Goal: Task Accomplishment & Management: Manage account settings

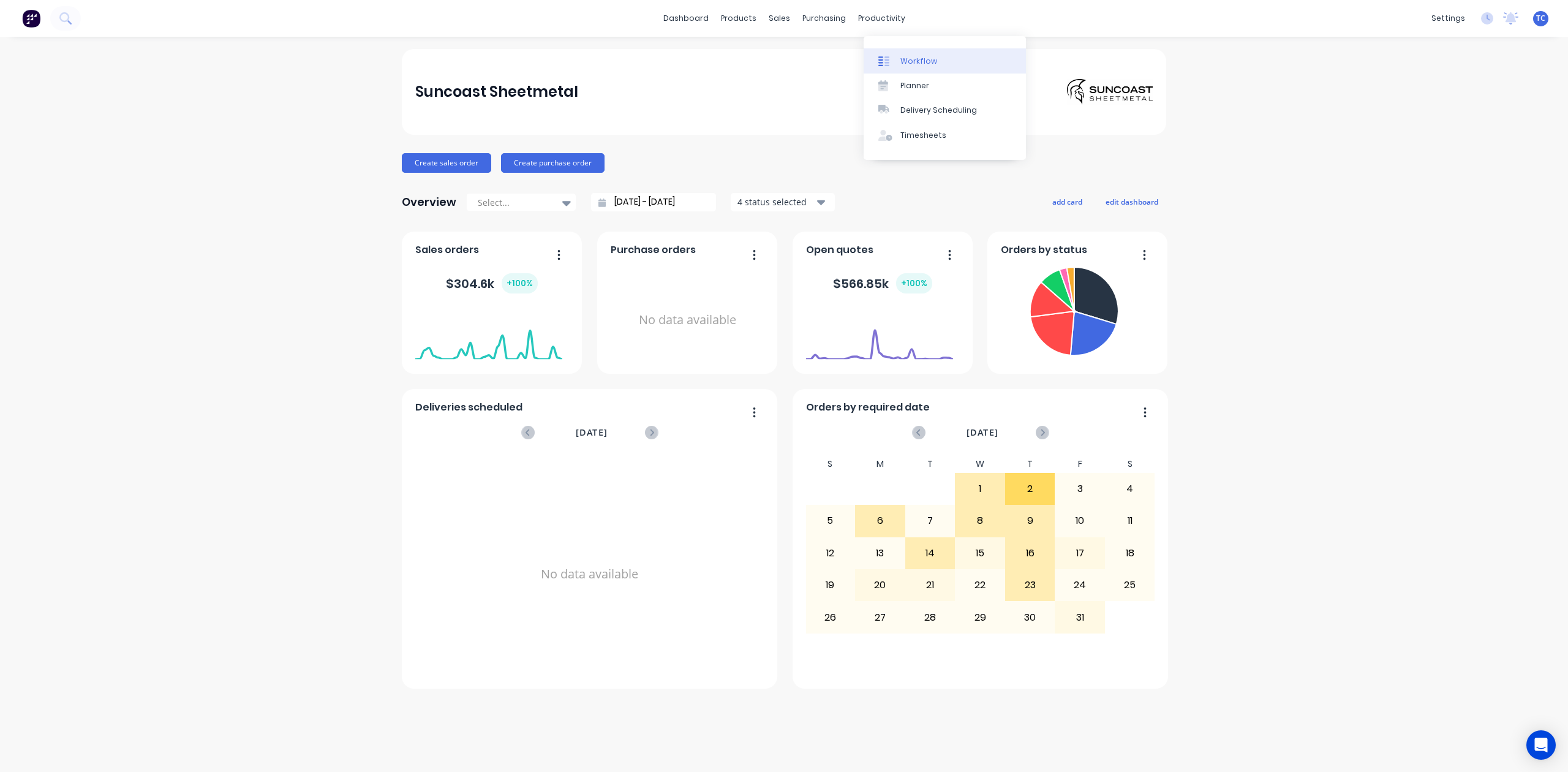
click at [924, 66] on div "Workflow" at bounding box center [919, 61] width 36 height 11
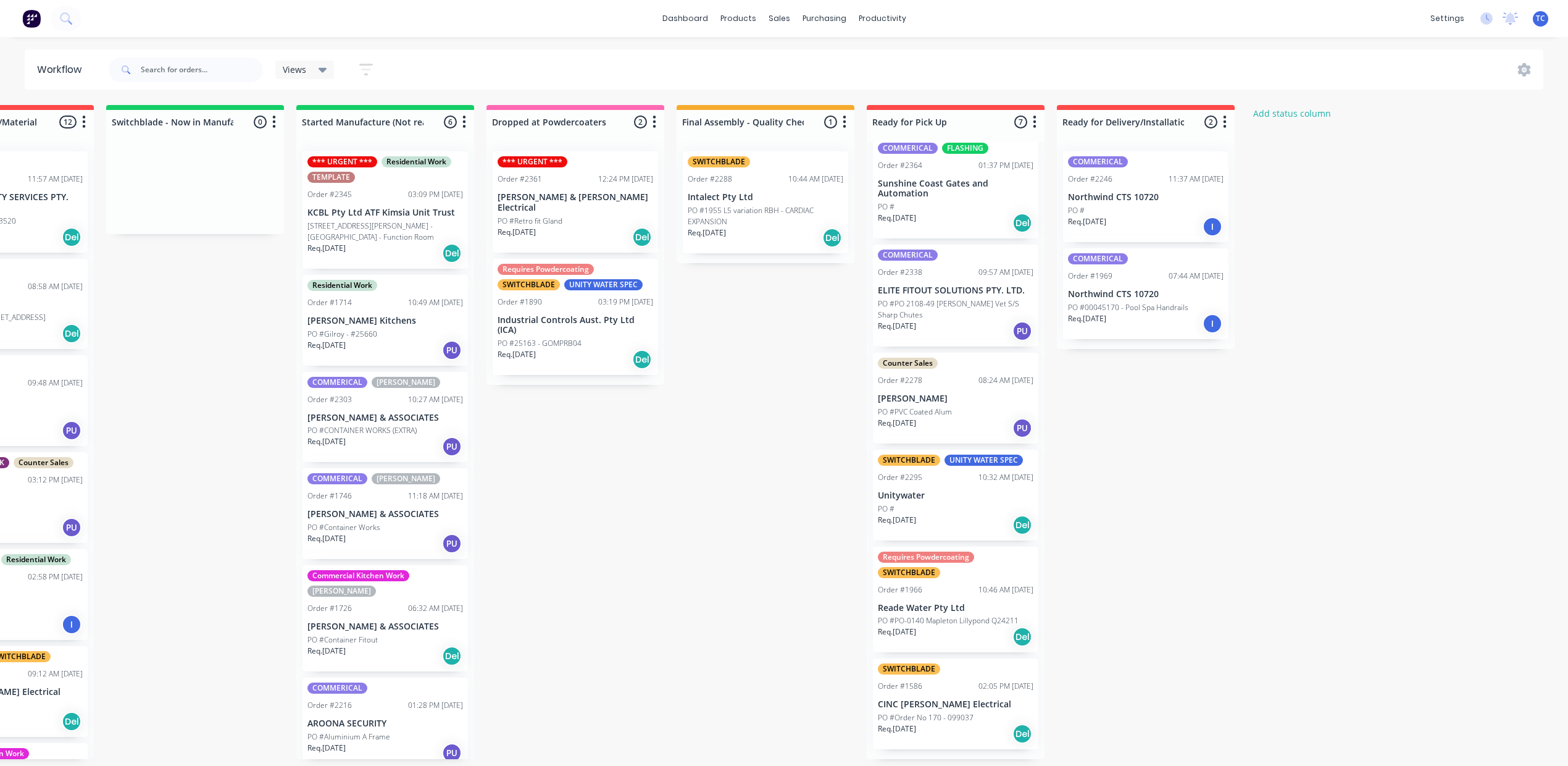
scroll to position [231, 0]
click at [205, 77] on input "text" at bounding box center [202, 70] width 122 height 25
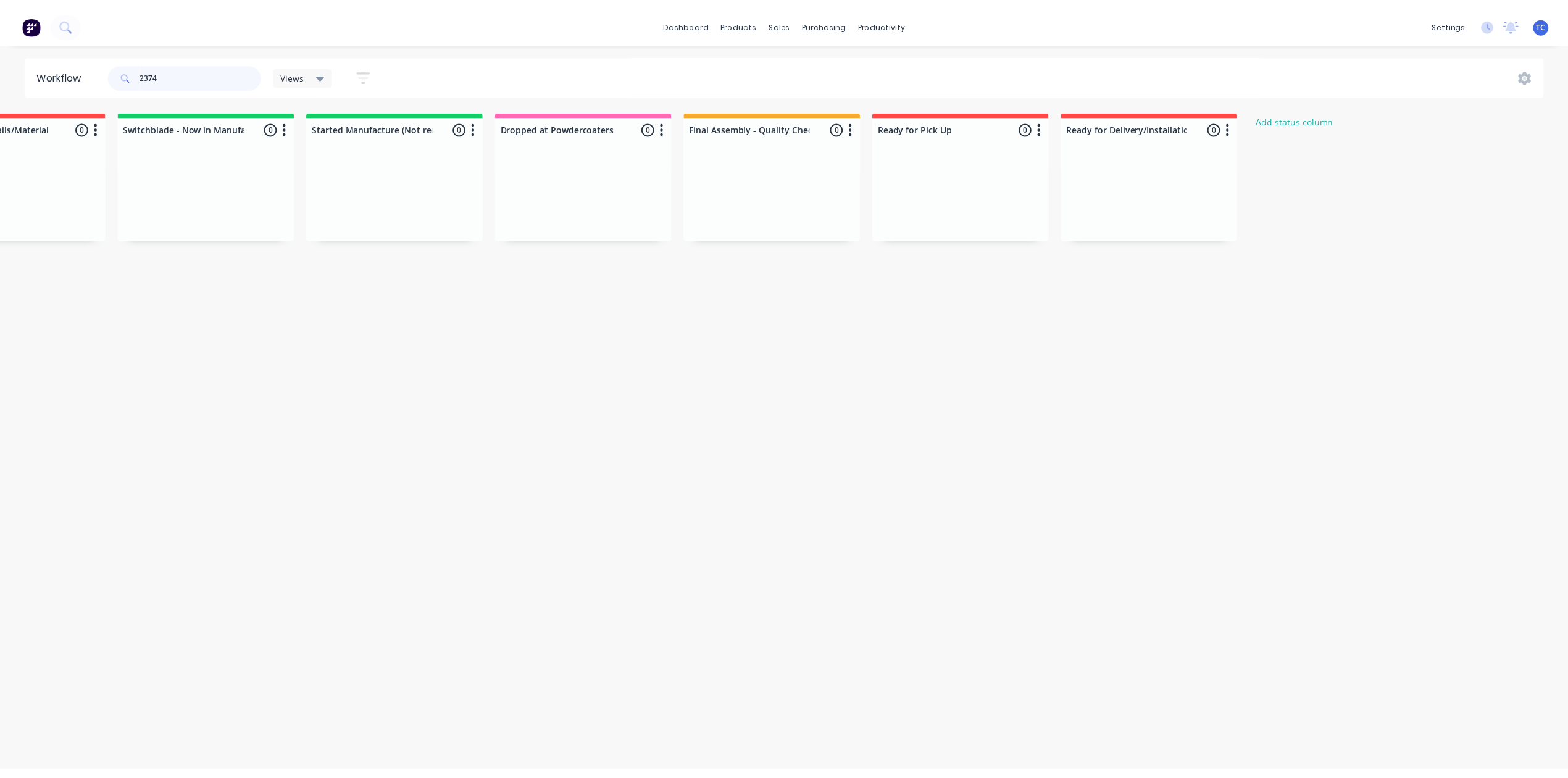
scroll to position [0, 0]
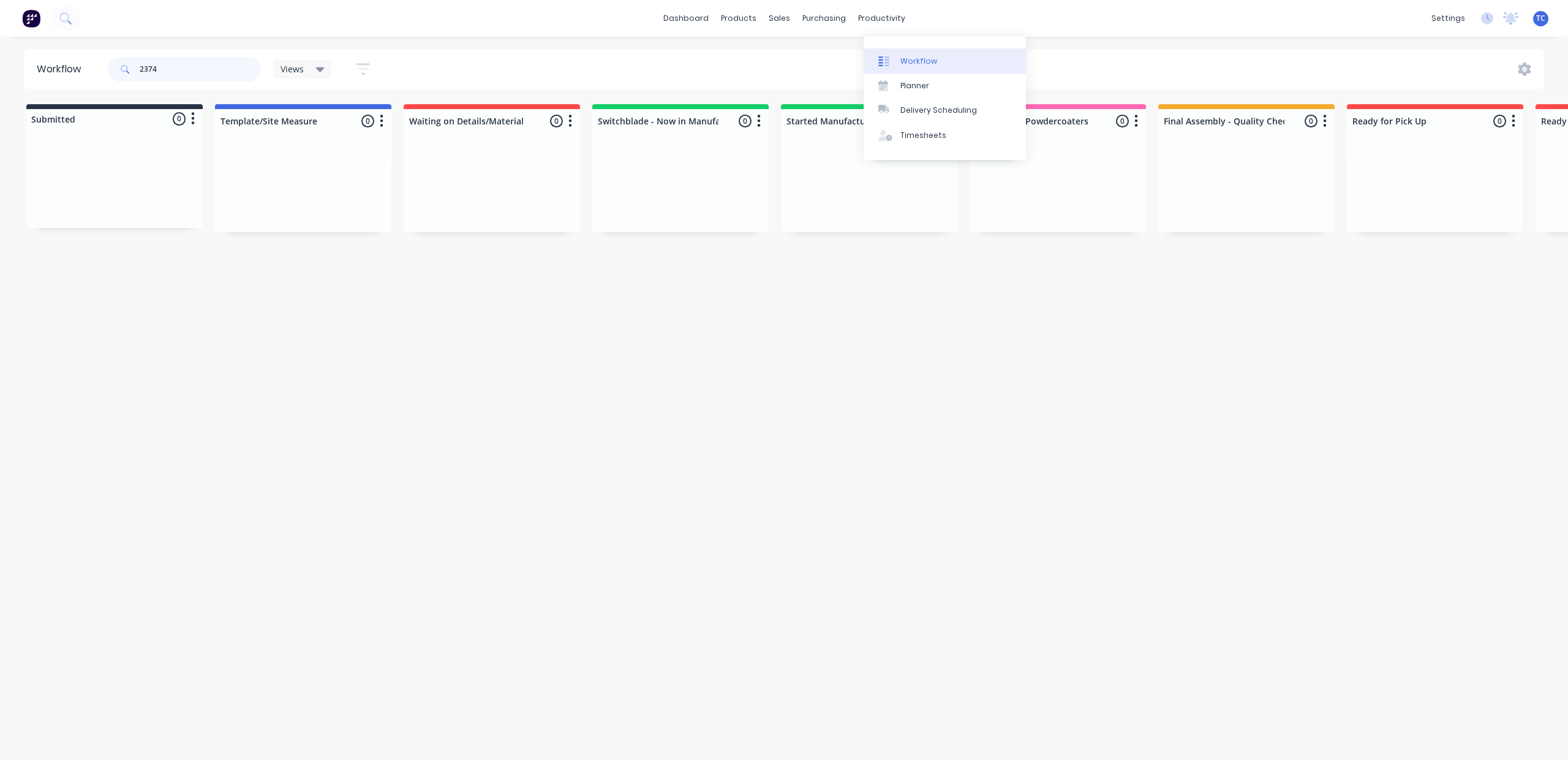
type input "2374"
click at [926, 64] on div "Workflow" at bounding box center [919, 61] width 36 height 11
click at [664, 13] on link "dashboard" at bounding box center [686, 18] width 58 height 18
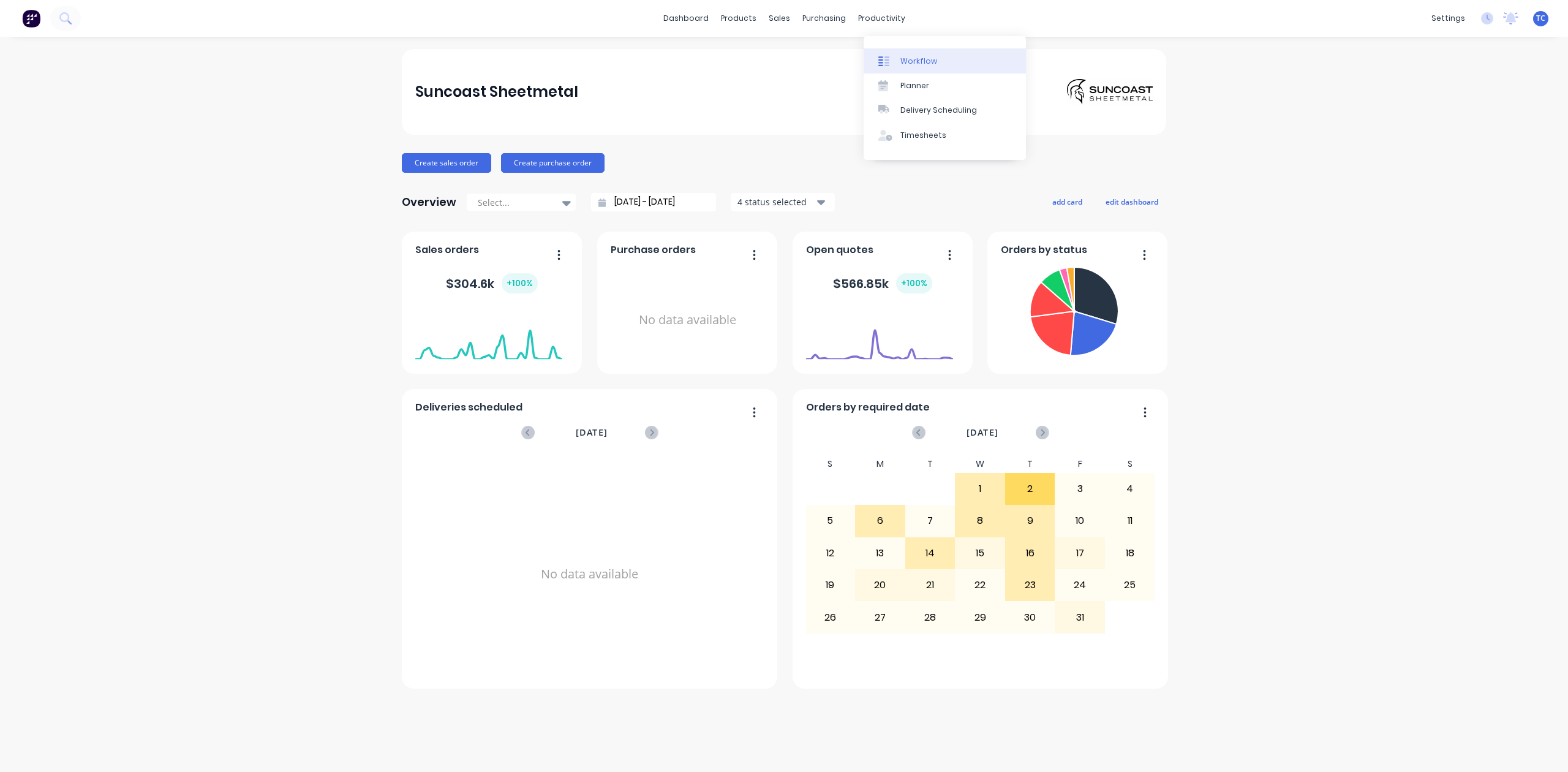
click at [921, 63] on div "Workflow" at bounding box center [919, 61] width 36 height 11
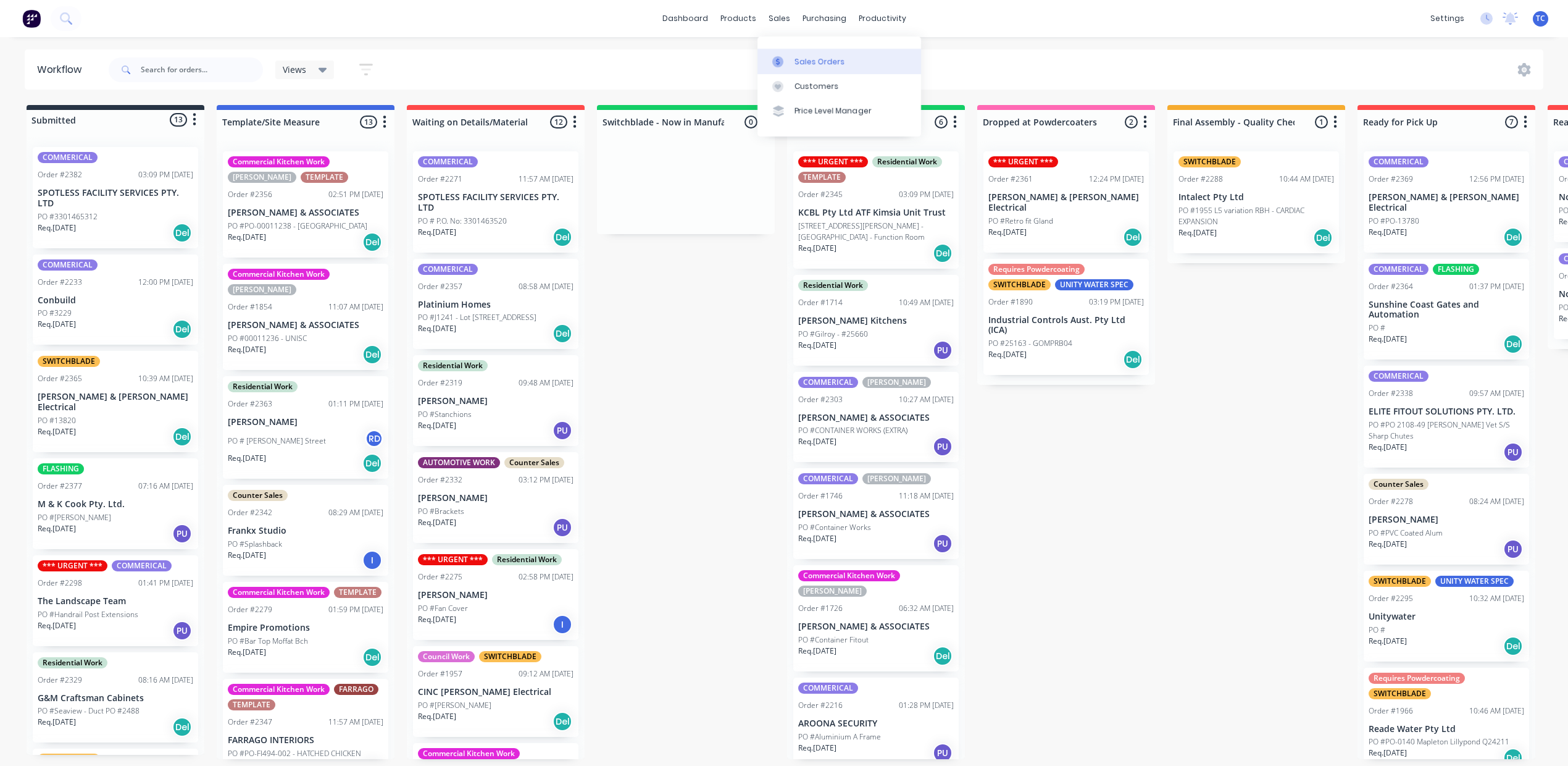
click at [818, 65] on div "Sales Orders" at bounding box center [819, 61] width 51 height 11
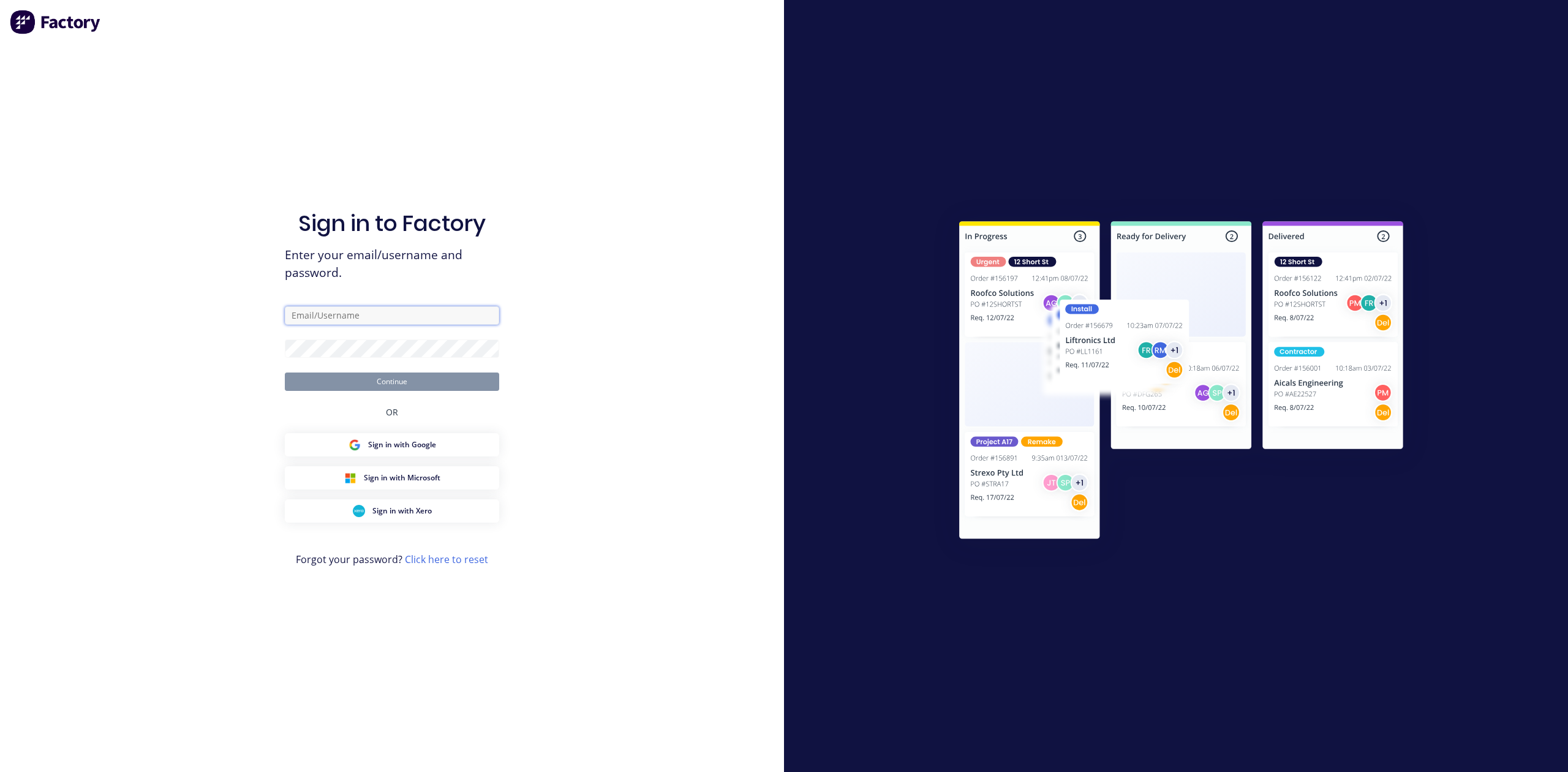
click at [366, 306] on input "text" at bounding box center [392, 315] width 215 height 18
type input "[PERSON_NAME][EMAIL_ADDRESS][DOMAIN_NAME]"
click at [379, 345] on form "[PERSON_NAME][EMAIL_ADDRESS][DOMAIN_NAME] Continue" at bounding box center [392, 349] width 215 height 85
click at [409, 372] on button "Continue" at bounding box center [392, 381] width 215 height 18
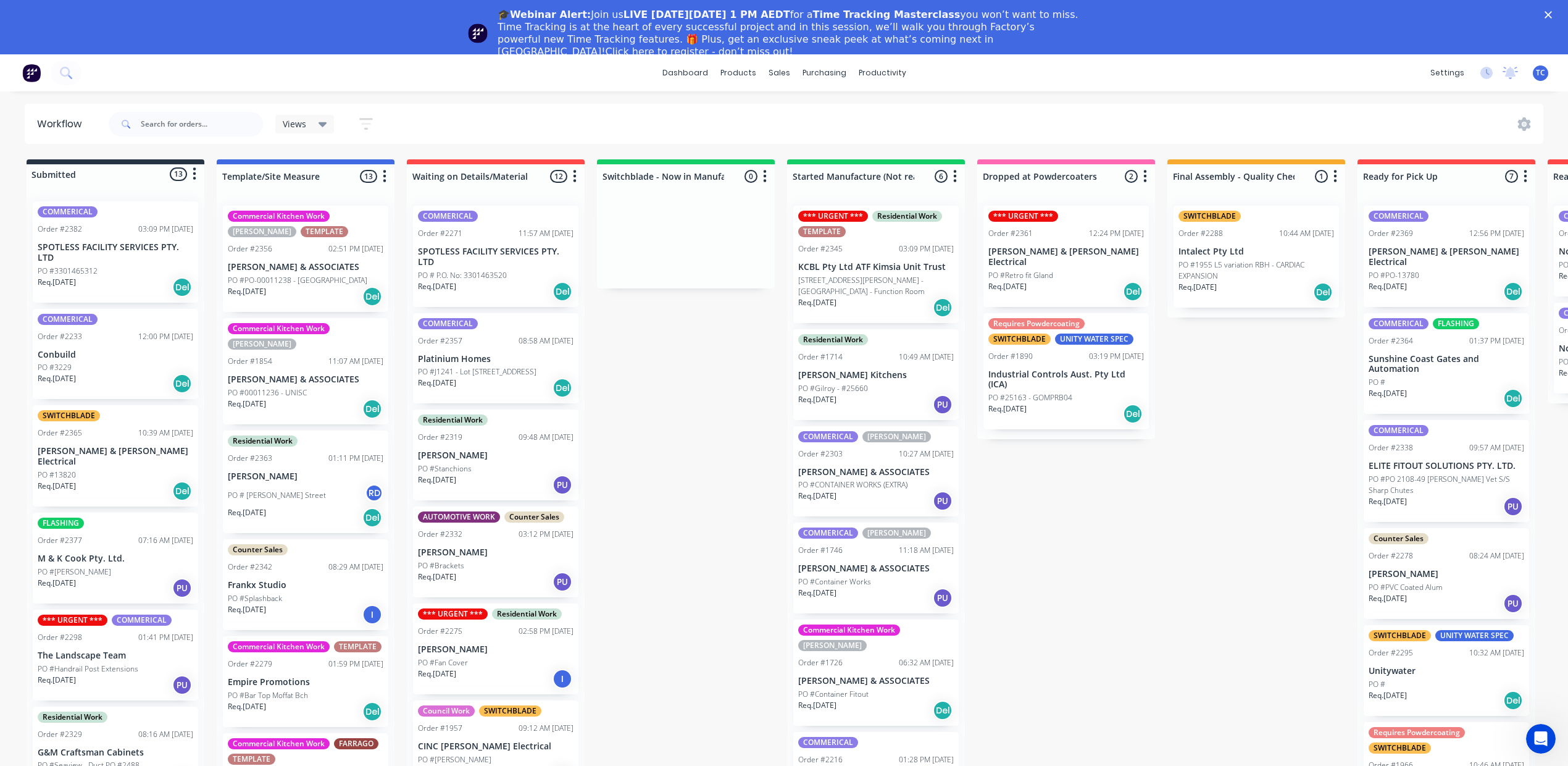
click at [1552, 13] on icon "Close" at bounding box center [1548, 15] width 7 height 7
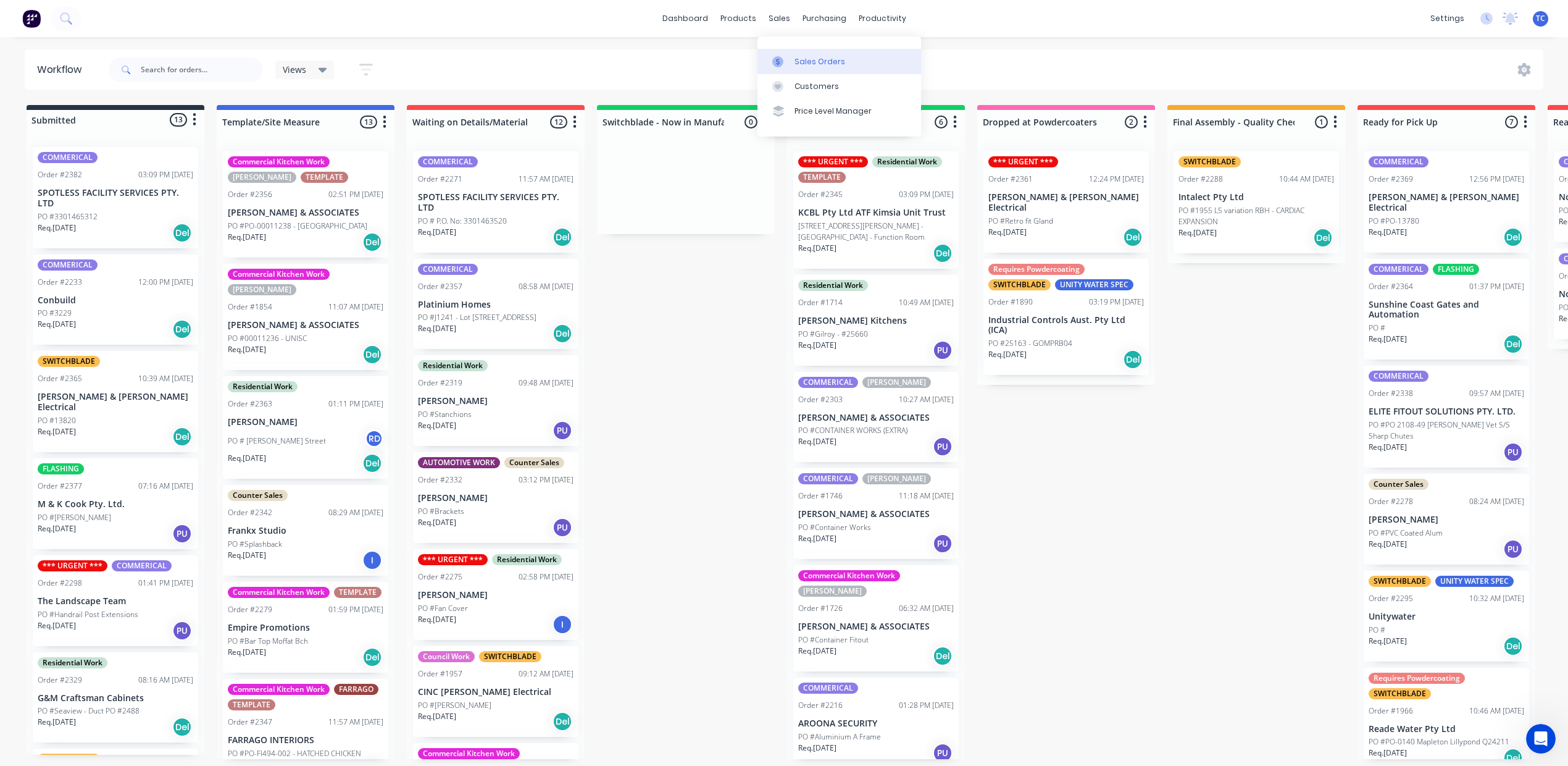
click at [838, 67] on div "Sales Orders" at bounding box center [819, 61] width 51 height 11
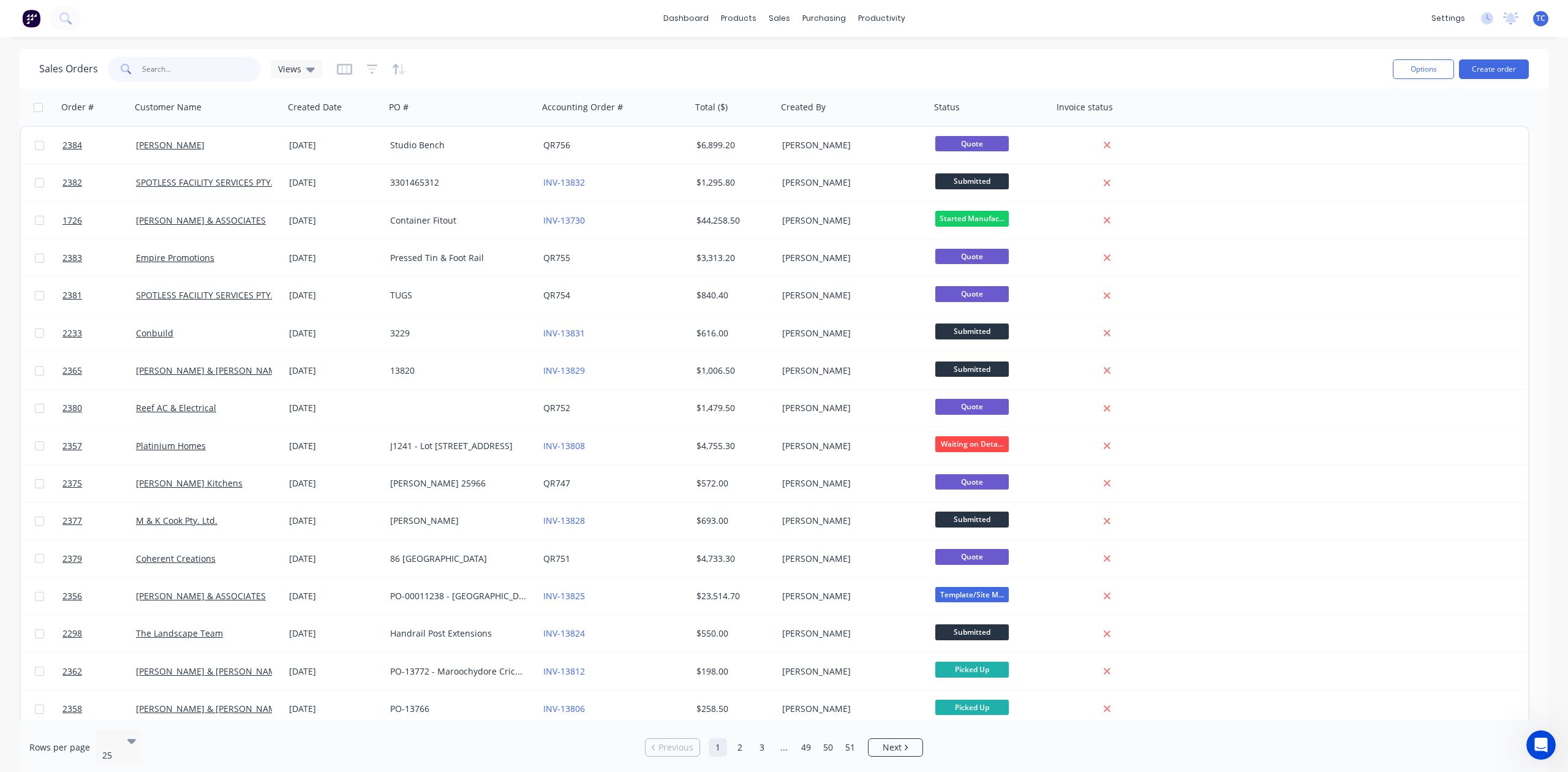
click at [193, 70] on input "text" at bounding box center [202, 69] width 120 height 25
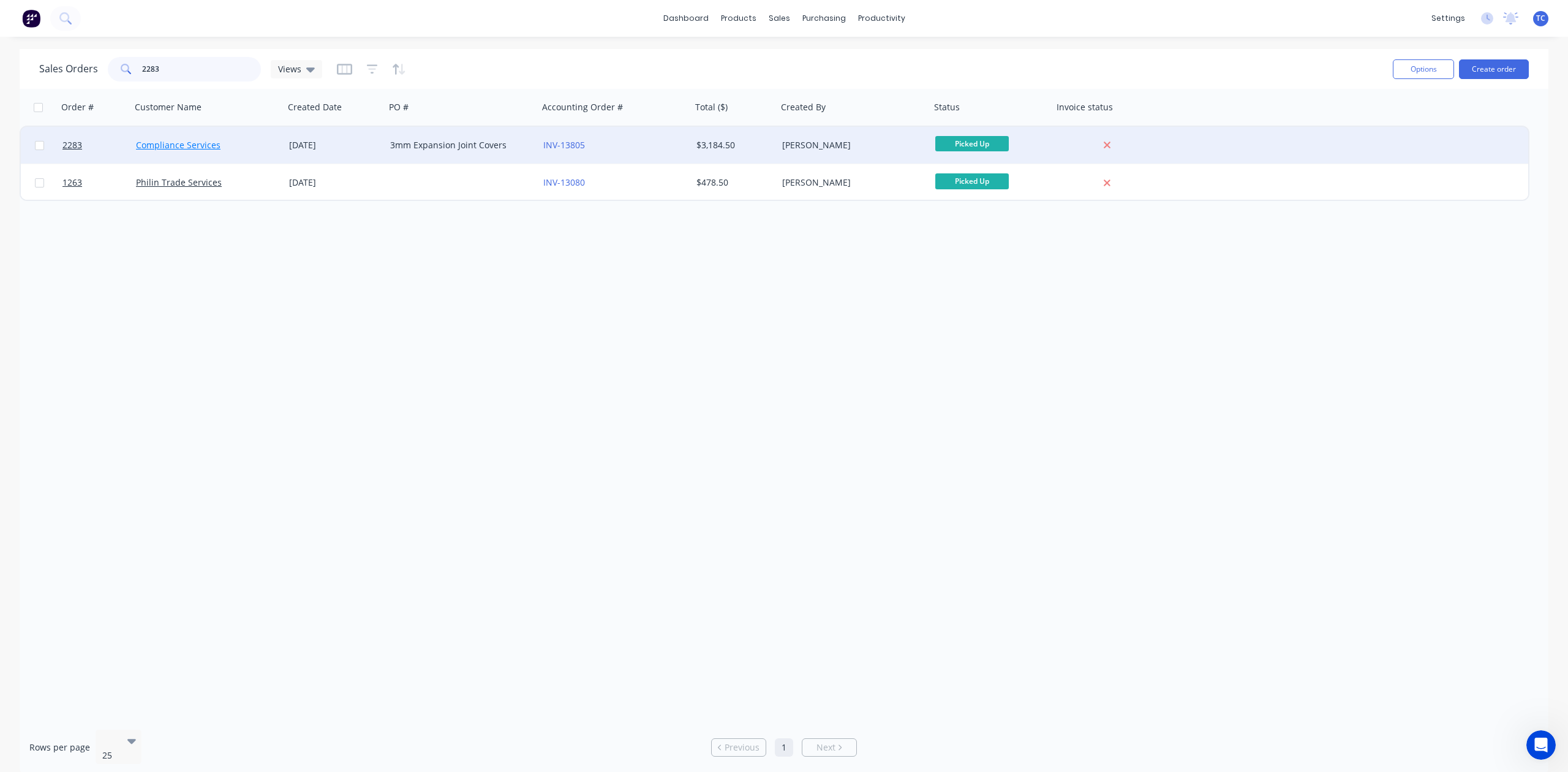
type input "2283"
click at [199, 142] on link "Compliance Services" at bounding box center [178, 145] width 85 height 12
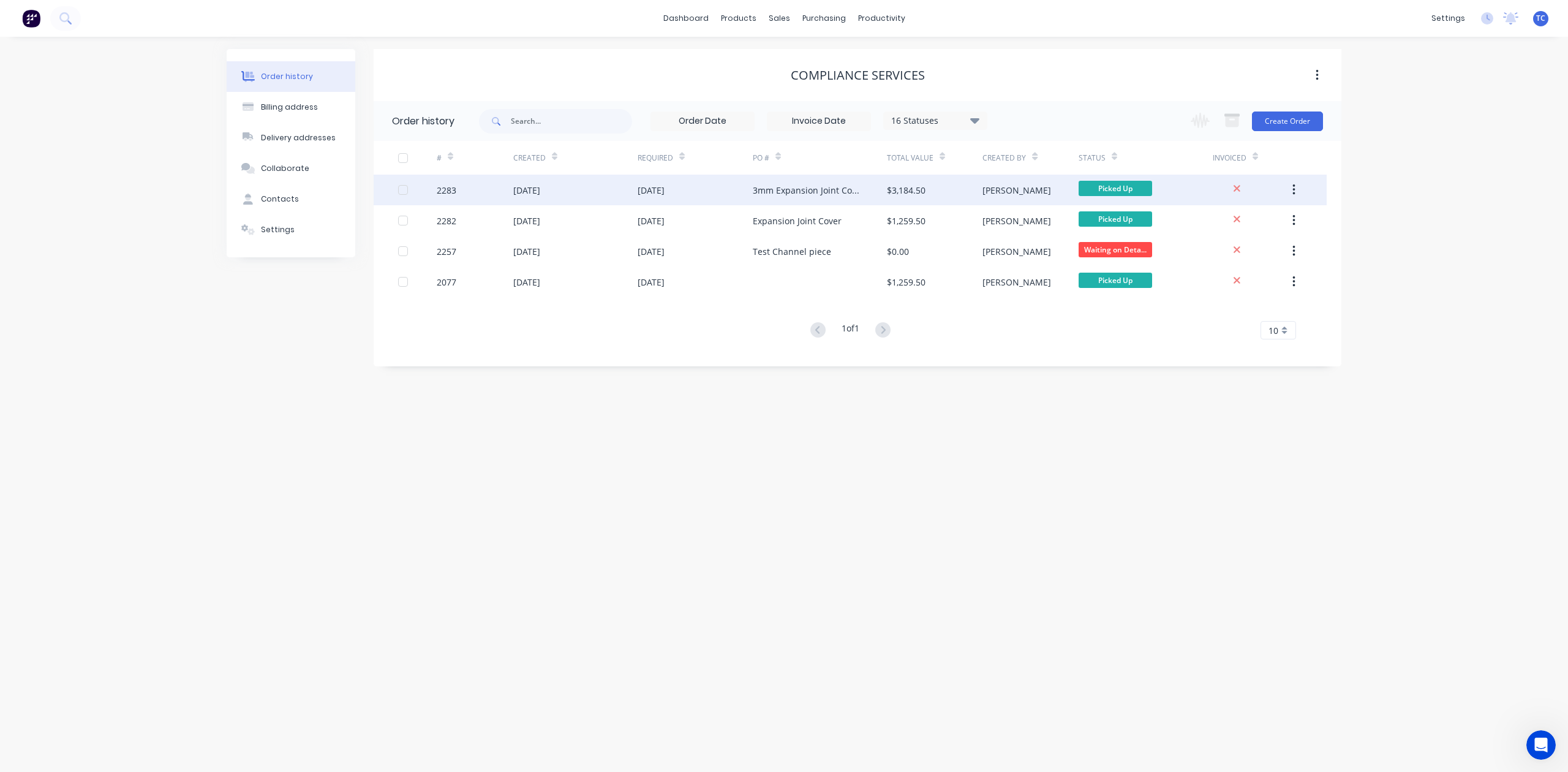
click at [538, 185] on div "[DATE]" at bounding box center [526, 190] width 27 height 13
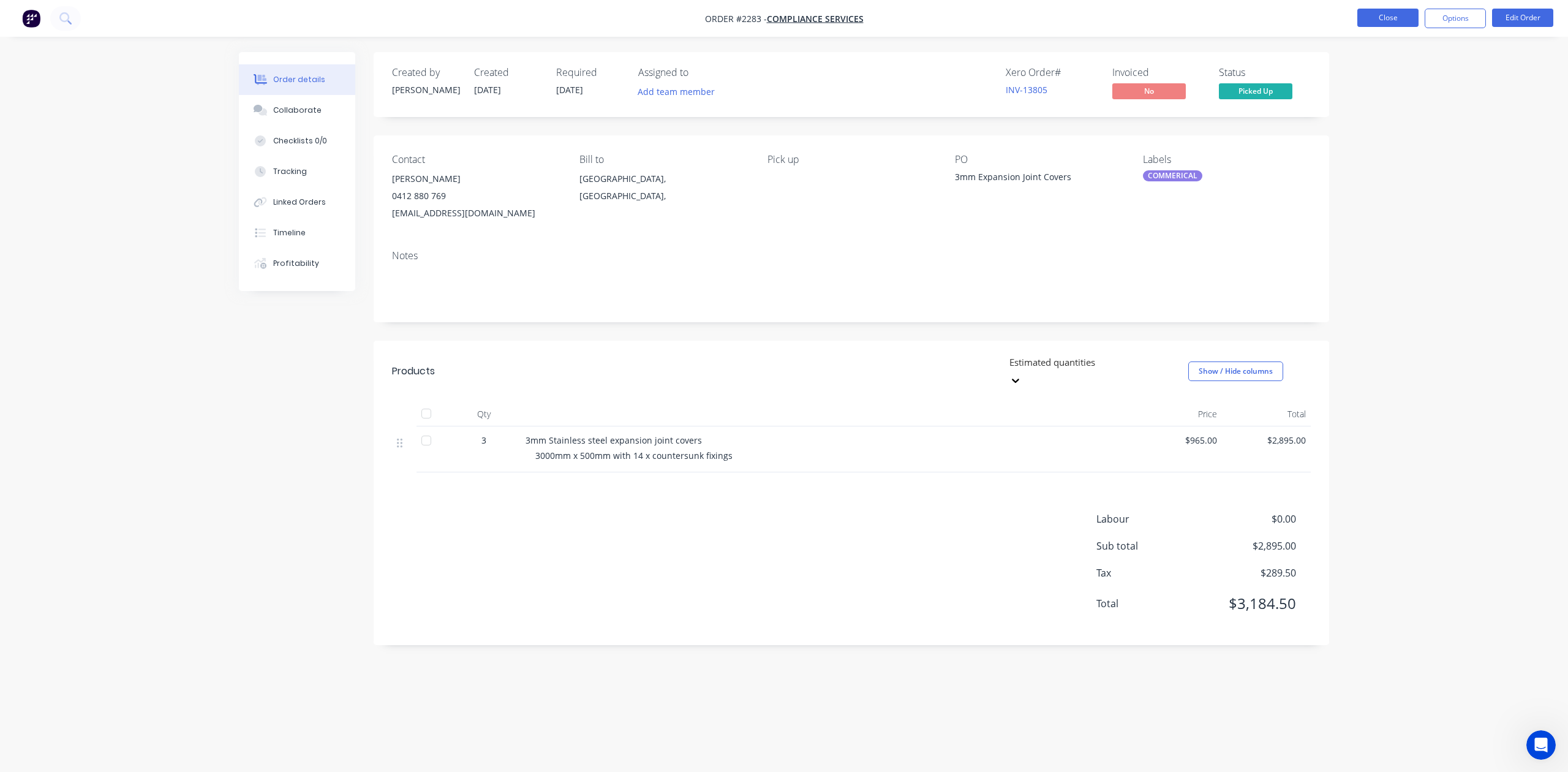
click at [1397, 18] on button "Close" at bounding box center [1388, 18] width 61 height 18
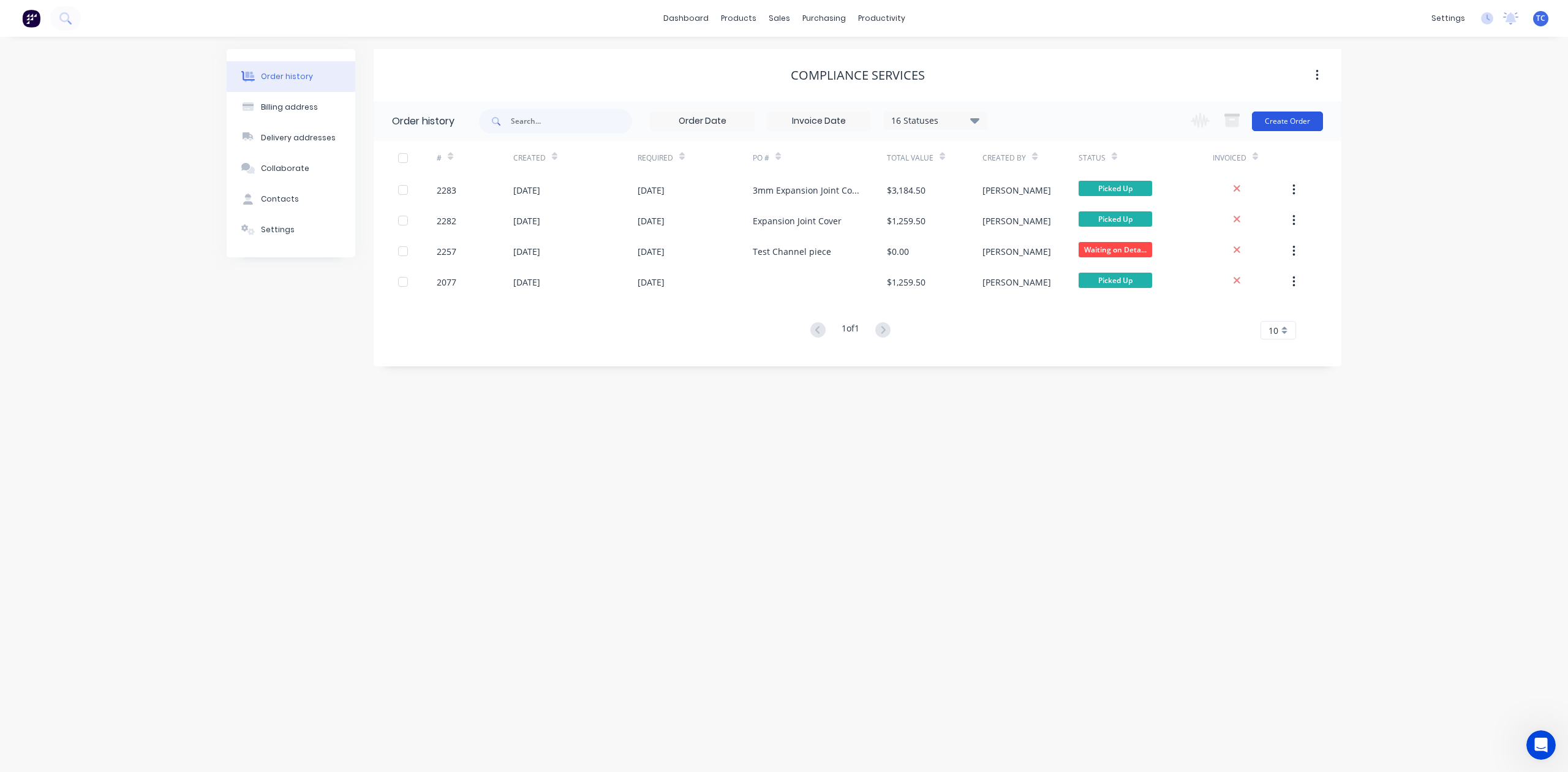
click at [1305, 118] on button "Create Order" at bounding box center [1287, 121] width 71 height 20
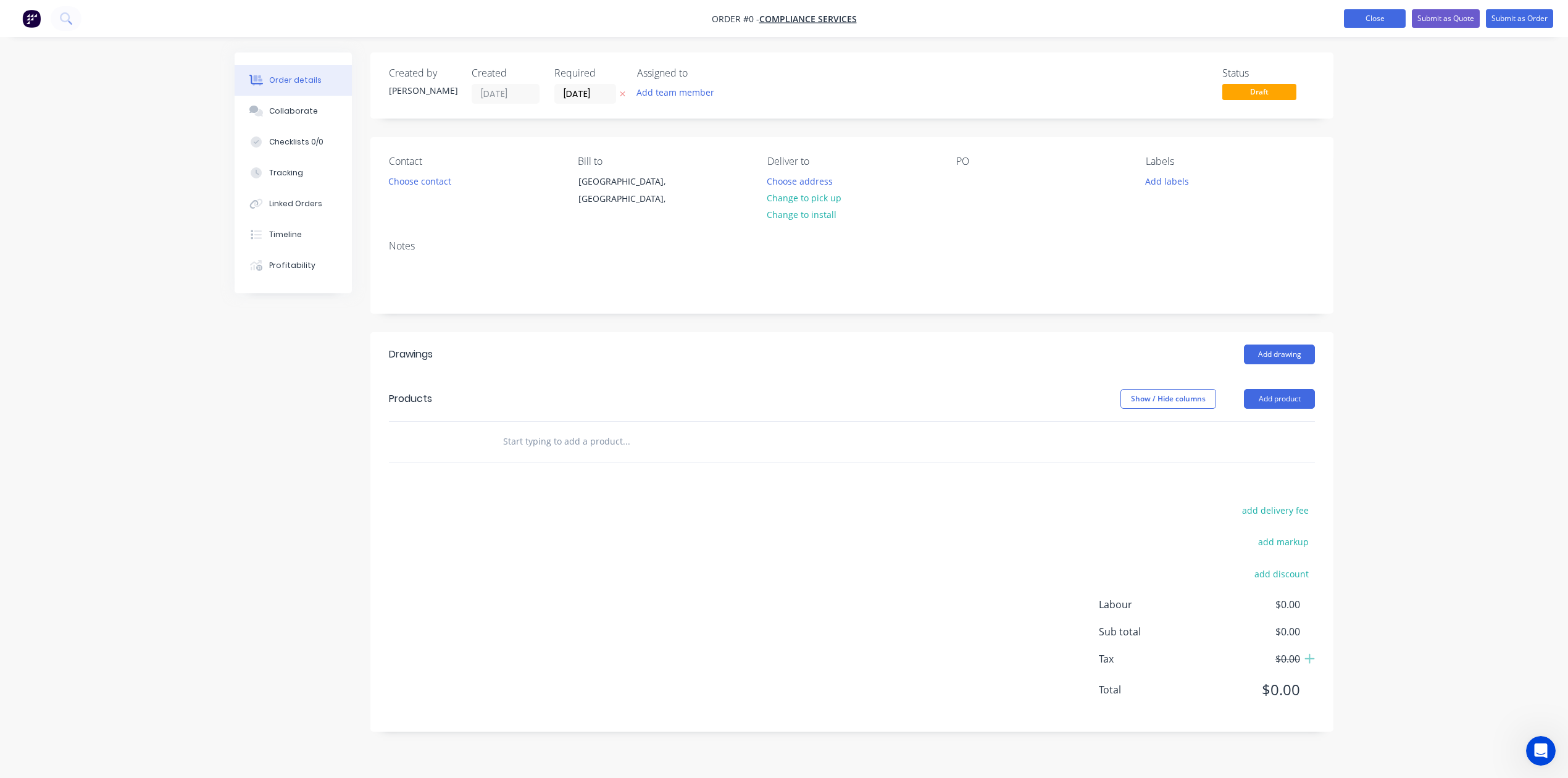
click at [1344, 15] on button "Close" at bounding box center [1375, 18] width 62 height 18
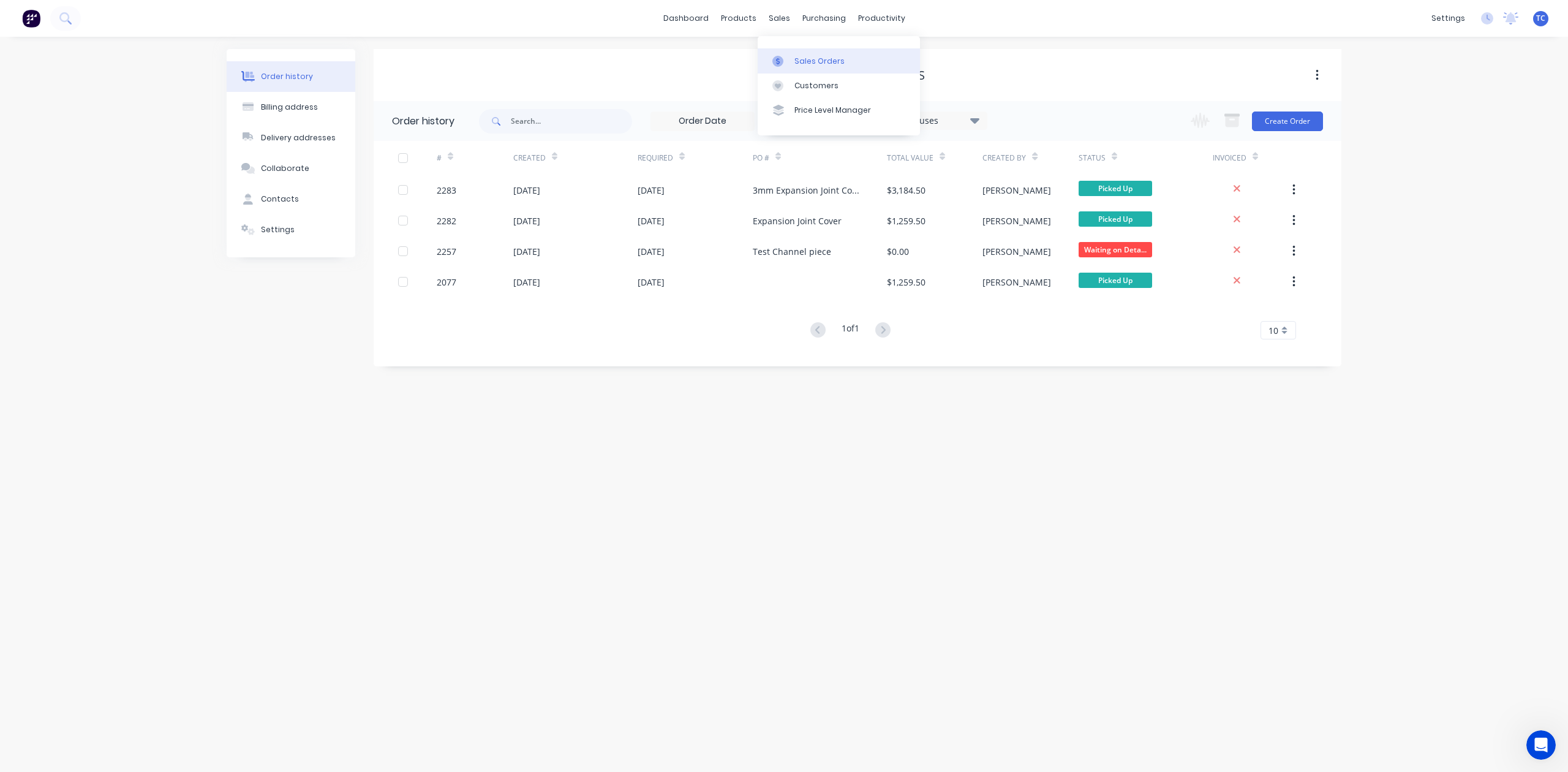
click at [822, 66] on div "Sales Orders" at bounding box center [819, 61] width 50 height 11
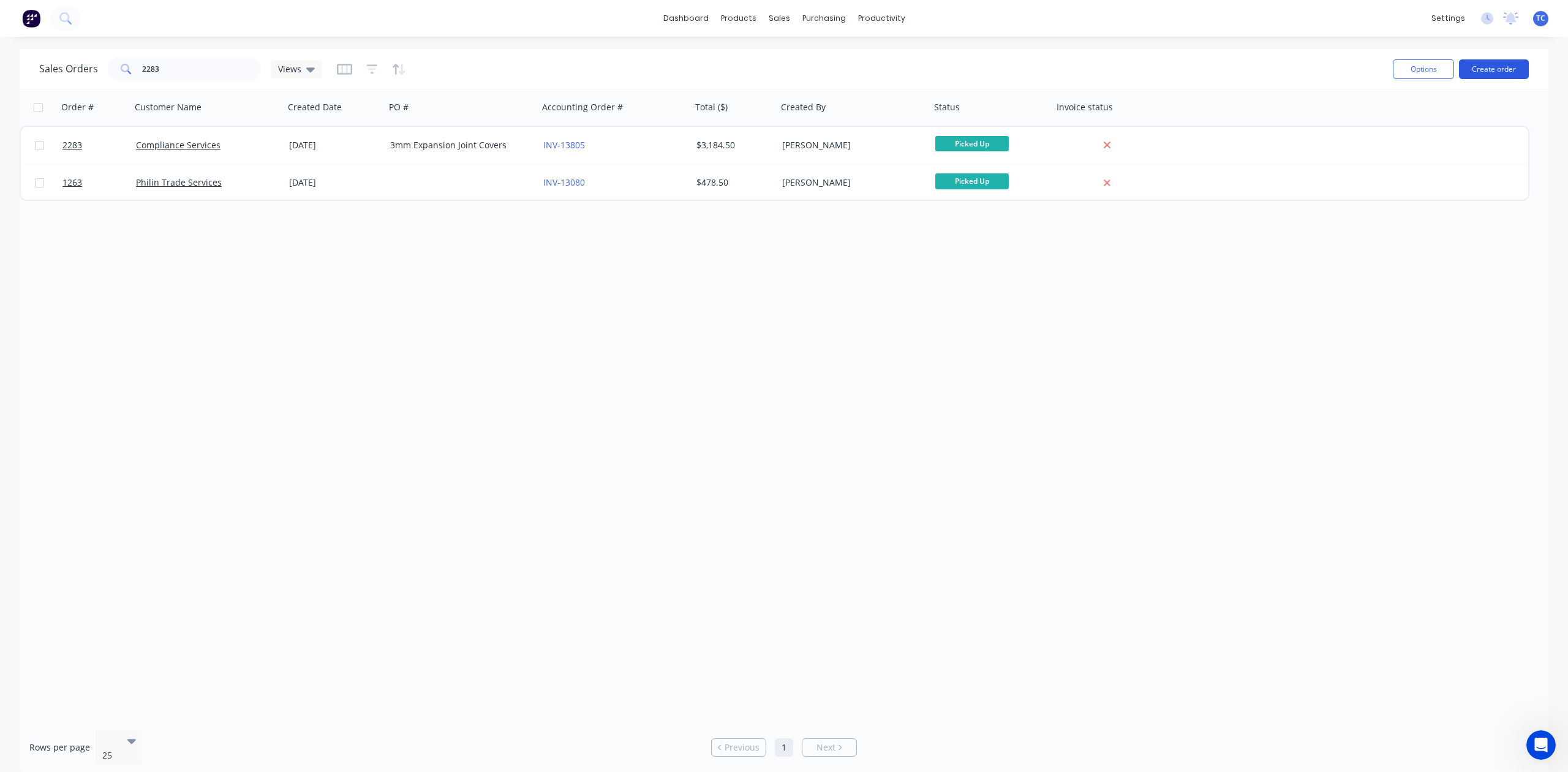
click at [1493, 60] on button "Create order" at bounding box center [1494, 69] width 70 height 20
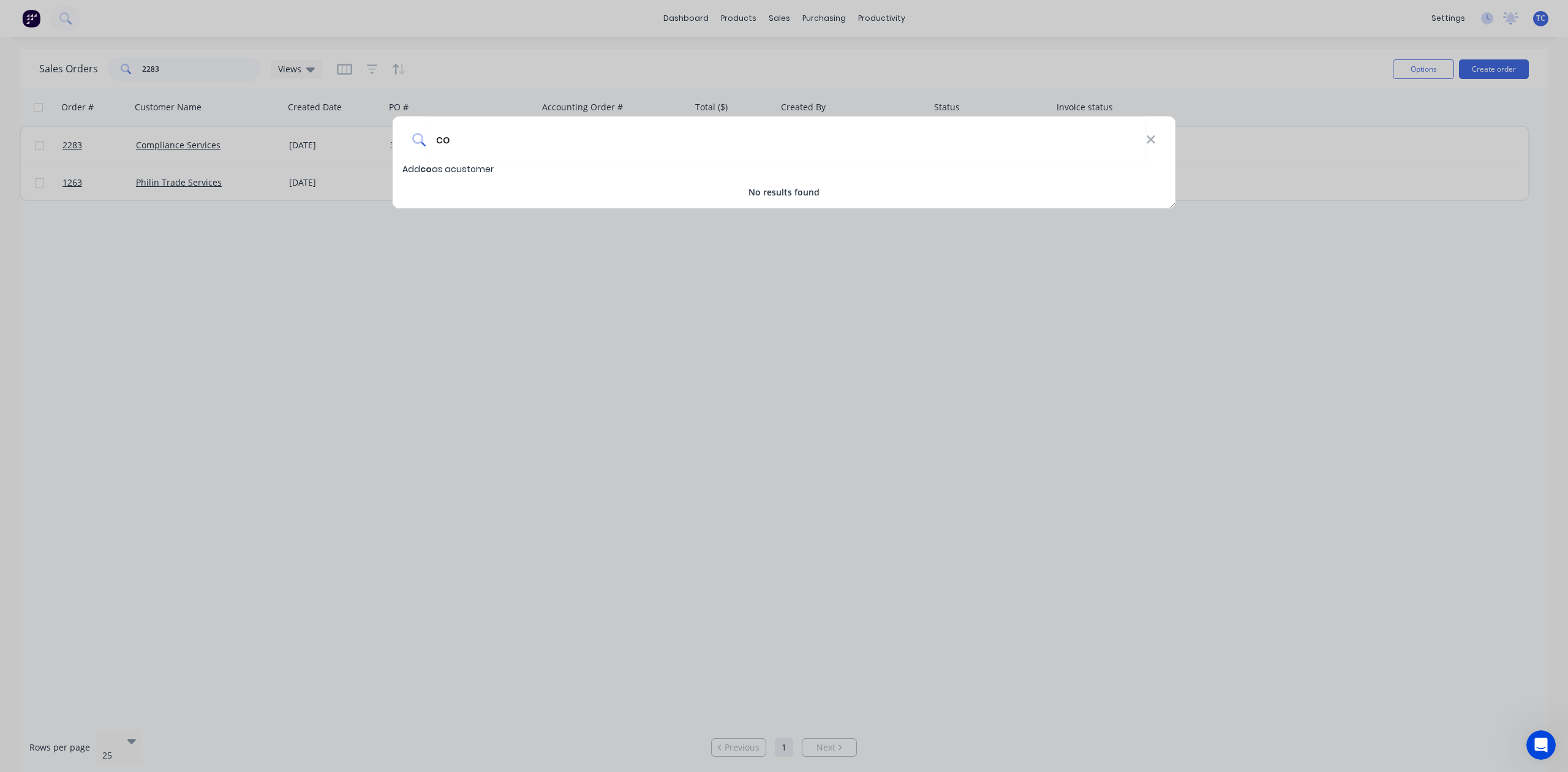
type input "c"
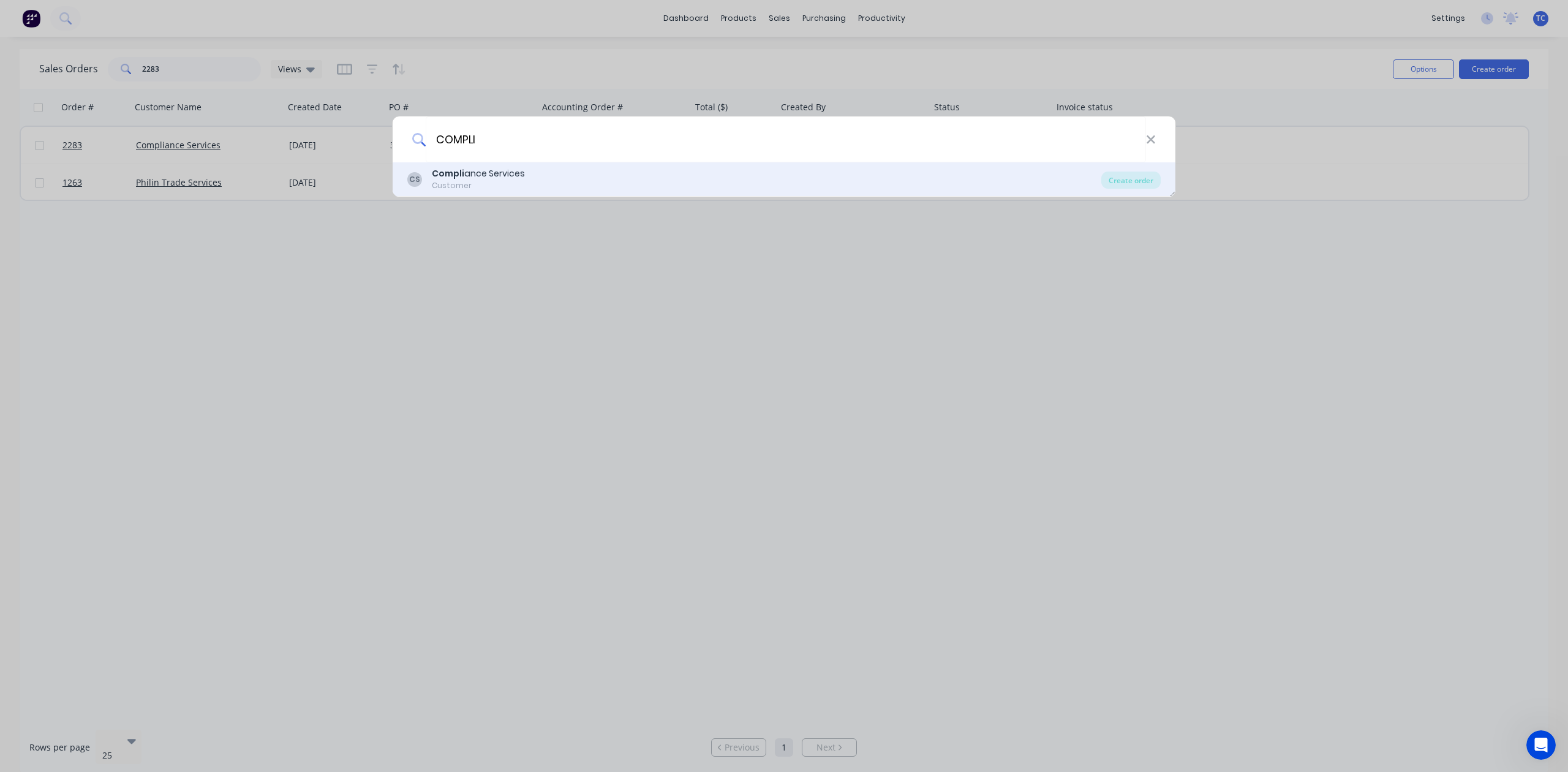
type input "COMPLI"
click at [475, 177] on div "Compli ance Services" at bounding box center [479, 174] width 93 height 13
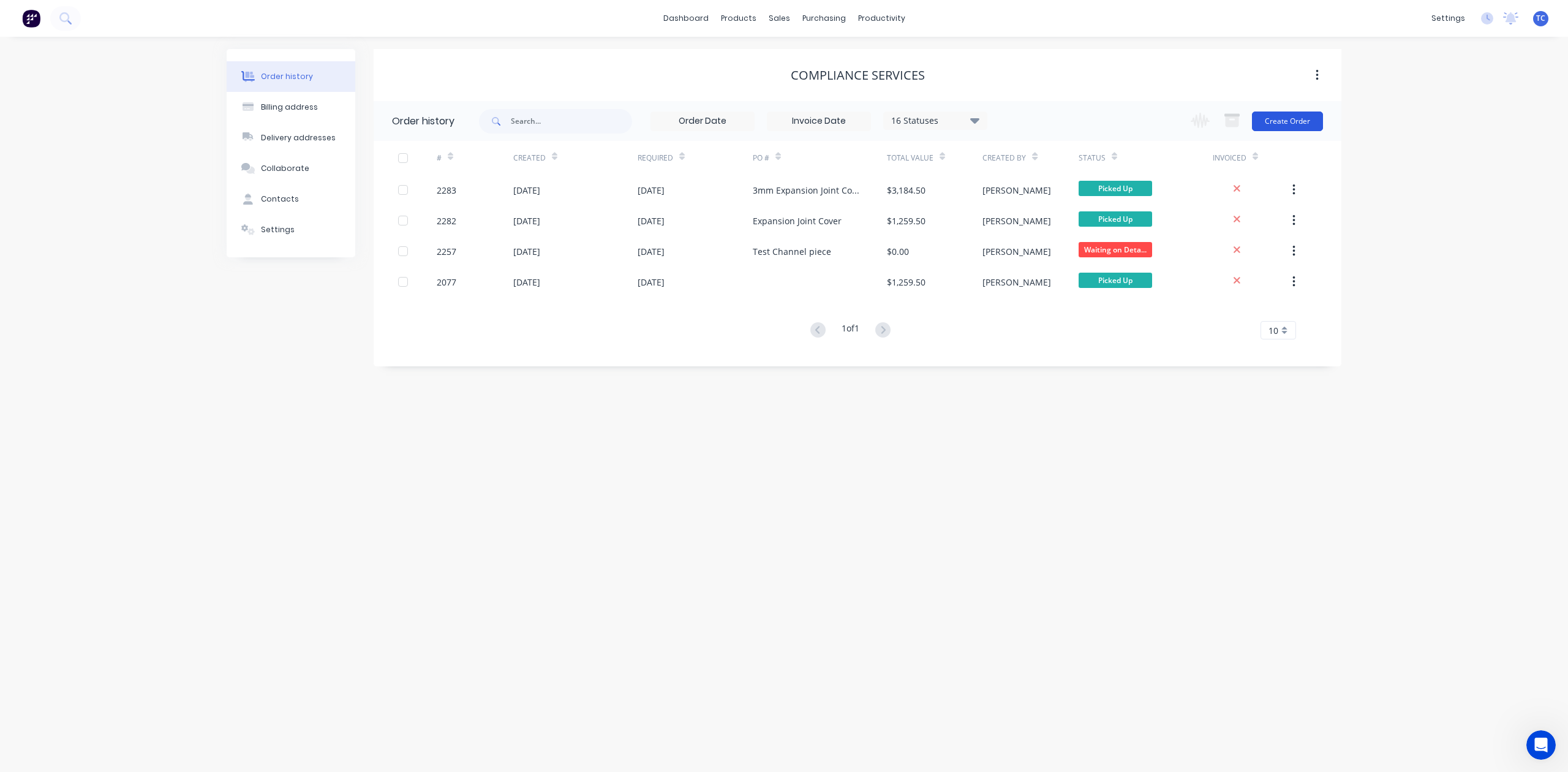
click at [1279, 114] on button "Create Order" at bounding box center [1287, 121] width 71 height 20
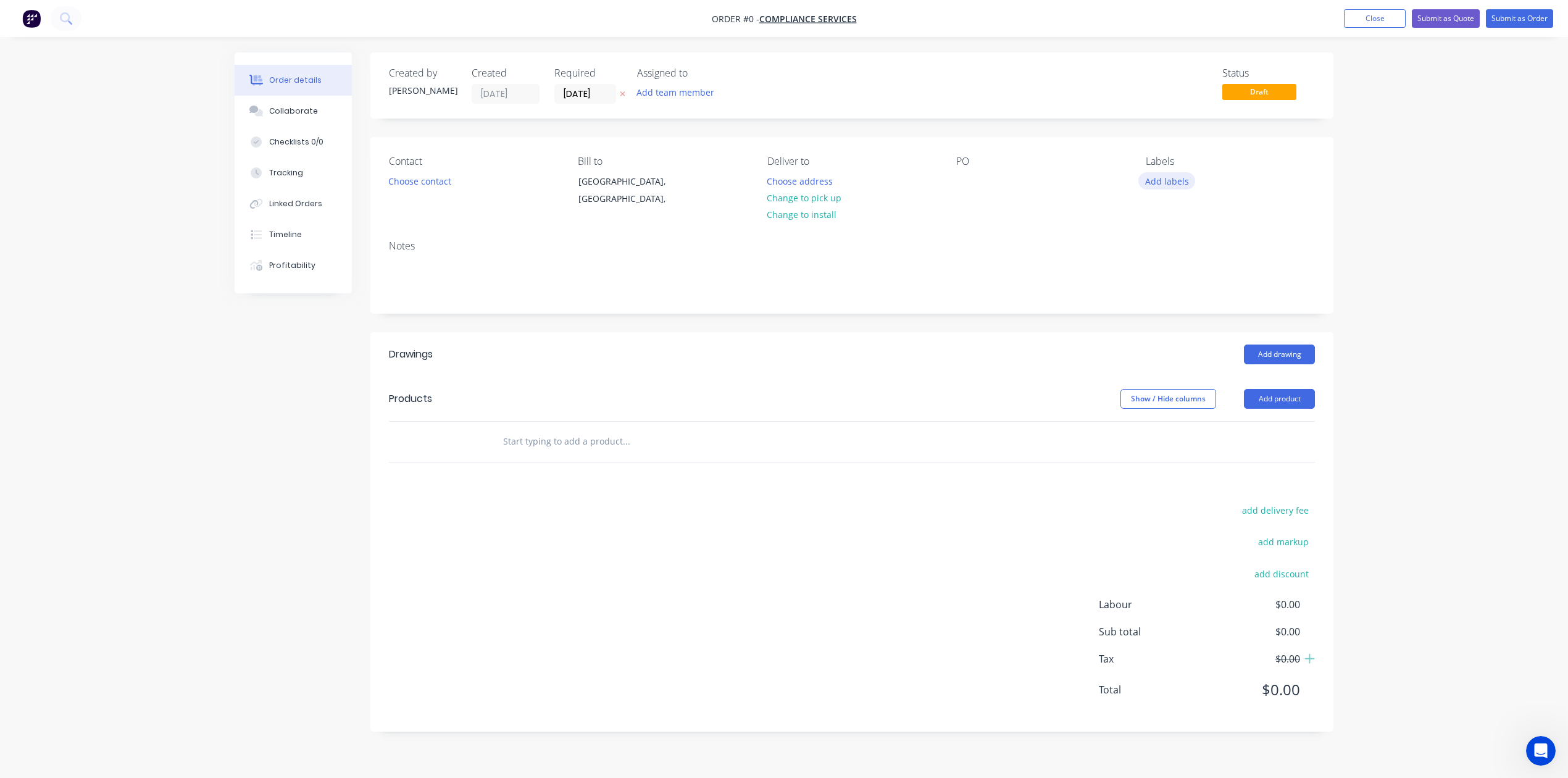
click at [1168, 189] on button "Add labels" at bounding box center [1166, 180] width 57 height 17
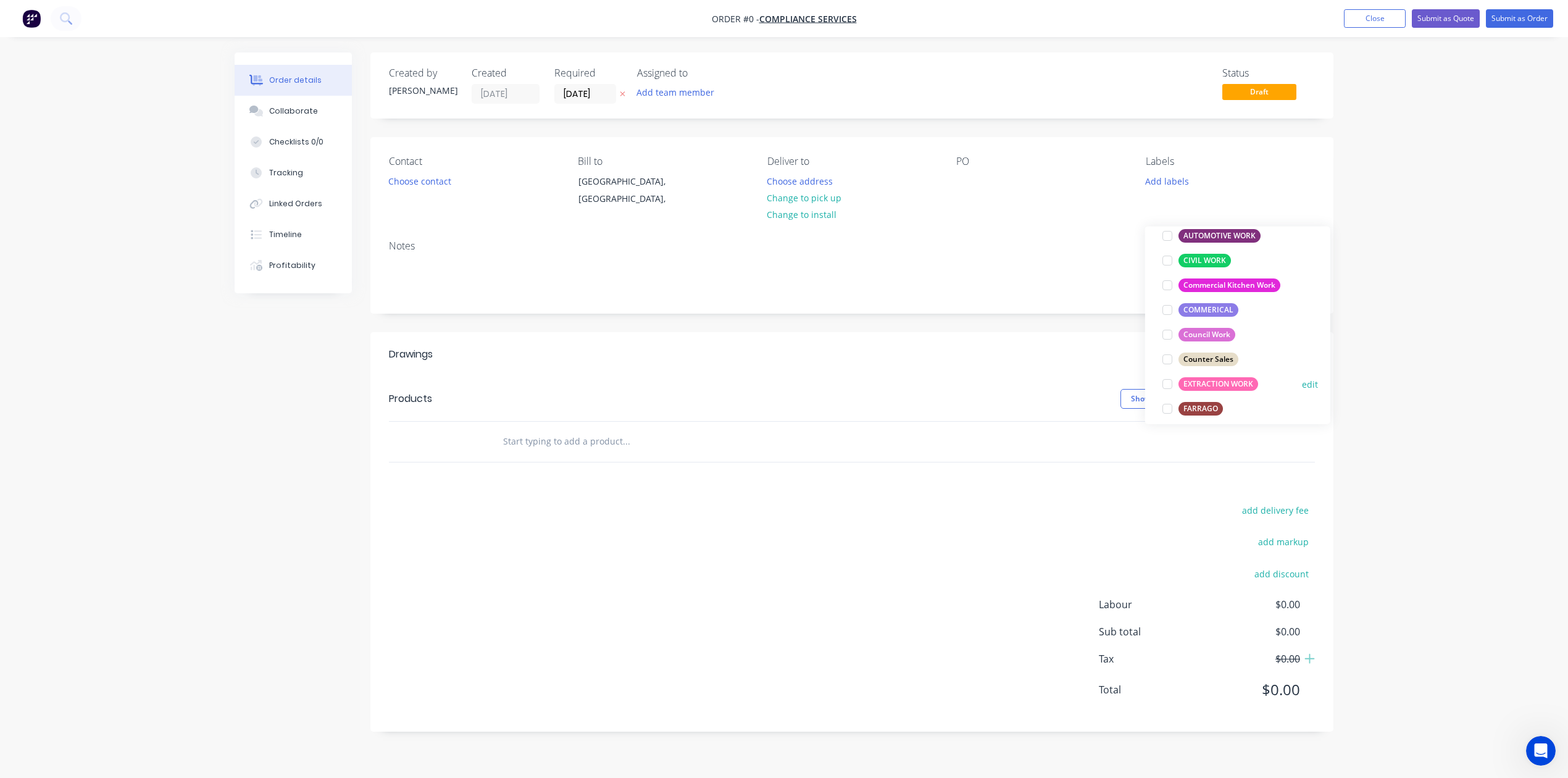
scroll to position [164, 0]
click at [1164, 313] on div at bounding box center [1167, 310] width 25 height 25
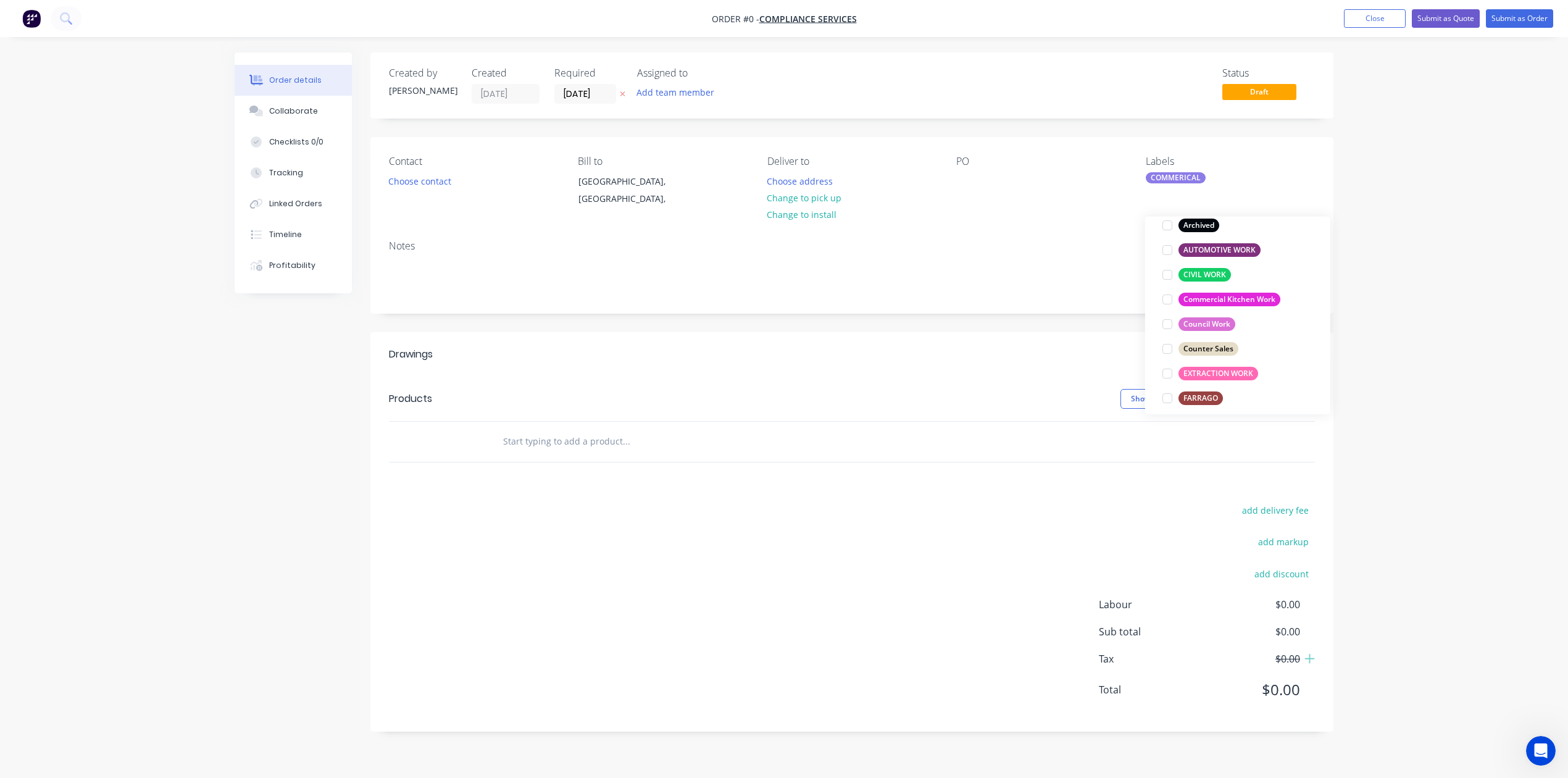
scroll to position [16, 0]
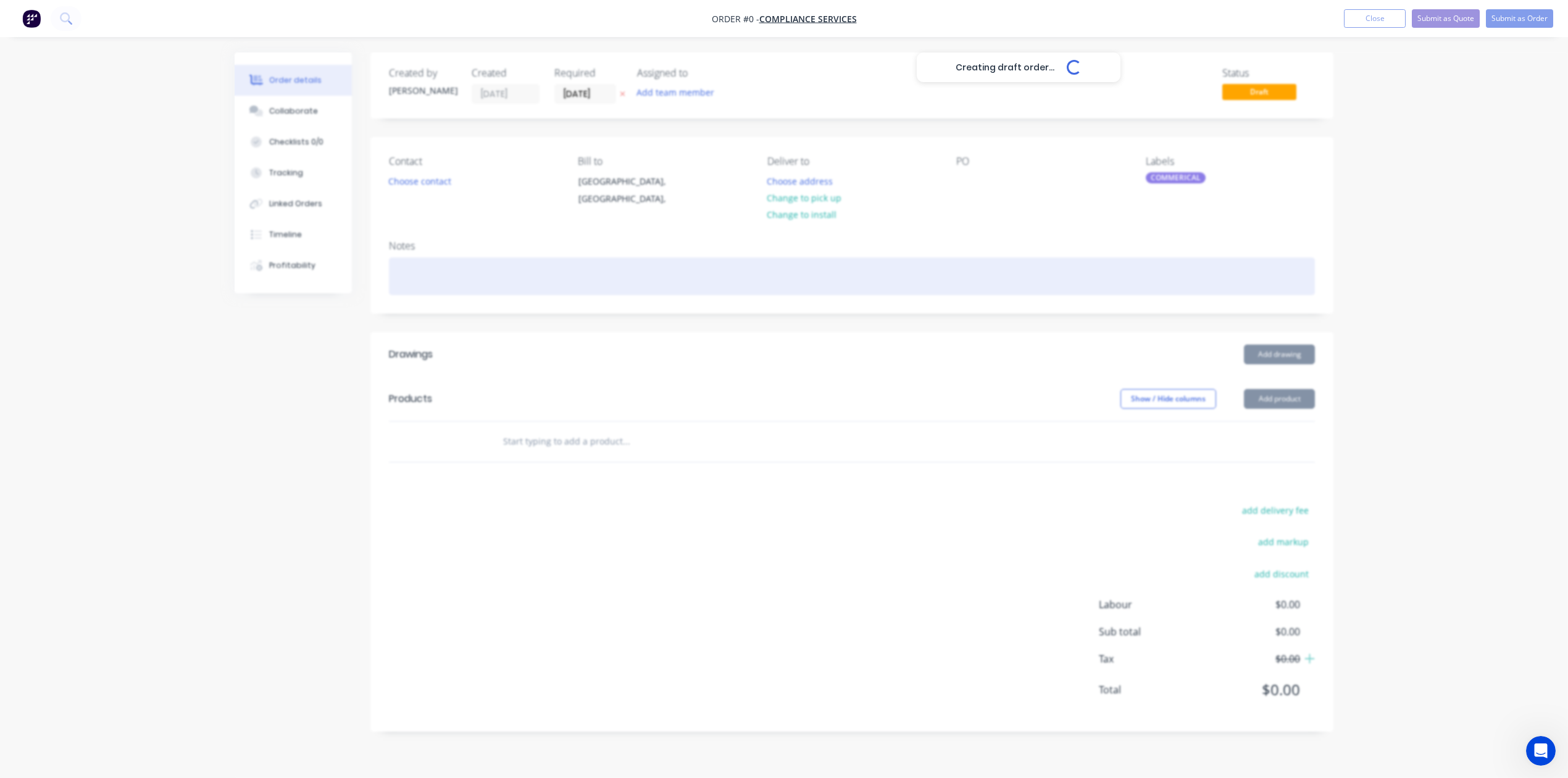
click at [988, 337] on div "Creating draft order... Loading... Order details Collaborate Checklists 0/0 Tra…" at bounding box center [784, 401] width 1124 height 697
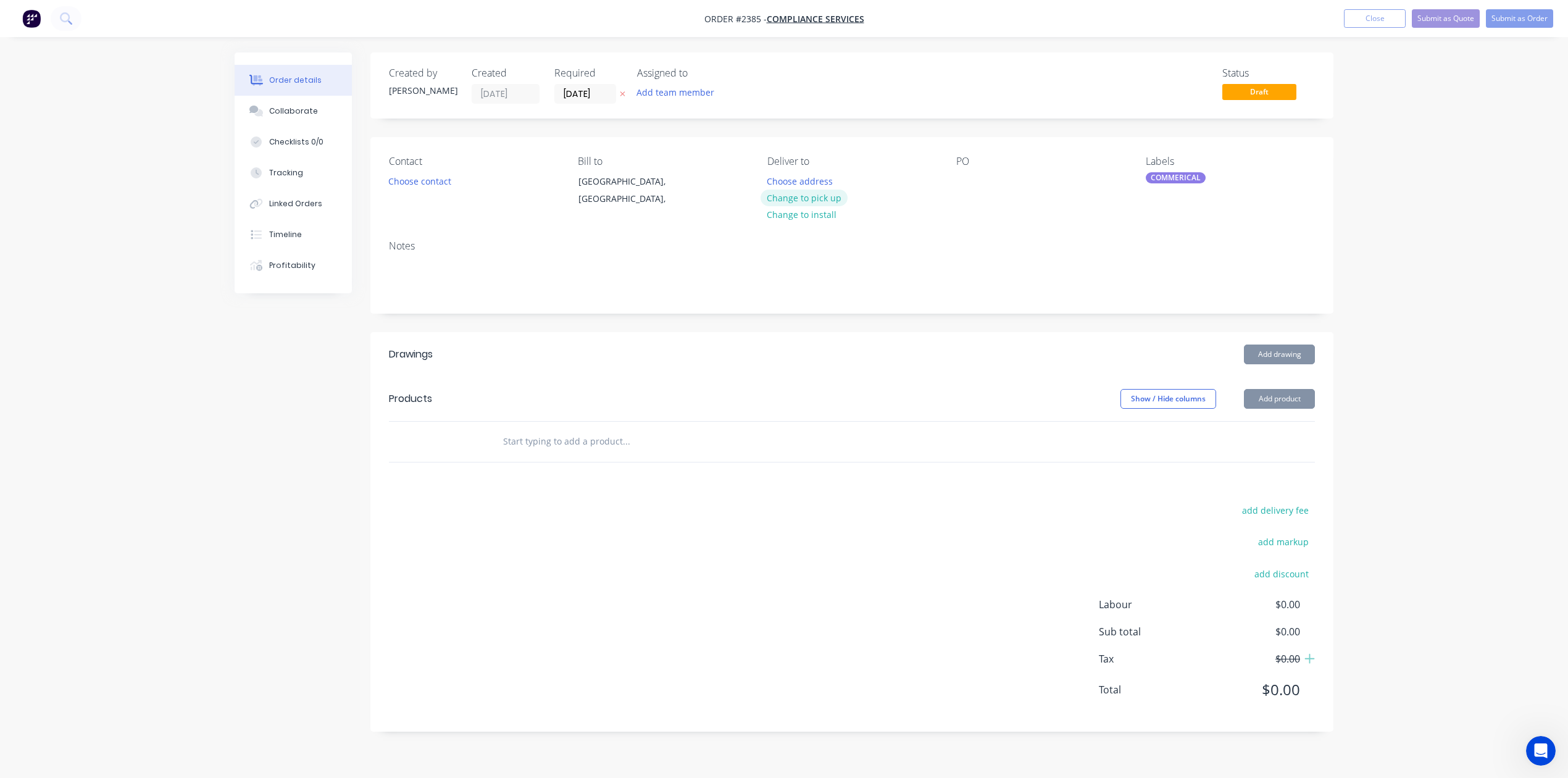
click at [823, 206] on button "Change to pick up" at bounding box center [804, 198] width 88 height 17
click at [966, 190] on div at bounding box center [966, 181] width 20 height 18
click at [452, 189] on button "Choose contact" at bounding box center [420, 180] width 76 height 17
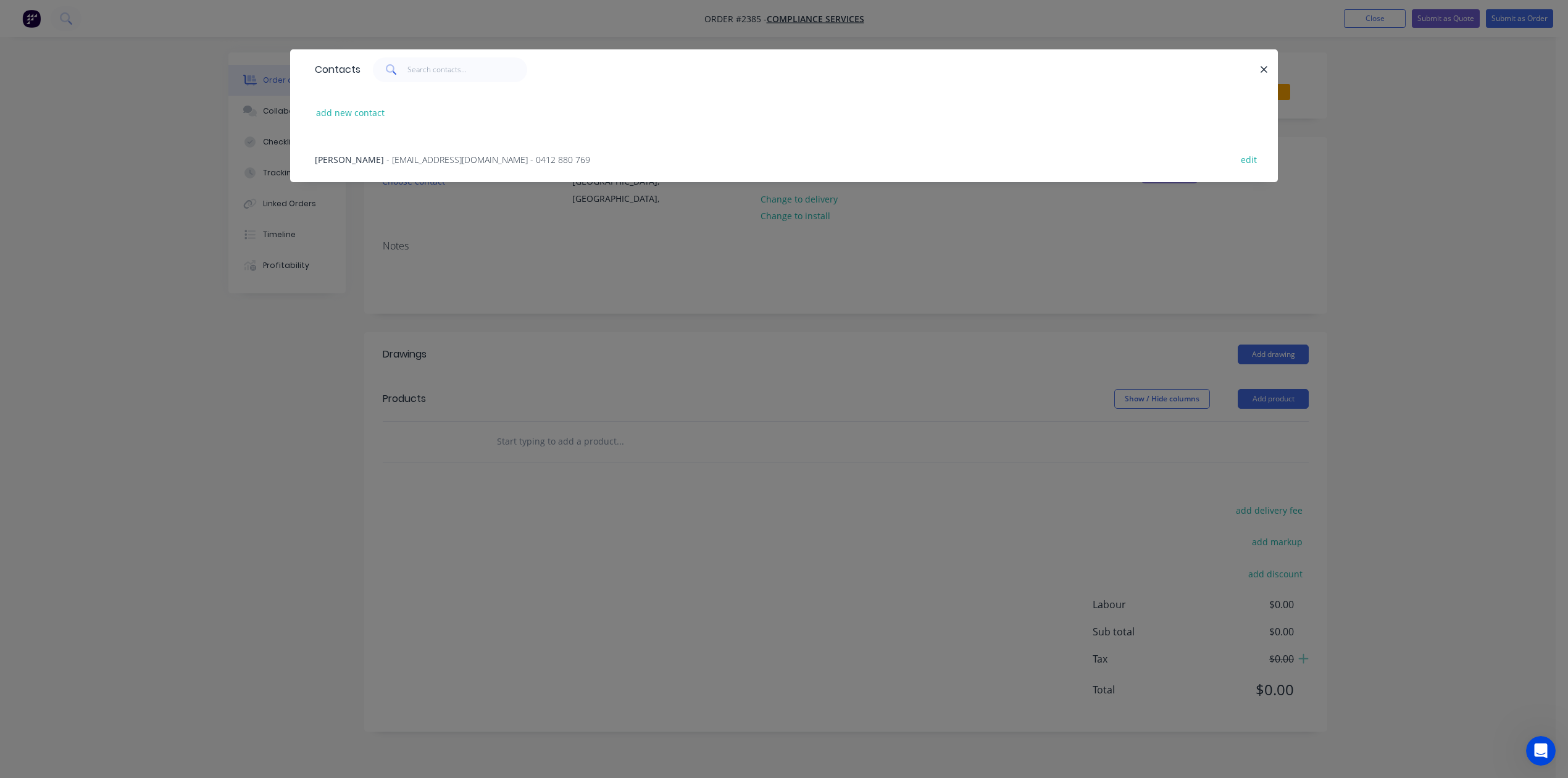
click at [452, 165] on span "- [EMAIL_ADDRESS][DOMAIN_NAME] - 0412 880 769" at bounding box center [488, 160] width 204 height 12
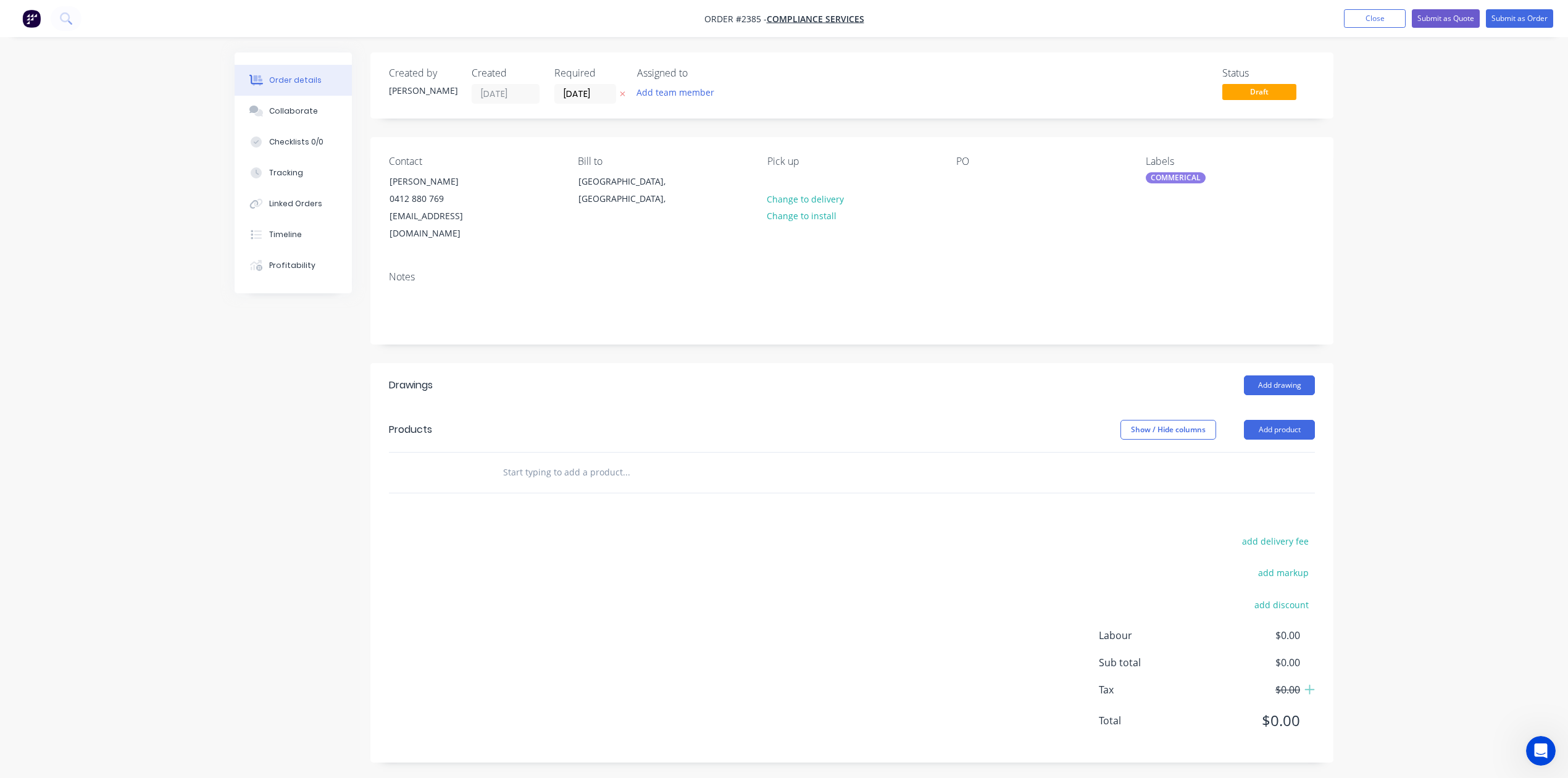
click at [546, 485] on input "text" at bounding box center [626, 472] width 247 height 25
click at [658, 485] on input "text" at bounding box center [626, 472] width 247 height 25
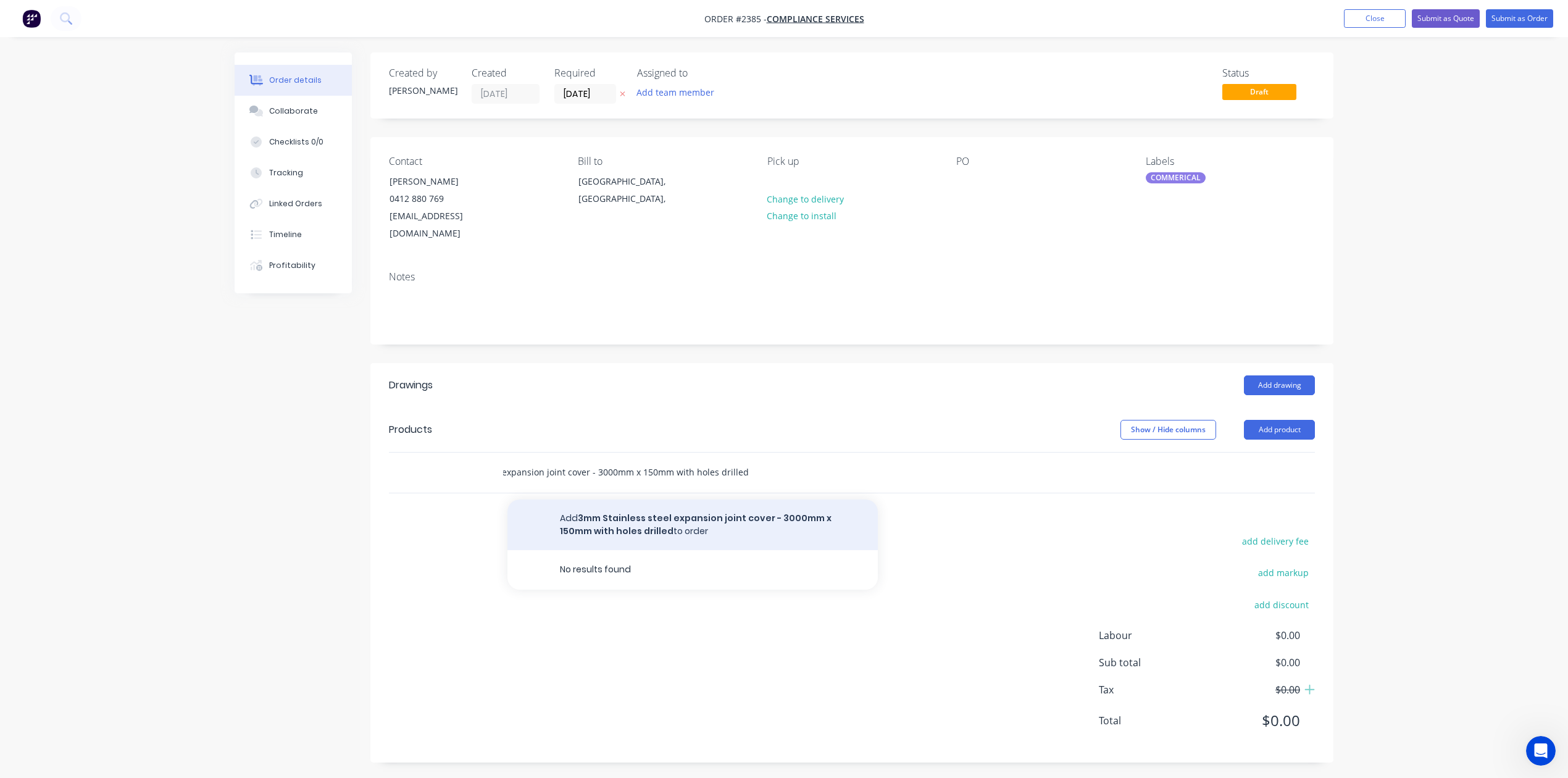
type input "3mm Stainless steel expansion joint cover - 3000mm x 150mm with holes drilled"
click at [675, 550] on button "Add 3mm Stainless steel expansion joint cover - 3000mm x 150mm with holes drill…" at bounding box center [693, 524] width 371 height 51
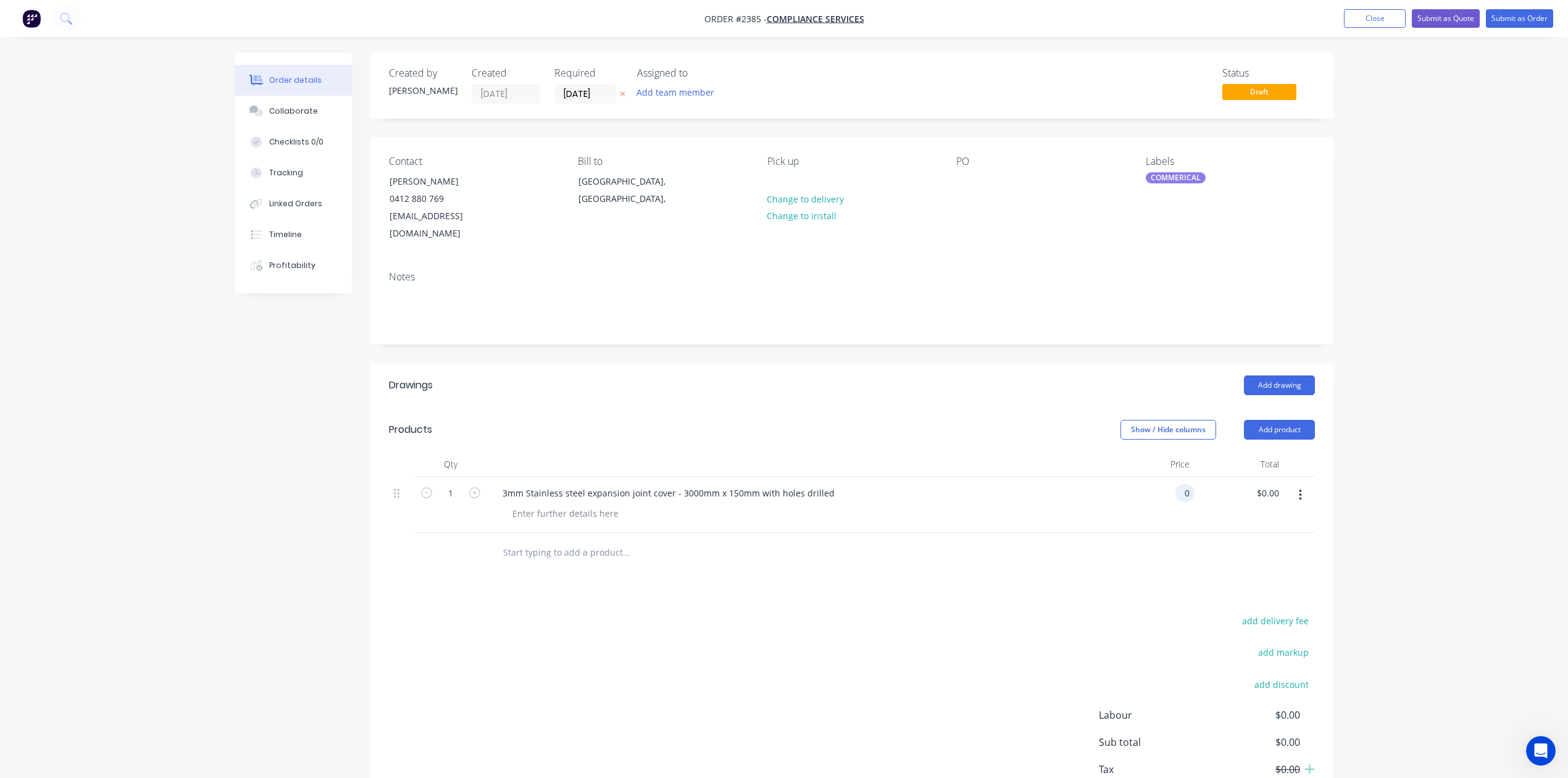
click at [1191, 502] on input "0" at bounding box center [1187, 493] width 14 height 18
type input "$1,145.00"
click at [622, 522] on div at bounding box center [565, 513] width 126 height 18
type input "$1,145.00"
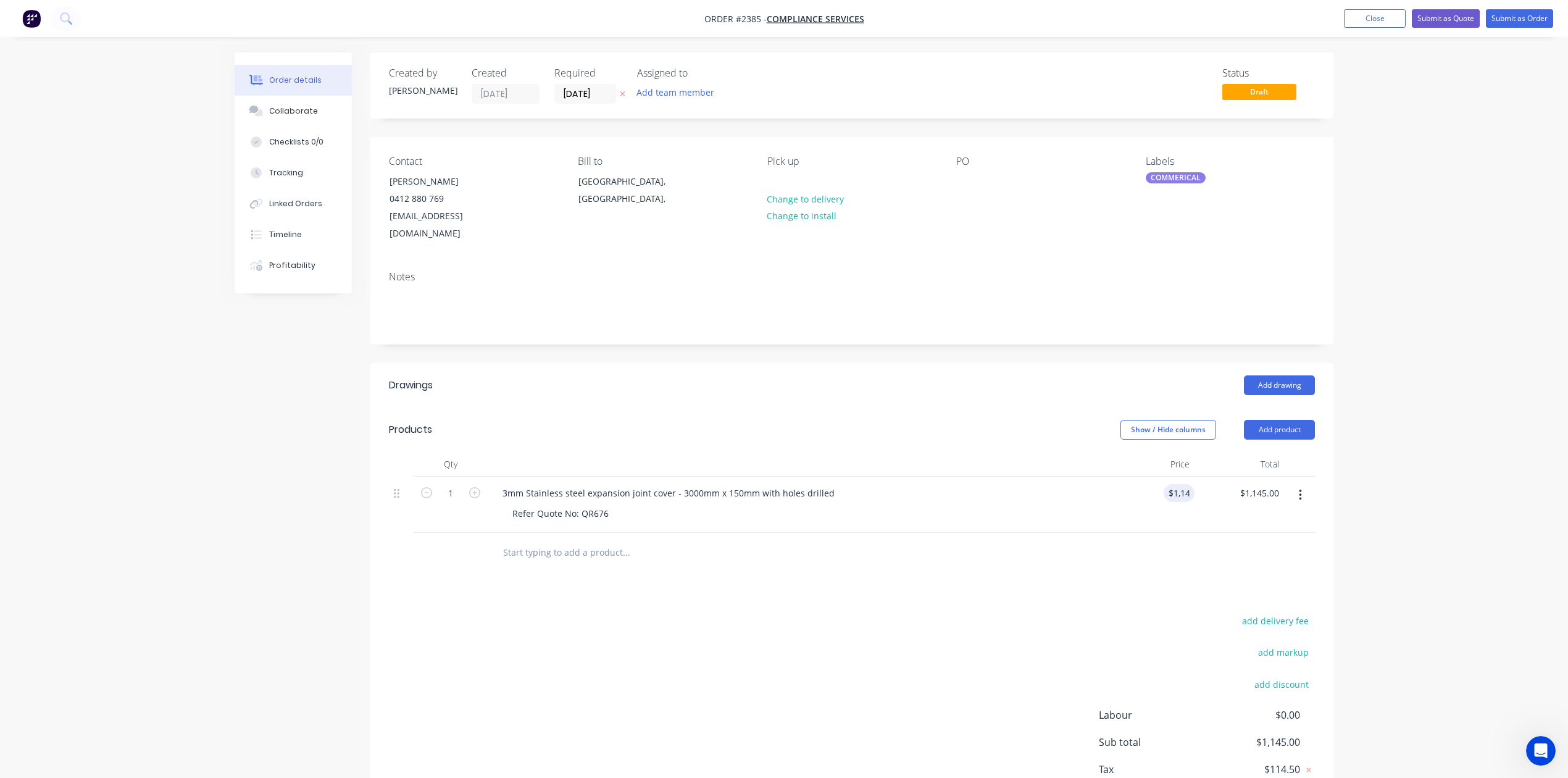
click at [616, 565] on input "text" at bounding box center [626, 552] width 247 height 25
type input "1,5mm Stainless steel cover - 100mm x 300mm"
click at [616, 619] on button "Add 1,5mm Stainless steel cover - 100mm x 300mm to order" at bounding box center [693, 599] width 371 height 40
click at [542, 578] on div at bounding box center [565, 569] width 126 height 18
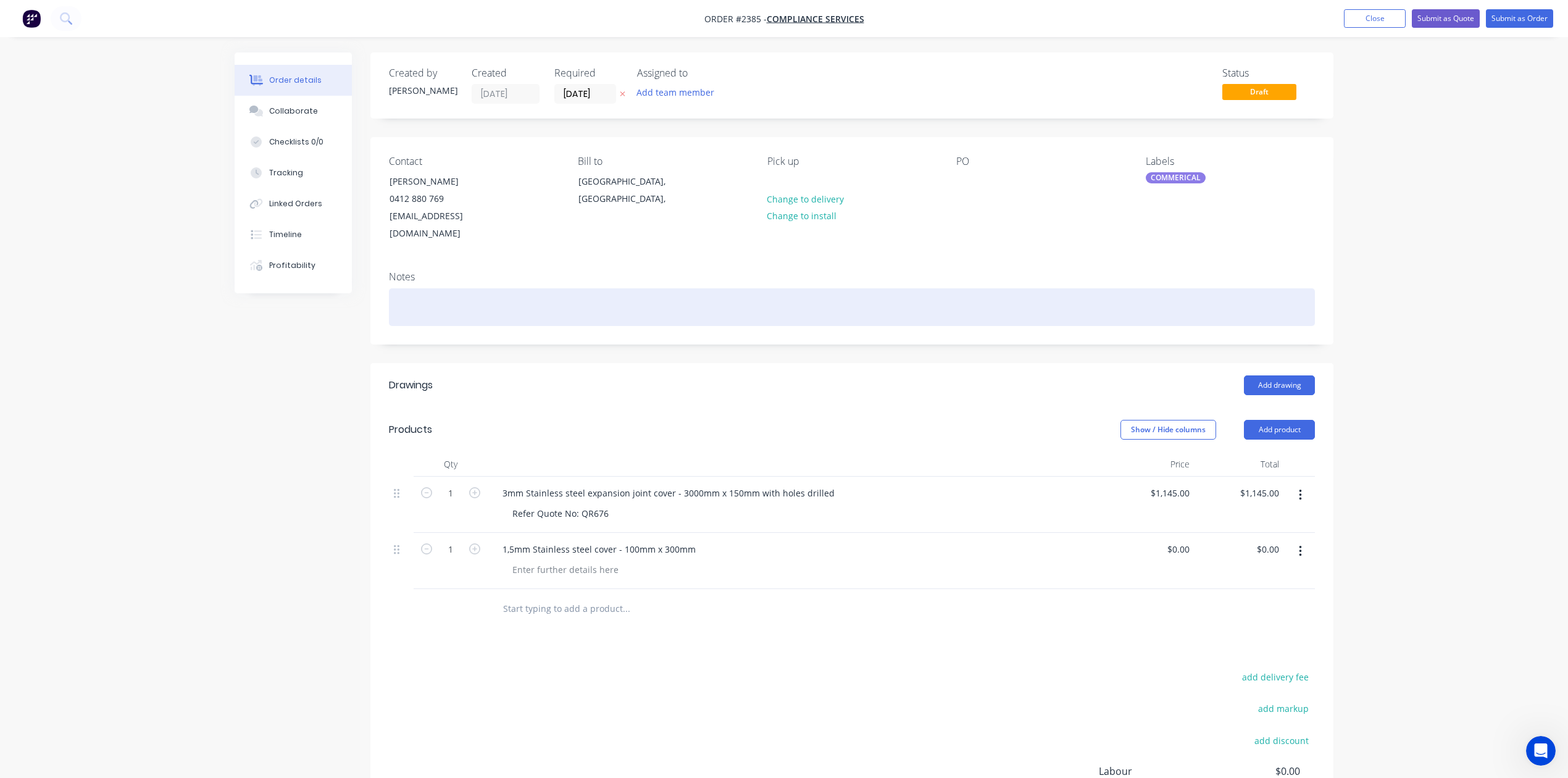
click at [566, 326] on div at bounding box center [852, 307] width 926 height 38
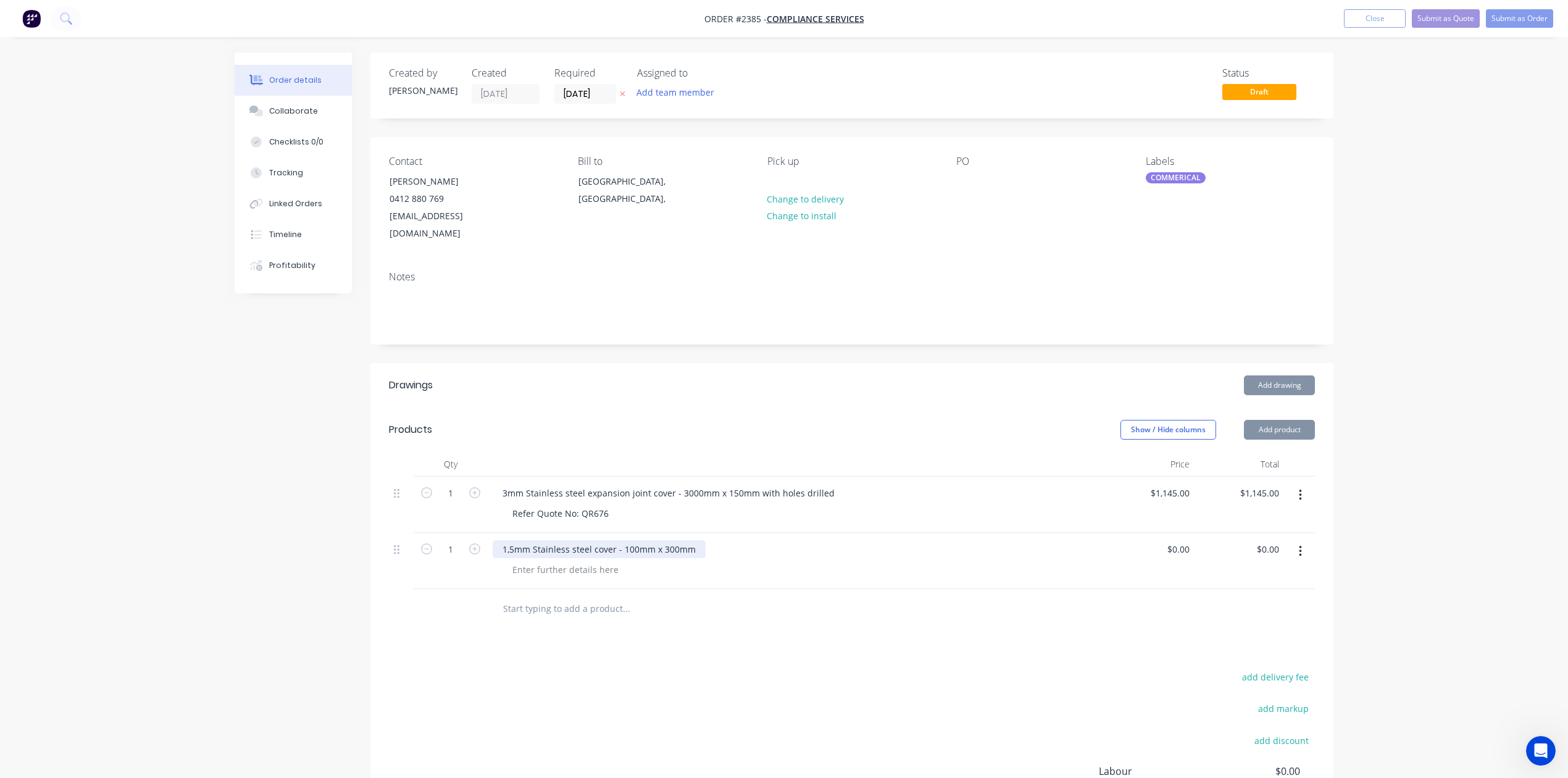
click at [522, 558] on div "1,5mm Stainless steel cover - 100mm x 300mm" at bounding box center [599, 549] width 213 height 18
click at [706, 558] on div "1.5mm Stainless steel cover - 100mm x 300mm" at bounding box center [599, 549] width 213 height 18
type input "$0.00"
click at [1492, 15] on button "Submit as Order" at bounding box center [1519, 18] width 67 height 18
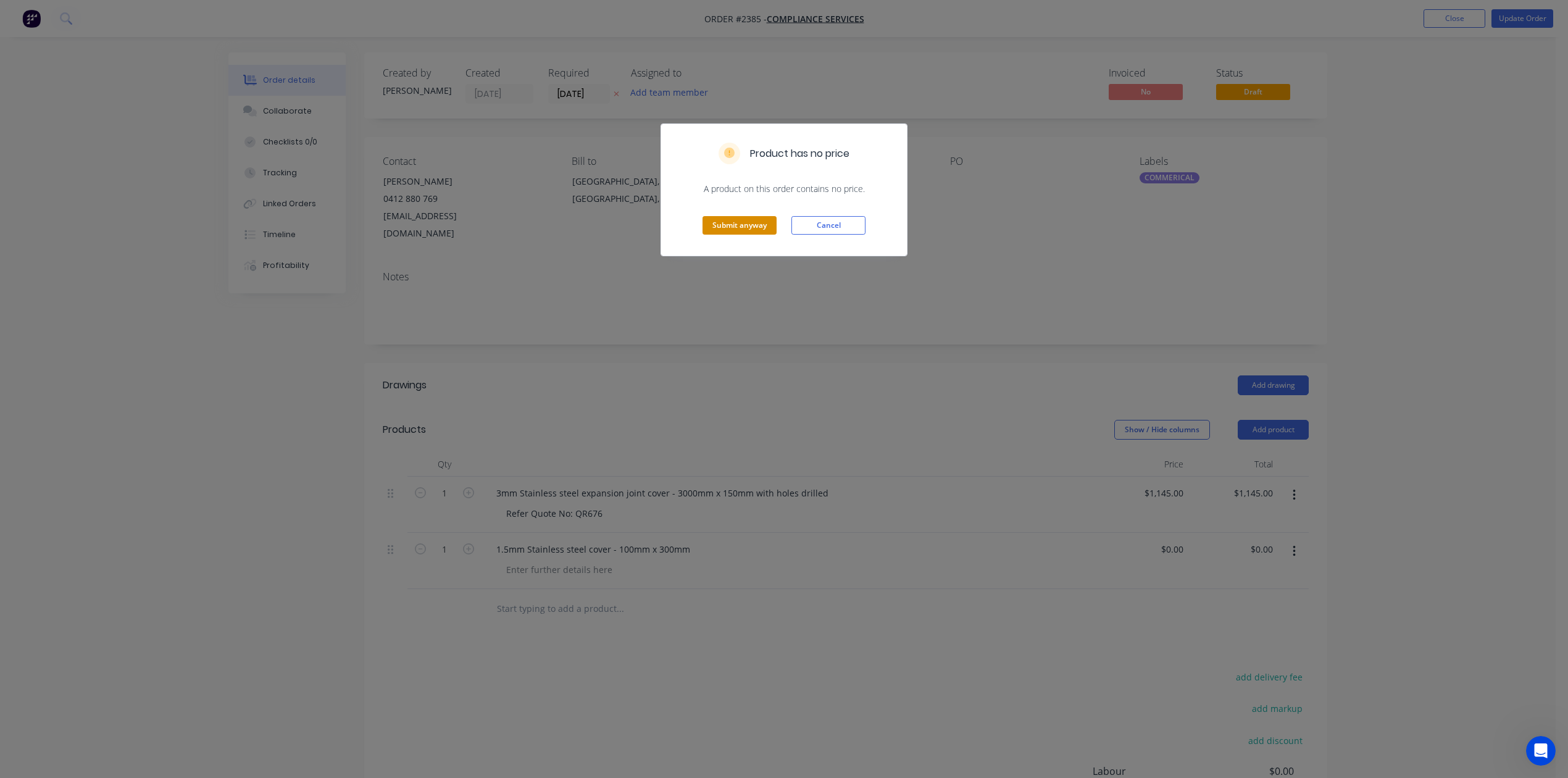
click at [738, 235] on button "Submit anyway" at bounding box center [739, 225] width 74 height 18
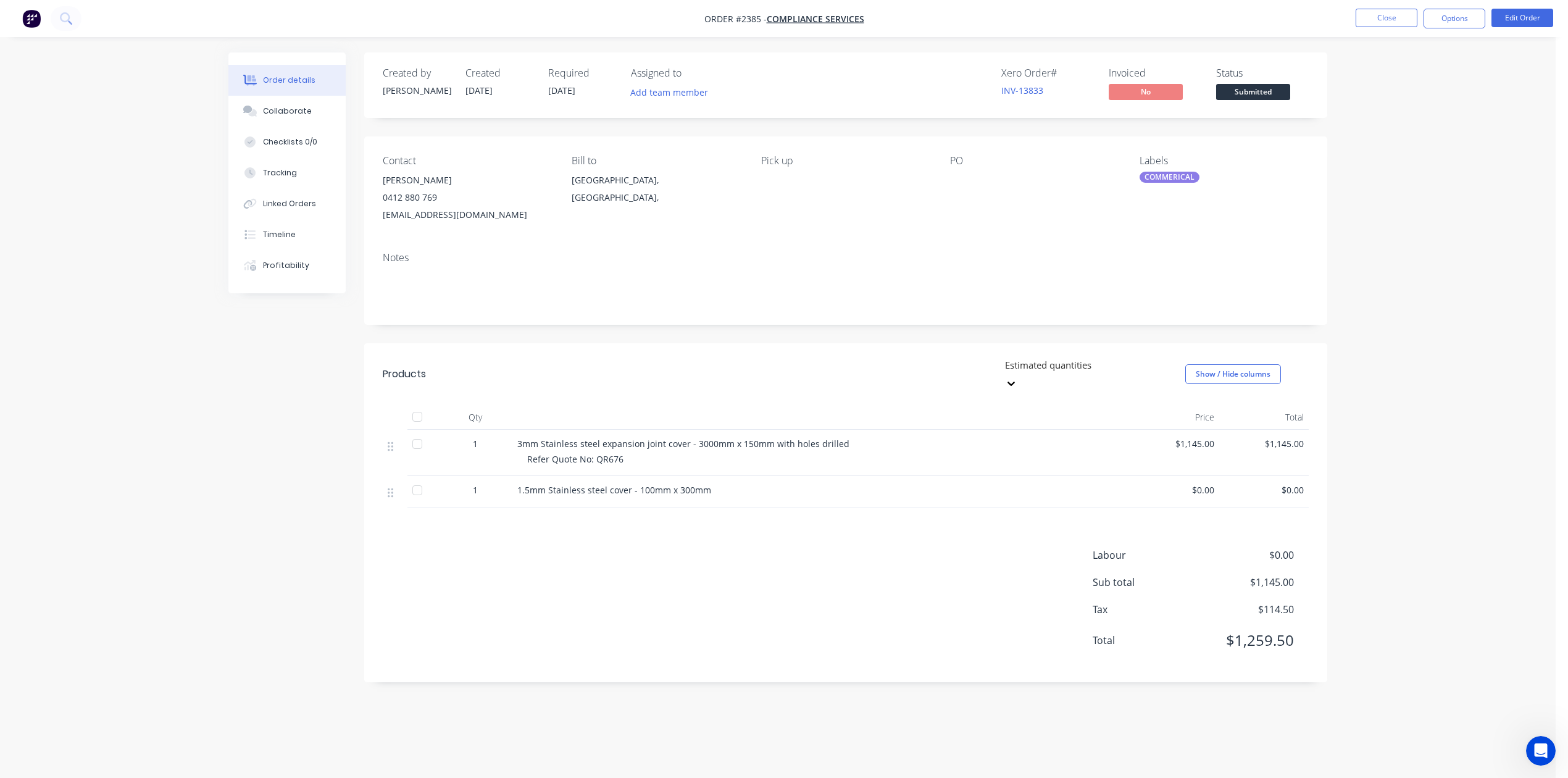
click at [426, 502] on div at bounding box center [418, 490] width 25 height 25
click at [1445, 24] on button "Options" at bounding box center [1454, 18] width 62 height 20
click at [1425, 148] on div "Work Order" at bounding box center [1417, 149] width 113 height 18
click at [1423, 125] on div "Without pricing" at bounding box center [1417, 124] width 113 height 18
click at [1378, 9] on button "Close" at bounding box center [1386, 18] width 62 height 18
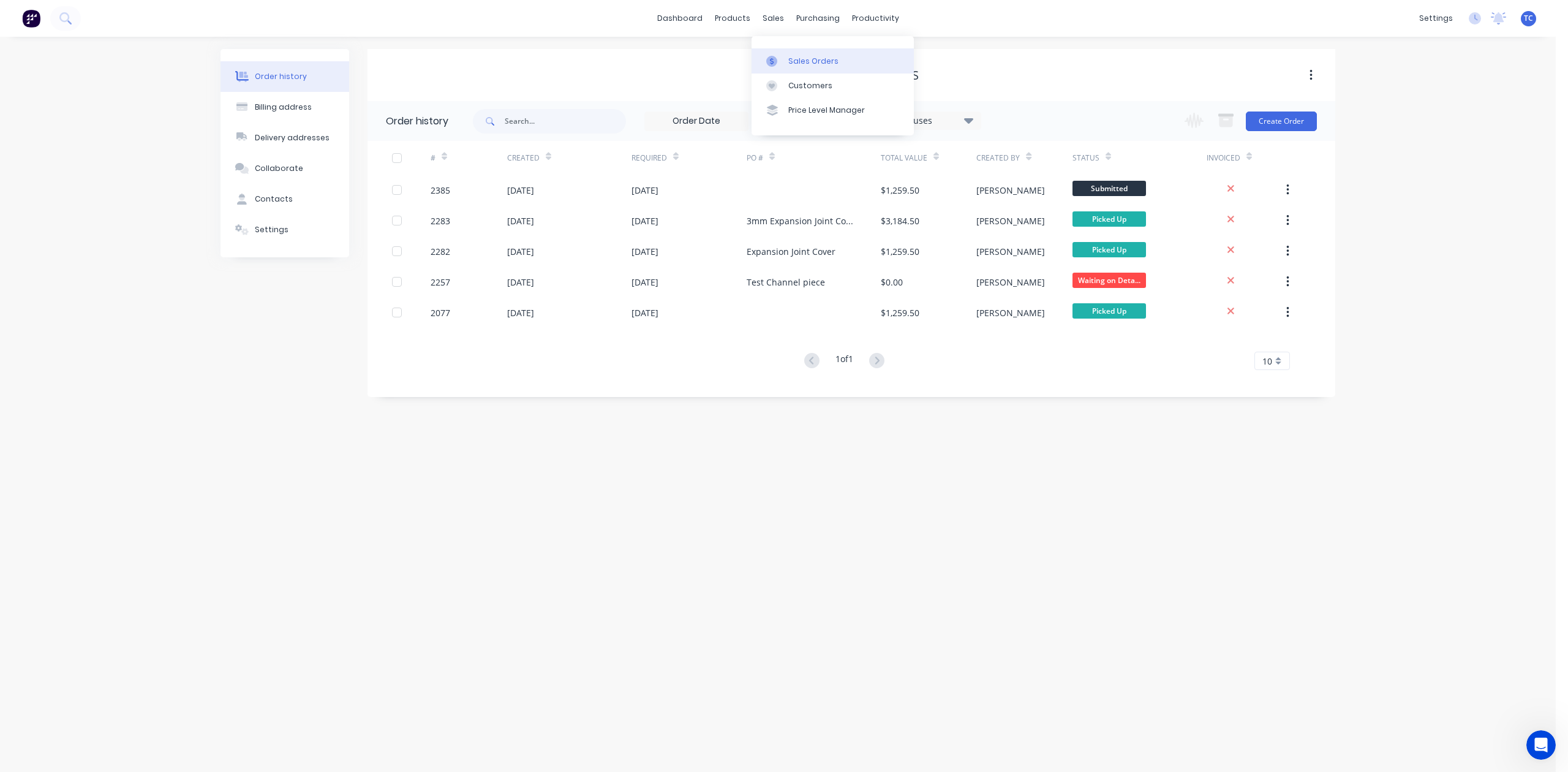
click at [836, 60] on link "Sales Orders" at bounding box center [833, 61] width 162 height 25
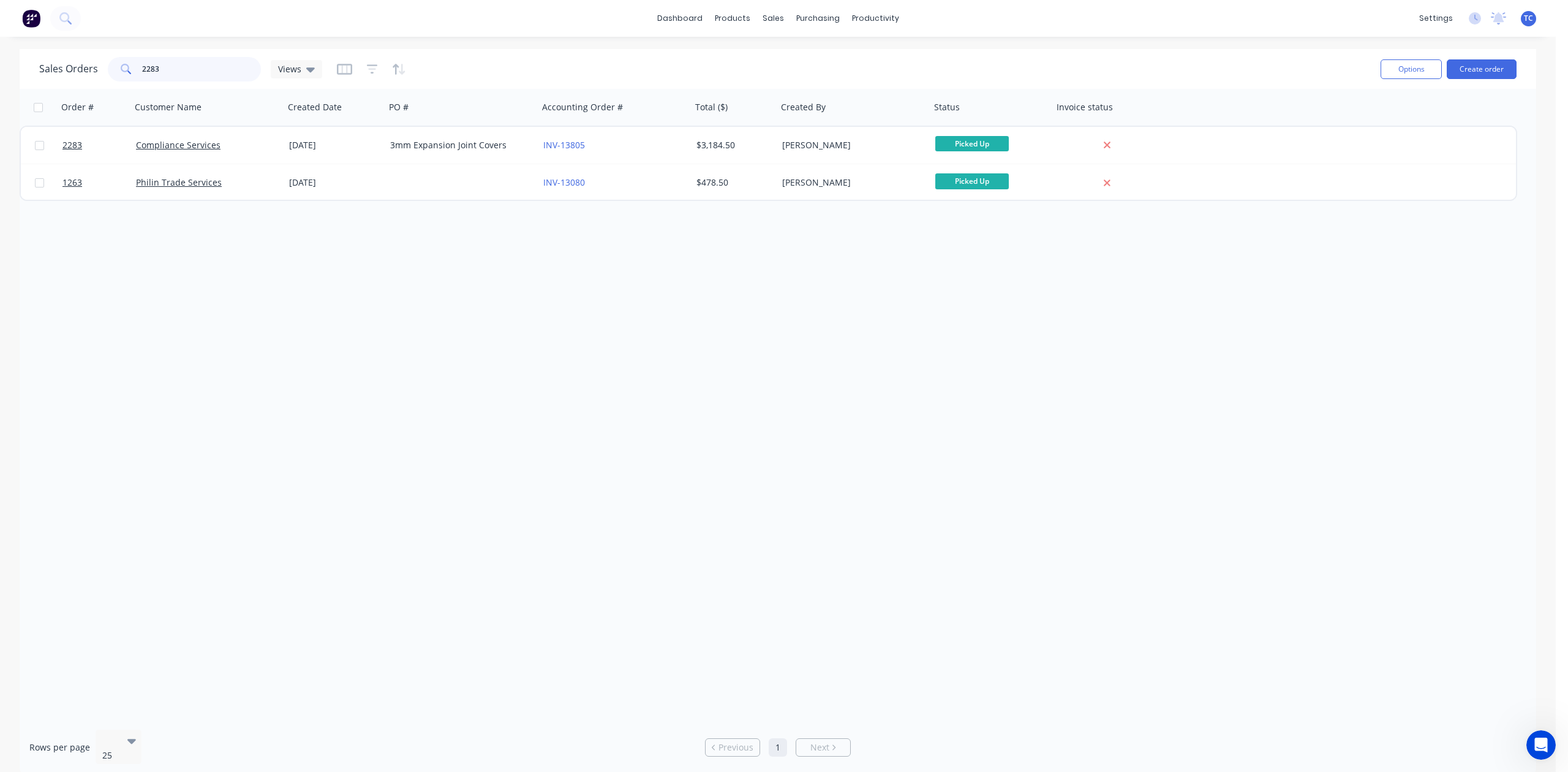
drag, startPoint x: 219, startPoint y: 71, endPoint x: 135, endPoint y: 63, distance: 84.4
click at [135, 63] on div "2283" at bounding box center [185, 69] width 153 height 25
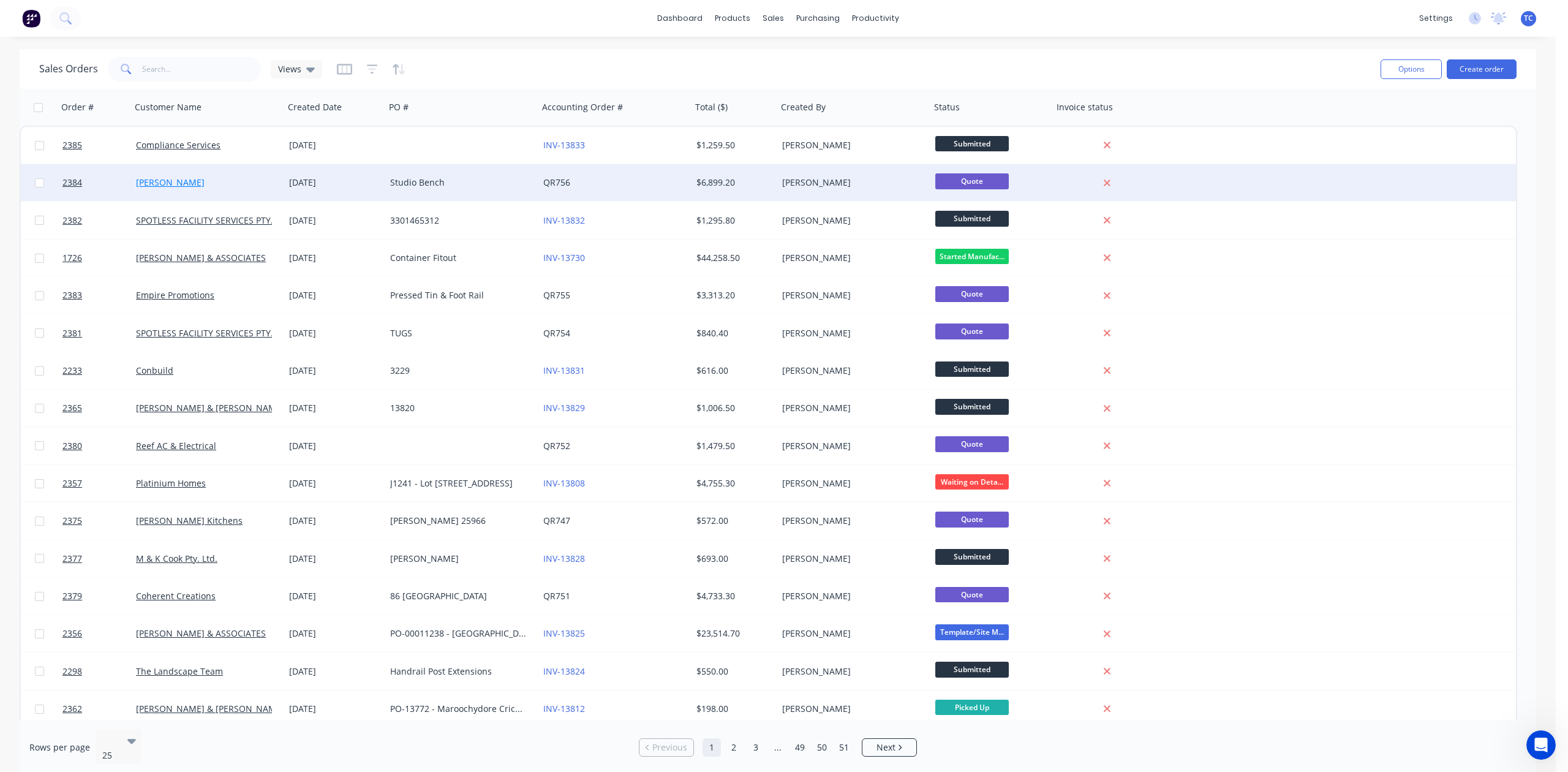
click at [187, 182] on link "[PERSON_NAME]" at bounding box center [170, 182] width 69 height 12
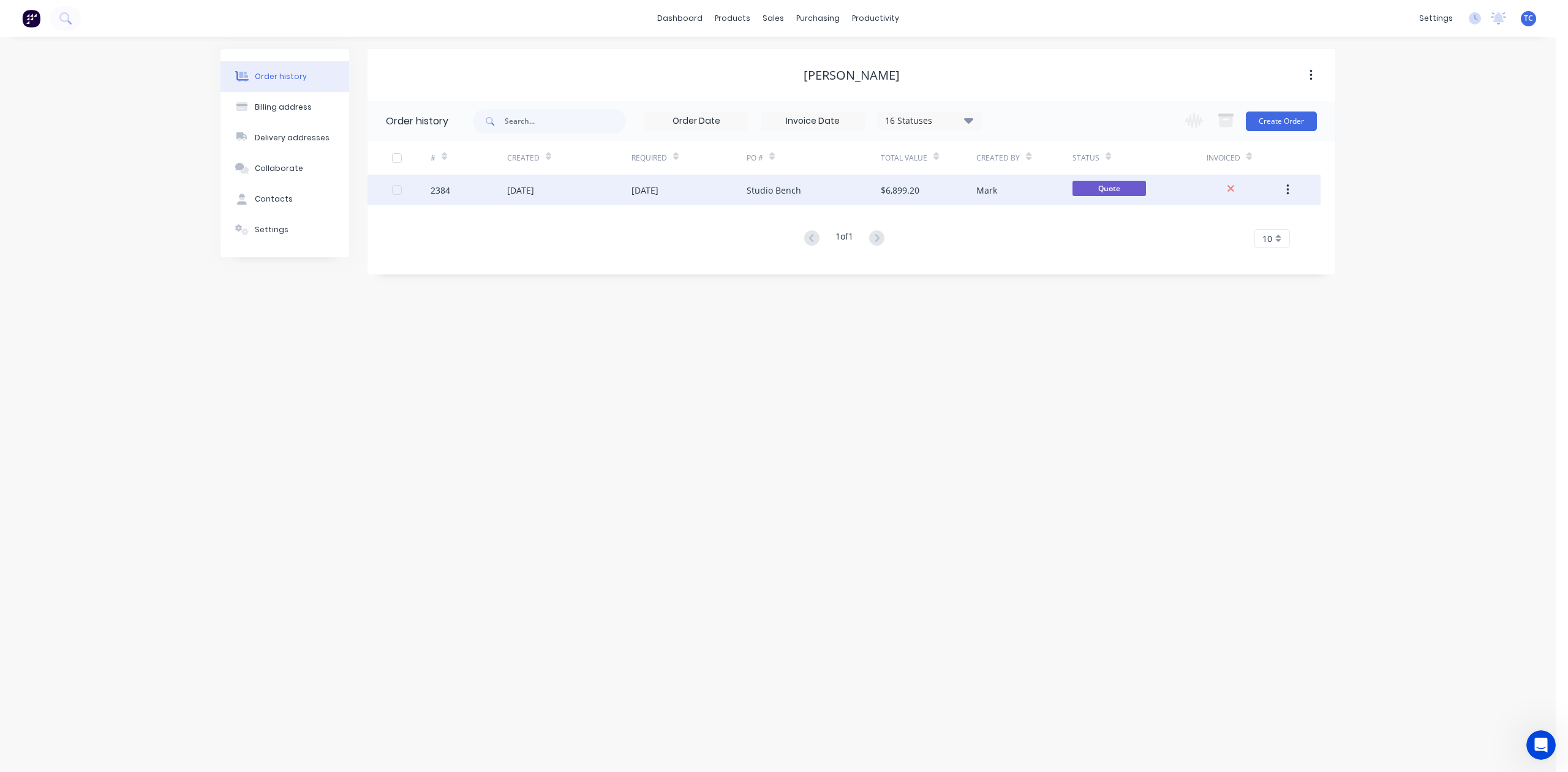
click at [534, 186] on div "[DATE]" at bounding box center [520, 190] width 27 height 13
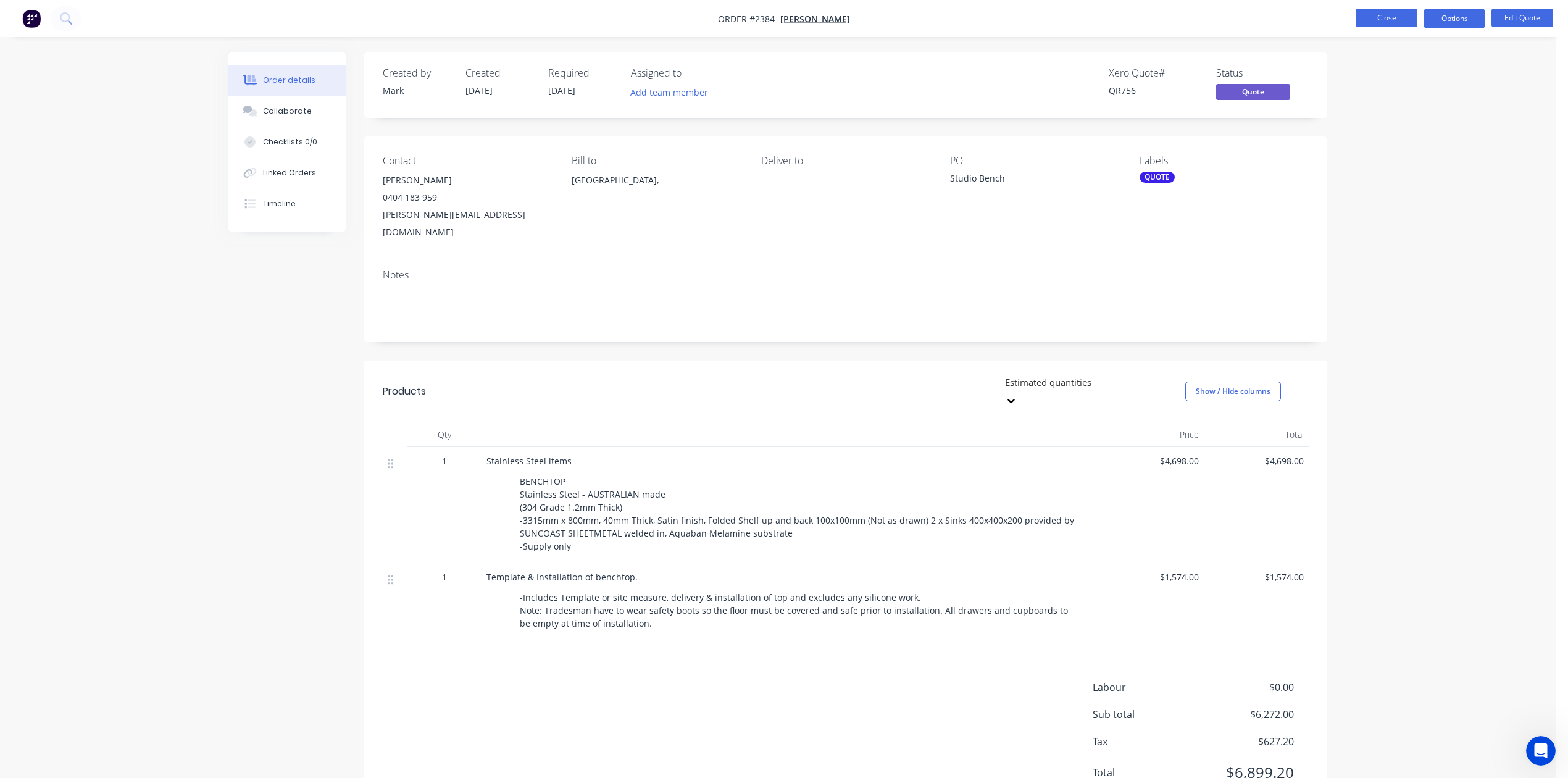
click at [1393, 15] on button "Close" at bounding box center [1386, 18] width 62 height 18
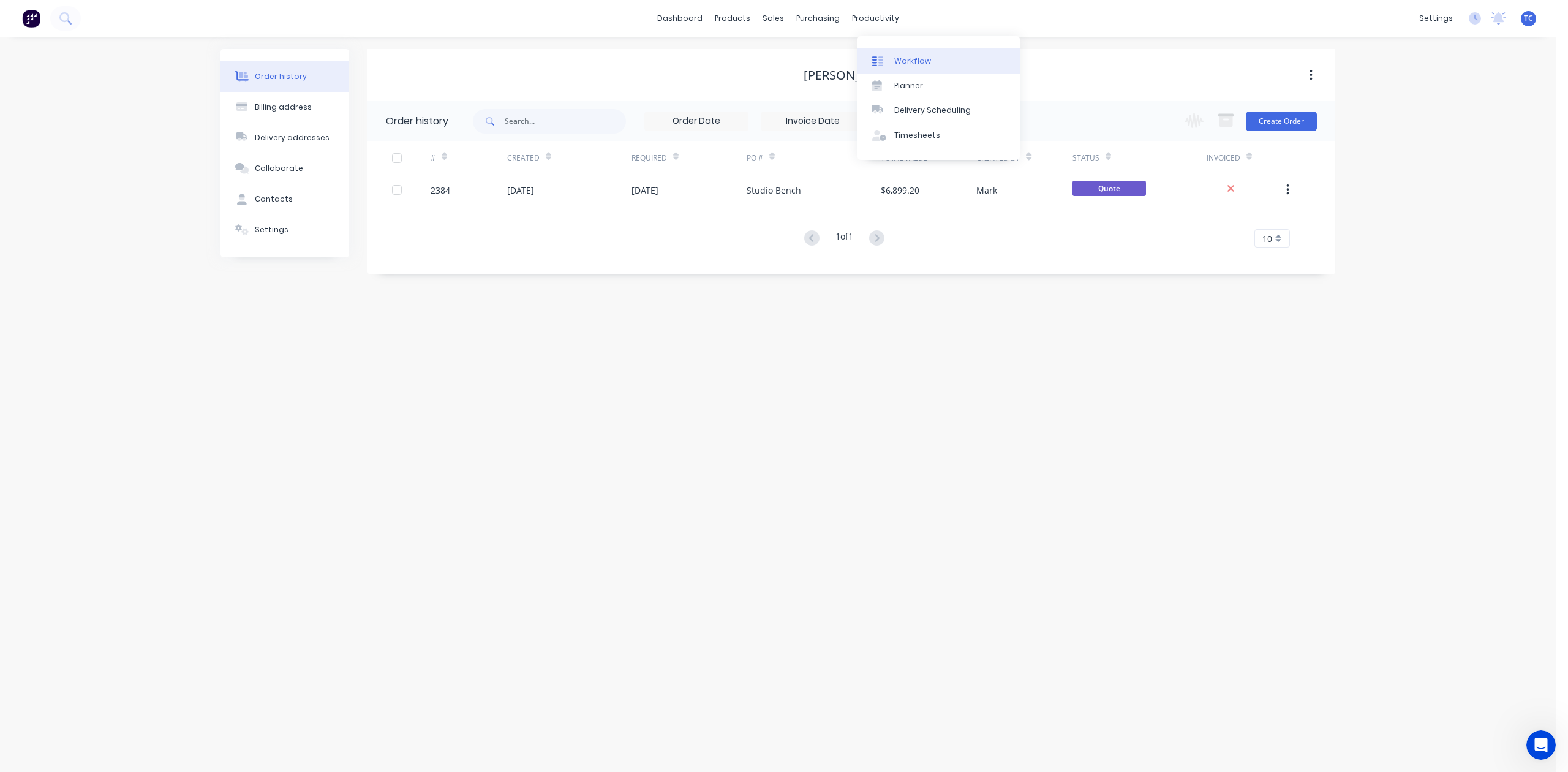
click at [924, 62] on div "Workflow" at bounding box center [912, 61] width 36 height 11
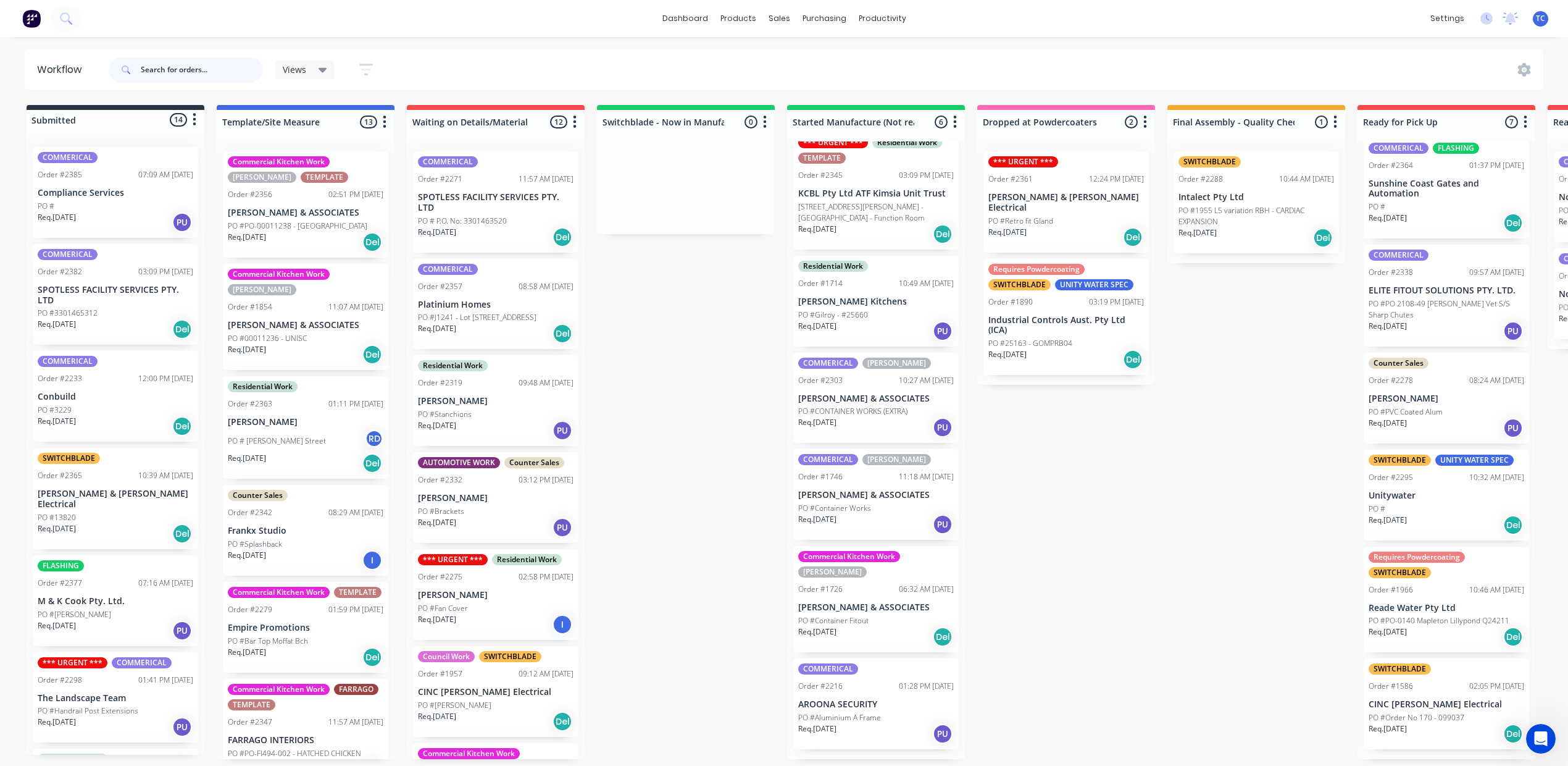
click at [193, 79] on input "text" at bounding box center [202, 70] width 122 height 25
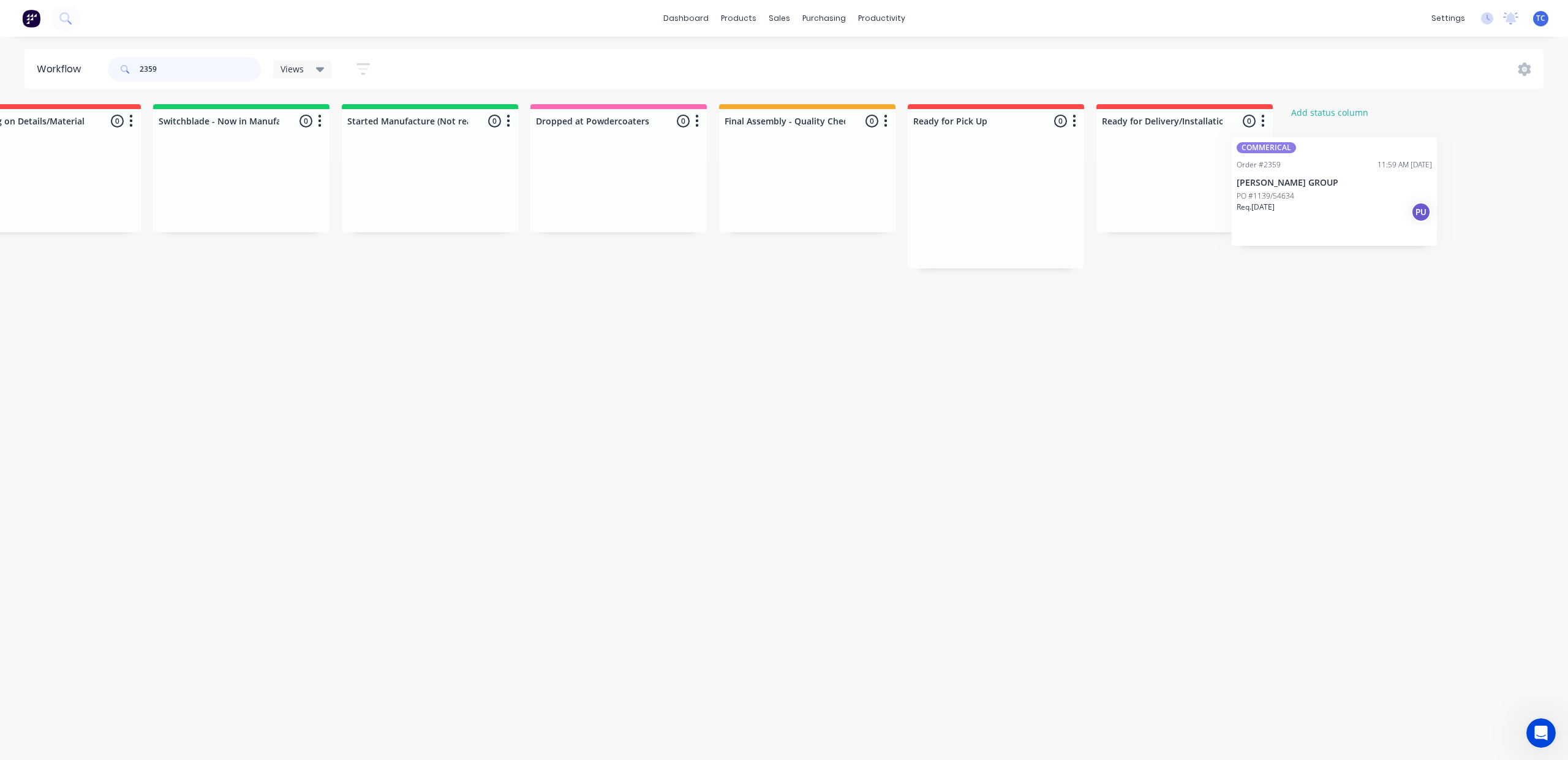
scroll to position [0, 483]
drag, startPoint x: 130, startPoint y: 223, endPoint x: 1324, endPoint y: 194, distance: 1194.4
click at [1324, 195] on div "Submitted 1 Status colour #273444 hex #273444 Save Cancel Summaries Total order…" at bounding box center [537, 186] width 2042 height 164
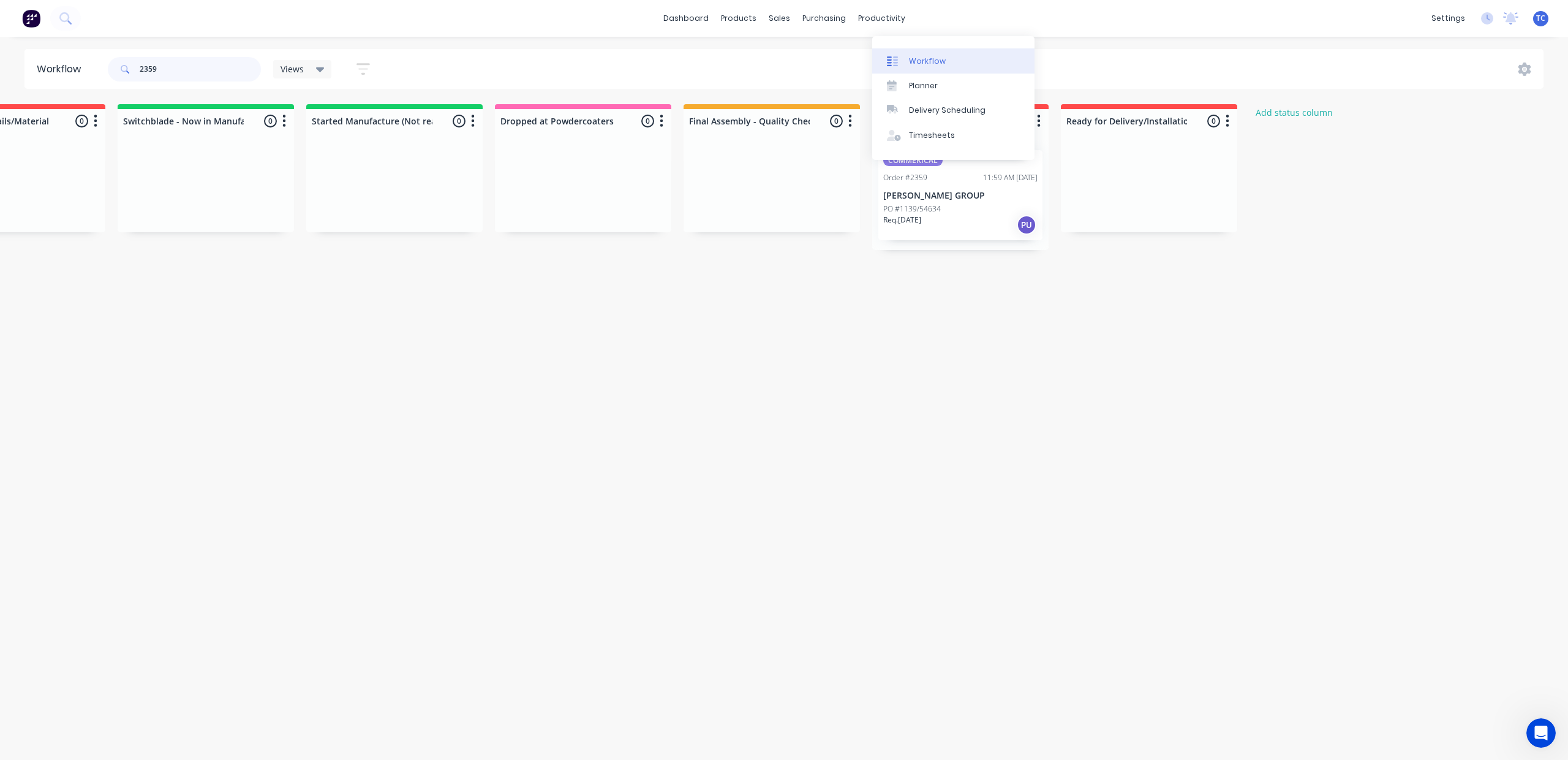
type input "2359"
click at [913, 64] on div "Workflow" at bounding box center [927, 61] width 36 height 11
click at [942, 66] on div "Workflow" at bounding box center [927, 61] width 36 height 11
click at [657, 18] on link "dashboard" at bounding box center [686, 18] width 58 height 18
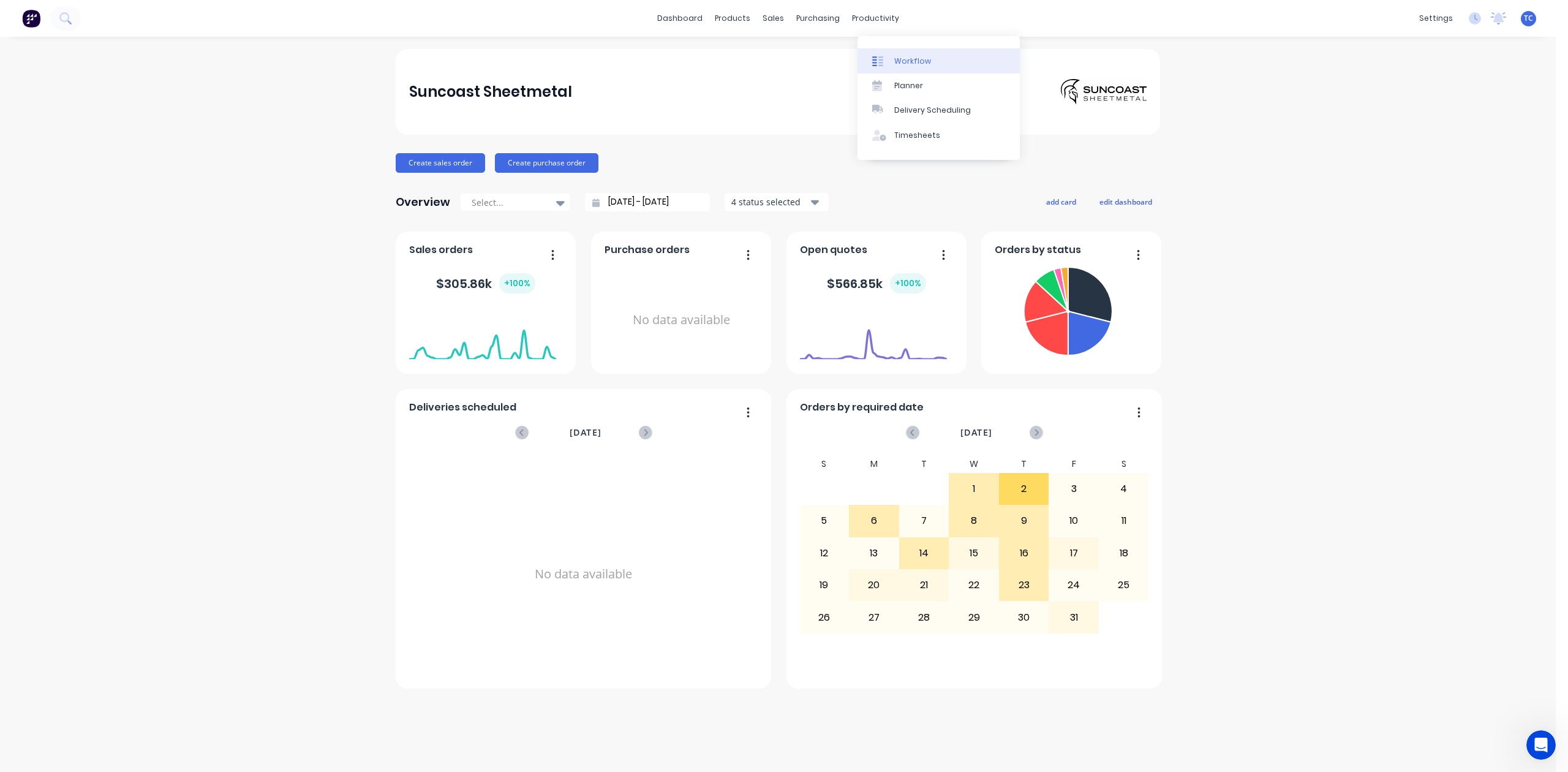
click at [909, 66] on div "Workflow" at bounding box center [912, 61] width 36 height 11
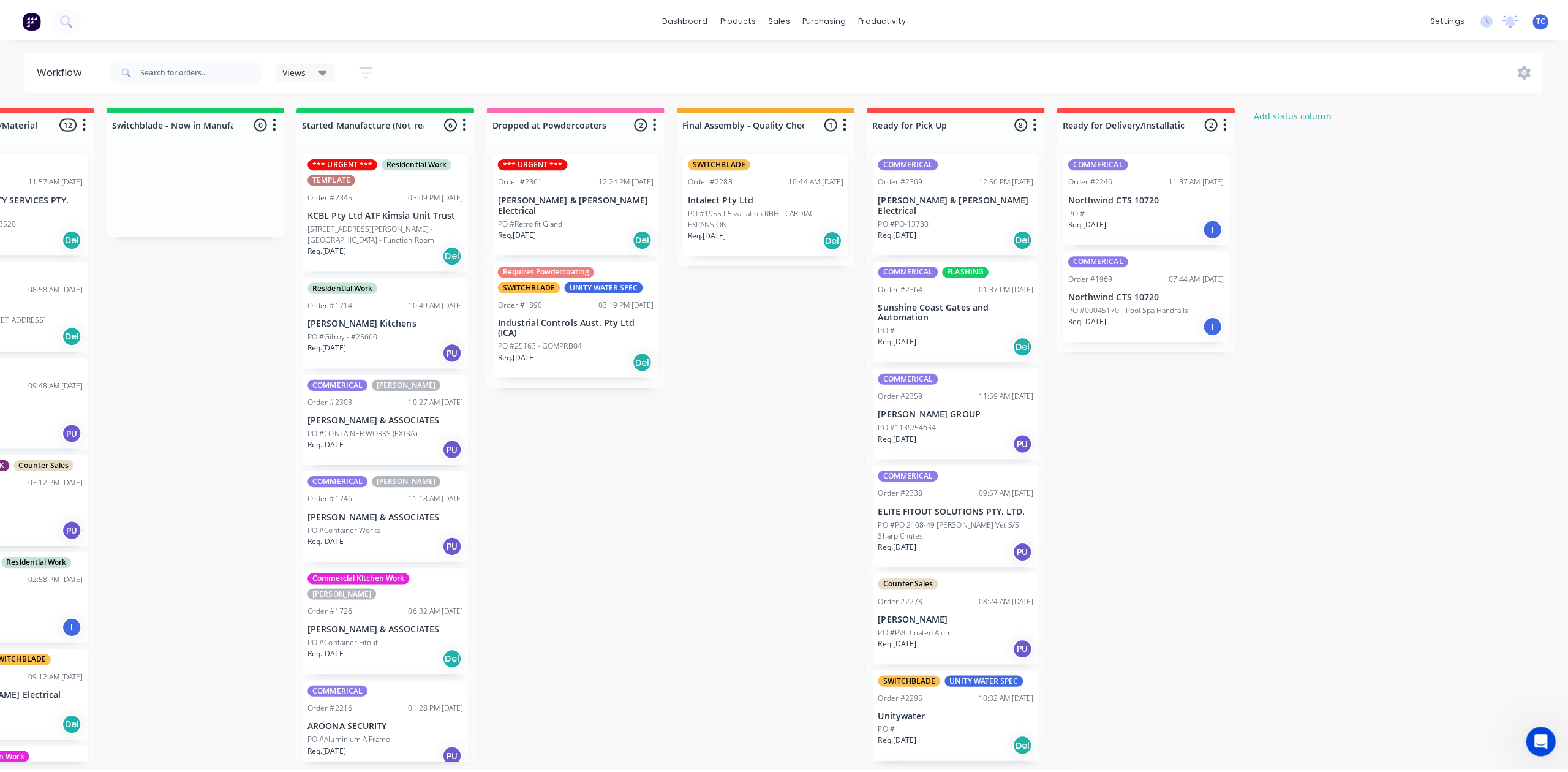
scroll to position [0, 655]
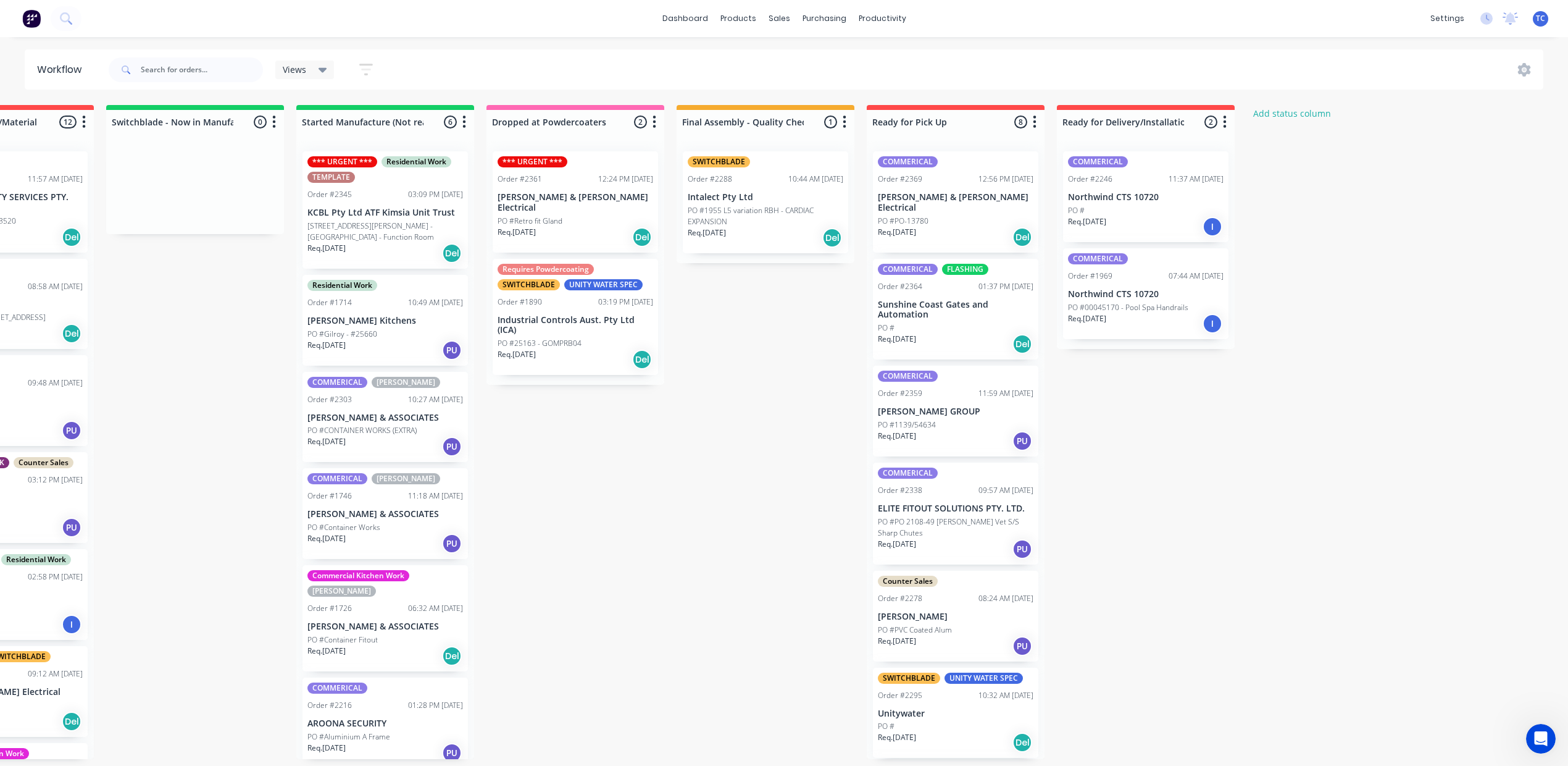
click at [936, 430] on p "PO #1139/54634" at bounding box center [907, 425] width 58 height 11
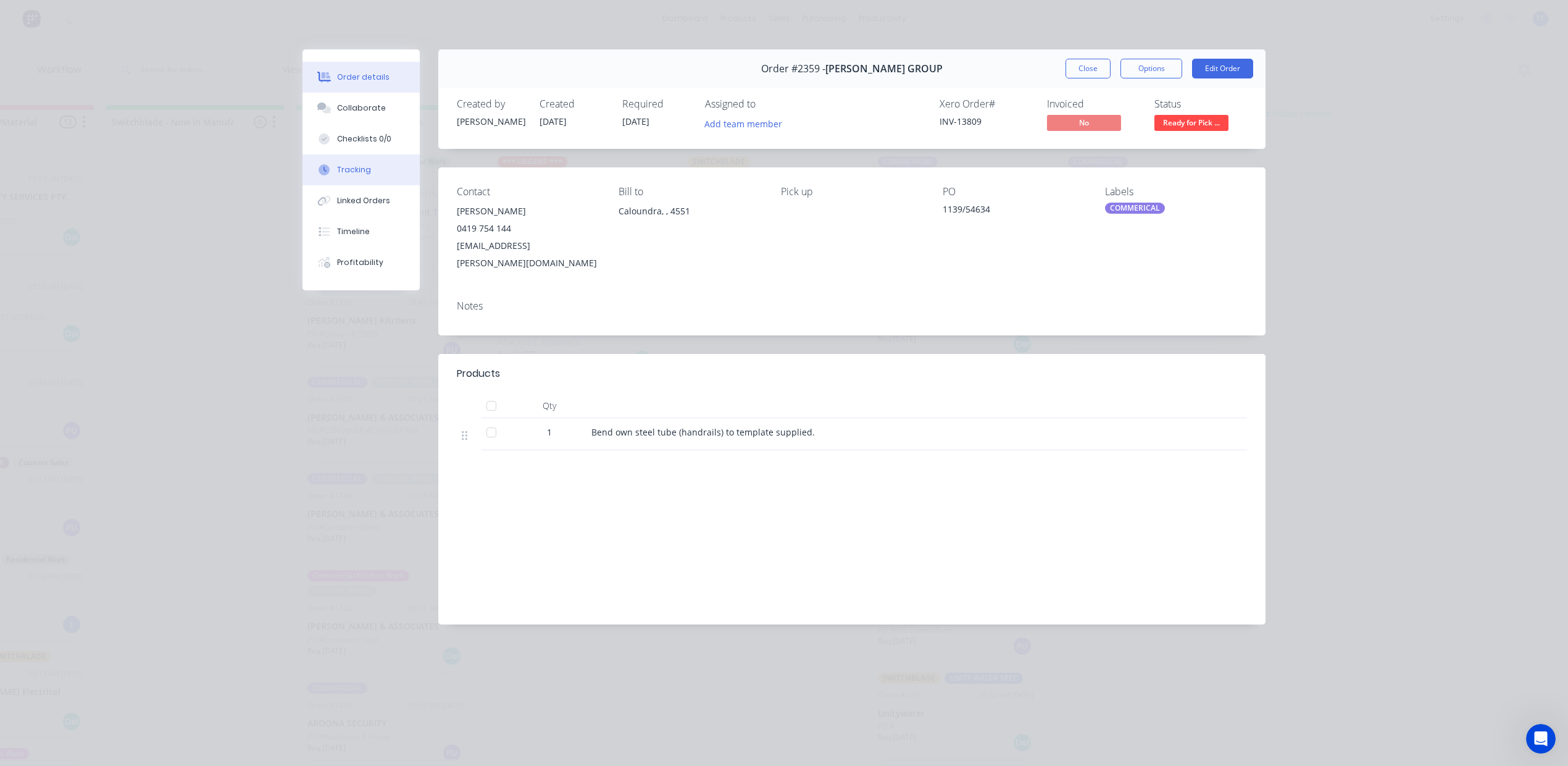
click at [363, 175] on div "Tracking" at bounding box center [354, 169] width 34 height 11
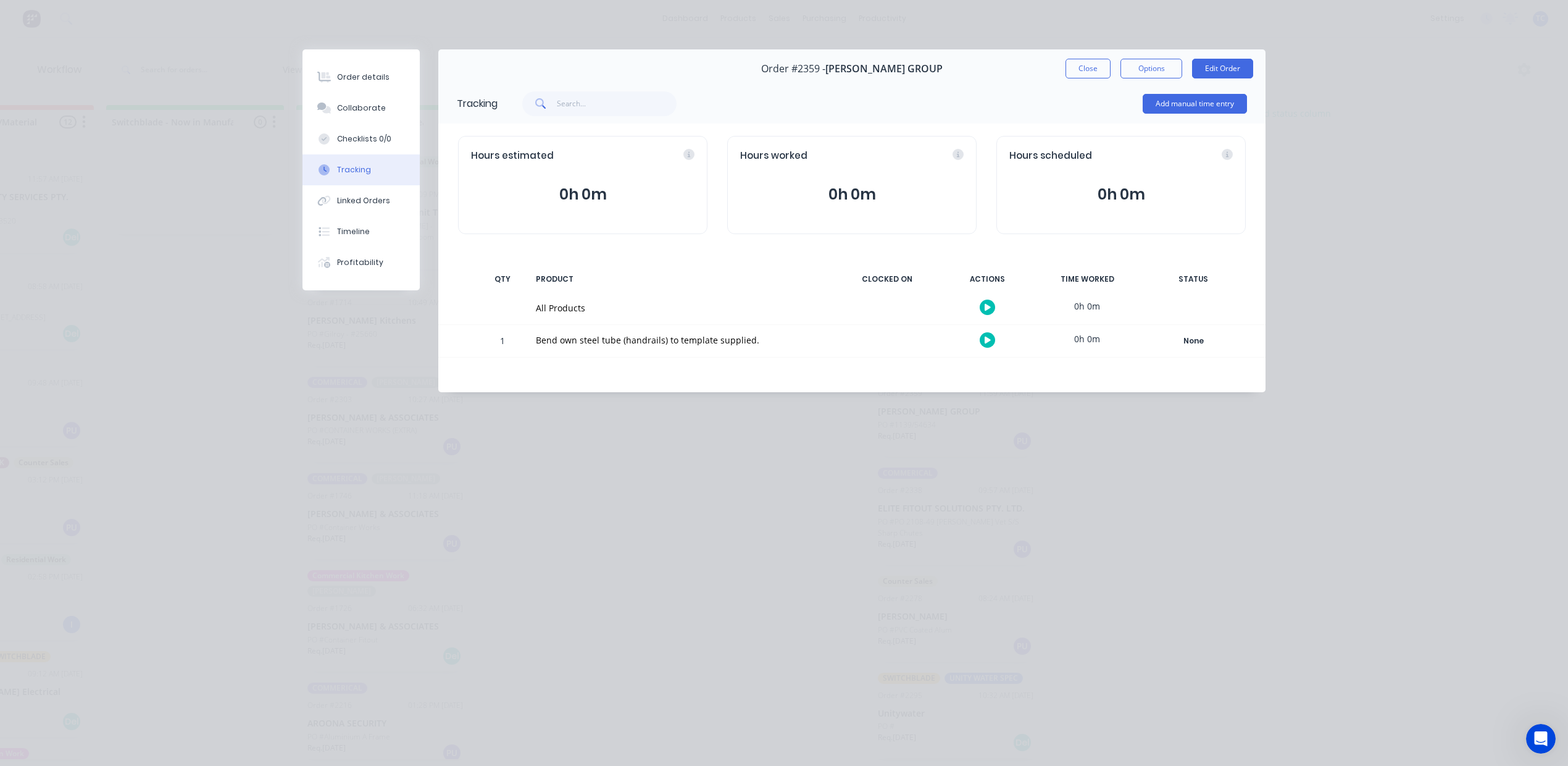
drag, startPoint x: 866, startPoint y: 225, endPoint x: 878, endPoint y: 202, distance: 25.9
click at [878, 202] on div "Hours worked 0h 0m" at bounding box center [852, 185] width 249 height 98
click at [1181, 113] on button "Add manual time entry" at bounding box center [1195, 104] width 104 height 20
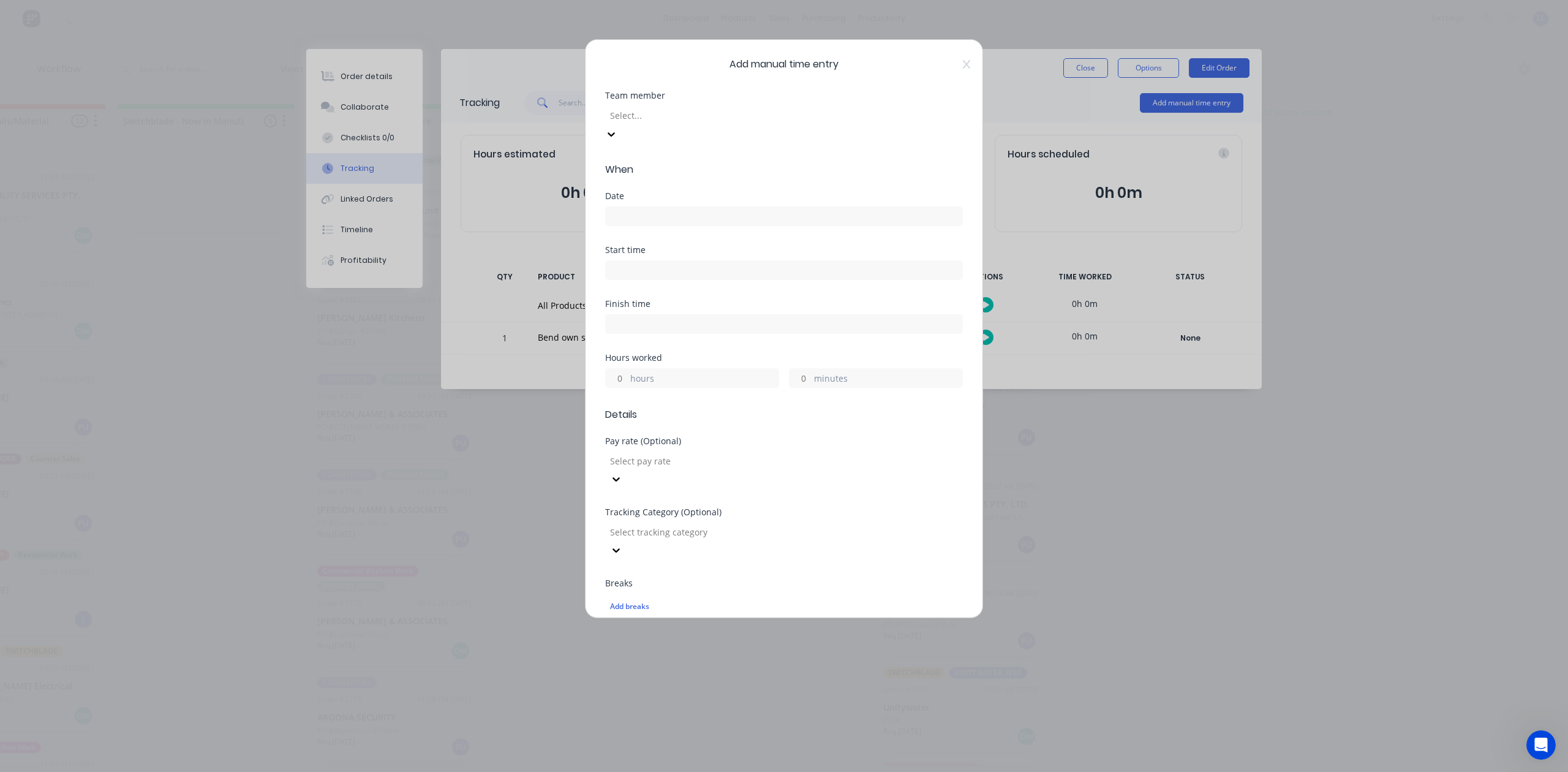
click at [719, 123] on div at bounding box center [697, 115] width 177 height 15
type input "j"
type input "h"
type input "j"
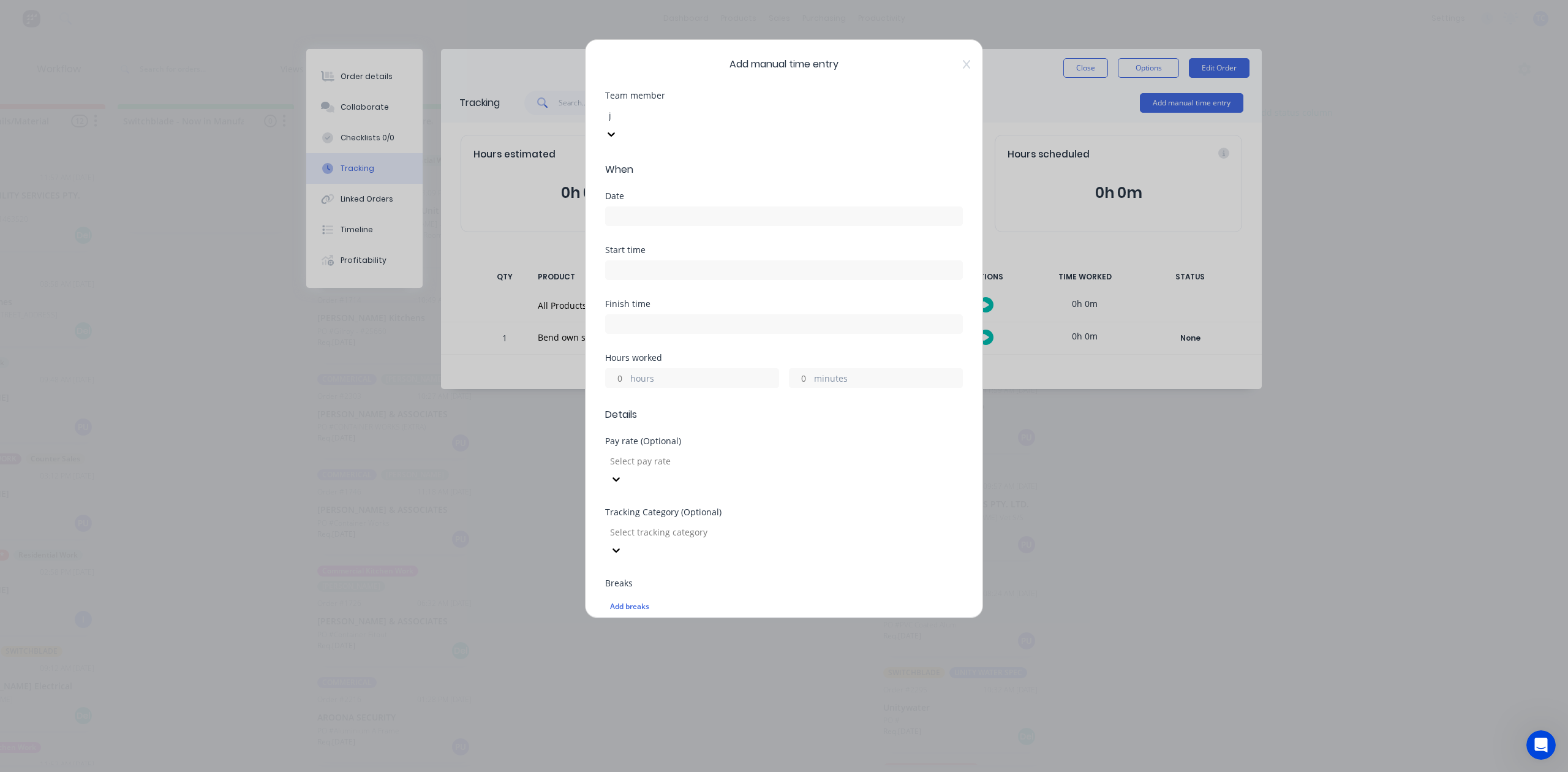
type input "jo"
click at [240, 698] on div "[PERSON_NAME]" at bounding box center [304, 705] width 1556 height 13
click at [642, 225] on input at bounding box center [784, 216] width 356 height 18
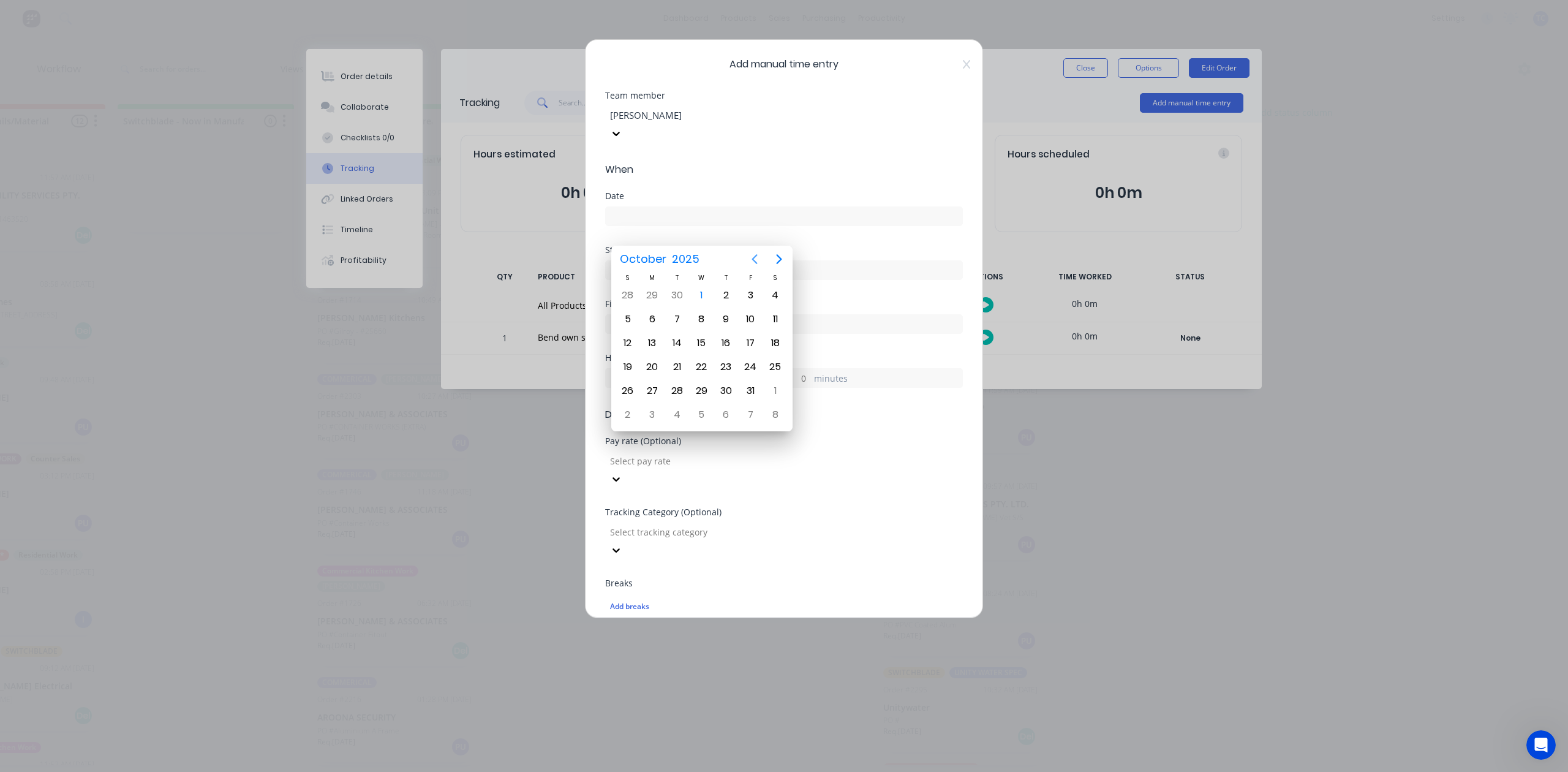
click at [753, 258] on icon "Previous page" at bounding box center [754, 258] width 6 height 9
click at [673, 388] on div "30" at bounding box center [676, 390] width 18 height 18
type input "[DATE]"
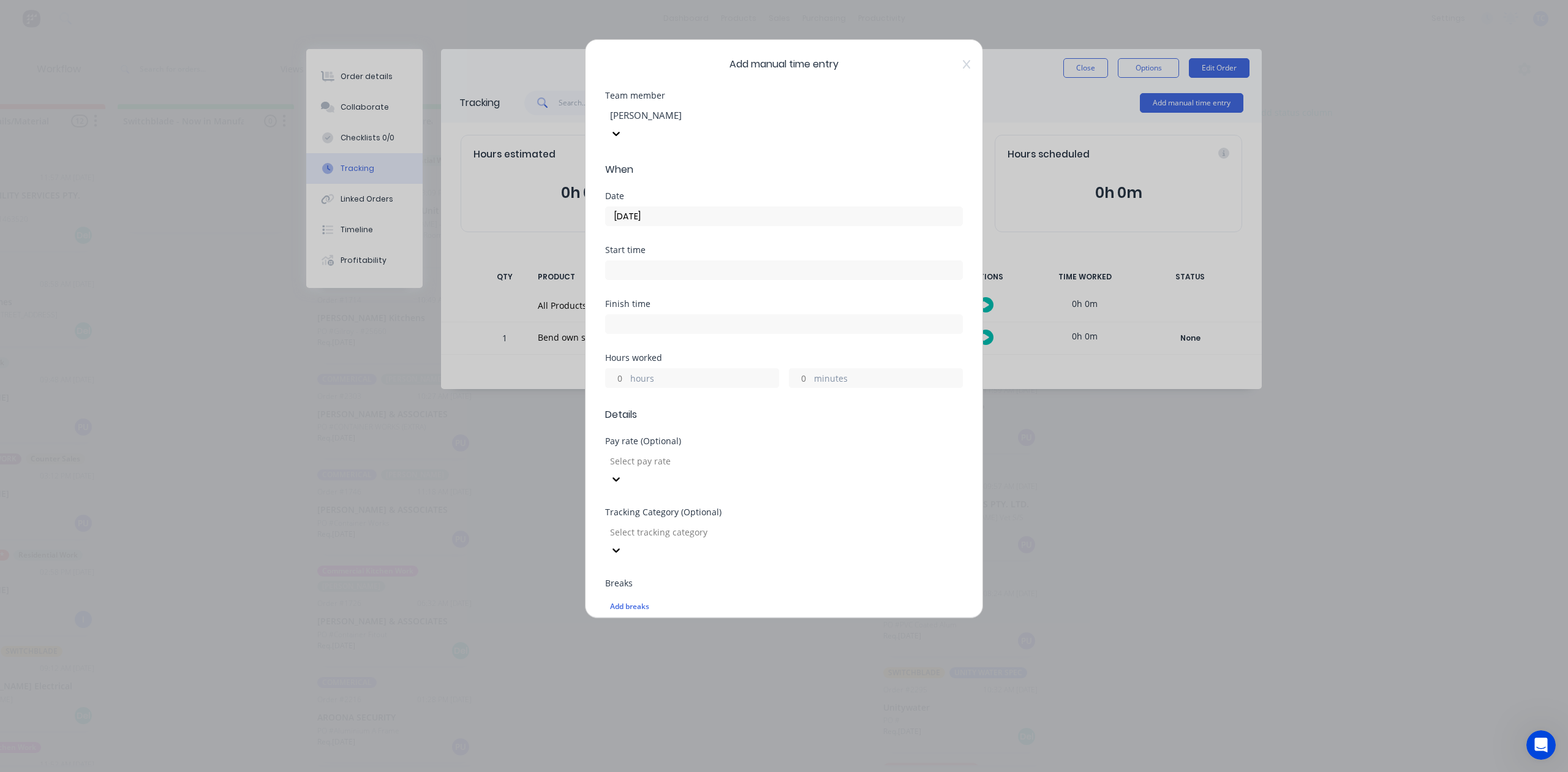
click at [623, 387] on input "hours" at bounding box center [616, 377] width 21 height 18
type input "2"
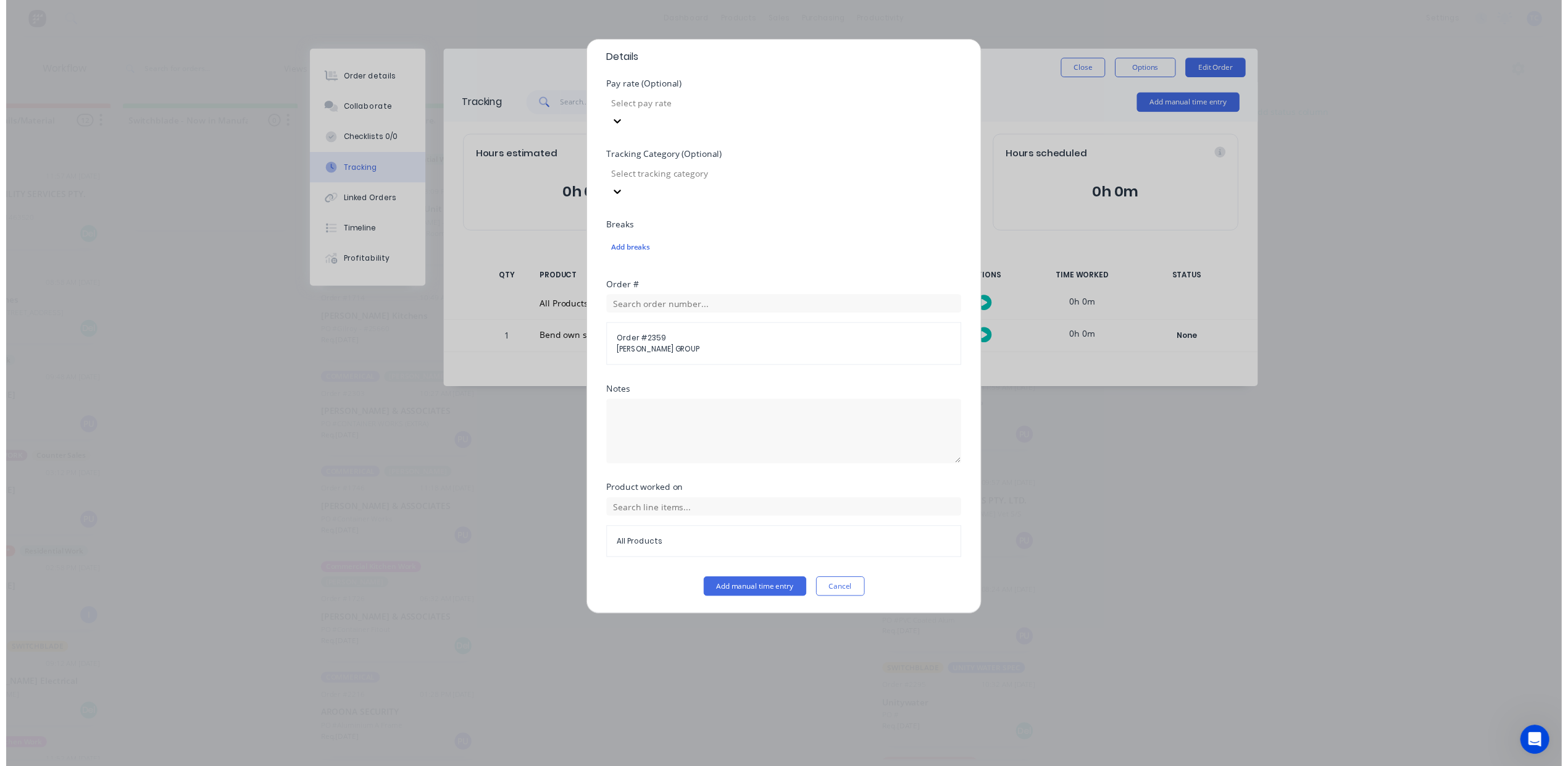
scroll to position [436, 0]
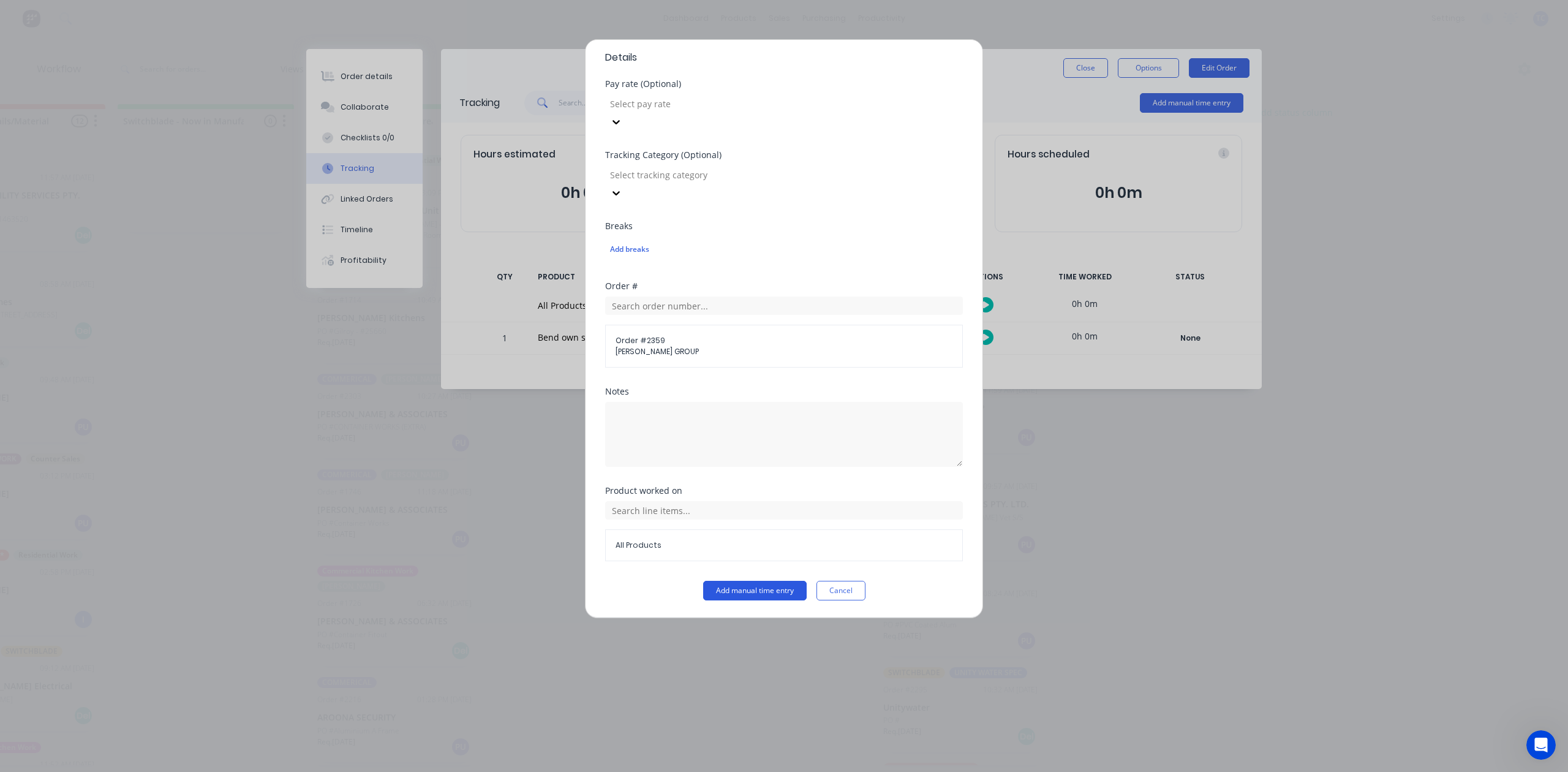
click at [717, 590] on button "Add manual time entry" at bounding box center [755, 590] width 104 height 20
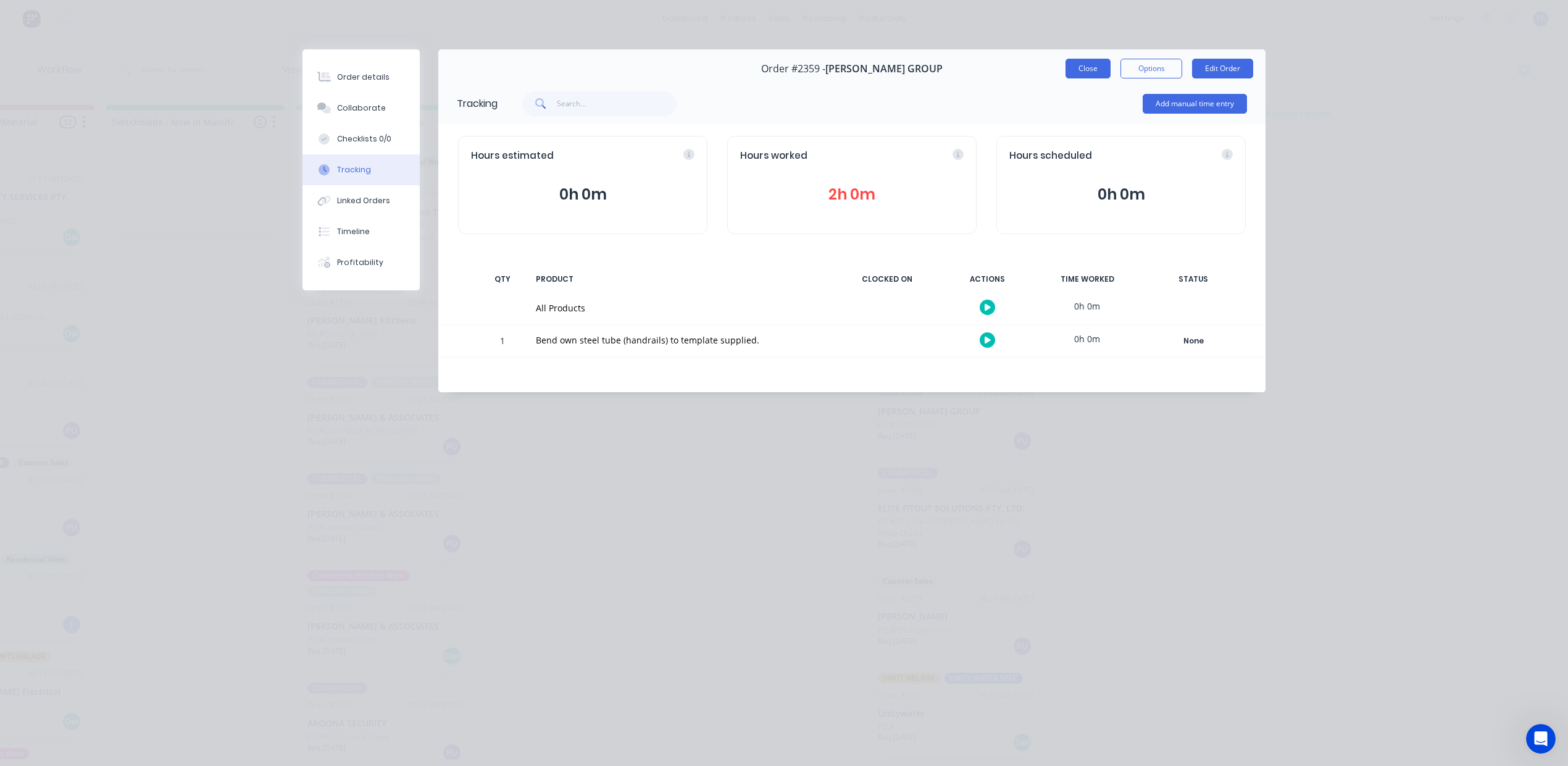
click at [1070, 77] on button "Close" at bounding box center [1088, 68] width 45 height 20
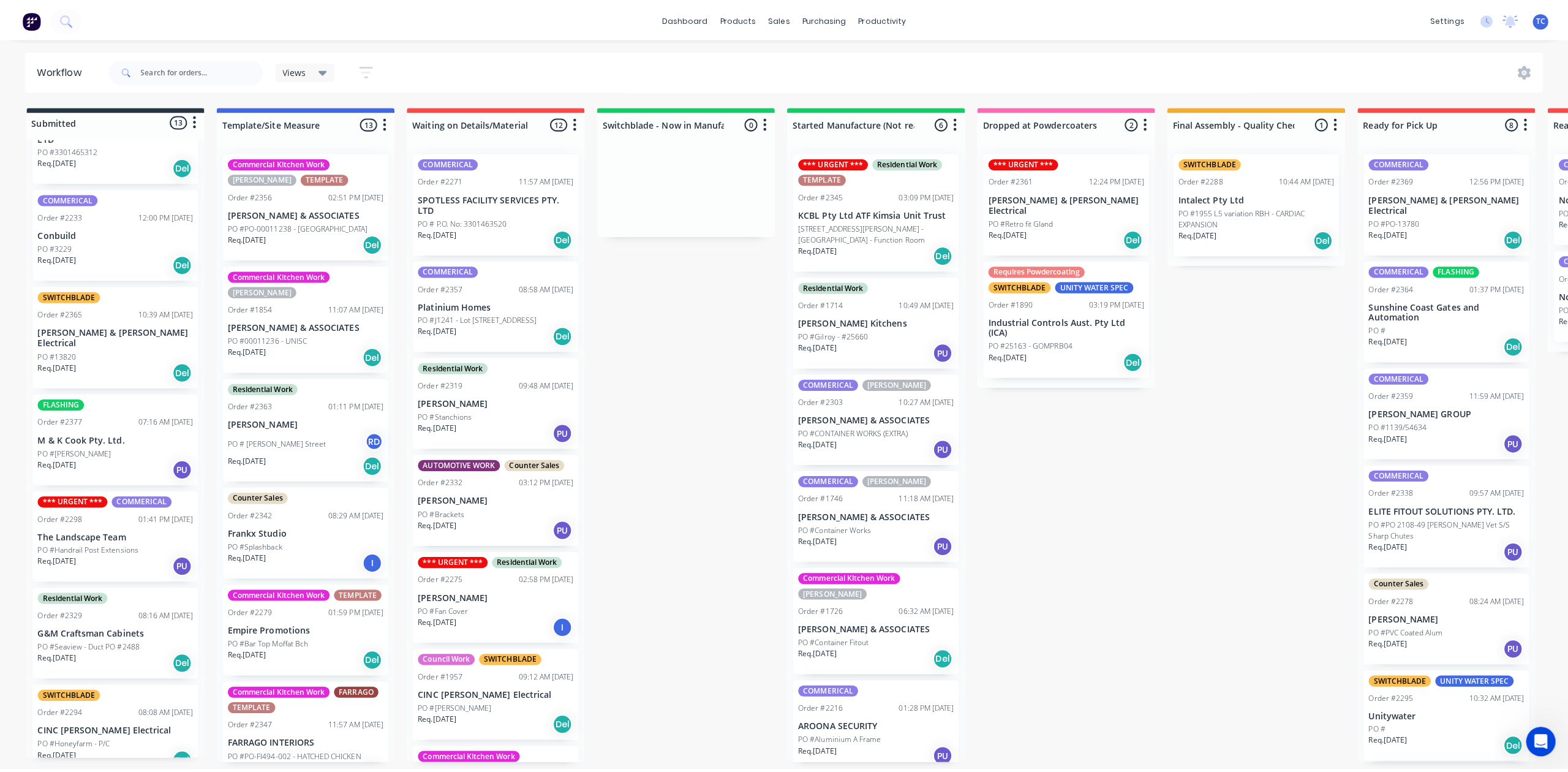
scroll to position [163, 0]
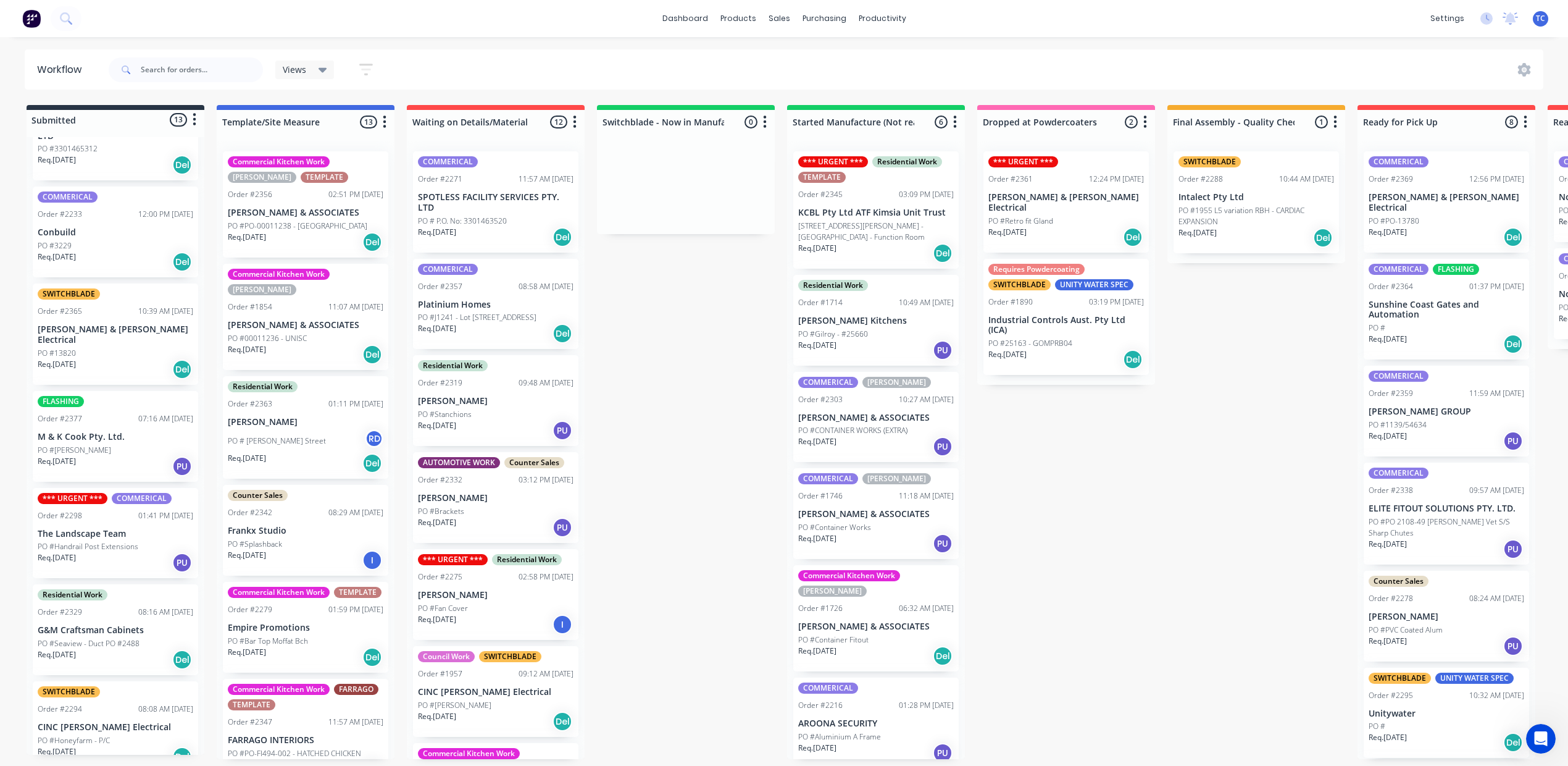
click at [282, 550] on p "PO #Splashback" at bounding box center [255, 544] width 54 height 11
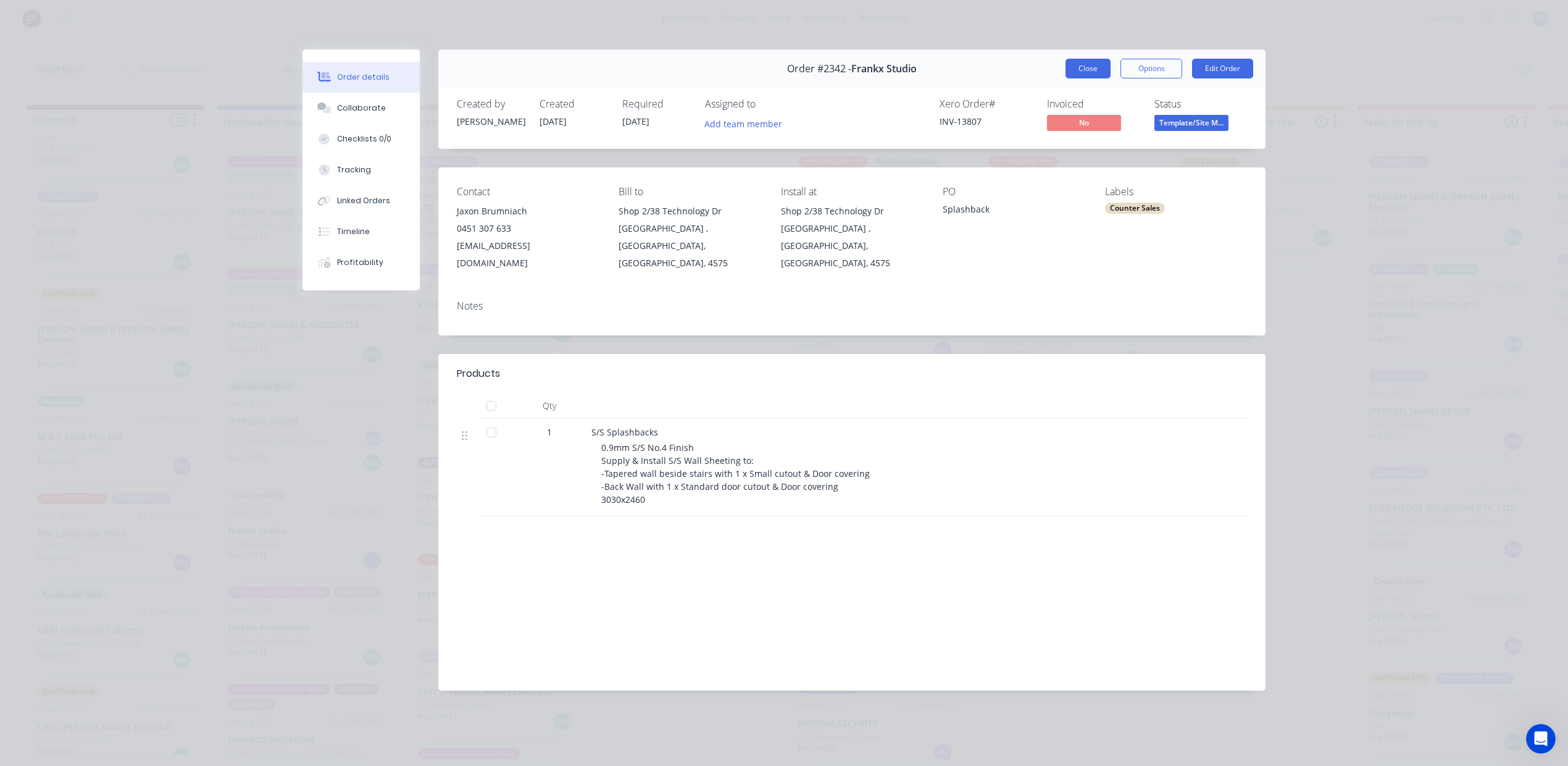
click at [1072, 79] on button "Close" at bounding box center [1088, 68] width 45 height 20
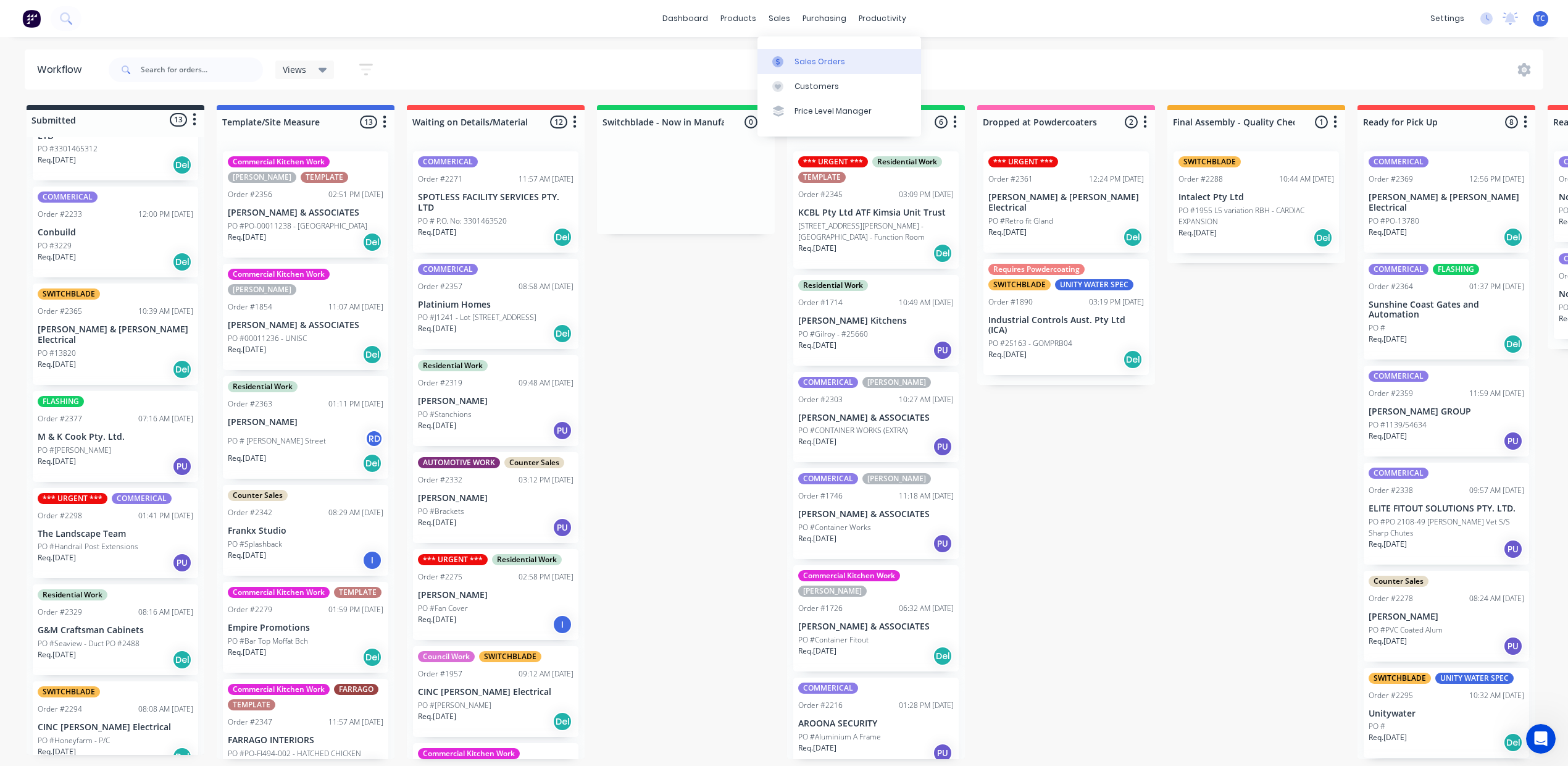
click at [813, 67] on div "Sales Orders" at bounding box center [819, 61] width 51 height 11
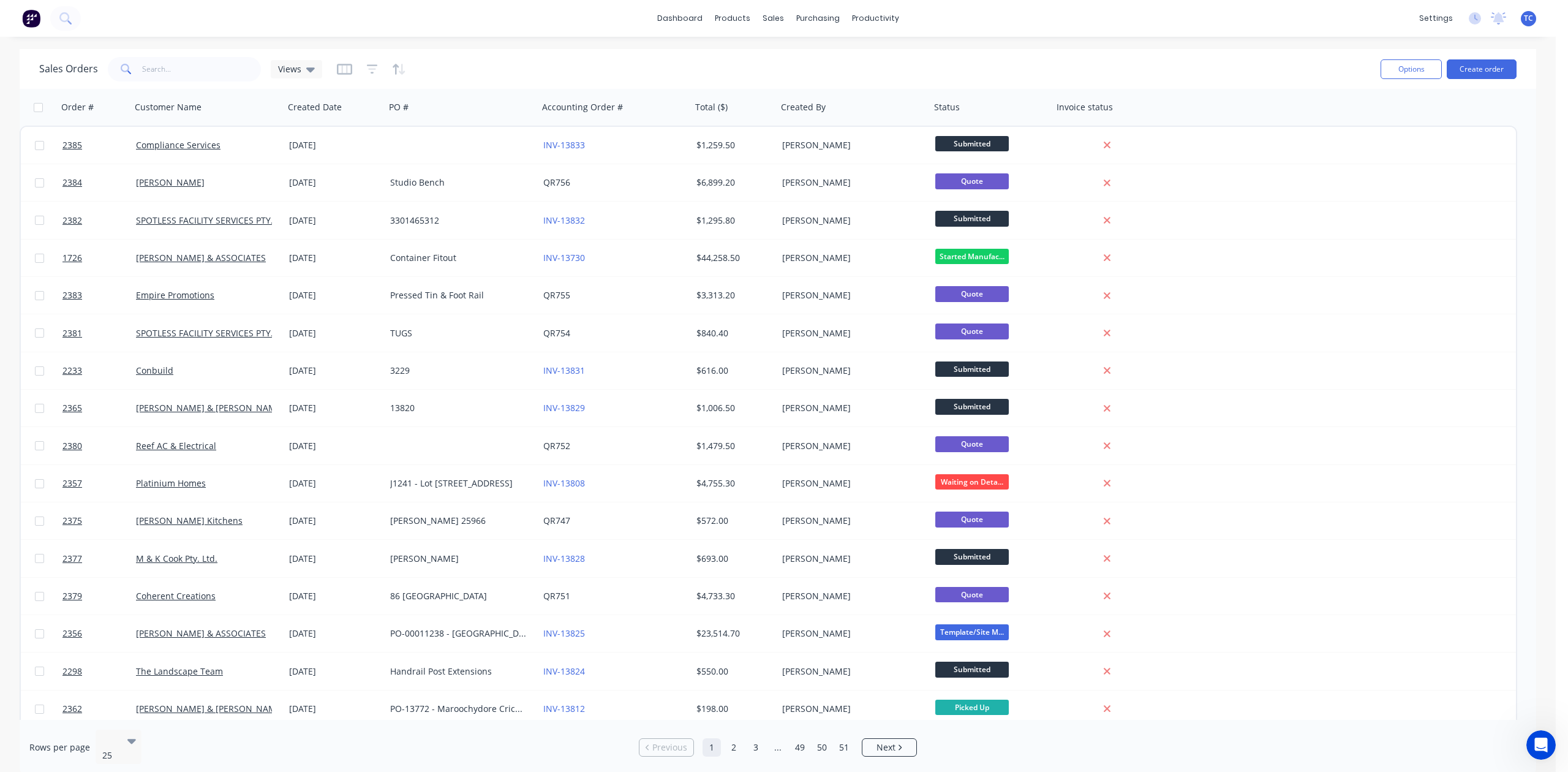
click at [142, 69] on span at bounding box center [125, 69] width 34 height 25
click at [166, 70] on input "text" at bounding box center [202, 69] width 120 height 25
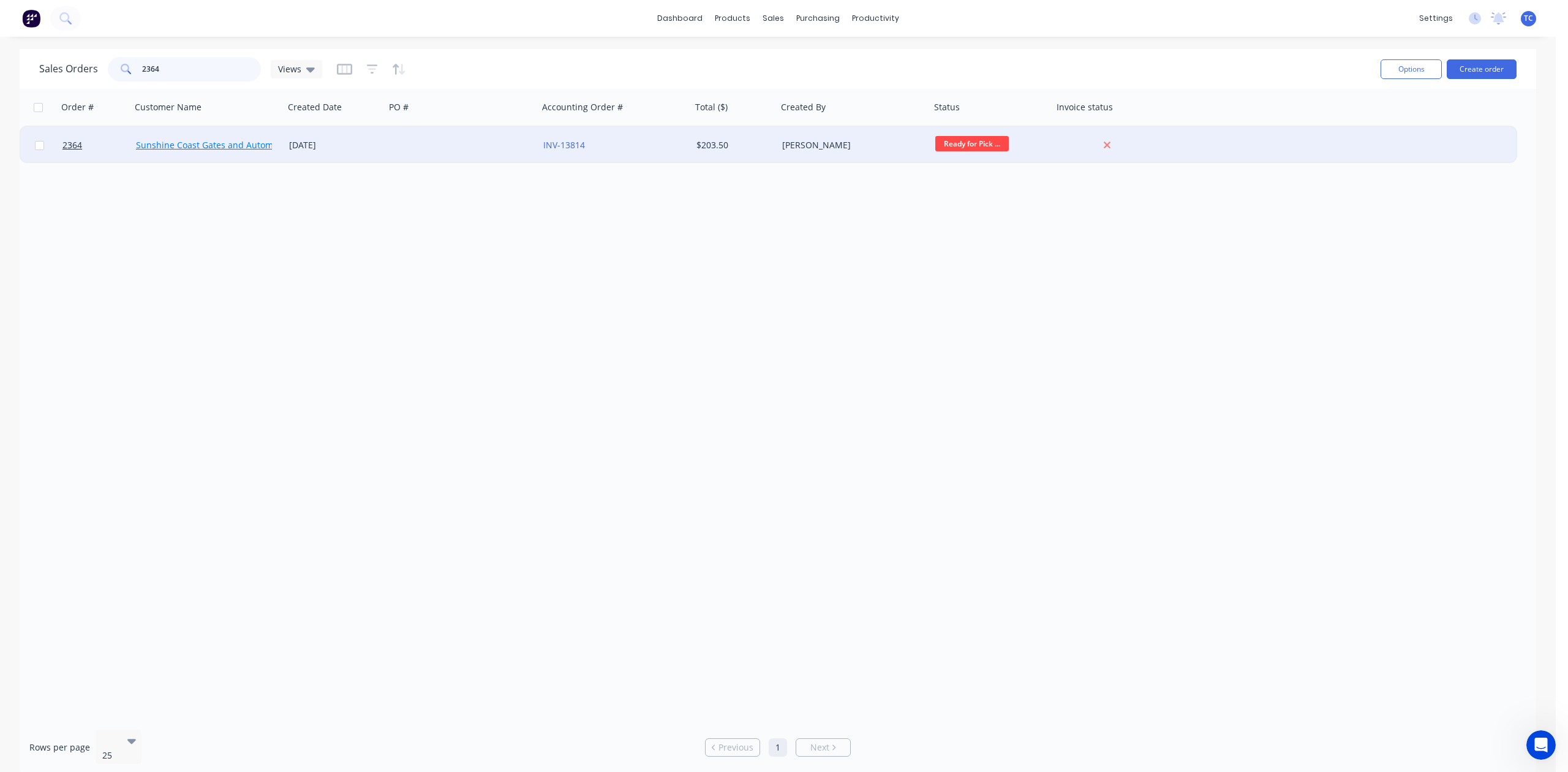
type input "2364"
click at [182, 143] on link "Sunshine Coast Gates and Automation" at bounding box center [215, 145] width 158 height 12
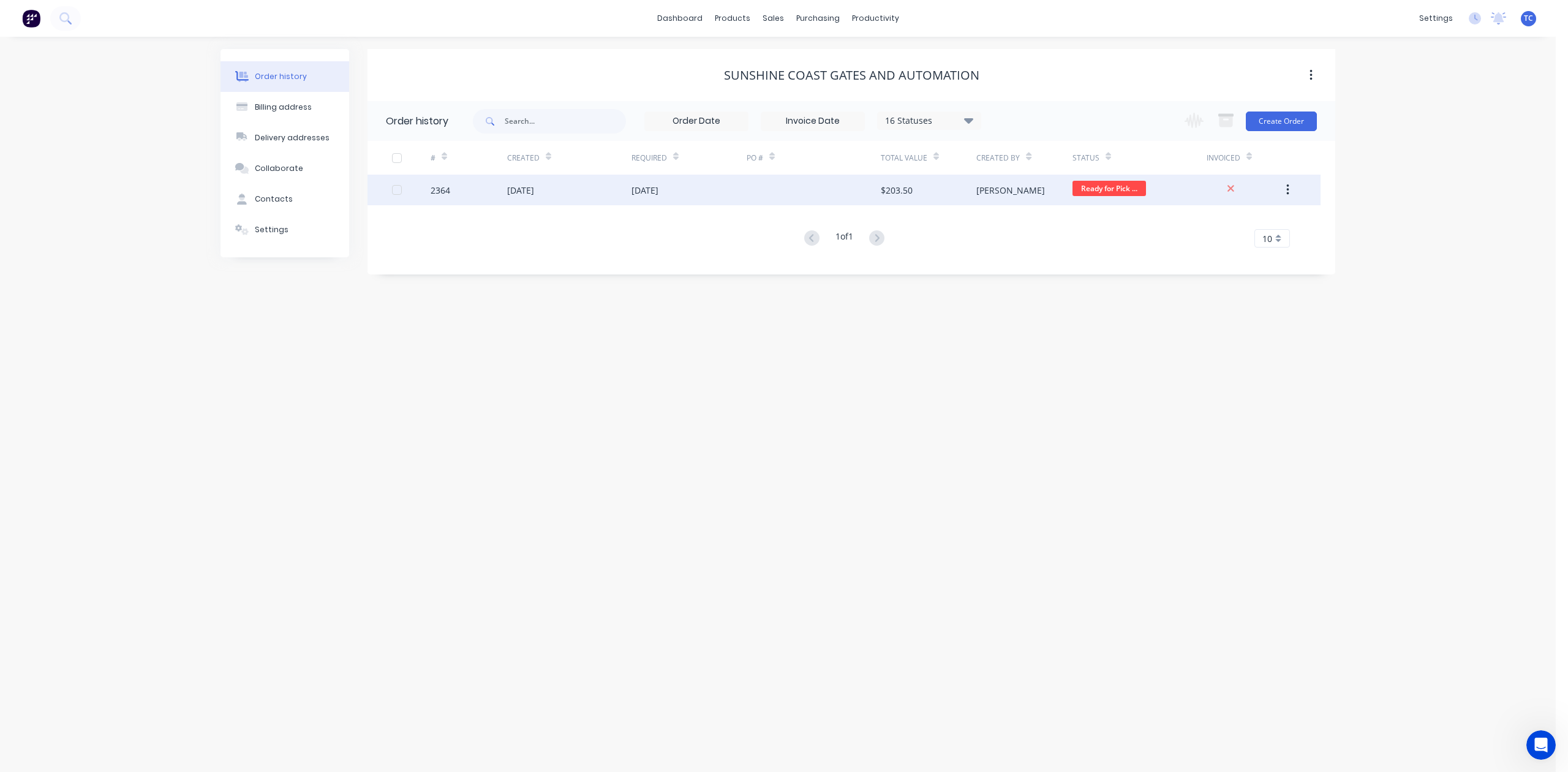
click at [441, 190] on div "2364" at bounding box center [440, 190] width 20 height 13
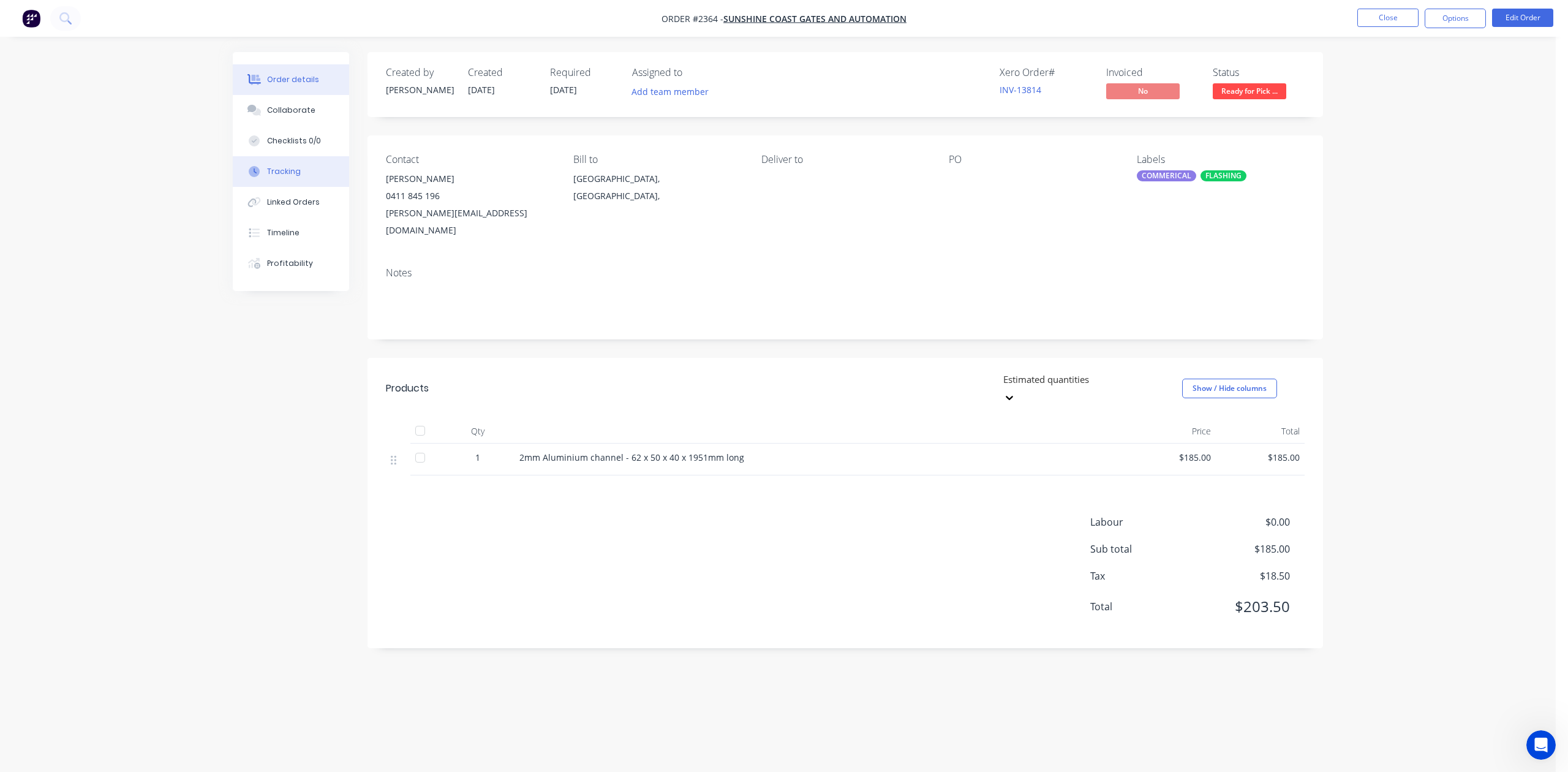
click at [301, 177] on div "Tracking" at bounding box center [284, 171] width 34 height 11
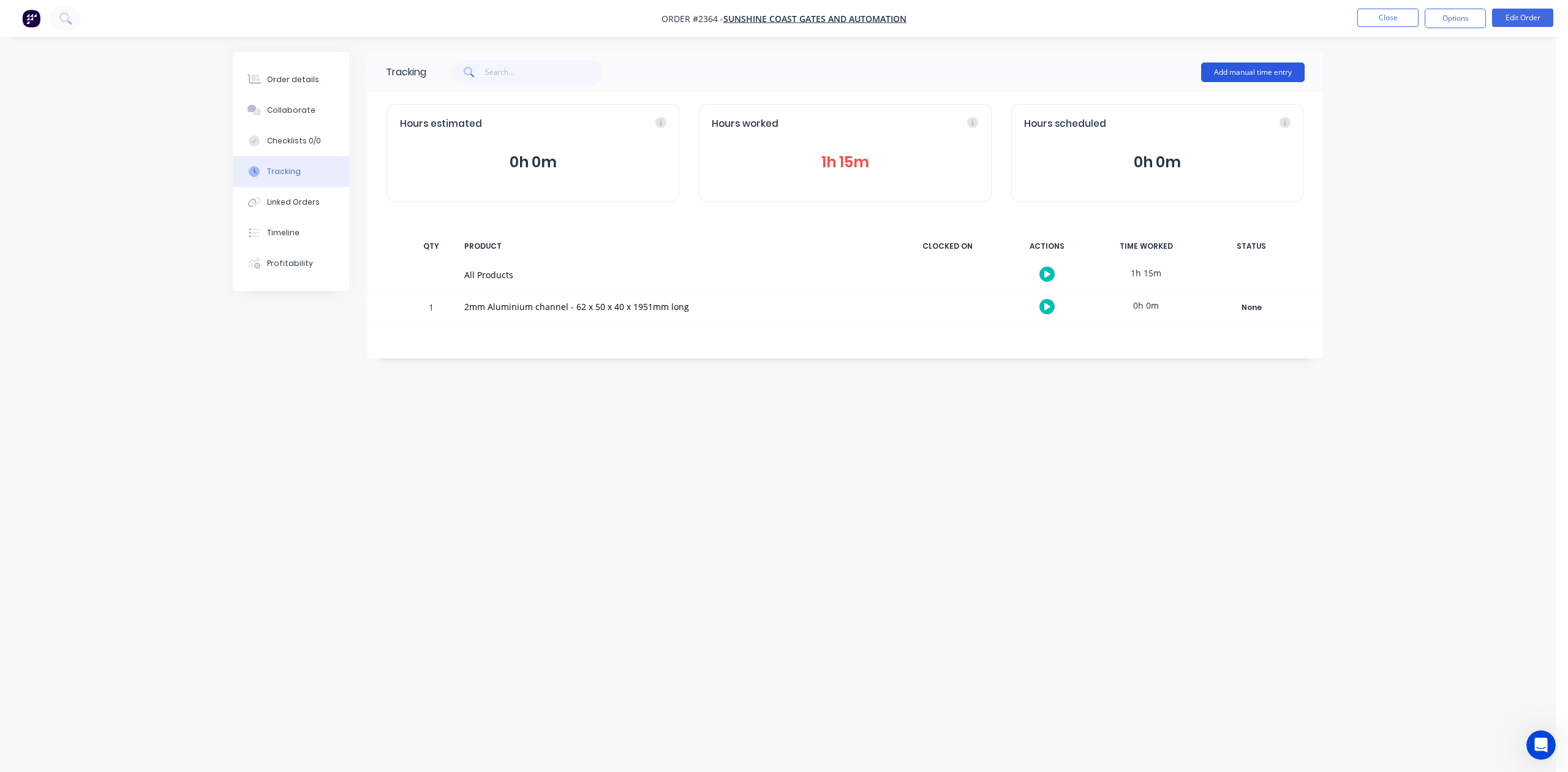
click at [1227, 69] on button "Add manual time entry" at bounding box center [1253, 72] width 104 height 20
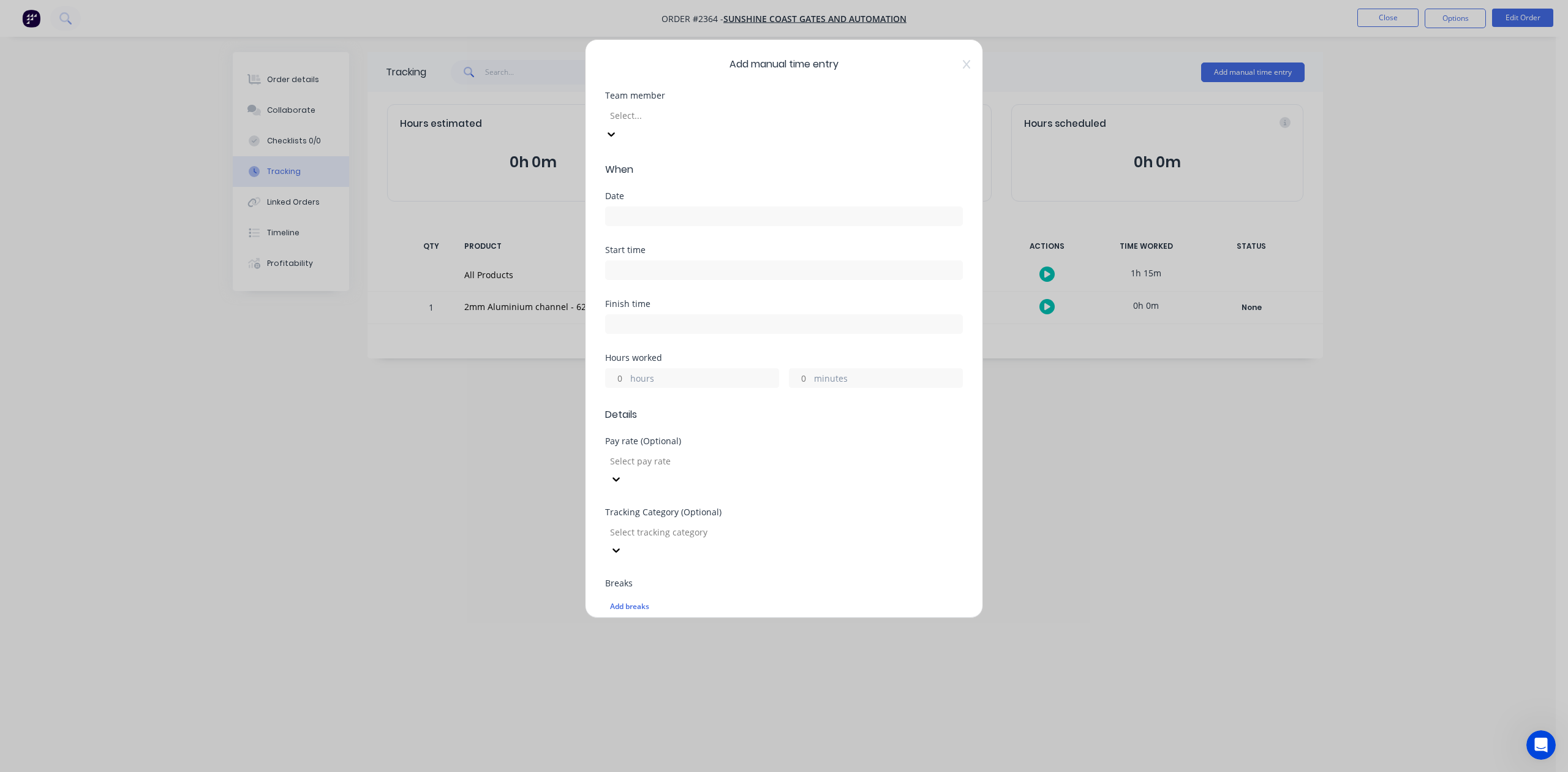
click at [785, 123] on div at bounding box center [697, 115] width 177 height 15
click at [638, 225] on input at bounding box center [784, 216] width 356 height 18
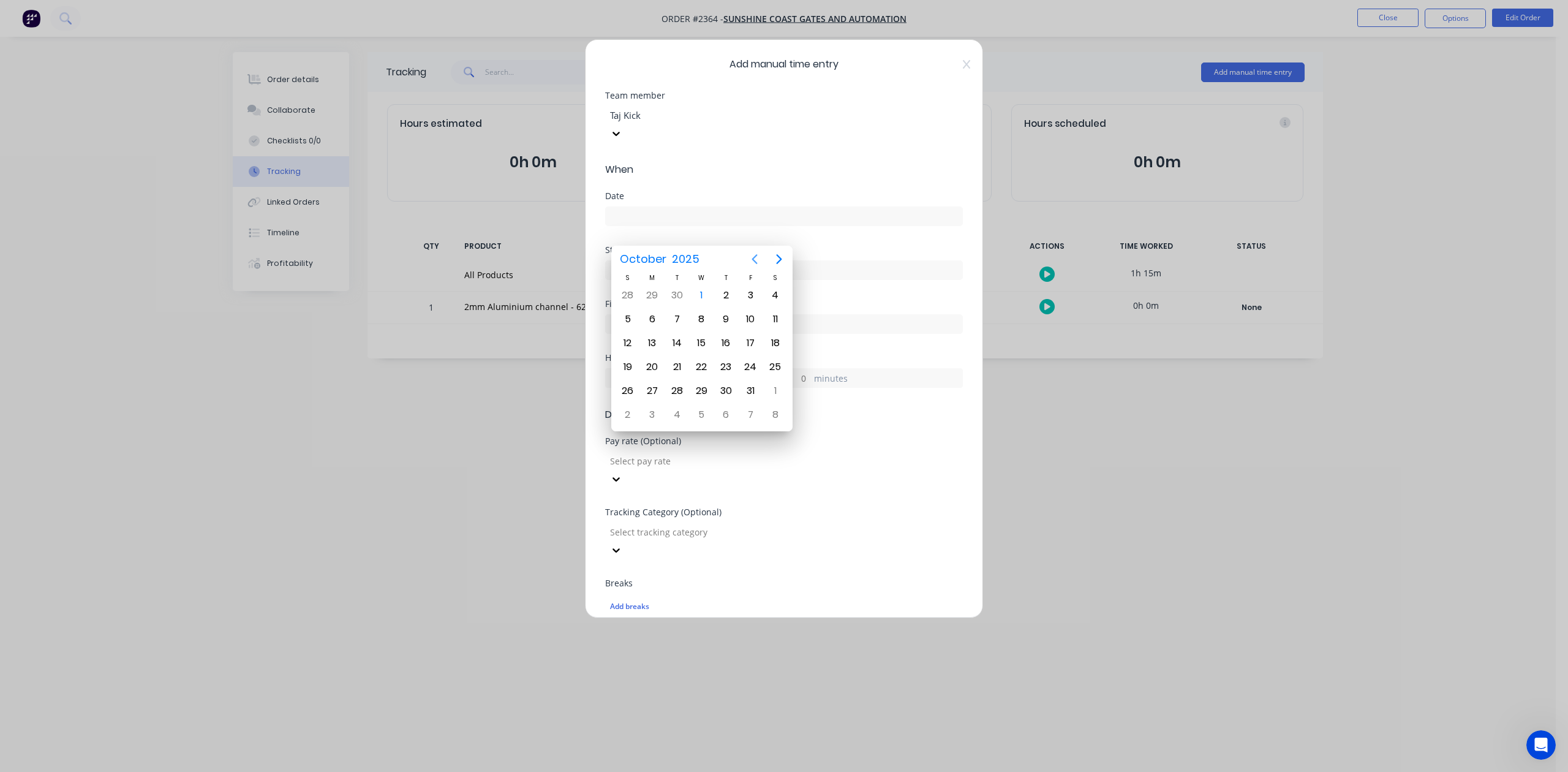
click at [751, 258] on icon "Previous page" at bounding box center [754, 259] width 15 height 15
click at [679, 390] on div "30" at bounding box center [676, 390] width 18 height 18
type input "[DATE]"
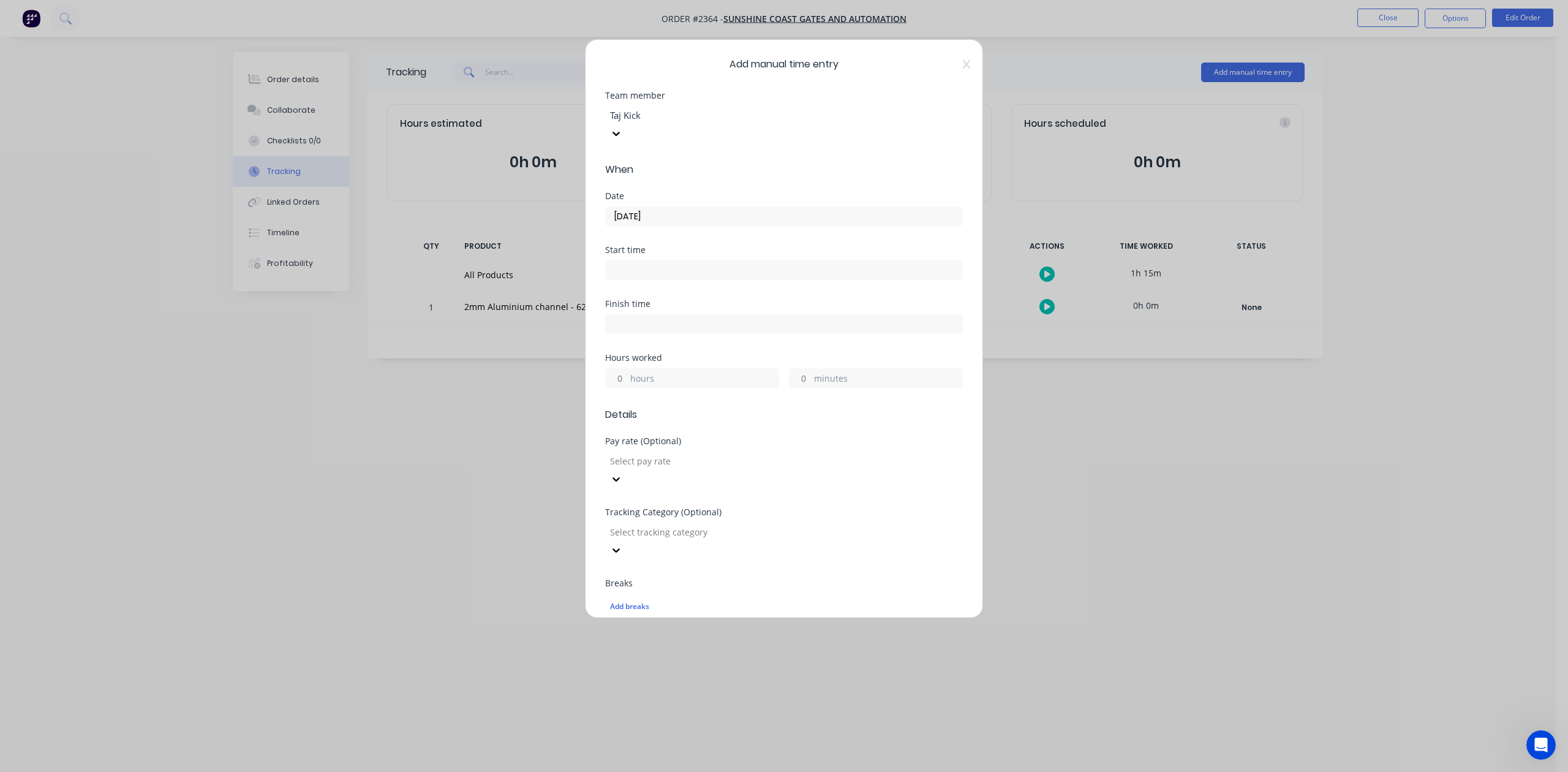
click at [623, 387] on input "hours" at bounding box center [616, 377] width 21 height 18
type input "2"
click at [789, 387] on input "minutes" at bounding box center [800, 377] width 21 height 18
type input "30"
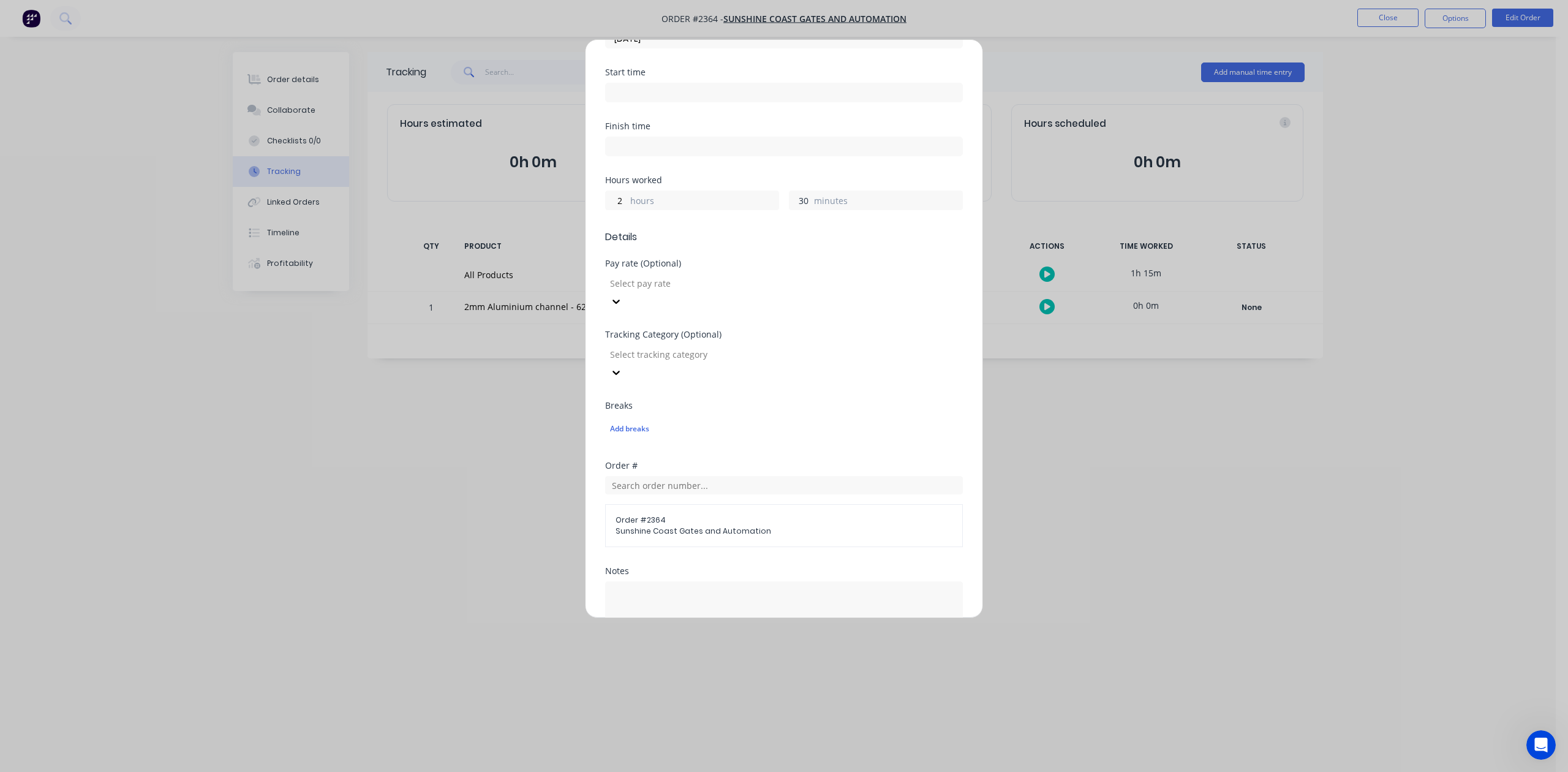
scroll to position [433, 0]
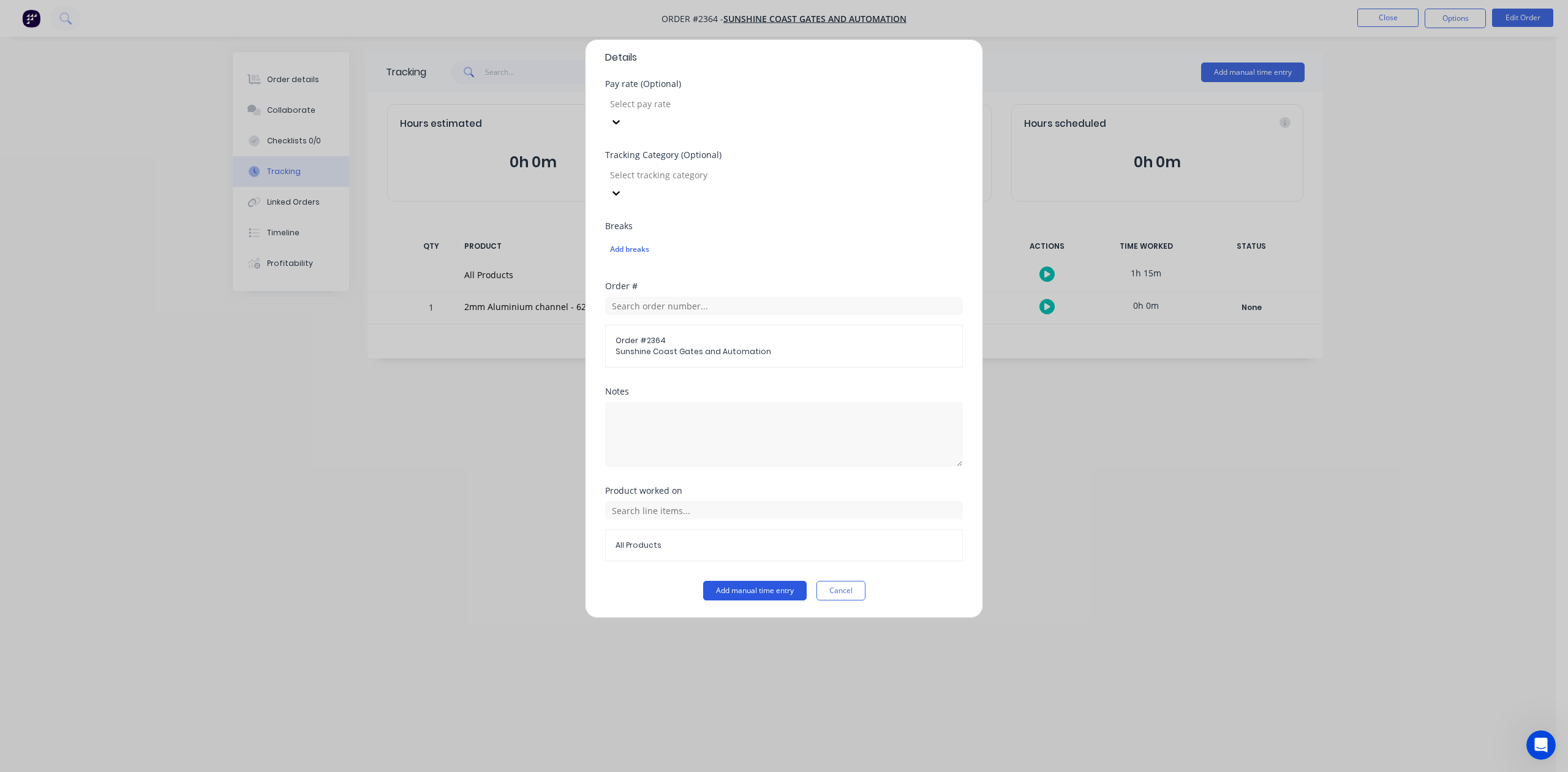
click at [763, 590] on button "Add manual time entry" at bounding box center [755, 590] width 104 height 20
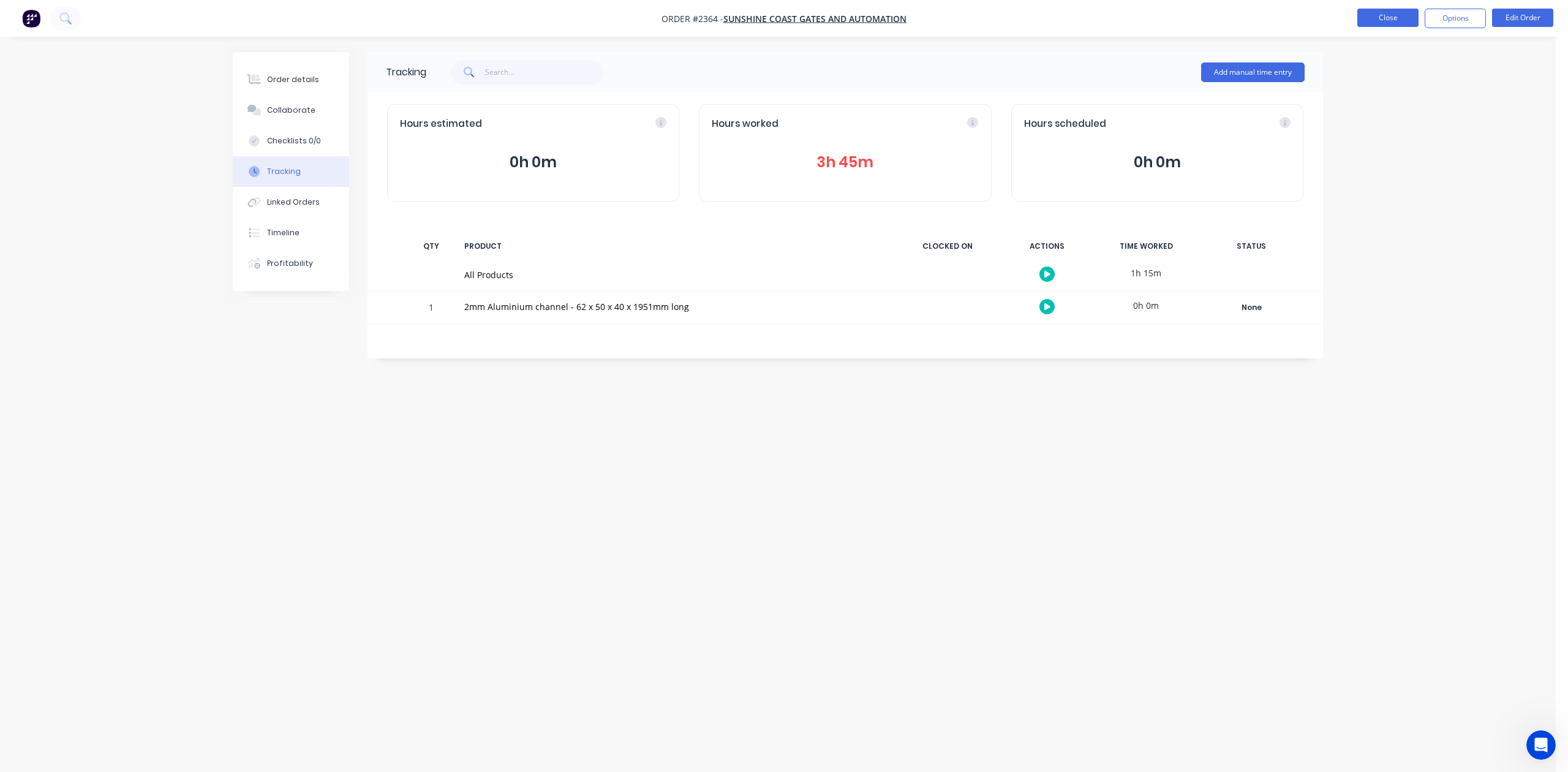
click at [1378, 18] on button "Close" at bounding box center [1388, 18] width 61 height 18
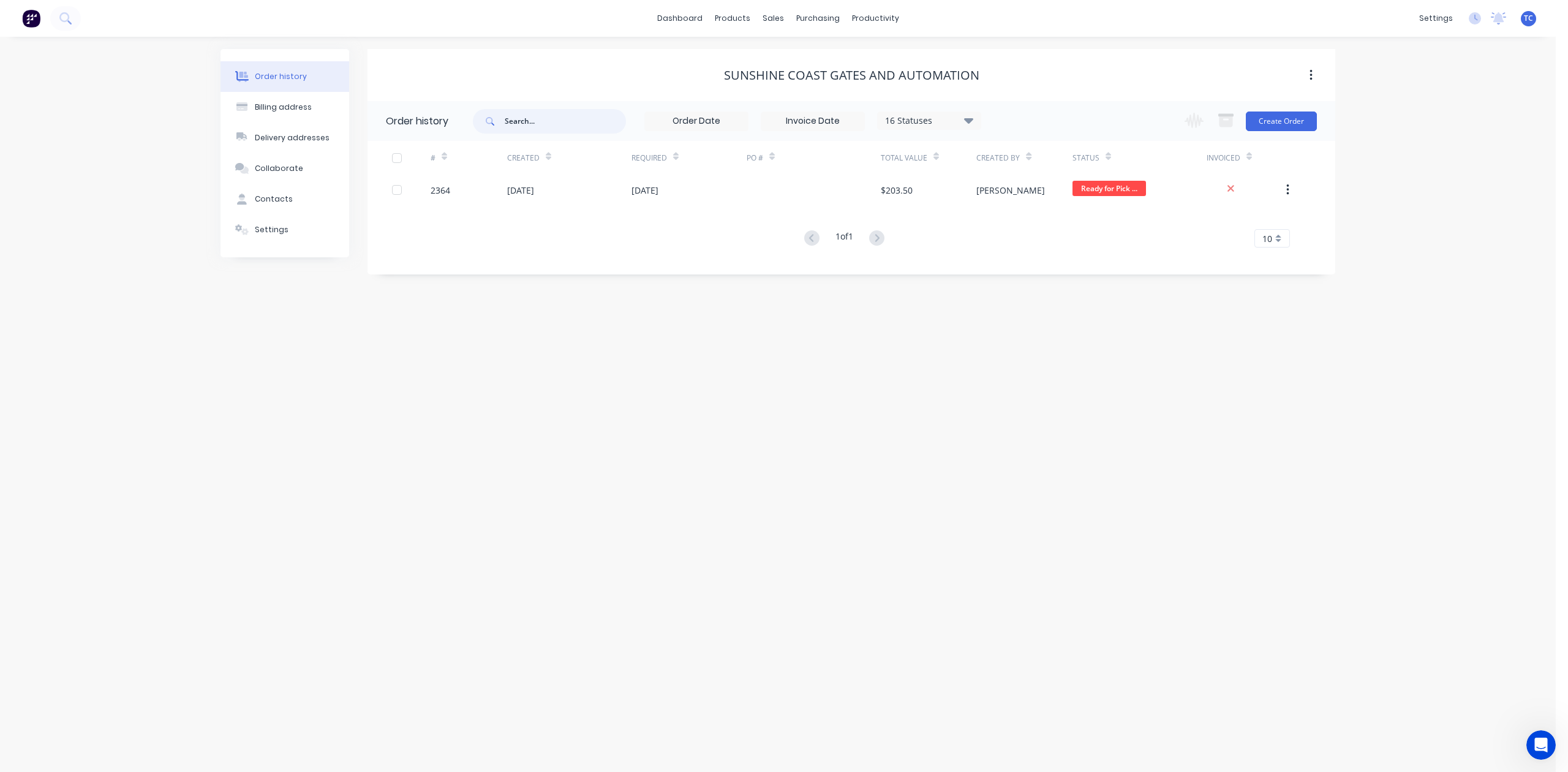
click at [579, 126] on input "text" at bounding box center [565, 121] width 121 height 25
click at [807, 66] on div "Sales Orders" at bounding box center [813, 61] width 50 height 11
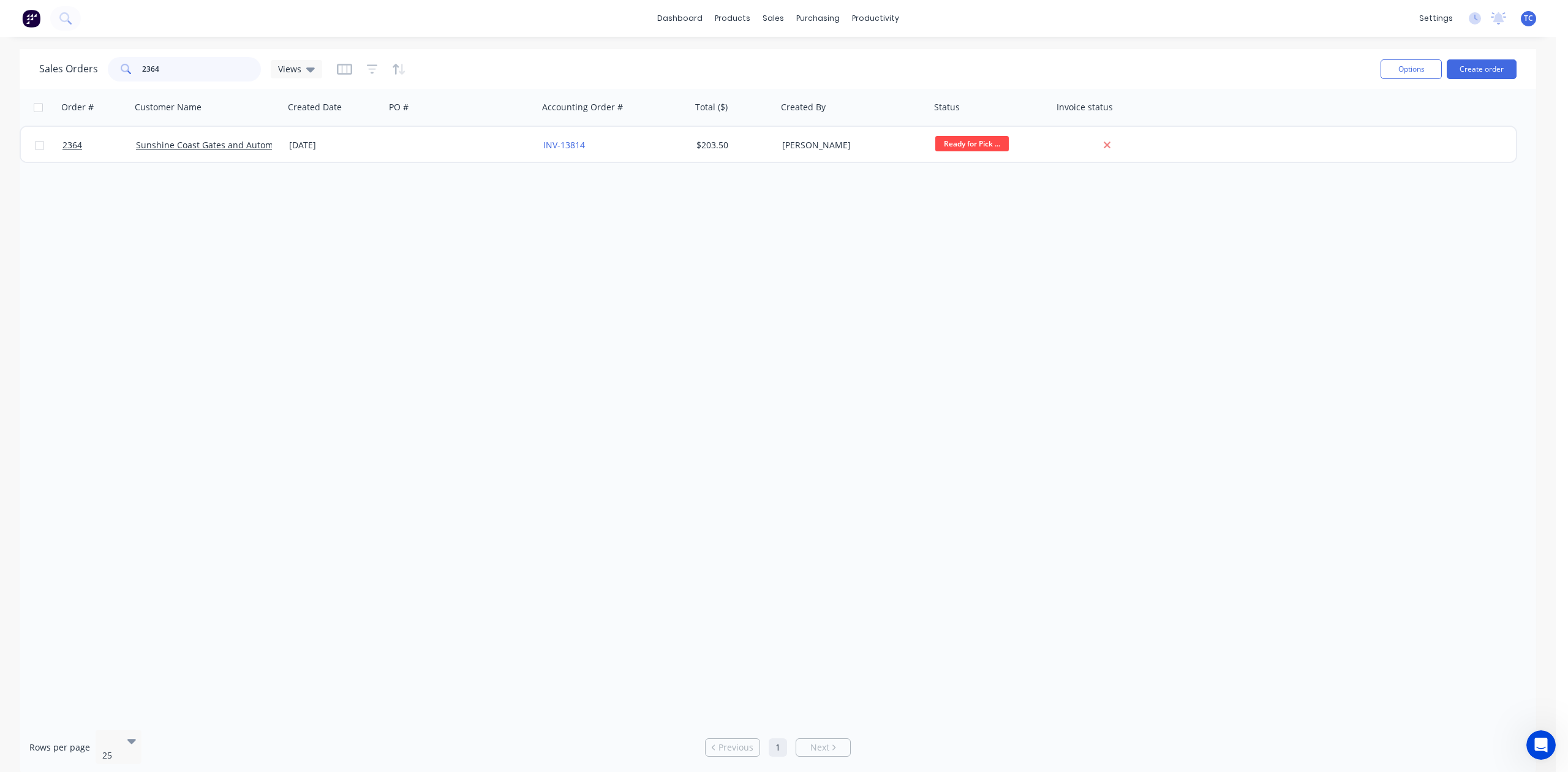
drag, startPoint x: 219, startPoint y: 69, endPoint x: 114, endPoint y: 76, distance: 105.2
click at [114, 76] on div "2364" at bounding box center [185, 69] width 153 height 25
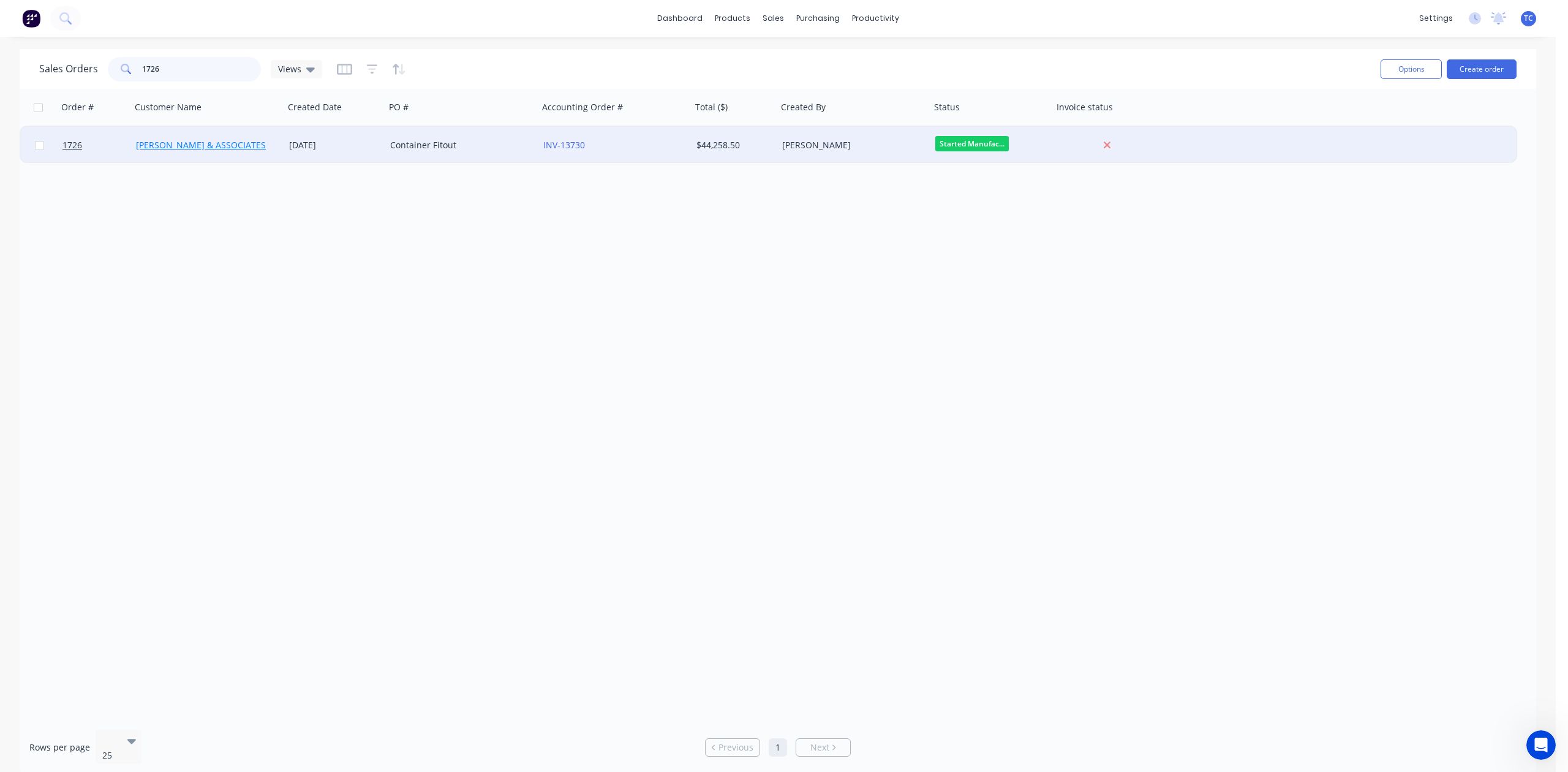
type input "1726"
click at [177, 143] on link "[PERSON_NAME] & ASSOCIATES" at bounding box center [201, 145] width 130 height 12
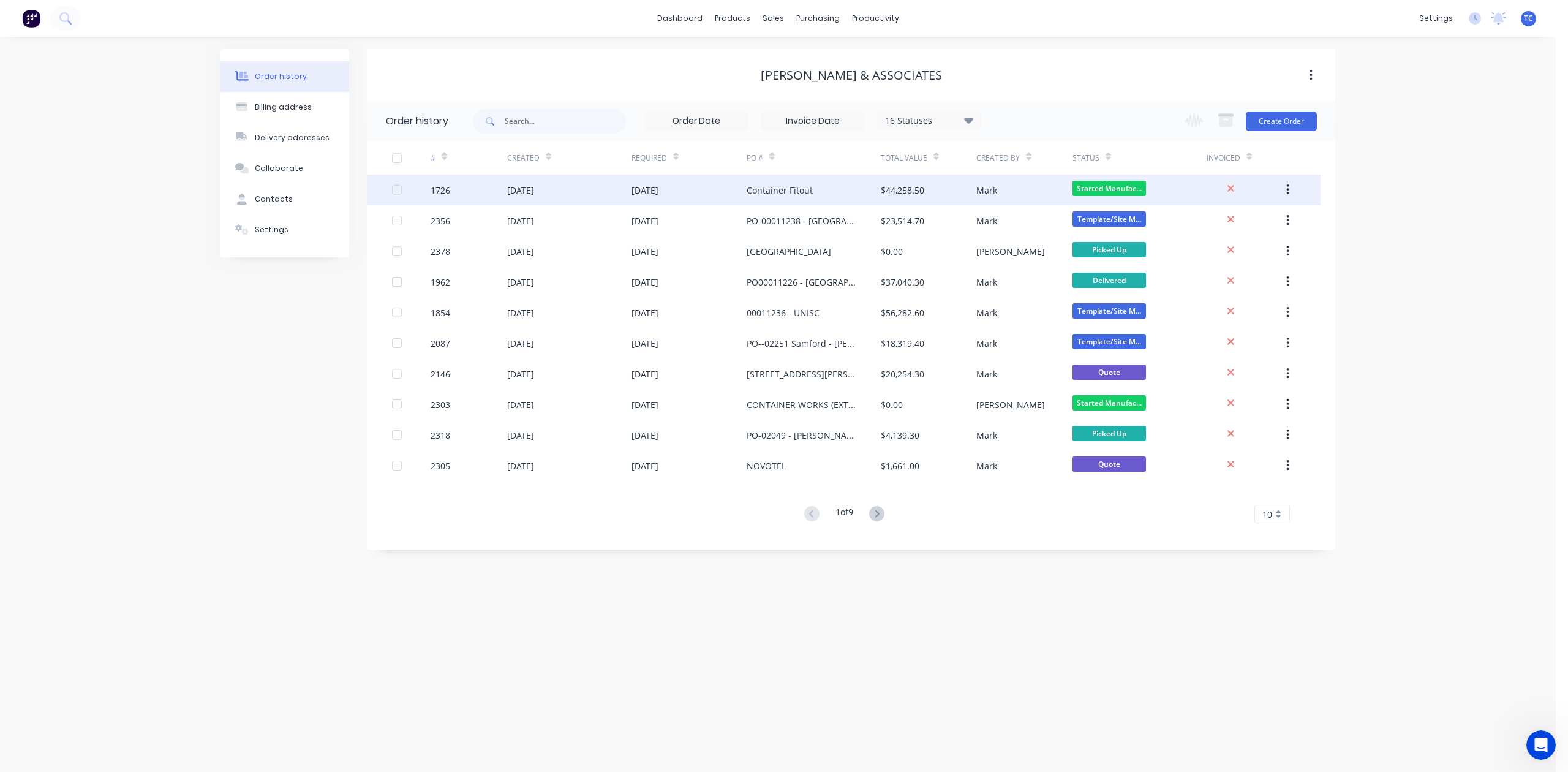
click at [534, 188] on div "[DATE]" at bounding box center [520, 190] width 27 height 13
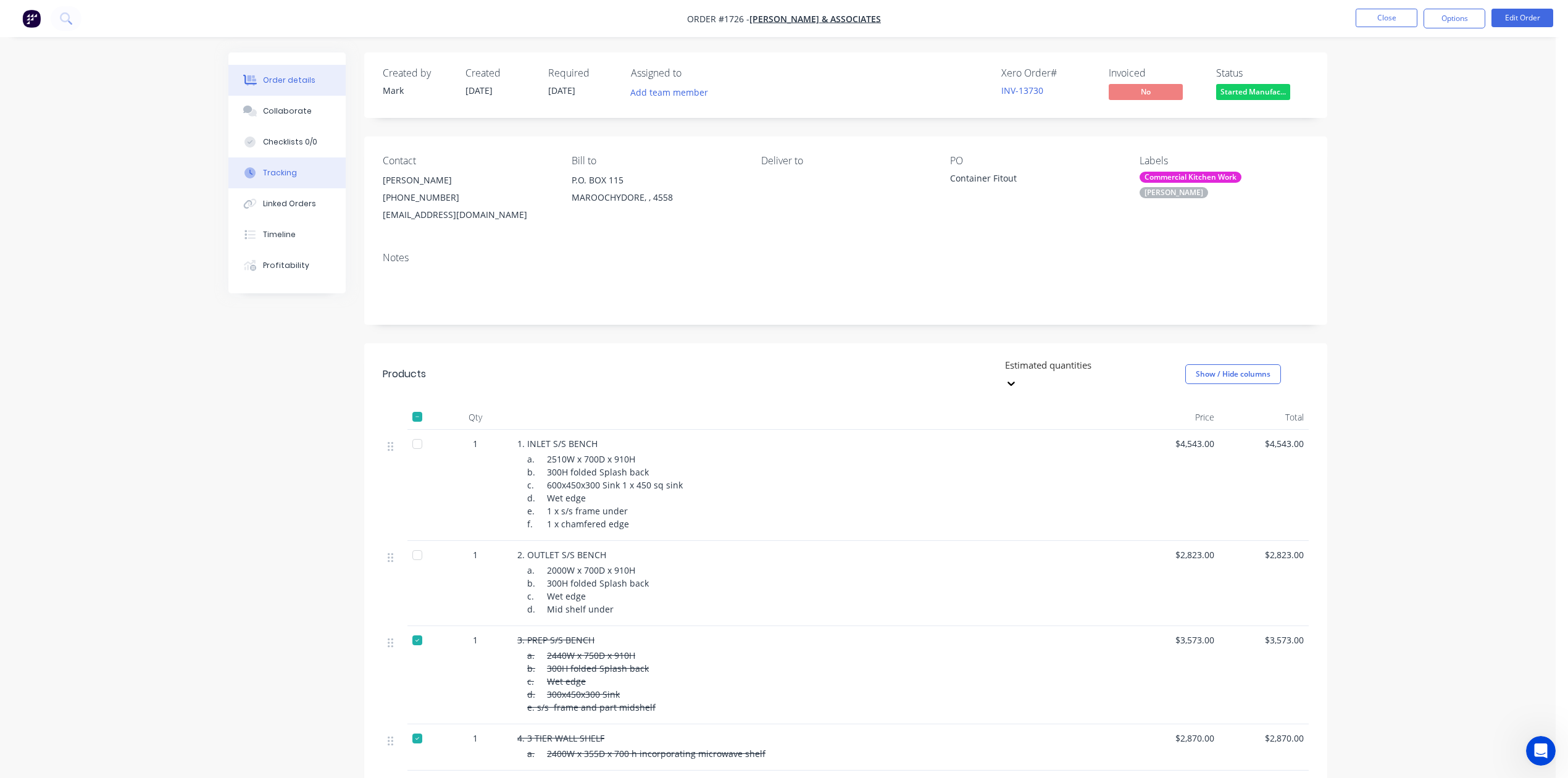
click at [291, 179] on div "Tracking" at bounding box center [280, 172] width 34 height 11
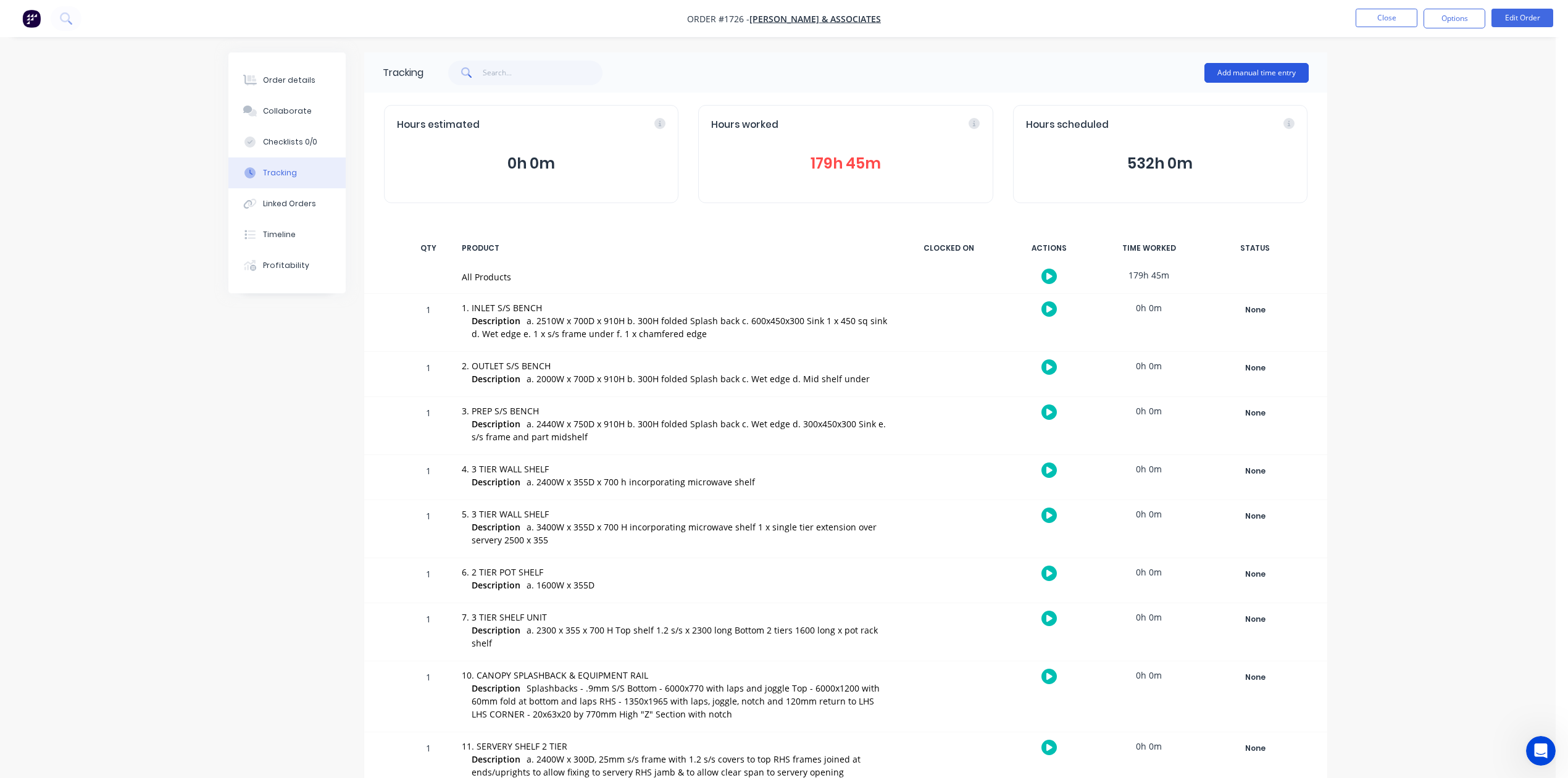
click at [1225, 70] on button "Add manual time entry" at bounding box center [1257, 73] width 104 height 20
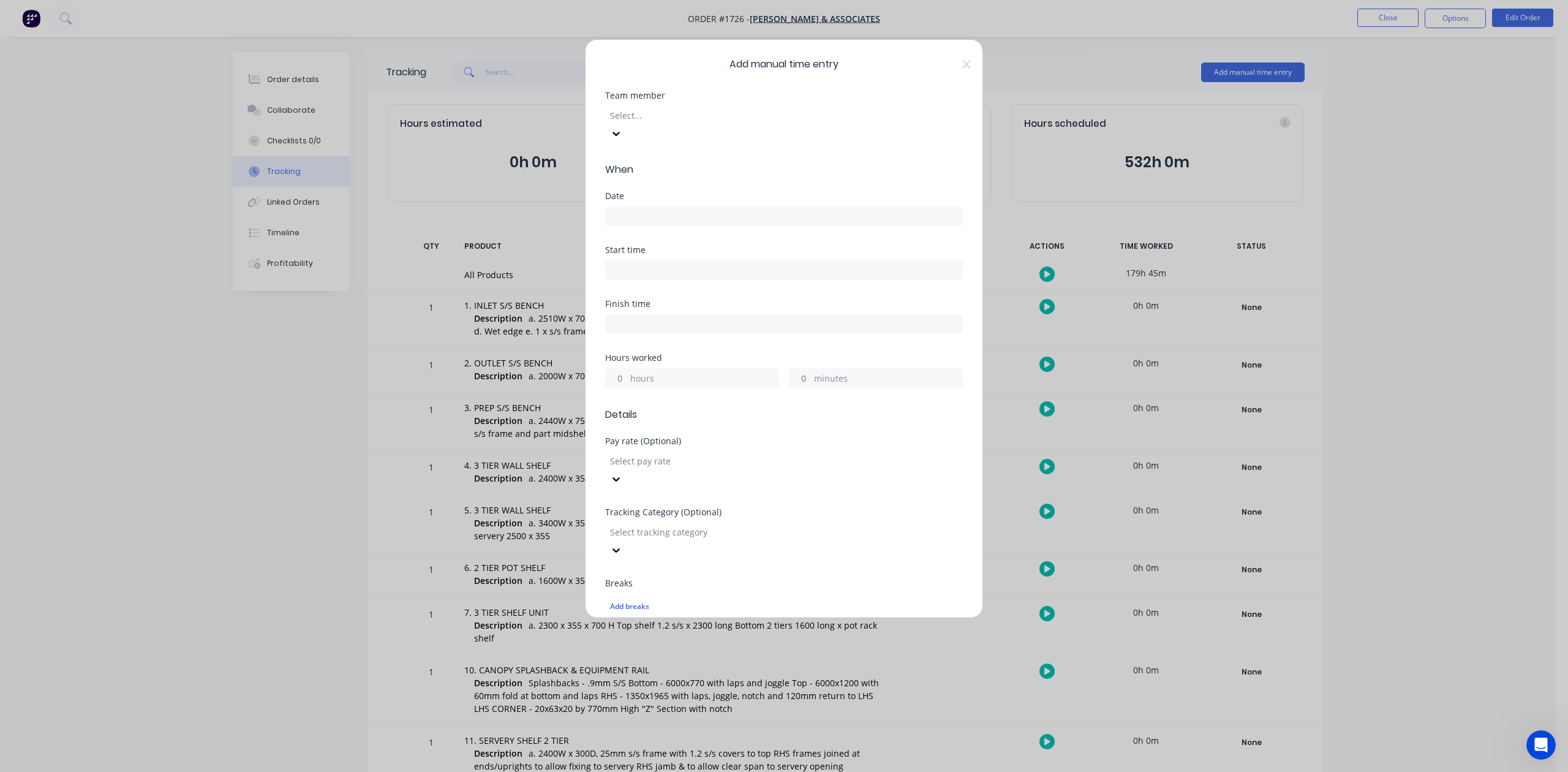
click at [703, 123] on div at bounding box center [697, 115] width 177 height 15
click at [637, 225] on input at bounding box center [784, 216] width 356 height 18
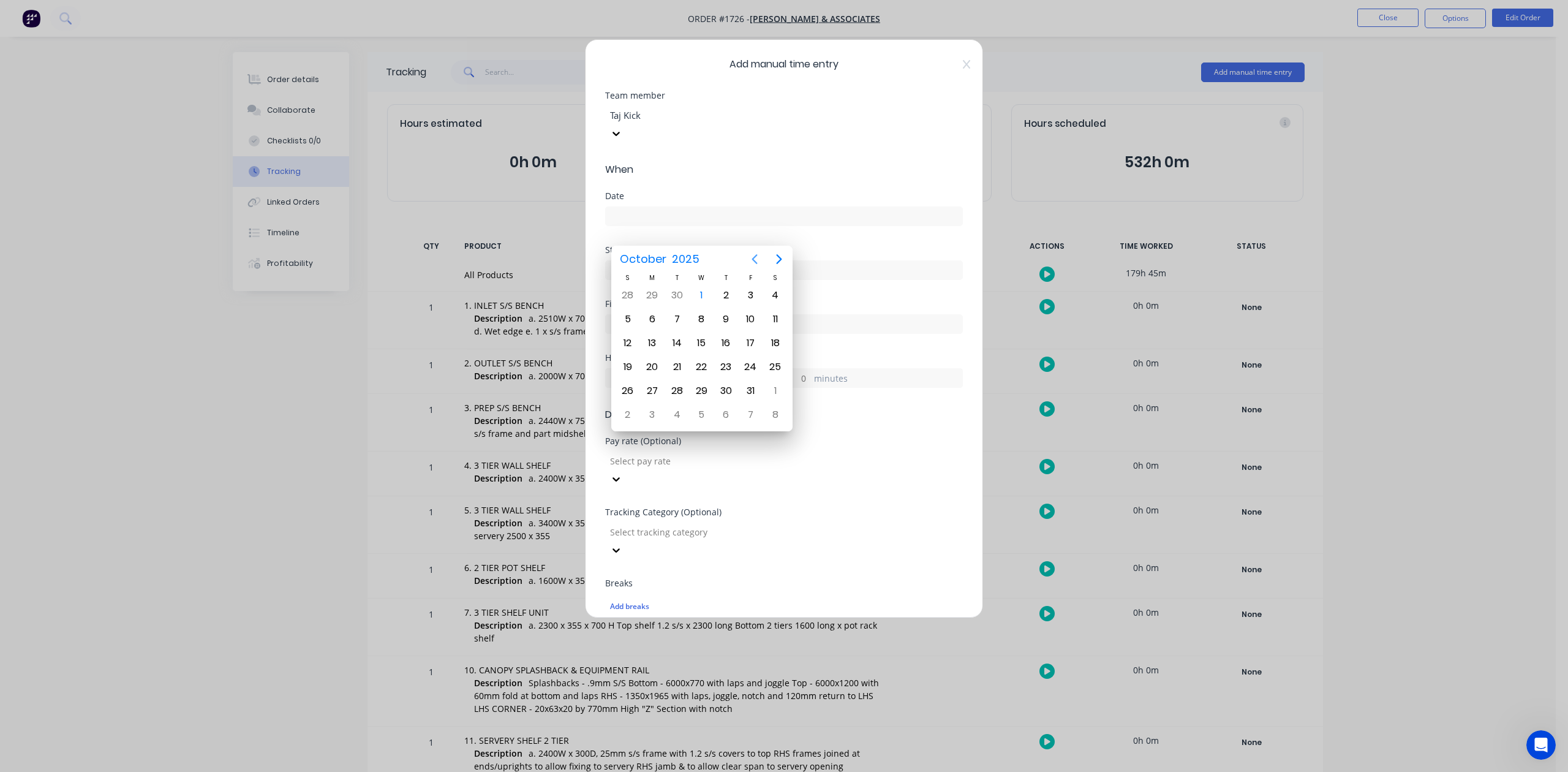
click at [753, 253] on icon "Previous page" at bounding box center [754, 259] width 15 height 15
click at [676, 388] on div "30" at bounding box center [676, 390] width 18 height 18
type input "[DATE]"
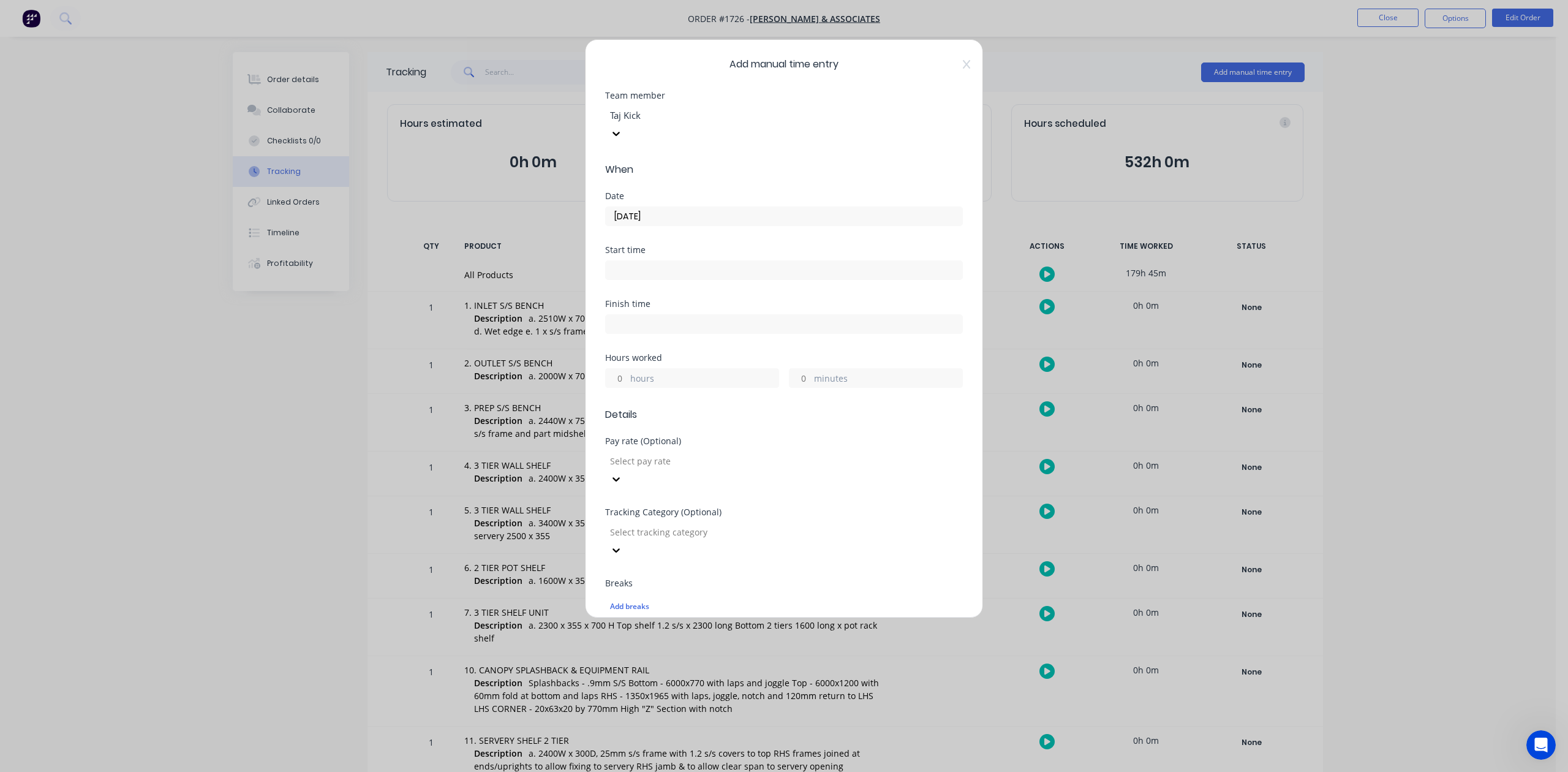
click at [623, 387] on input "hours" at bounding box center [616, 377] width 21 height 18
type input "4"
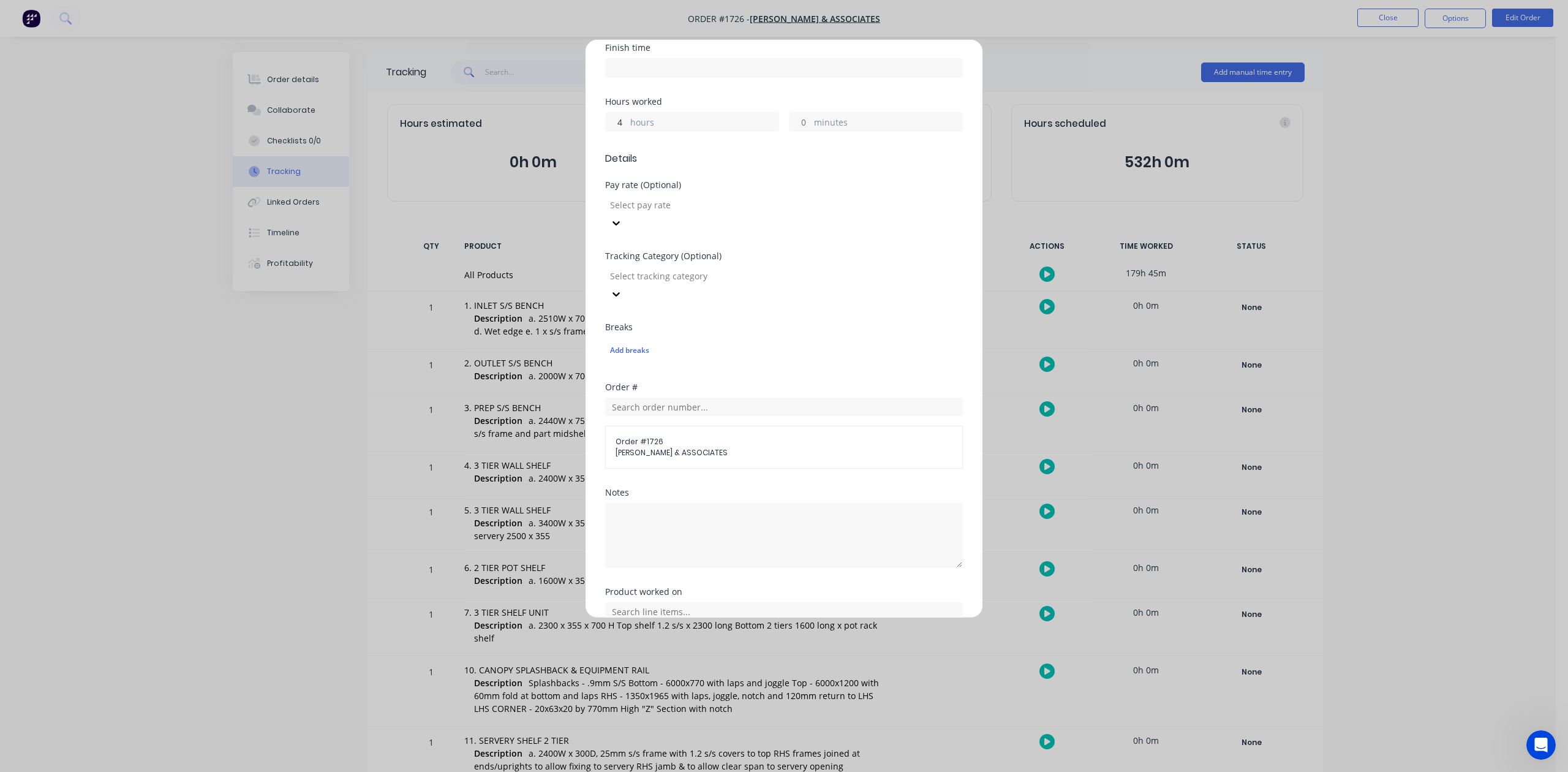
scroll to position [433, 0]
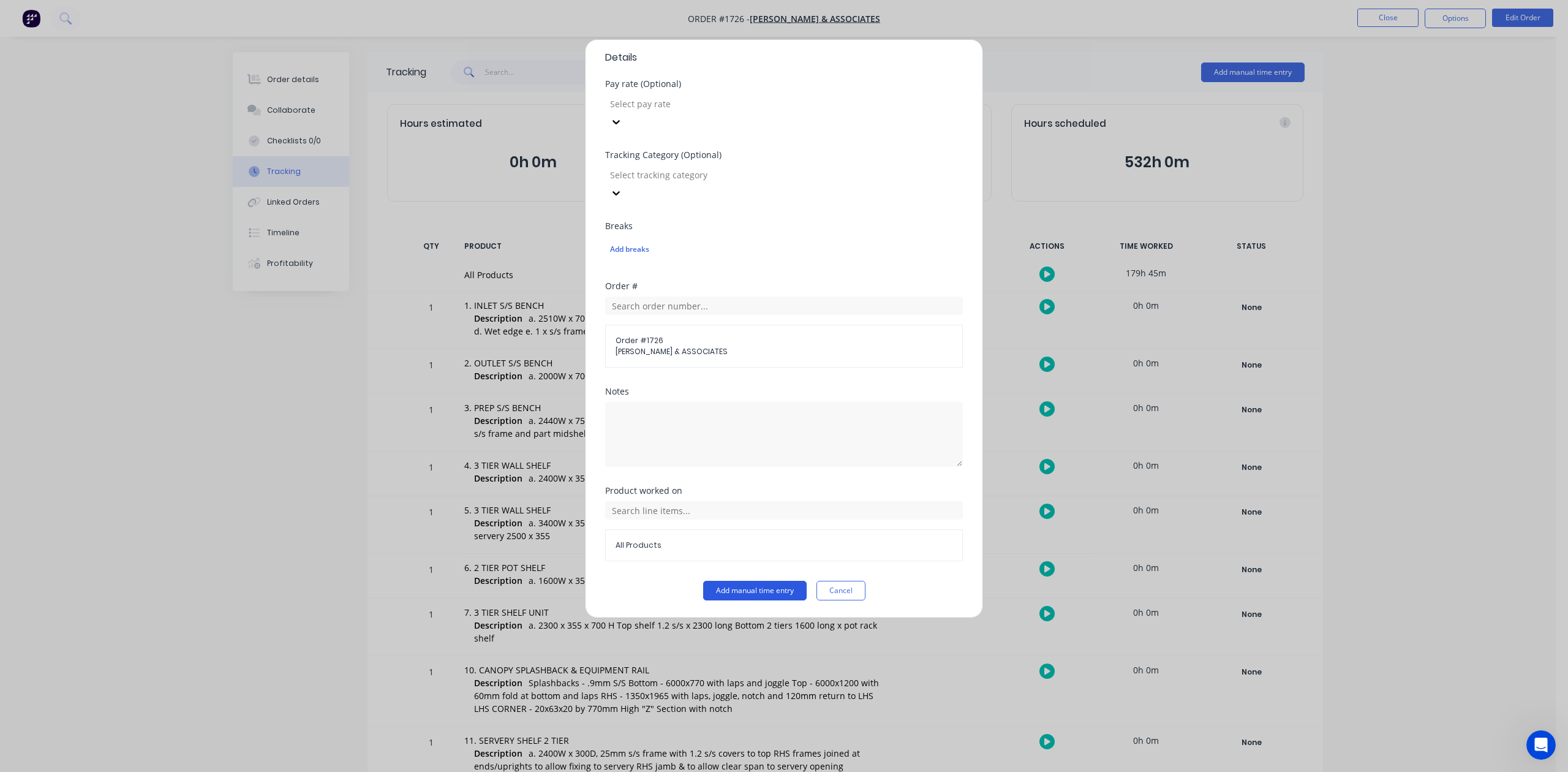
click at [745, 593] on button "Add manual time entry" at bounding box center [755, 590] width 104 height 20
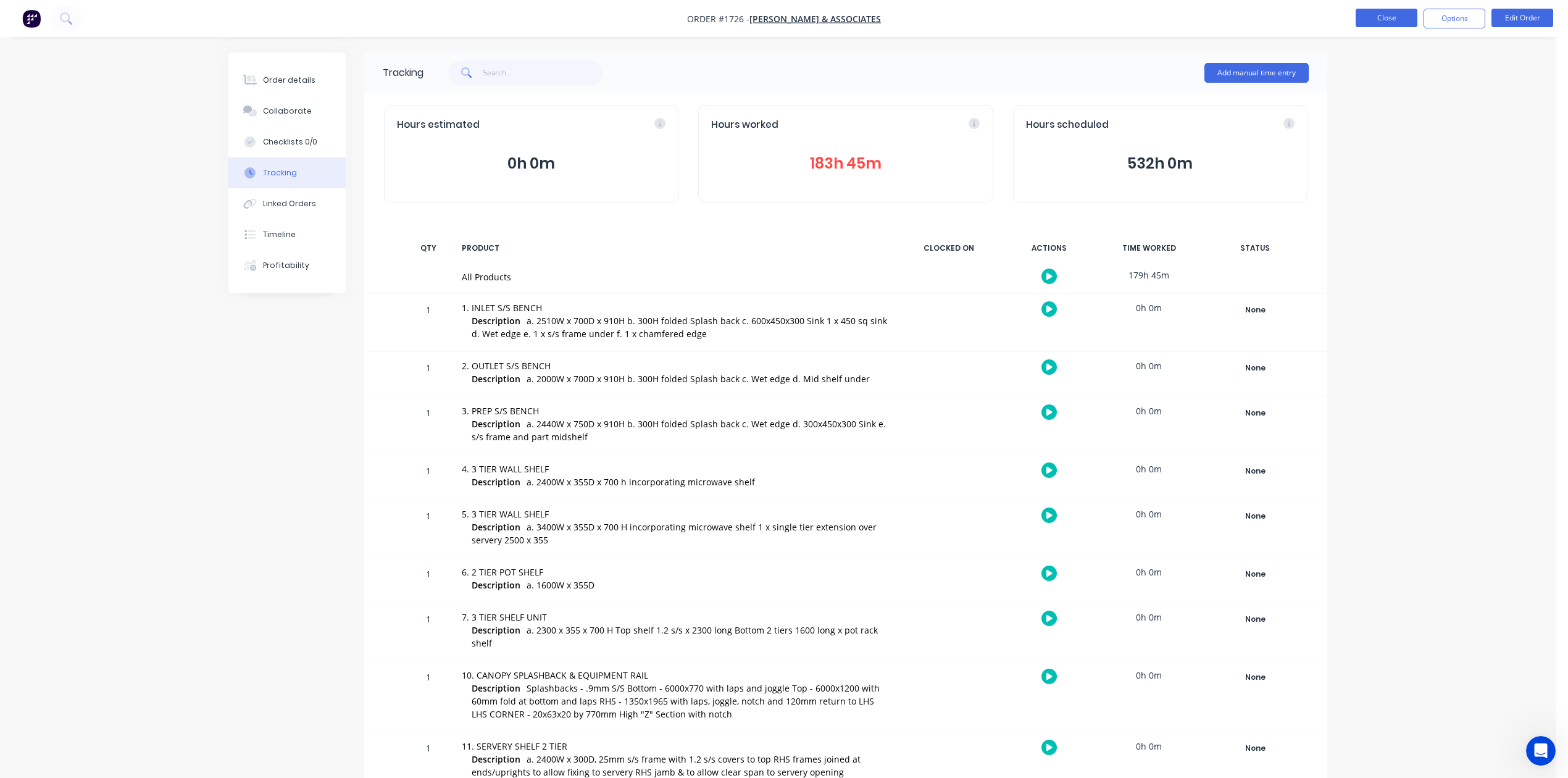
click at [1376, 21] on button "Close" at bounding box center [1386, 18] width 62 height 18
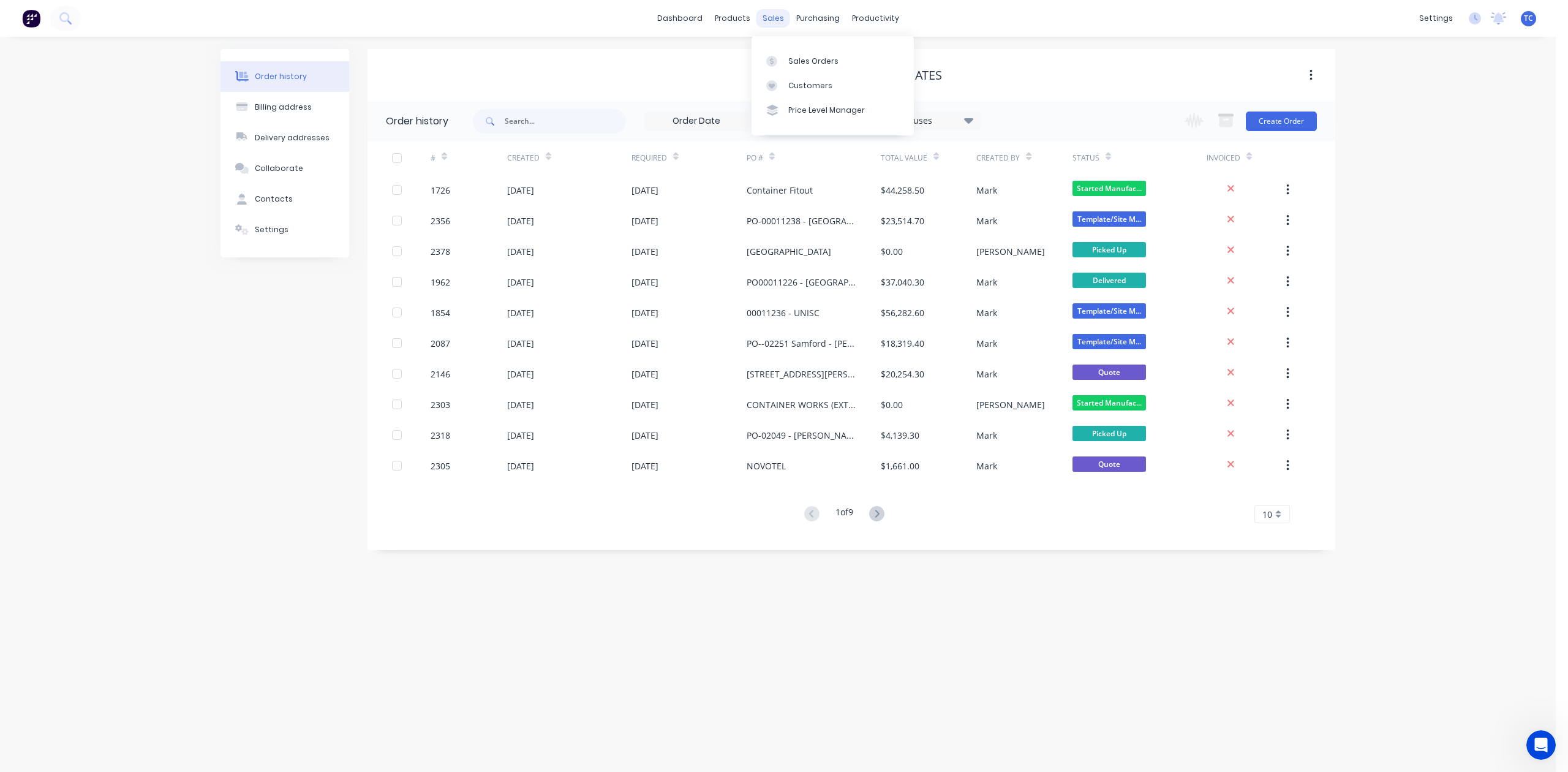
click at [775, 13] on div "sales" at bounding box center [773, 18] width 34 height 18
click at [811, 66] on div "Sales Orders" at bounding box center [813, 61] width 50 height 11
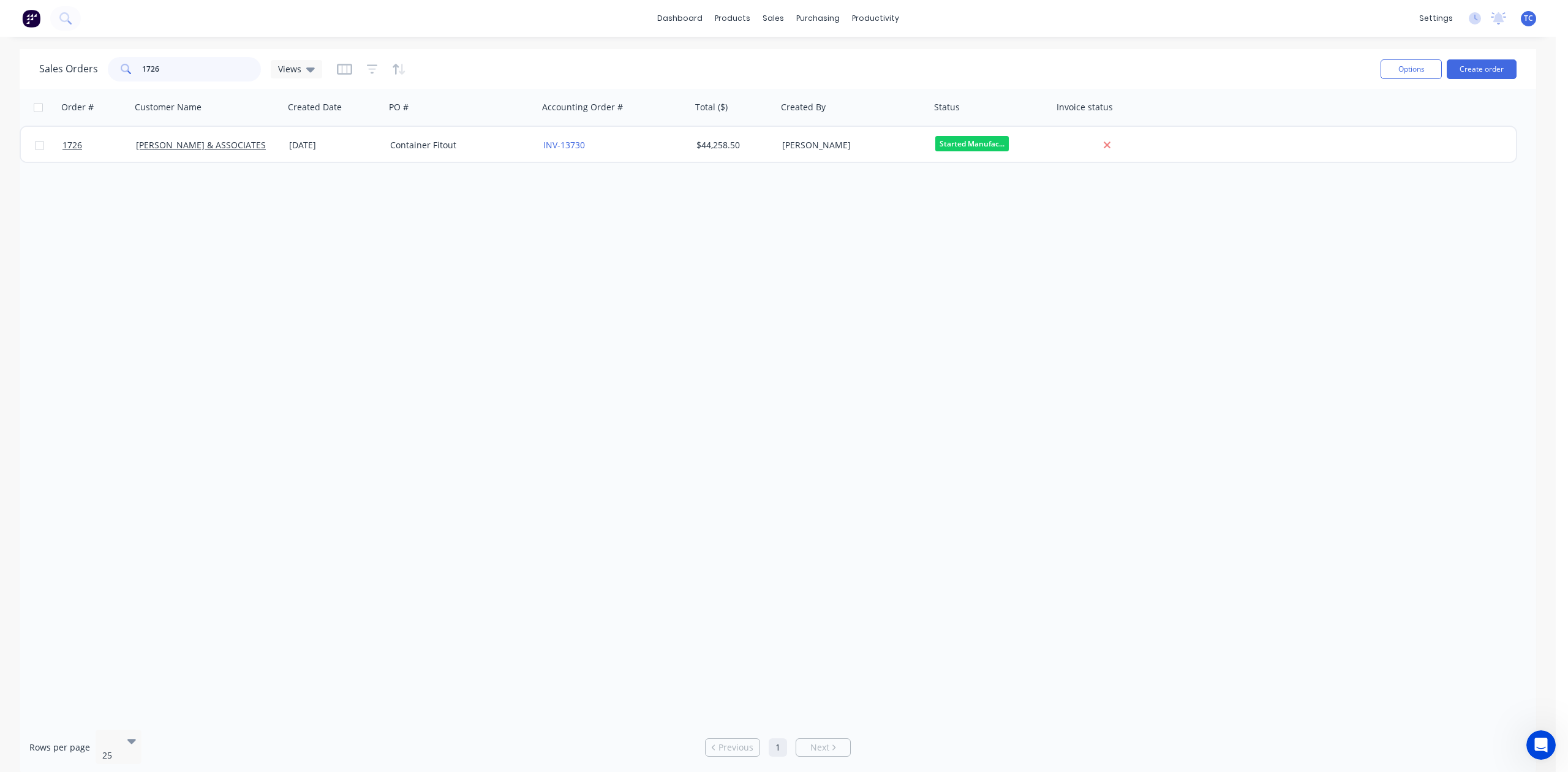
drag, startPoint x: 222, startPoint y: 74, endPoint x: 93, endPoint y: 83, distance: 129.3
click at [146, 71] on div "1726" at bounding box center [185, 69] width 153 height 25
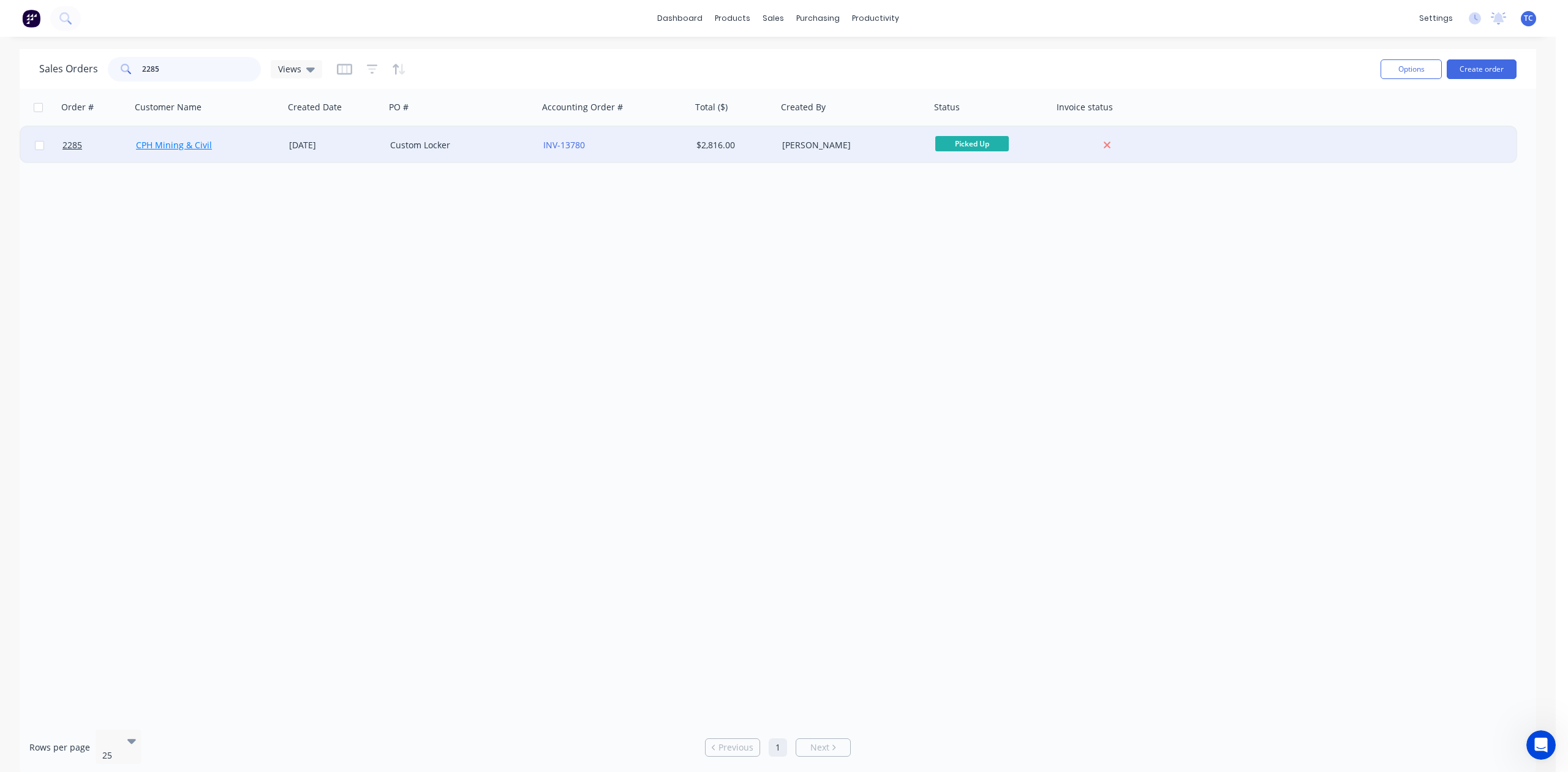
type input "2285"
click at [158, 144] on link "CPH Mining & Civil" at bounding box center [174, 145] width 76 height 12
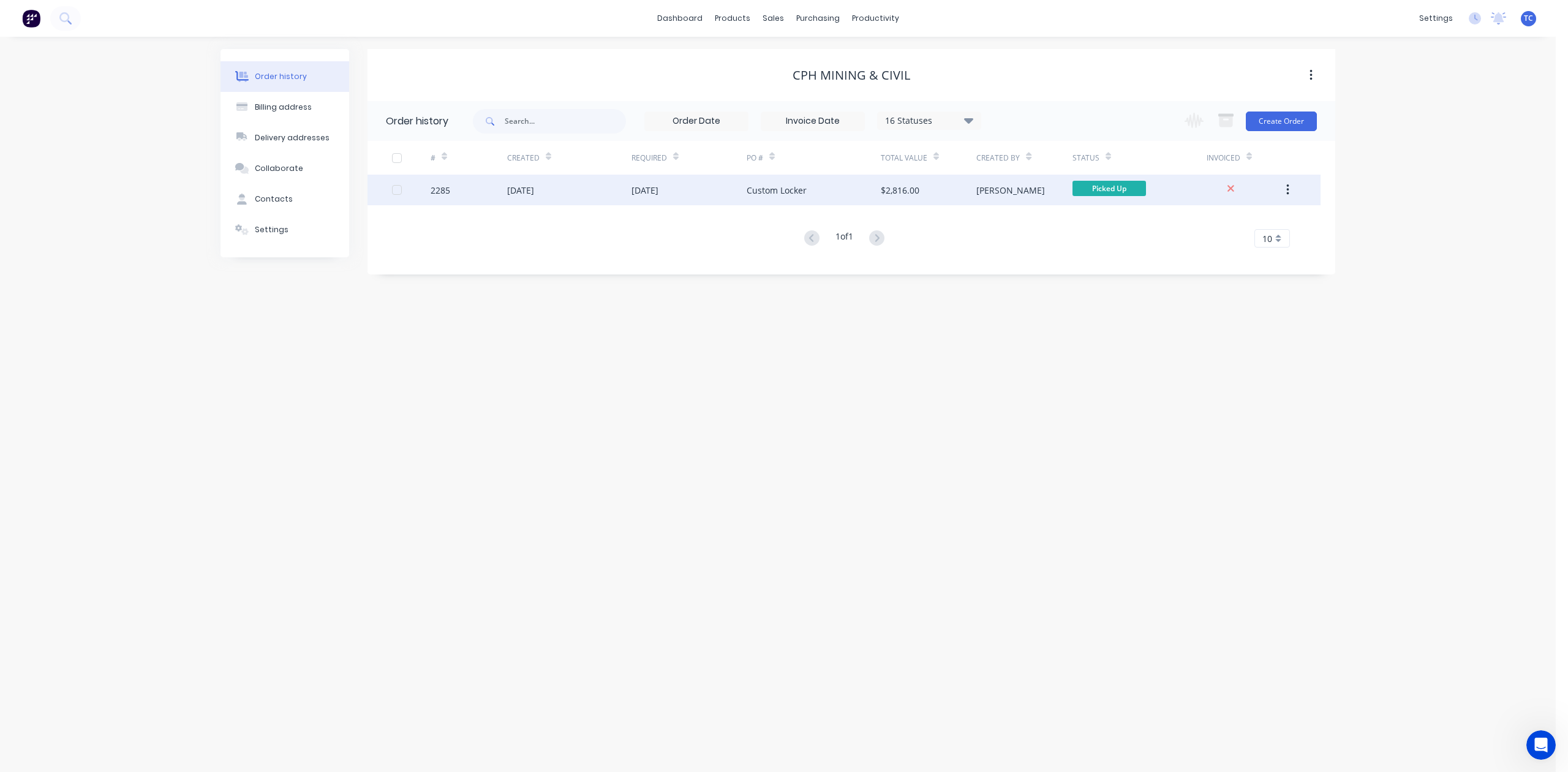
click at [475, 189] on div "2285" at bounding box center [468, 190] width 77 height 31
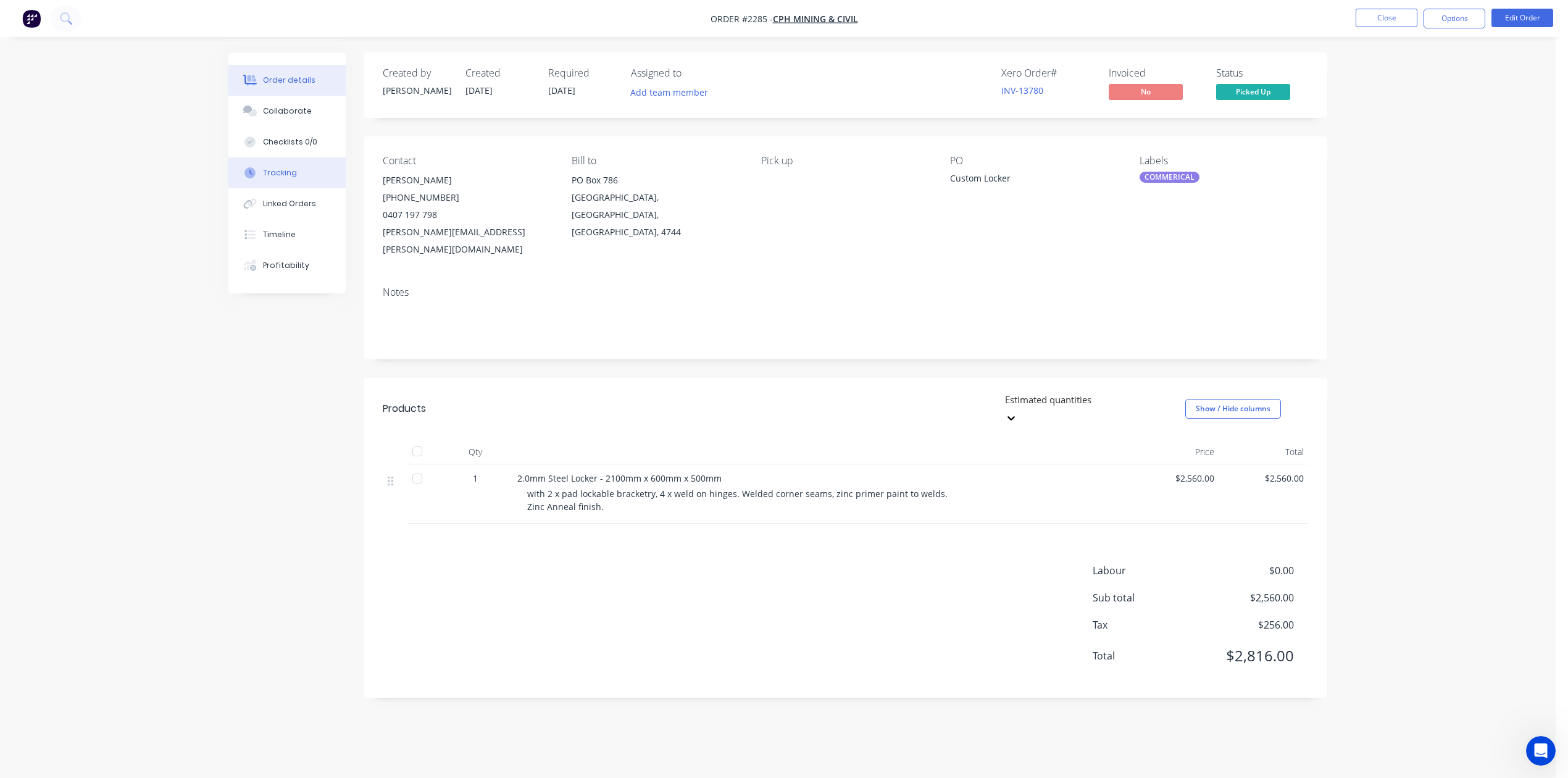
click at [294, 179] on div "Tracking" at bounding box center [280, 172] width 34 height 11
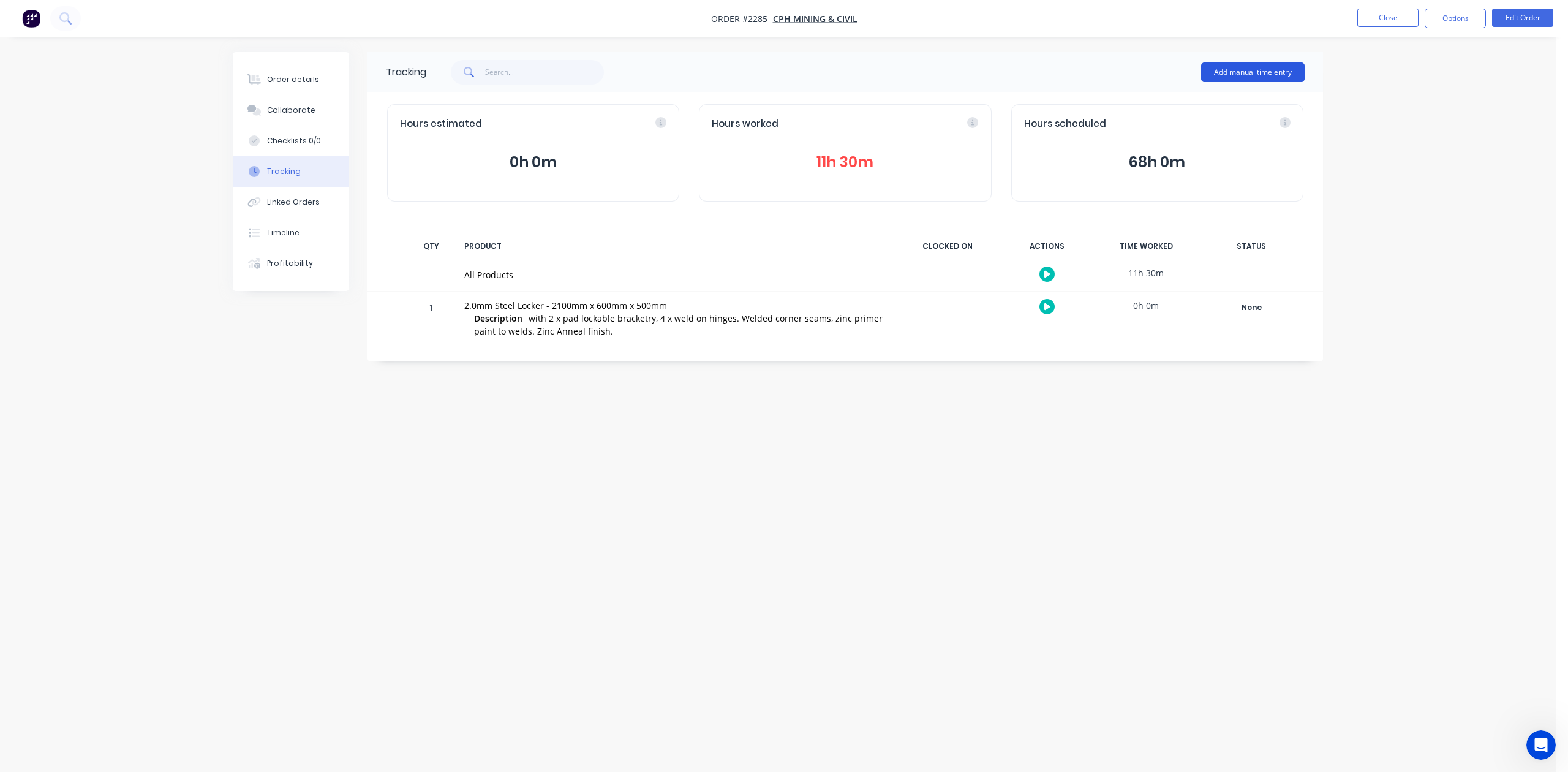
click at [1245, 69] on button "Add manual time entry" at bounding box center [1253, 72] width 104 height 20
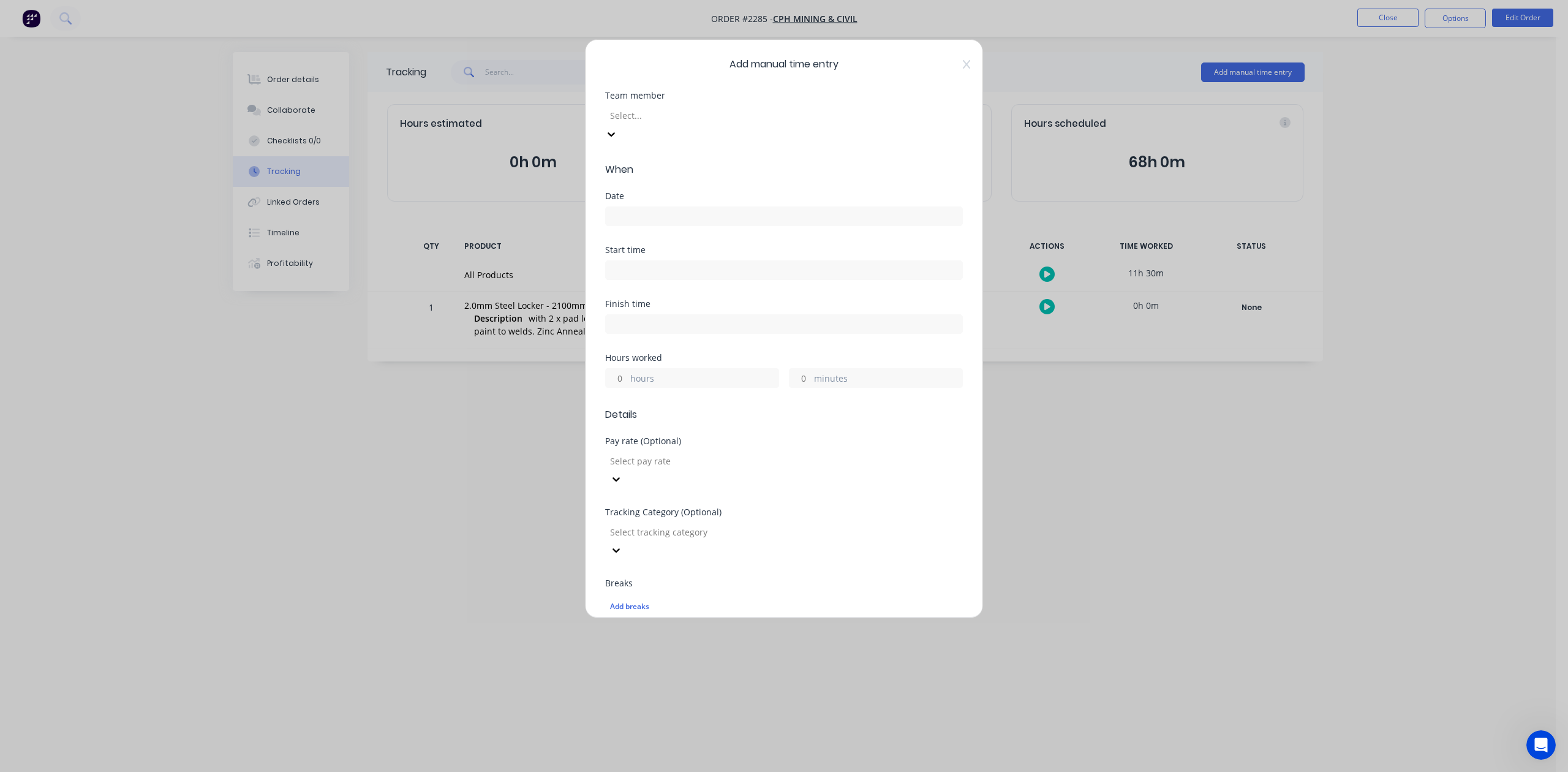
click at [752, 123] on div at bounding box center [697, 115] width 177 height 15
click at [648, 225] on input at bounding box center [784, 216] width 356 height 18
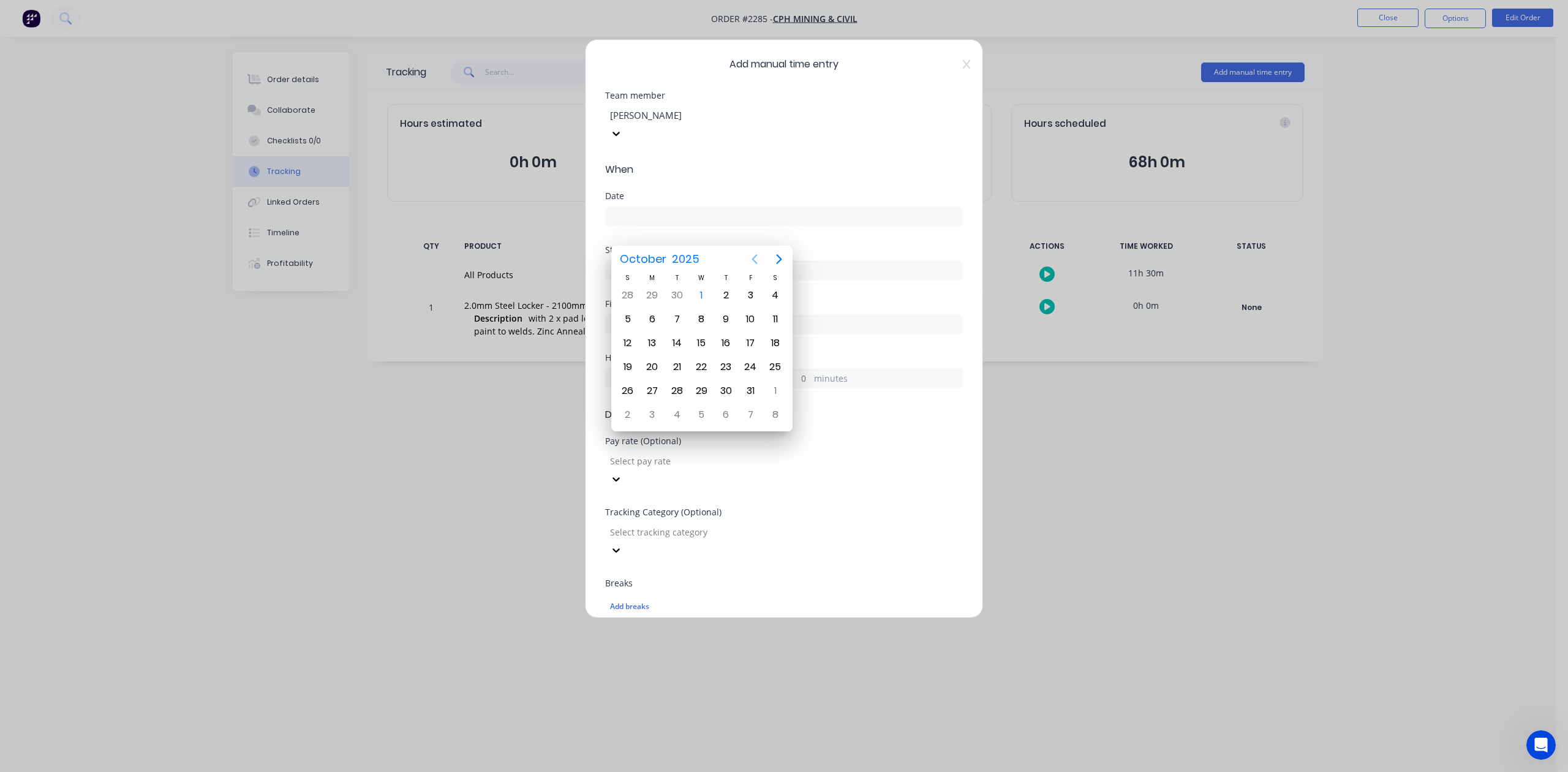
click at [753, 258] on icon "Previous page" at bounding box center [754, 258] width 6 height 9
click at [679, 387] on div "30" at bounding box center [676, 390] width 18 height 18
type input "[DATE]"
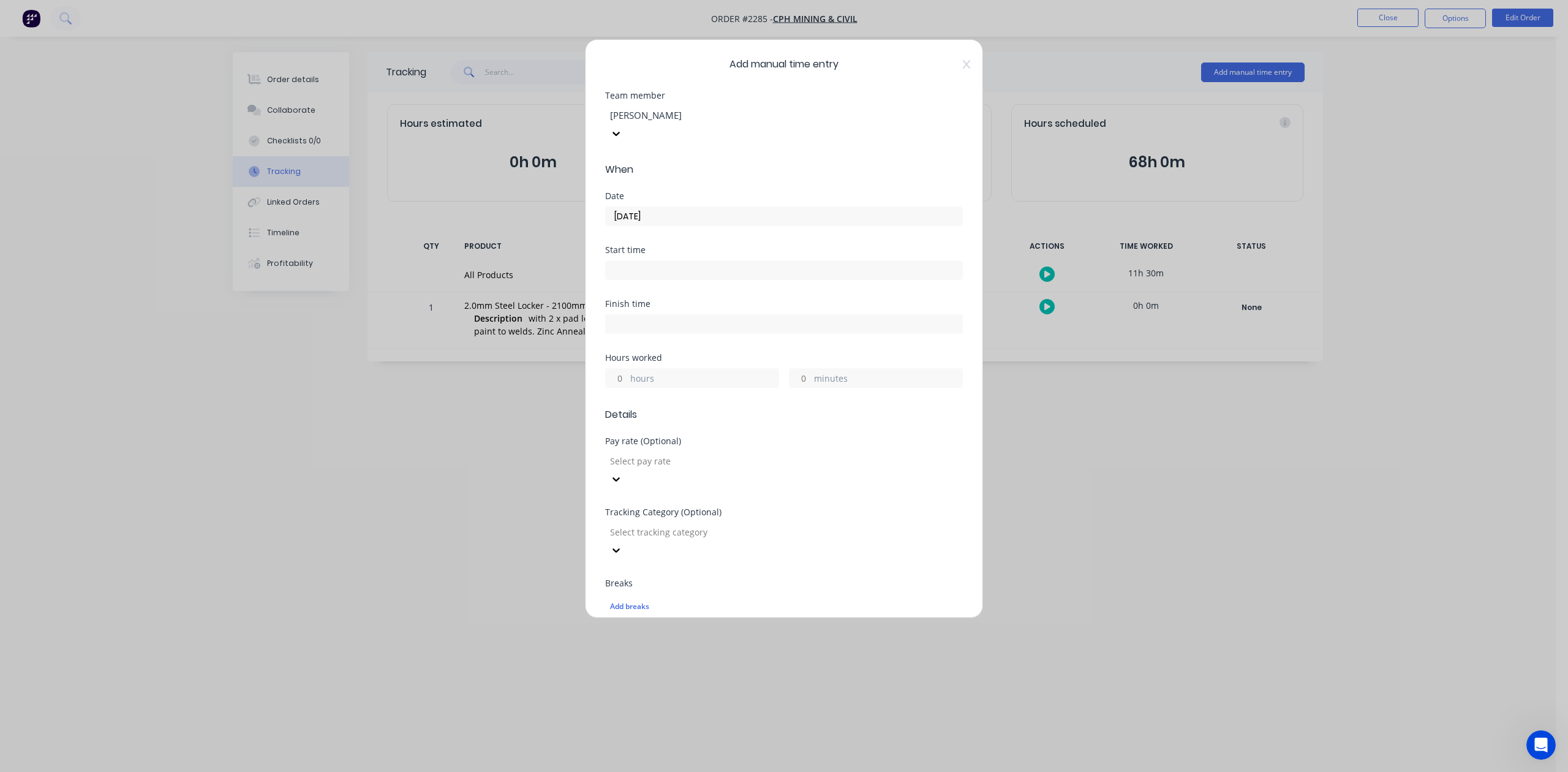
click at [620, 387] on input "hours" at bounding box center [616, 377] width 21 height 18
type input "3"
click at [796, 387] on input "minutes" at bounding box center [800, 377] width 21 height 18
type input "45"
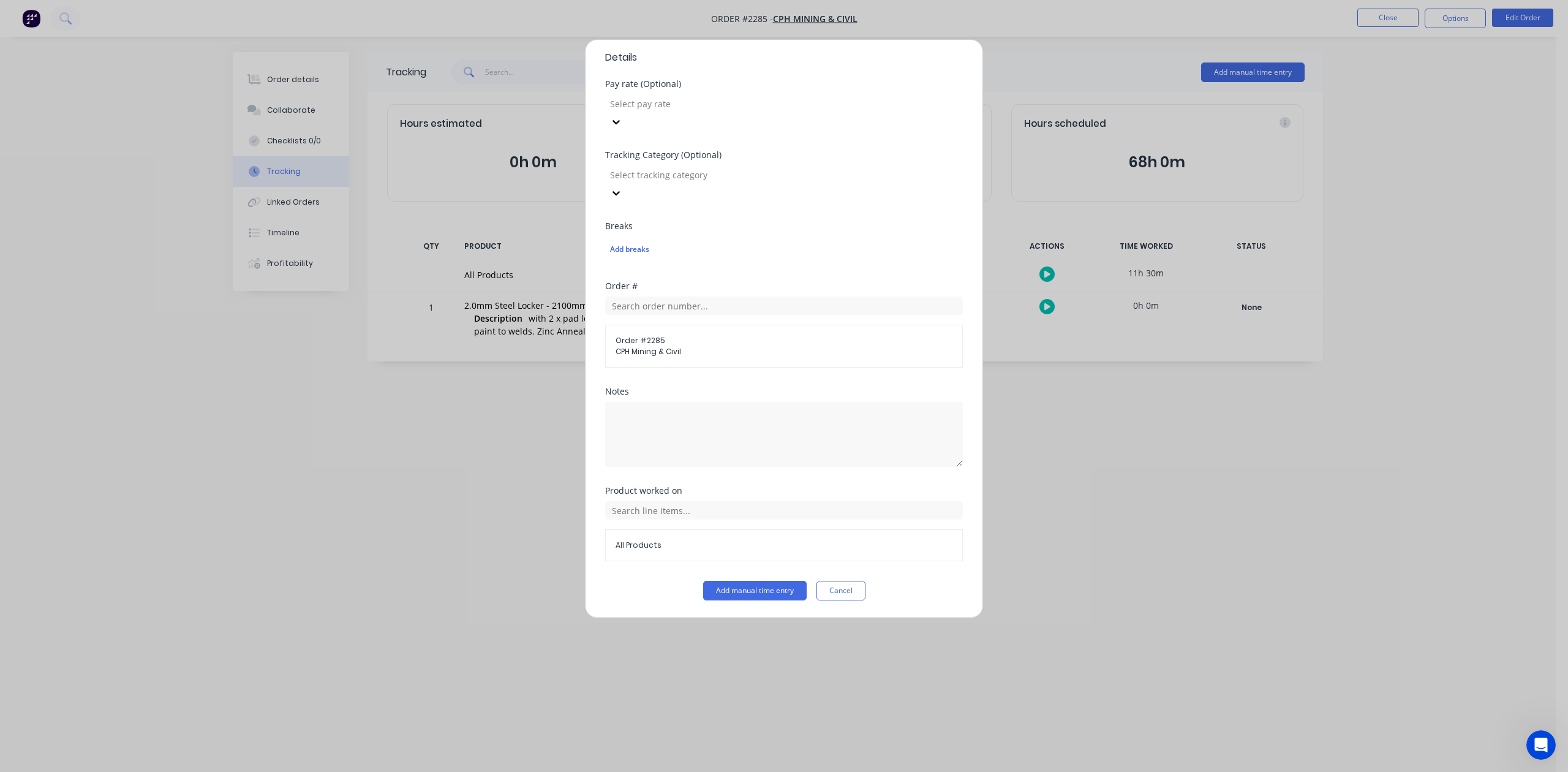
scroll to position [433, 0]
click at [758, 589] on button "Add manual time entry" at bounding box center [755, 590] width 104 height 20
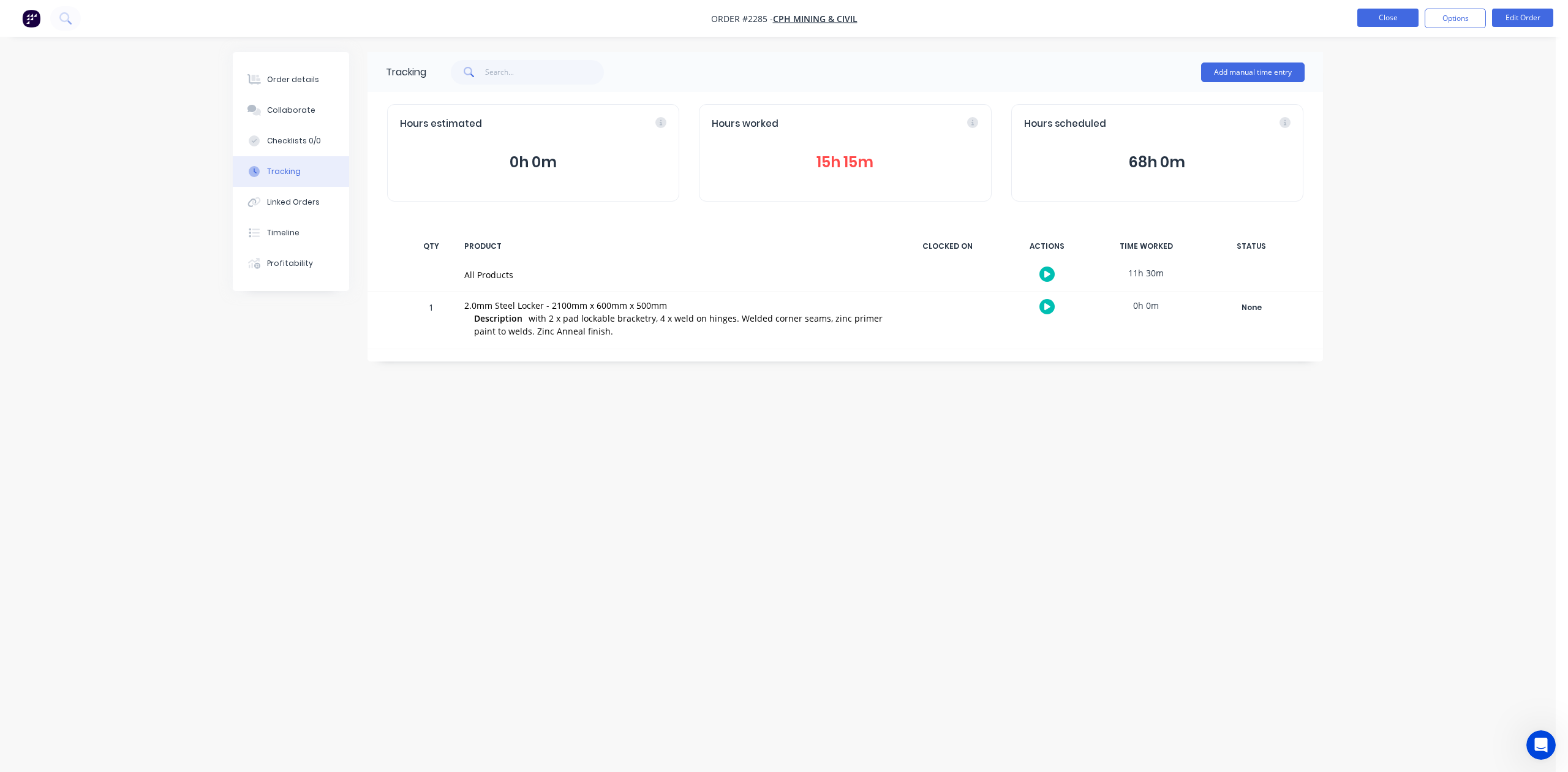
click at [1367, 21] on button "Close" at bounding box center [1388, 18] width 61 height 18
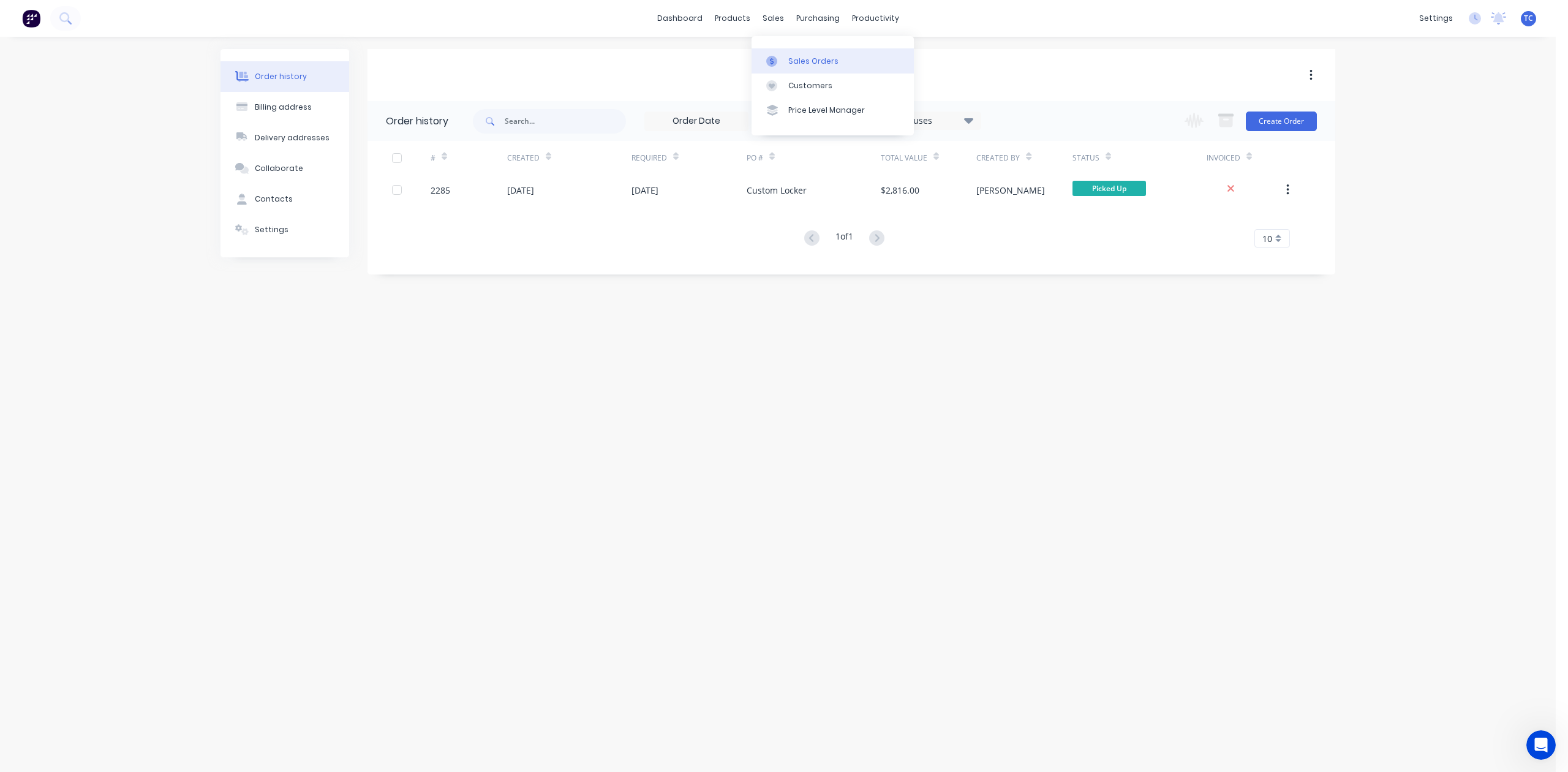
click at [812, 66] on div "Sales Orders" at bounding box center [813, 61] width 50 height 11
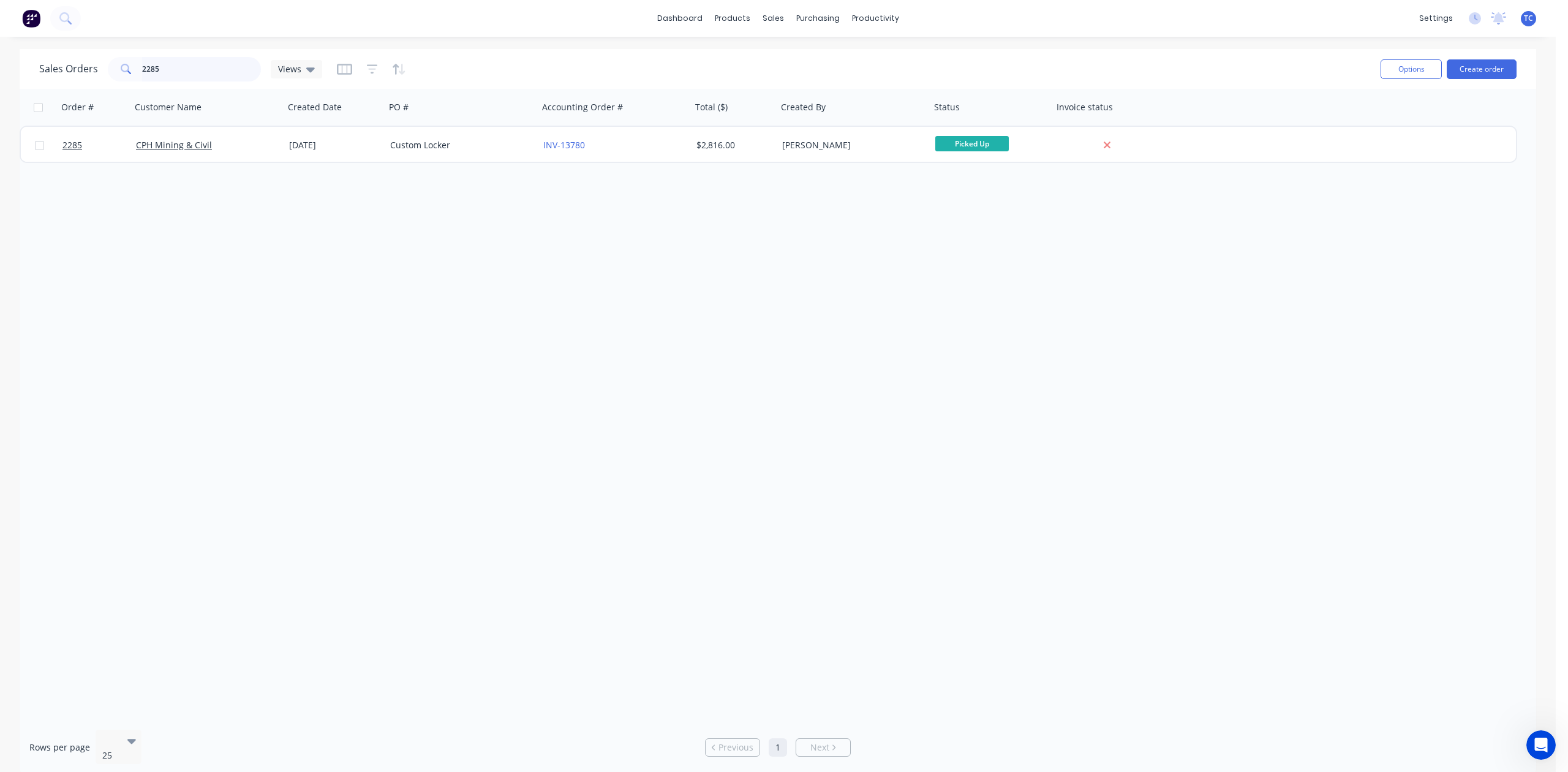
click at [204, 74] on input "2285" at bounding box center [202, 69] width 120 height 25
type input "2"
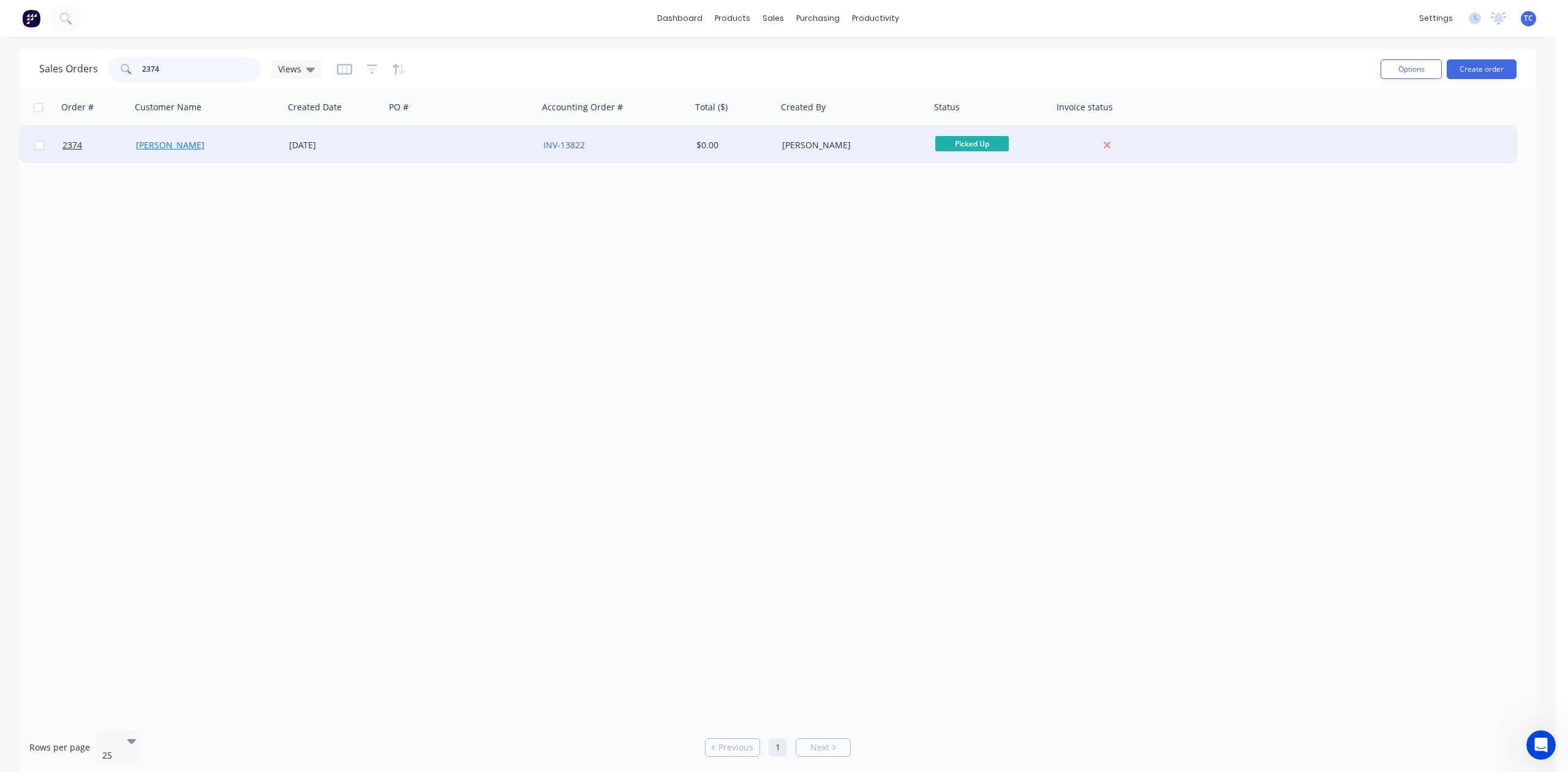
type input "2374"
click at [164, 144] on link "[PERSON_NAME]" at bounding box center [170, 145] width 69 height 12
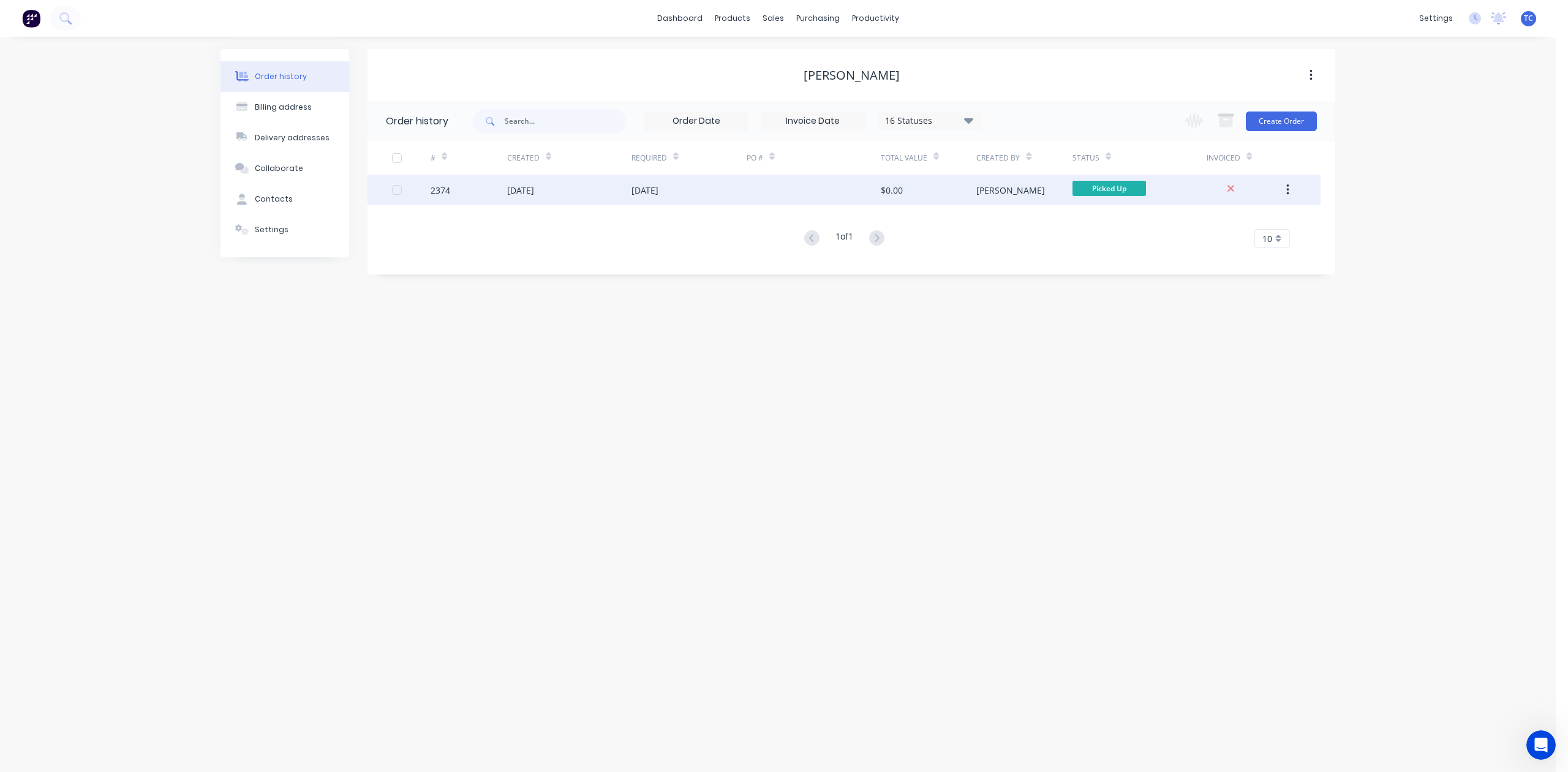
click at [534, 187] on div "[DATE]" at bounding box center [520, 190] width 27 height 13
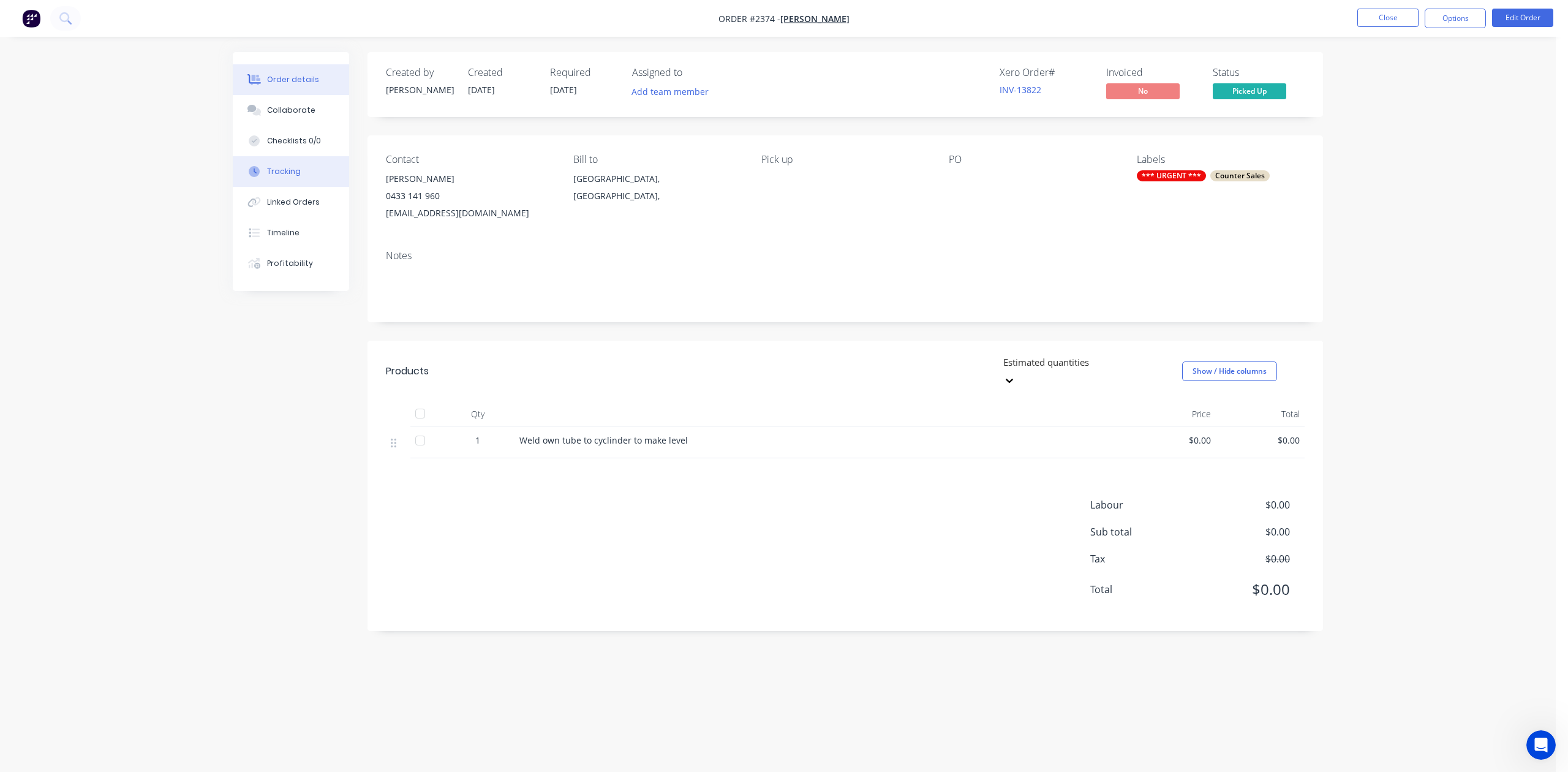
click at [289, 177] on div "Tracking" at bounding box center [284, 171] width 34 height 11
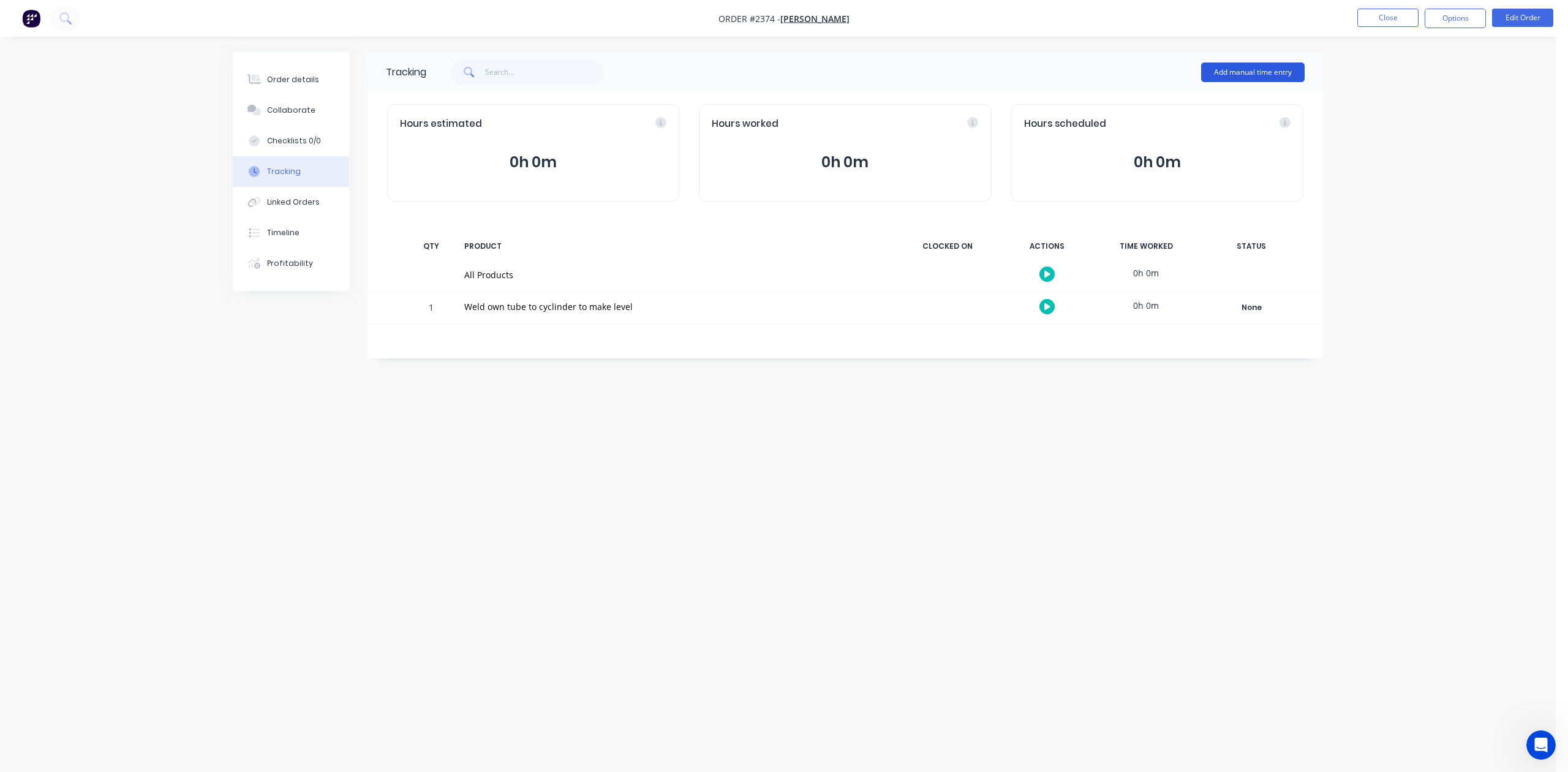
click at [1216, 69] on button "Add manual time entry" at bounding box center [1253, 72] width 104 height 20
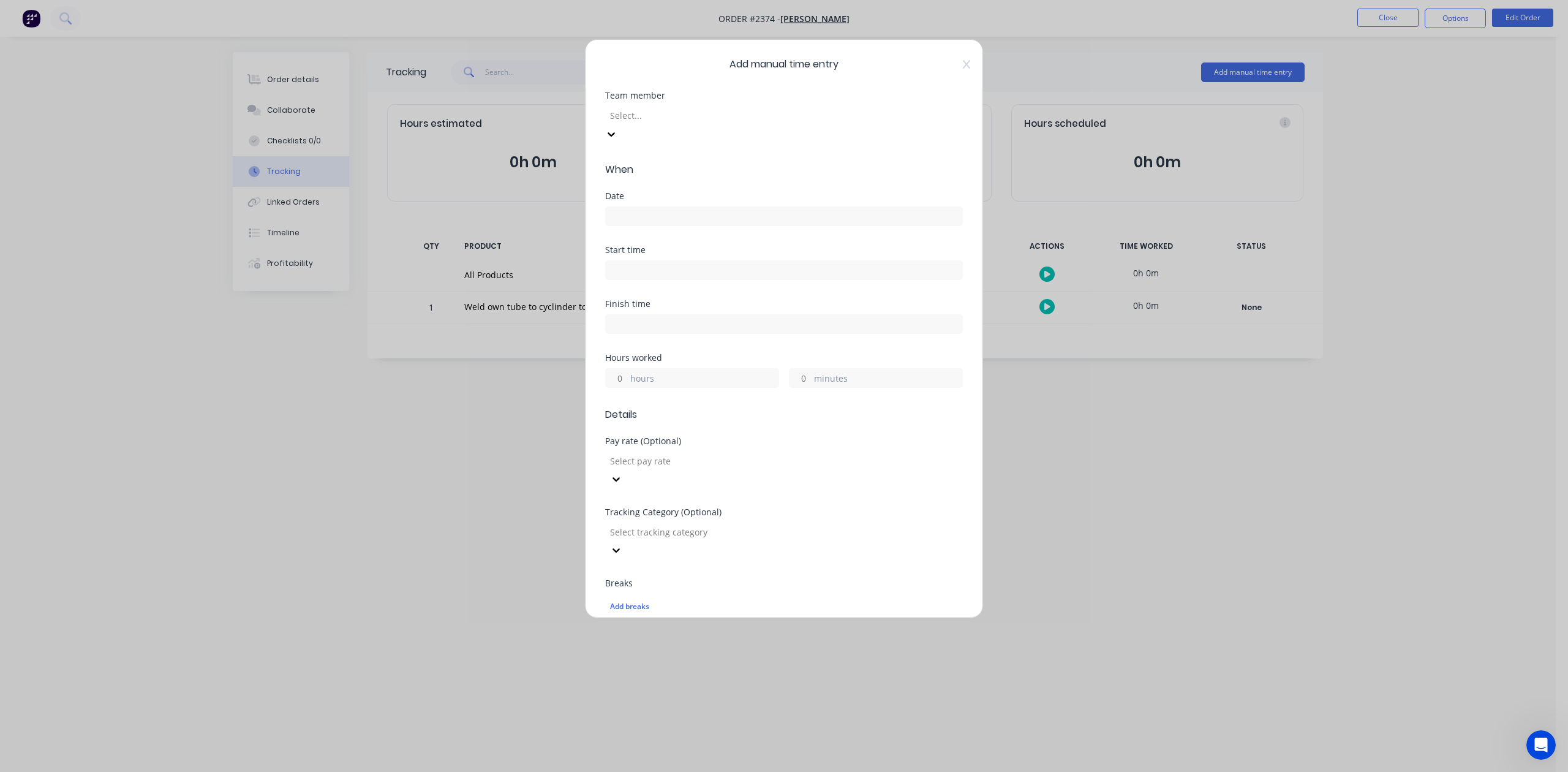
click at [723, 123] on div at bounding box center [697, 115] width 177 height 15
click at [659, 224] on label at bounding box center [784, 216] width 358 height 20
click at [659, 224] on input at bounding box center [784, 216] width 356 height 18
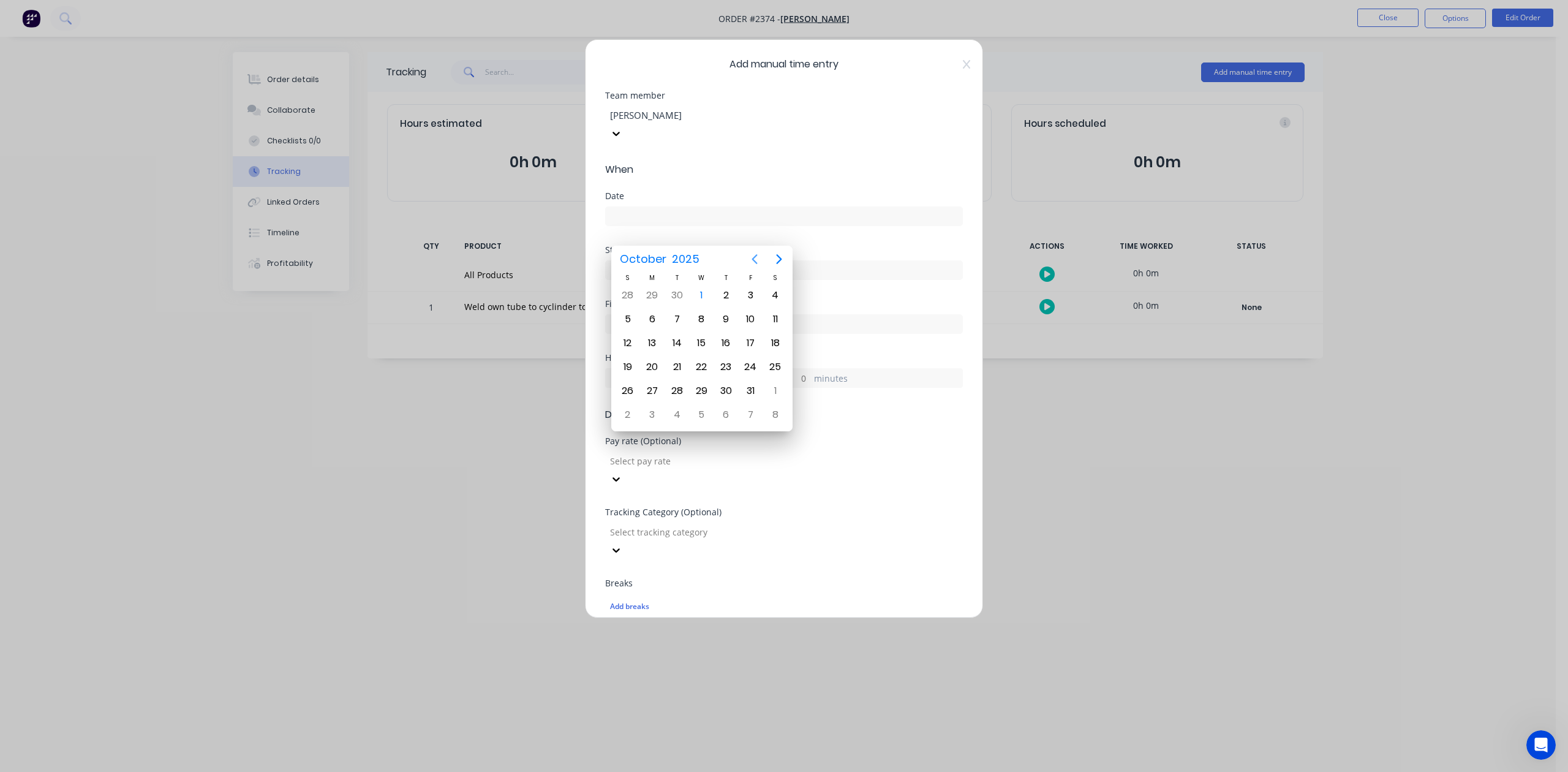
click at [752, 260] on icon "Previous page" at bounding box center [754, 259] width 15 height 15
click at [676, 390] on div "30" at bounding box center [676, 390] width 18 height 18
type input "[DATE]"
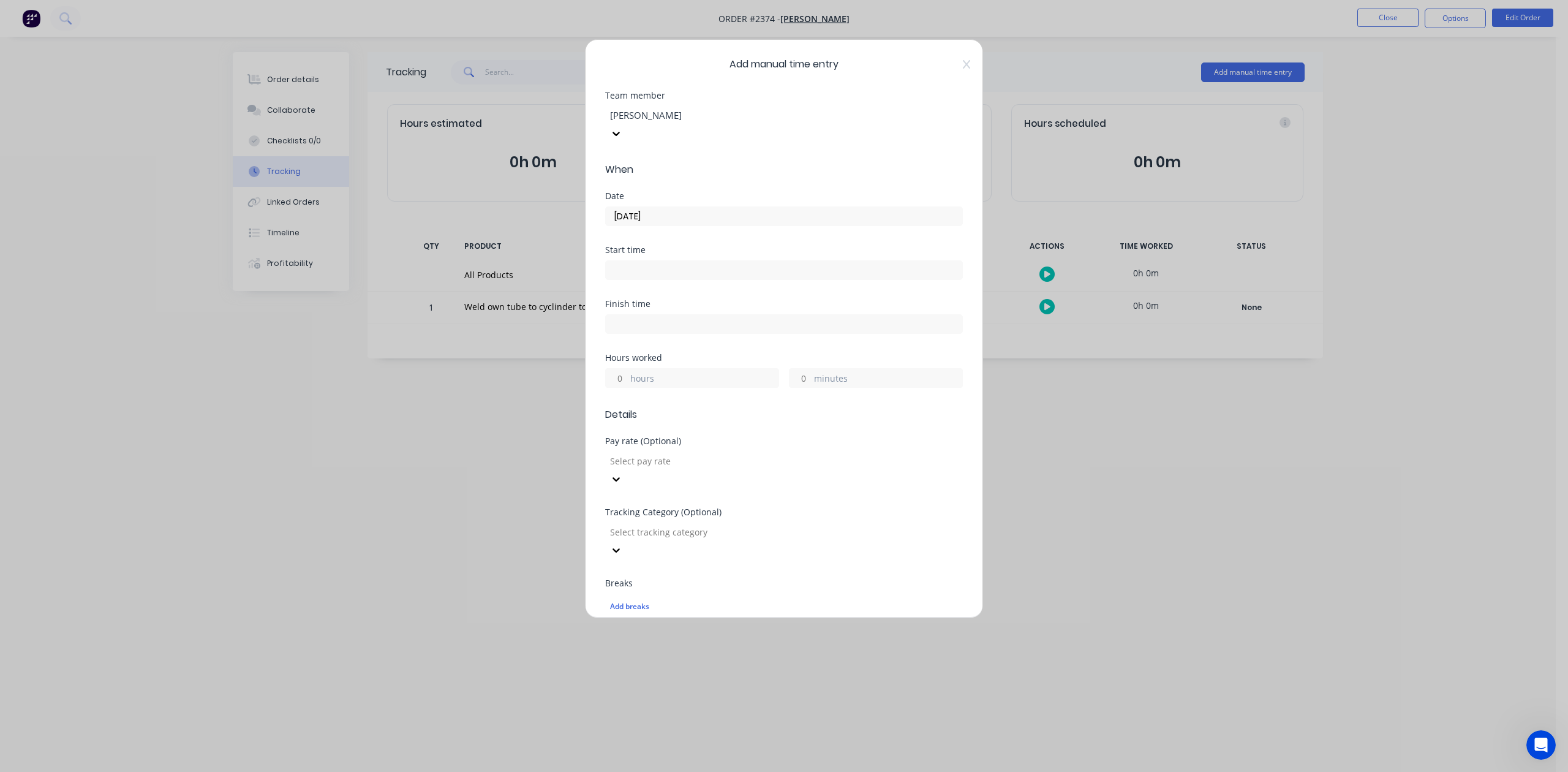
click at [802, 387] on input "minutes" at bounding box center [800, 377] width 21 height 18
type input "15"
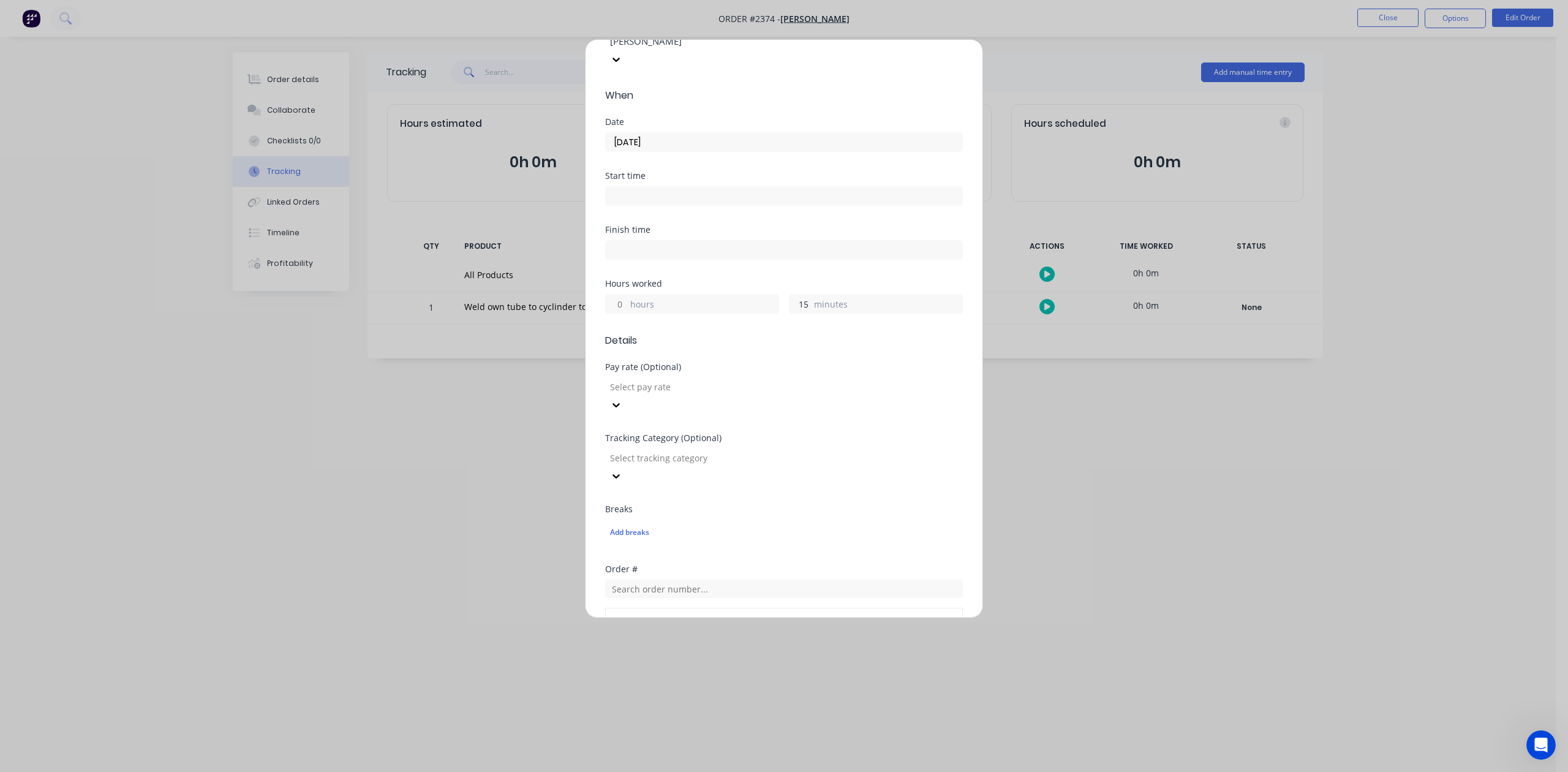
scroll to position [433, 0]
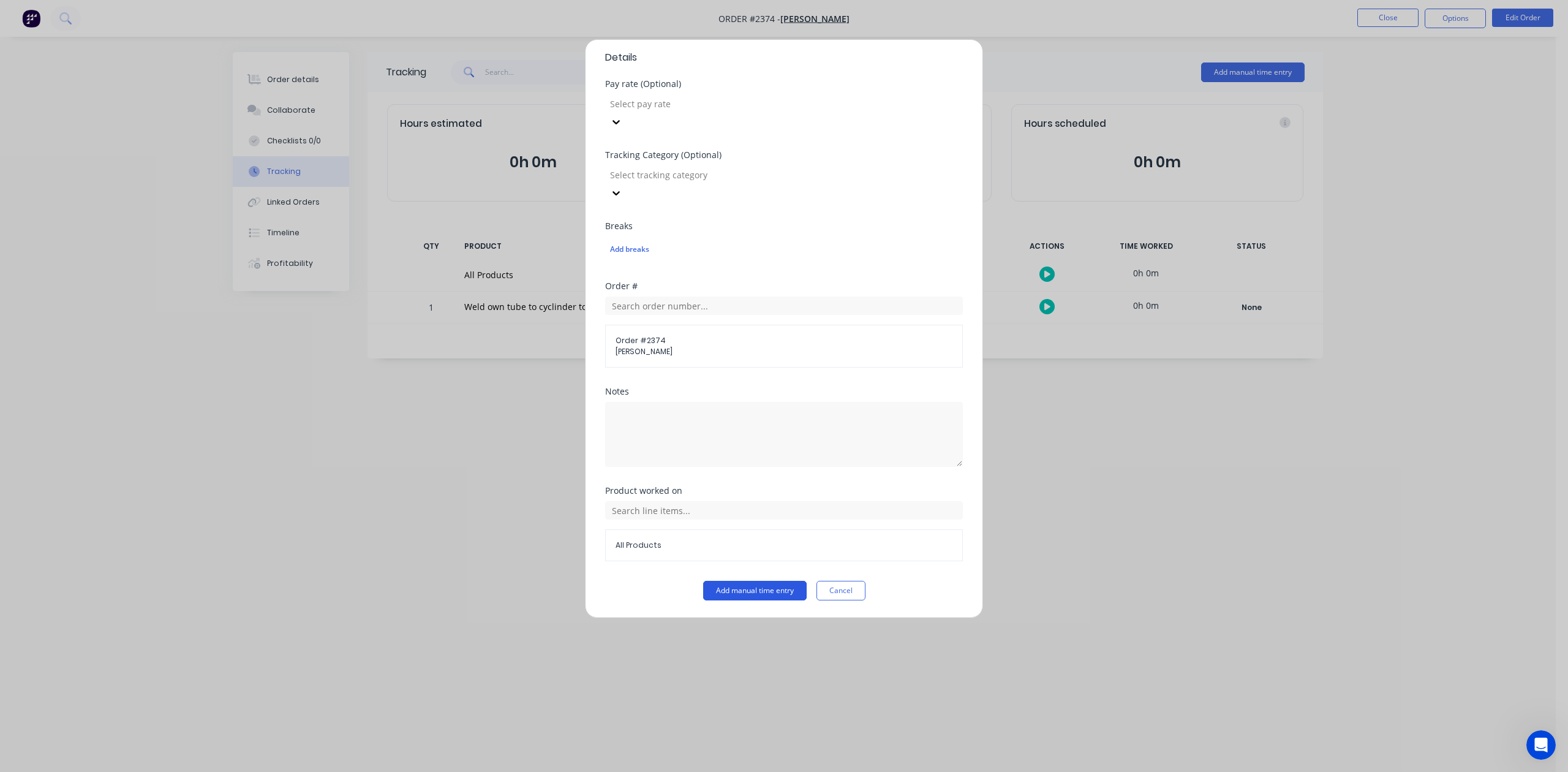
click at [768, 591] on button "Add manual time entry" at bounding box center [755, 590] width 104 height 20
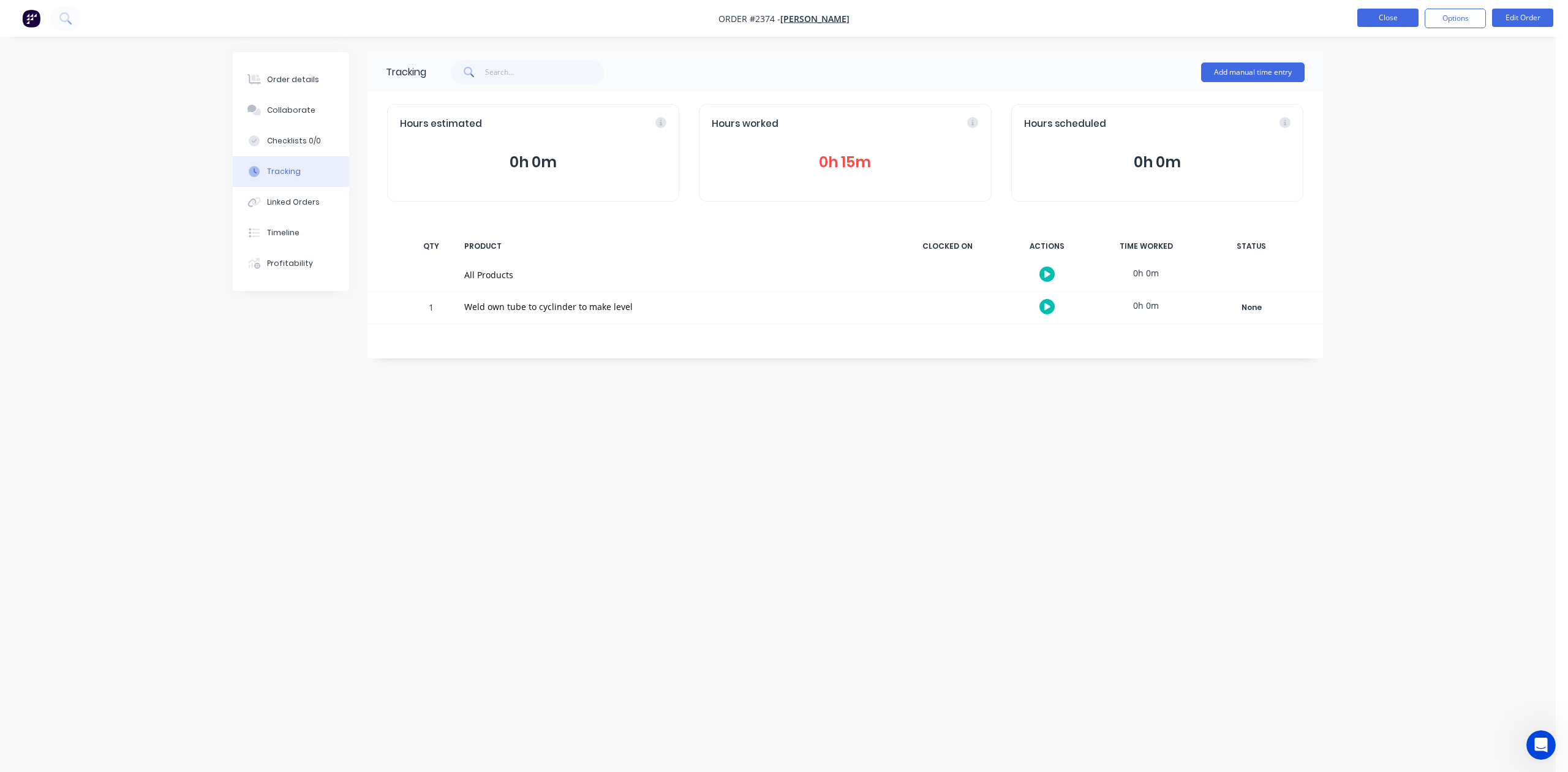
click at [1370, 20] on button "Close" at bounding box center [1388, 18] width 61 height 18
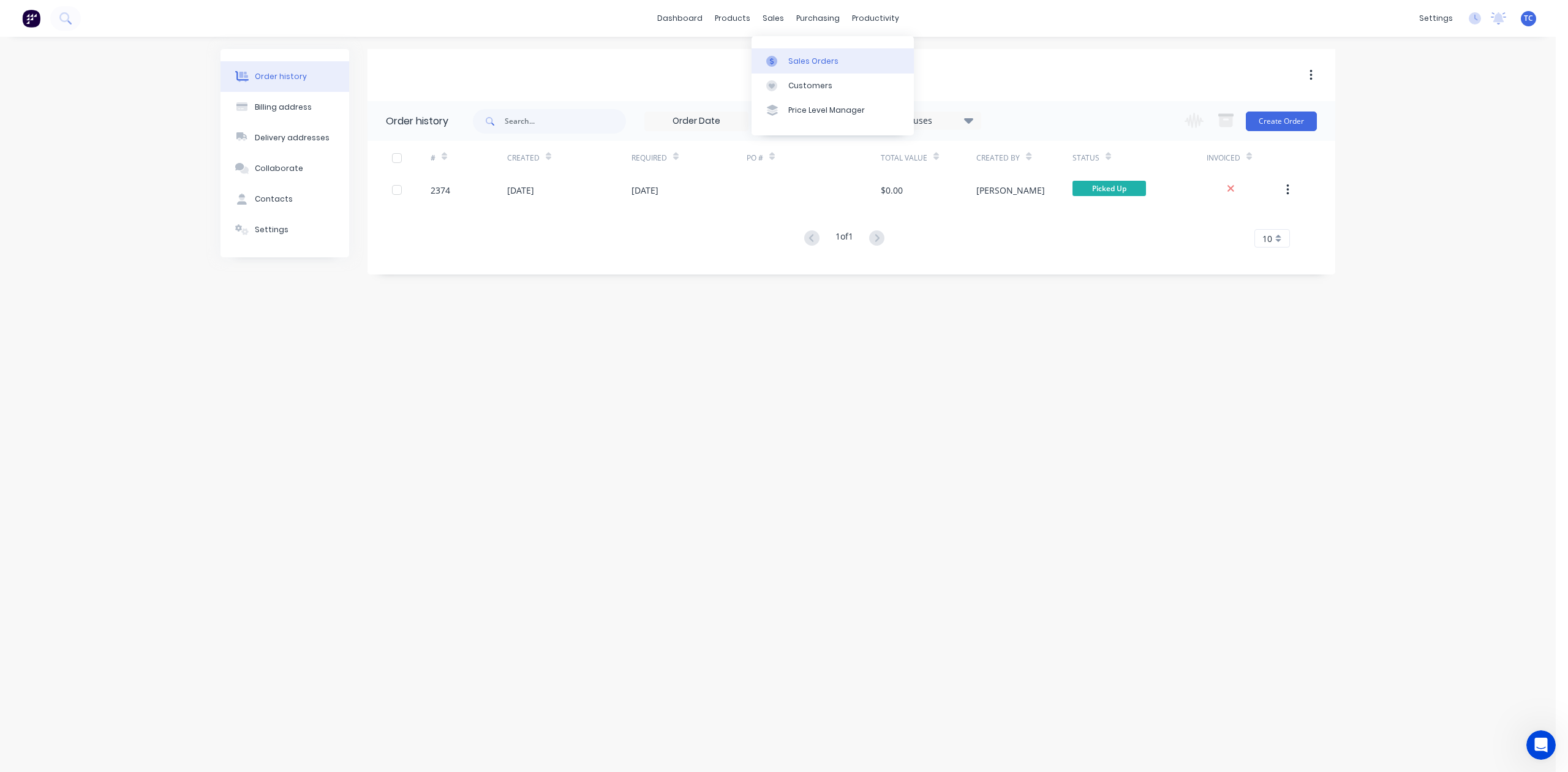
click at [816, 64] on div "Sales Orders" at bounding box center [813, 61] width 50 height 11
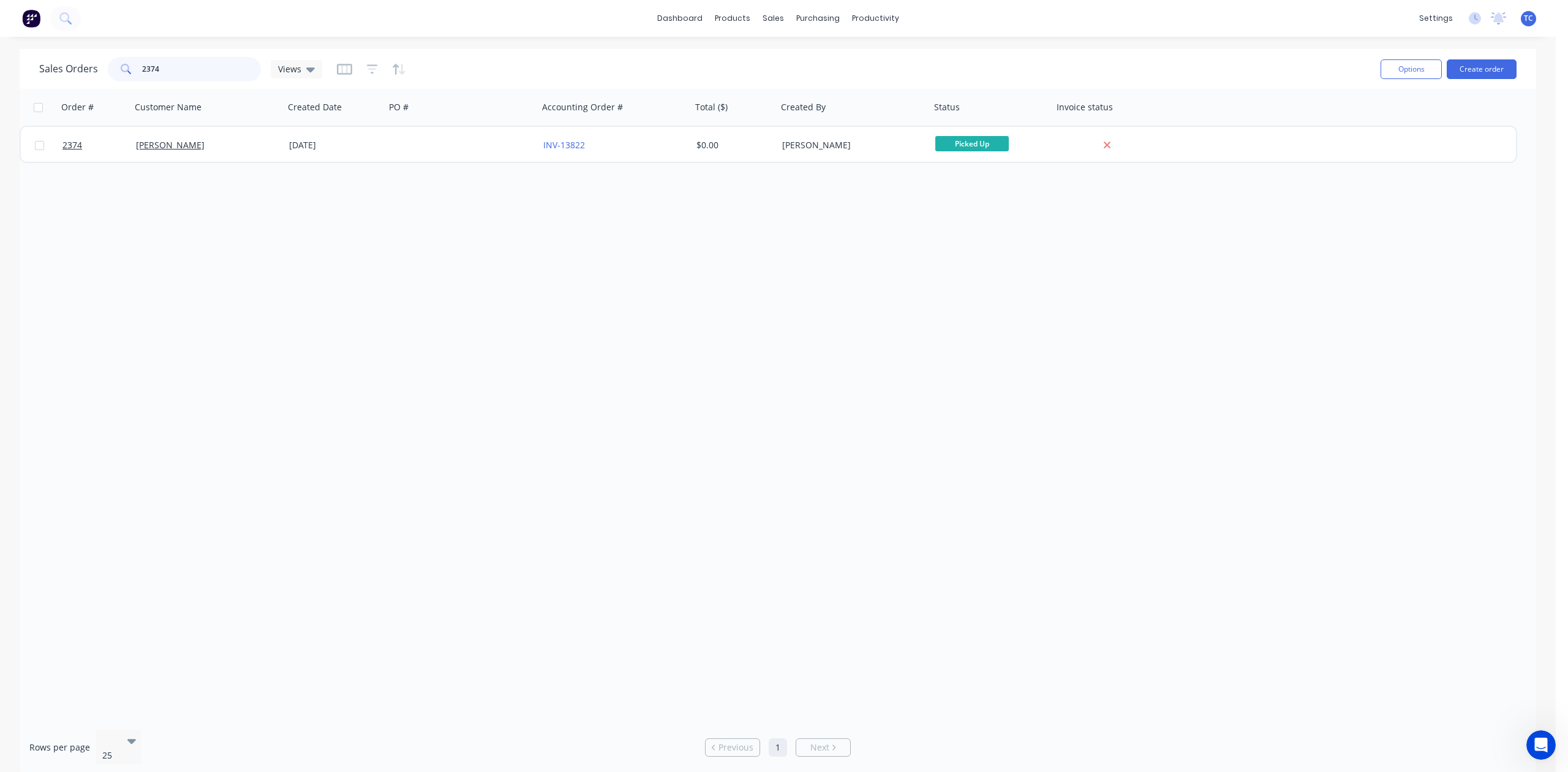
drag, startPoint x: 188, startPoint y: 70, endPoint x: 131, endPoint y: 66, distance: 57.1
click at [131, 66] on div "2374" at bounding box center [185, 69] width 153 height 25
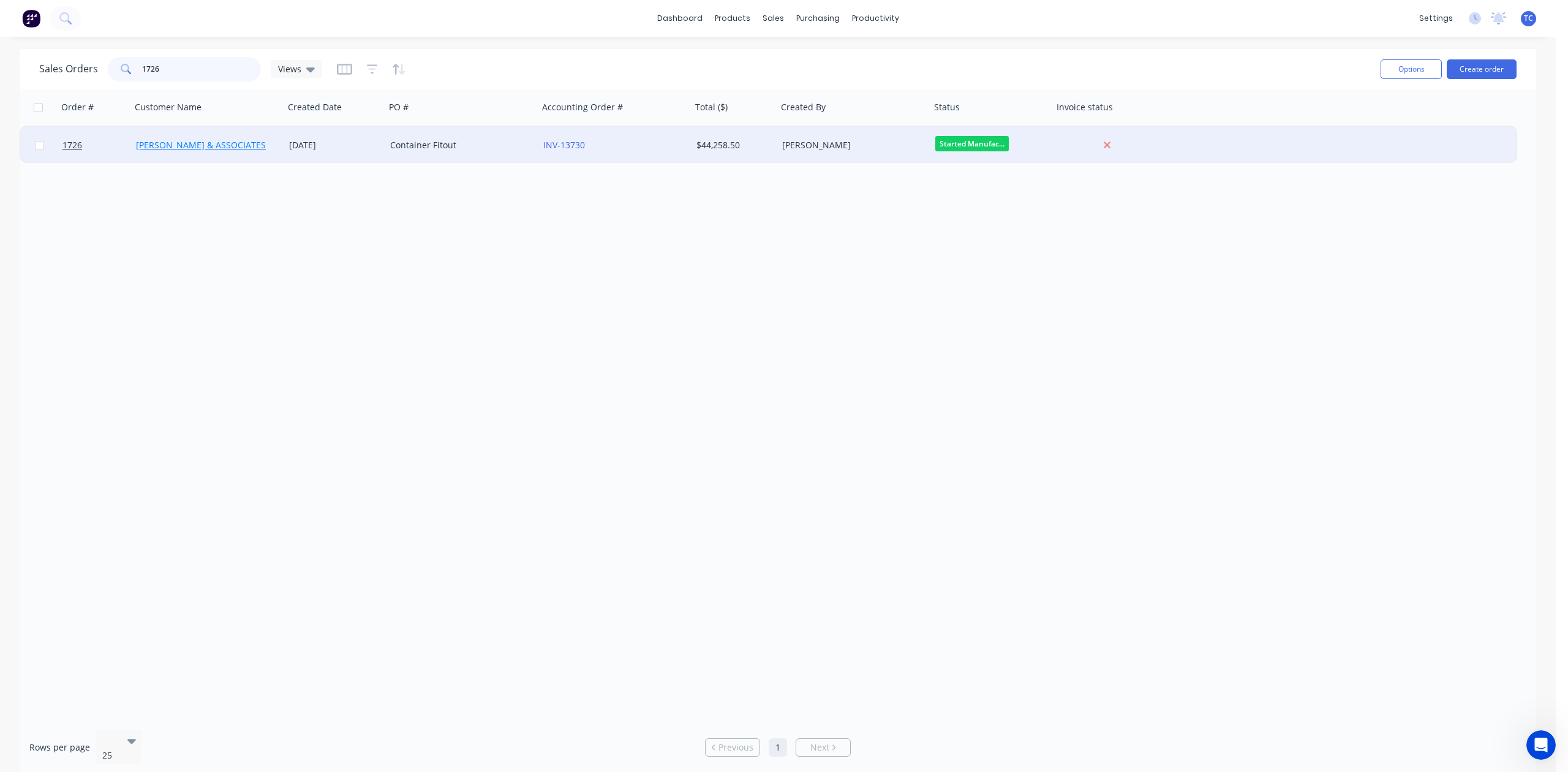
type input "1726"
click at [167, 144] on link "[PERSON_NAME] & ASSOCIATES" at bounding box center [201, 145] width 130 height 12
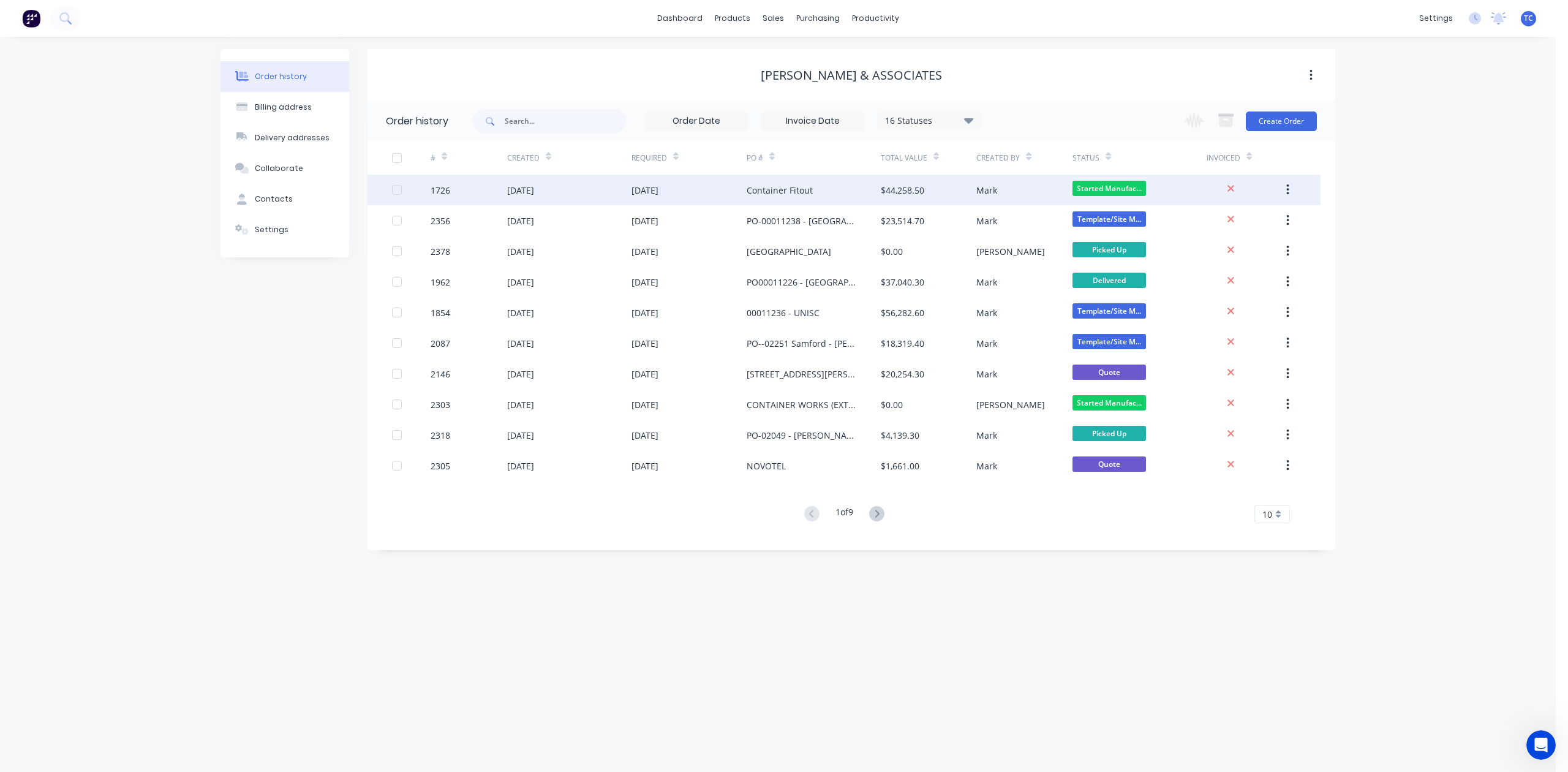
click at [534, 184] on div "[DATE]" at bounding box center [520, 190] width 27 height 13
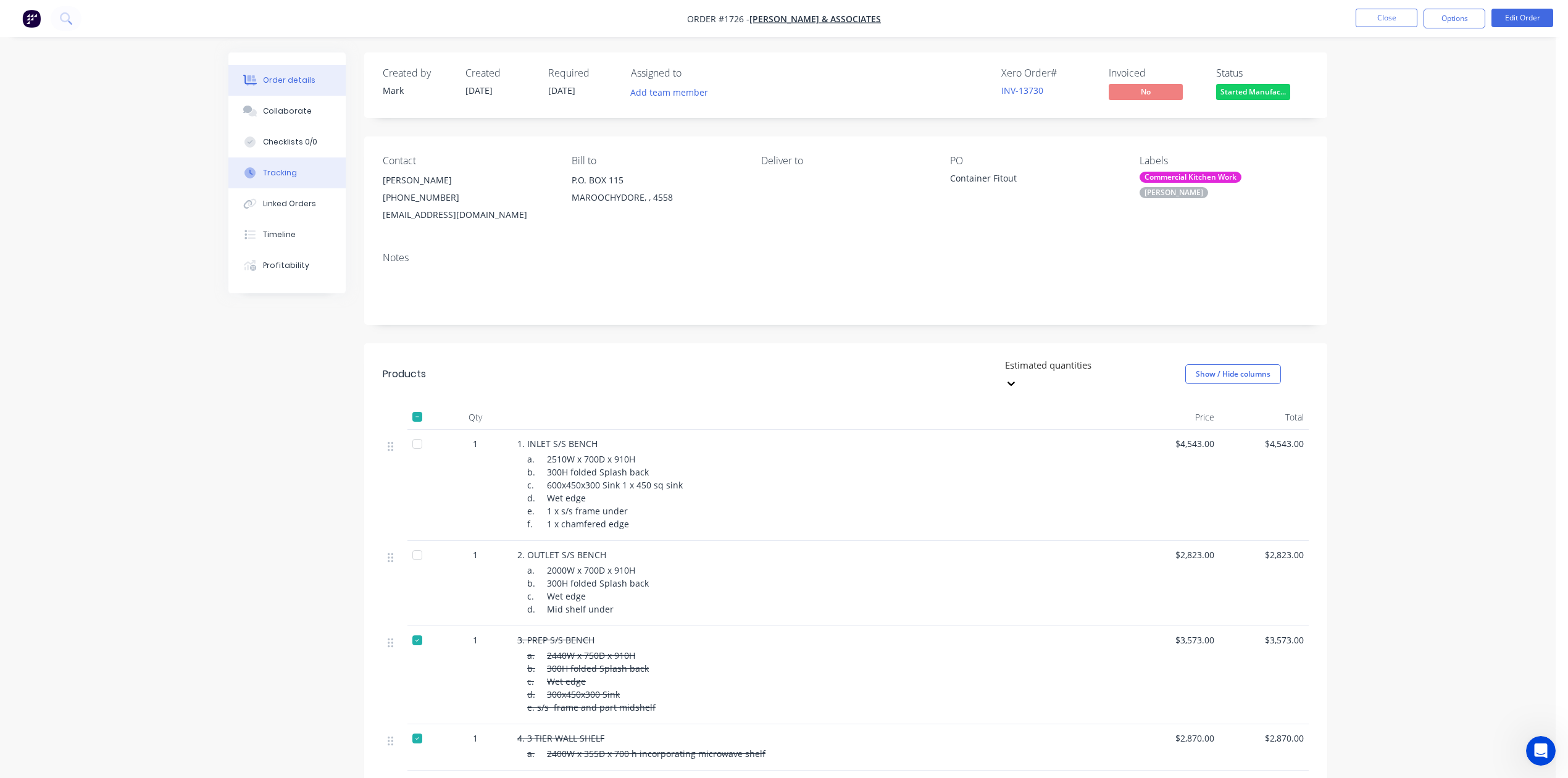
click at [275, 179] on div "Tracking" at bounding box center [280, 172] width 34 height 11
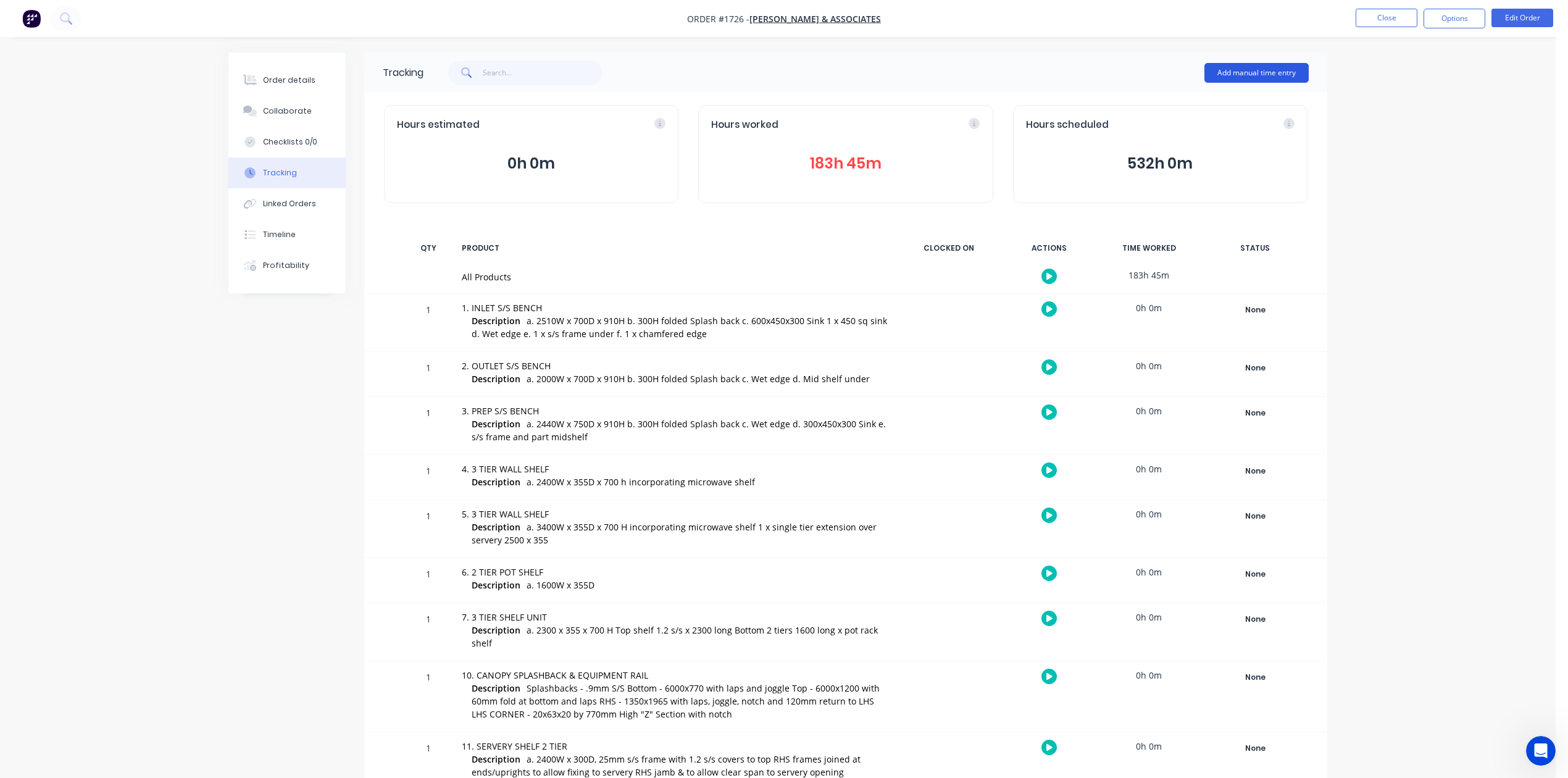
click at [1250, 72] on button "Add manual time entry" at bounding box center [1257, 73] width 104 height 20
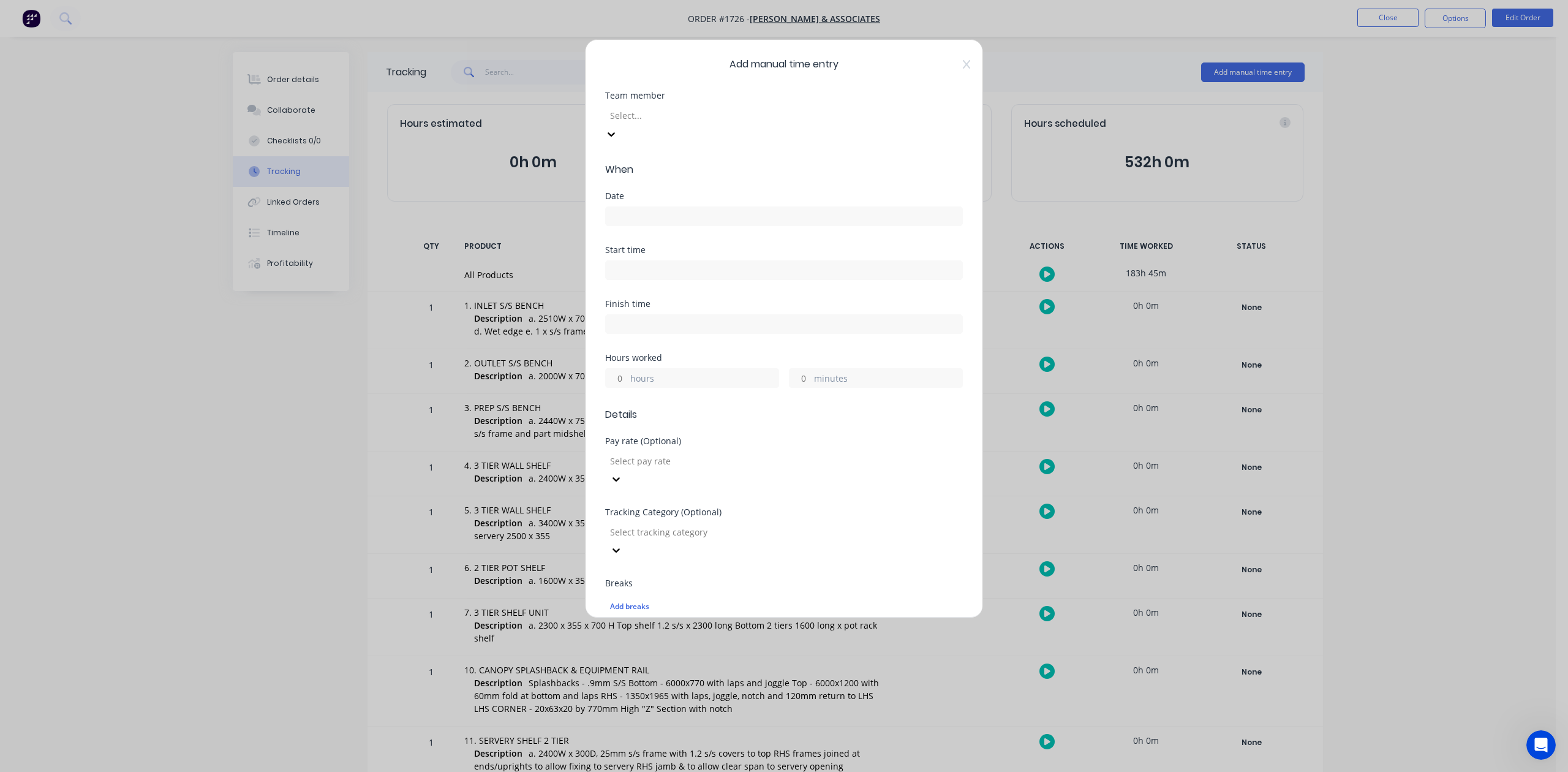
click at [668, 123] on div at bounding box center [697, 115] width 177 height 15
click at [657, 225] on input at bounding box center [784, 216] width 356 height 18
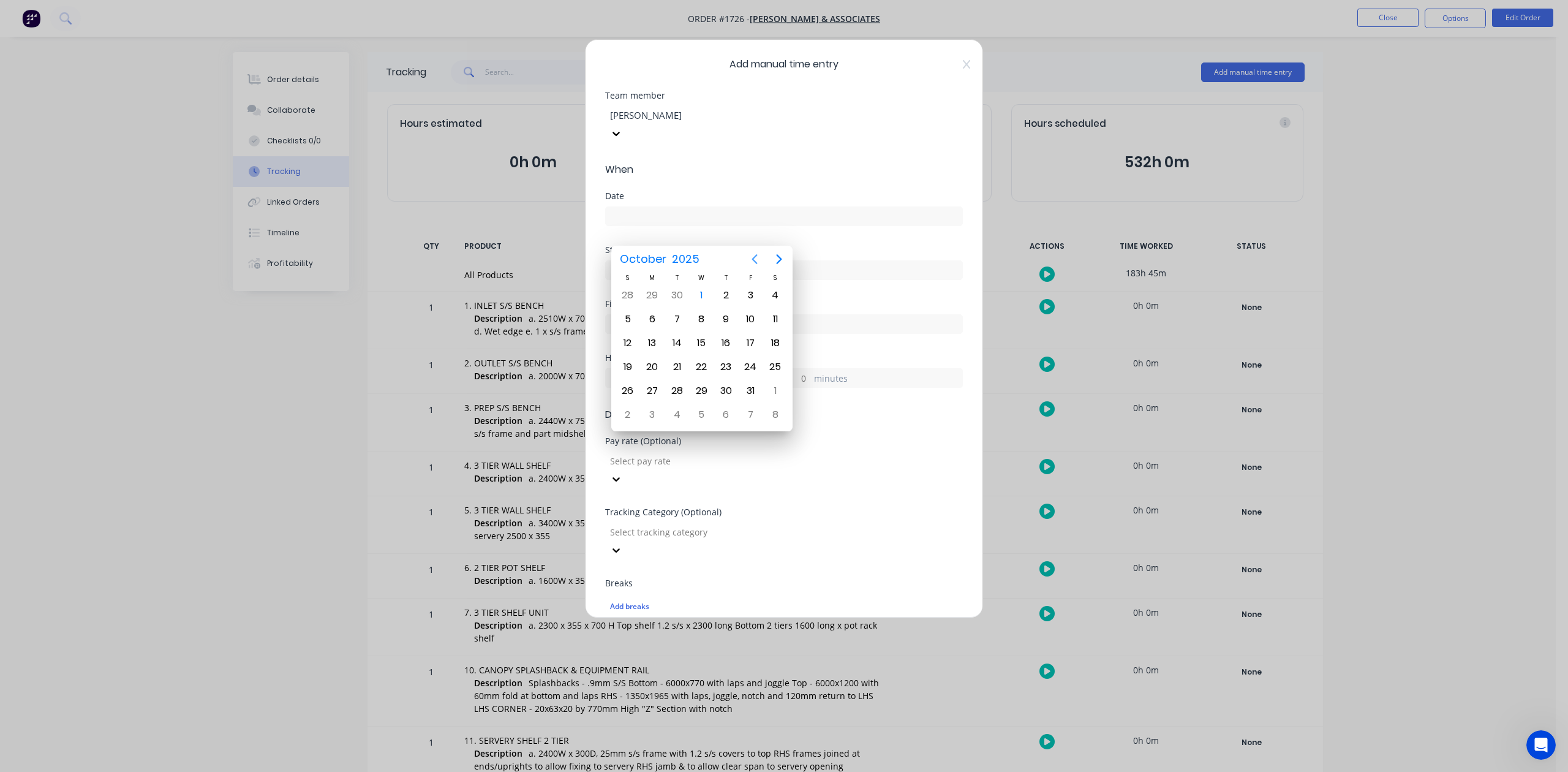
click at [751, 253] on icon "Previous page" at bounding box center [754, 259] width 15 height 15
click at [676, 390] on div "30" at bounding box center [676, 390] width 18 height 18
type input "[DATE]"
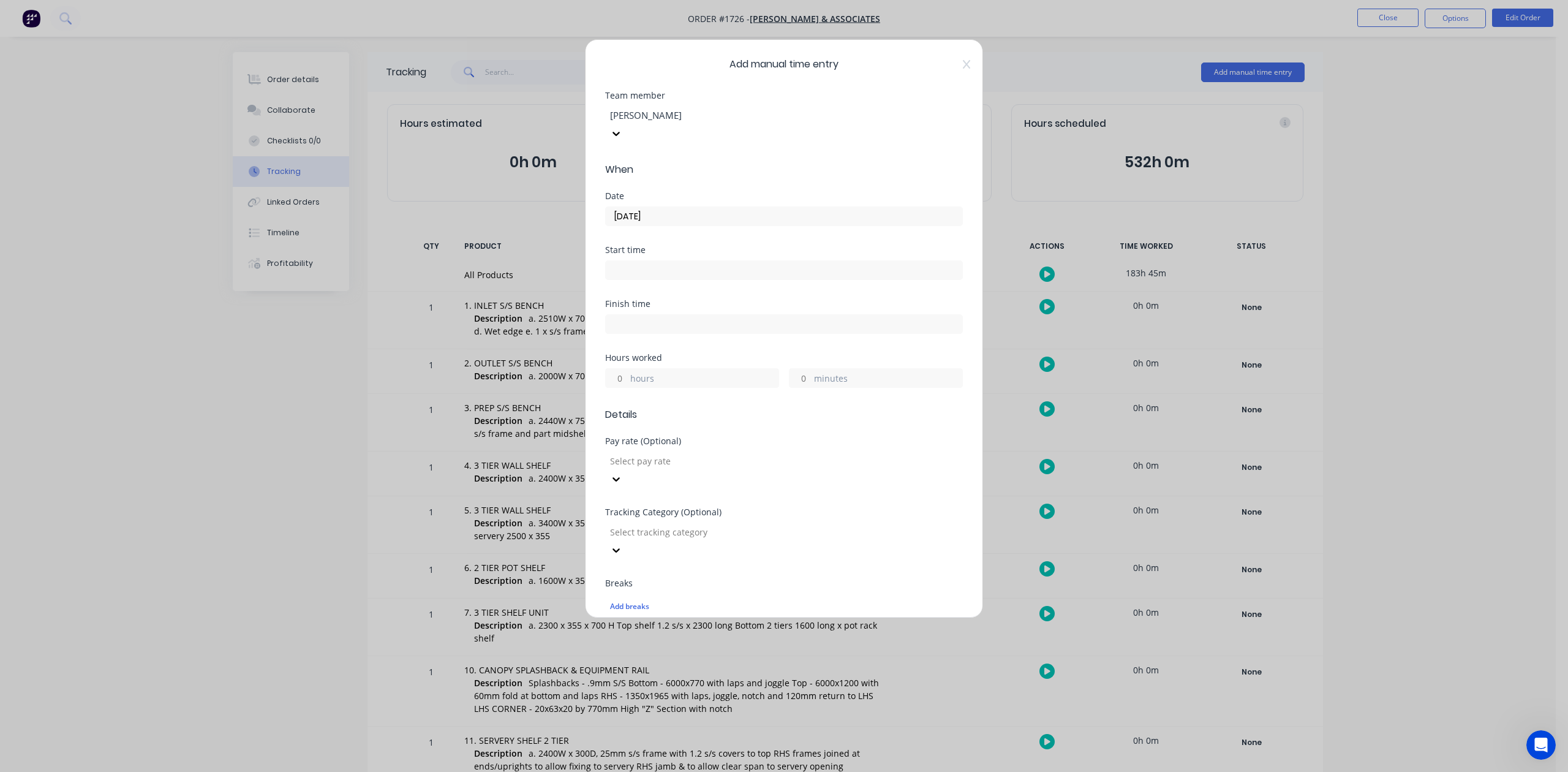
click at [625, 387] on input "hours" at bounding box center [616, 377] width 21 height 18
type input "9"
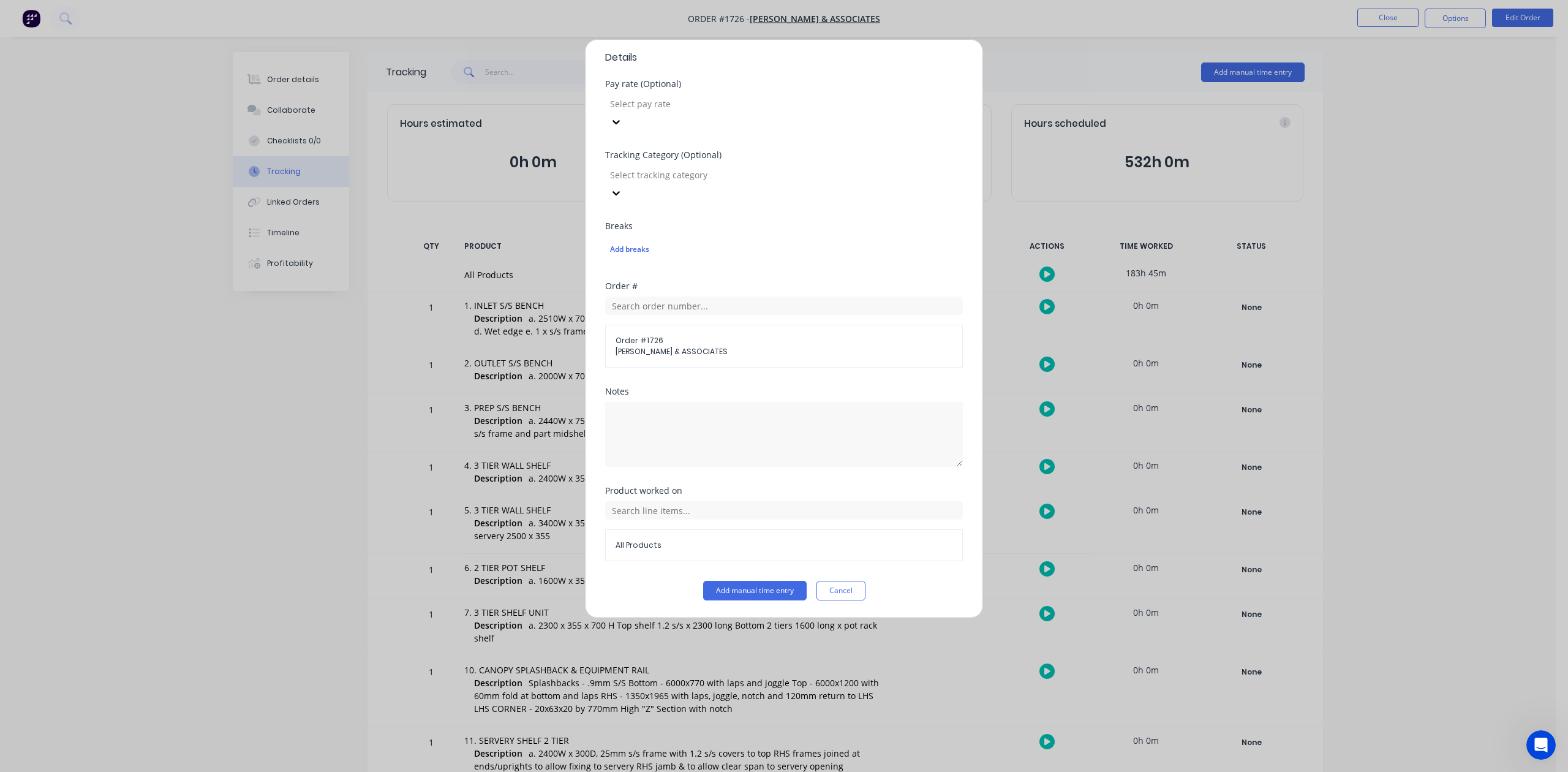
scroll to position [433, 0]
click at [729, 594] on button "Add manual time entry" at bounding box center [755, 590] width 104 height 20
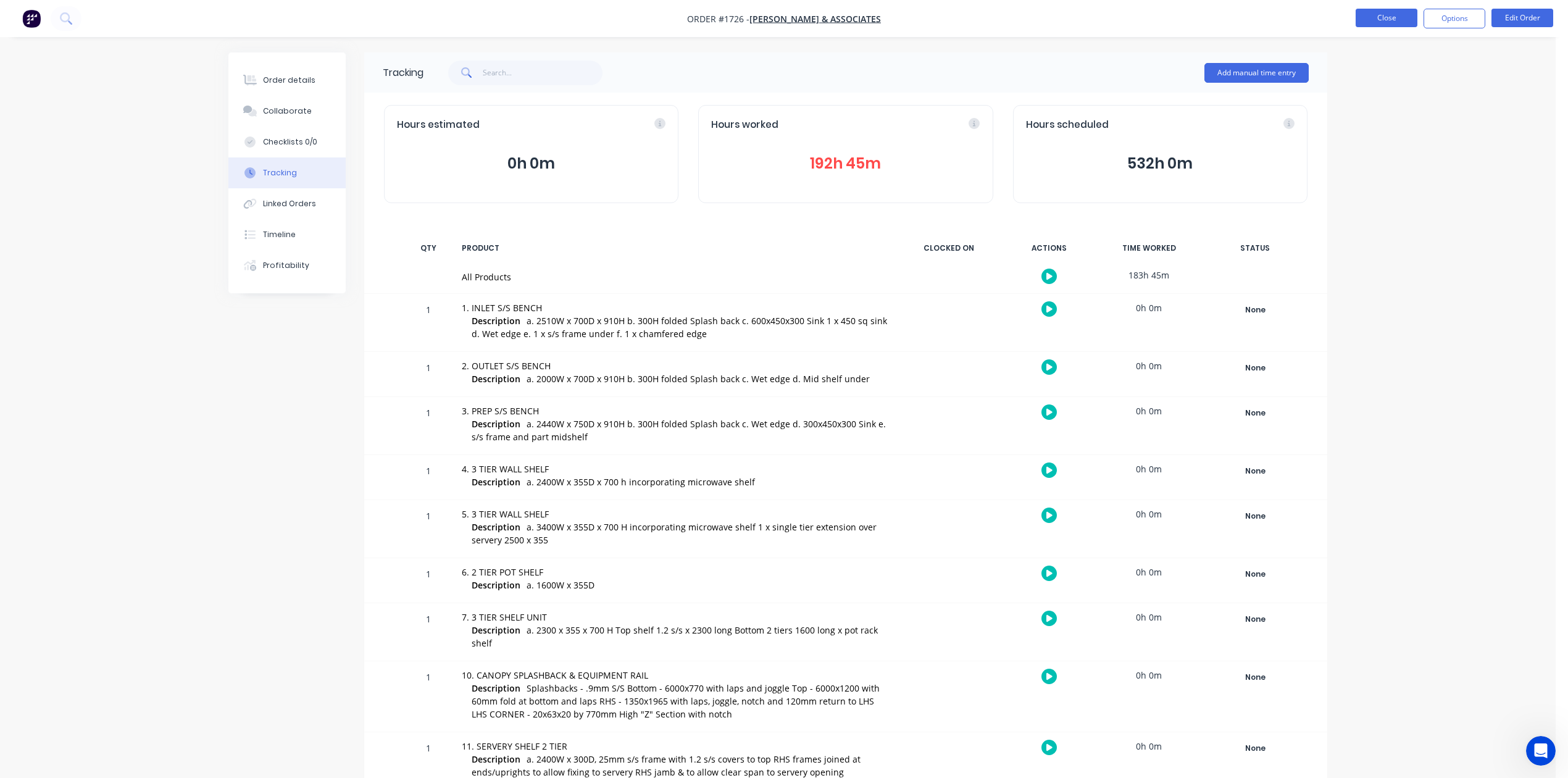
click at [1369, 18] on button "Close" at bounding box center [1386, 18] width 62 height 18
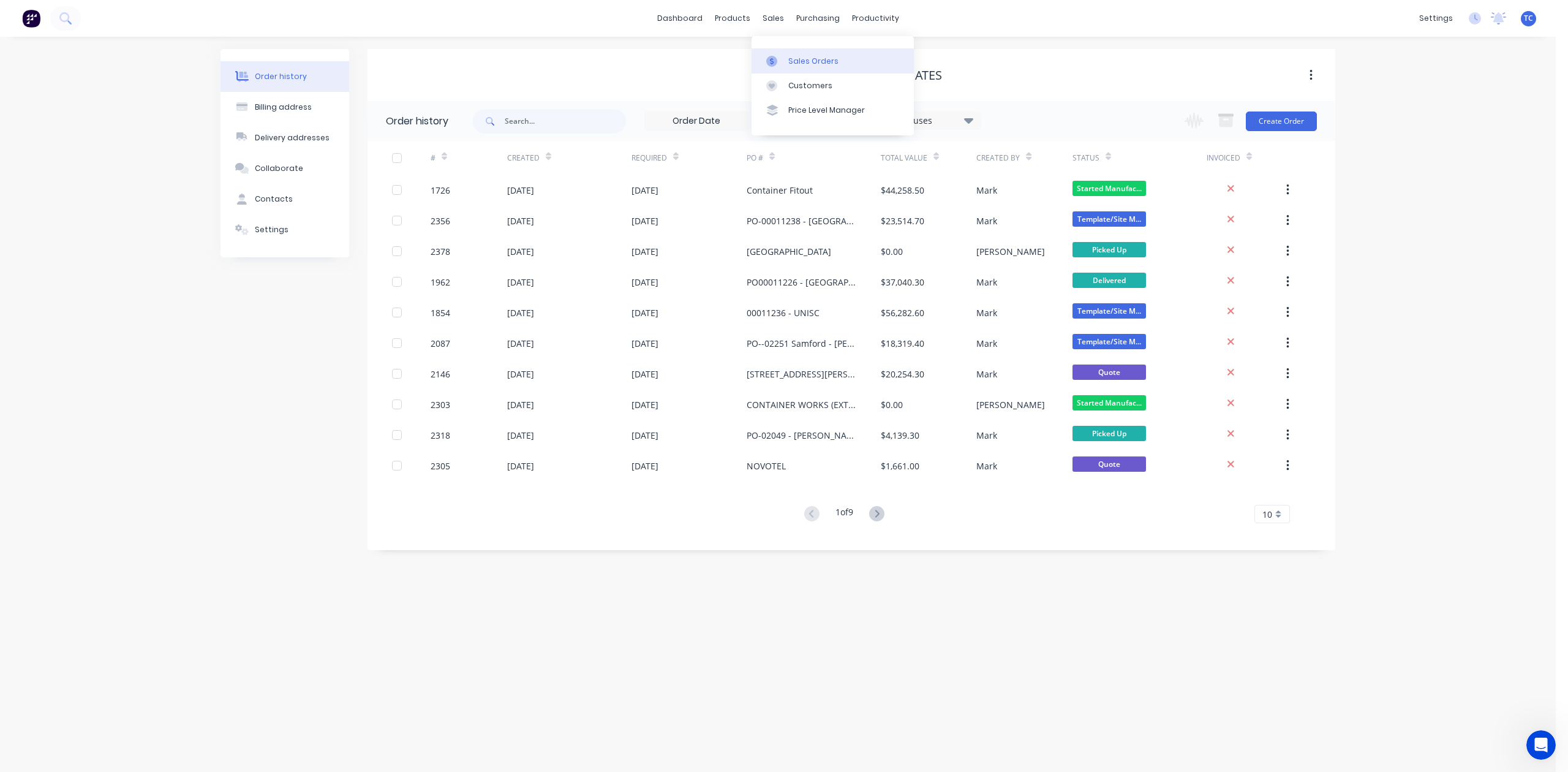
click at [818, 66] on div "Sales Orders" at bounding box center [813, 61] width 50 height 11
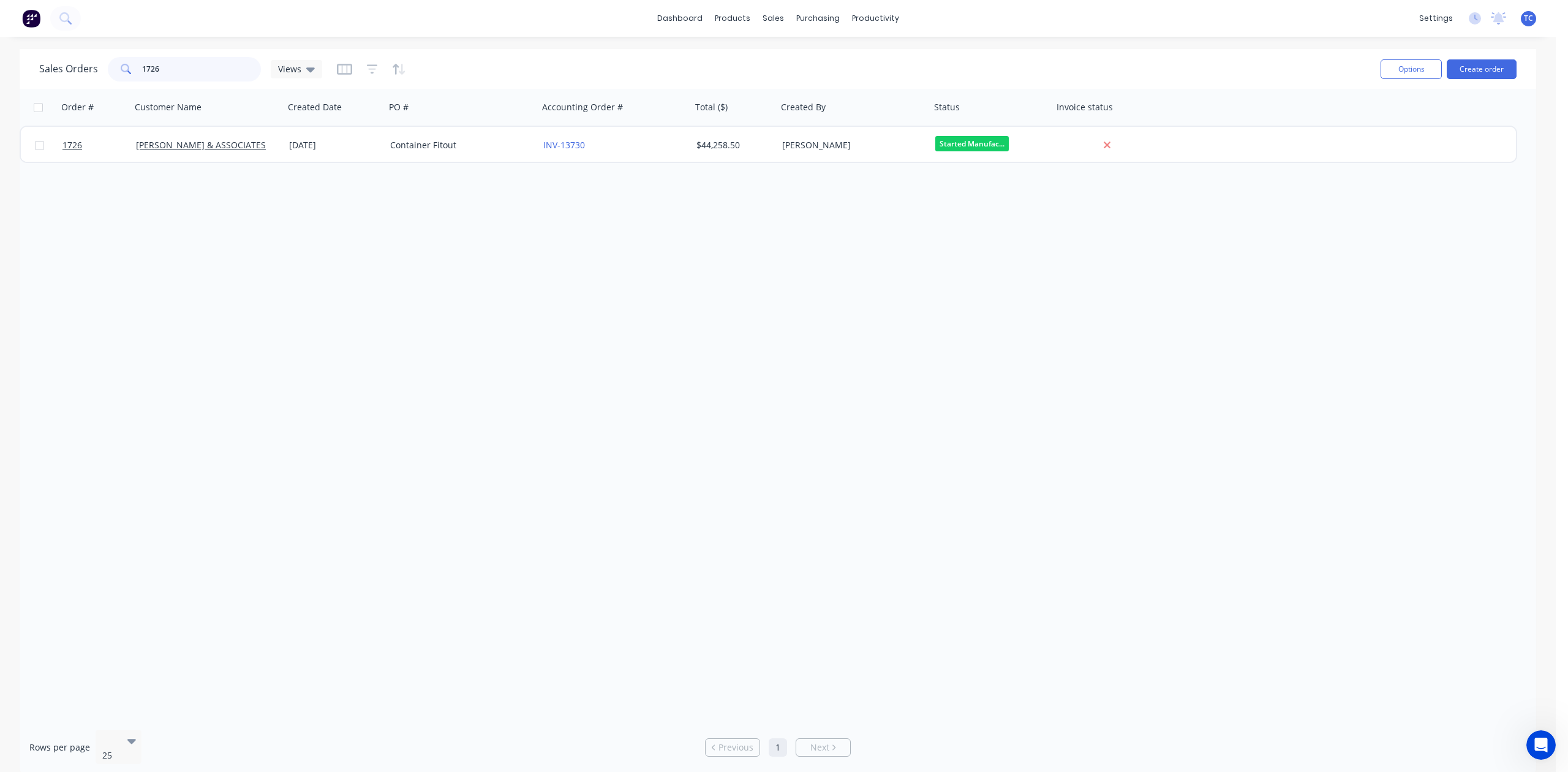
drag, startPoint x: 202, startPoint y: 76, endPoint x: 101, endPoint y: 77, distance: 101.0
click at [101, 77] on div "Sales Orders 1726 Views" at bounding box center [181, 69] width 283 height 25
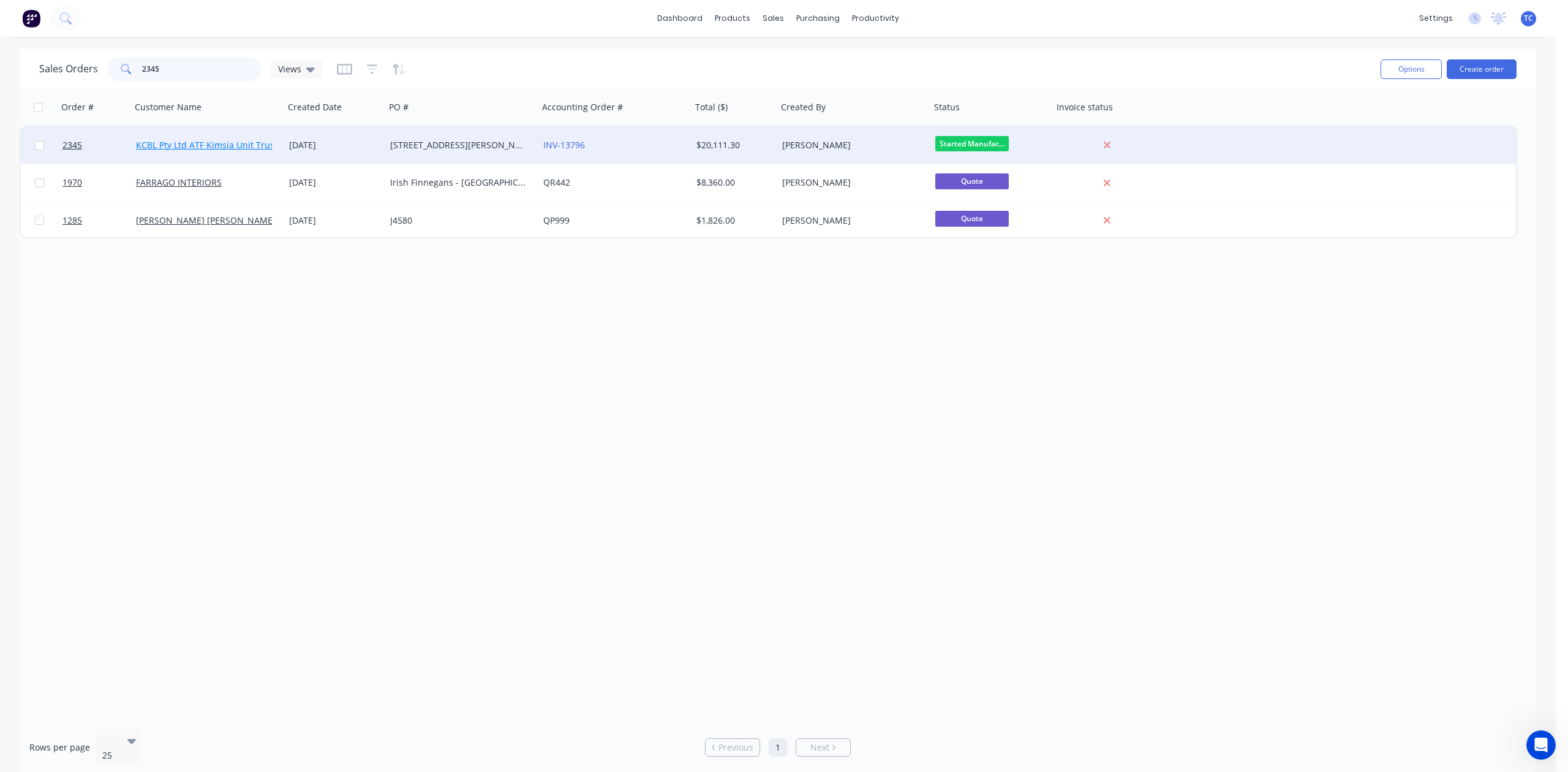
type input "2345"
click at [171, 141] on link "KCBL Pty Ltd ATF Kimsia Unit Trust" at bounding box center [206, 145] width 142 height 12
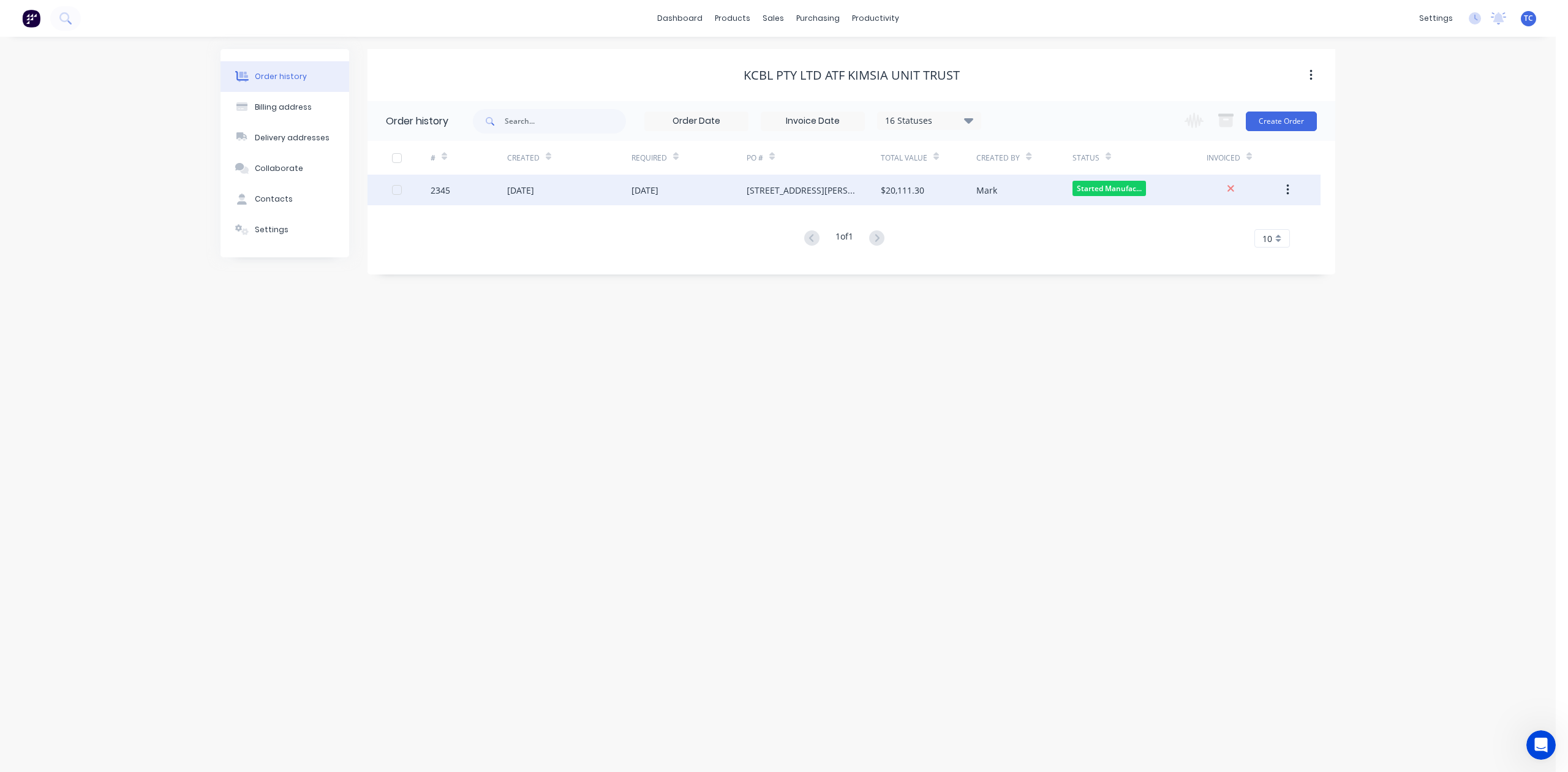
click at [534, 187] on div "[DATE]" at bounding box center [520, 190] width 27 height 13
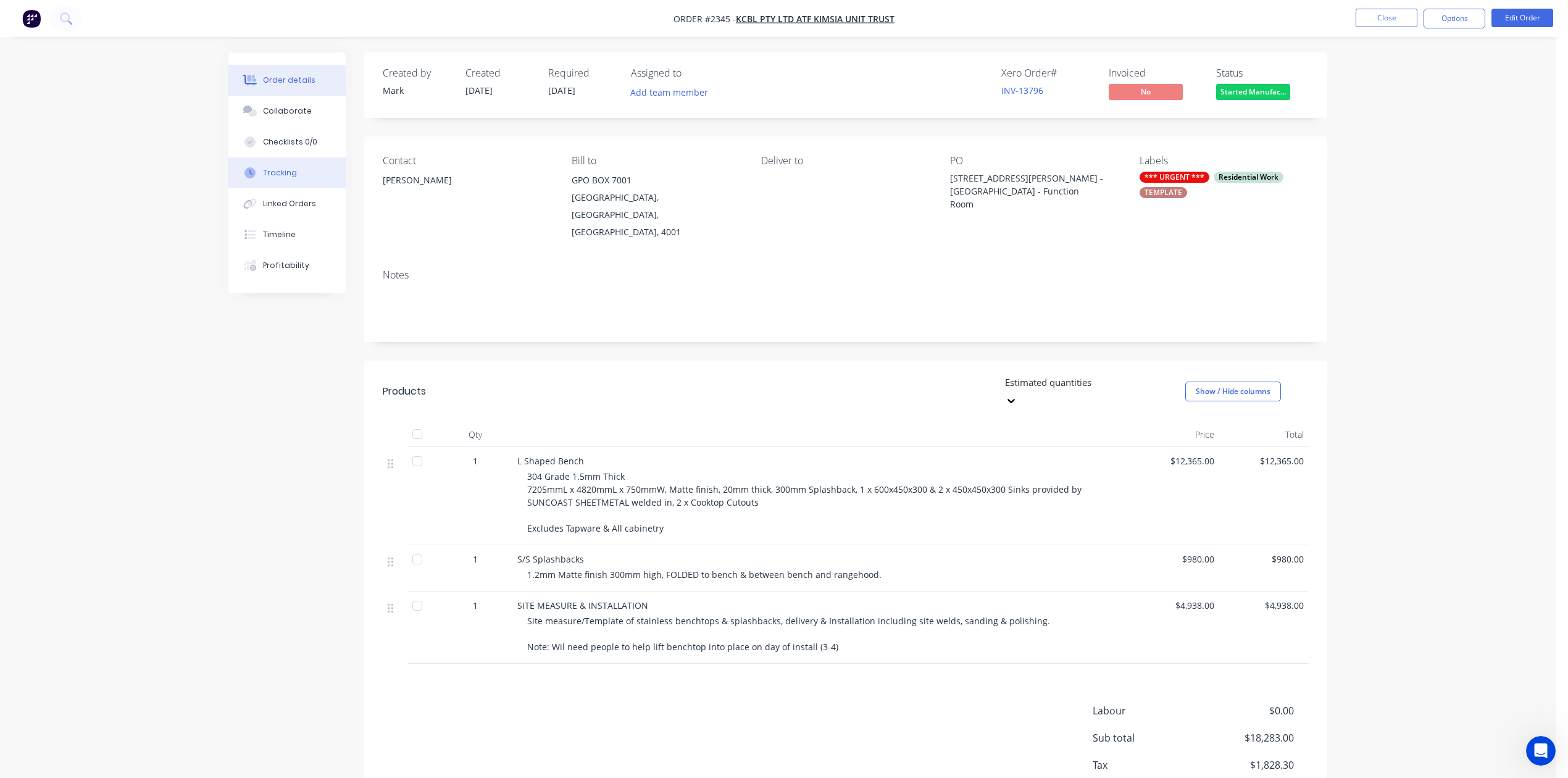
click at [273, 179] on div "Tracking" at bounding box center [280, 172] width 34 height 11
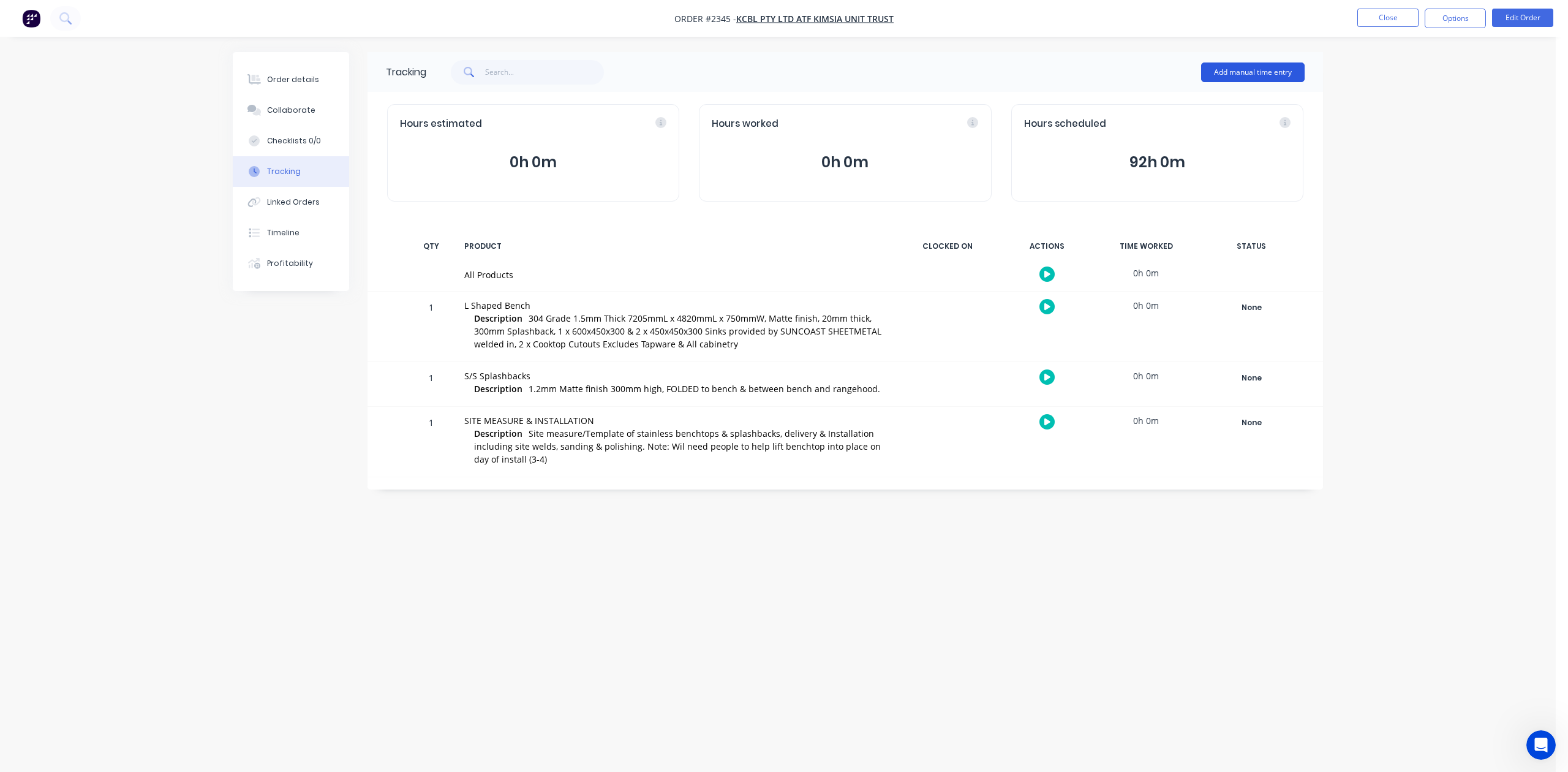
click at [1243, 69] on button "Add manual time entry" at bounding box center [1253, 72] width 104 height 20
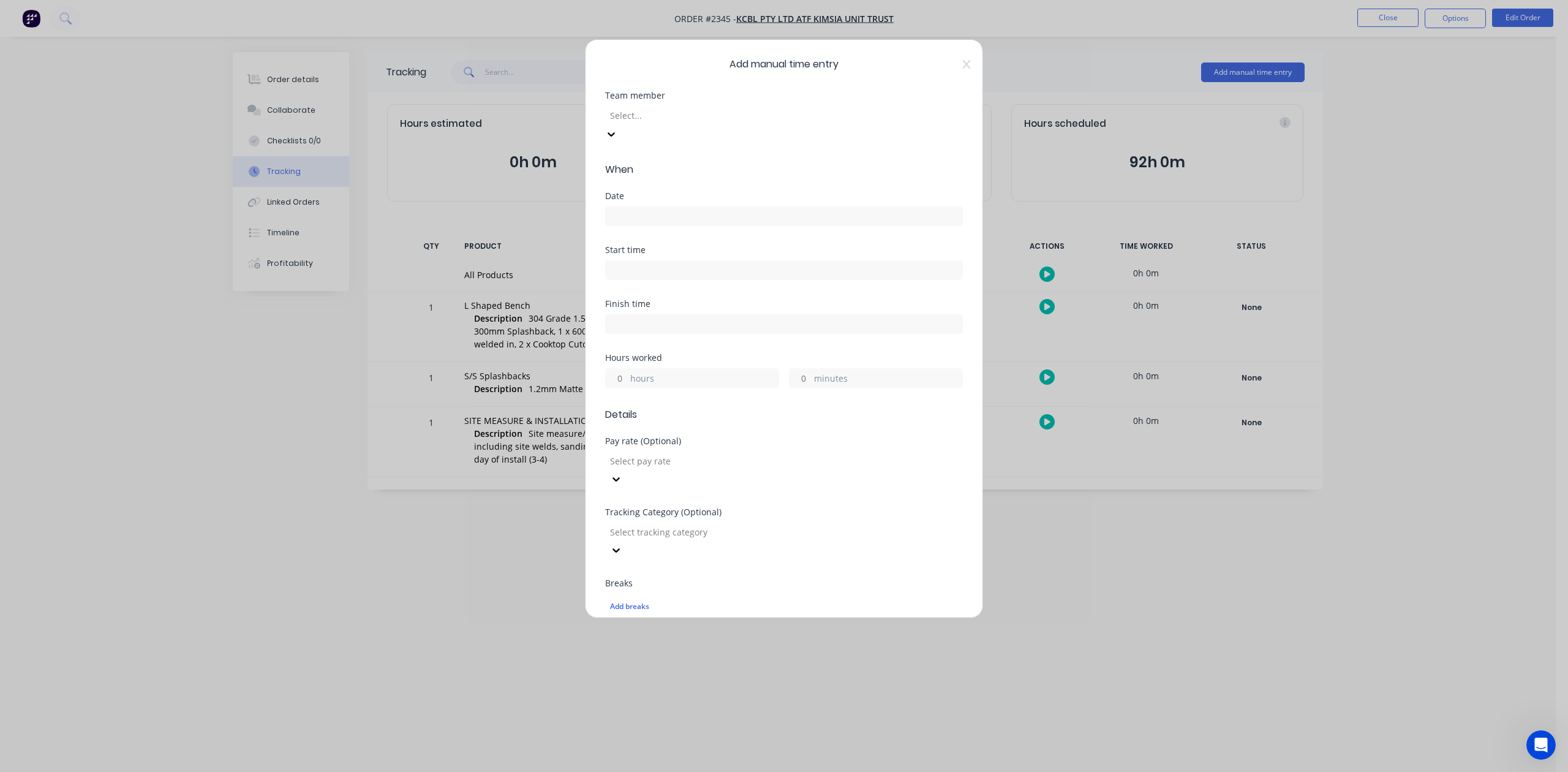
drag, startPoint x: 721, startPoint y: 143, endPoint x: 714, endPoint y: 249, distance: 106.2
click at [714, 249] on body "Order #2345 - KCBL Pty Ltd ATF Kimsia Unit Trust Close Options Edit Order Order…" at bounding box center [784, 489] width 1568 height 978
click at [659, 225] on input at bounding box center [784, 216] width 356 height 18
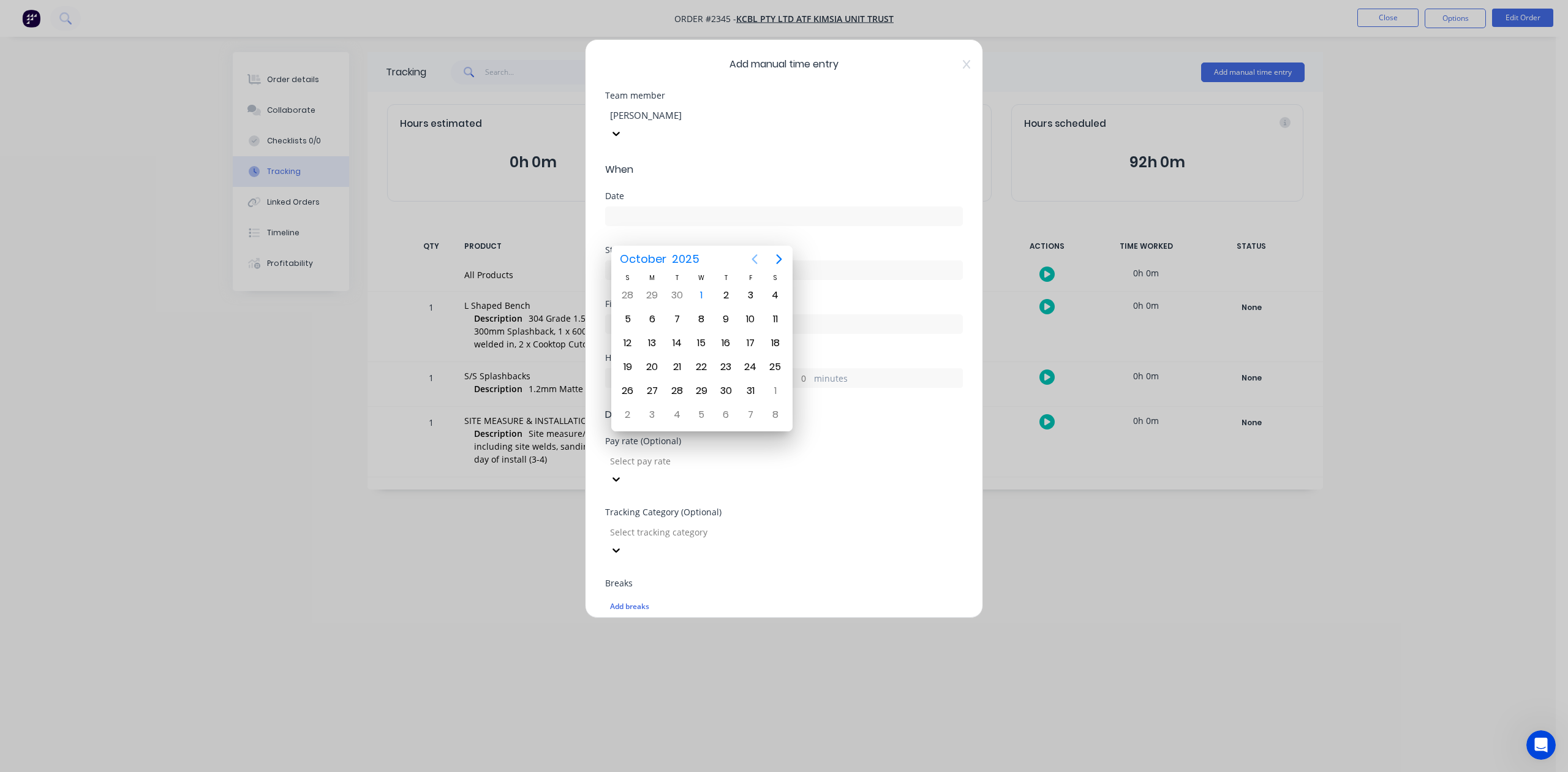
click at [750, 255] on icon "Previous page" at bounding box center [754, 259] width 15 height 15
click at [679, 390] on div "30" at bounding box center [676, 390] width 18 height 18
type input "[DATE]"
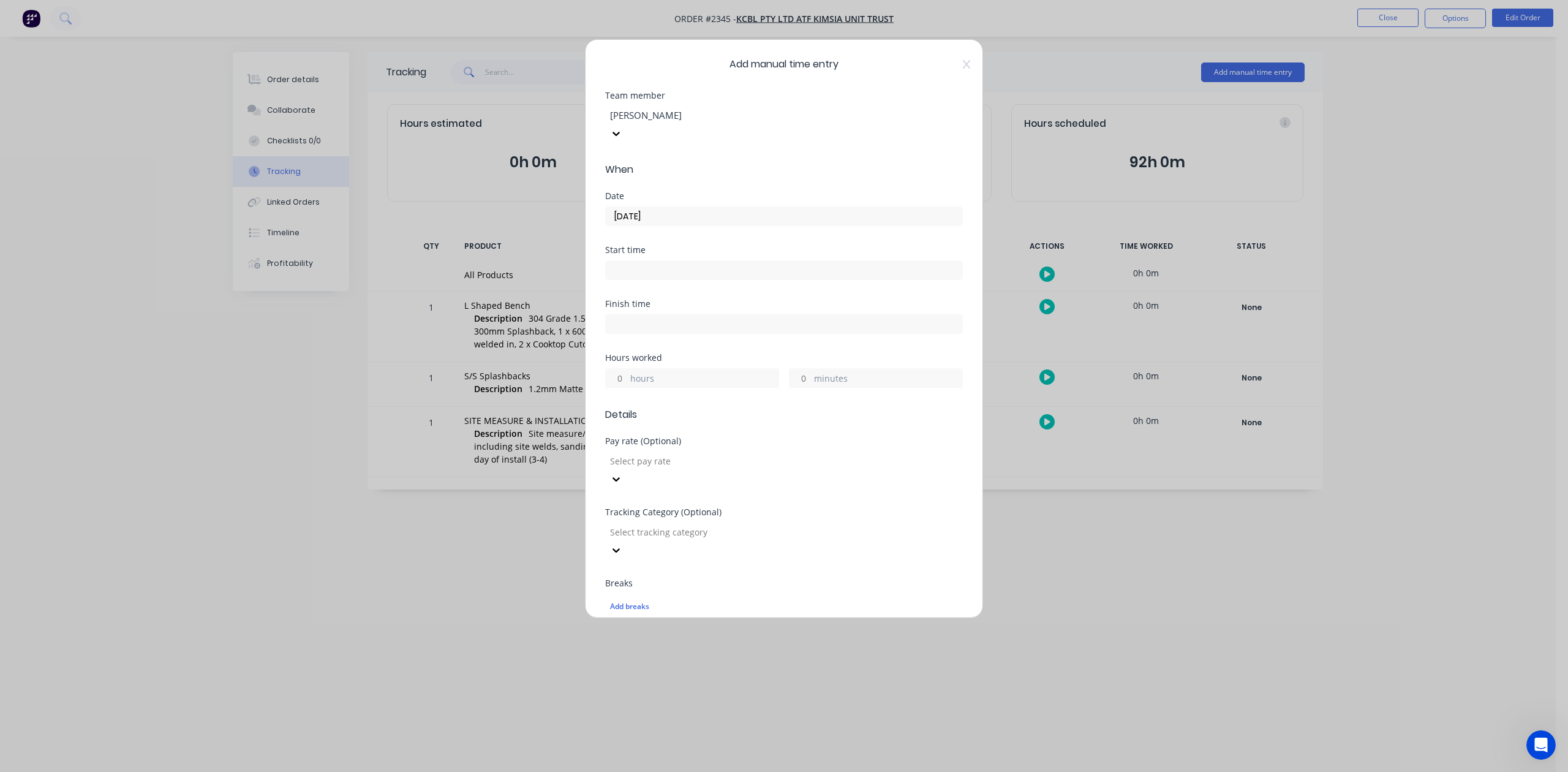
click at [625, 387] on input "hours" at bounding box center [616, 377] width 21 height 18
type input "5"
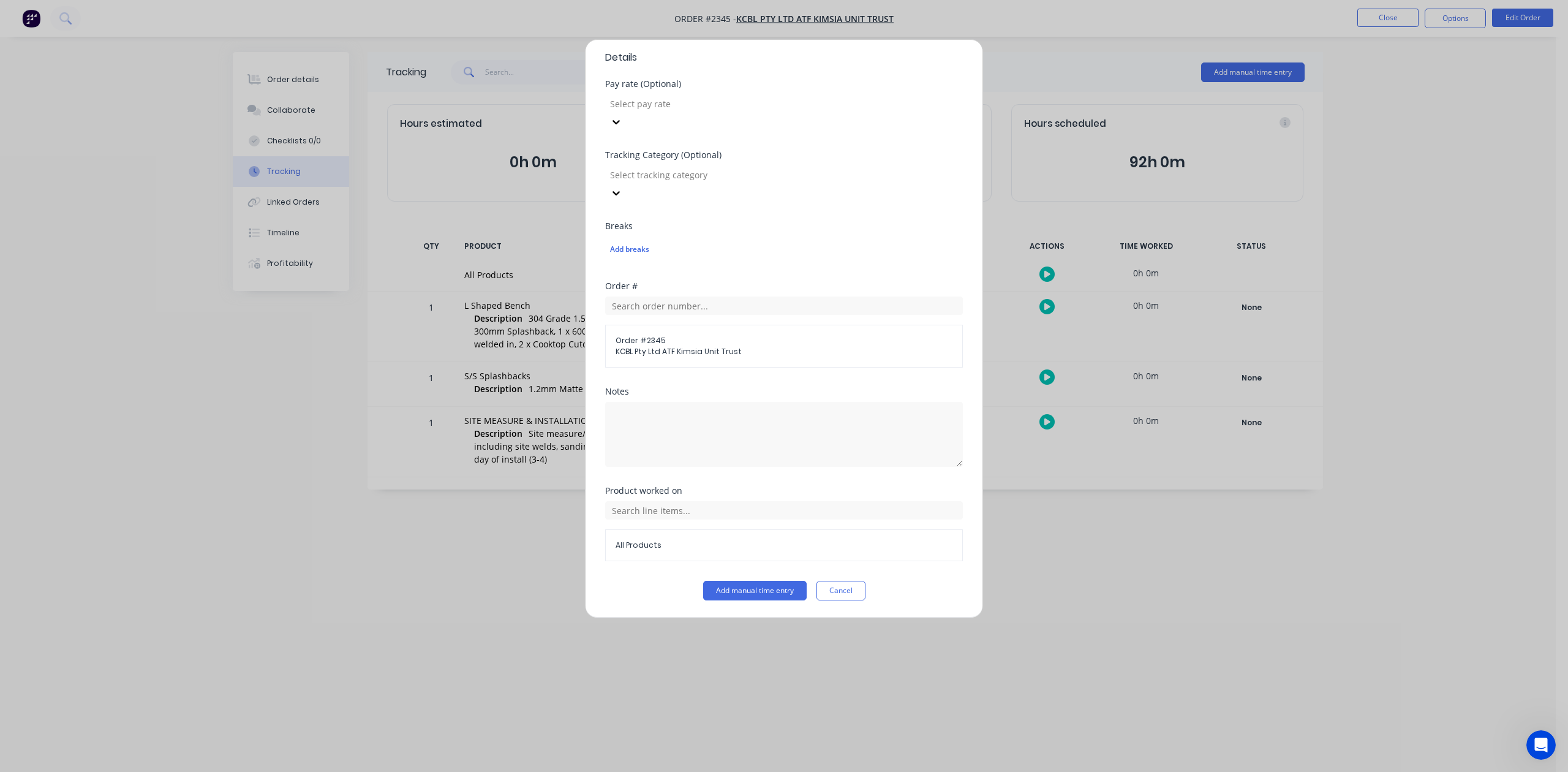
scroll to position [433, 0]
click at [722, 413] on textarea at bounding box center [784, 434] width 358 height 65
type textarea "Template"
click at [760, 597] on button "Add manual time entry" at bounding box center [755, 590] width 104 height 20
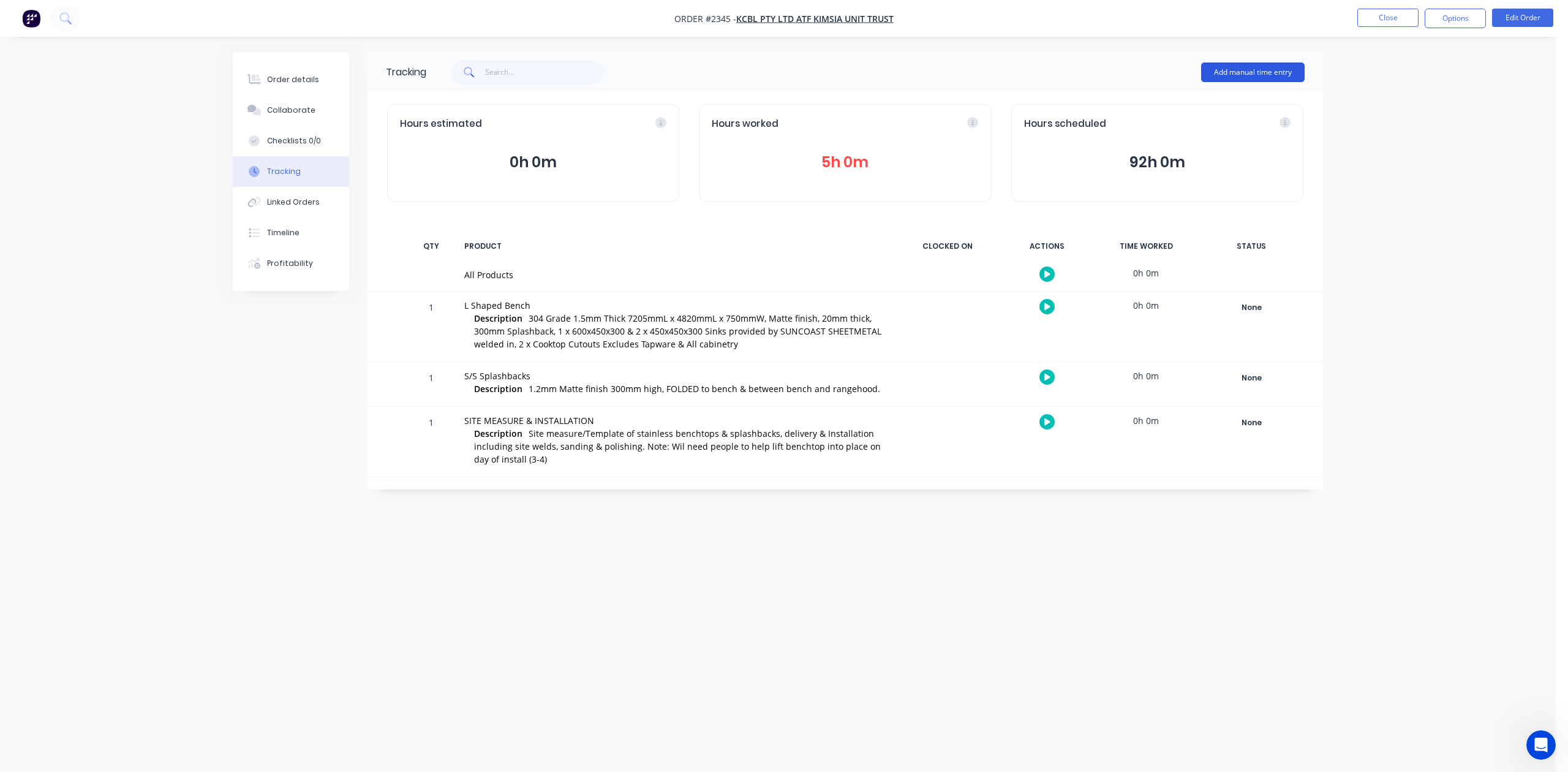
click at [1252, 72] on button "Add manual time entry" at bounding box center [1253, 72] width 104 height 20
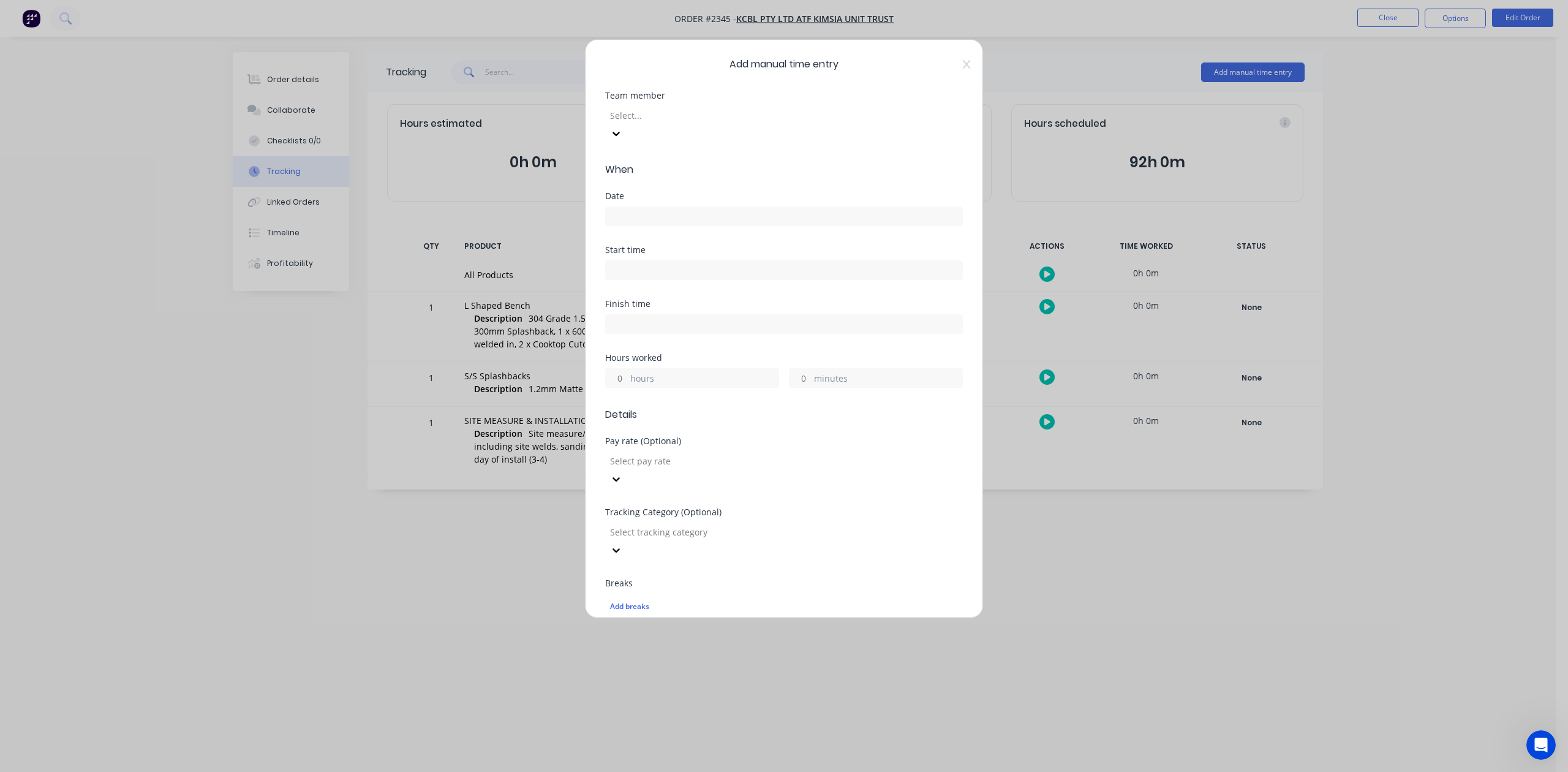
click at [776, 123] on div at bounding box center [697, 115] width 177 height 15
click at [644, 225] on input at bounding box center [784, 216] width 356 height 18
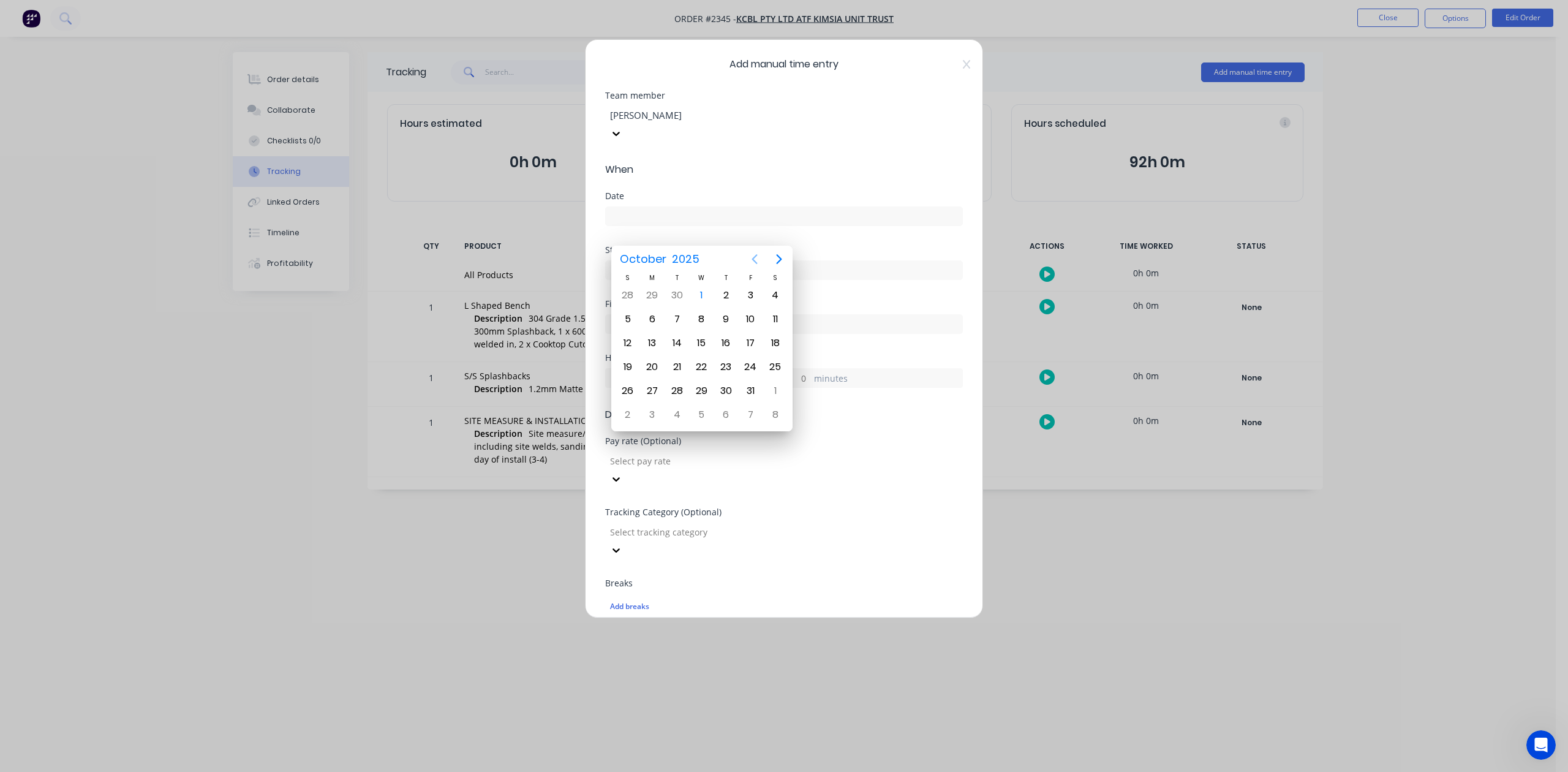
click at [753, 256] on icon "Previous page" at bounding box center [754, 259] width 15 height 15
click at [676, 392] on div "30" at bounding box center [676, 390] width 18 height 18
type input "[DATE]"
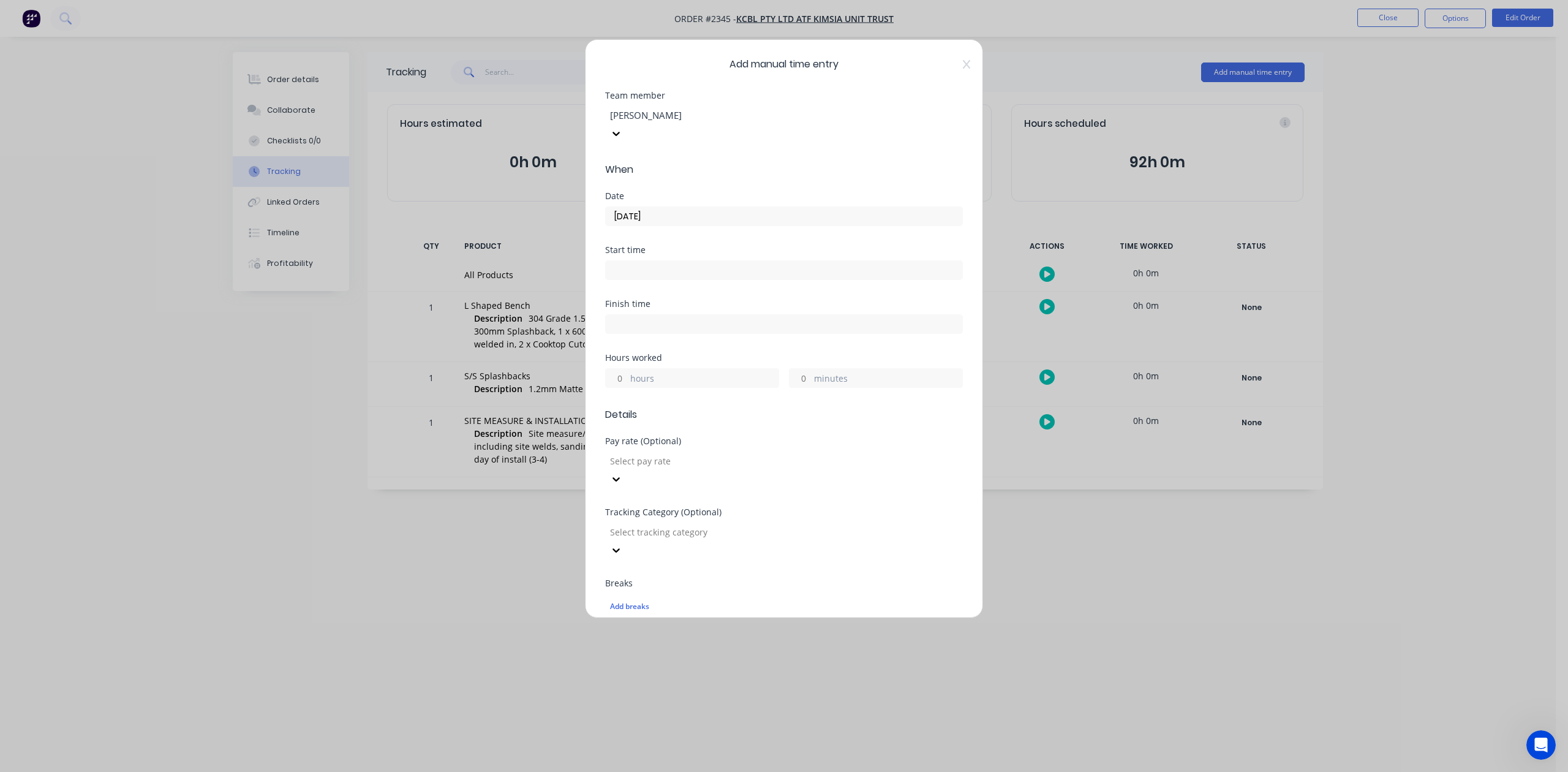
click at [652, 279] on input at bounding box center [784, 270] width 356 height 18
type input "08:00 AM"
click at [950, 275] on icon at bounding box center [953, 271] width 7 height 7
click at [622, 396] on input "hours" at bounding box center [616, 387] width 21 height 18
type input "6"
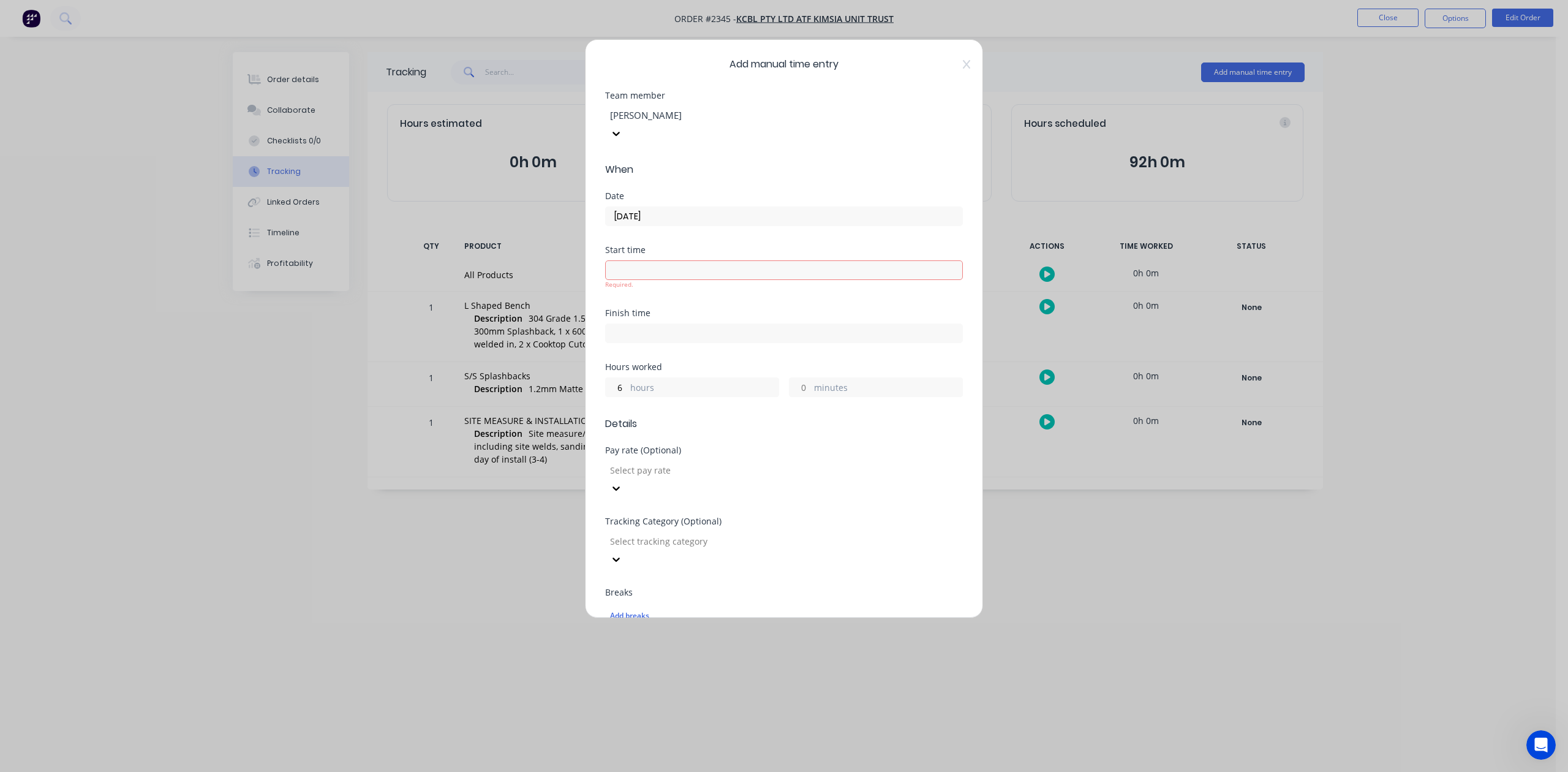
click at [797, 417] on div "Hours worked 6 hours minutes" at bounding box center [784, 390] width 358 height 54
type input "45"
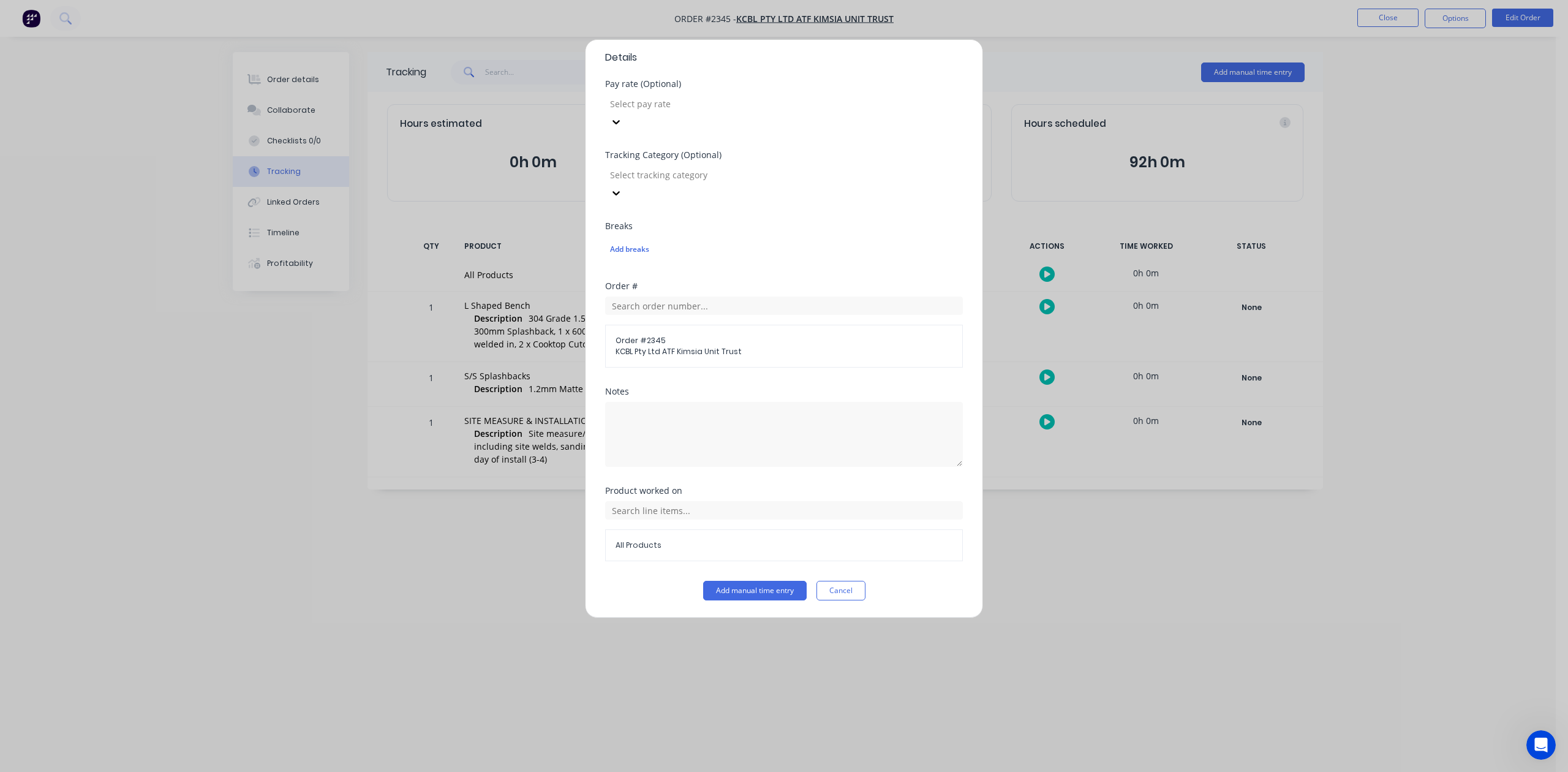
scroll to position [433, 0]
click at [716, 594] on button "Add manual time entry" at bounding box center [755, 590] width 104 height 20
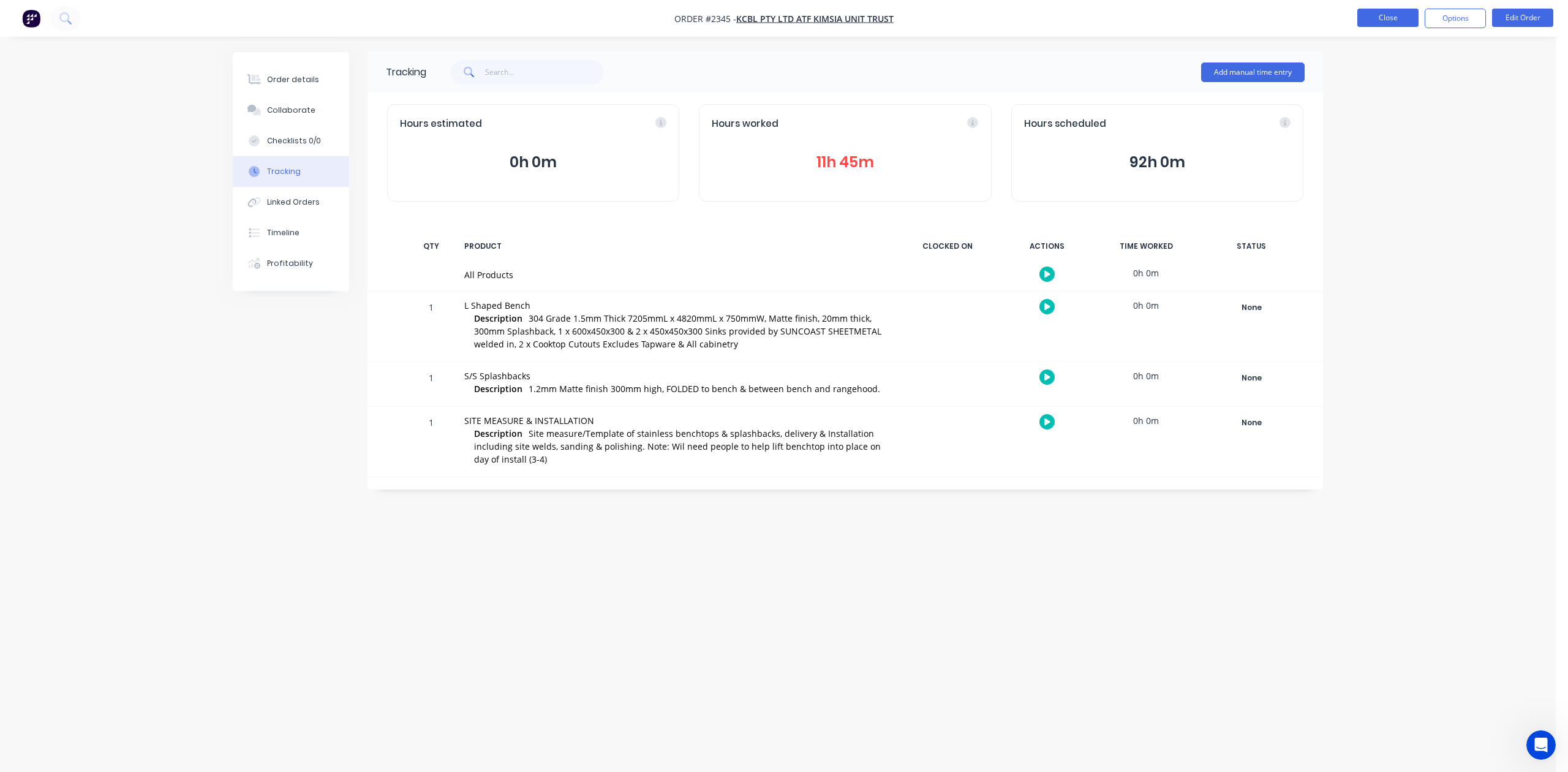
click at [1372, 15] on button "Close" at bounding box center [1388, 18] width 61 height 18
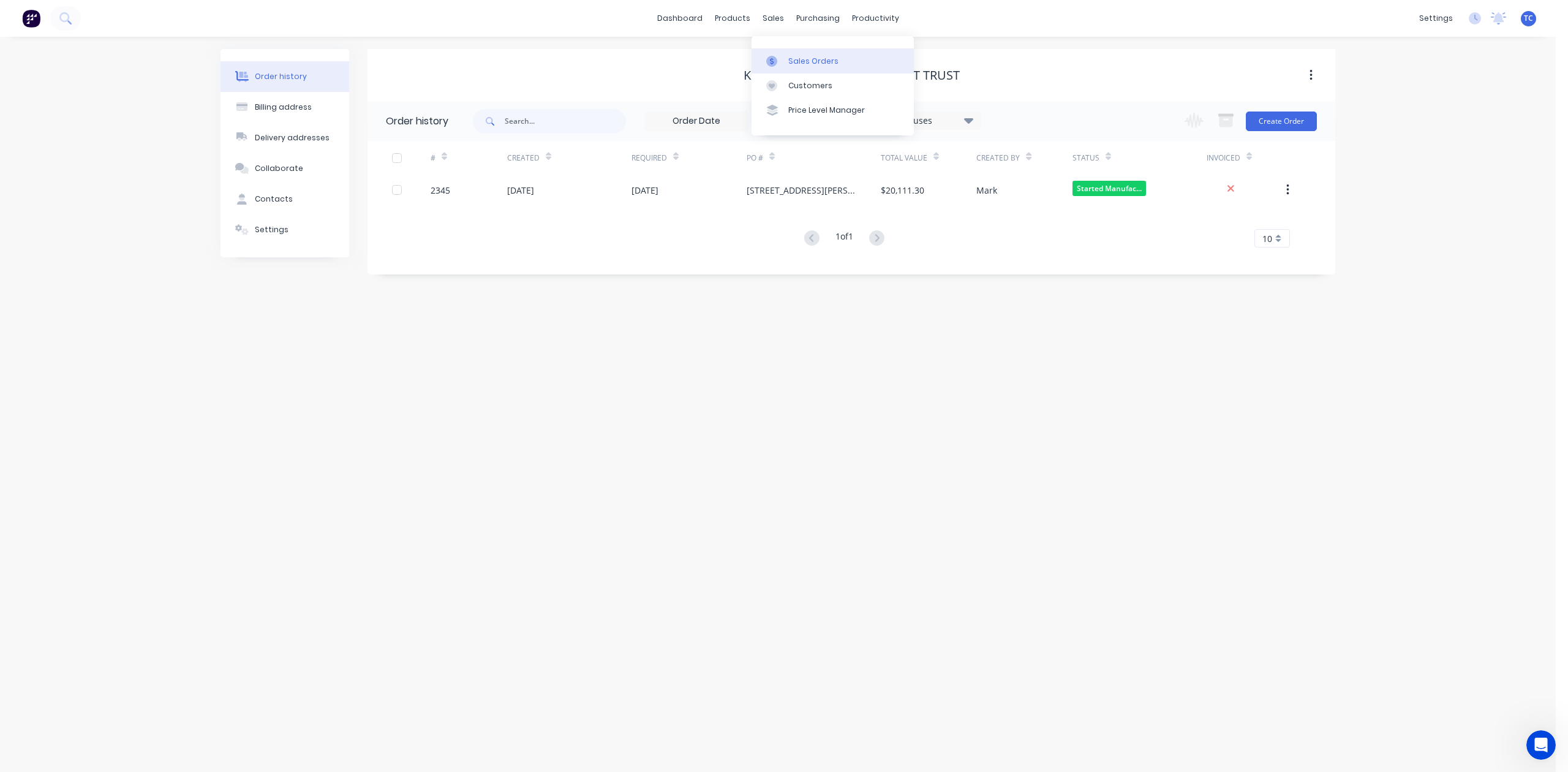
click at [814, 66] on div "Sales Orders" at bounding box center [813, 61] width 50 height 11
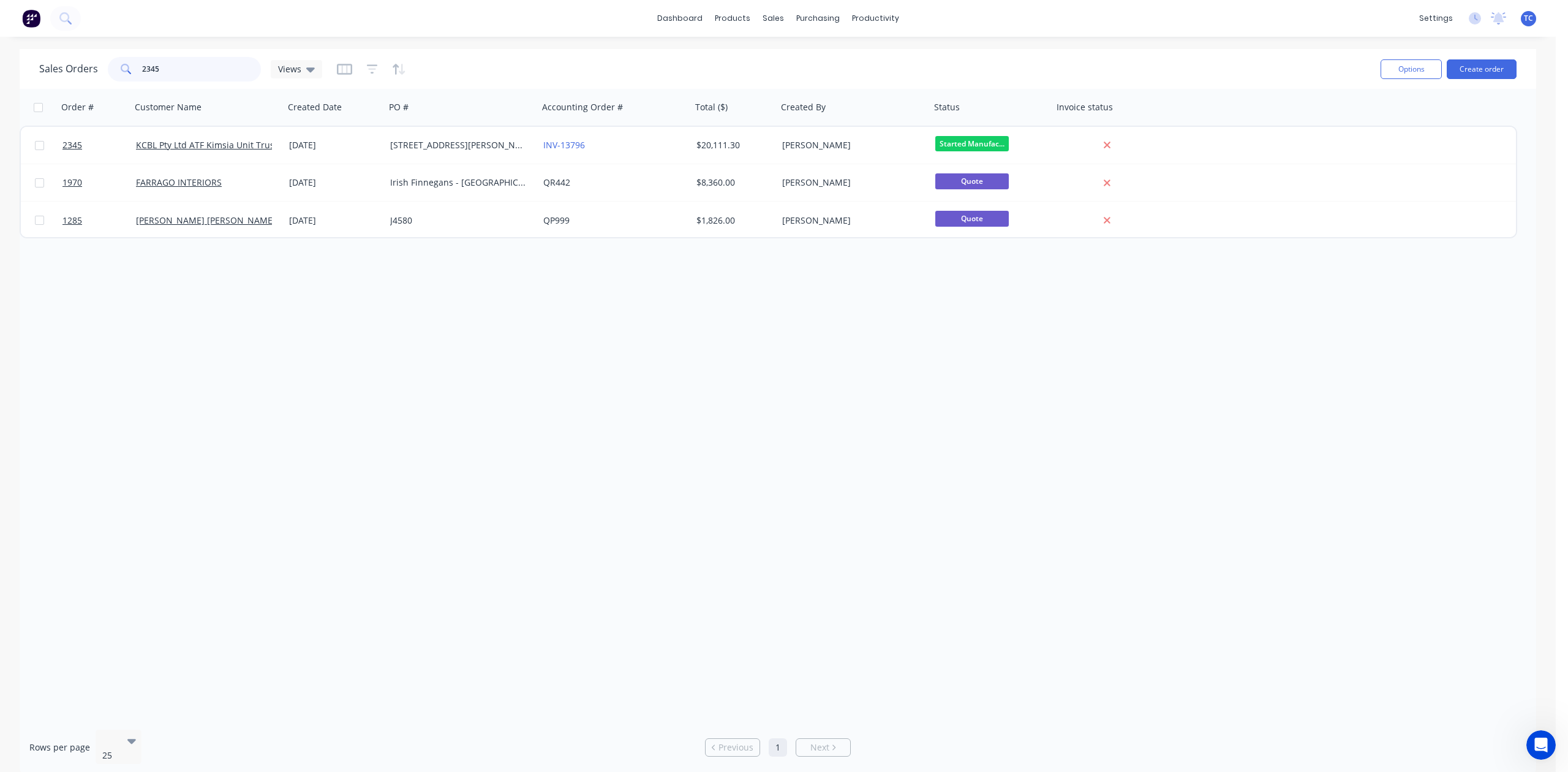
drag, startPoint x: 186, startPoint y: 71, endPoint x: 145, endPoint y: 65, distance: 41.4
click at [145, 65] on div "2345" at bounding box center [185, 69] width 153 height 25
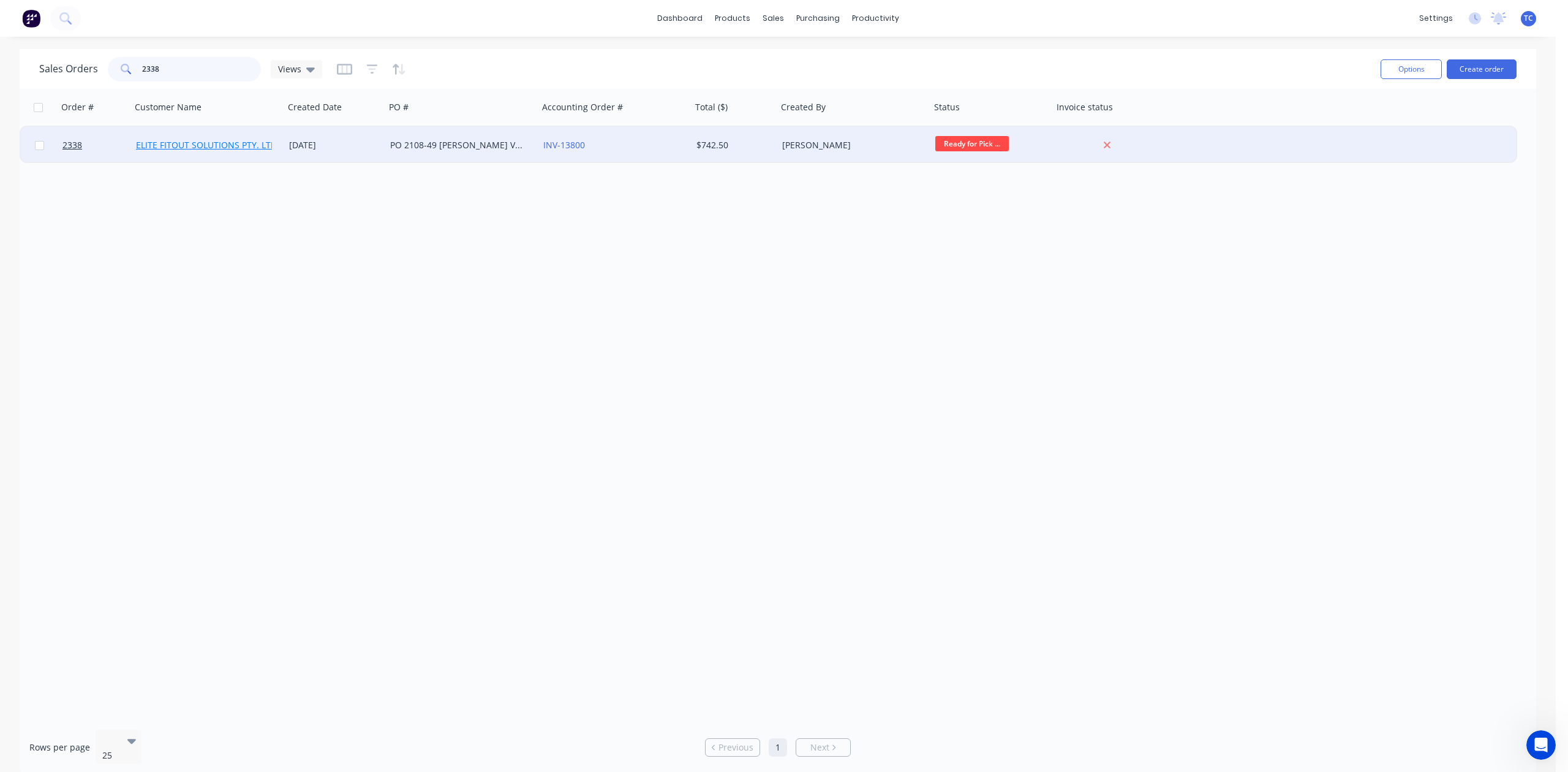
type input "2338"
click at [177, 148] on link "ELITE FITOUT SOLUTIONS PTY. LTD." at bounding box center [207, 145] width 143 height 12
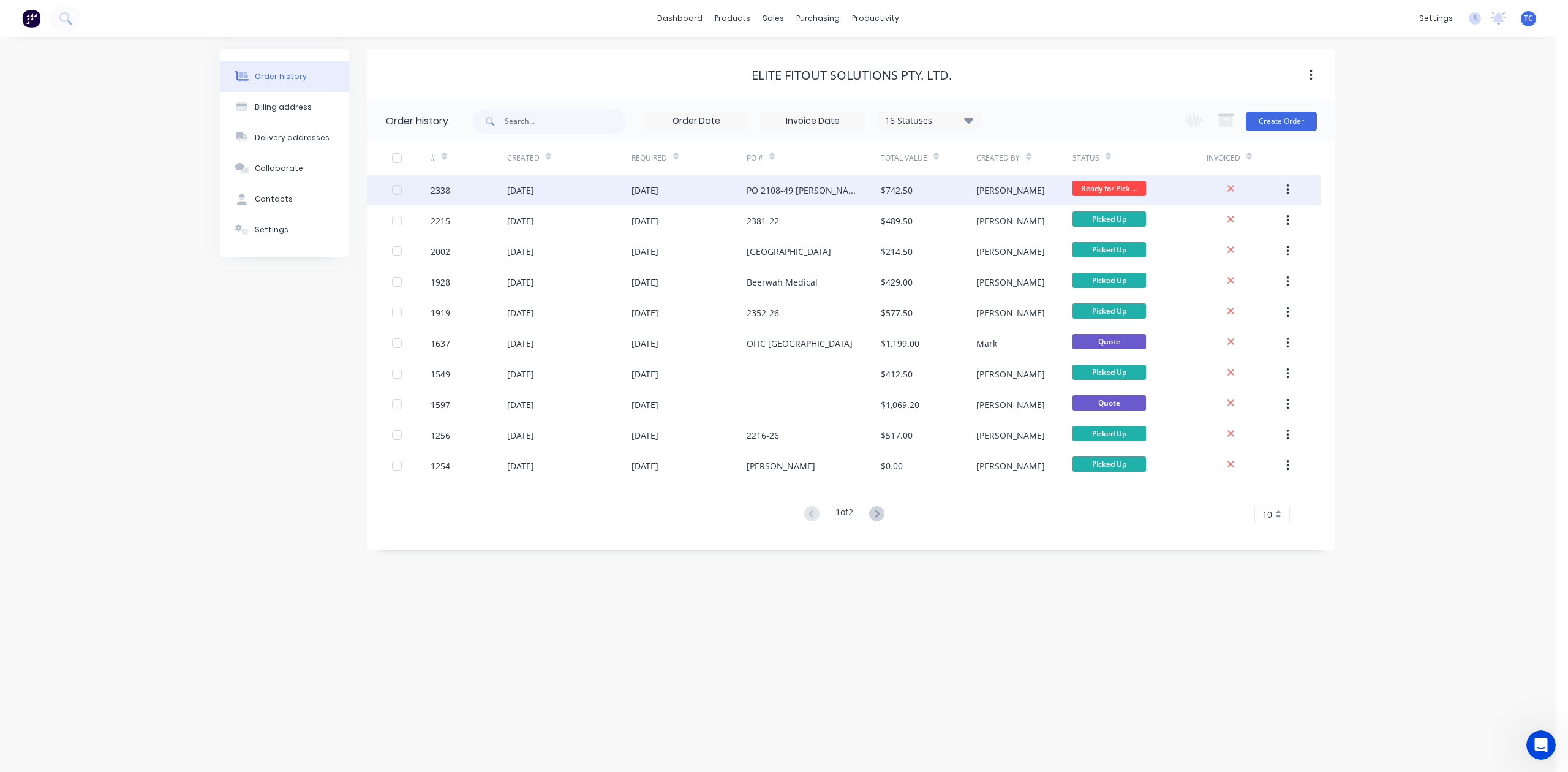
click at [466, 189] on div "2338" at bounding box center [468, 190] width 77 height 31
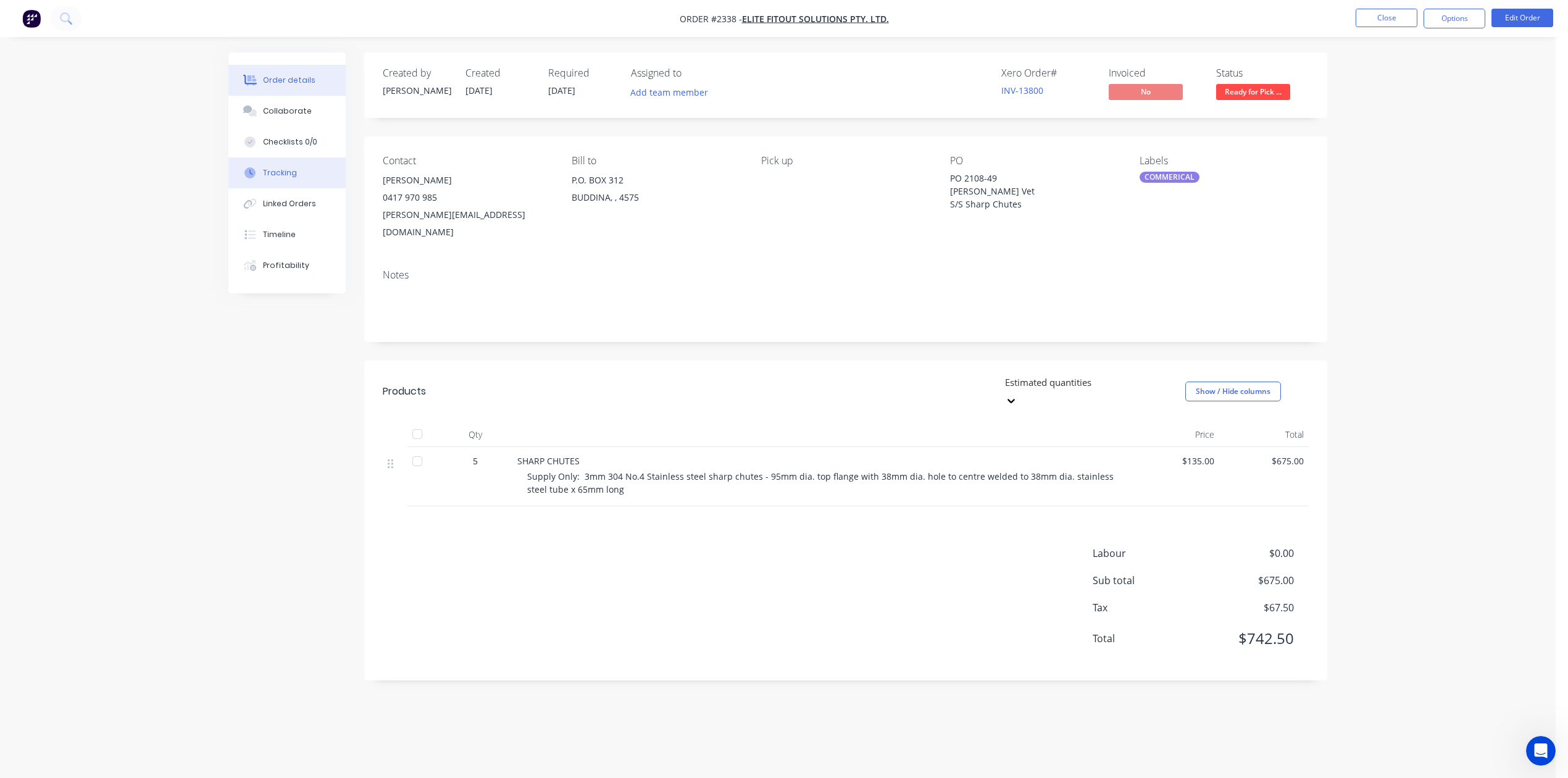
click at [285, 179] on div "Tracking" at bounding box center [280, 172] width 34 height 11
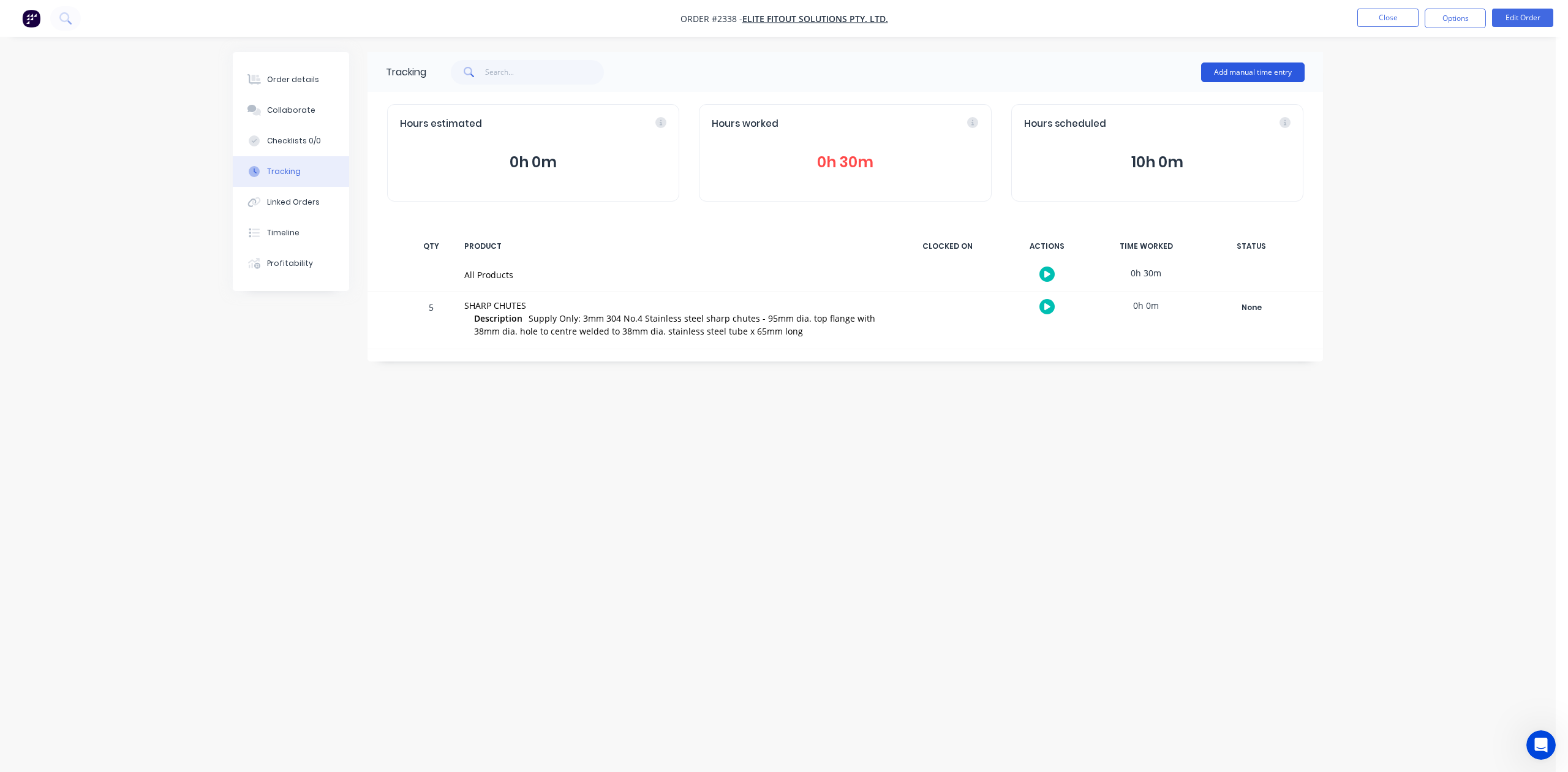
click at [1235, 74] on button "Add manual time entry" at bounding box center [1253, 72] width 104 height 20
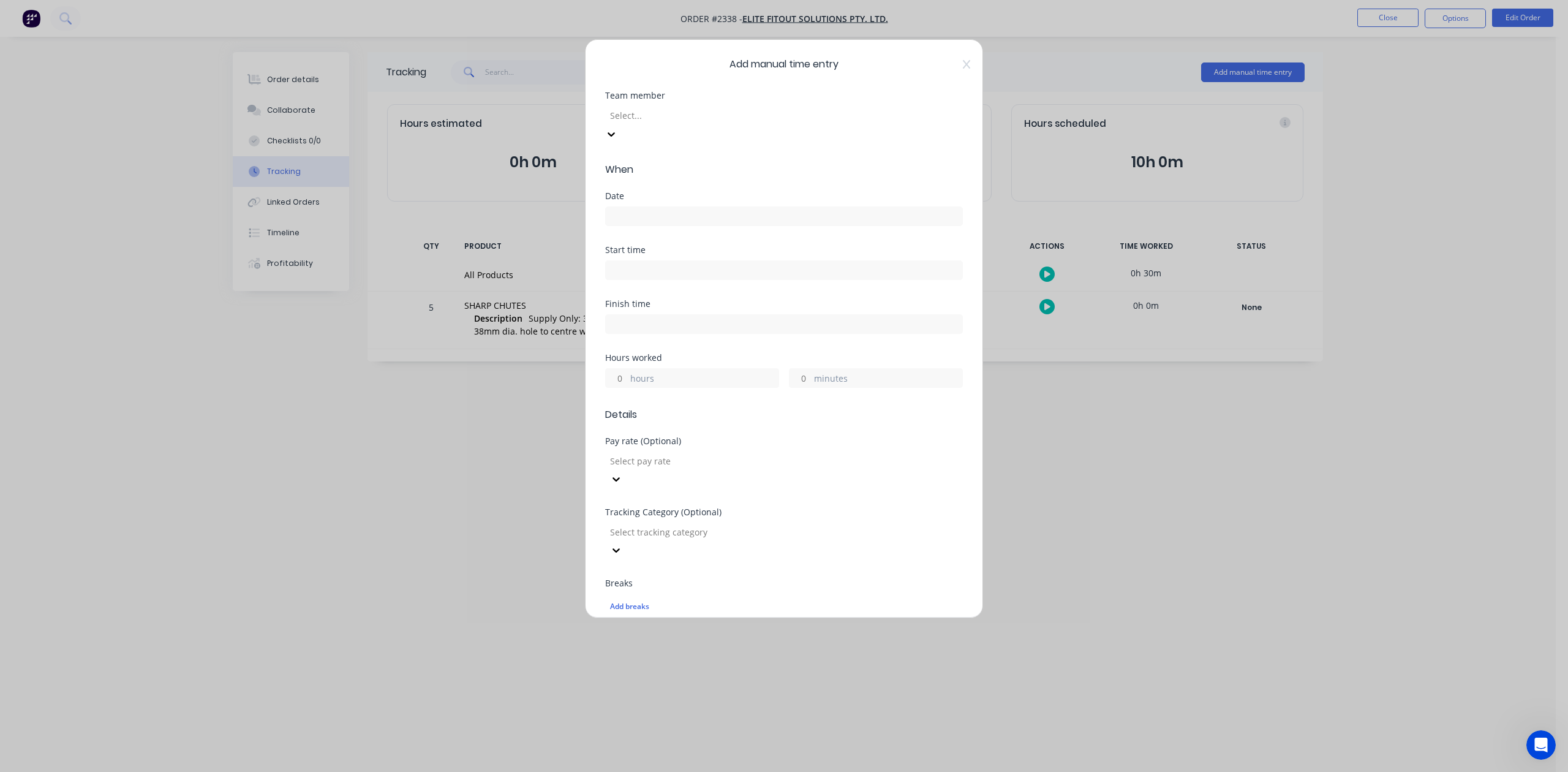
click at [785, 123] on div at bounding box center [697, 115] width 177 height 15
click at [640, 225] on input at bounding box center [784, 216] width 356 height 18
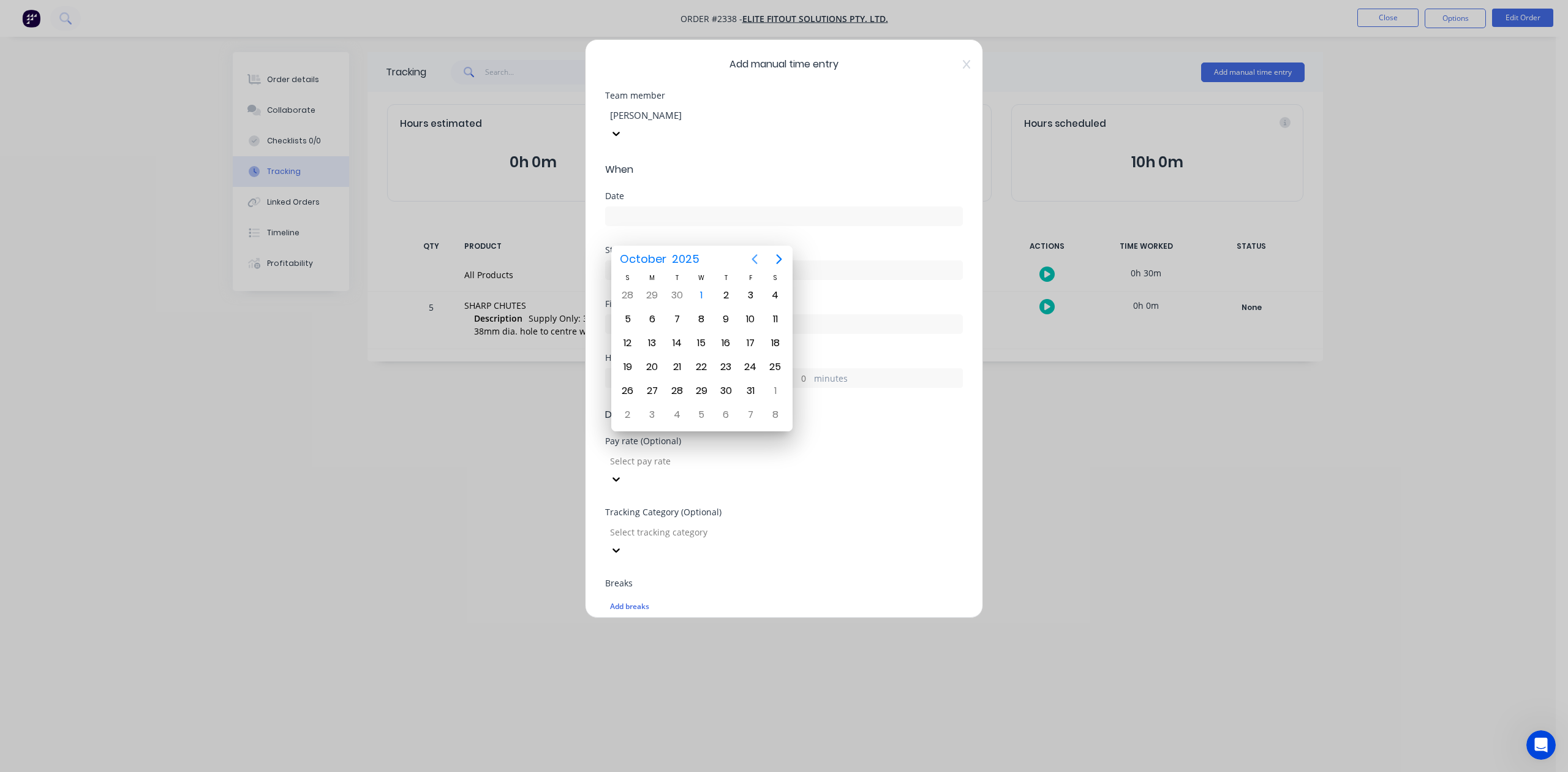
click at [753, 258] on icon "Previous page" at bounding box center [754, 259] width 15 height 15
click at [680, 393] on div "30" at bounding box center [676, 390] width 18 height 18
type input "[DATE]"
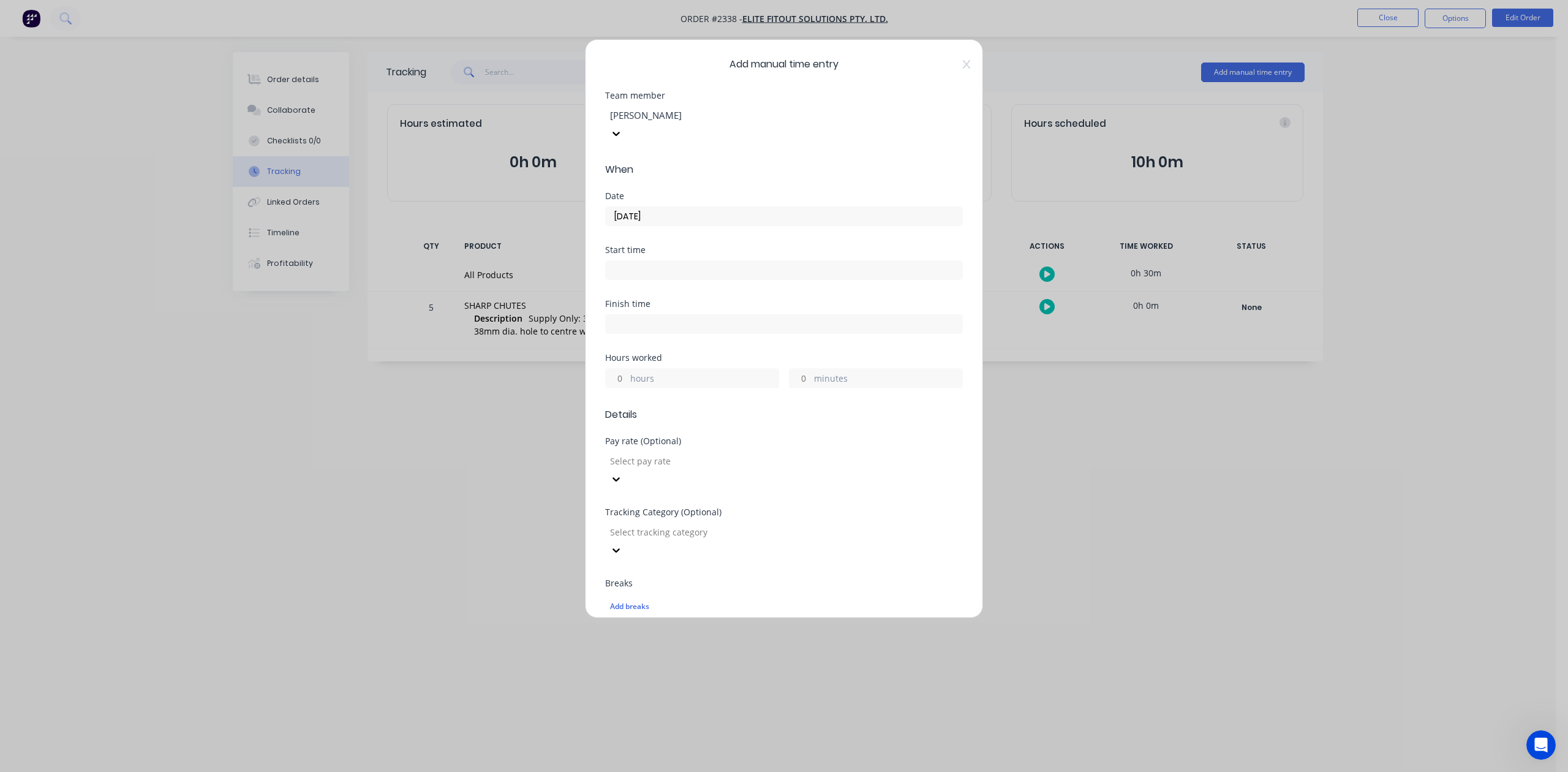
click at [626, 387] on input "hours" at bounding box center [616, 377] width 21 height 18
type input "2"
click at [796, 387] on input "minutes" at bounding box center [800, 377] width 21 height 18
type input "15"
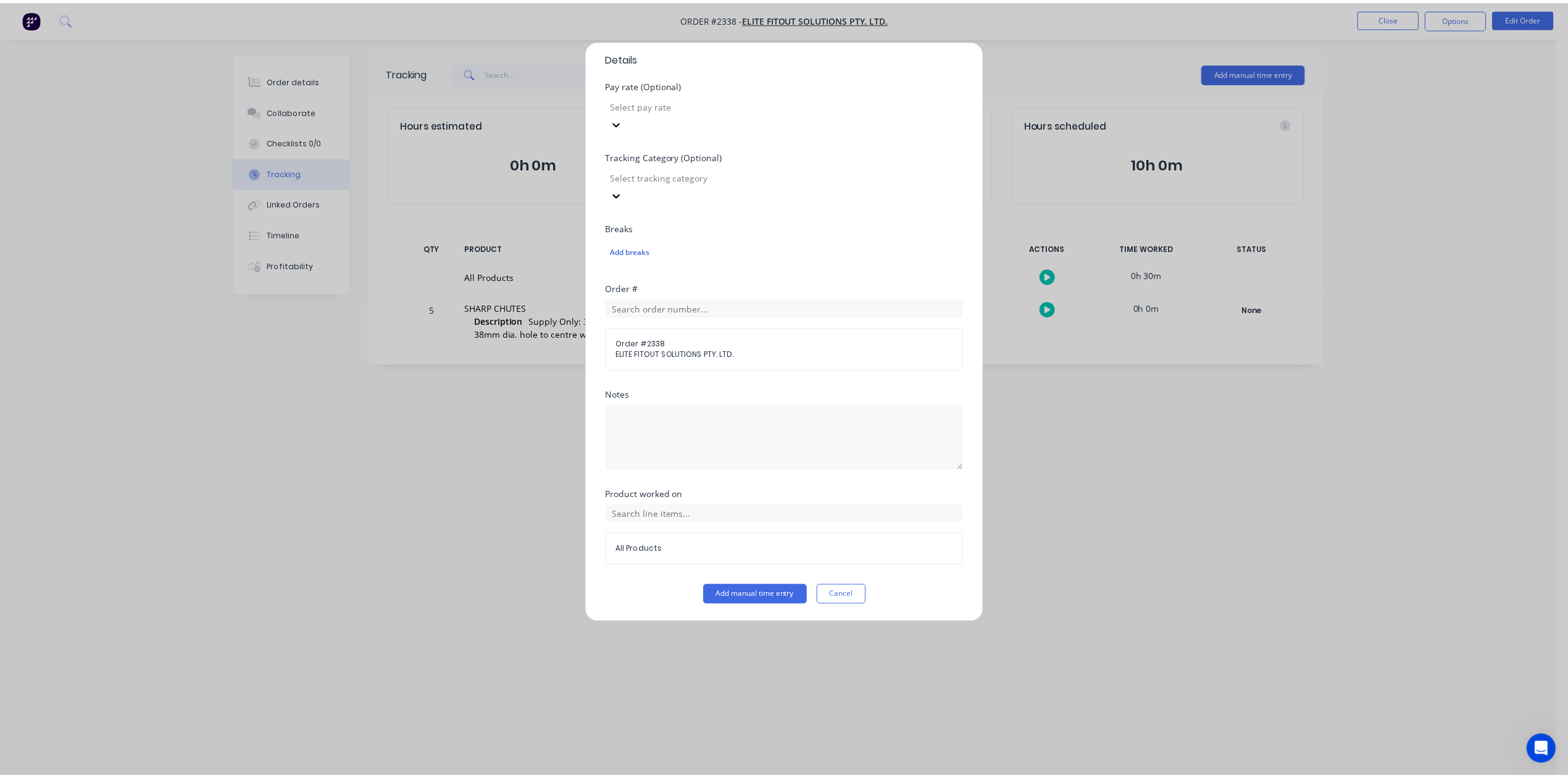
scroll to position [436, 0]
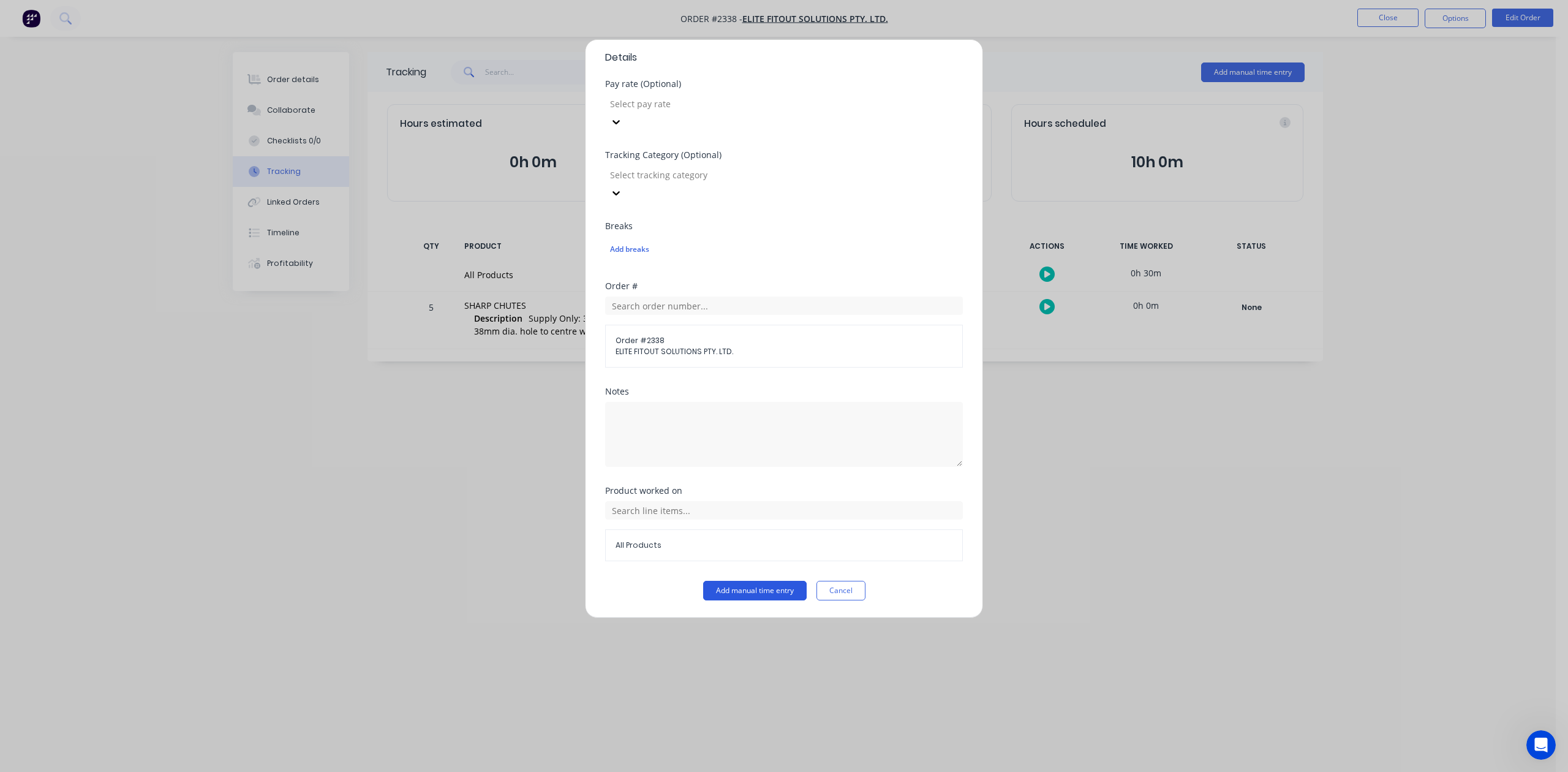
click at [724, 593] on button "Add manual time entry" at bounding box center [755, 590] width 104 height 20
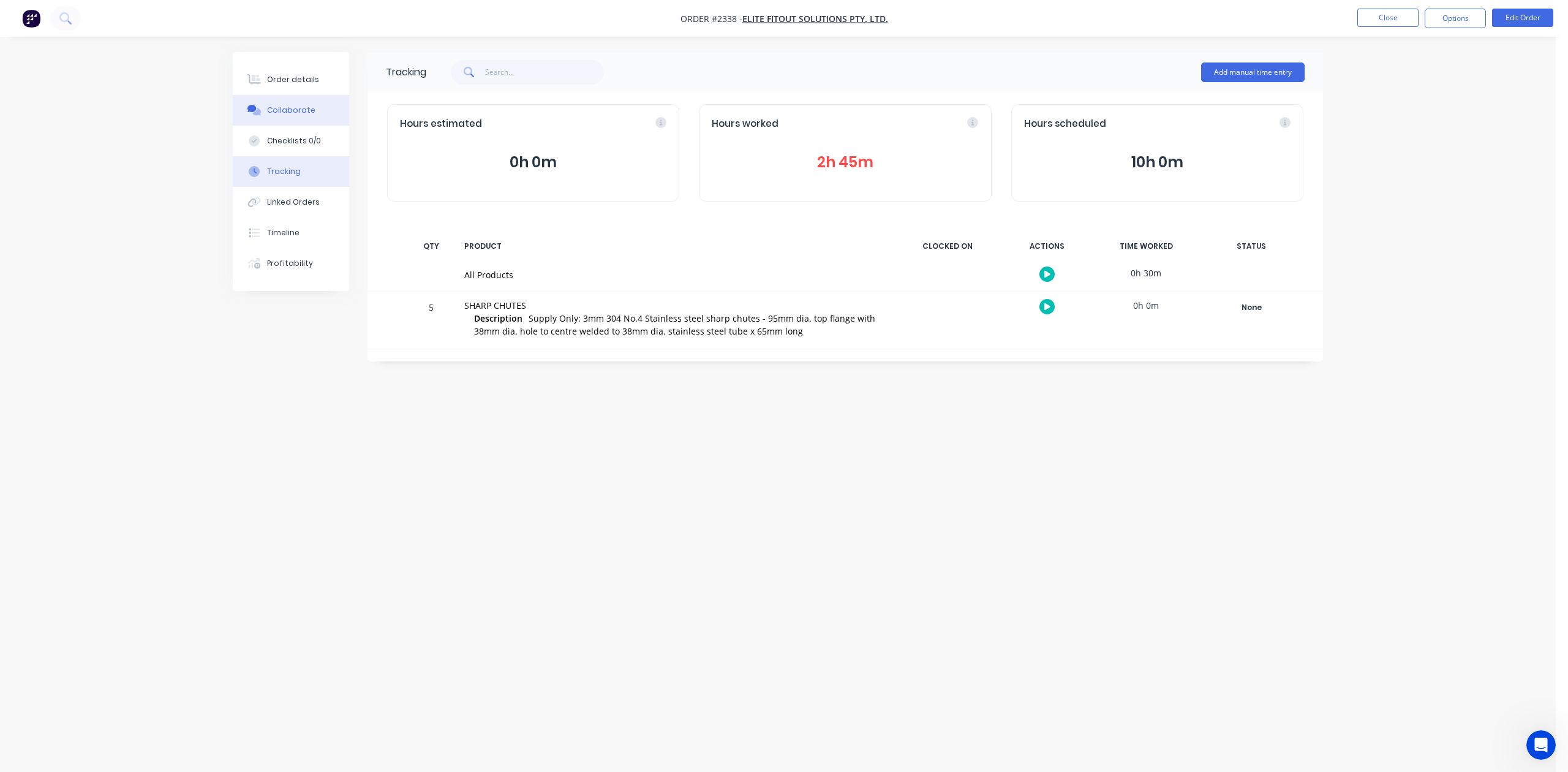
click at [289, 116] on div "Collaborate" at bounding box center [291, 110] width 48 height 11
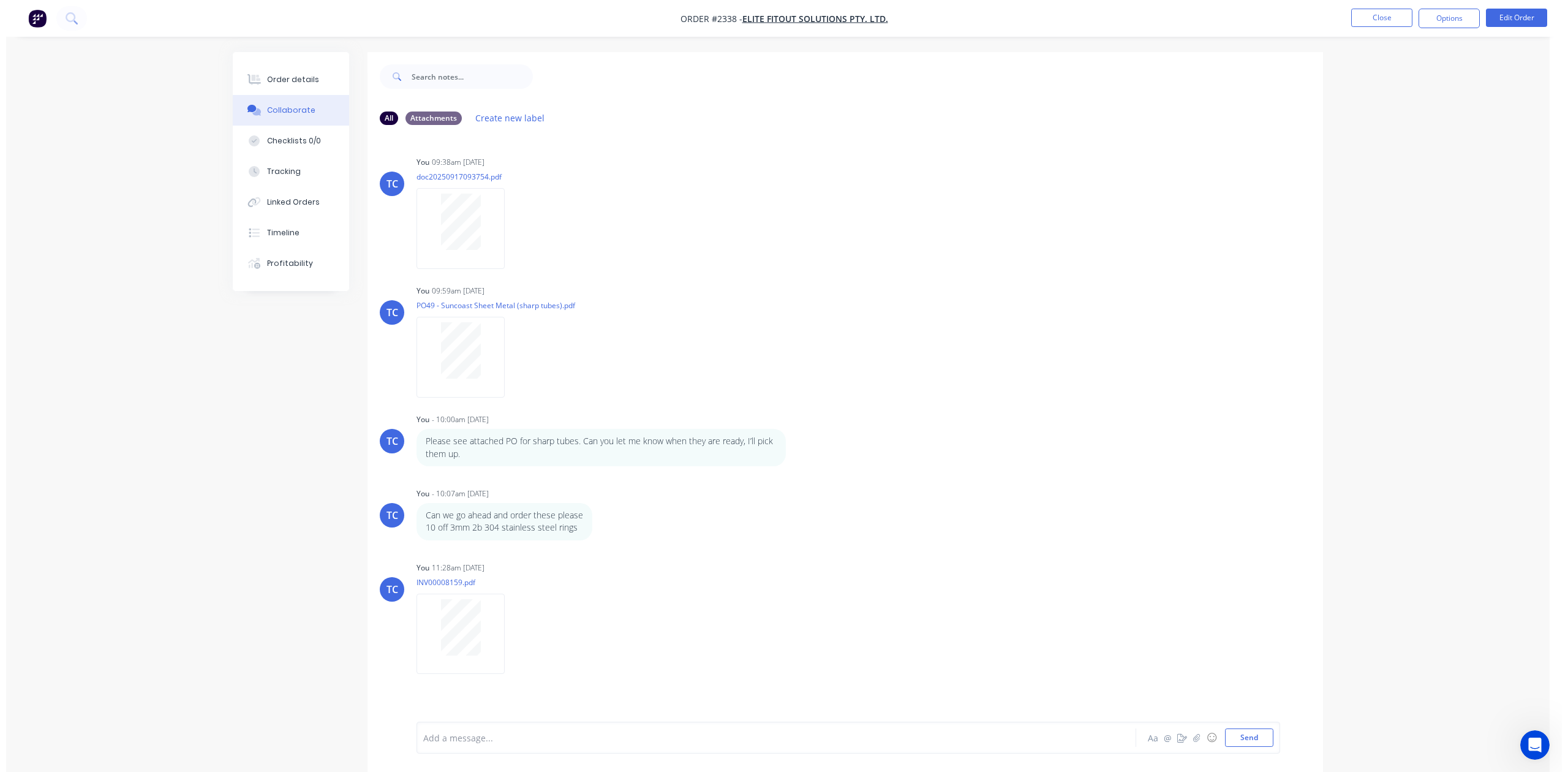
scroll to position [62, 0]
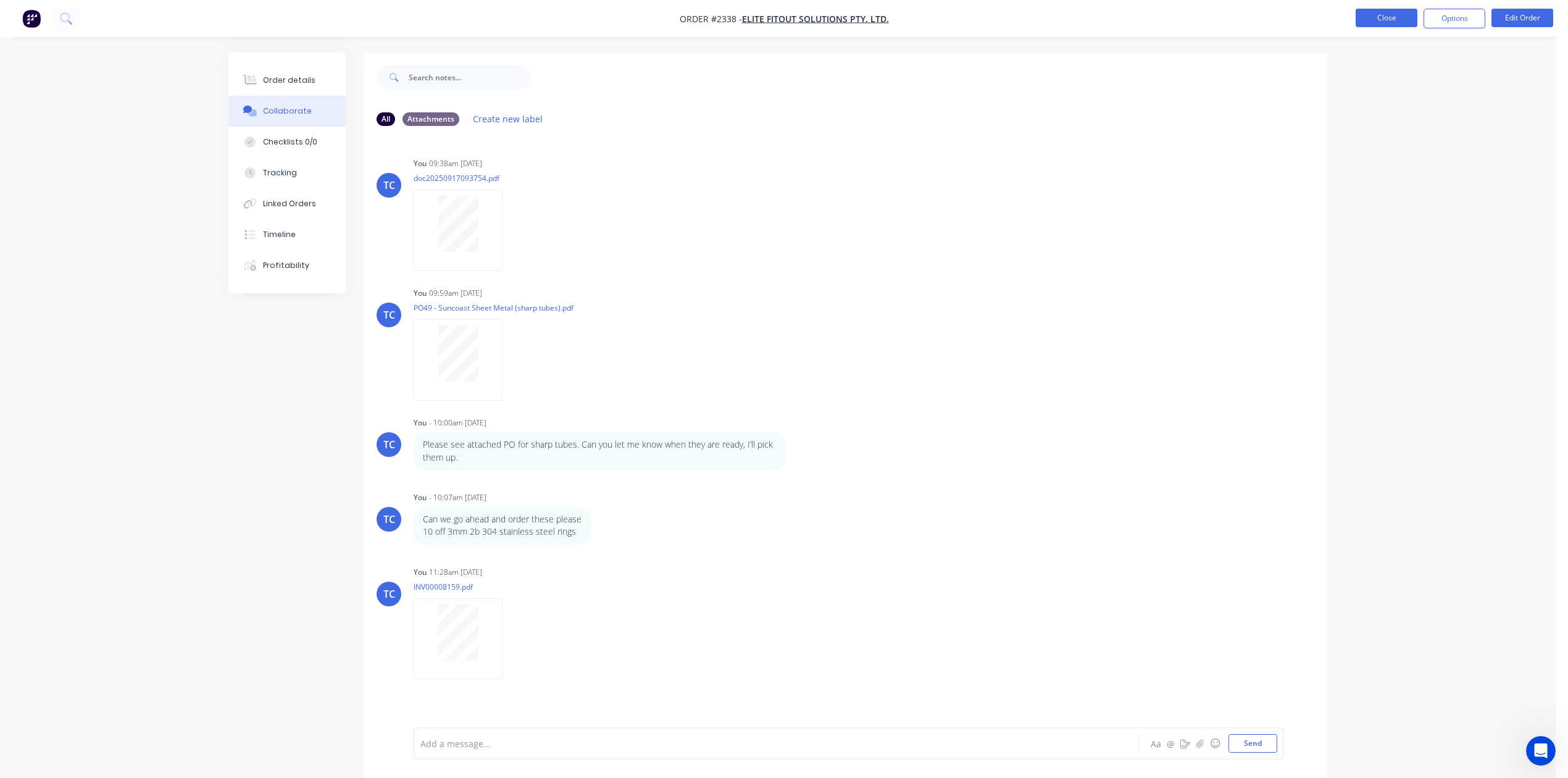
click at [1374, 18] on button "Close" at bounding box center [1386, 18] width 62 height 18
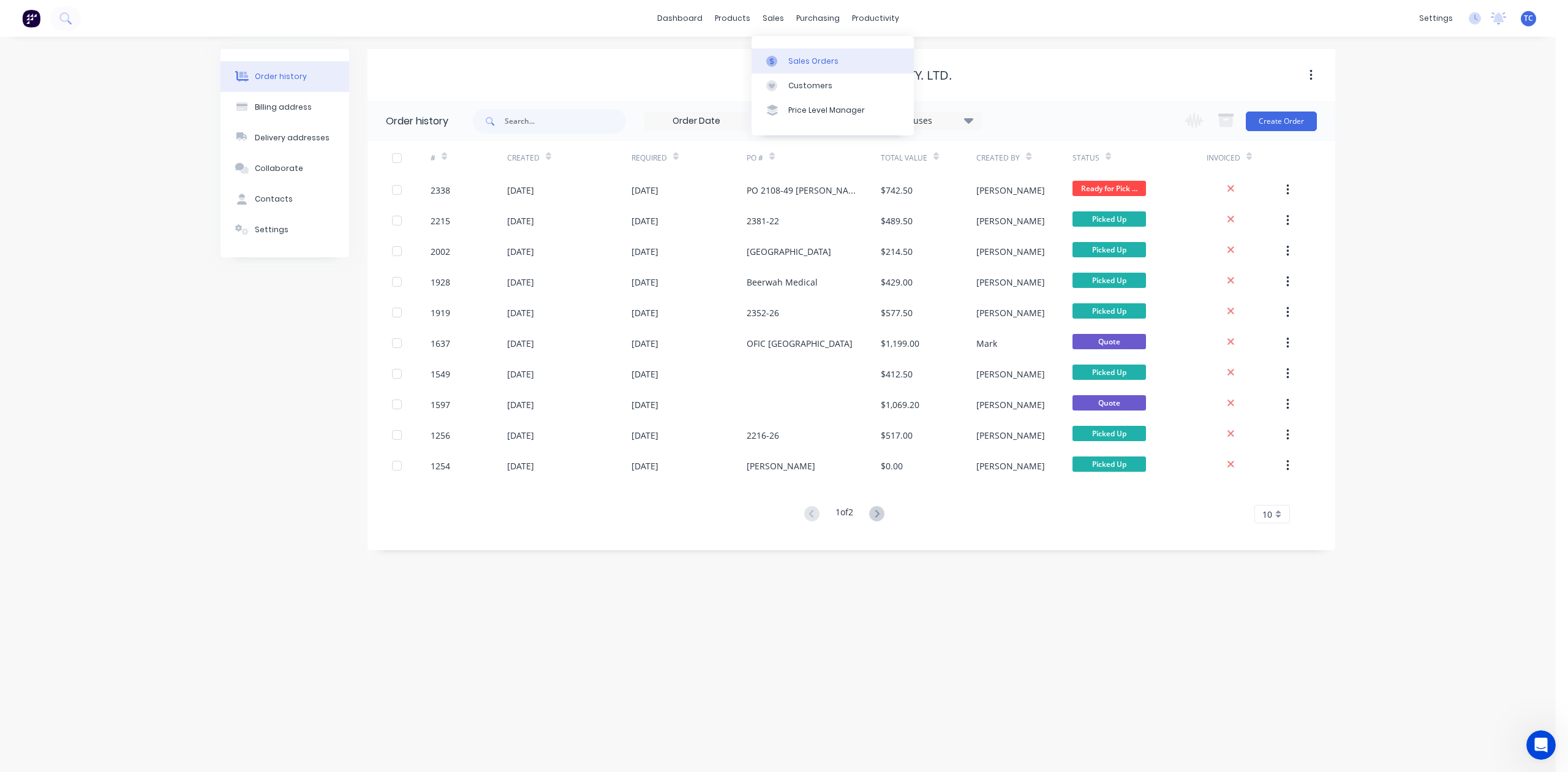
click at [806, 62] on div "Sales Orders" at bounding box center [813, 61] width 50 height 11
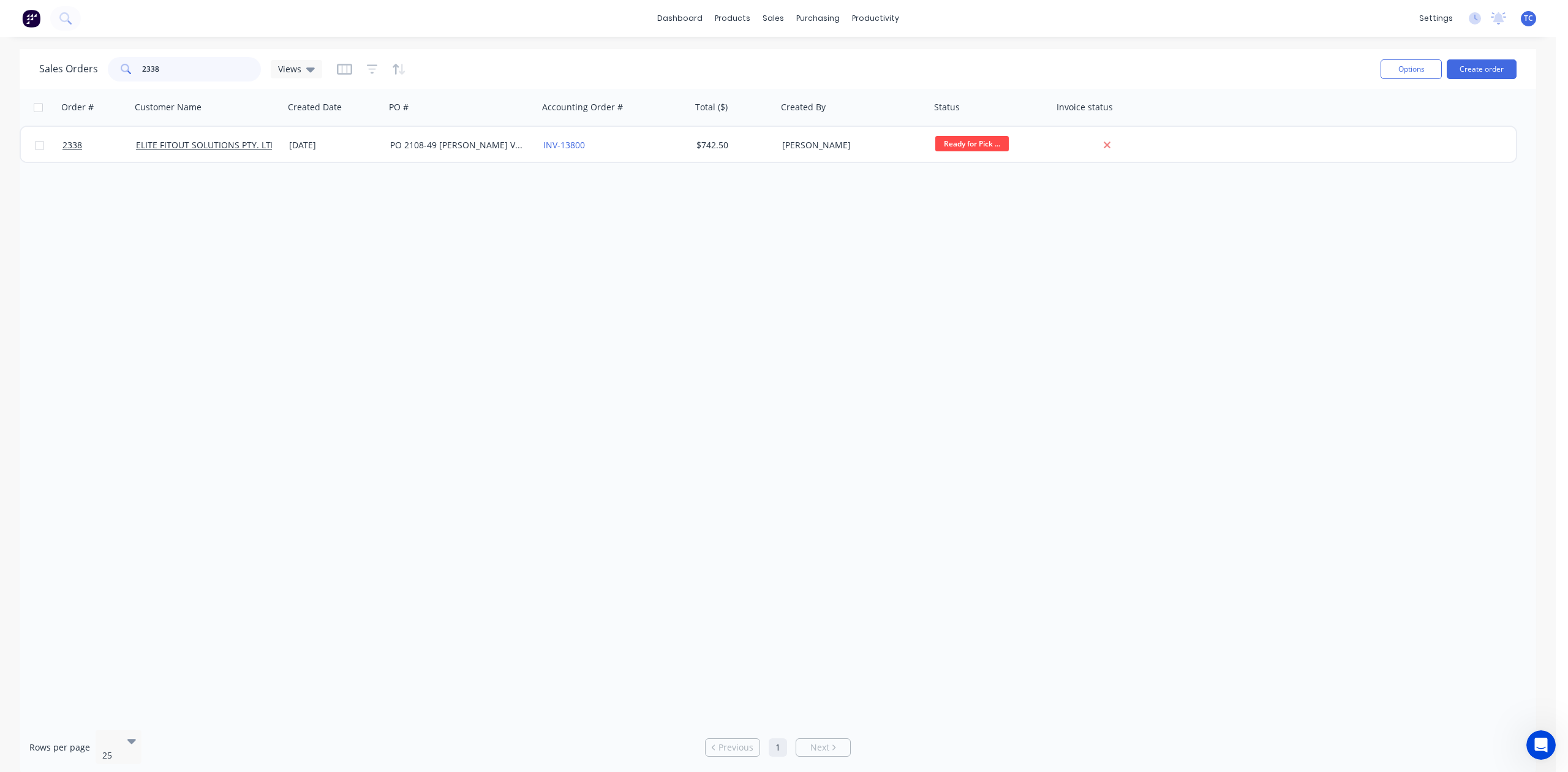
drag, startPoint x: 204, startPoint y: 66, endPoint x: 92, endPoint y: 81, distance: 113.0
click at [92, 81] on div "Sales Orders 2338 Views" at bounding box center [181, 69] width 283 height 25
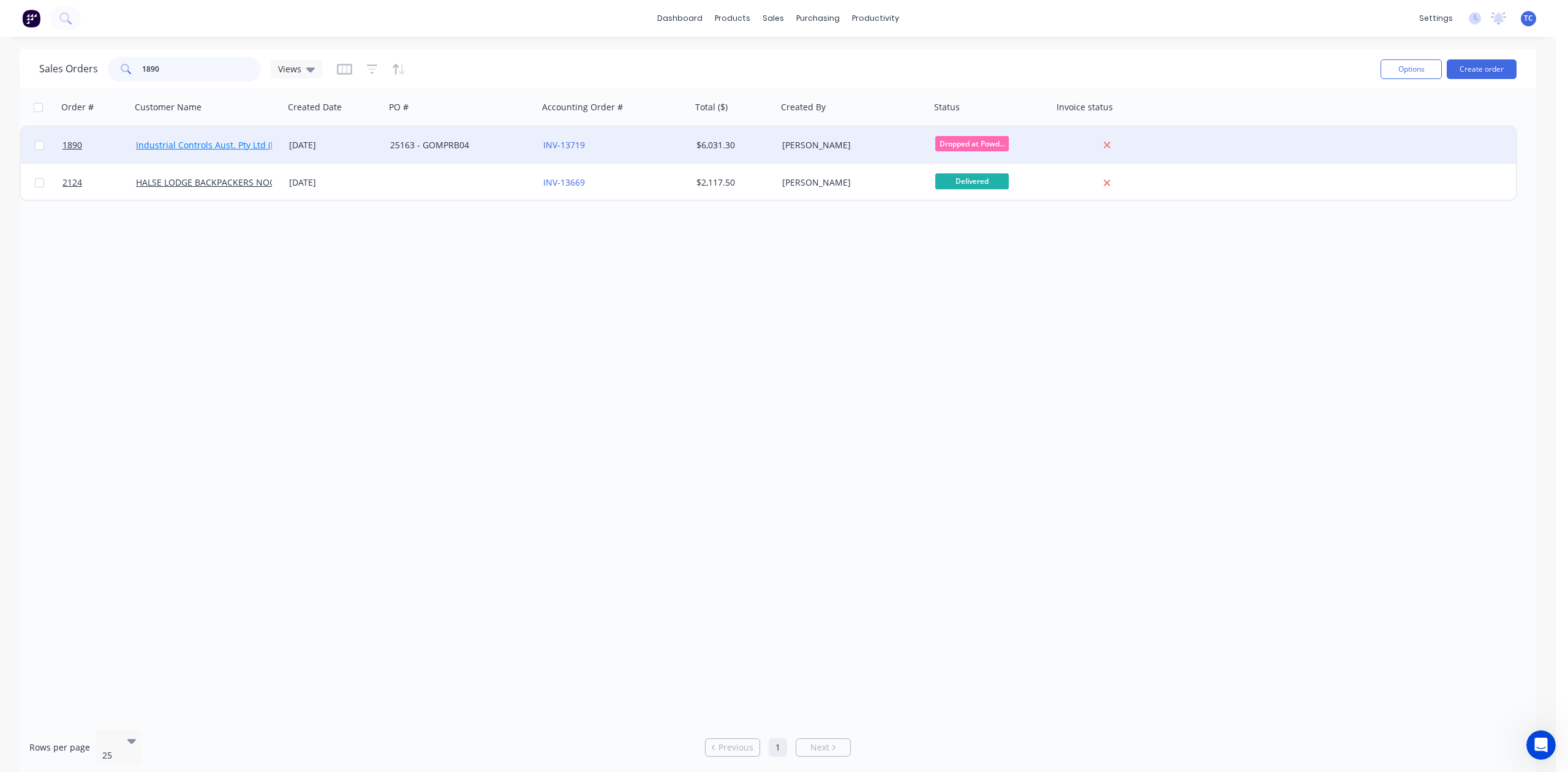
type input "1890"
click at [161, 141] on link "Industrial Controls Aust. Pty Ltd (ICA)" at bounding box center [211, 145] width 150 height 12
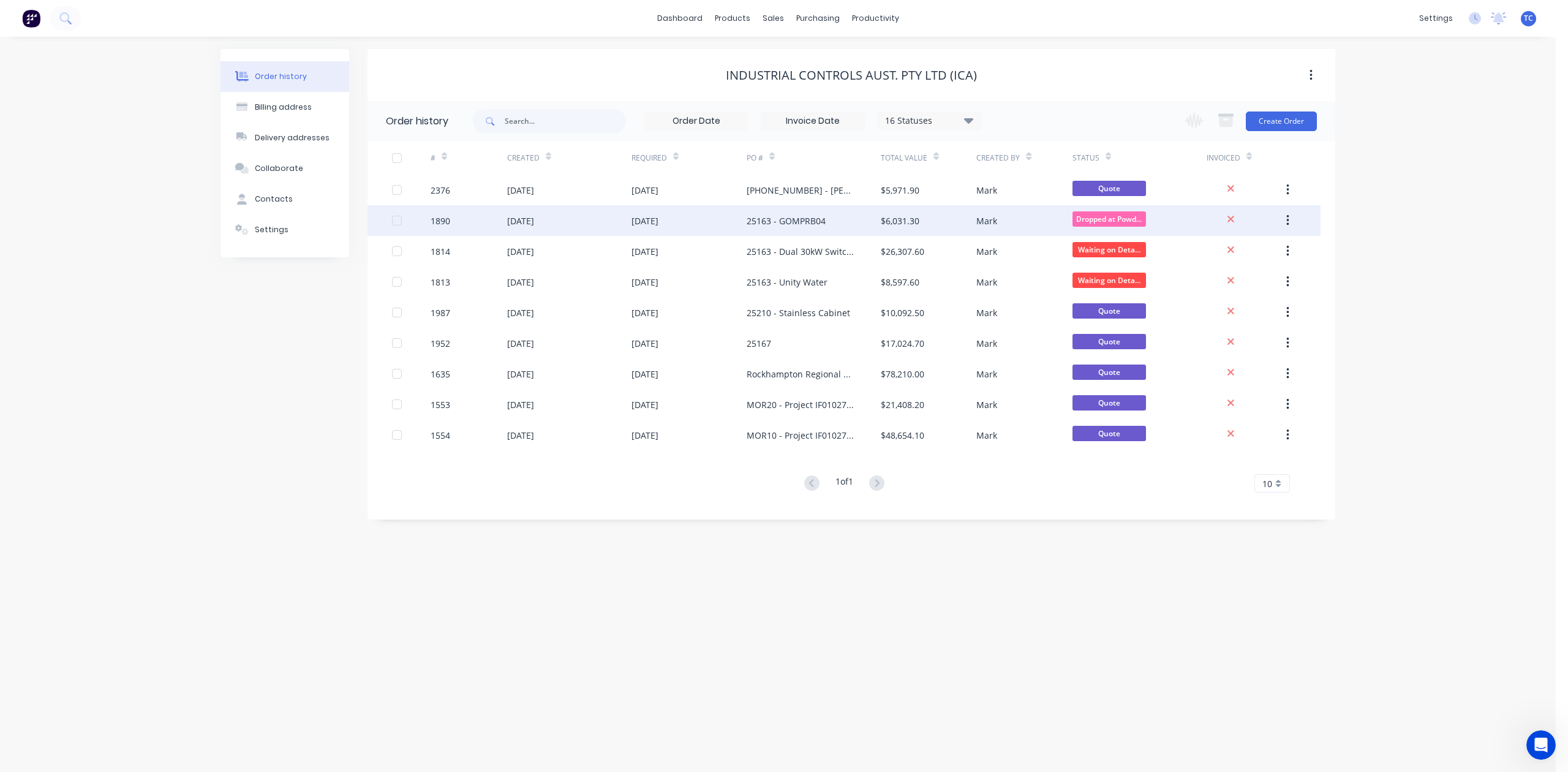
click at [434, 223] on div "1890" at bounding box center [440, 221] width 20 height 13
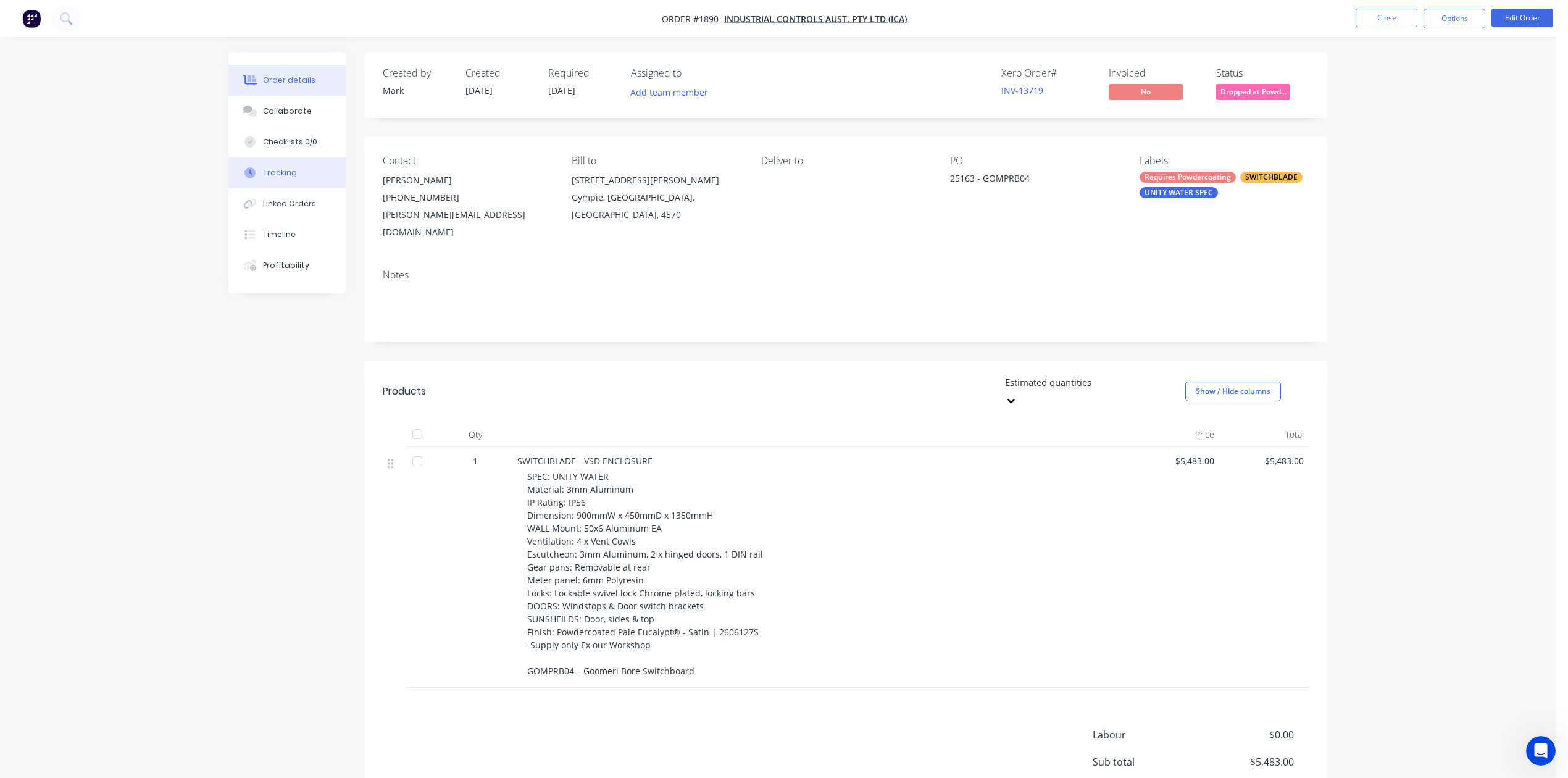
click at [297, 179] on div "Tracking" at bounding box center [280, 172] width 34 height 11
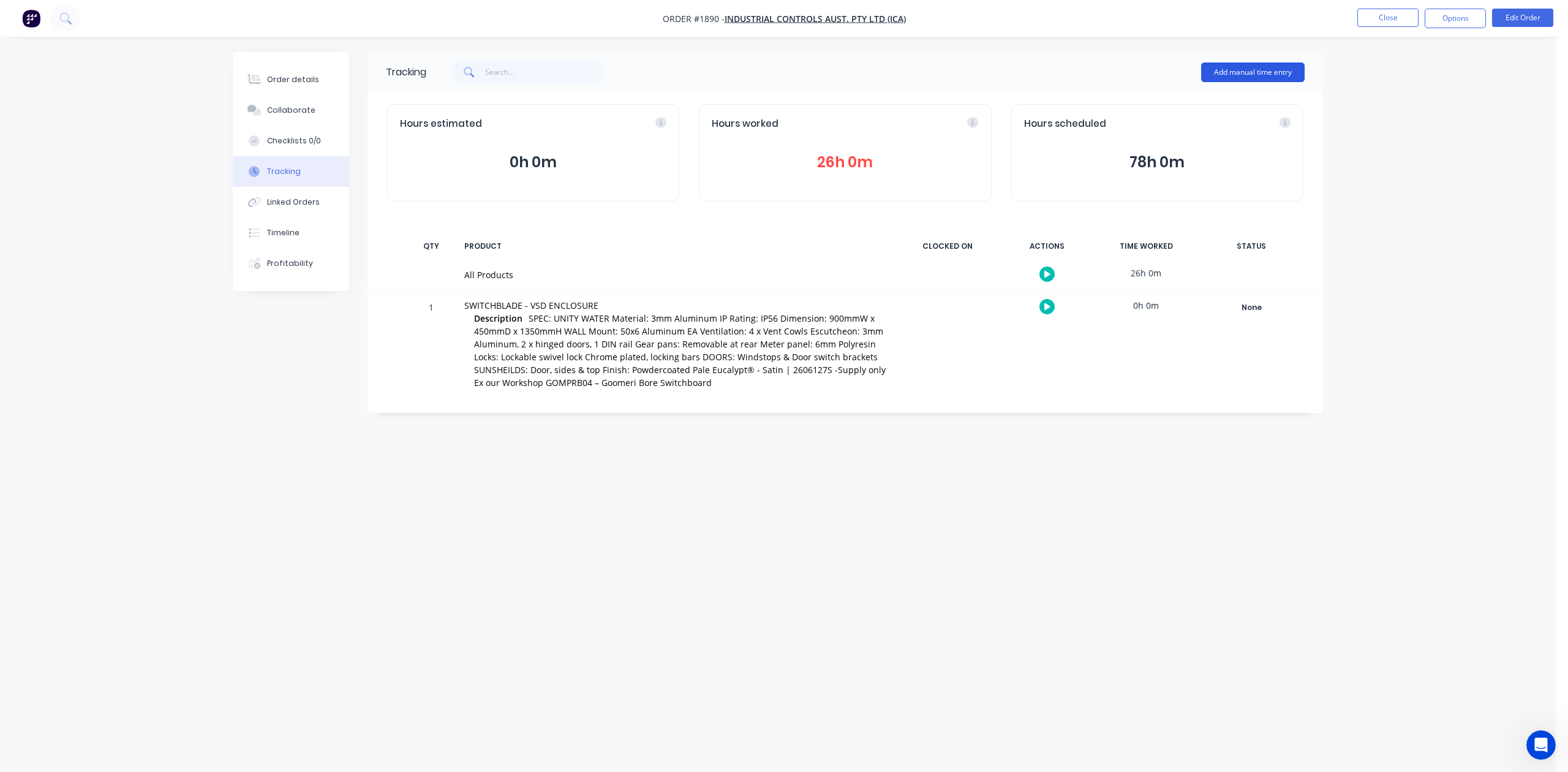
click at [1215, 71] on button "Add manual time entry" at bounding box center [1253, 72] width 104 height 20
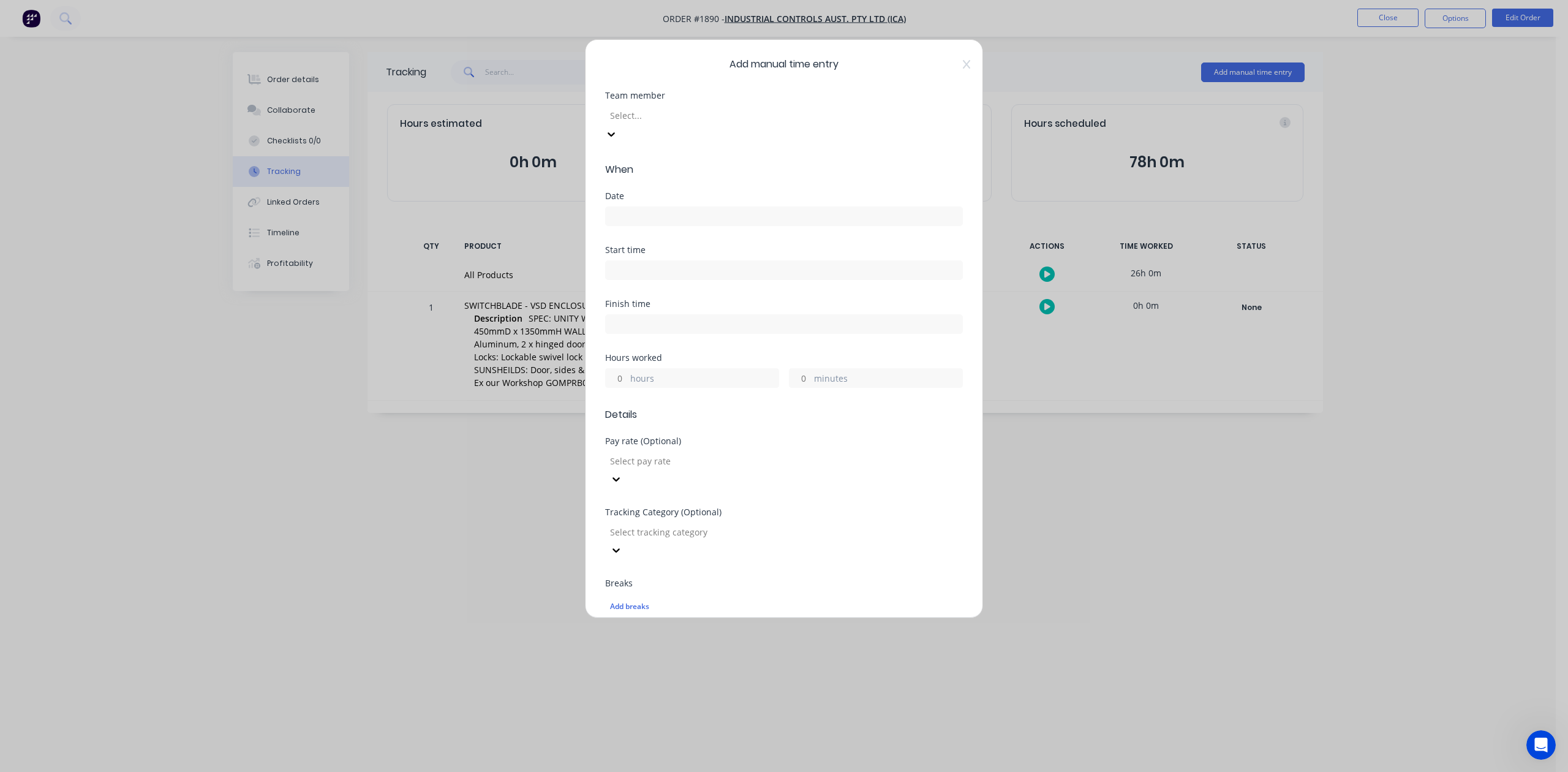
click at [771, 123] on div at bounding box center [697, 115] width 177 height 15
click at [697, 225] on input at bounding box center [784, 216] width 356 height 18
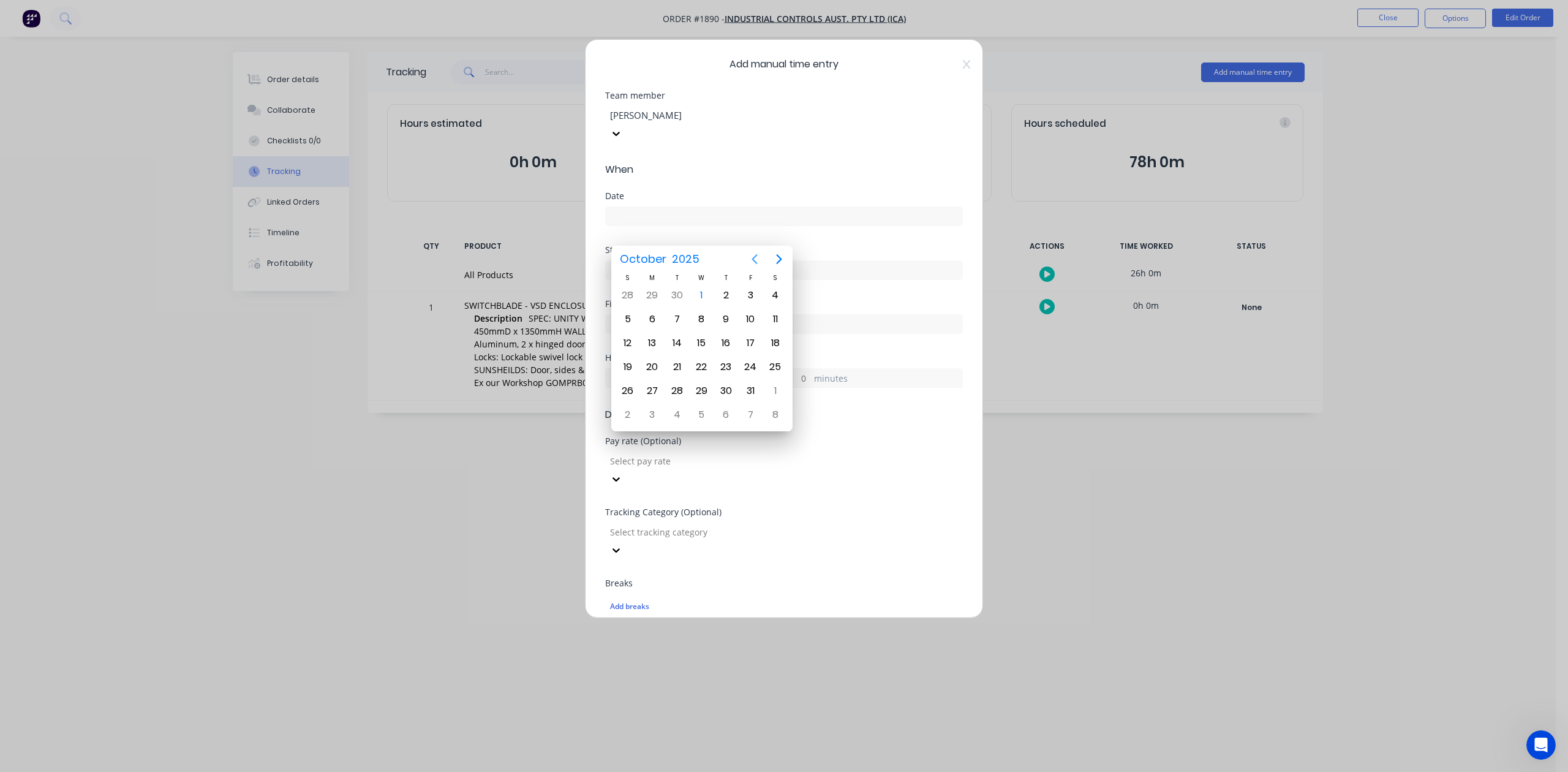
click at [752, 258] on icon "Previous page" at bounding box center [754, 259] width 15 height 15
click at [676, 390] on div "30" at bounding box center [676, 390] width 18 height 18
type input "[DATE]"
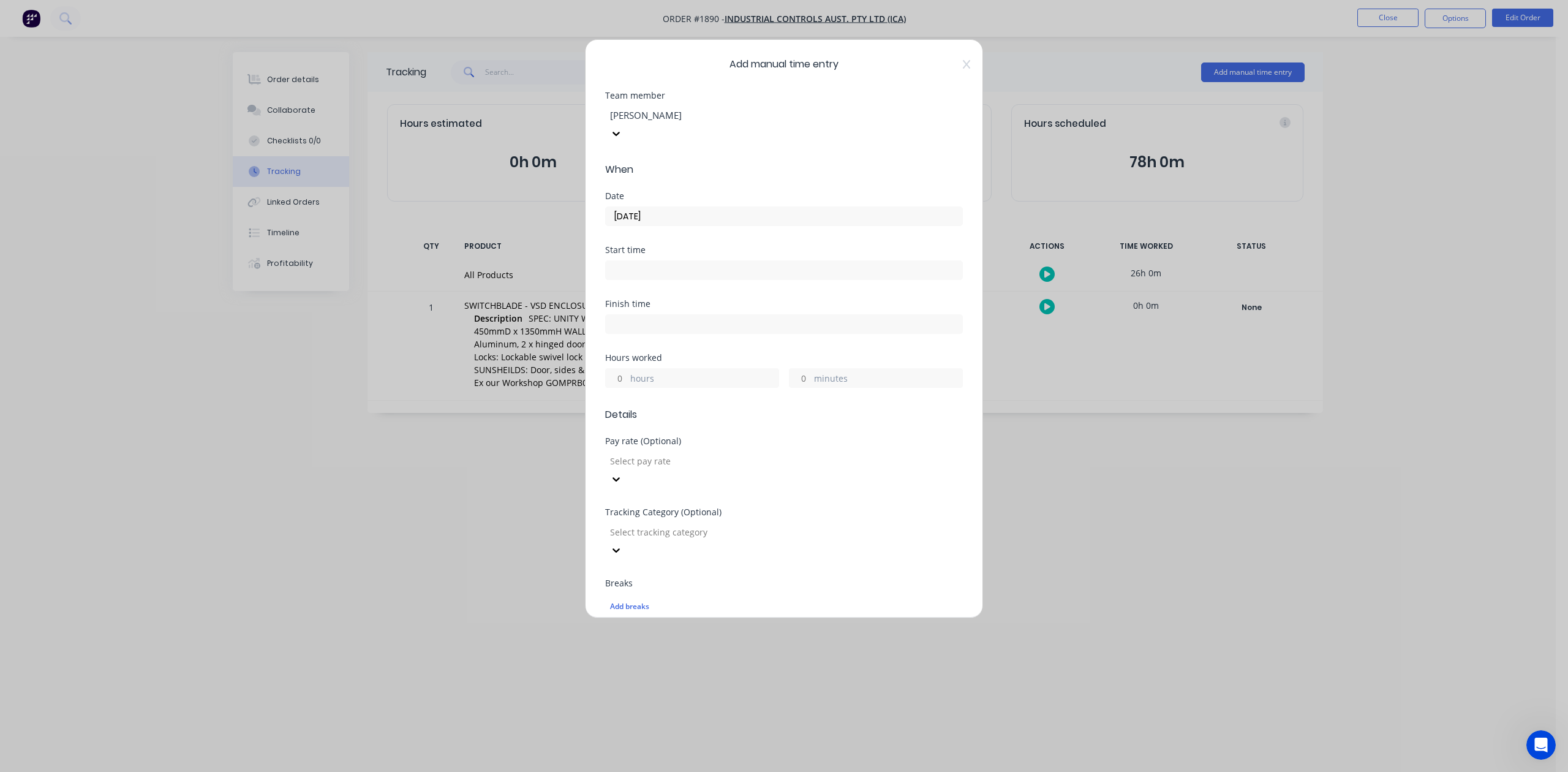
click at [622, 387] on input "hours" at bounding box center [616, 377] width 21 height 18
type input "6"
click at [791, 387] on input "minutes" at bounding box center [800, 377] width 21 height 18
type input "15"
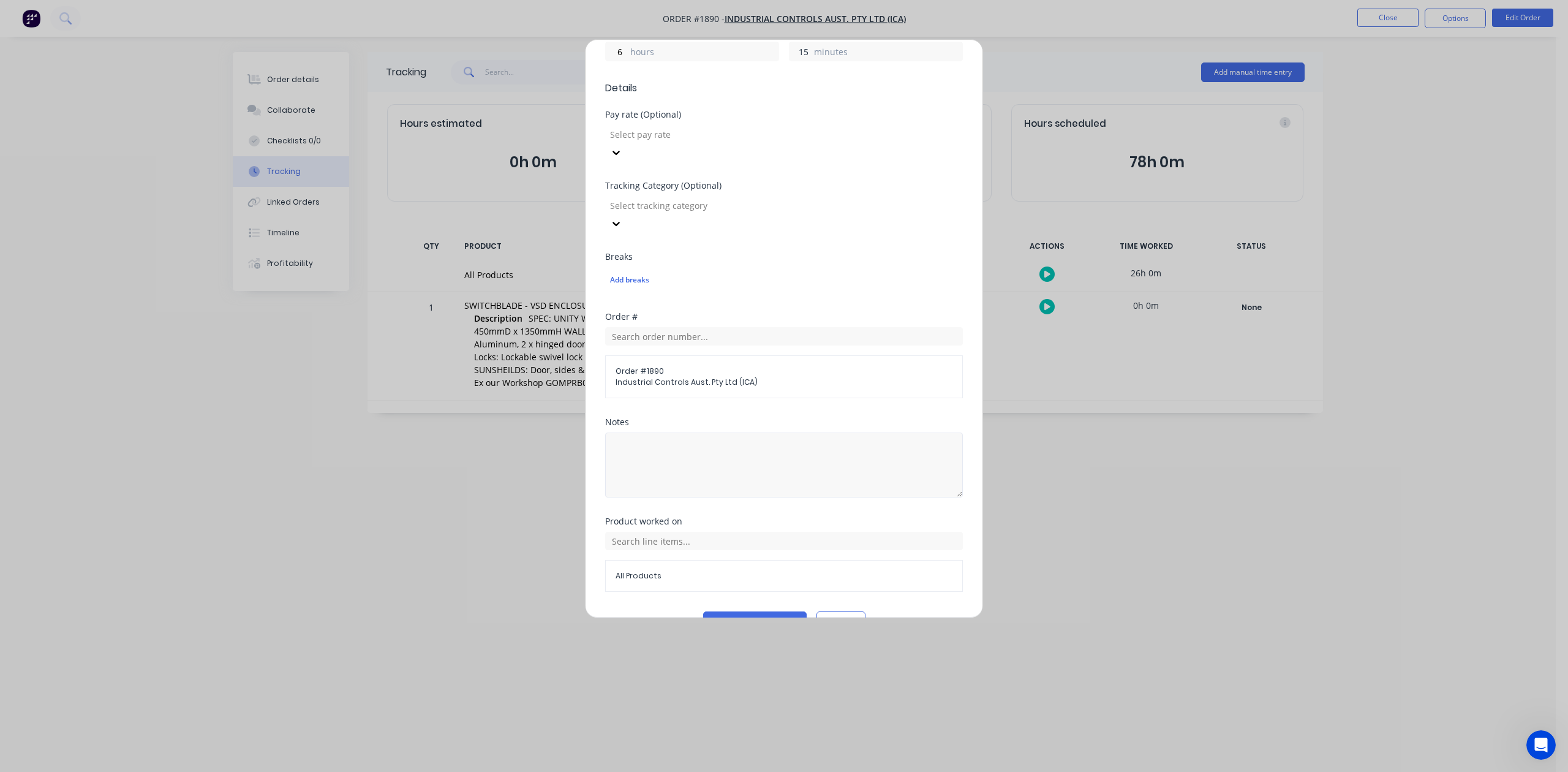
scroll to position [433, 0]
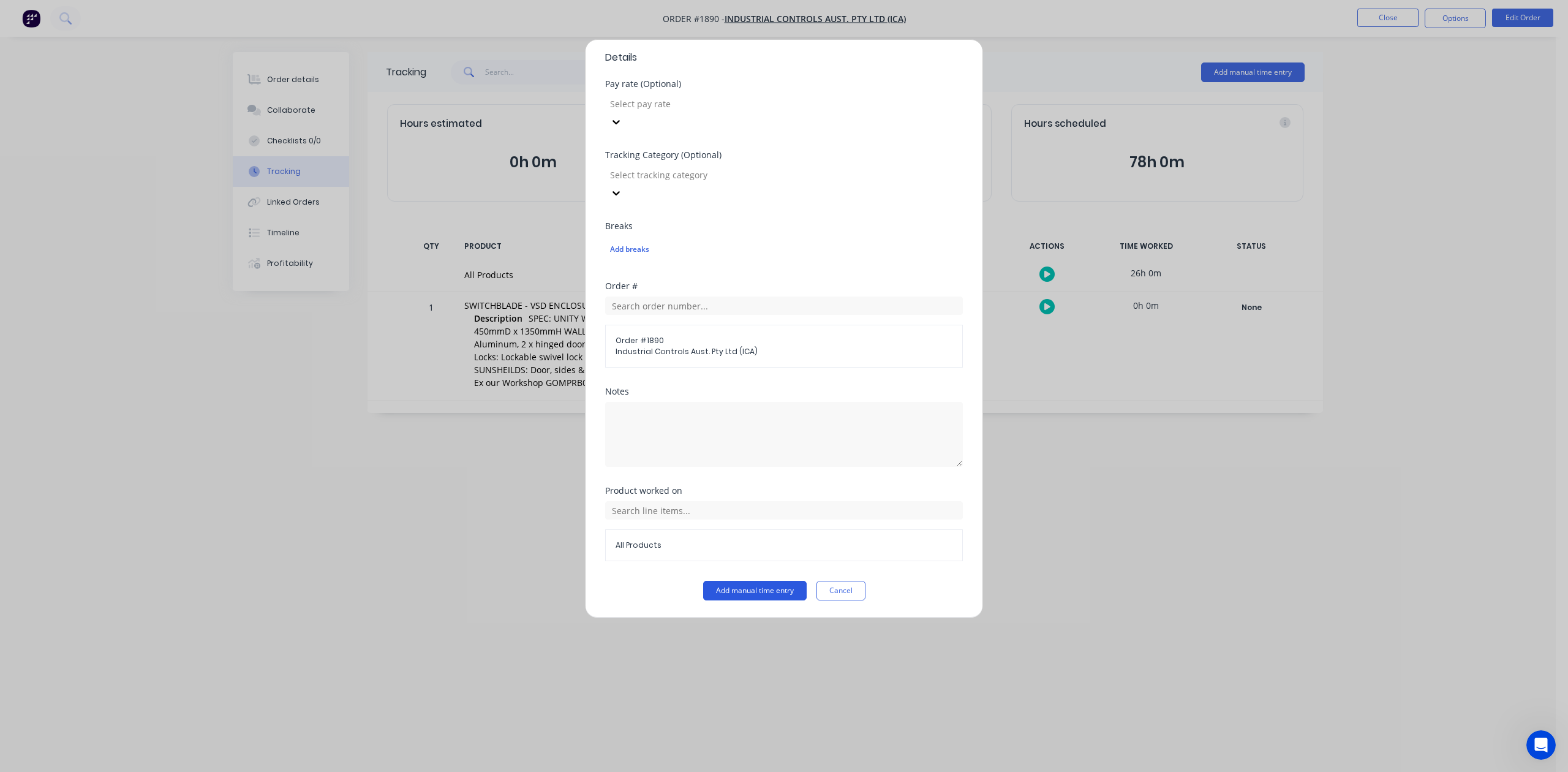
click at [754, 591] on button "Add manual time entry" at bounding box center [755, 590] width 104 height 20
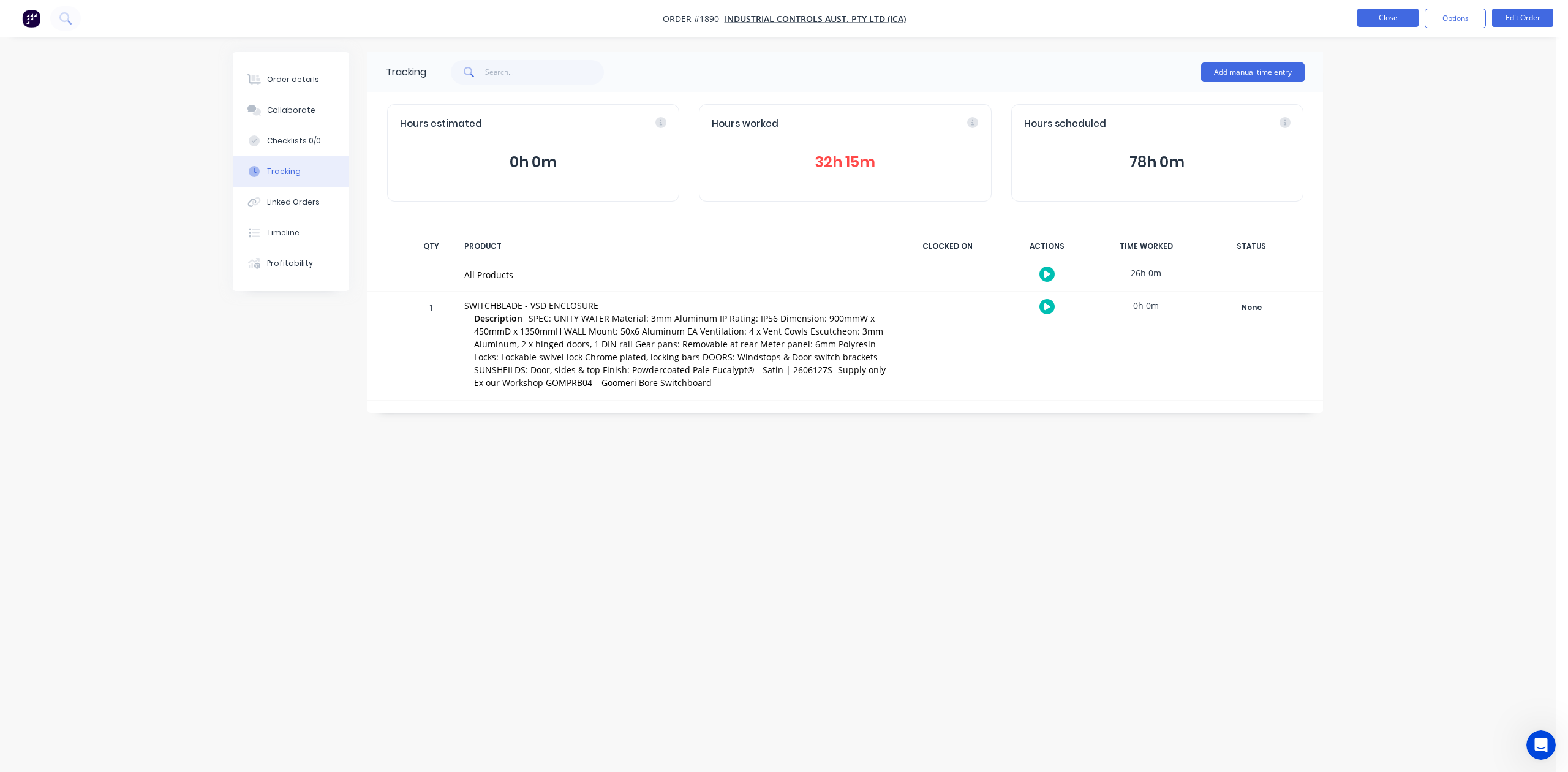
click at [1370, 23] on button "Close" at bounding box center [1388, 18] width 61 height 18
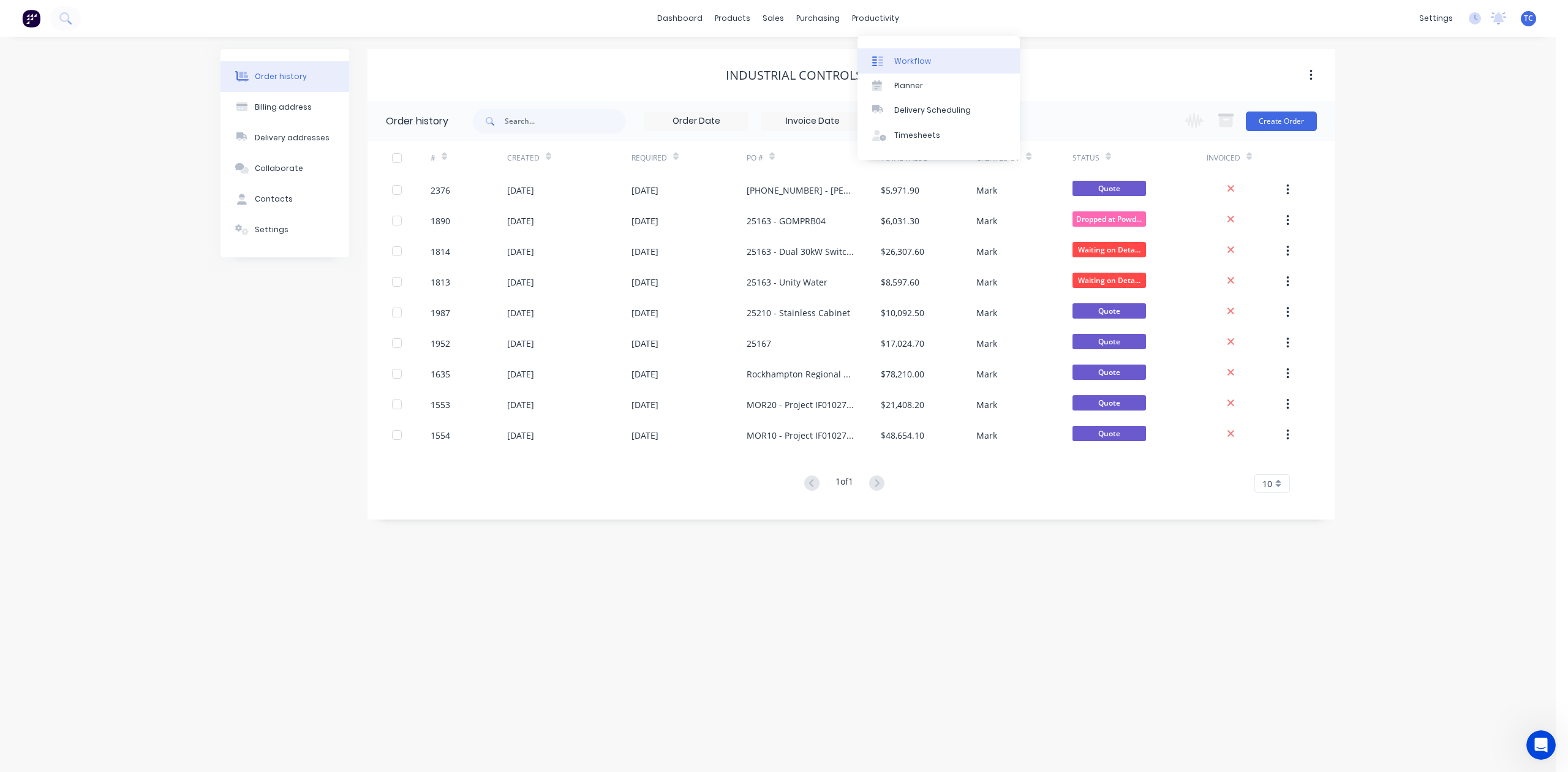
click at [919, 66] on div "Workflow" at bounding box center [912, 61] width 36 height 11
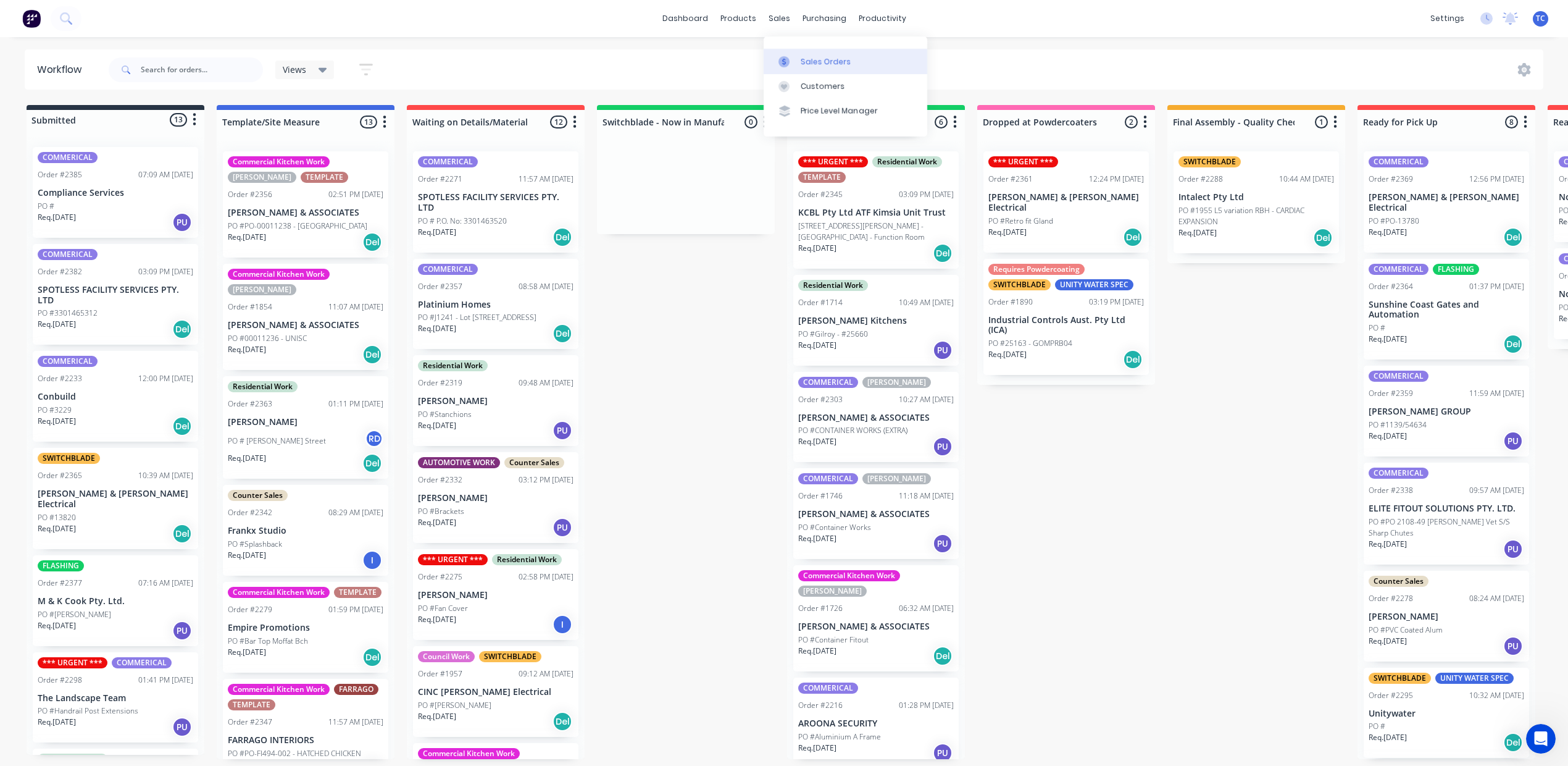
click at [824, 67] on div "Sales Orders" at bounding box center [826, 61] width 51 height 11
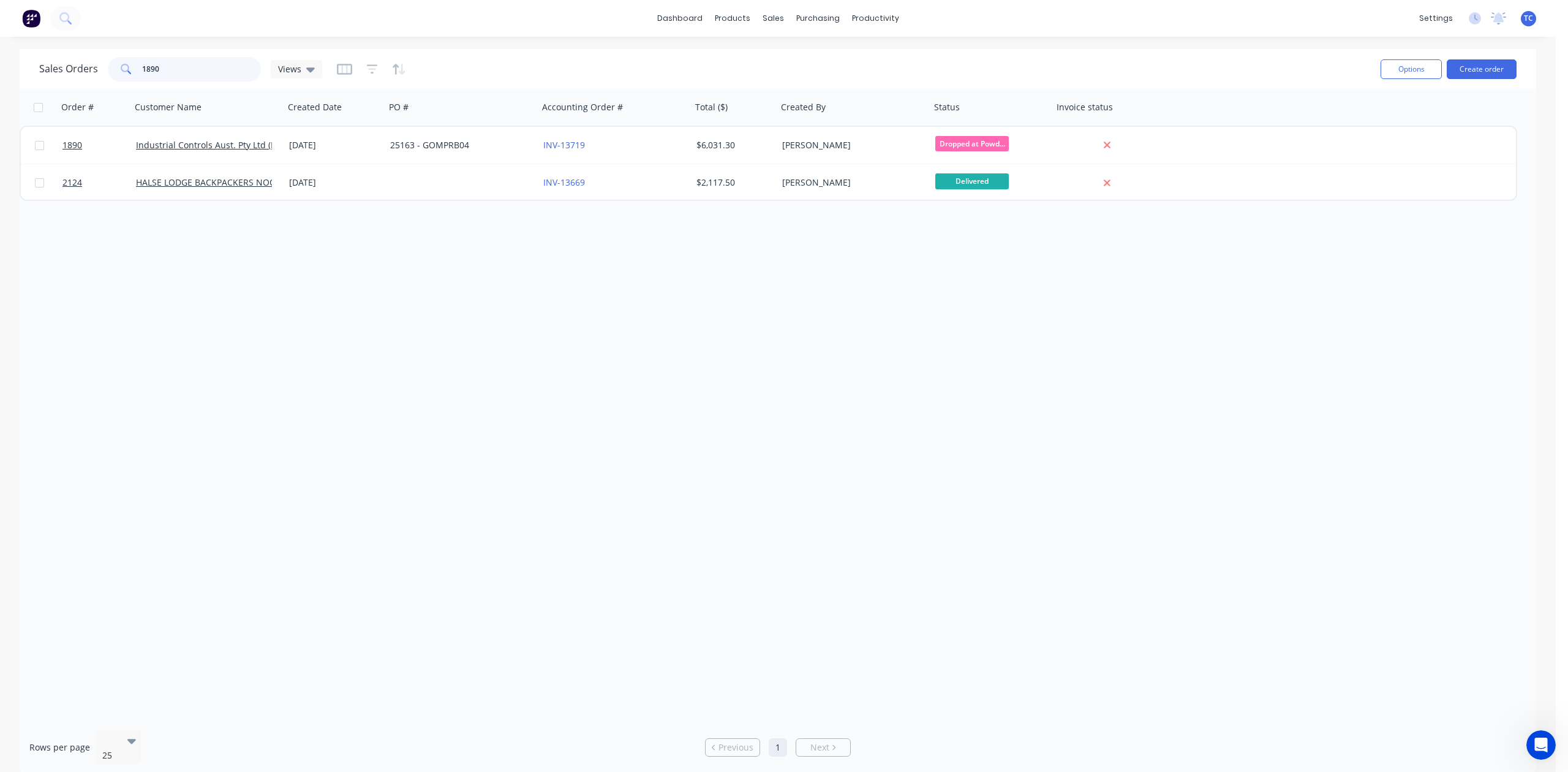
drag, startPoint x: 231, startPoint y: 70, endPoint x: 128, endPoint y: 70, distance: 103.0
click at [128, 70] on div "1890" at bounding box center [185, 69] width 153 height 25
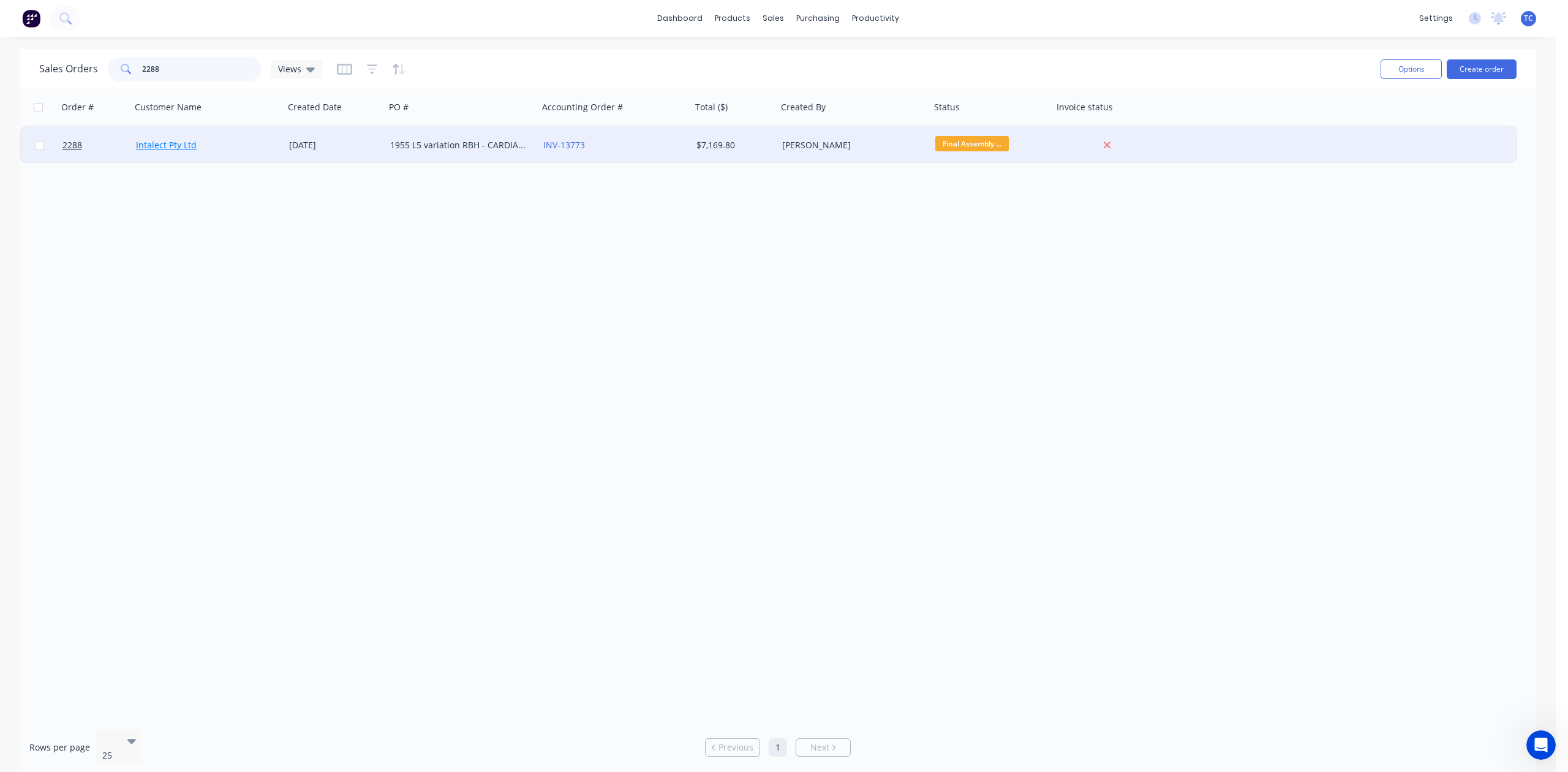
type input "2288"
click at [170, 147] on link "Intalect Pty Ltd" at bounding box center [166, 145] width 61 height 12
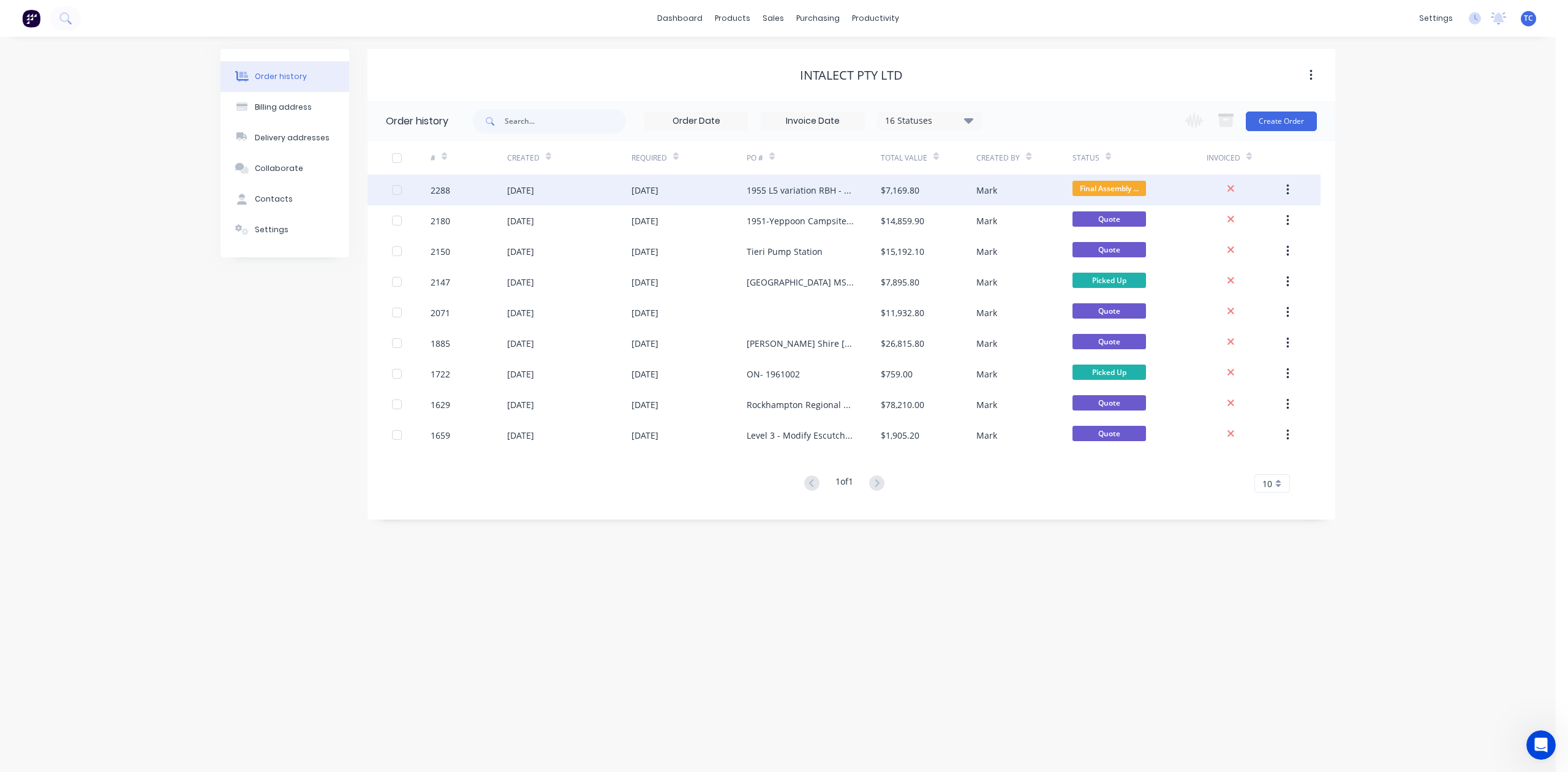
click at [534, 185] on div "[DATE]" at bounding box center [520, 190] width 27 height 13
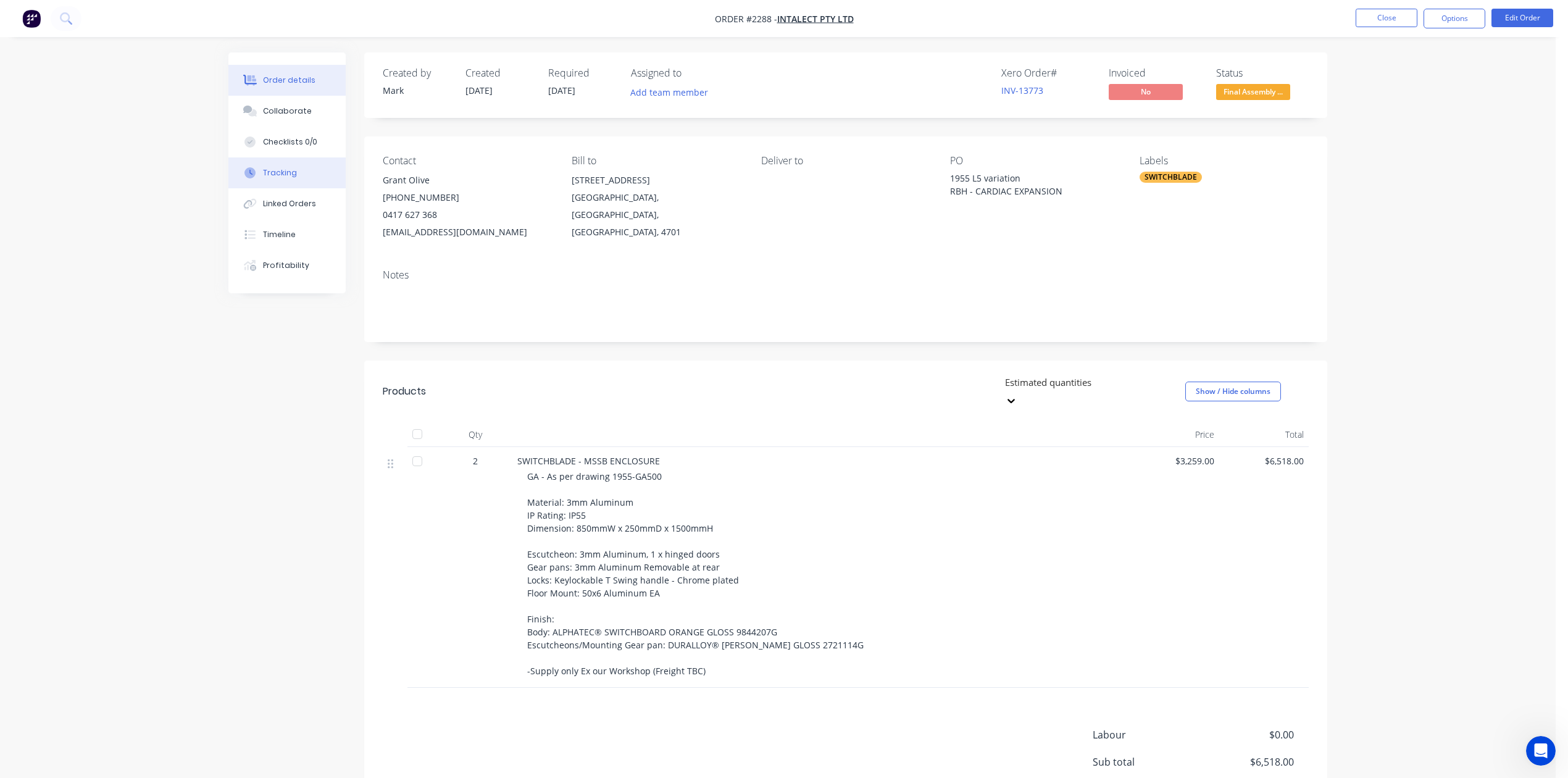
click at [284, 179] on div "Tracking" at bounding box center [280, 172] width 34 height 11
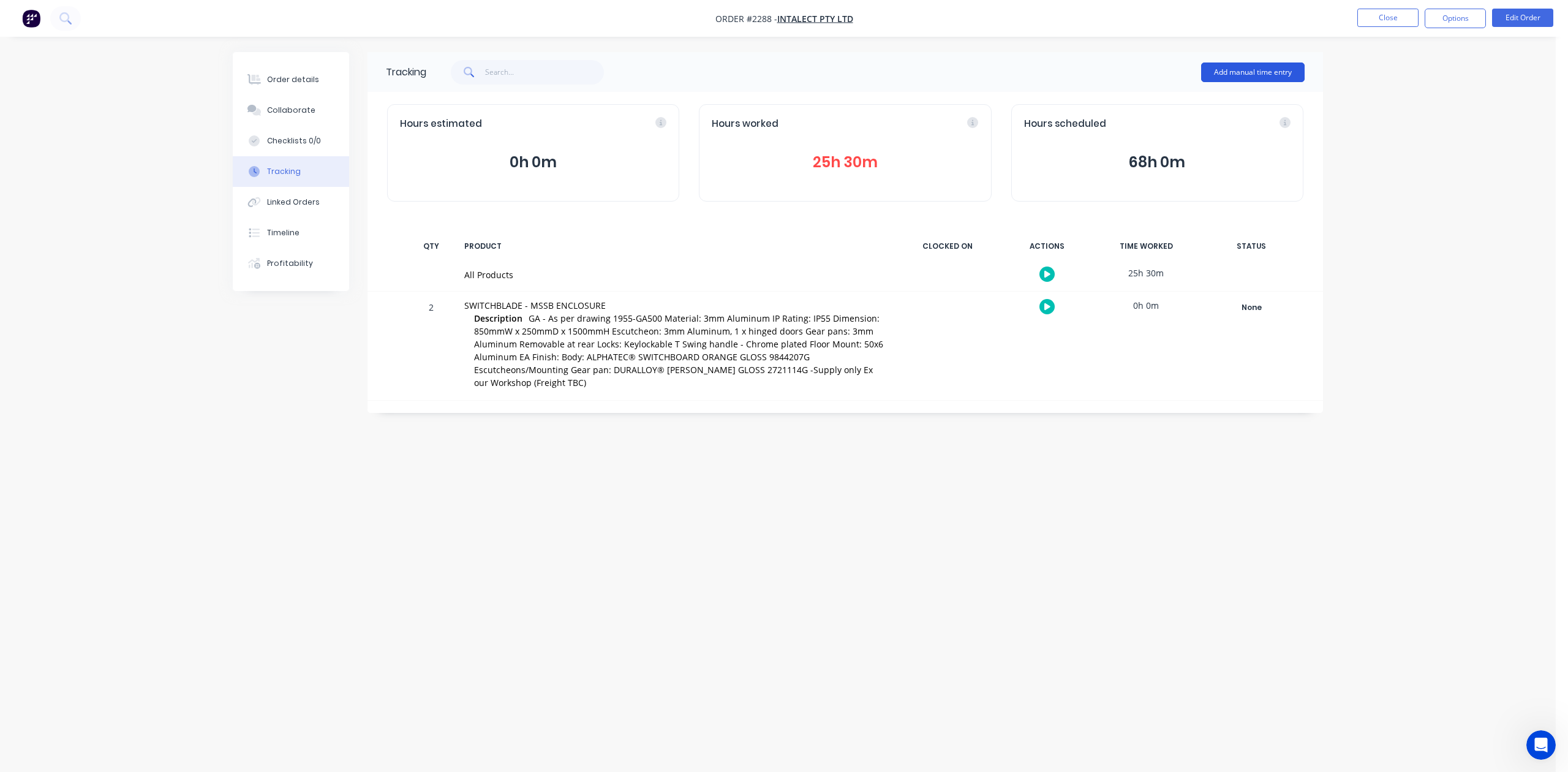
click at [1206, 70] on button "Add manual time entry" at bounding box center [1253, 72] width 104 height 20
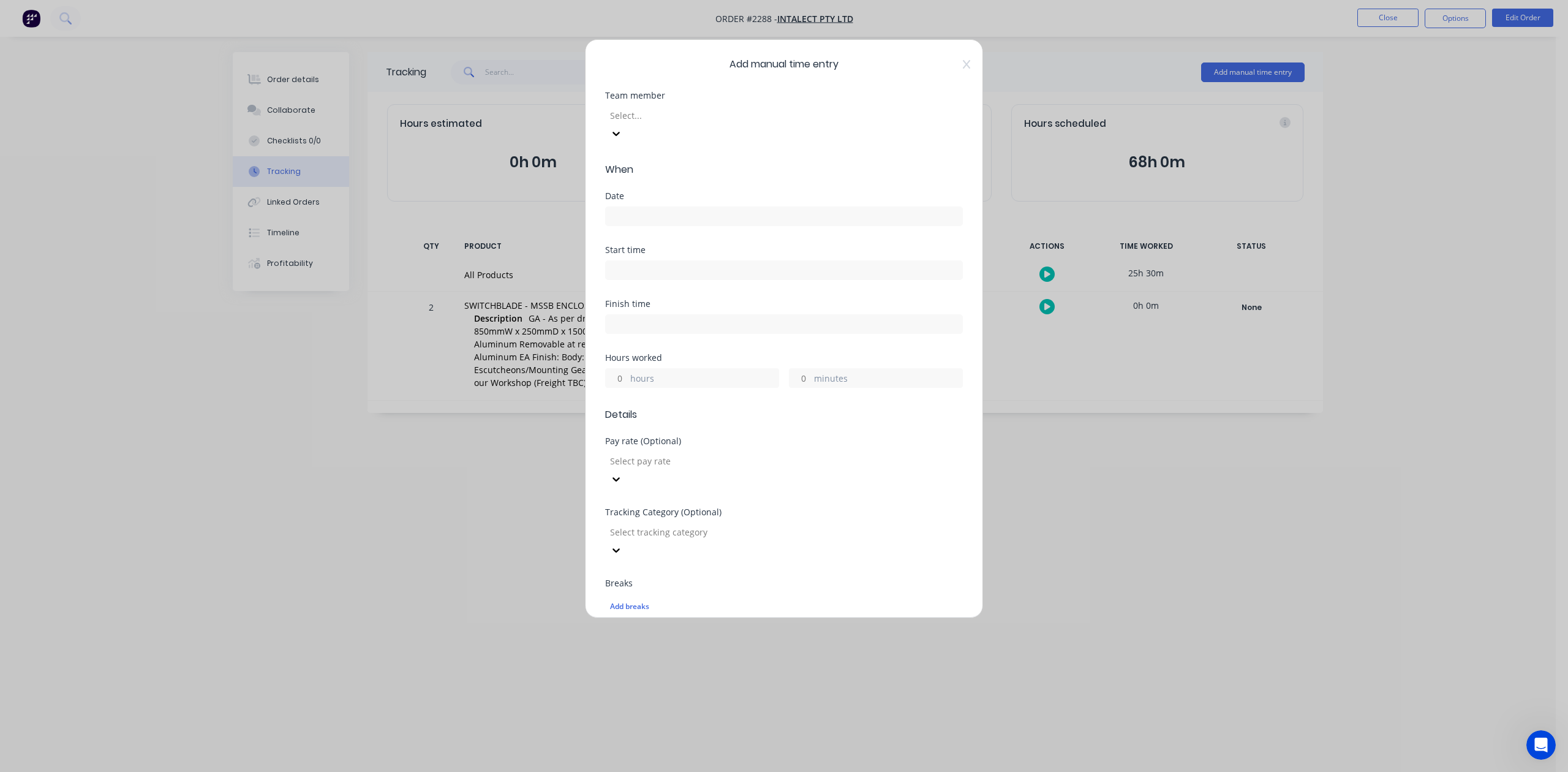
click at [733, 123] on div at bounding box center [697, 115] width 177 height 15
click at [673, 225] on input at bounding box center [784, 216] width 356 height 18
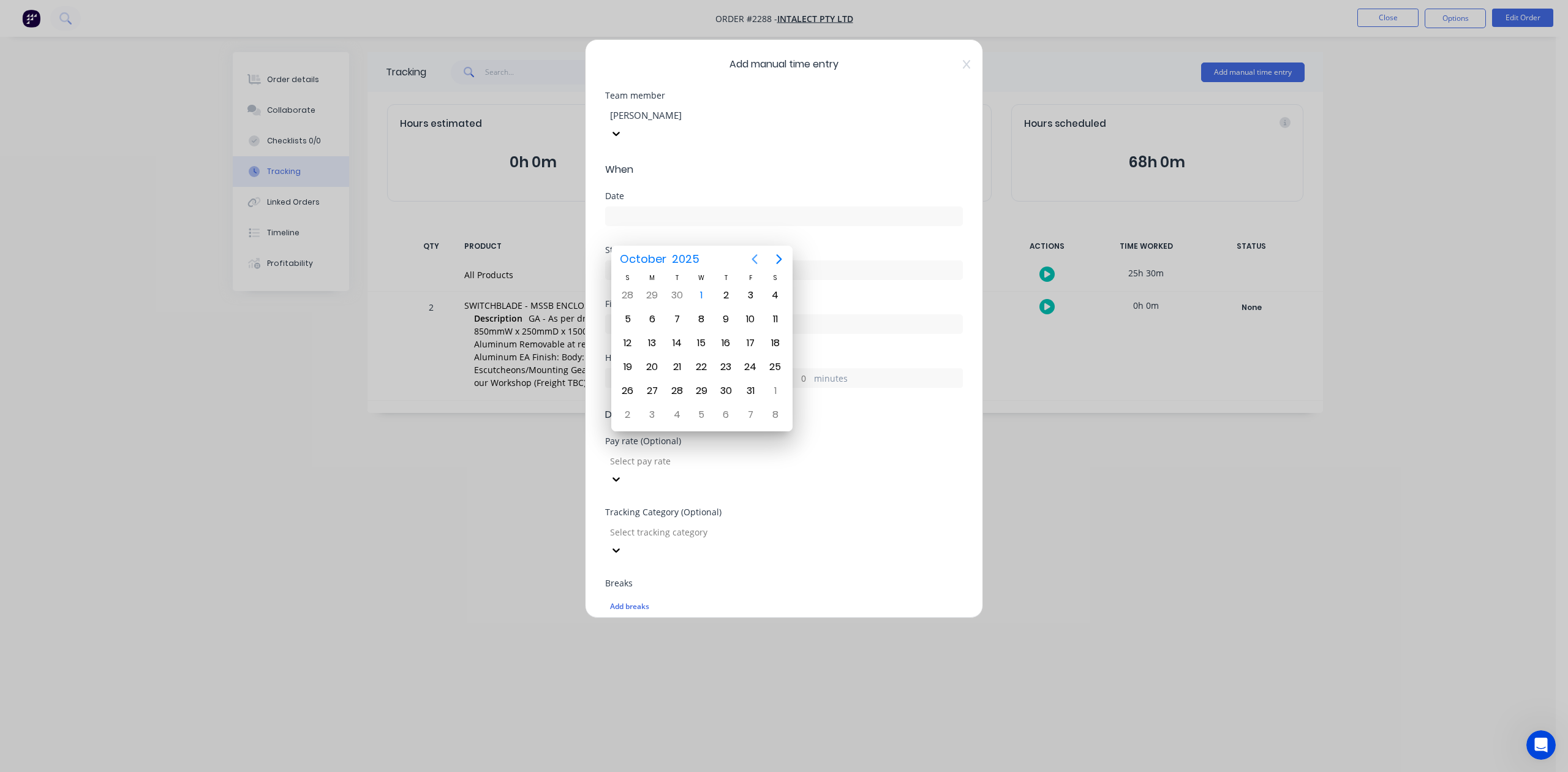
click at [754, 258] on icon "Previous page" at bounding box center [754, 258] width 6 height 9
click at [676, 390] on div "30" at bounding box center [676, 390] width 18 height 18
type input "[DATE]"
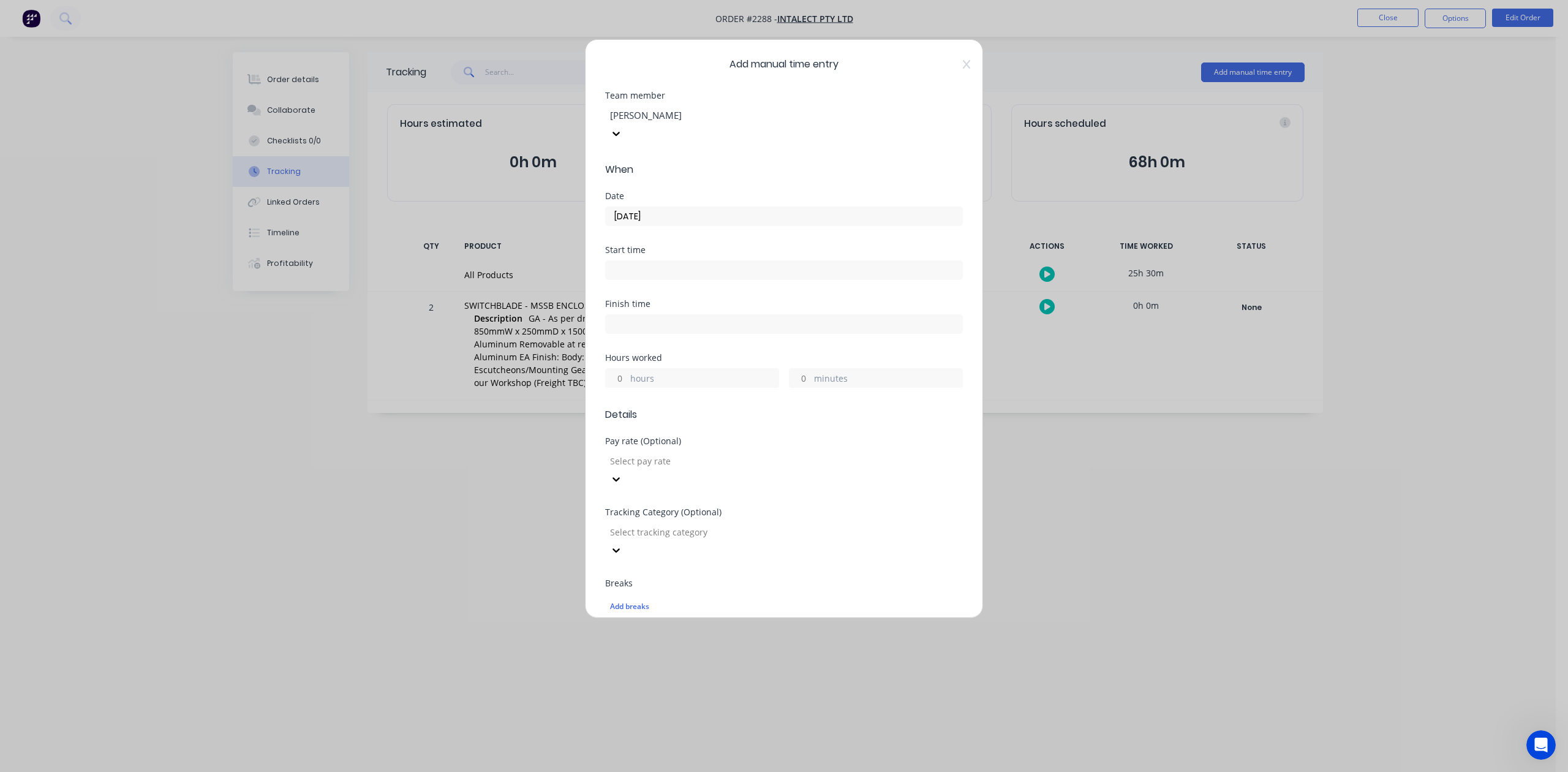
click at [623, 387] on input "hours" at bounding box center [616, 377] width 21 height 18
type input "2"
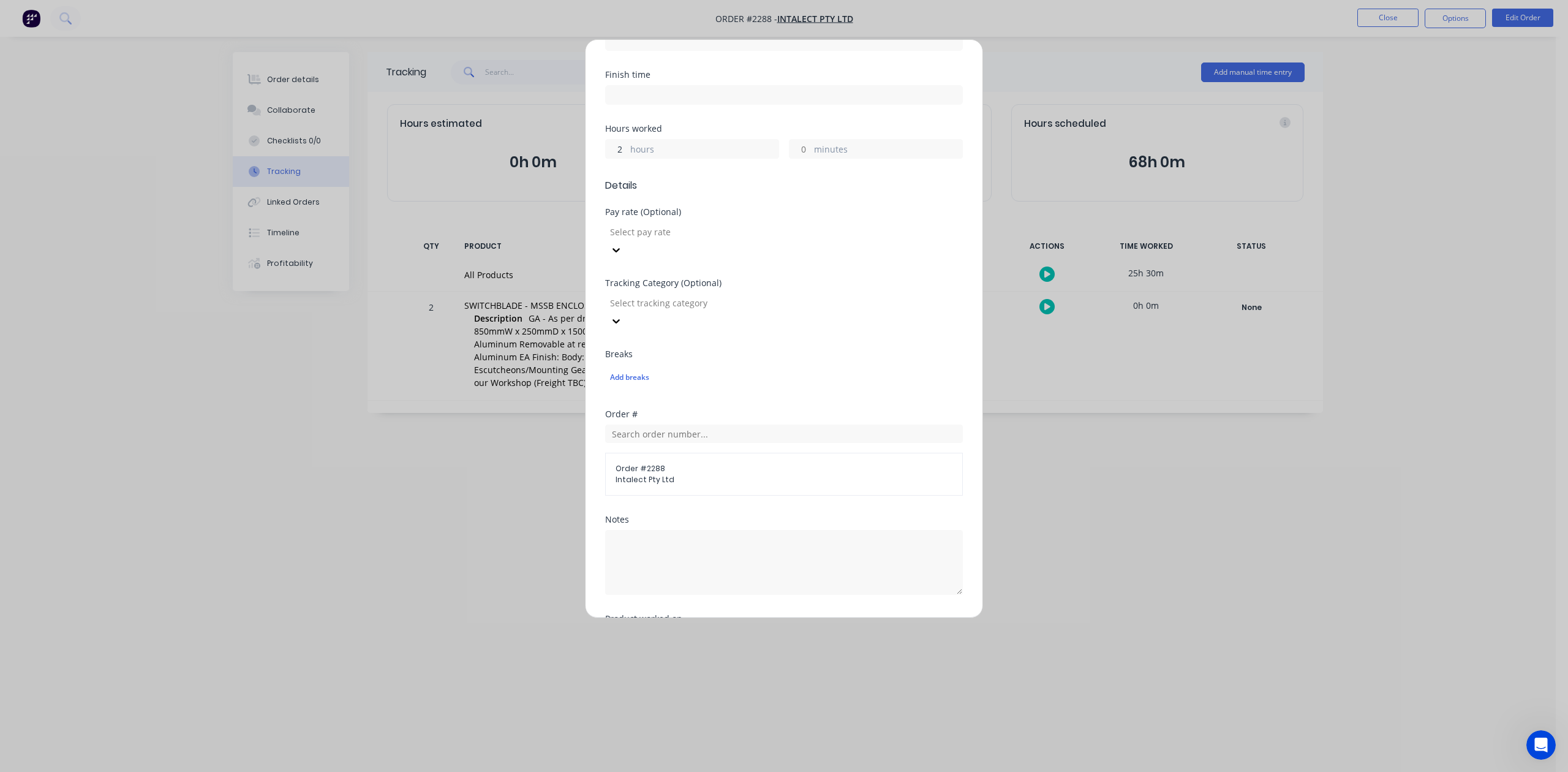
scroll to position [433, 0]
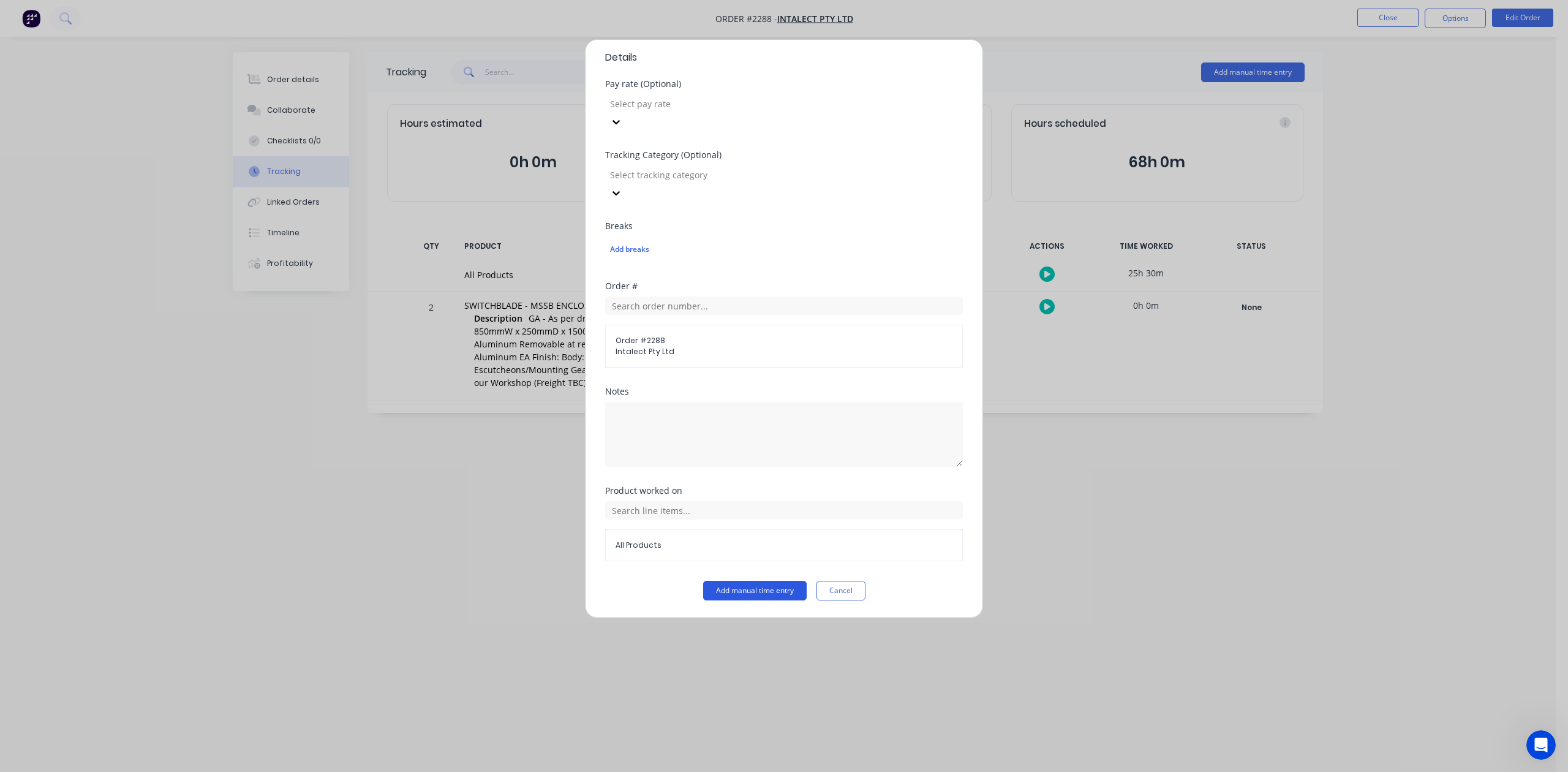
click at [738, 591] on button "Add manual time entry" at bounding box center [755, 590] width 104 height 20
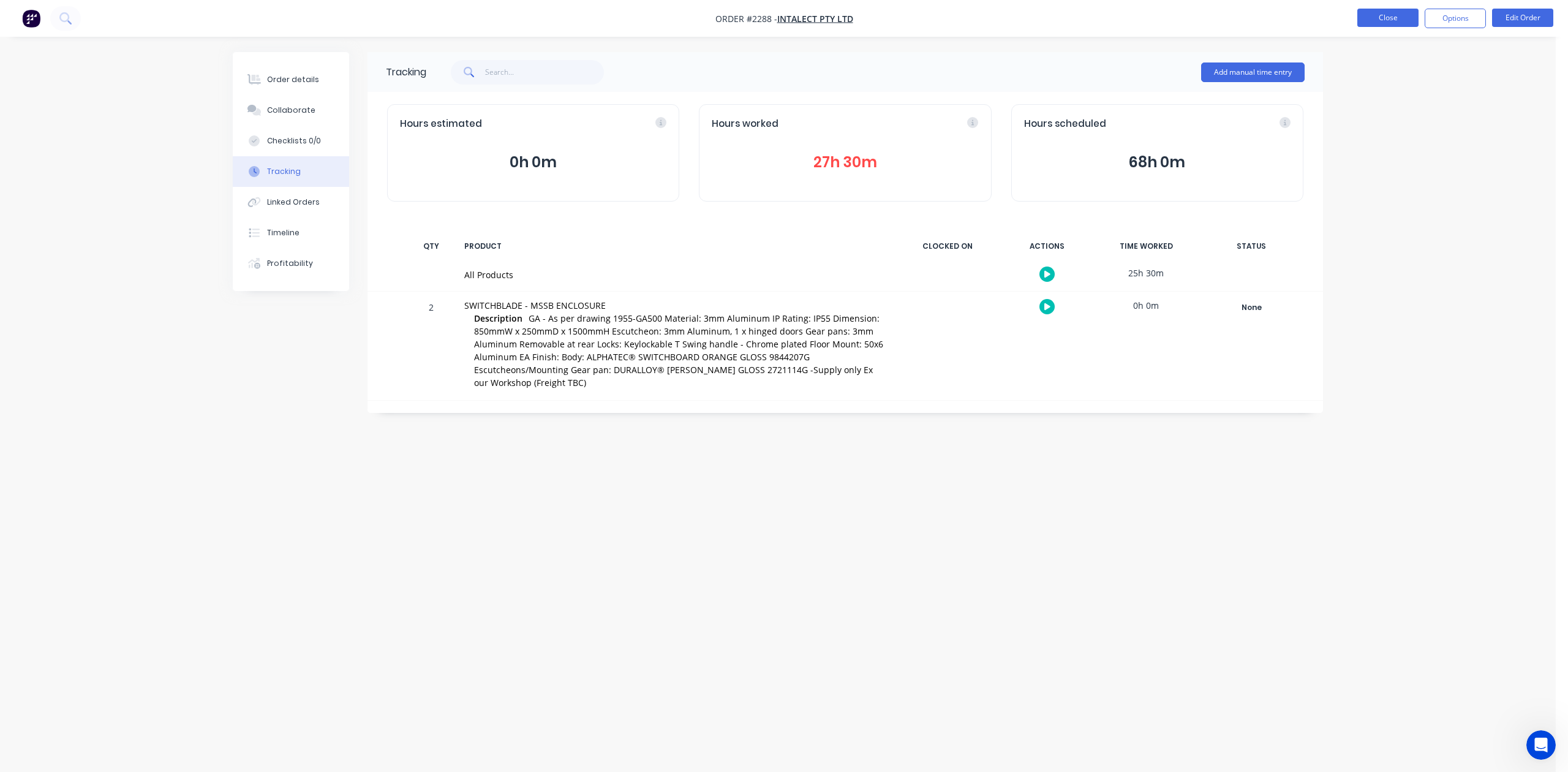
click at [1370, 11] on button "Close" at bounding box center [1388, 18] width 61 height 18
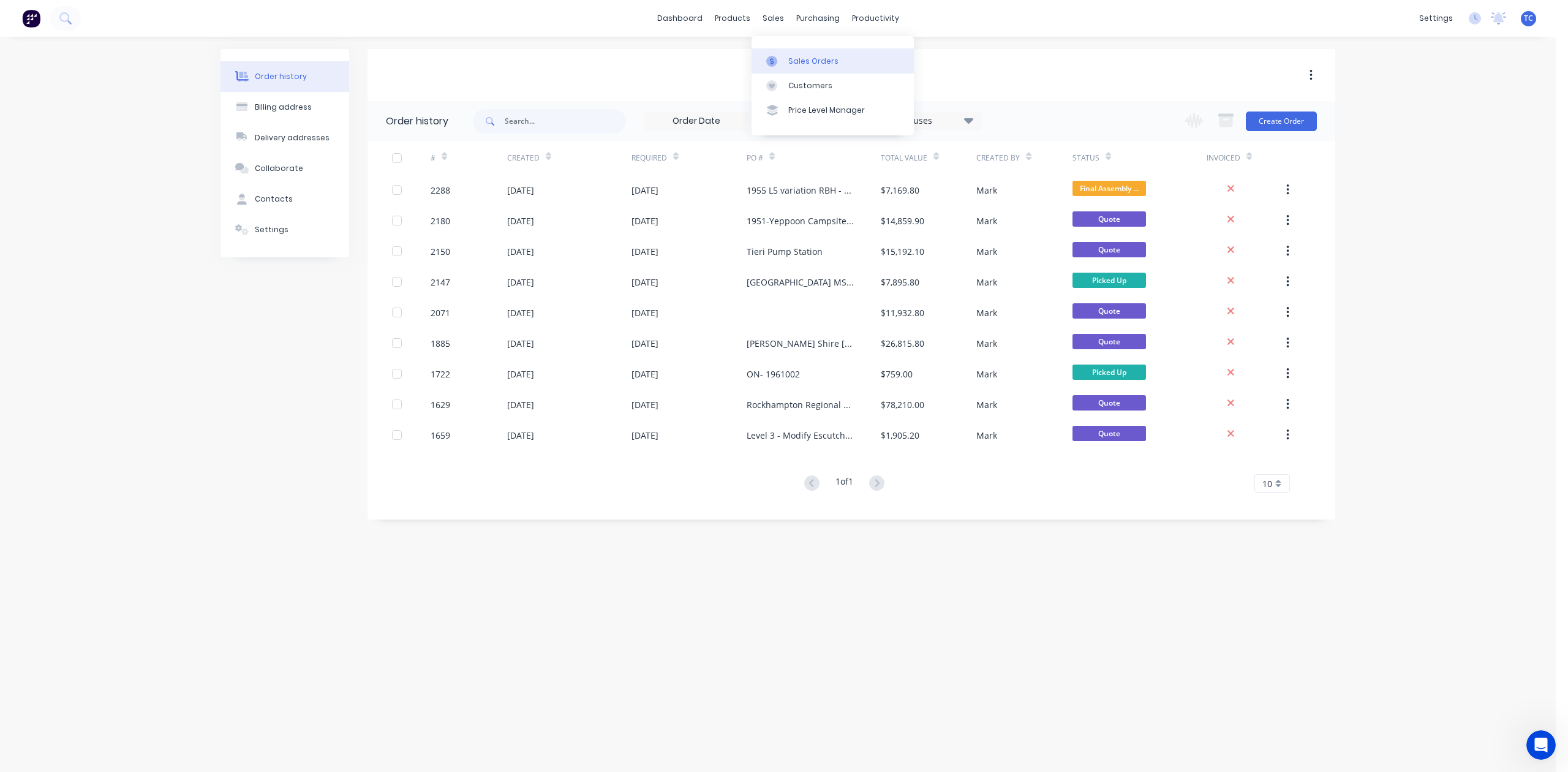
click at [814, 63] on div "Sales Orders" at bounding box center [813, 61] width 50 height 11
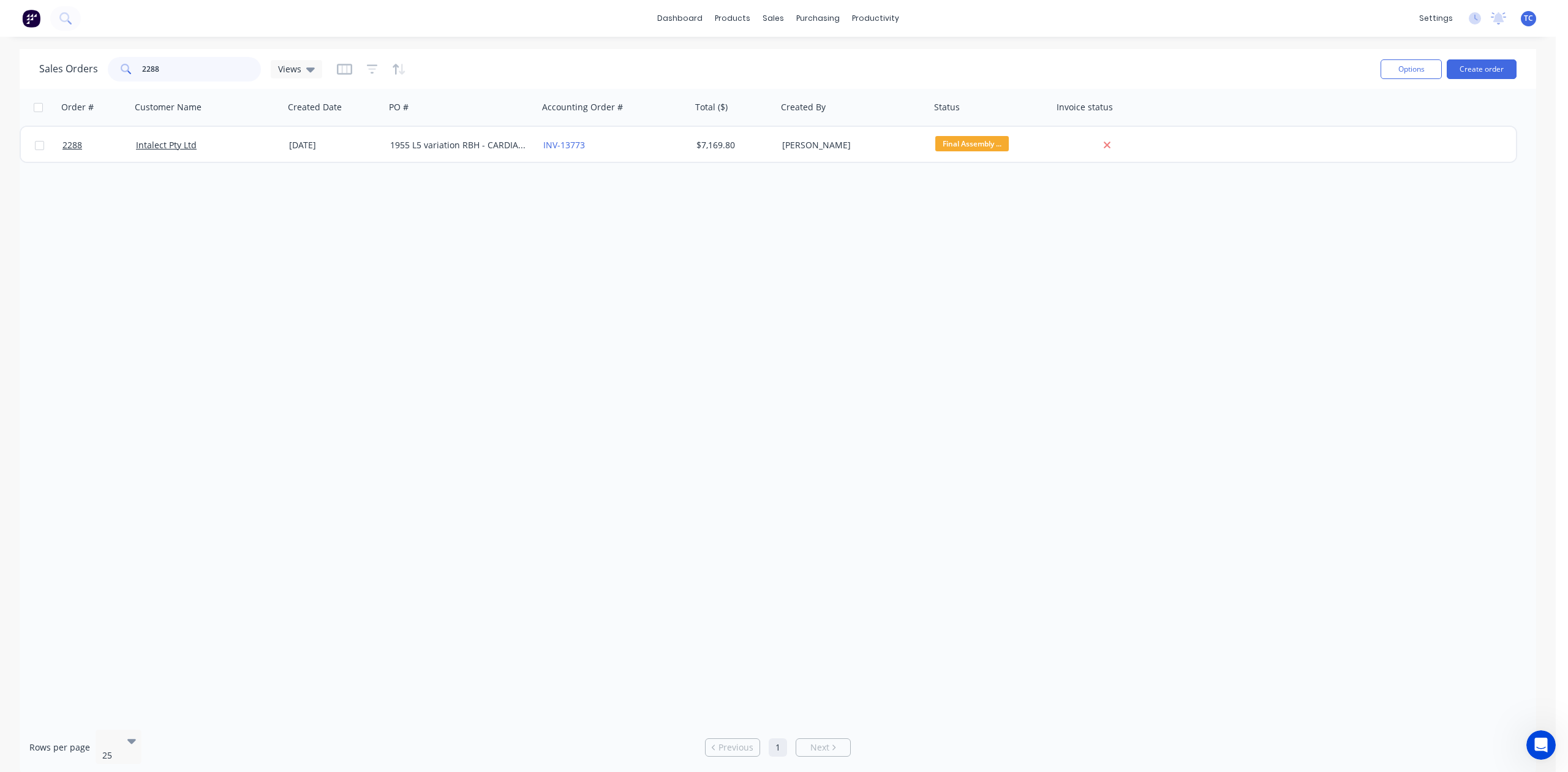
drag, startPoint x: 250, startPoint y: 65, endPoint x: 96, endPoint y: 63, distance: 154.0
click at [96, 63] on div "Sales Orders 2288 Views" at bounding box center [181, 69] width 283 height 25
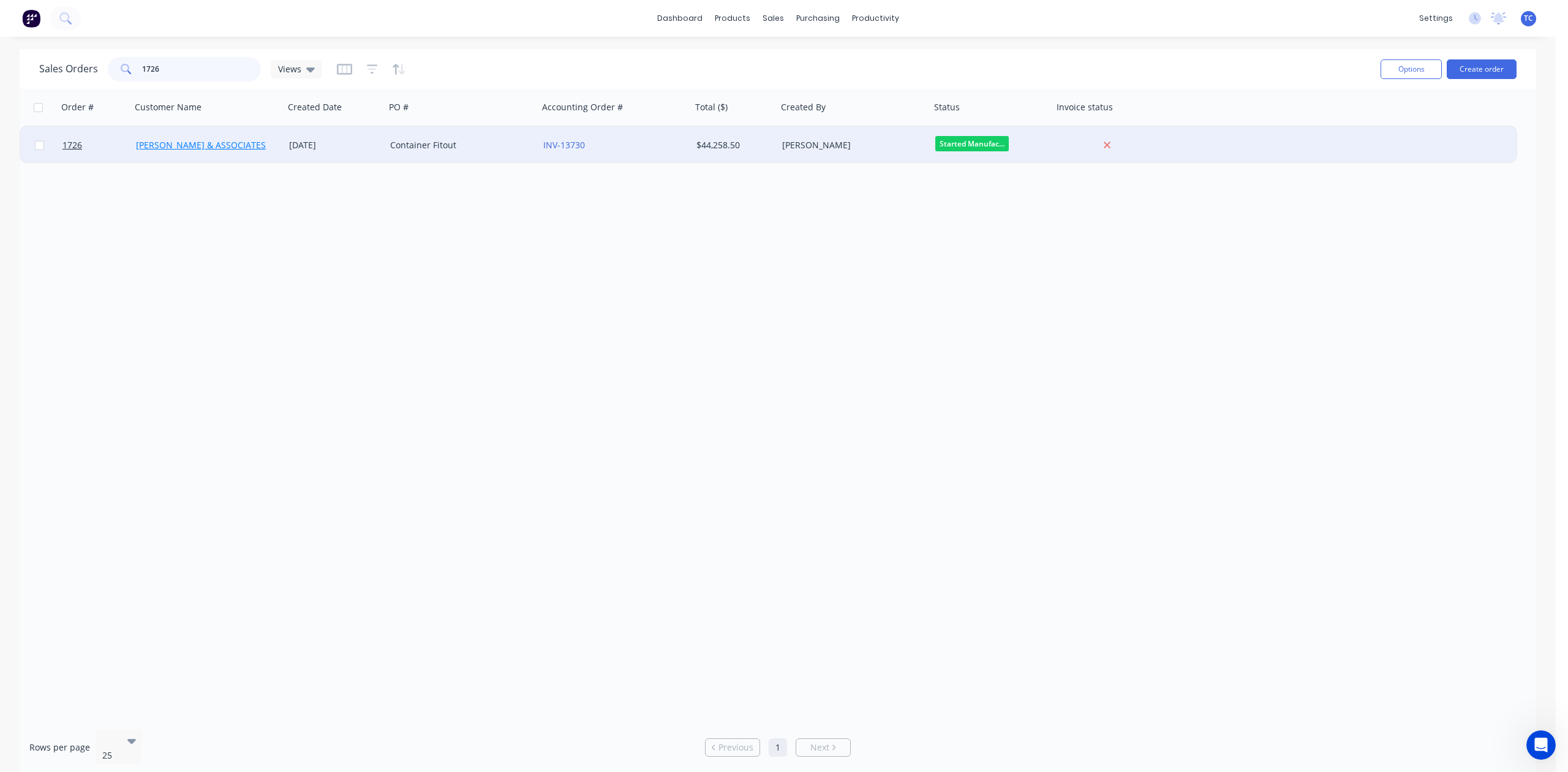
type input "1726"
click at [157, 139] on link "[PERSON_NAME] & ASSOCIATES" at bounding box center [201, 145] width 130 height 12
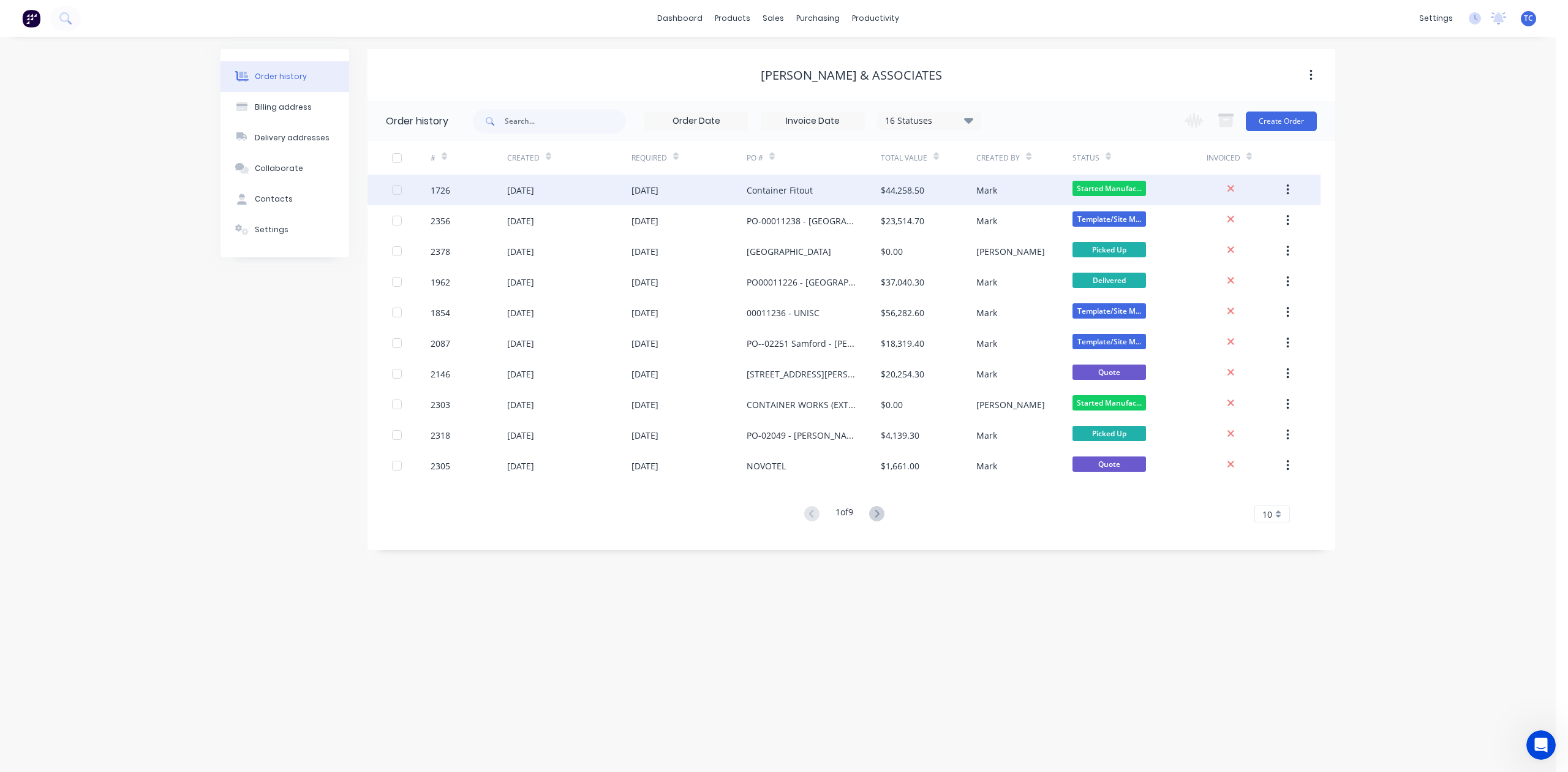
click at [517, 190] on div "[DATE]" at bounding box center [520, 190] width 27 height 13
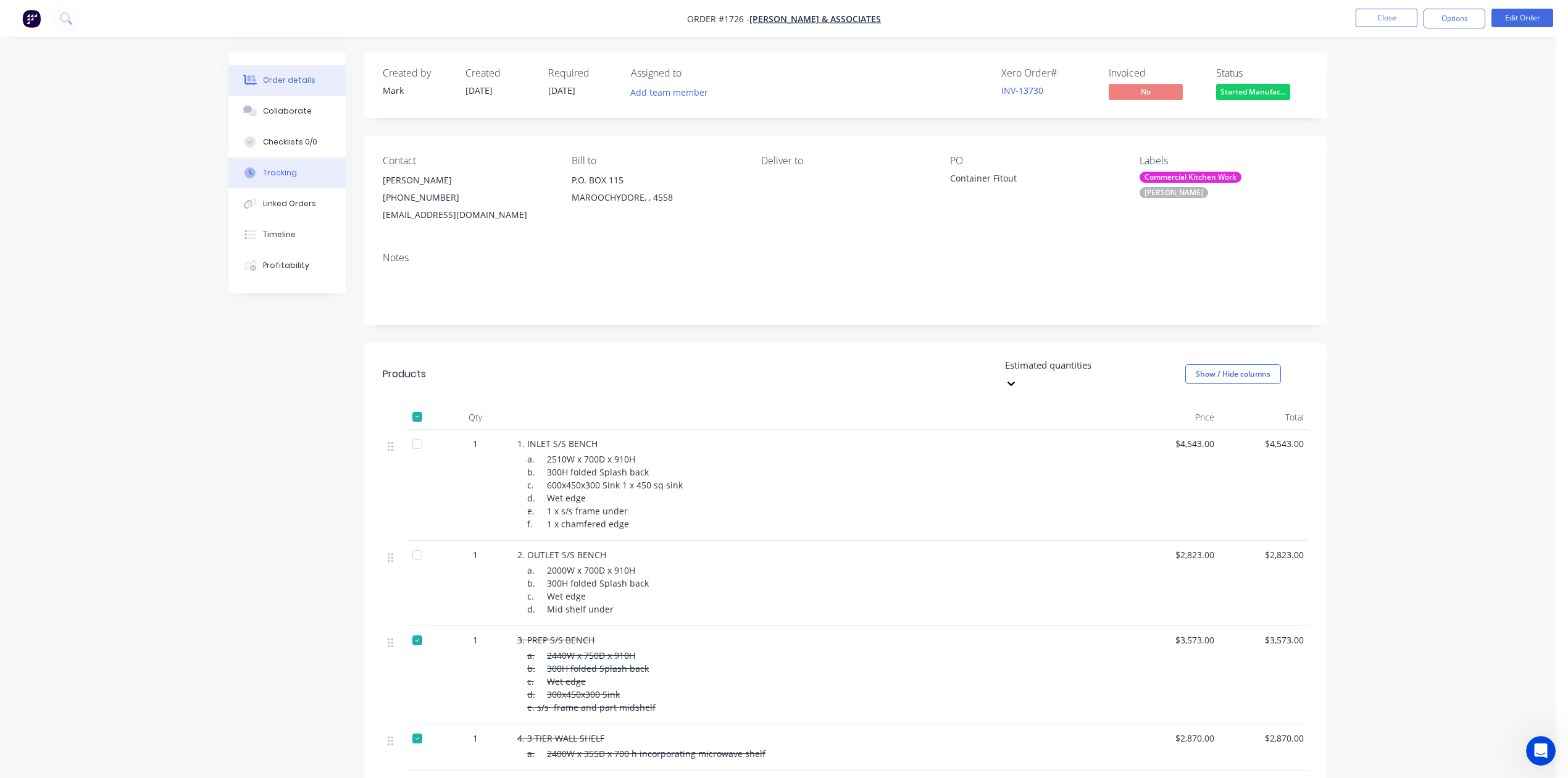
click at [277, 179] on div "Tracking" at bounding box center [280, 172] width 34 height 11
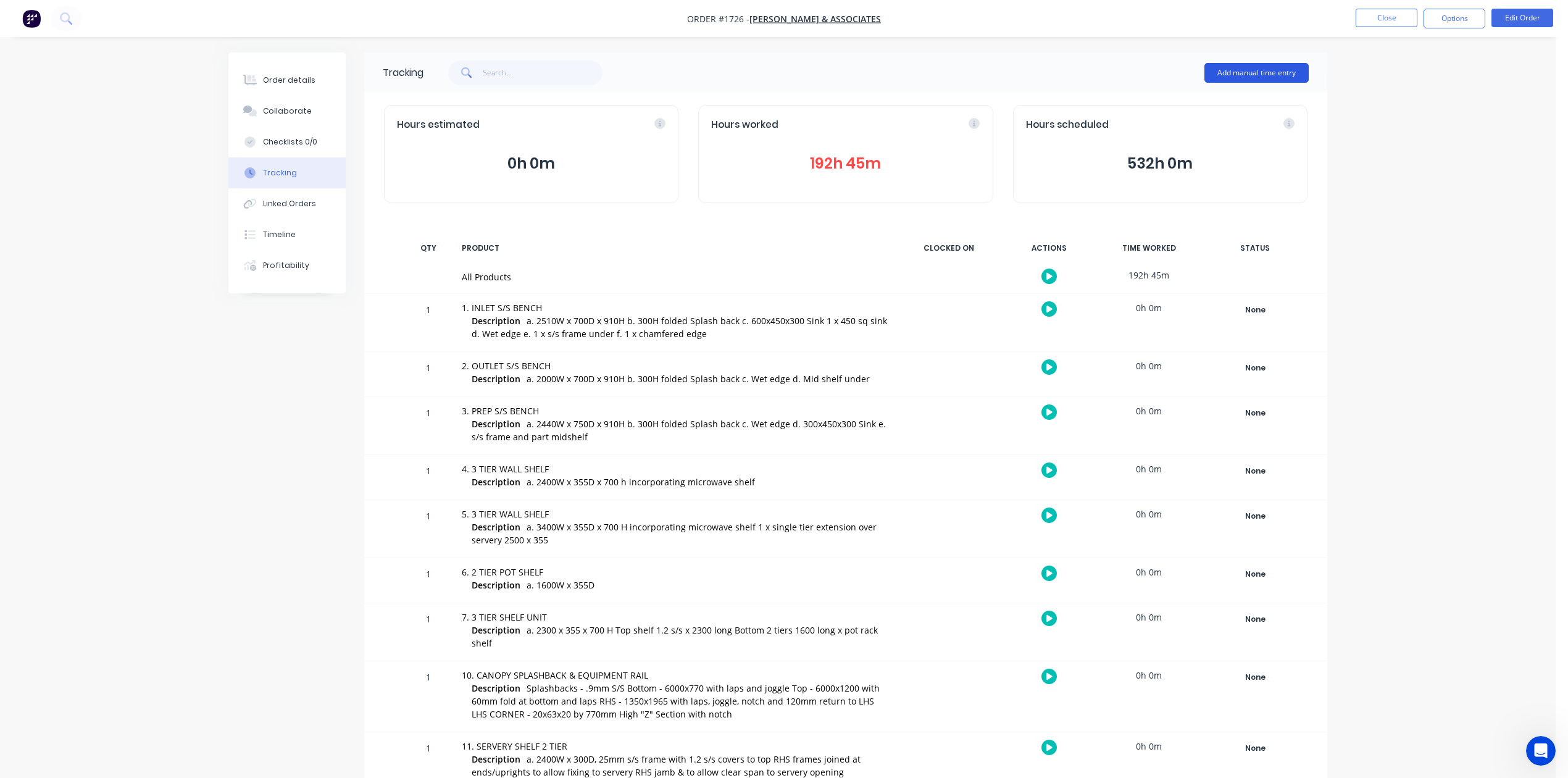
click at [1225, 73] on button "Add manual time entry" at bounding box center [1257, 73] width 104 height 20
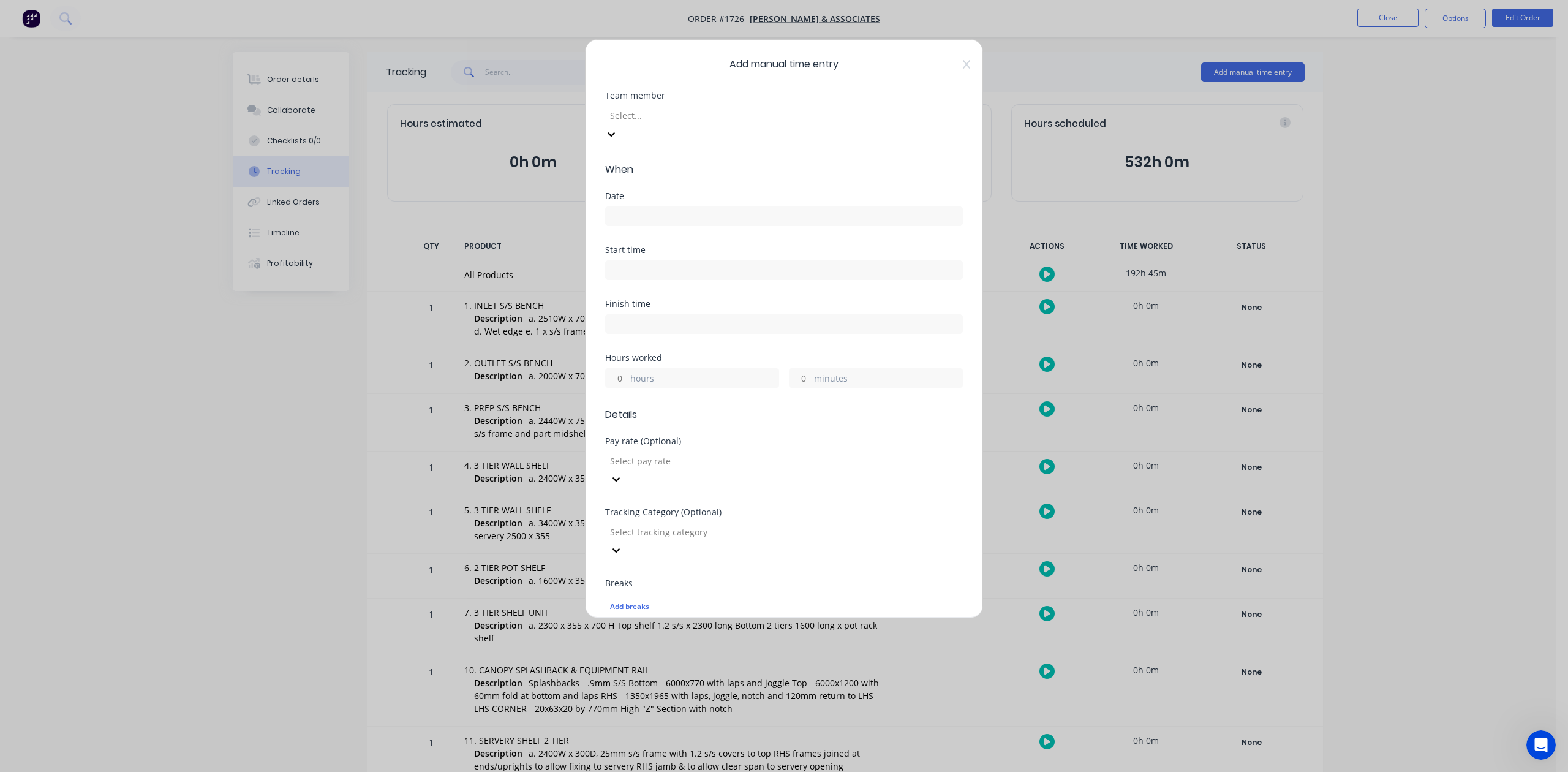
click at [722, 123] on div at bounding box center [697, 115] width 177 height 15
click at [645, 225] on input at bounding box center [784, 216] width 356 height 18
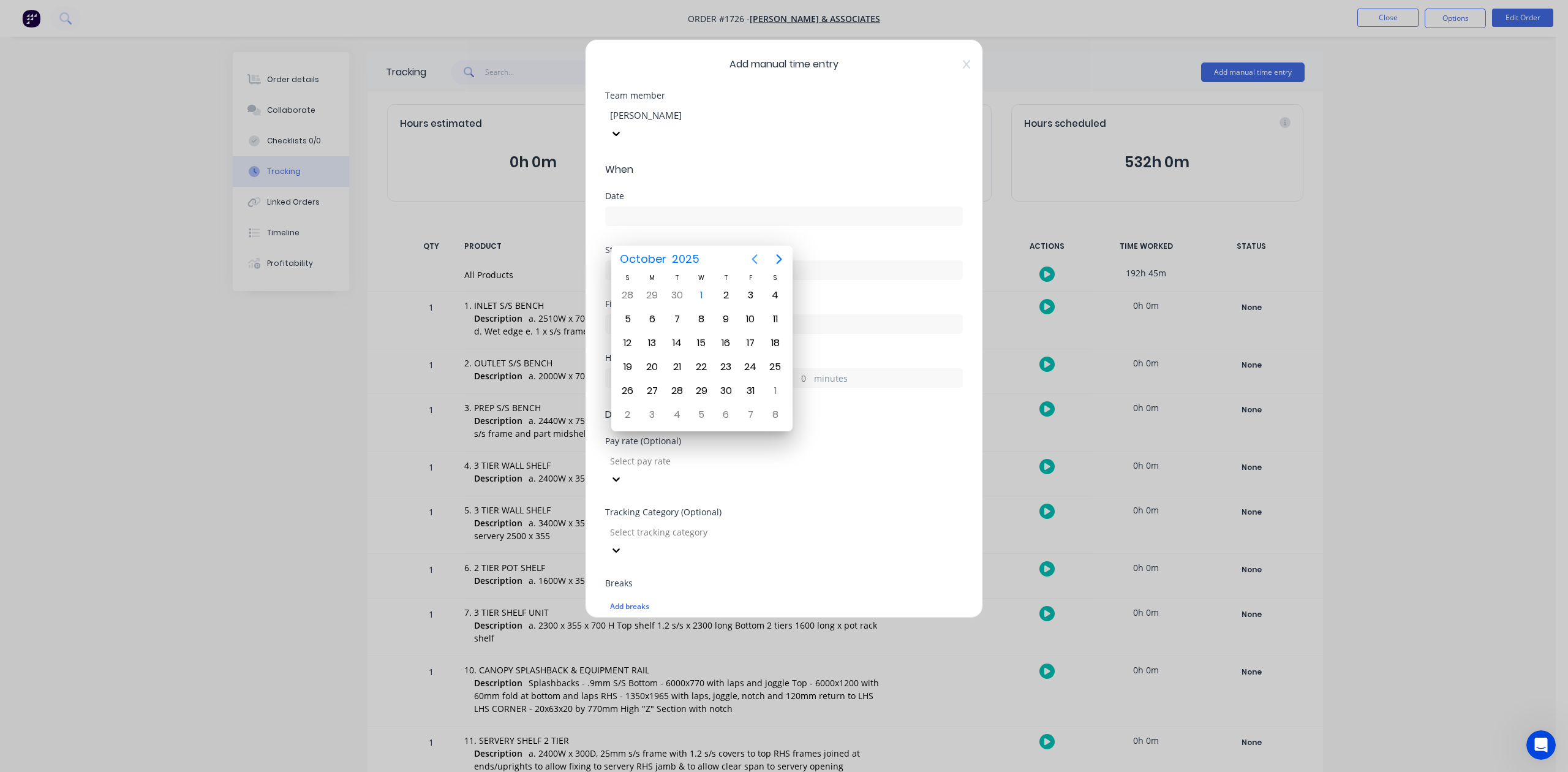
click at [757, 258] on icon "Previous page" at bounding box center [754, 259] width 15 height 15
click at [676, 390] on div "30" at bounding box center [676, 390] width 18 height 18
type input "[DATE]"
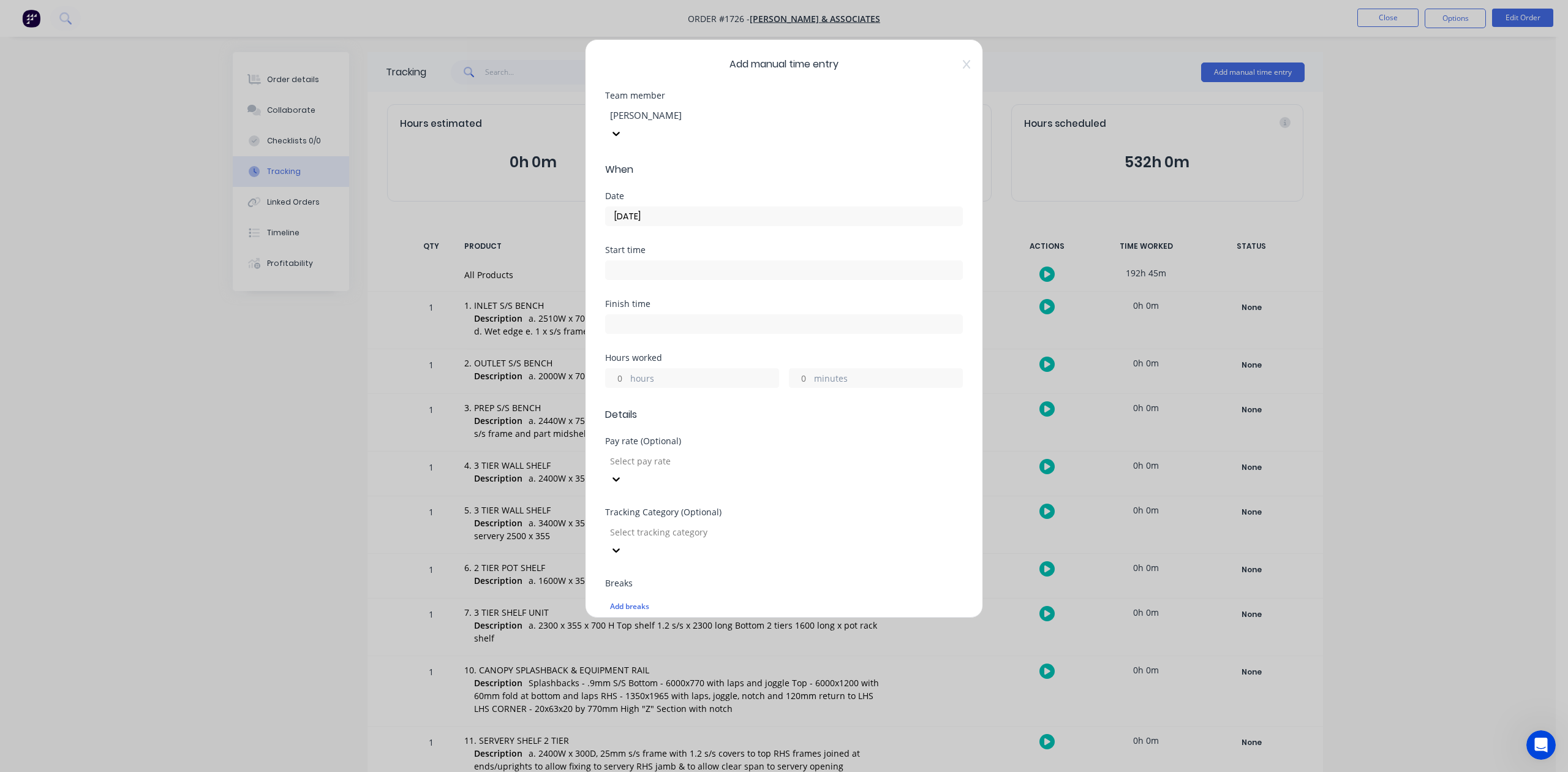
click at [626, 387] on input "hours" at bounding box center [616, 377] width 21 height 18
type input "2"
click at [790, 387] on input "minutes" at bounding box center [800, 377] width 21 height 18
type input "30"
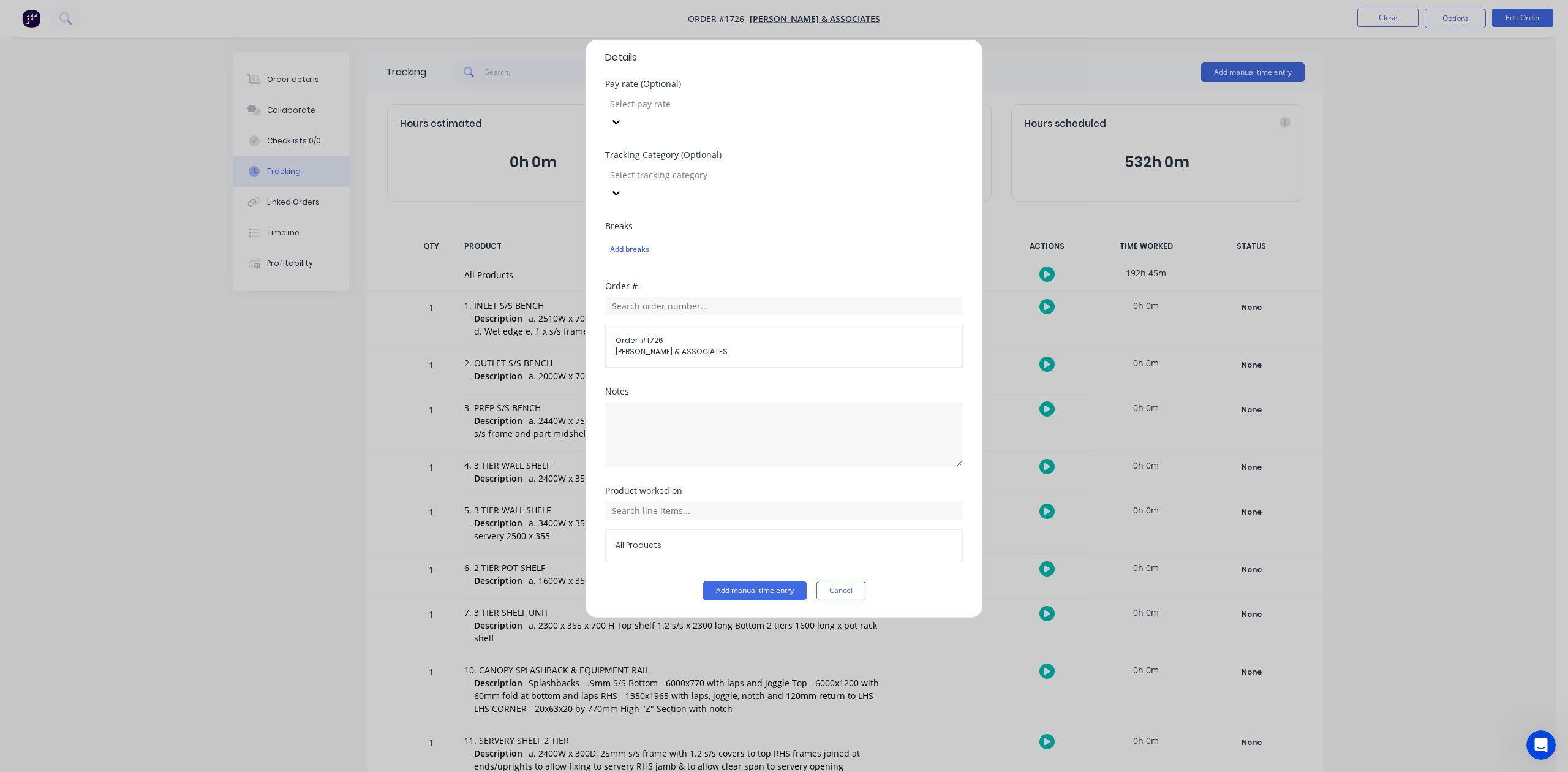
scroll to position [433, 0]
click at [754, 594] on button "Add manual time entry" at bounding box center [755, 590] width 104 height 20
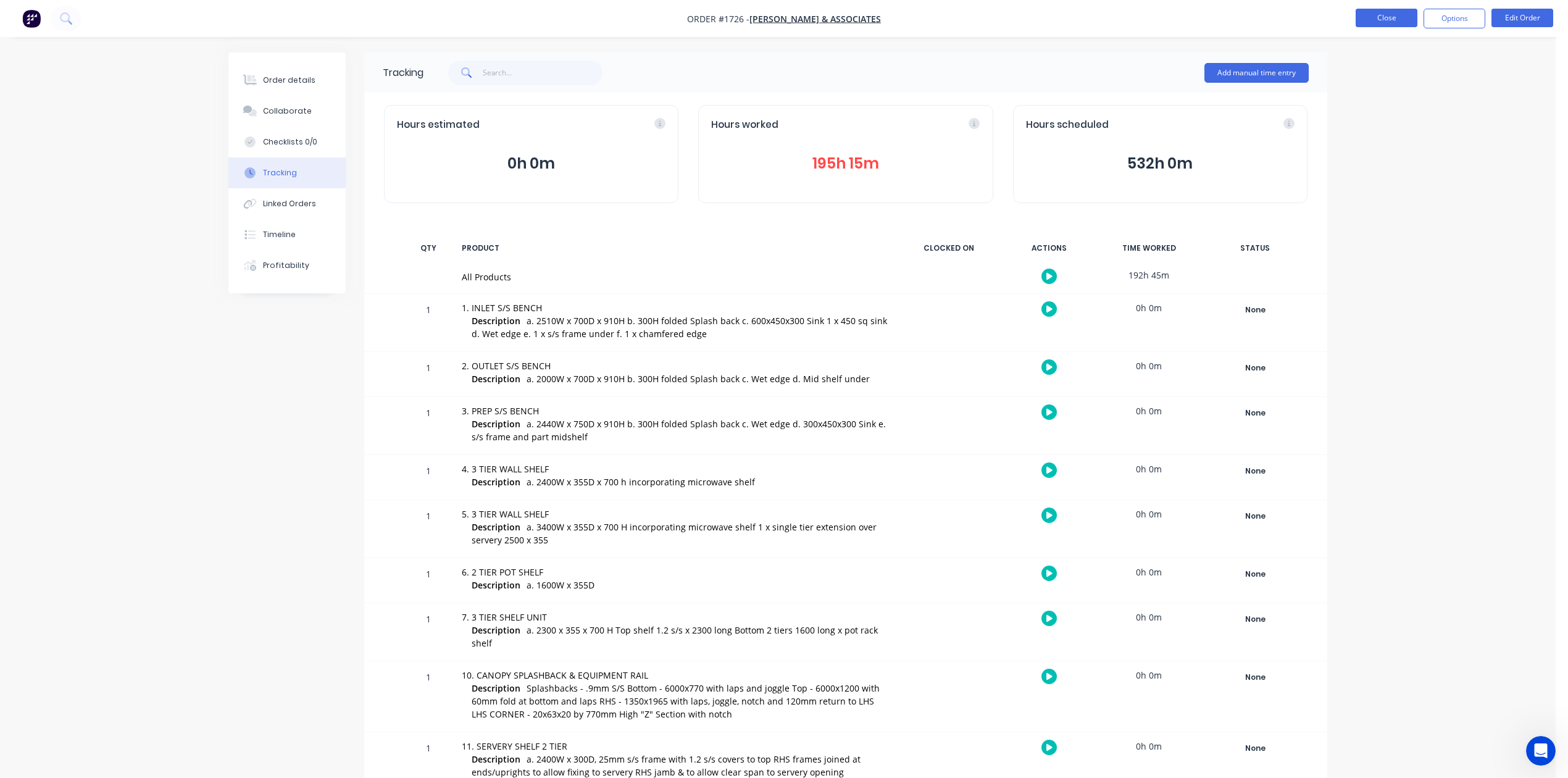
click at [1377, 21] on button "Close" at bounding box center [1386, 18] width 62 height 18
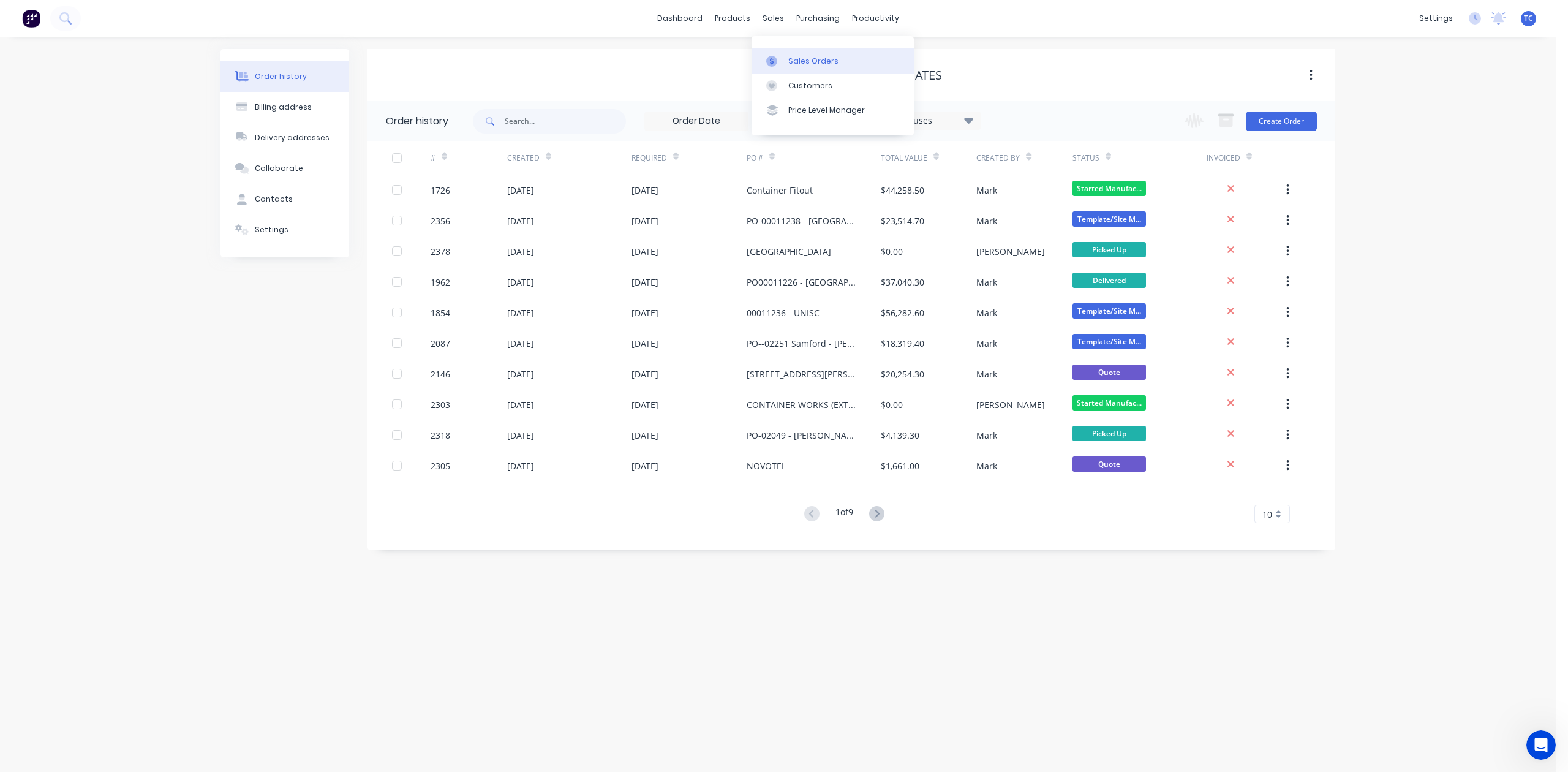
click at [814, 66] on div "Sales Orders" at bounding box center [813, 61] width 50 height 11
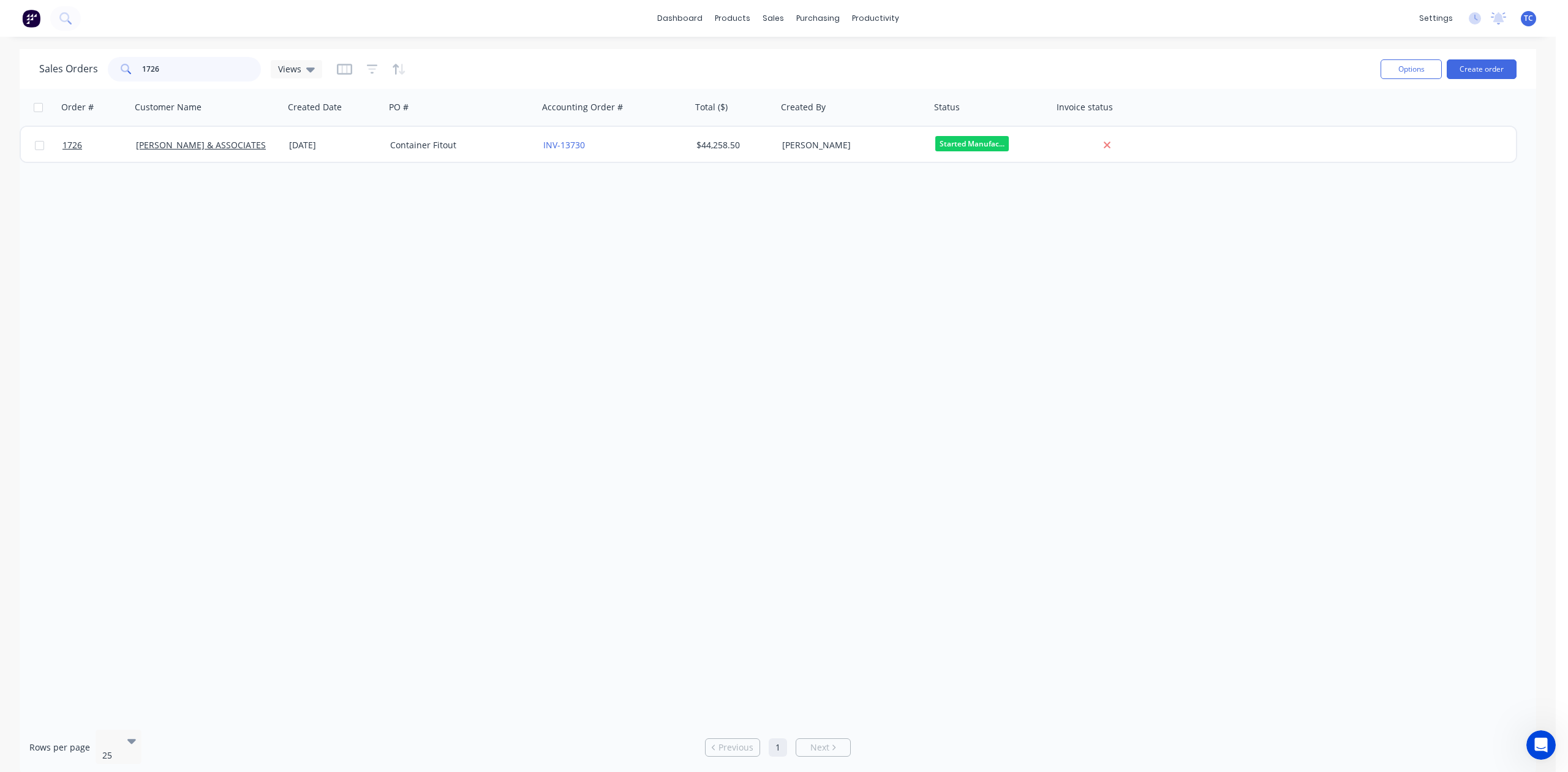
drag, startPoint x: 217, startPoint y: 82, endPoint x: 128, endPoint y: 72, distance: 89.6
click at [128, 72] on div "1726" at bounding box center [185, 69] width 153 height 25
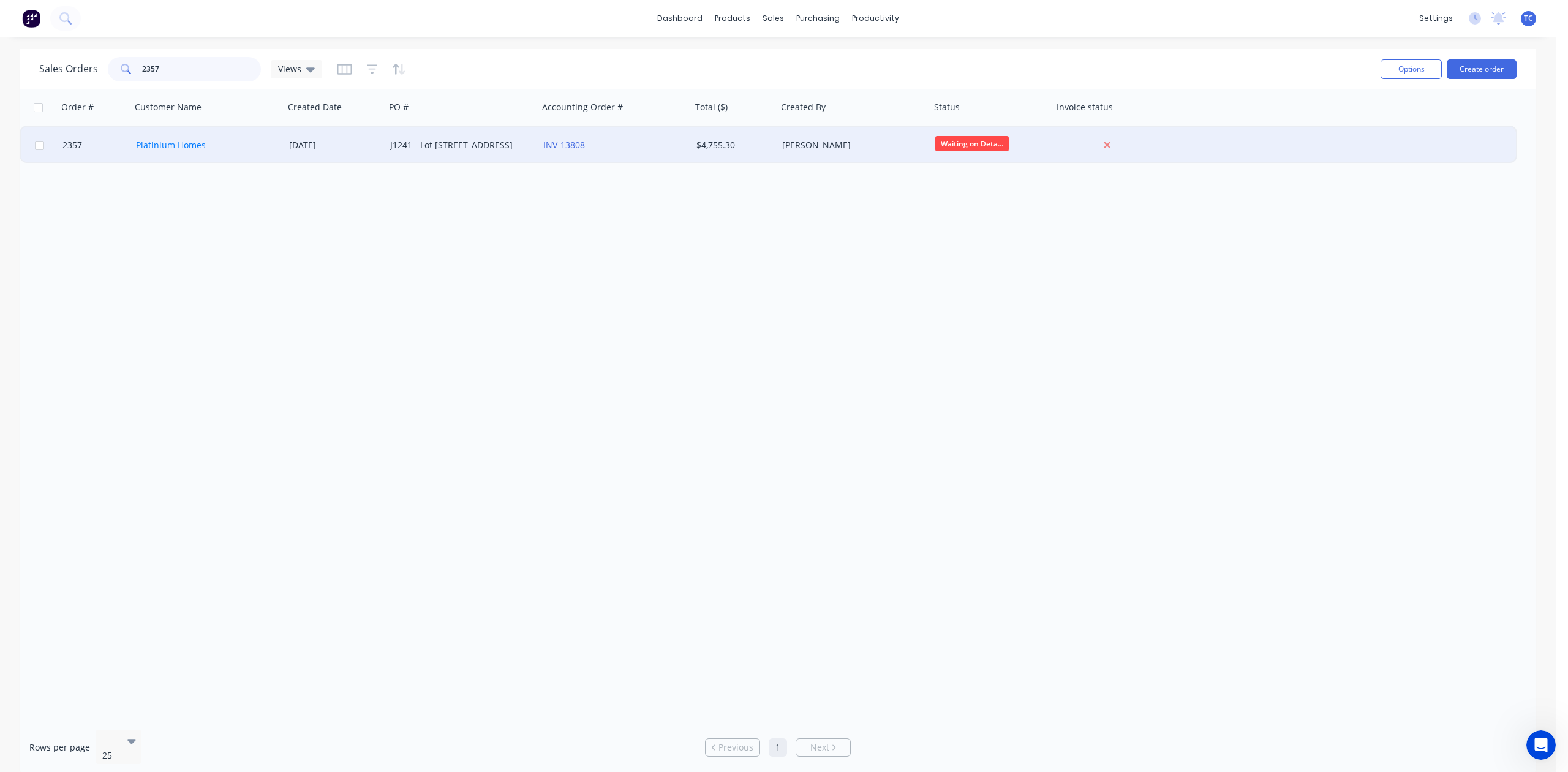
type input "2357"
click at [160, 143] on link "Platinium Homes" at bounding box center [171, 145] width 70 height 12
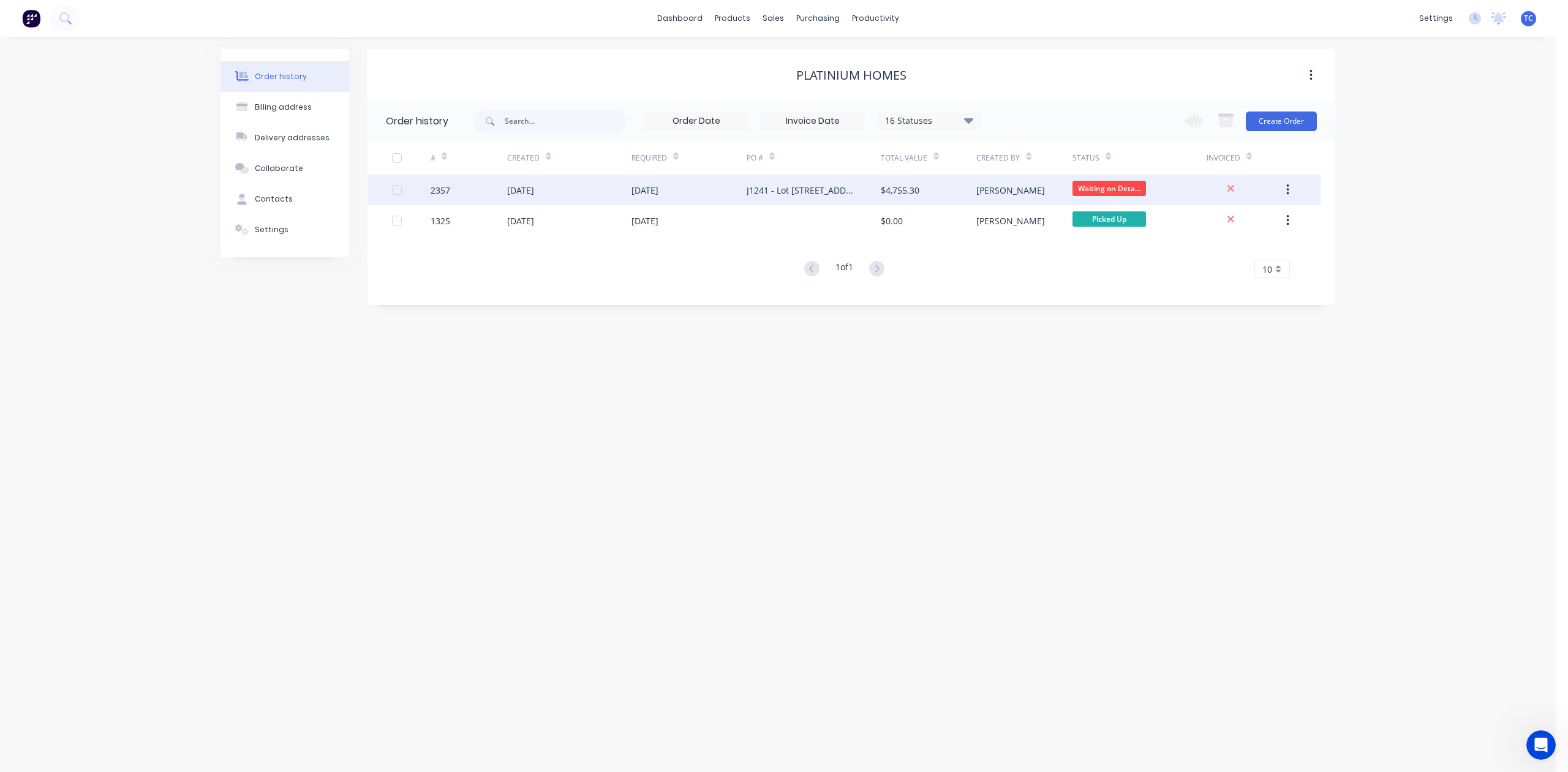
click at [518, 186] on div "[DATE]" at bounding box center [520, 190] width 27 height 13
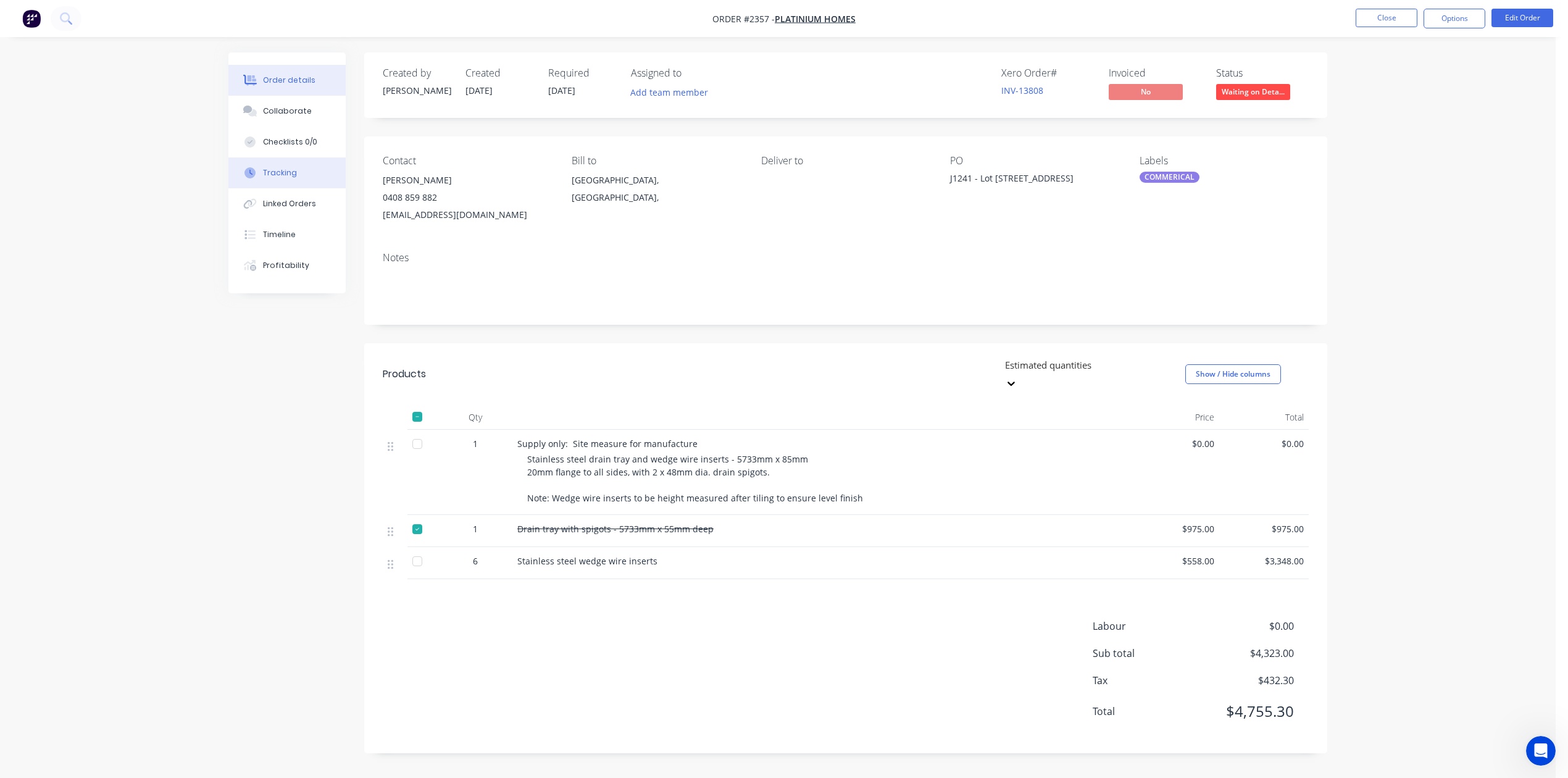
click at [282, 179] on div "Tracking" at bounding box center [280, 172] width 34 height 11
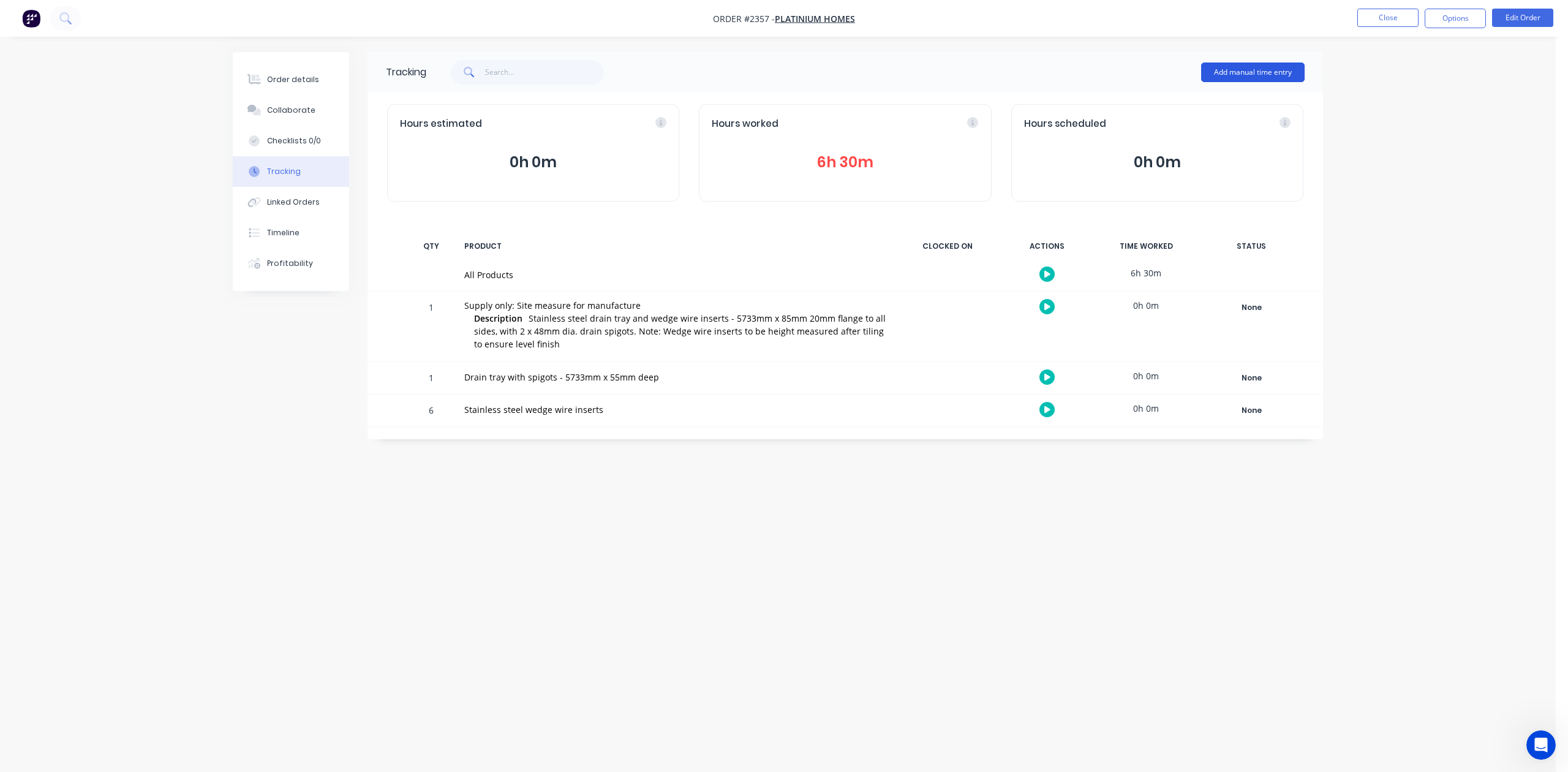
click at [1225, 70] on button "Add manual time entry" at bounding box center [1253, 72] width 104 height 20
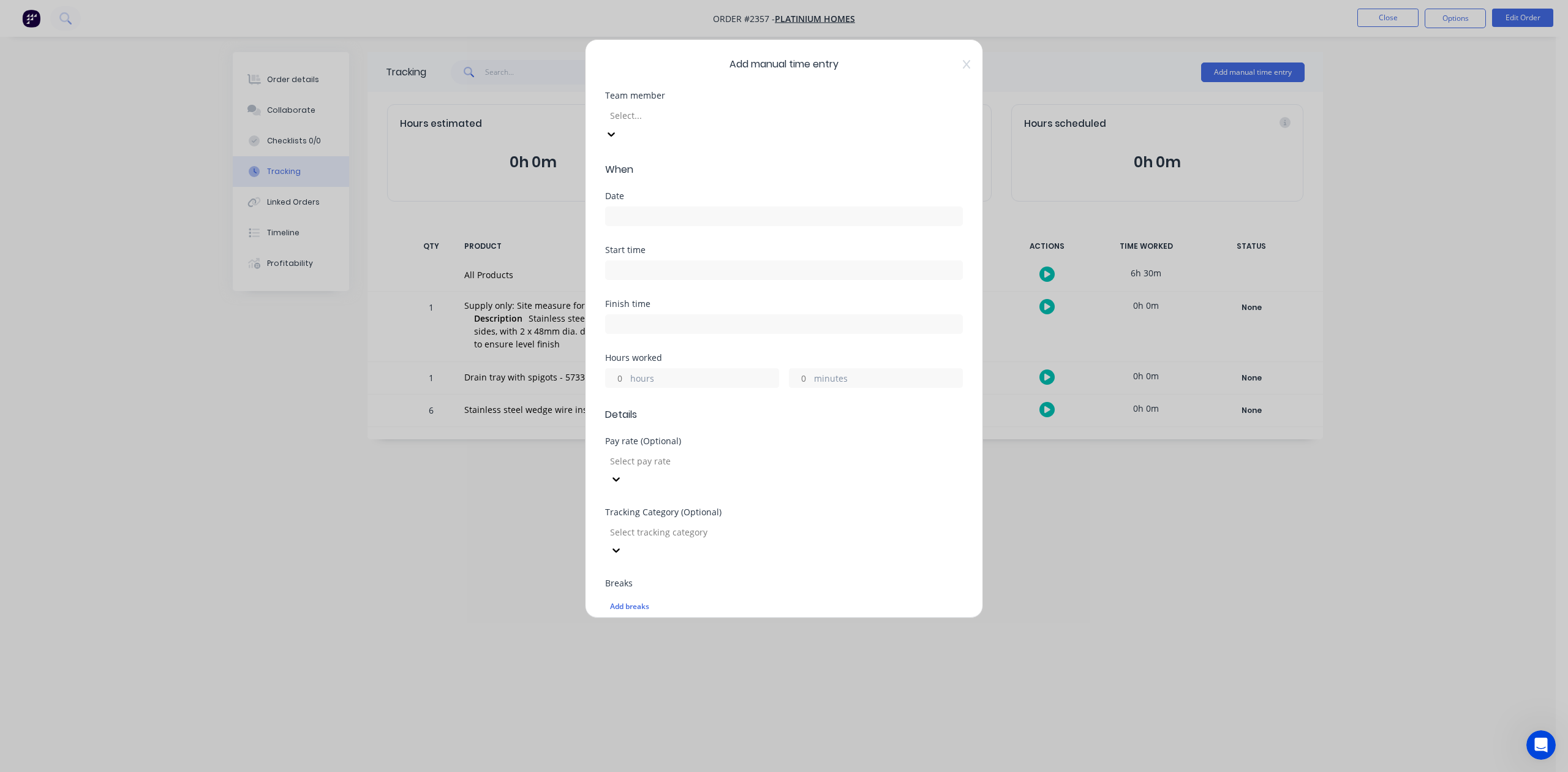
click at [757, 123] on div at bounding box center [697, 115] width 177 height 15
click at [675, 225] on input at bounding box center [784, 216] width 356 height 18
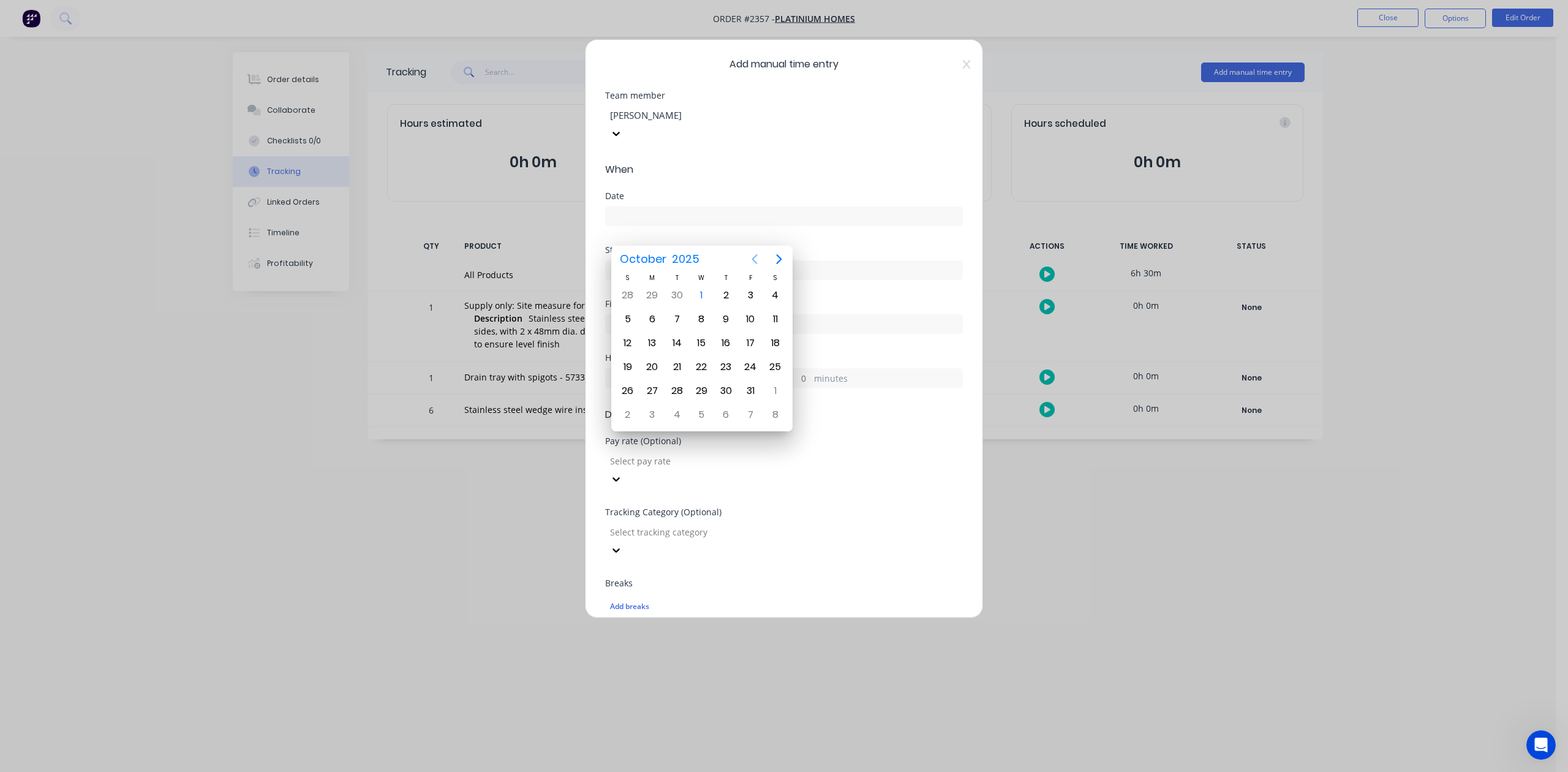
click at [757, 253] on icon "Previous page" at bounding box center [754, 259] width 15 height 15
click at [677, 392] on div "30" at bounding box center [676, 390] width 18 height 18
type input "[DATE]"
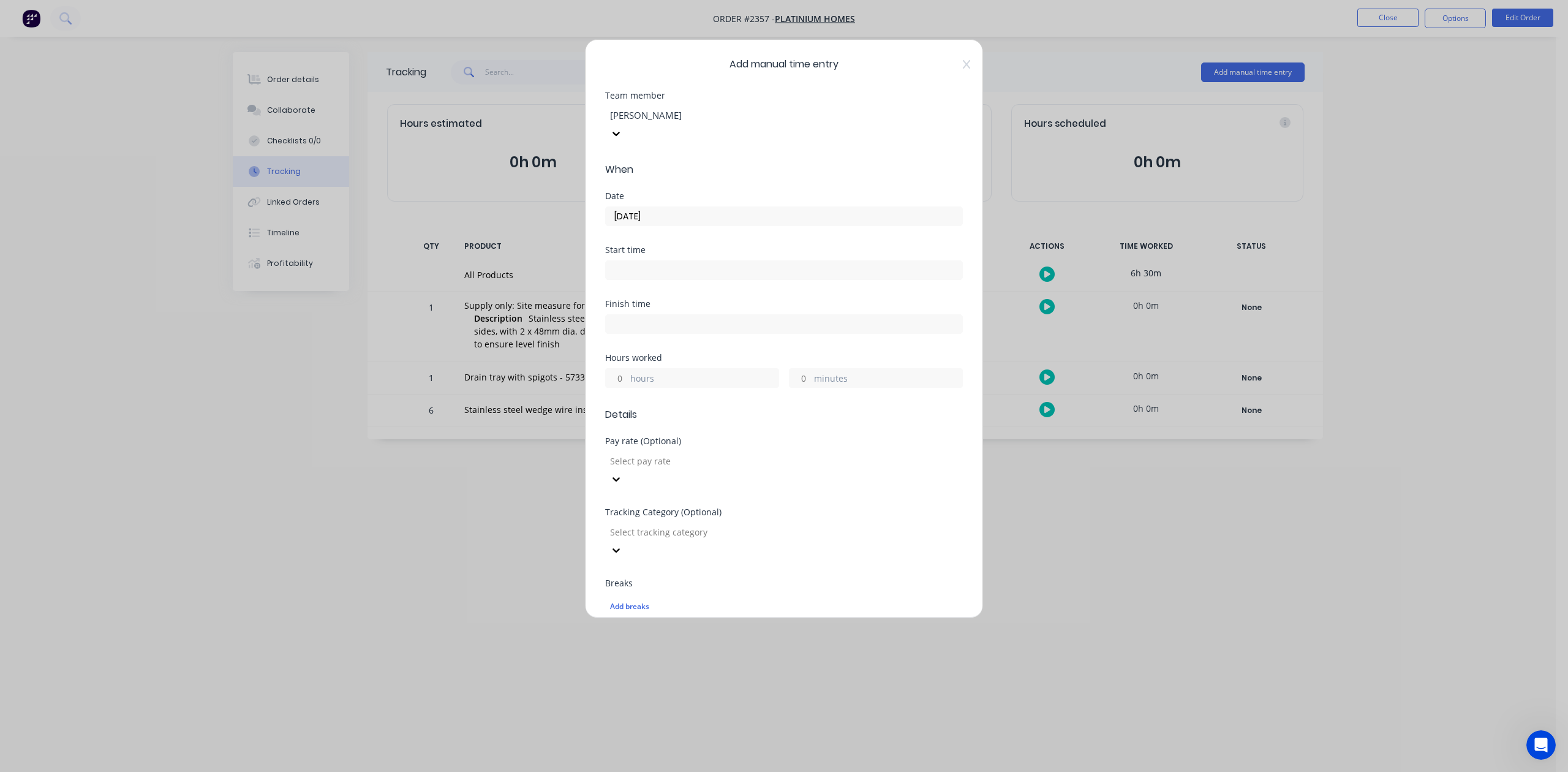
click at [797, 387] on input "minutes" at bounding box center [800, 377] width 21 height 18
type input "30"
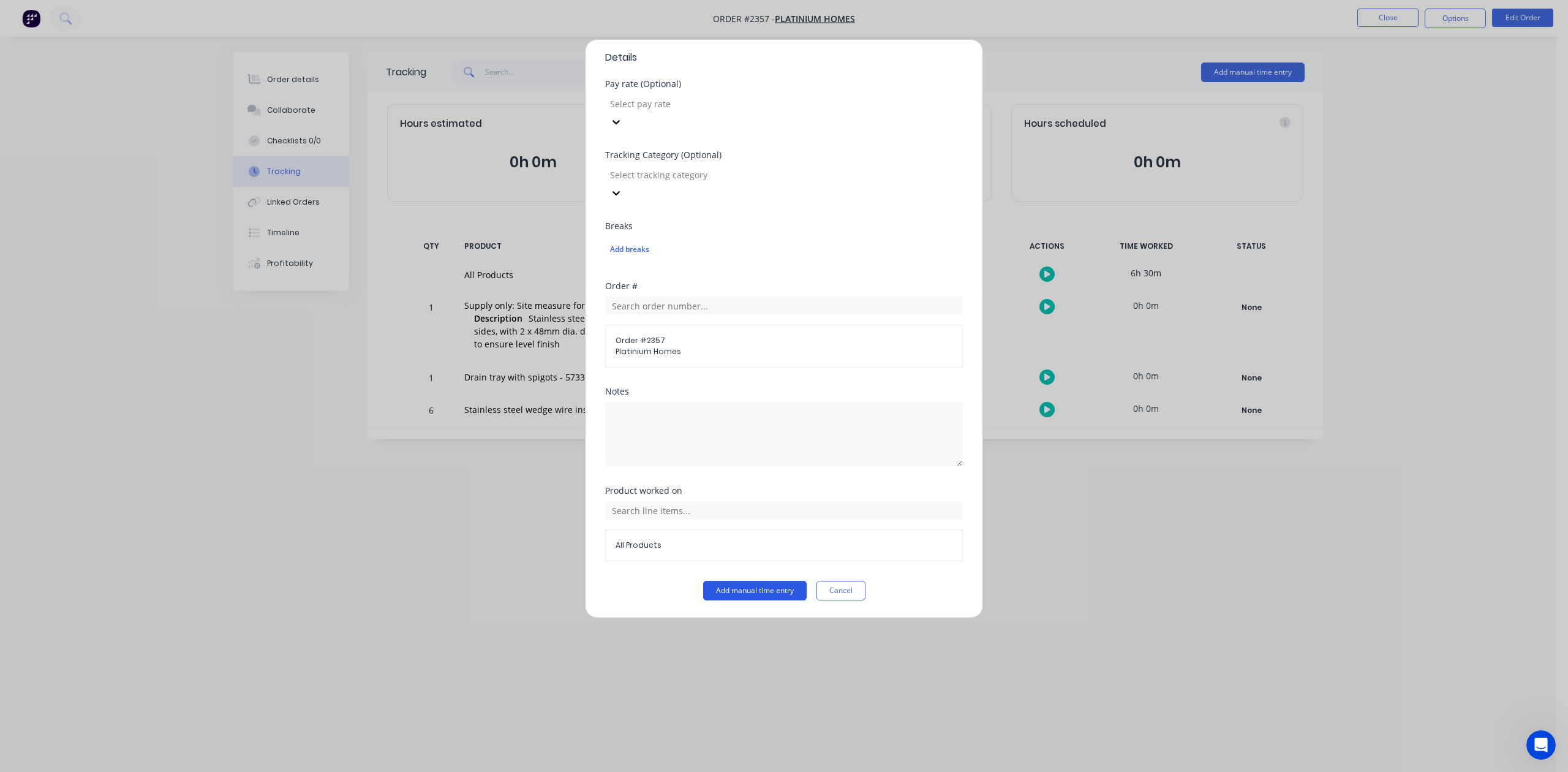
scroll to position [433, 0]
click at [703, 592] on button "Add manual time entry" at bounding box center [755, 590] width 104 height 20
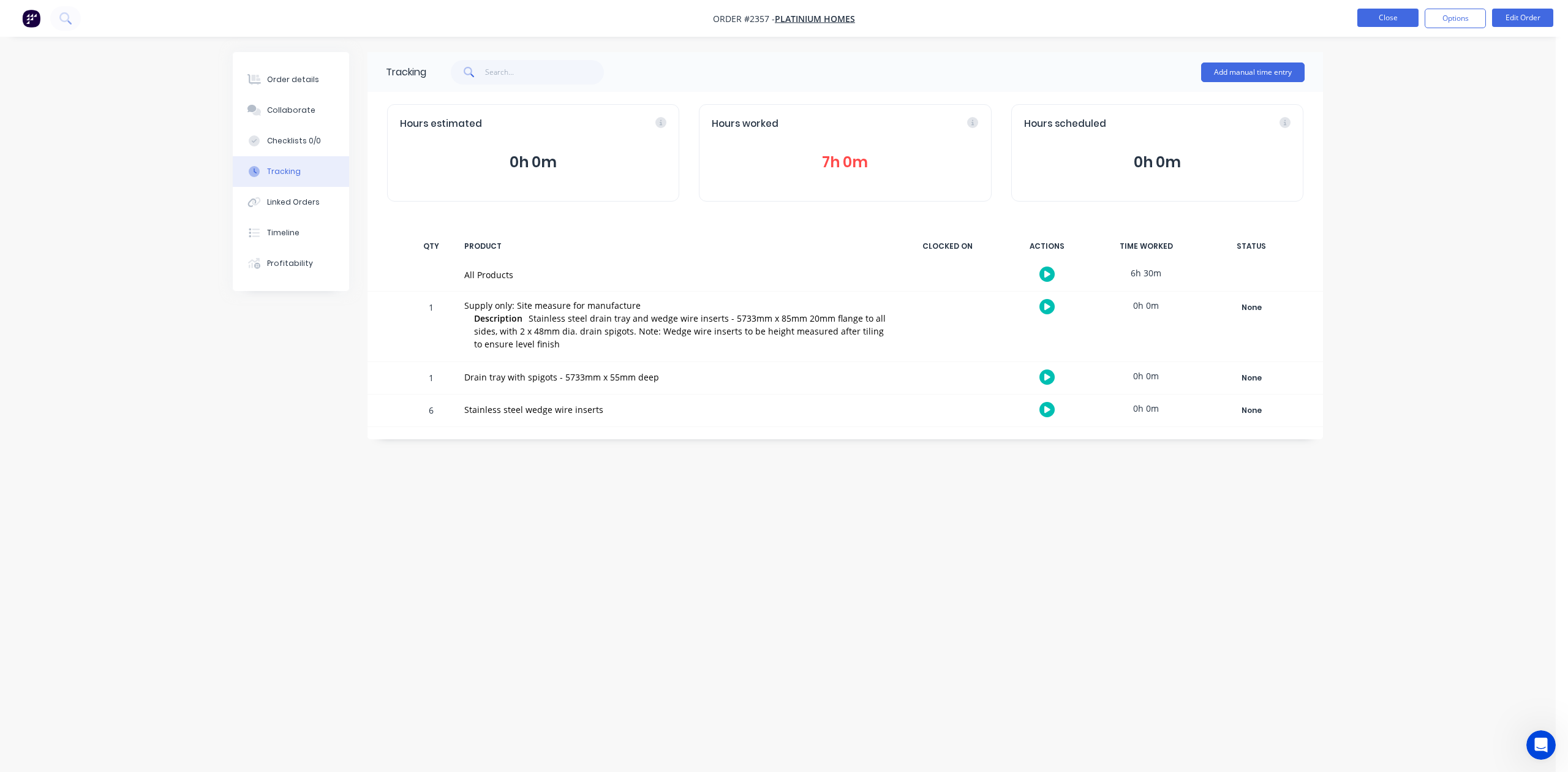
click at [1395, 15] on button "Close" at bounding box center [1388, 18] width 61 height 18
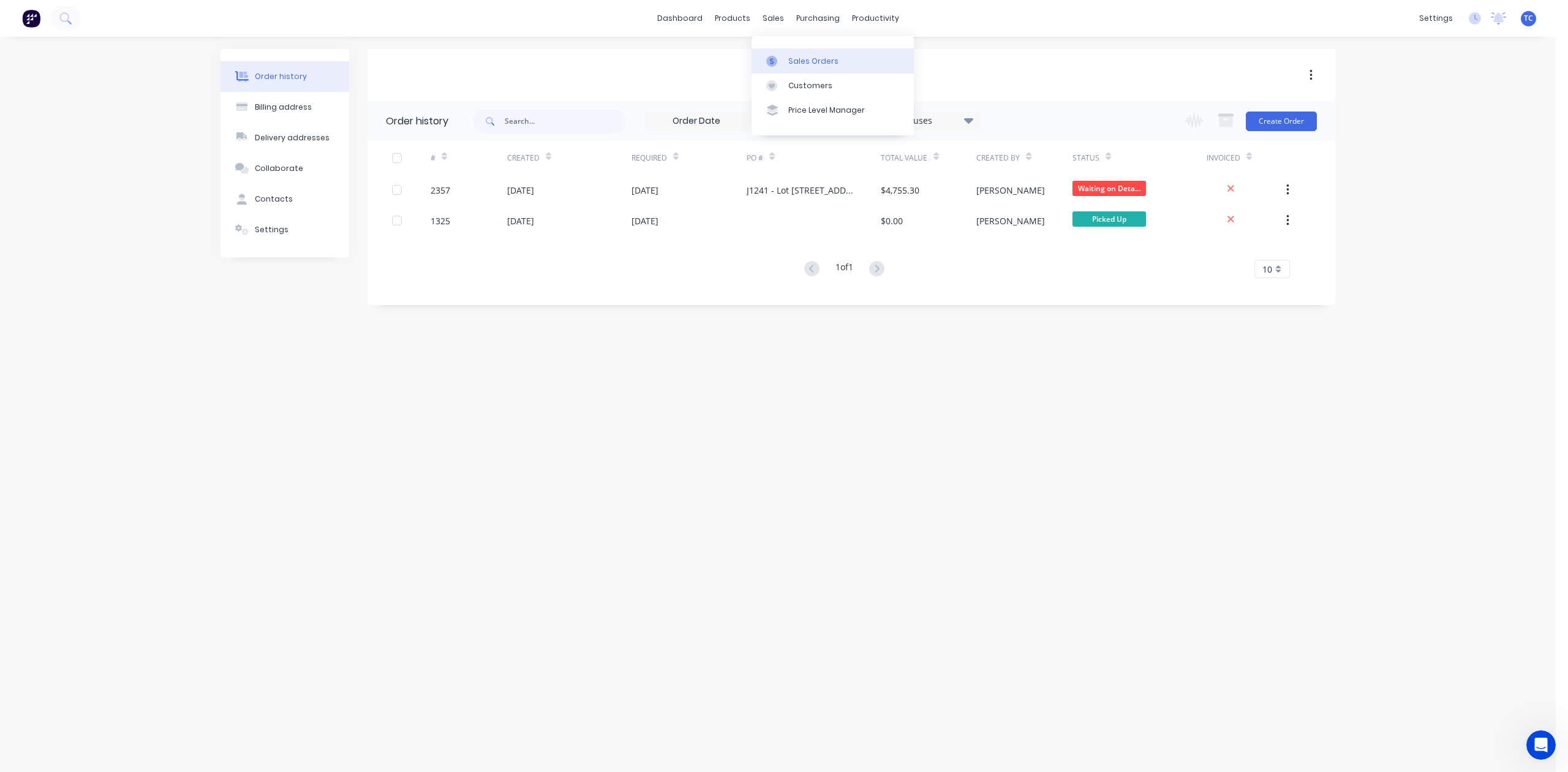
click at [811, 66] on div "Sales Orders" at bounding box center [813, 61] width 50 height 11
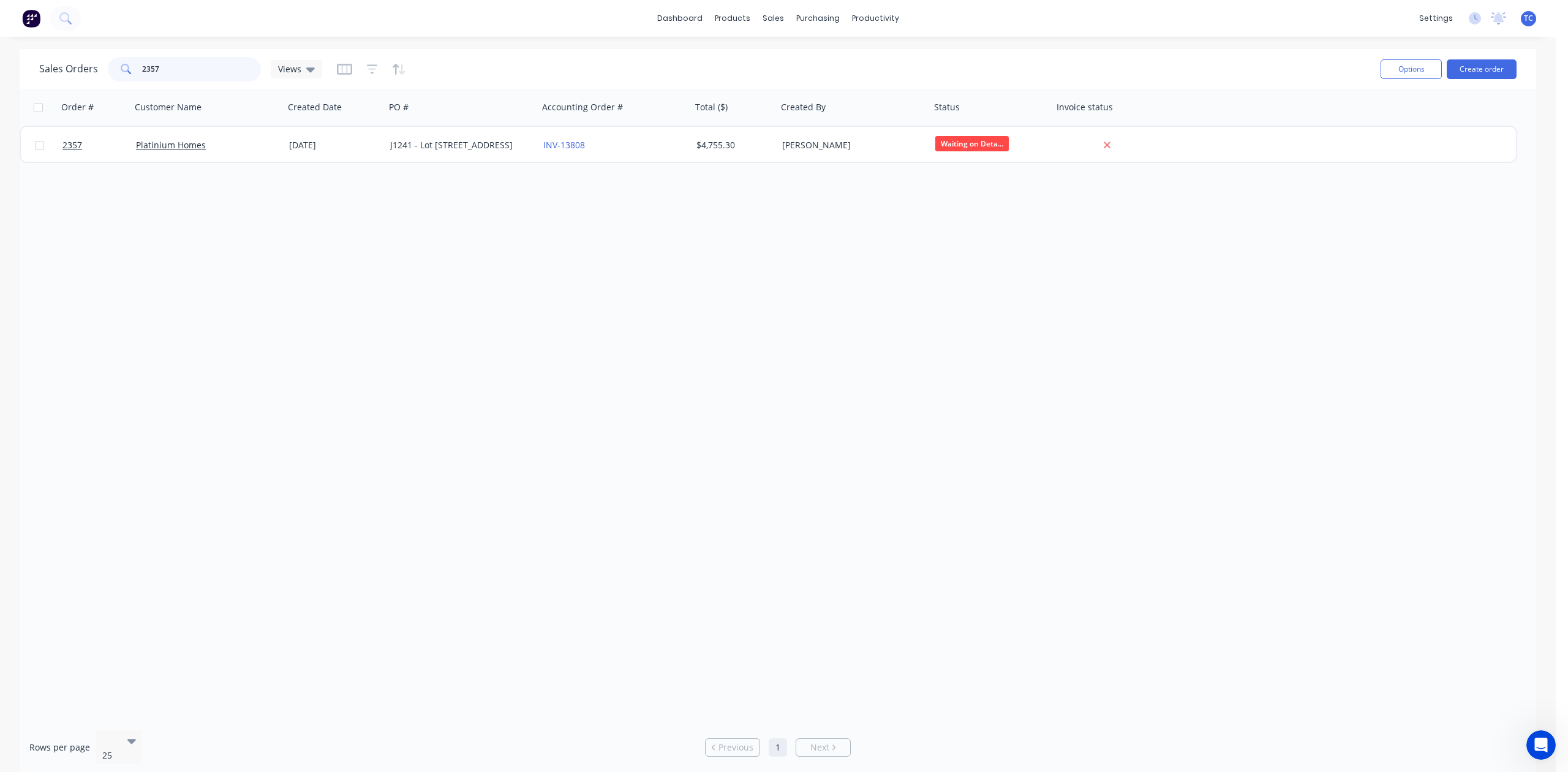
drag, startPoint x: 182, startPoint y: 72, endPoint x: 106, endPoint y: 87, distance: 77.5
click at [106, 87] on div "Sales Orders 2357 Views Options Create order" at bounding box center [778, 69] width 1516 height 40
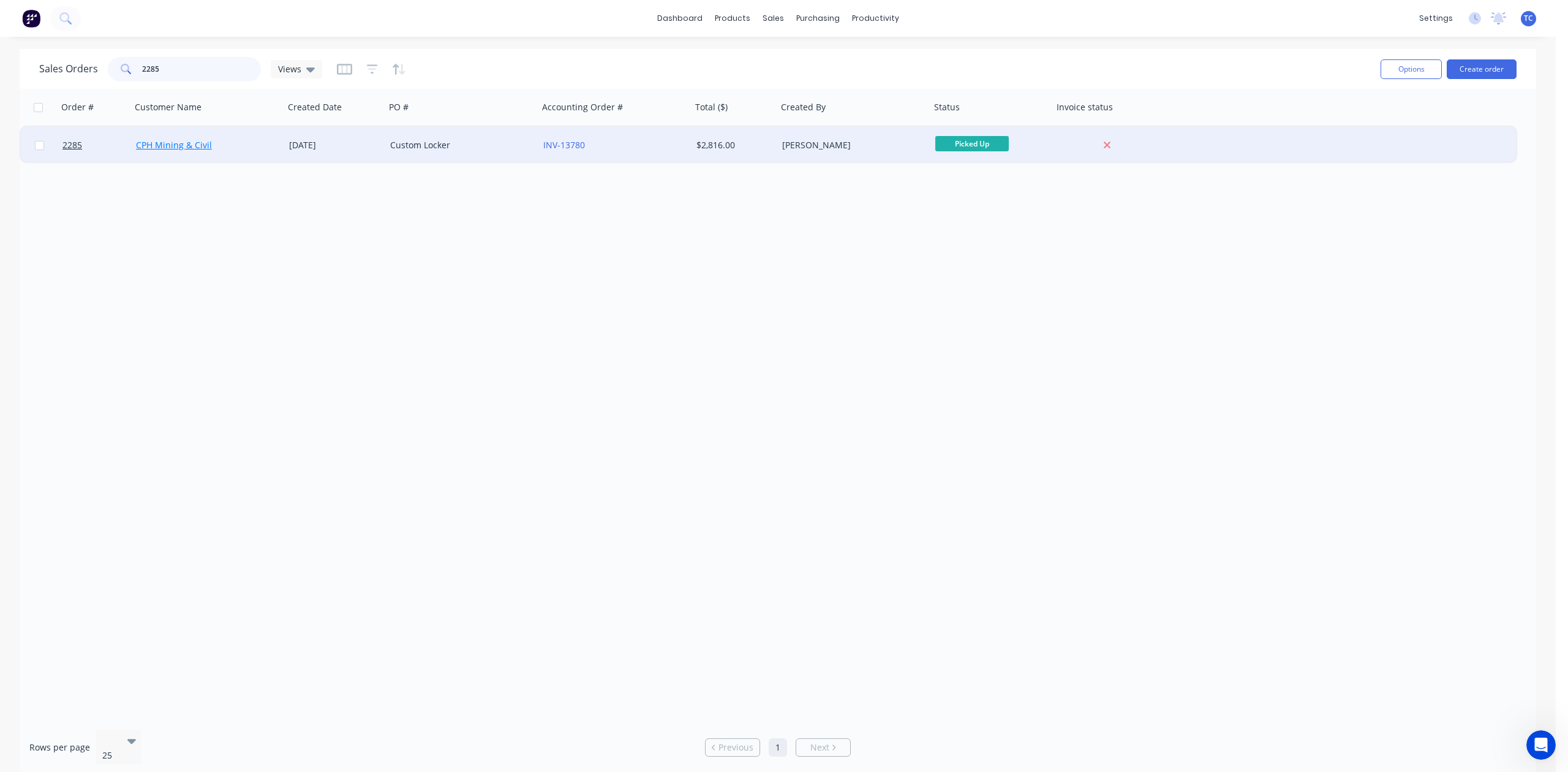
type input "2285"
click at [180, 143] on link "CPH Mining & Civil" at bounding box center [174, 145] width 76 height 12
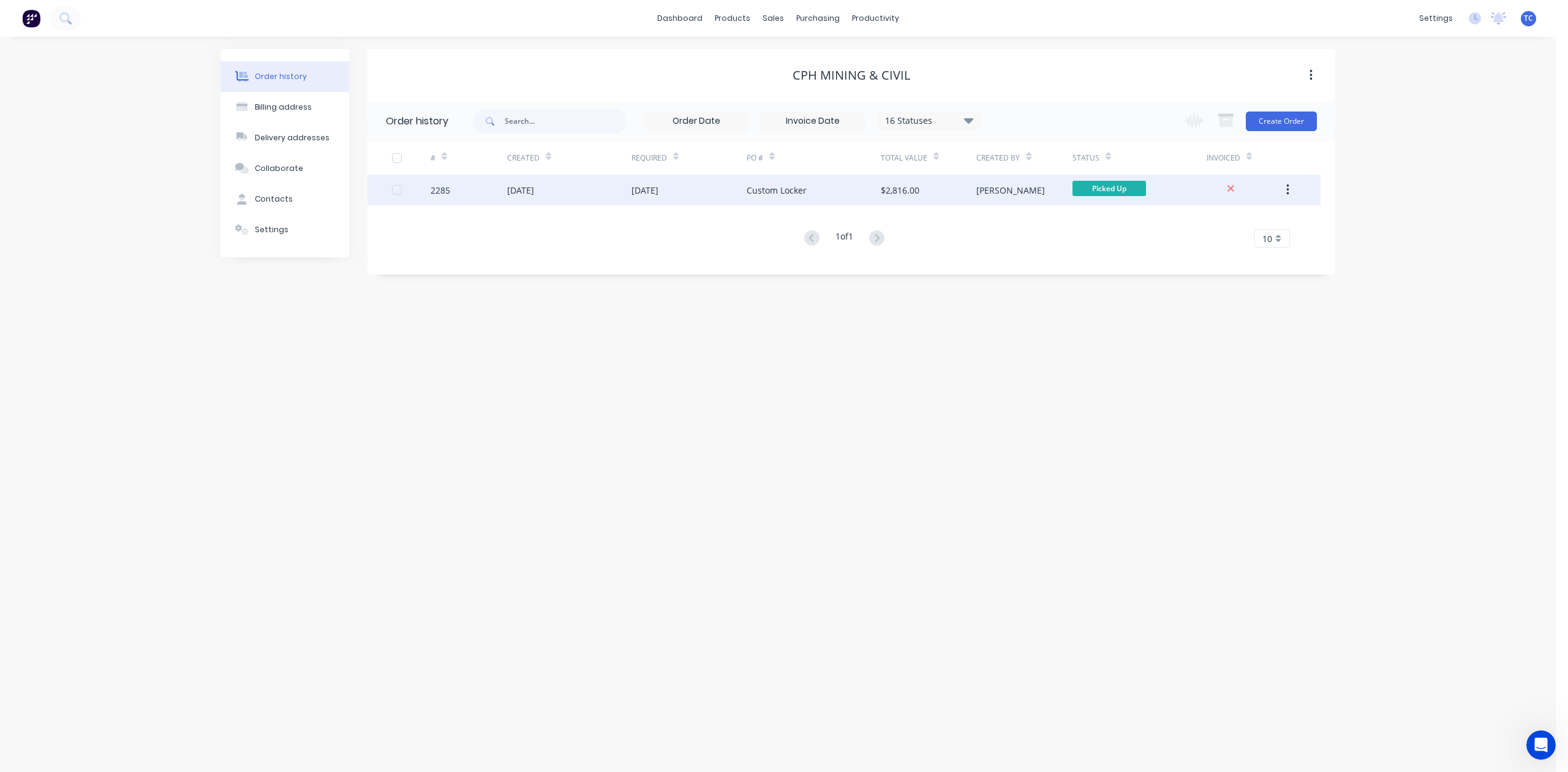
click at [534, 192] on div "[DATE]" at bounding box center [520, 190] width 27 height 13
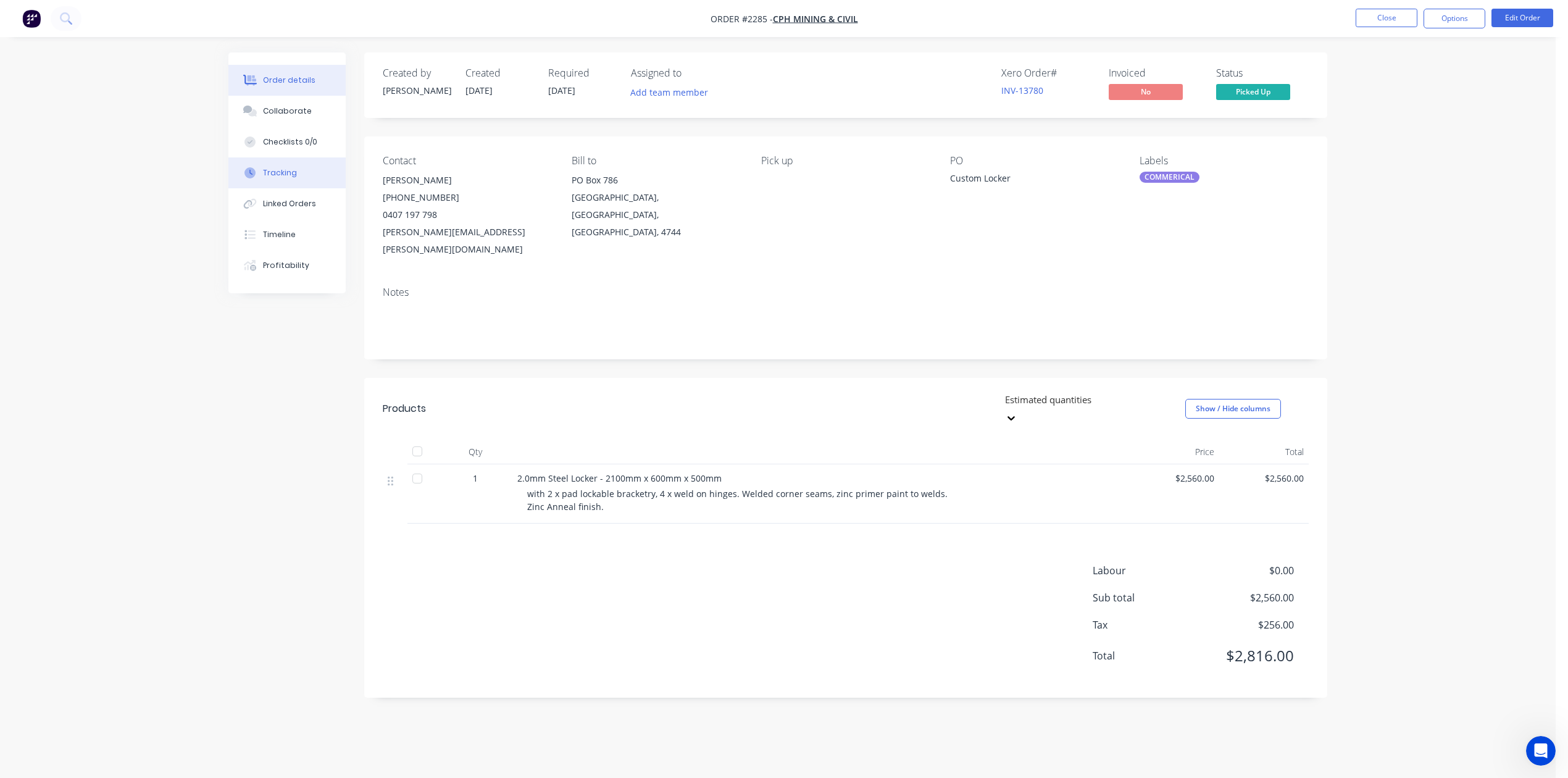
click at [291, 179] on div "Tracking" at bounding box center [280, 172] width 34 height 11
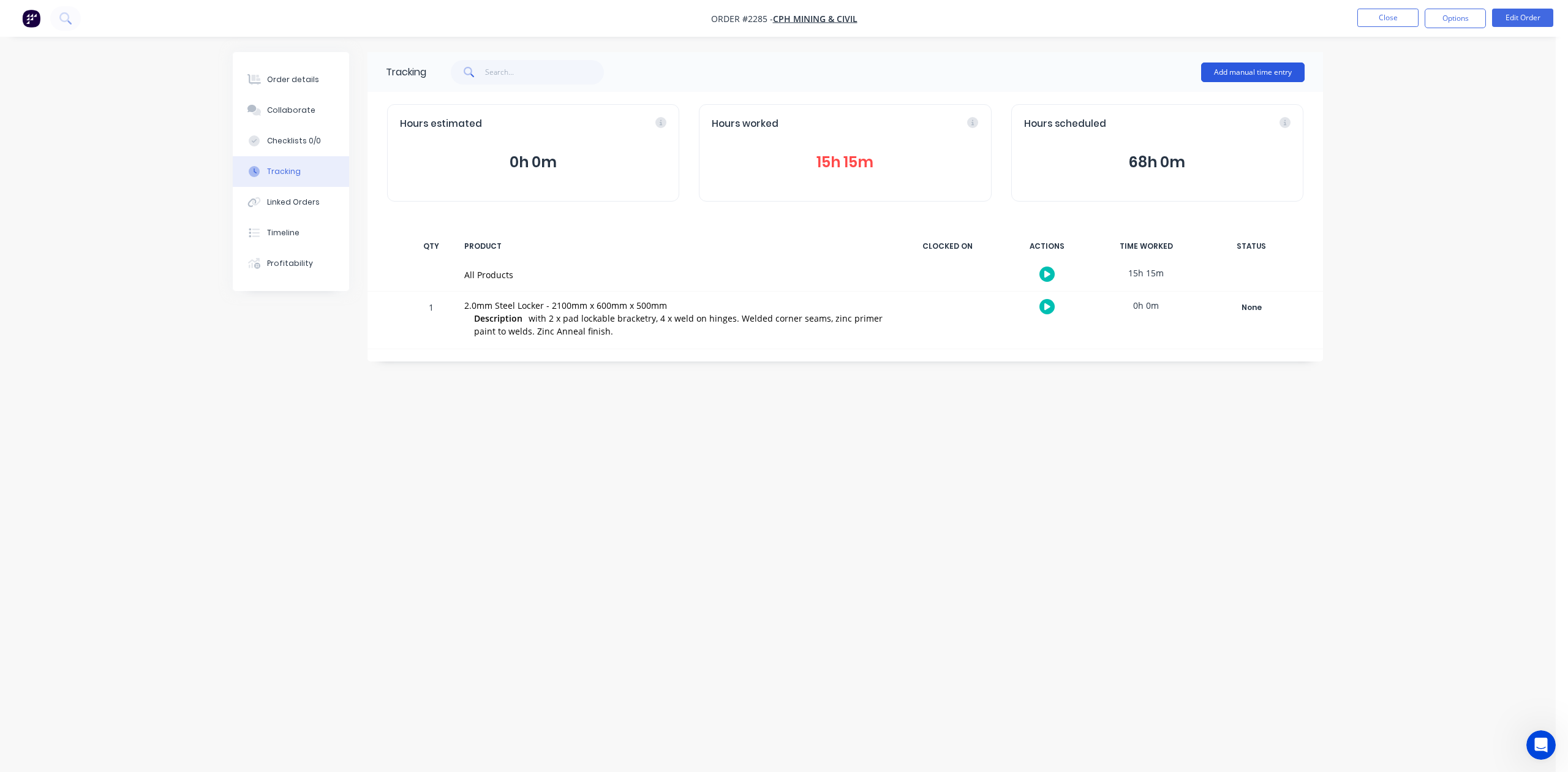
click at [1264, 71] on button "Add manual time entry" at bounding box center [1253, 72] width 104 height 20
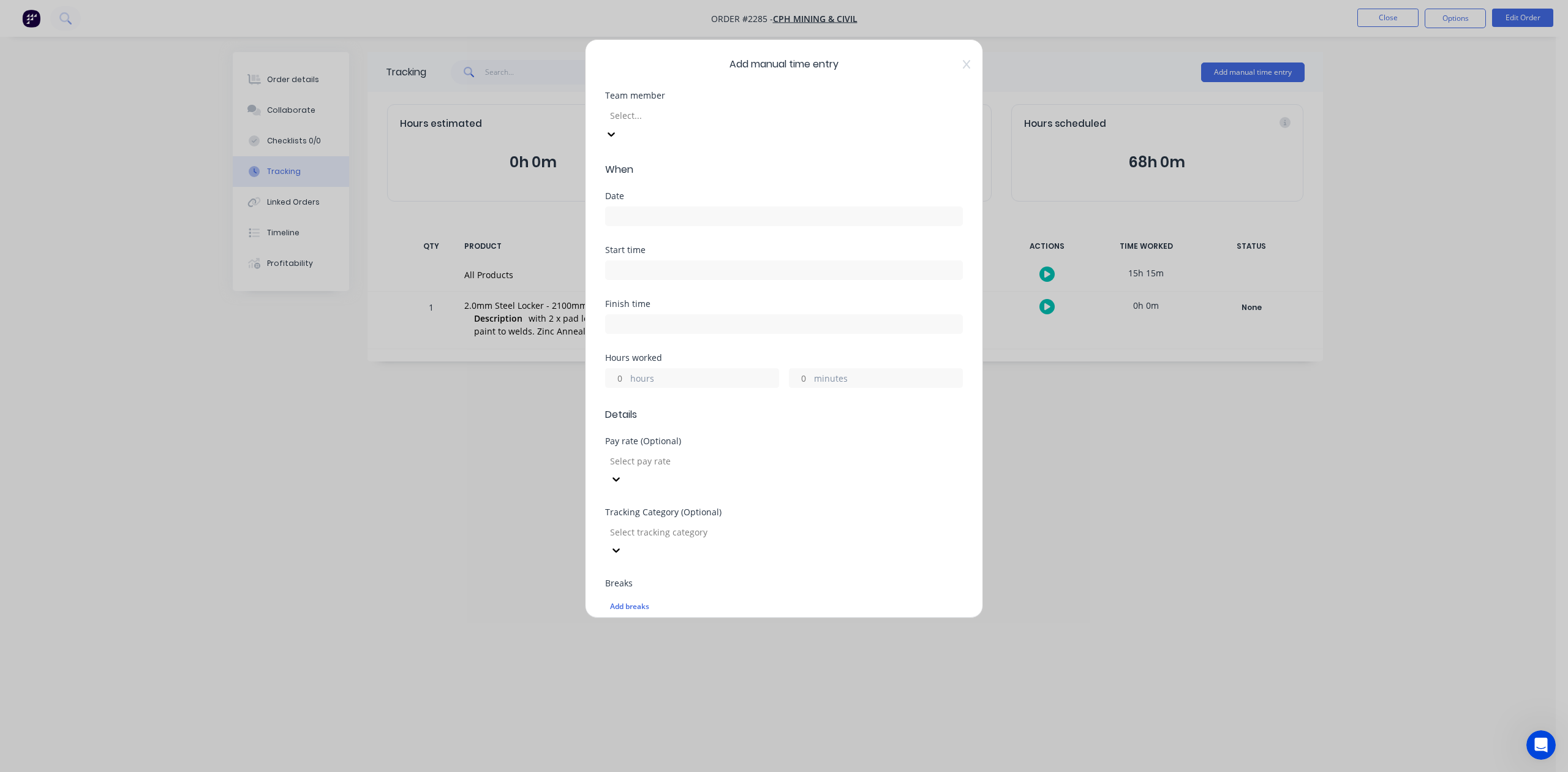
click at [736, 123] on div at bounding box center [697, 115] width 177 height 15
click at [672, 225] on input at bounding box center [784, 216] width 356 height 18
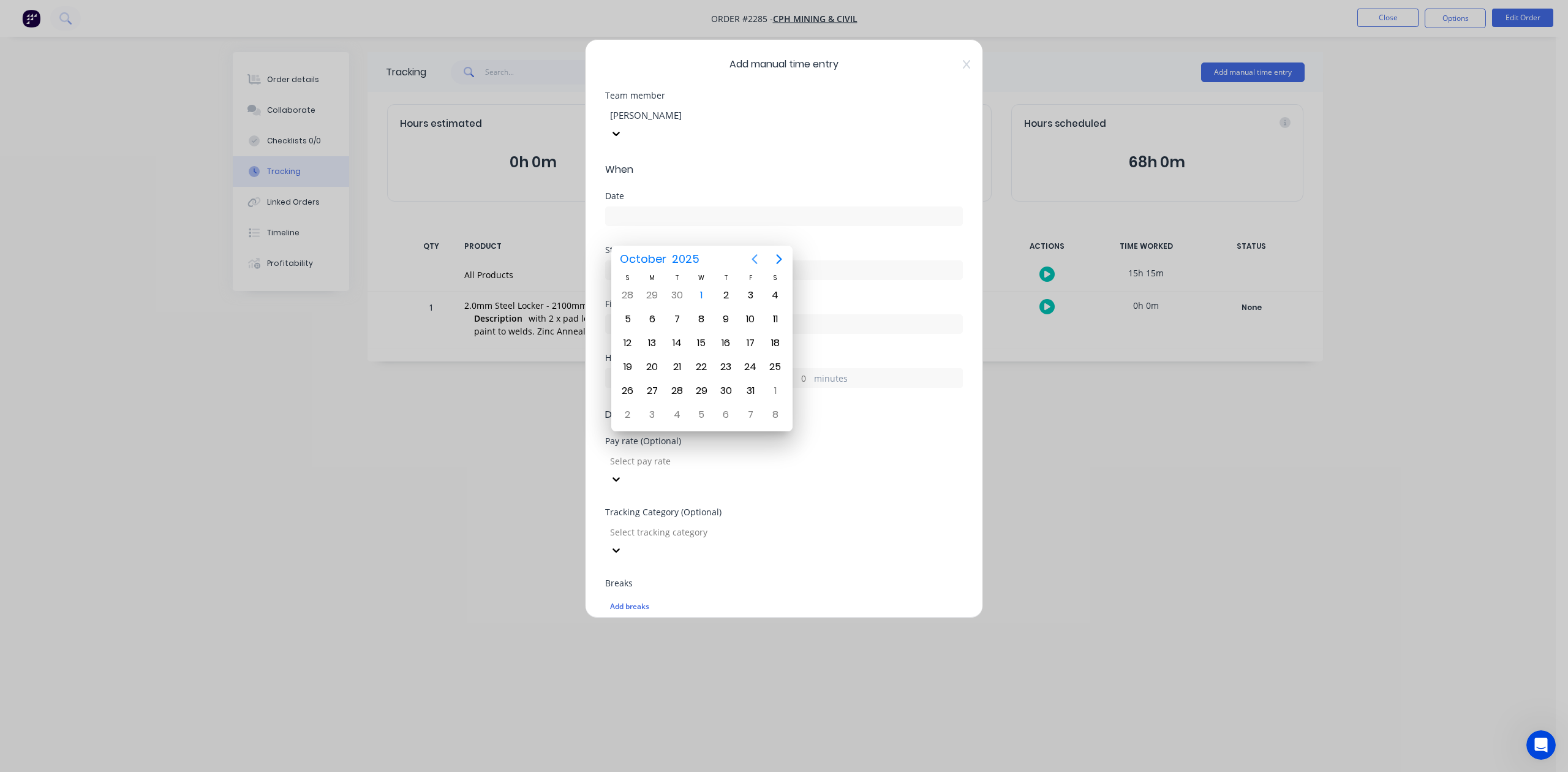
click at [753, 258] on icon "Previous page" at bounding box center [754, 258] width 6 height 9
click at [676, 393] on div "30" at bounding box center [676, 390] width 18 height 18
type input "[DATE]"
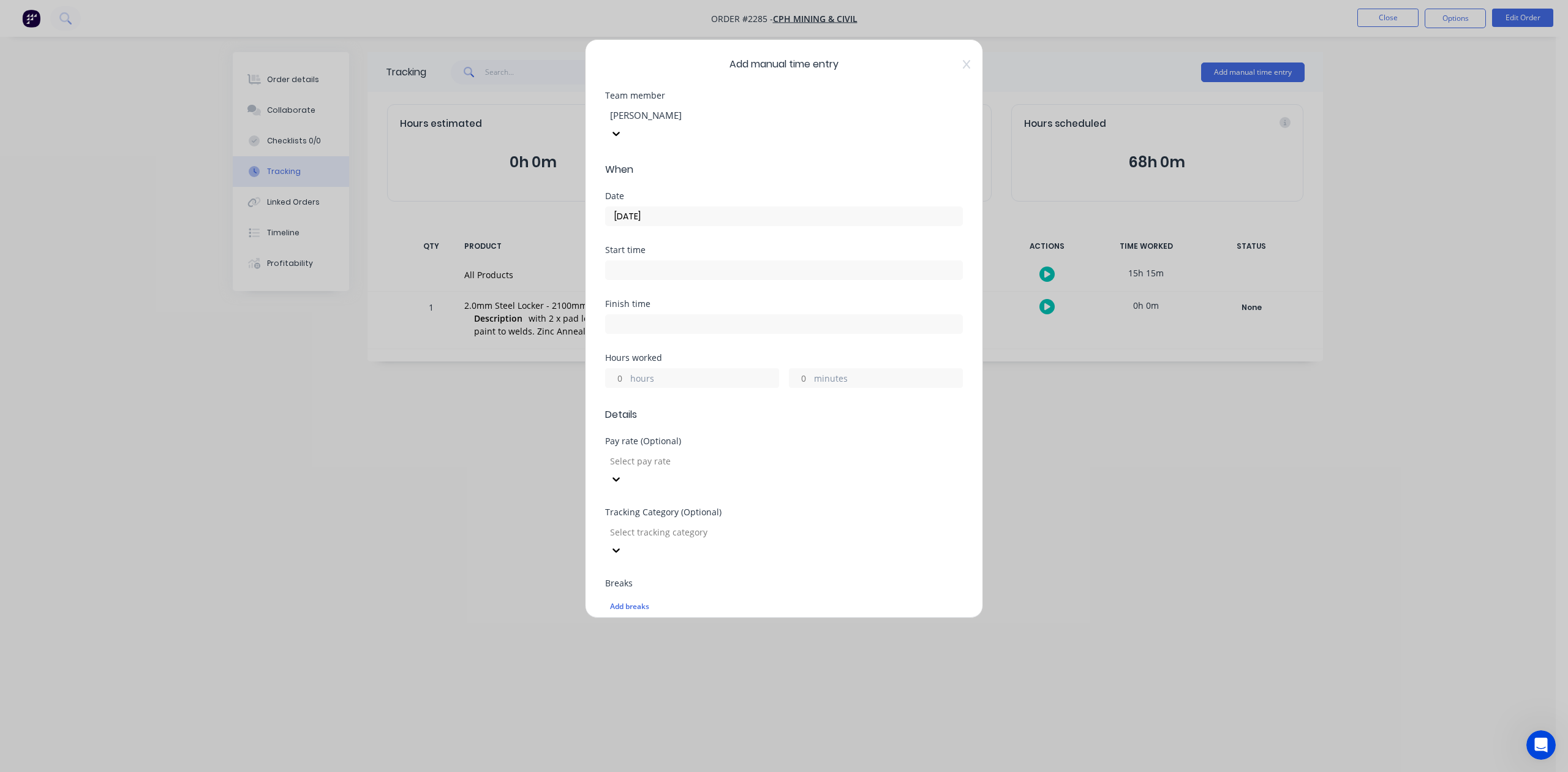
click at [620, 387] on input "hours" at bounding box center [616, 377] width 21 height 18
type input "2"
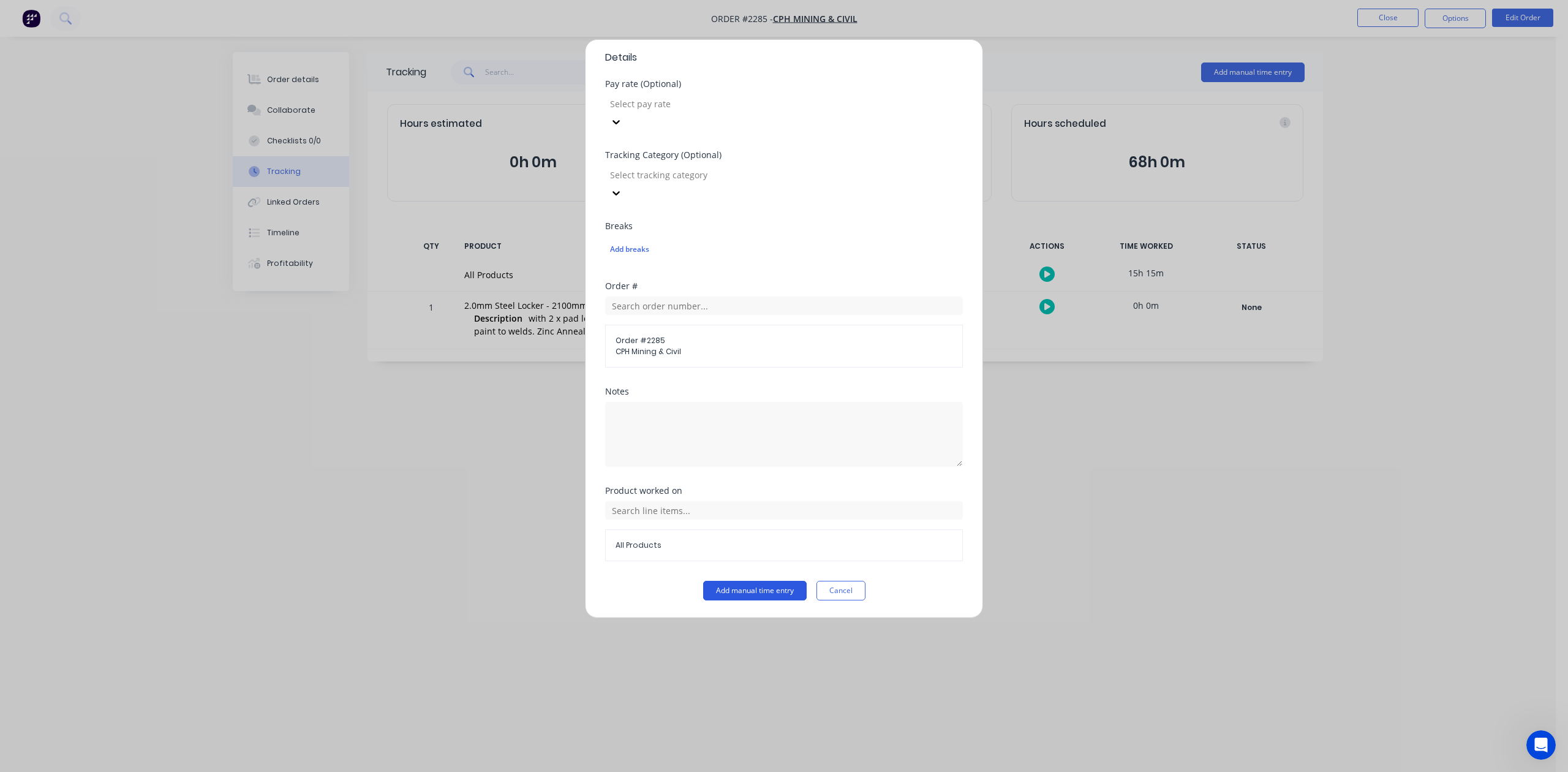
click at [752, 590] on button "Add manual time entry" at bounding box center [755, 590] width 104 height 20
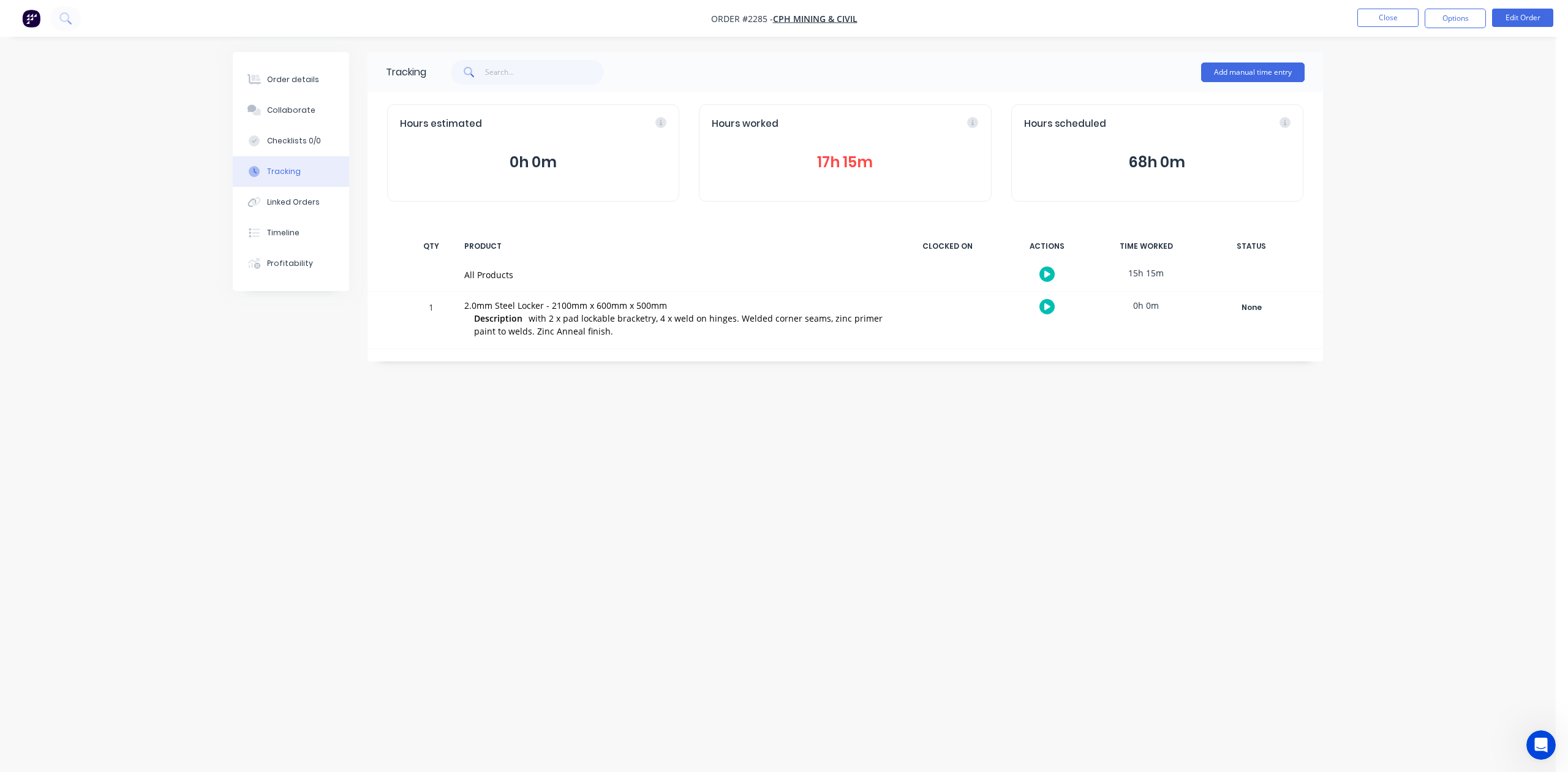
click at [828, 174] on button "17h 15m" at bounding box center [844, 162] width 266 height 23
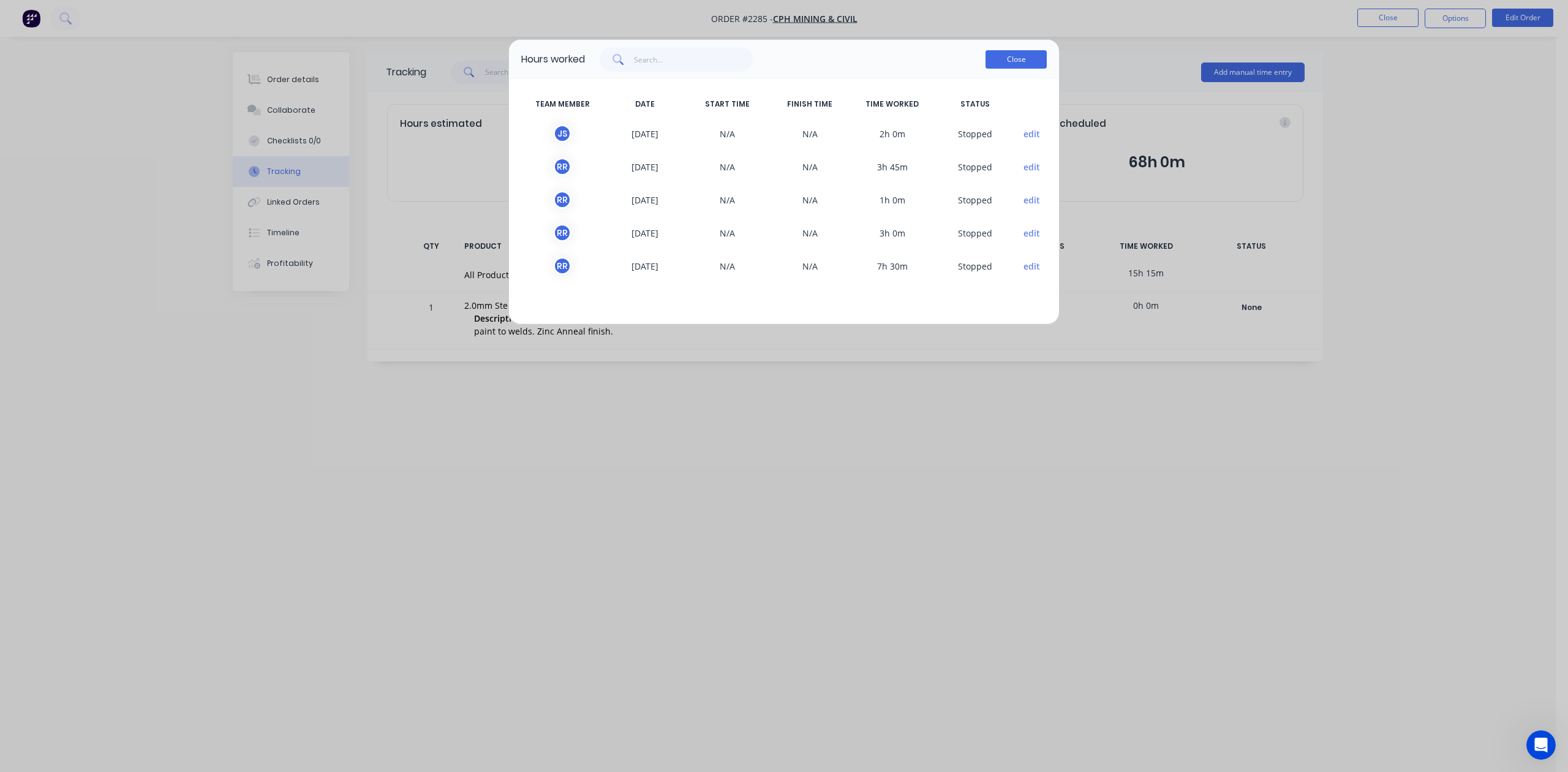
click at [1009, 69] on button "Close" at bounding box center [1016, 59] width 61 height 18
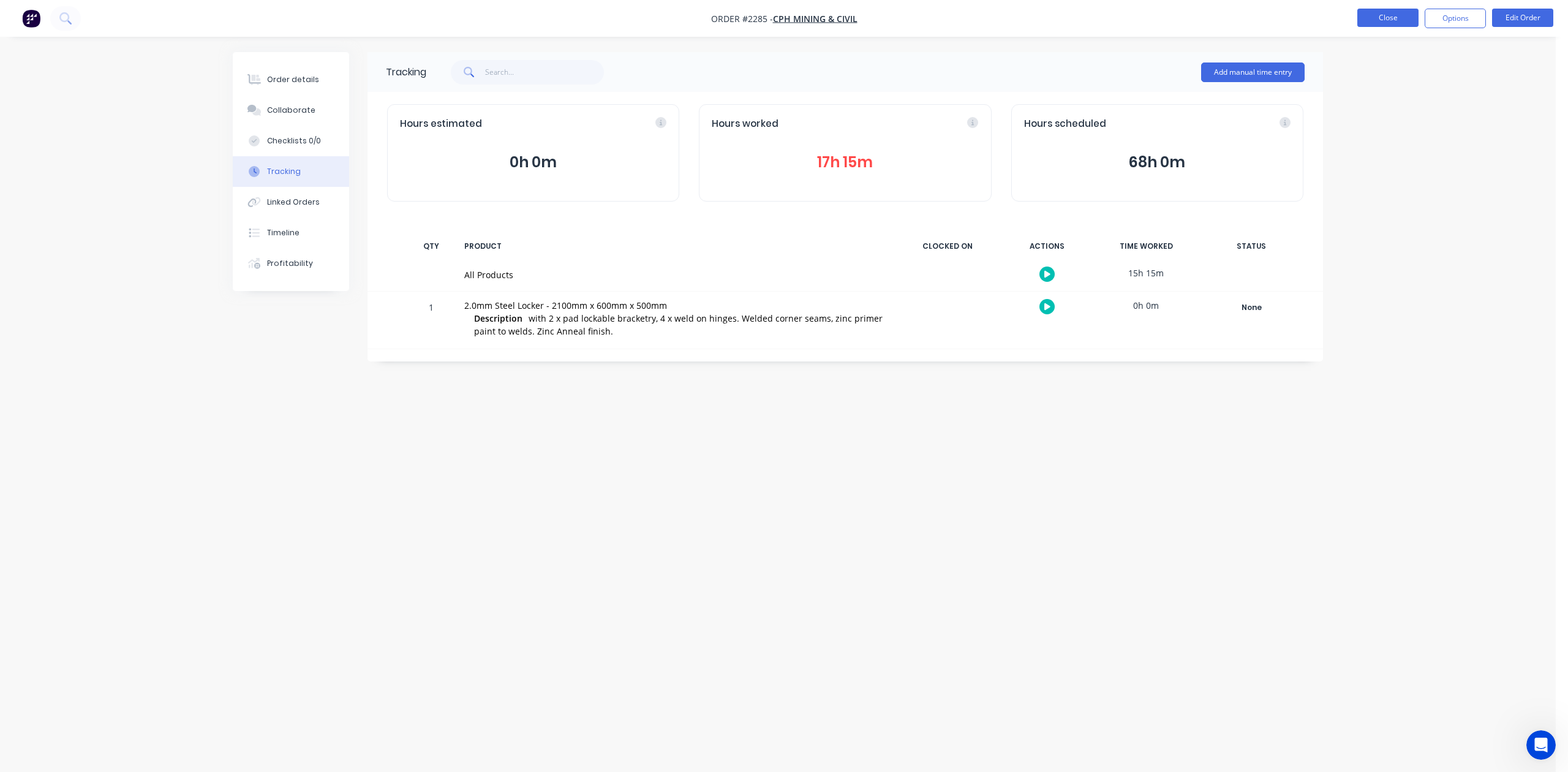
click at [1372, 21] on button "Close" at bounding box center [1388, 18] width 61 height 18
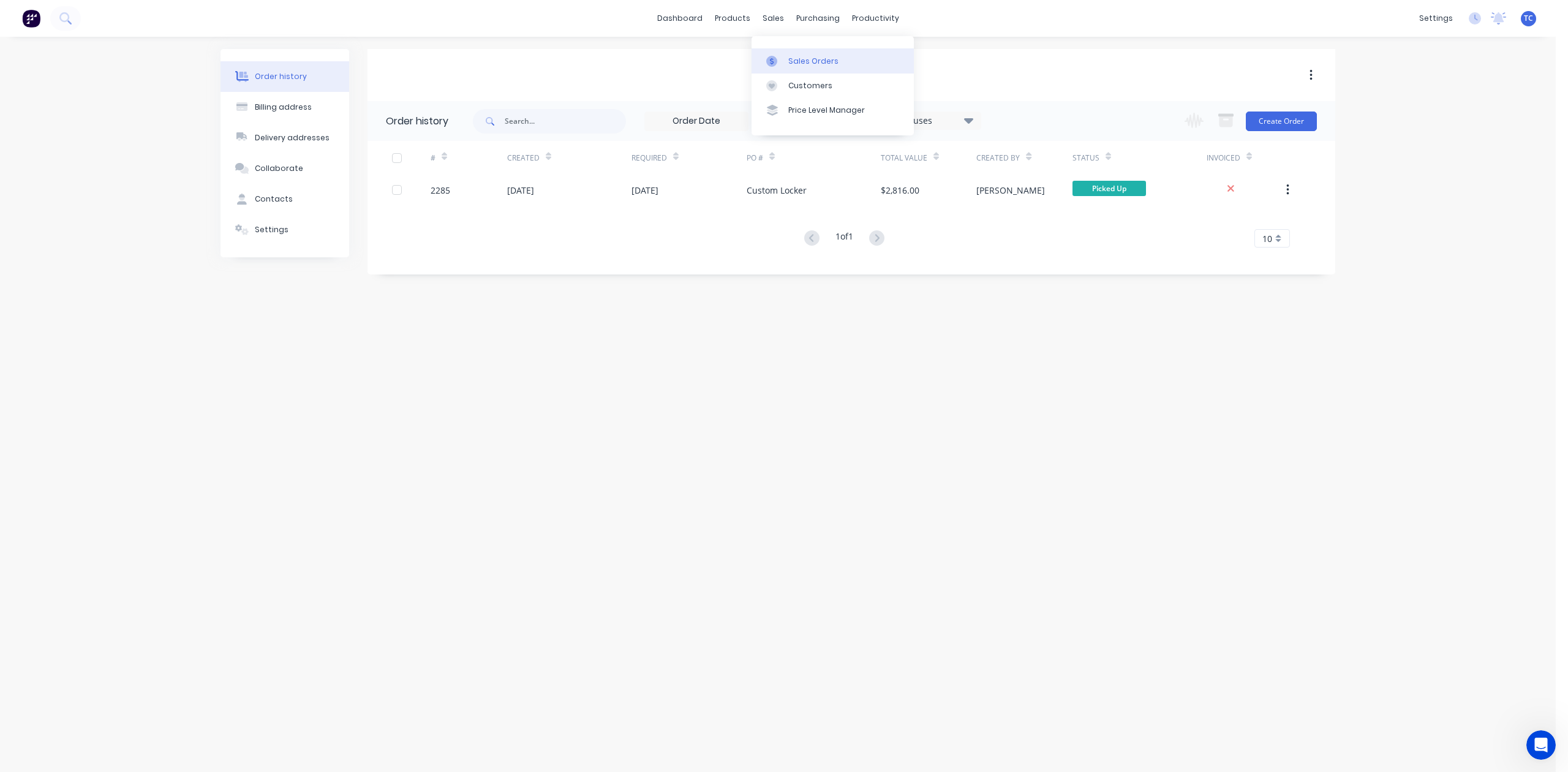
click at [803, 66] on div "Sales Orders" at bounding box center [813, 61] width 50 height 11
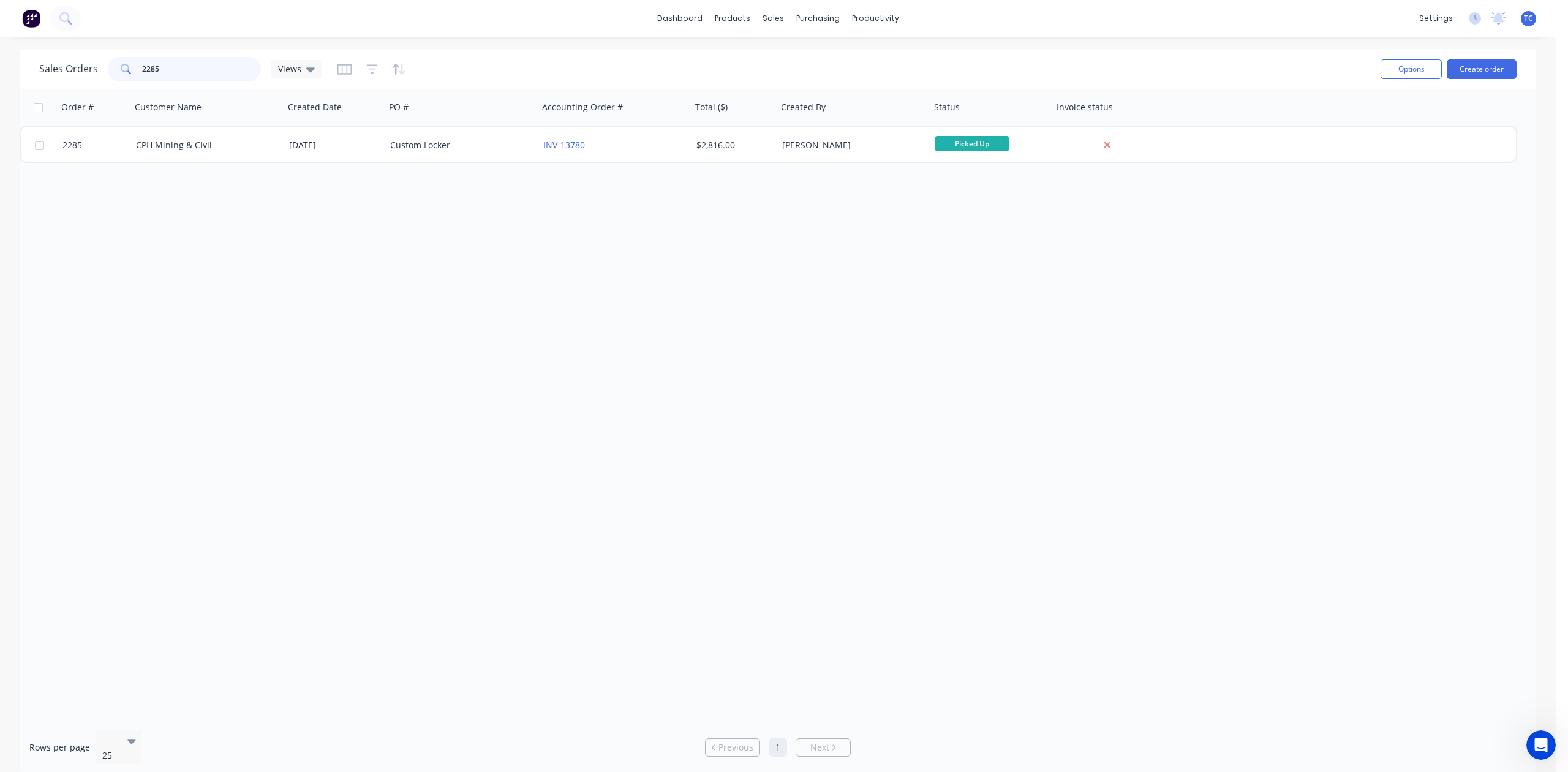
drag, startPoint x: 216, startPoint y: 60, endPoint x: 138, endPoint y: 74, distance: 79.2
click at [138, 74] on div "2285" at bounding box center [185, 69] width 153 height 25
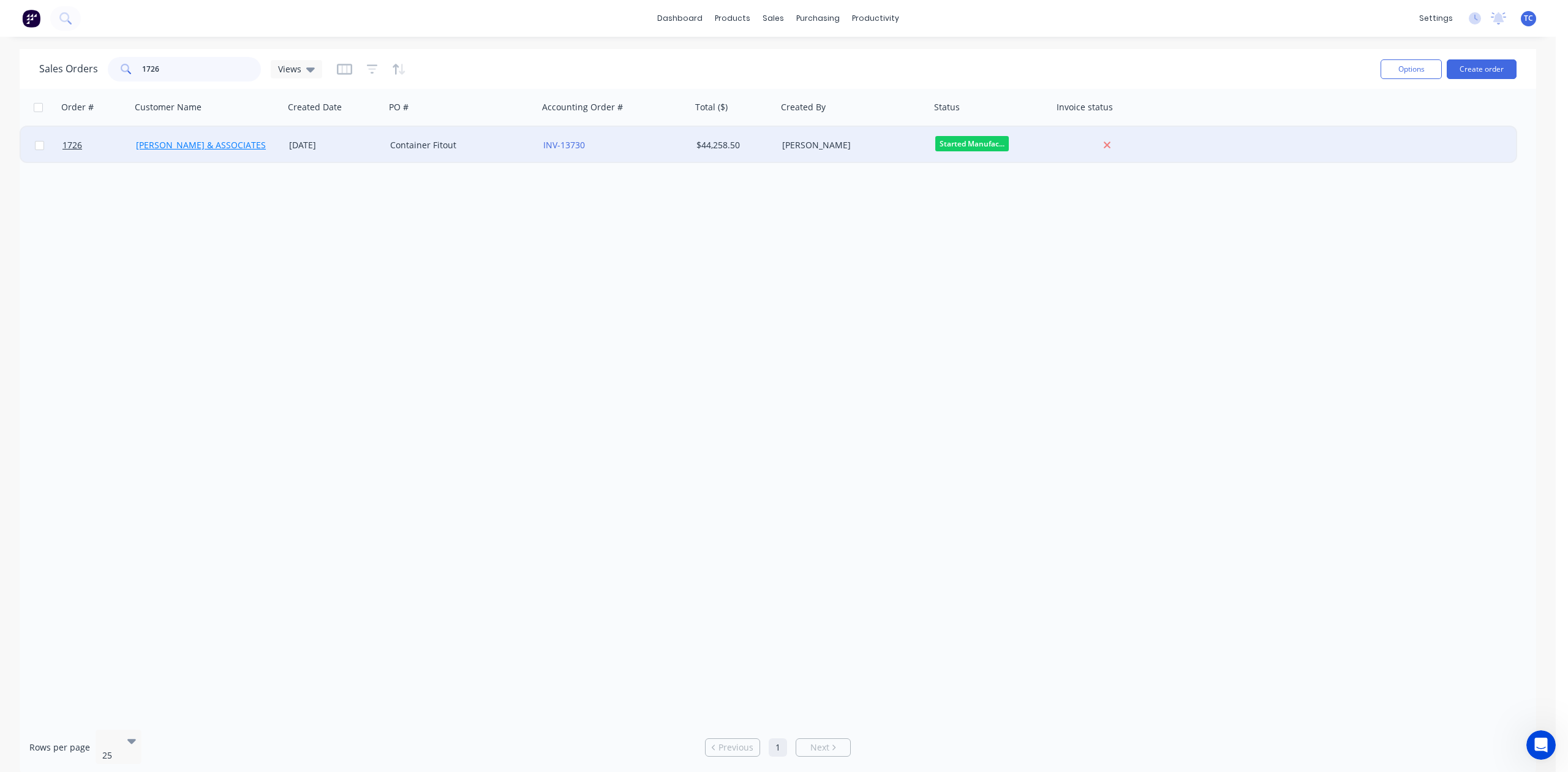
type input "1726"
click at [158, 147] on link "[PERSON_NAME] & ASSOCIATES" at bounding box center [201, 145] width 130 height 12
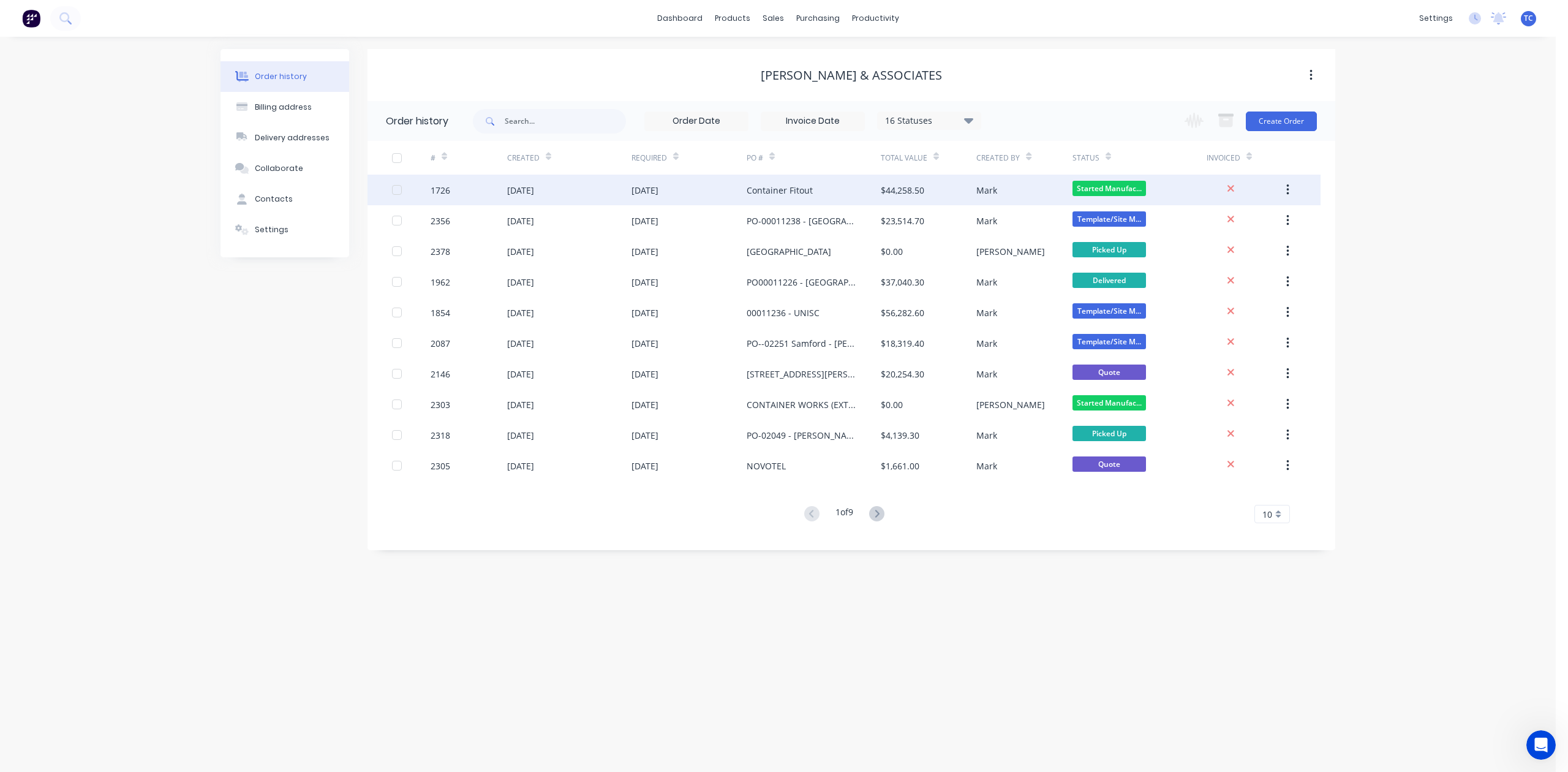
click at [534, 191] on div "[DATE]" at bounding box center [520, 190] width 27 height 13
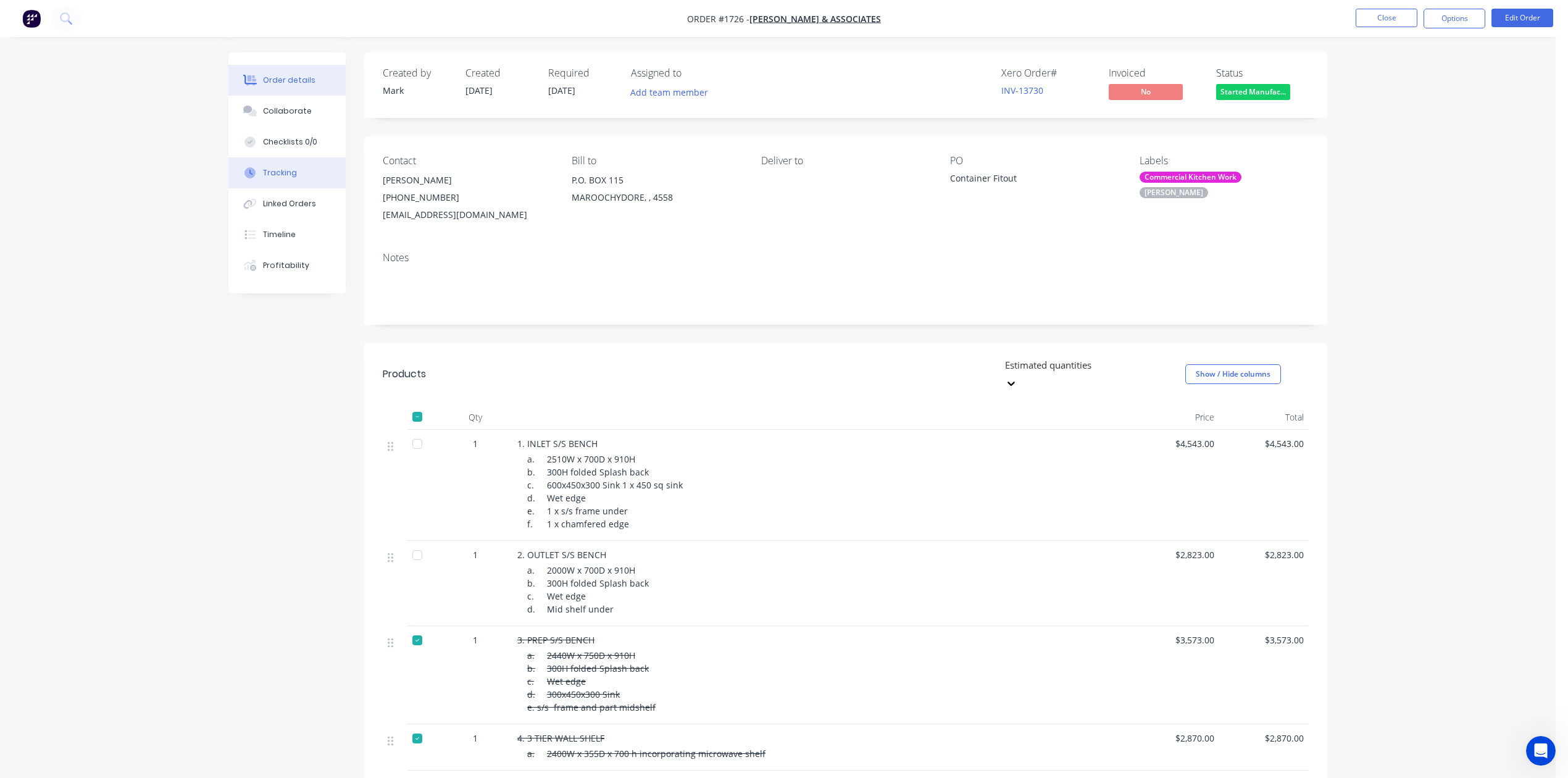
click at [294, 179] on div "Tracking" at bounding box center [280, 172] width 34 height 11
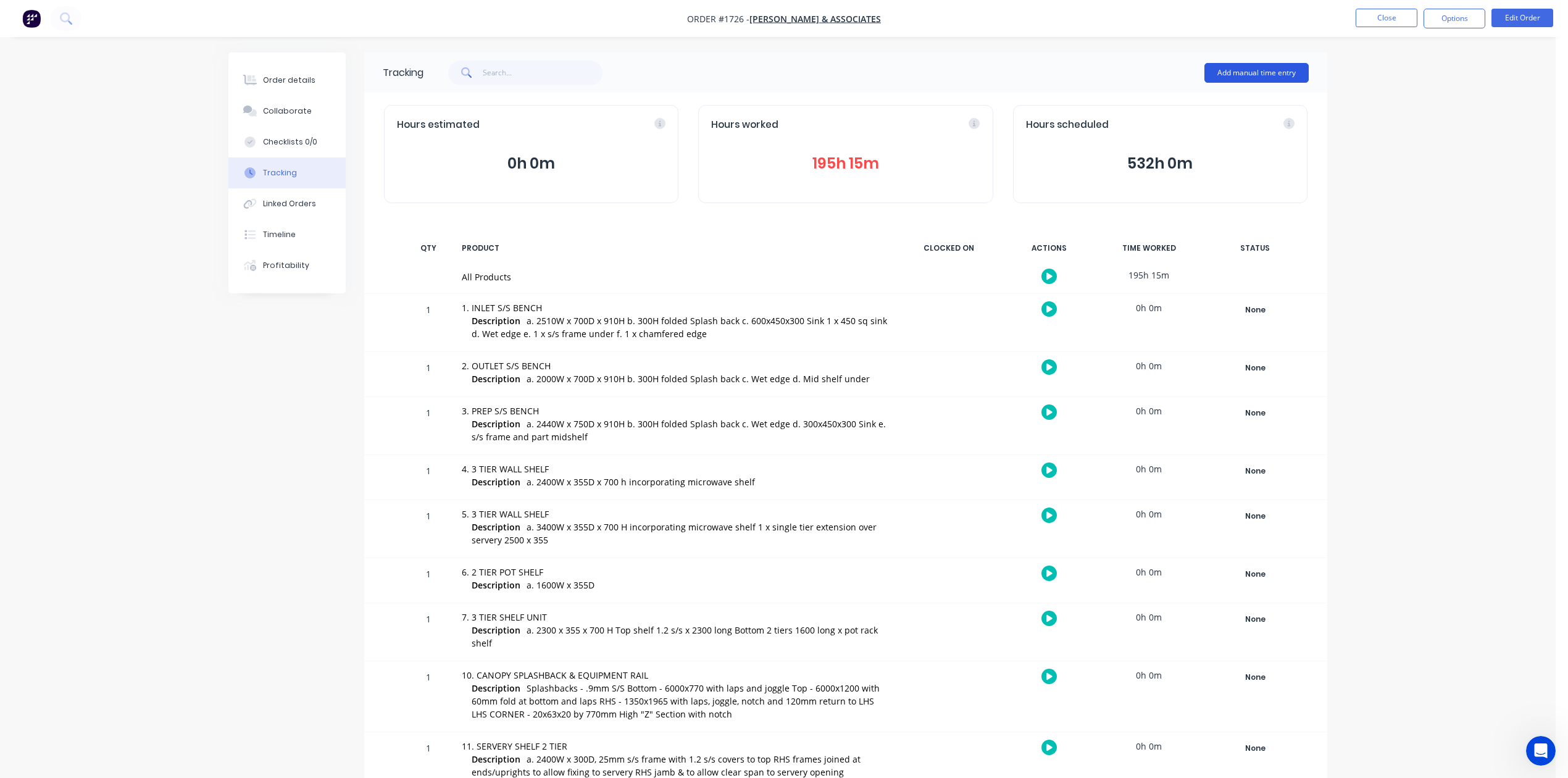
click at [1243, 71] on button "Add manual time entry" at bounding box center [1257, 73] width 104 height 20
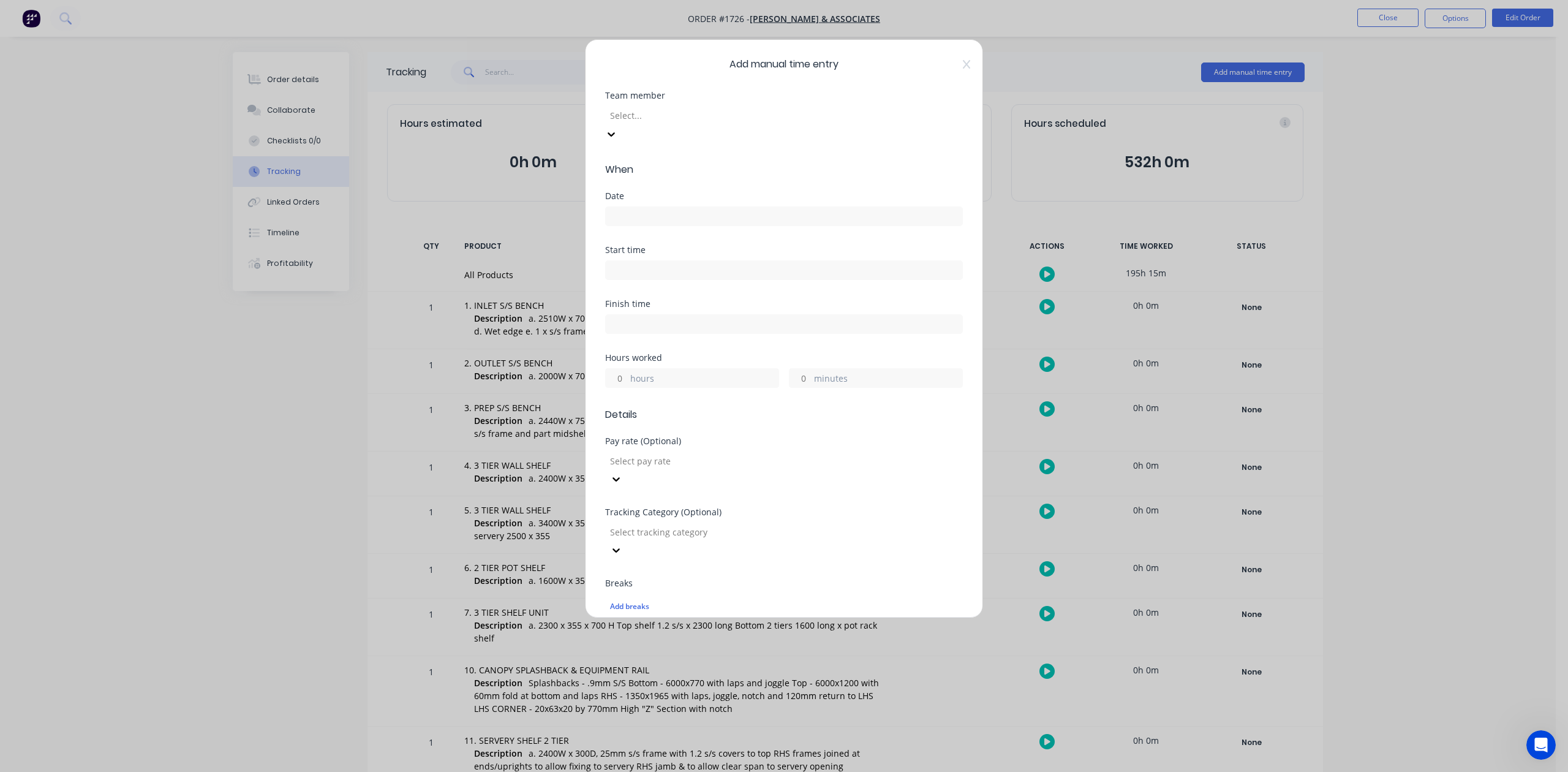
click at [778, 123] on div at bounding box center [697, 115] width 177 height 15
click at [652, 225] on input at bounding box center [784, 216] width 356 height 18
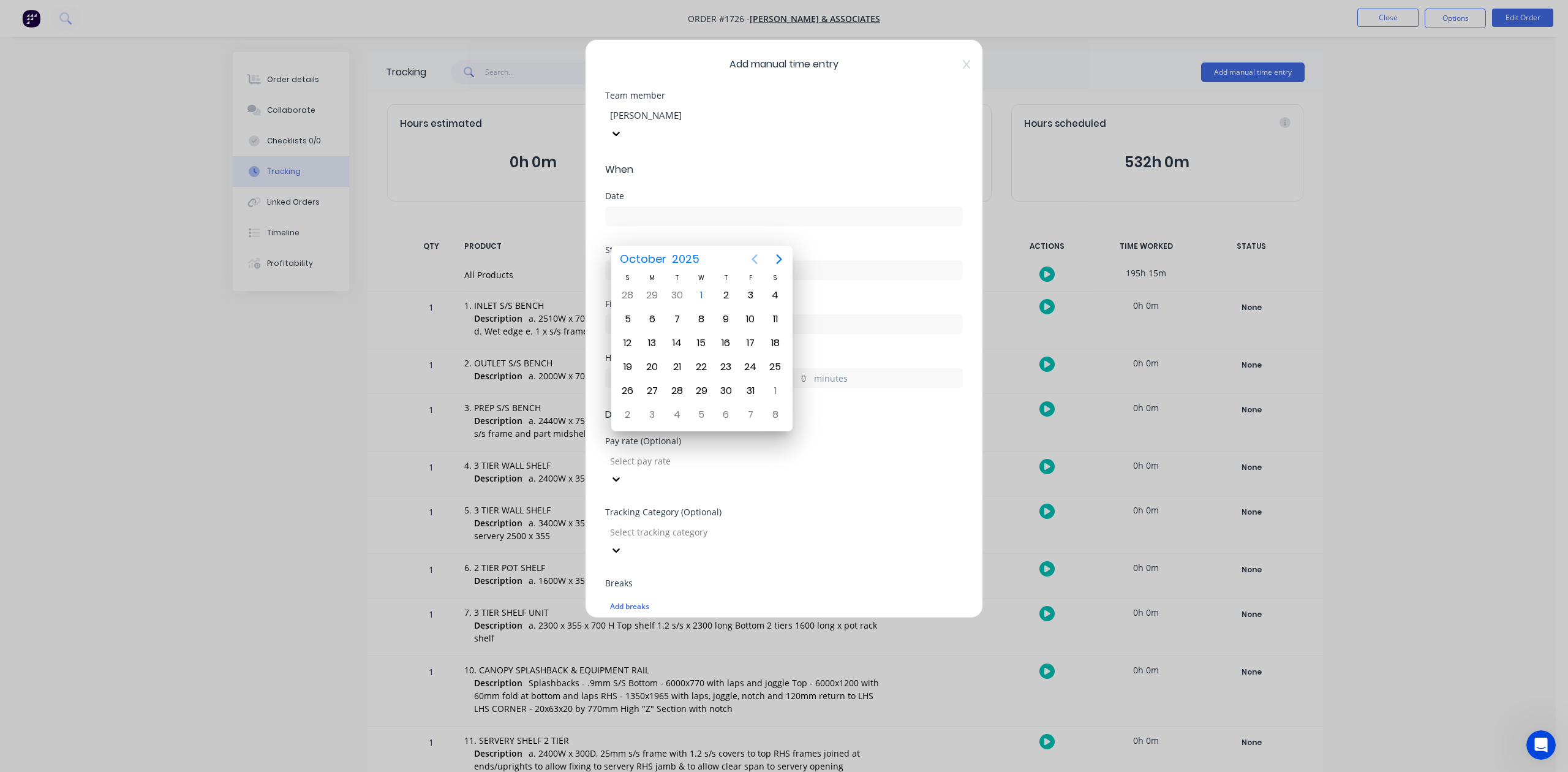
click at [753, 260] on icon "Previous page" at bounding box center [754, 259] width 15 height 15
click at [679, 386] on div "30" at bounding box center [676, 390] width 18 height 18
type input "[DATE]"
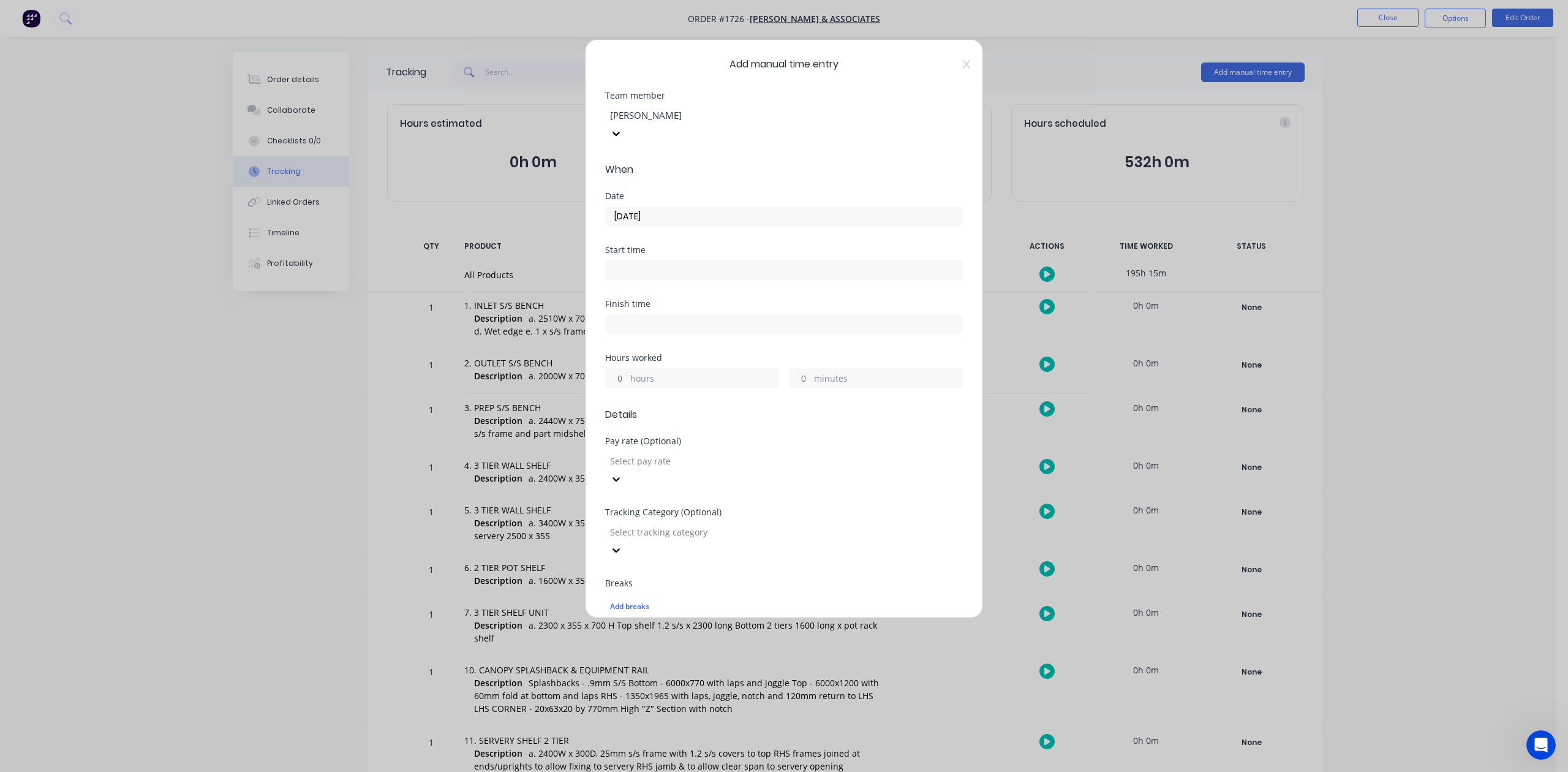
click at [625, 387] on input "hours" at bounding box center [616, 377] width 21 height 18
type input "8"
click at [801, 387] on input "minutes" at bounding box center [800, 377] width 21 height 18
type input "30"
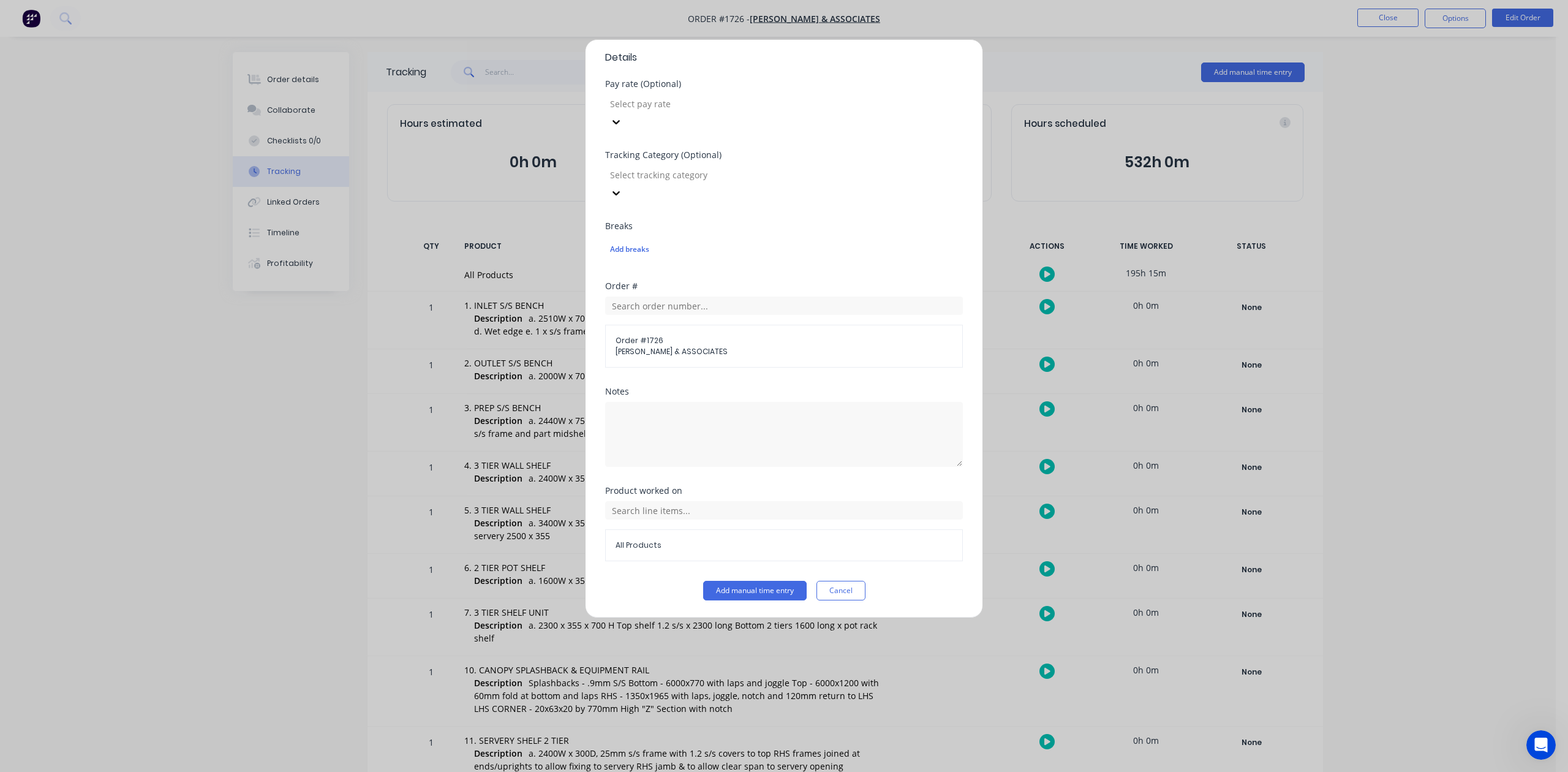
scroll to position [433, 0]
click at [765, 591] on button "Add manual time entry" at bounding box center [755, 590] width 104 height 20
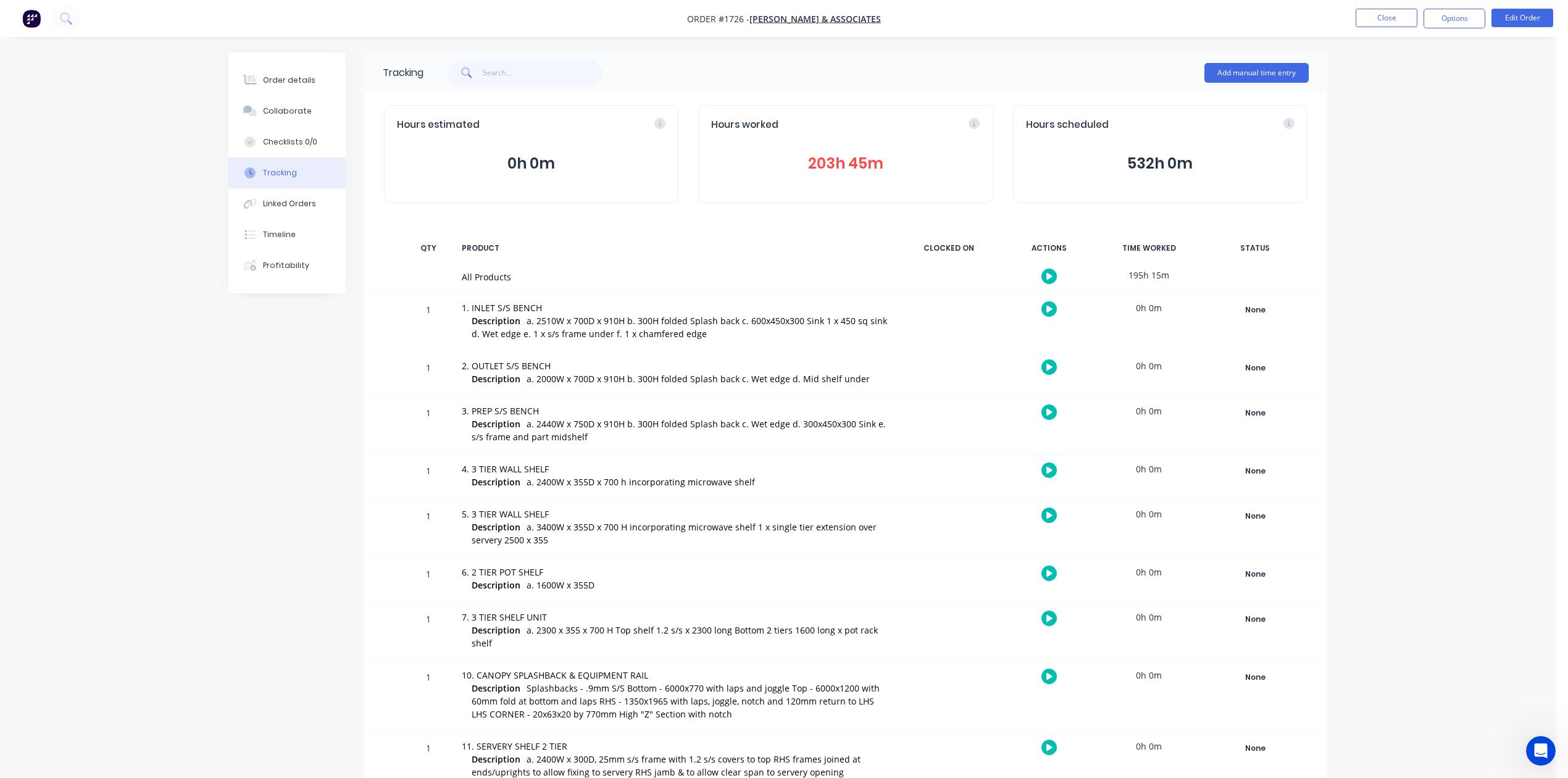
click at [844, 175] on button "203h 45m" at bounding box center [845, 163] width 268 height 24
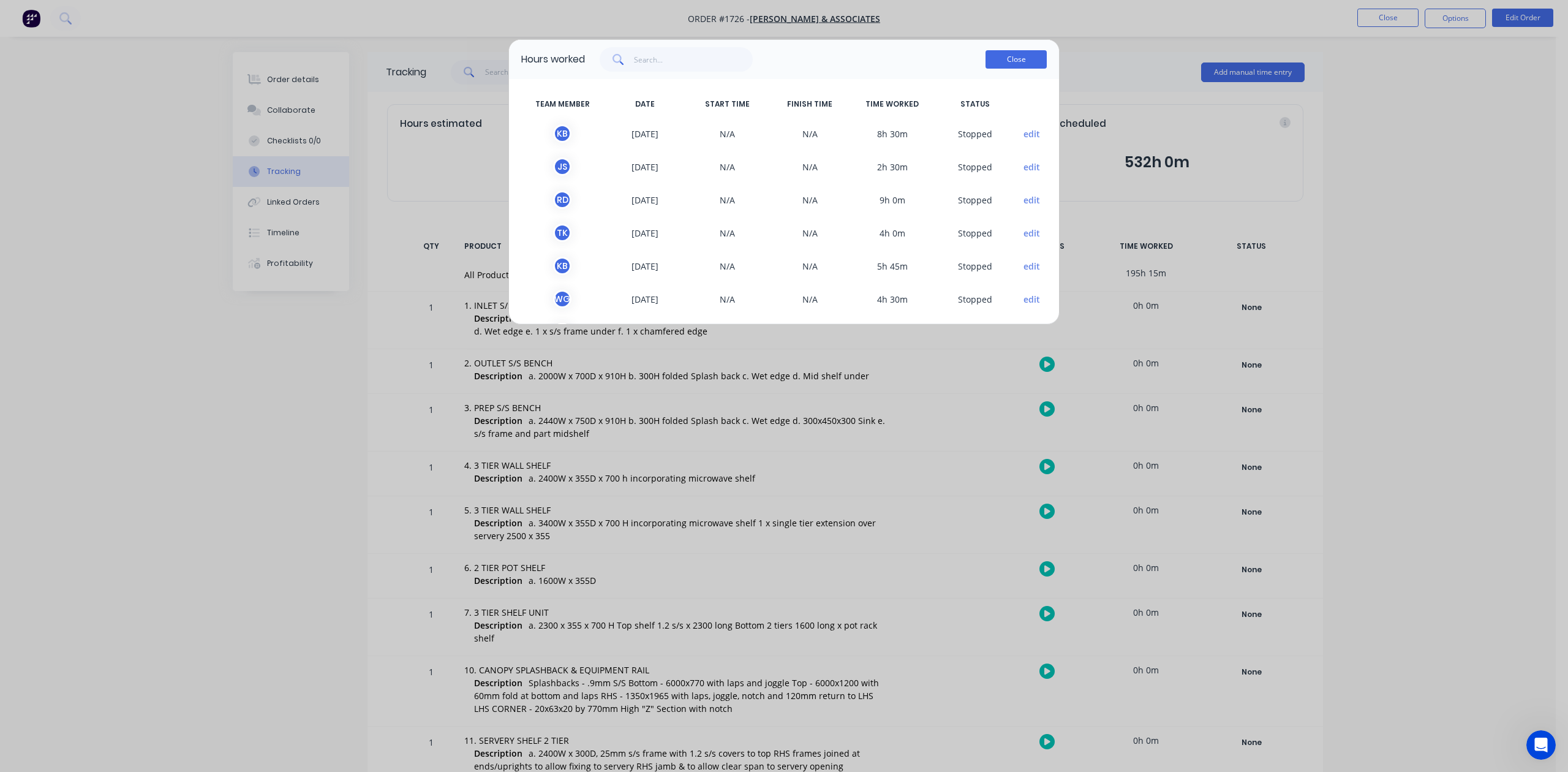
click at [1009, 69] on button "Close" at bounding box center [1016, 59] width 61 height 18
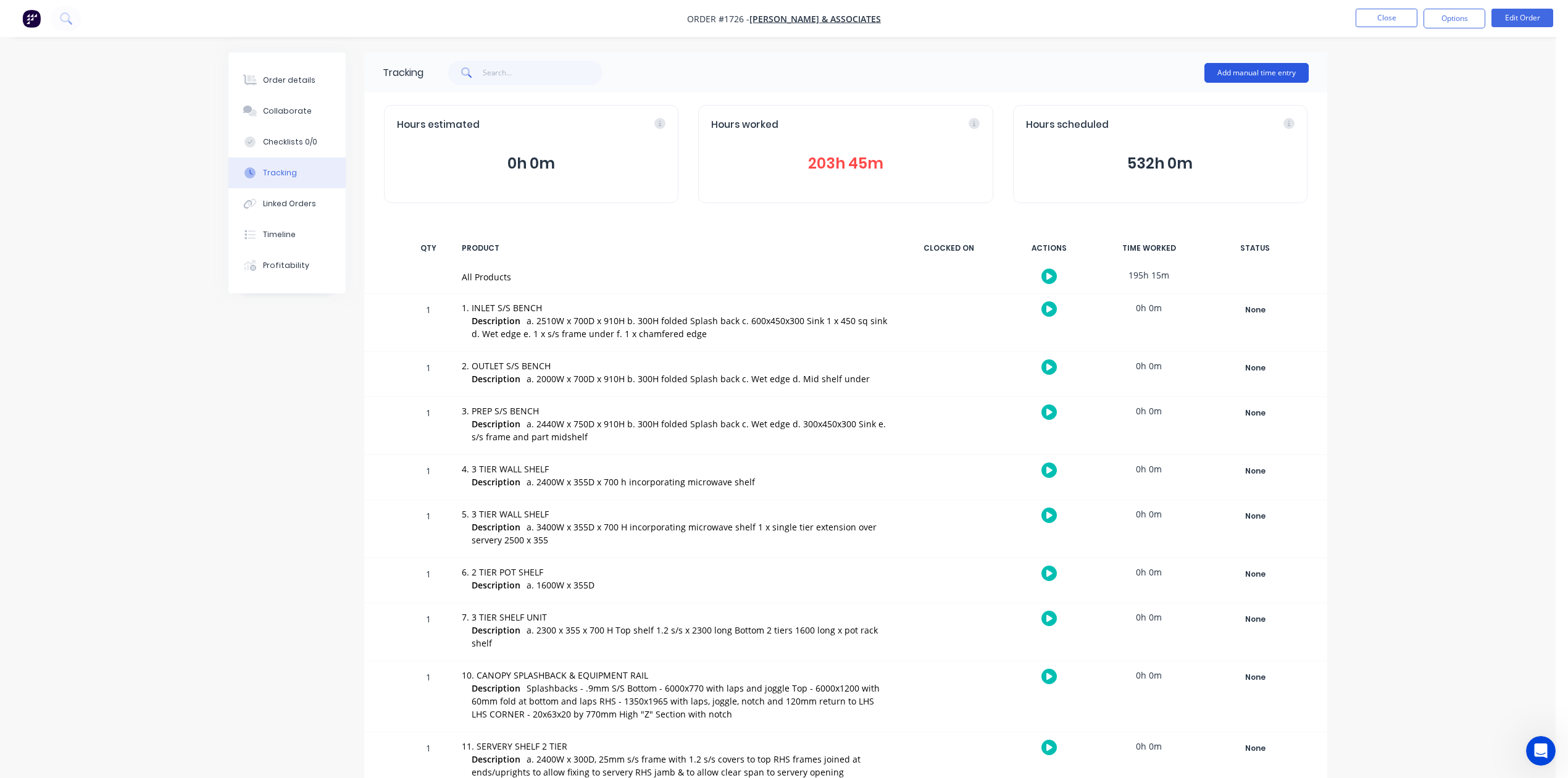
click at [1212, 71] on button "Add manual time entry" at bounding box center [1257, 73] width 104 height 20
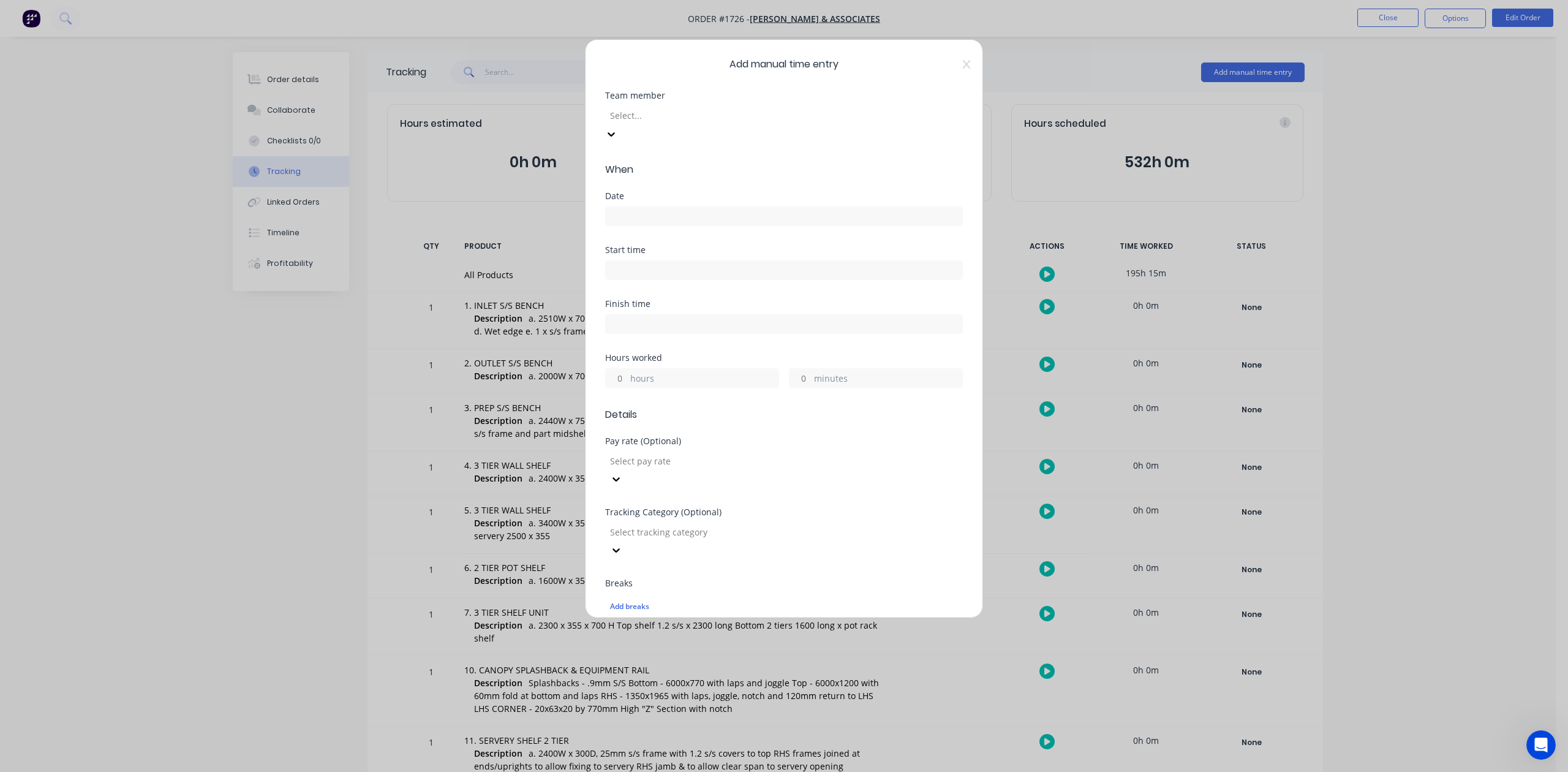
click at [714, 123] on div at bounding box center [697, 115] width 177 height 15
click at [646, 225] on input at bounding box center [784, 216] width 356 height 18
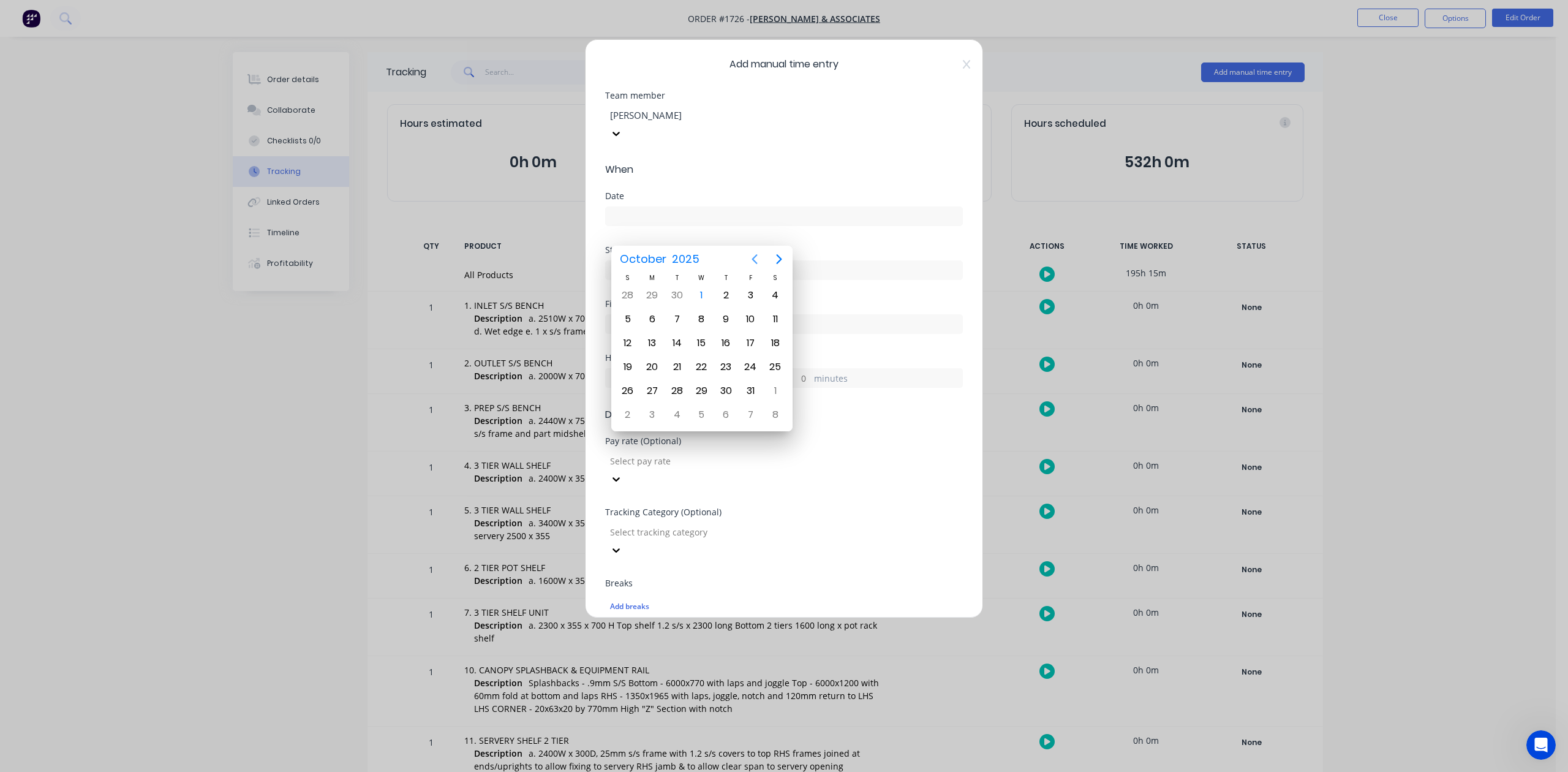
click at [753, 255] on icon "Previous page" at bounding box center [754, 259] width 15 height 15
click at [679, 386] on div "30" at bounding box center [676, 390] width 18 height 18
type input "[DATE]"
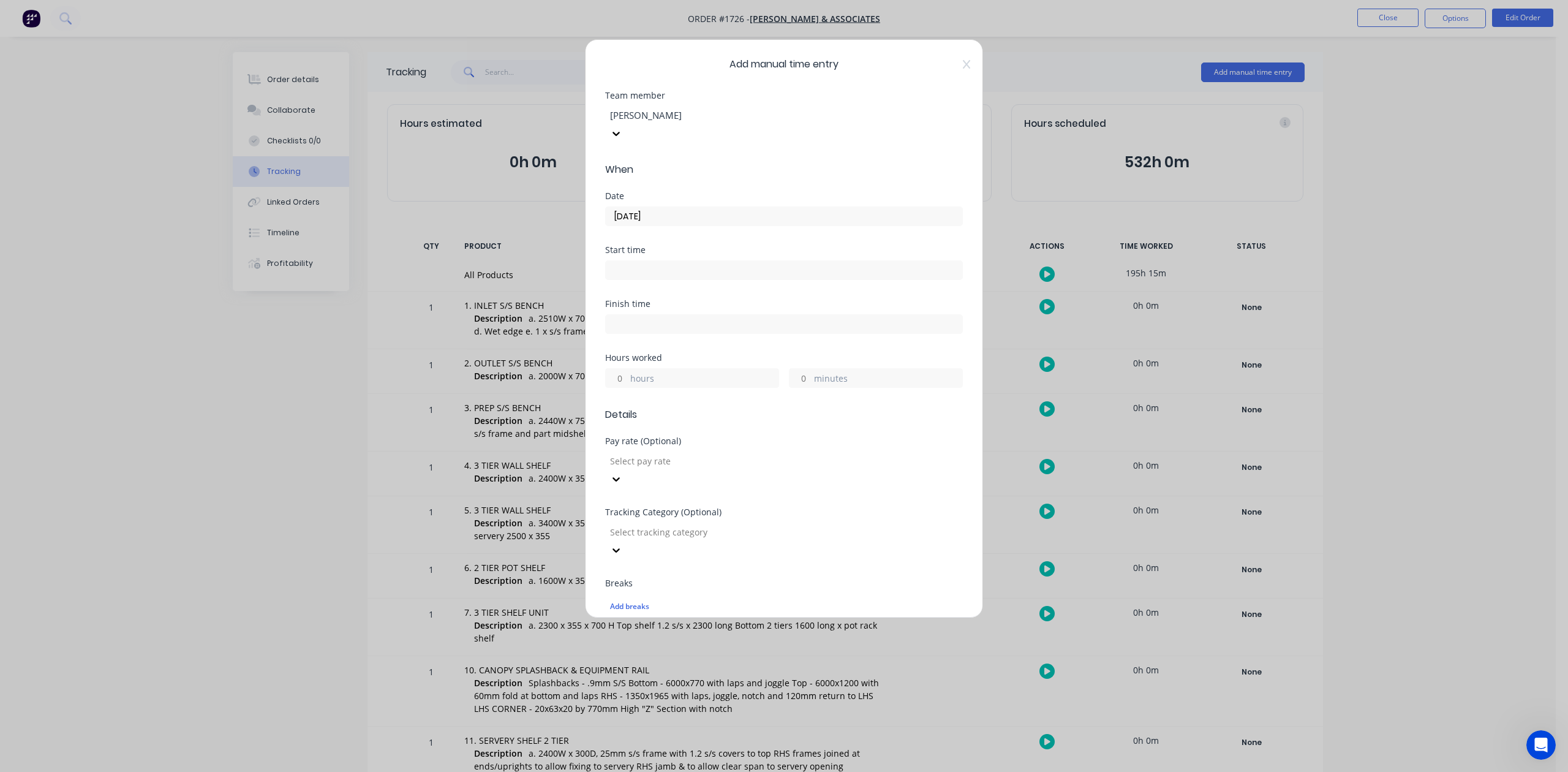
click at [622, 387] on input "hours" at bounding box center [616, 377] width 21 height 18
type input "9"
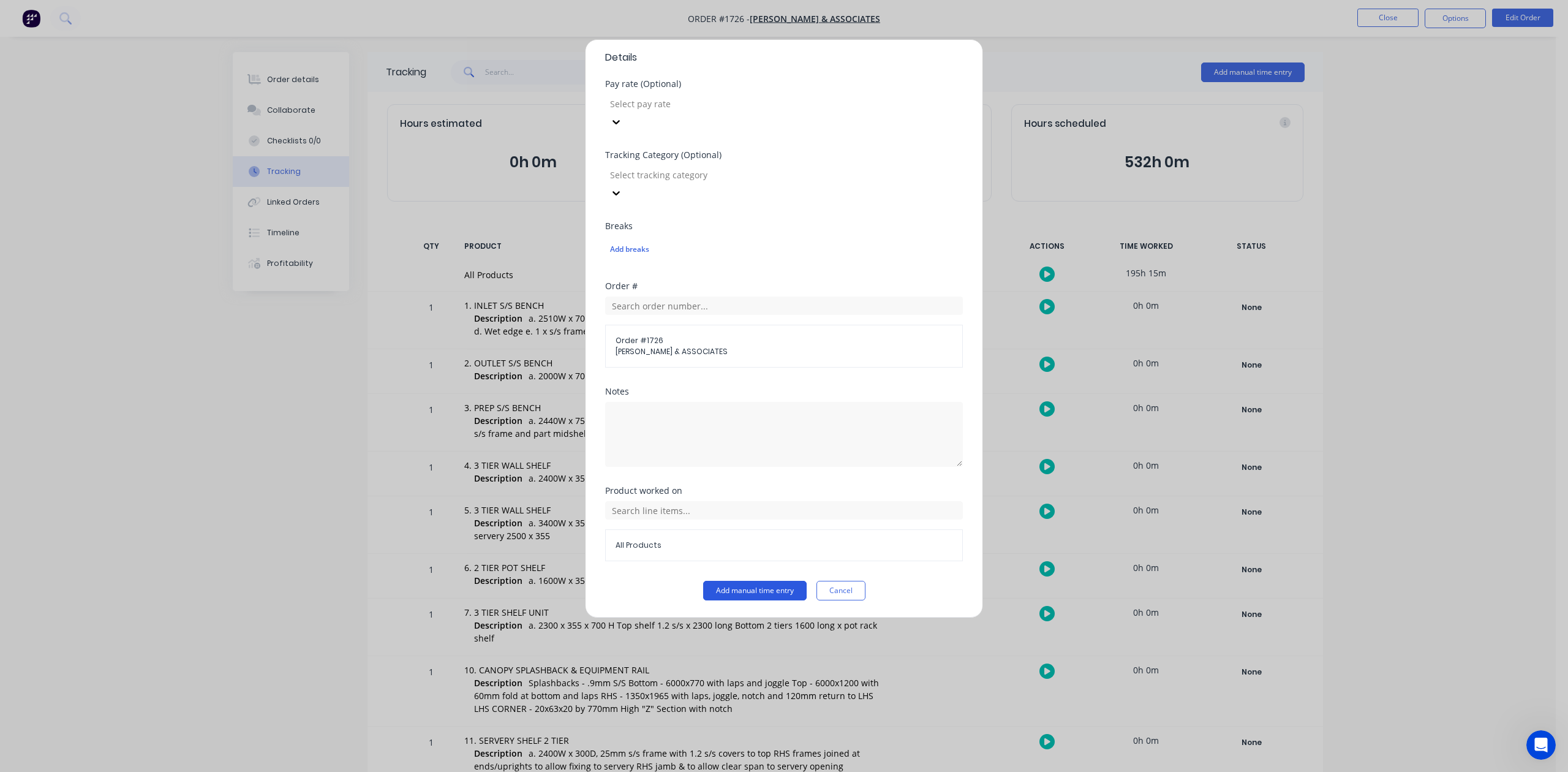
click at [747, 589] on button "Add manual time entry" at bounding box center [755, 590] width 104 height 20
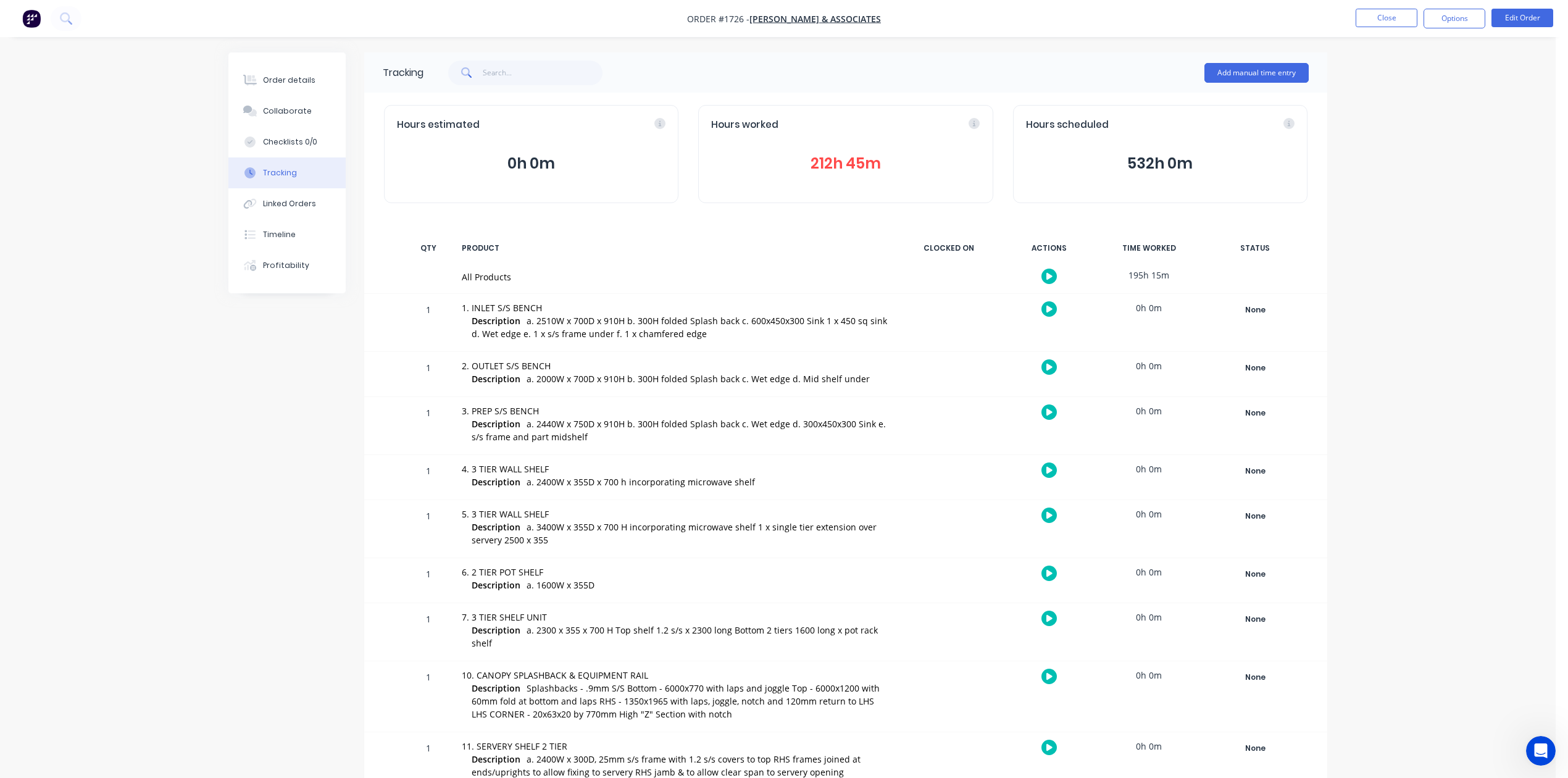
click at [839, 175] on button "212h 45m" at bounding box center [845, 163] width 268 height 24
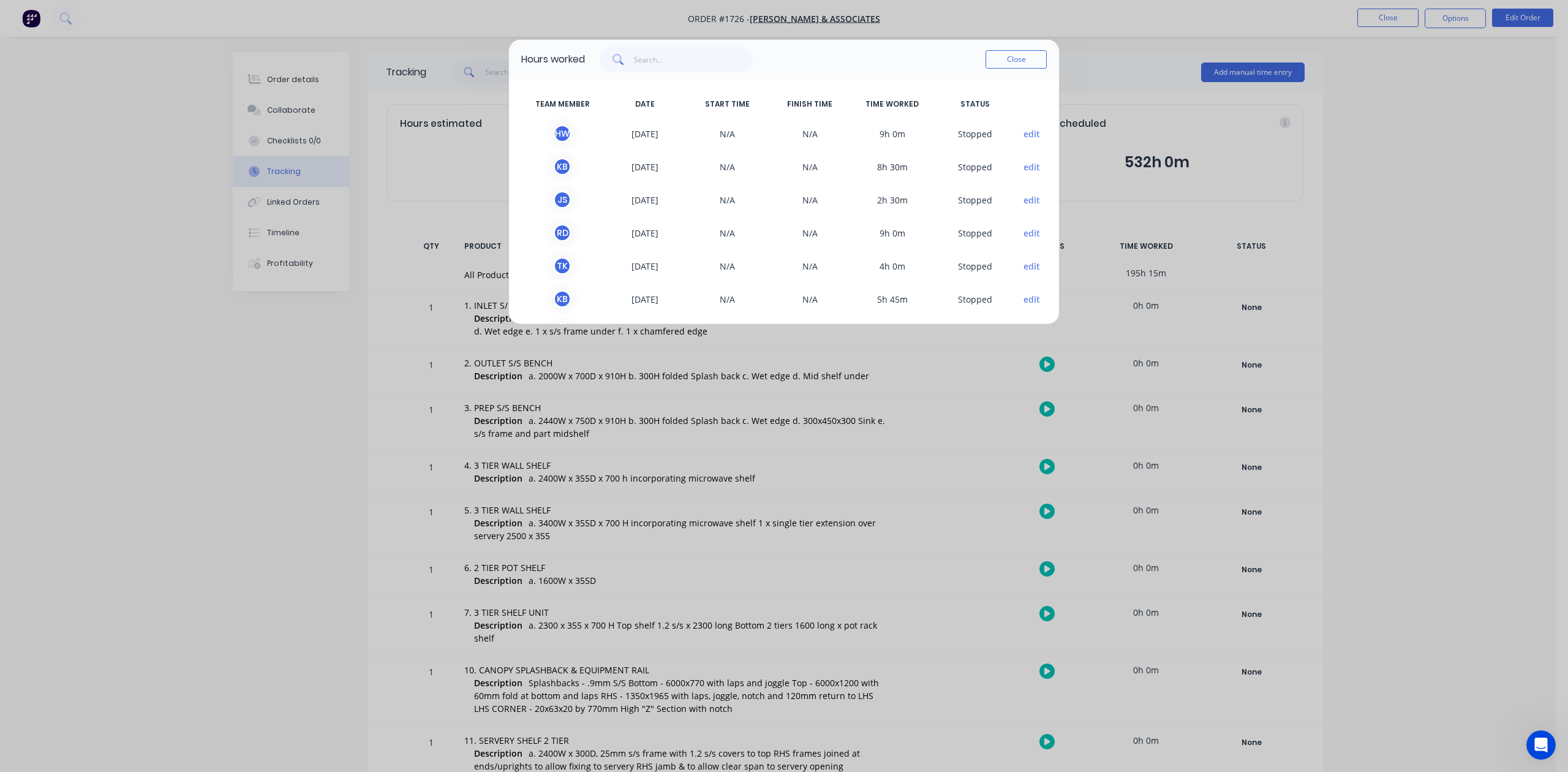
click at [1138, 76] on div "Hours worked Close TEAM MEMBER DATE START TIME FINISH TIME TIME WORKED STATUS H…" at bounding box center [784, 386] width 1568 height 772
click at [1013, 69] on button "Close" at bounding box center [1016, 59] width 61 height 18
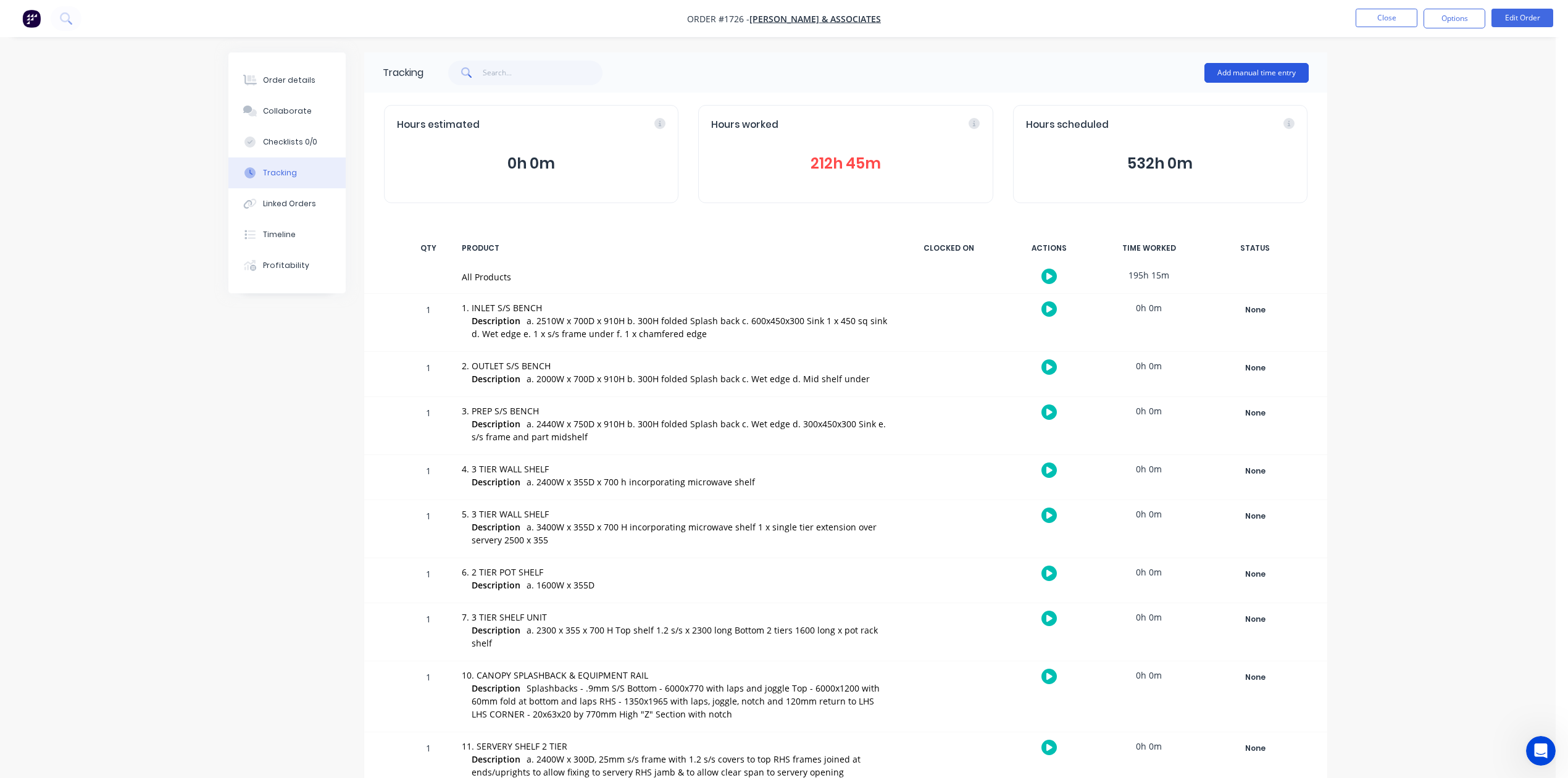
click at [1238, 71] on button "Add manual time entry" at bounding box center [1257, 73] width 104 height 20
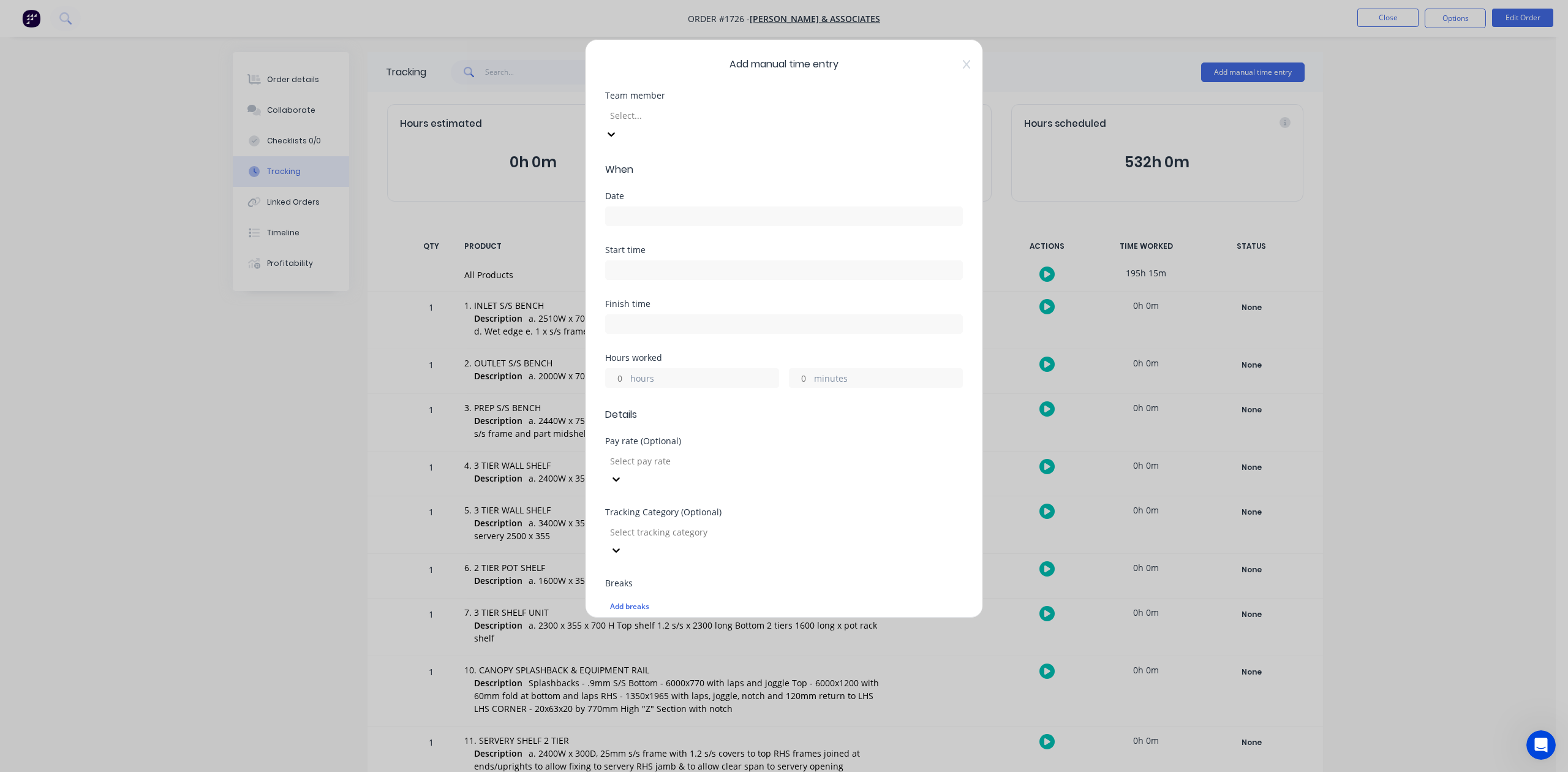
click at [785, 123] on div at bounding box center [697, 115] width 177 height 15
click at [675, 144] on input at bounding box center [784, 134] width 356 height 18
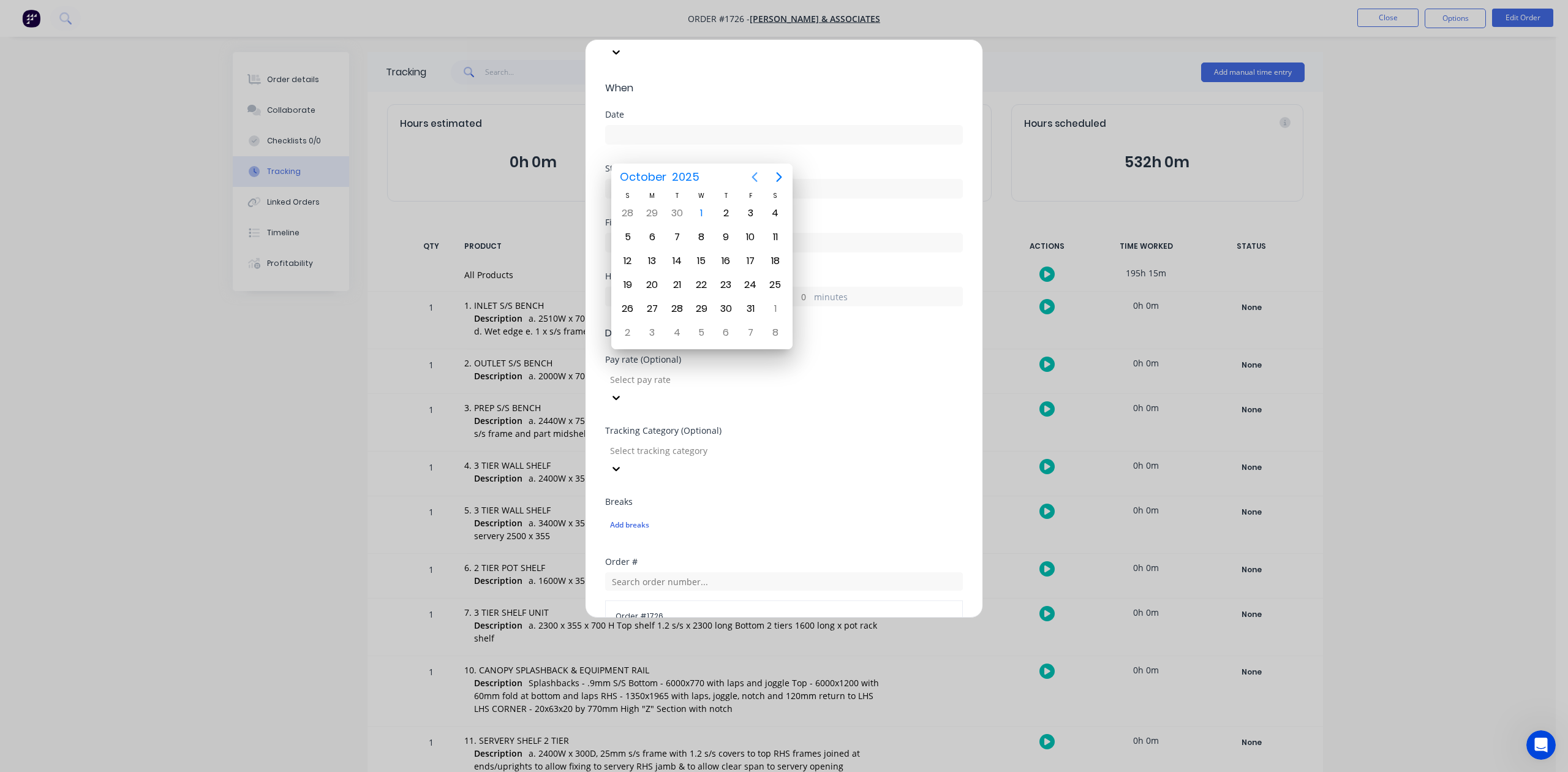
click at [753, 174] on icon "Previous page" at bounding box center [754, 177] width 15 height 15
click at [676, 306] on div "30" at bounding box center [676, 308] width 18 height 18
type input "[DATE]"
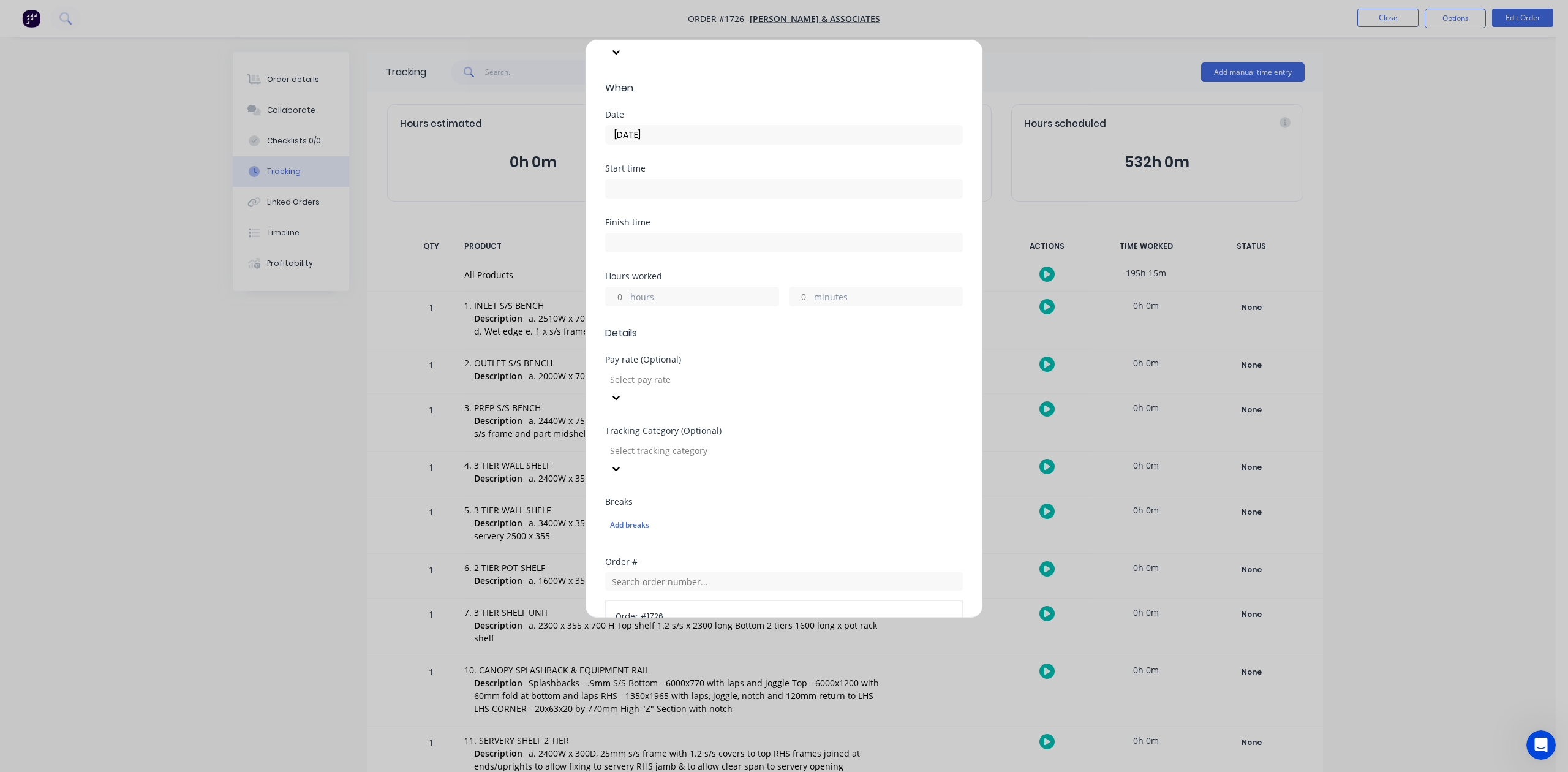
click at [621, 306] on input "hours" at bounding box center [616, 296] width 21 height 18
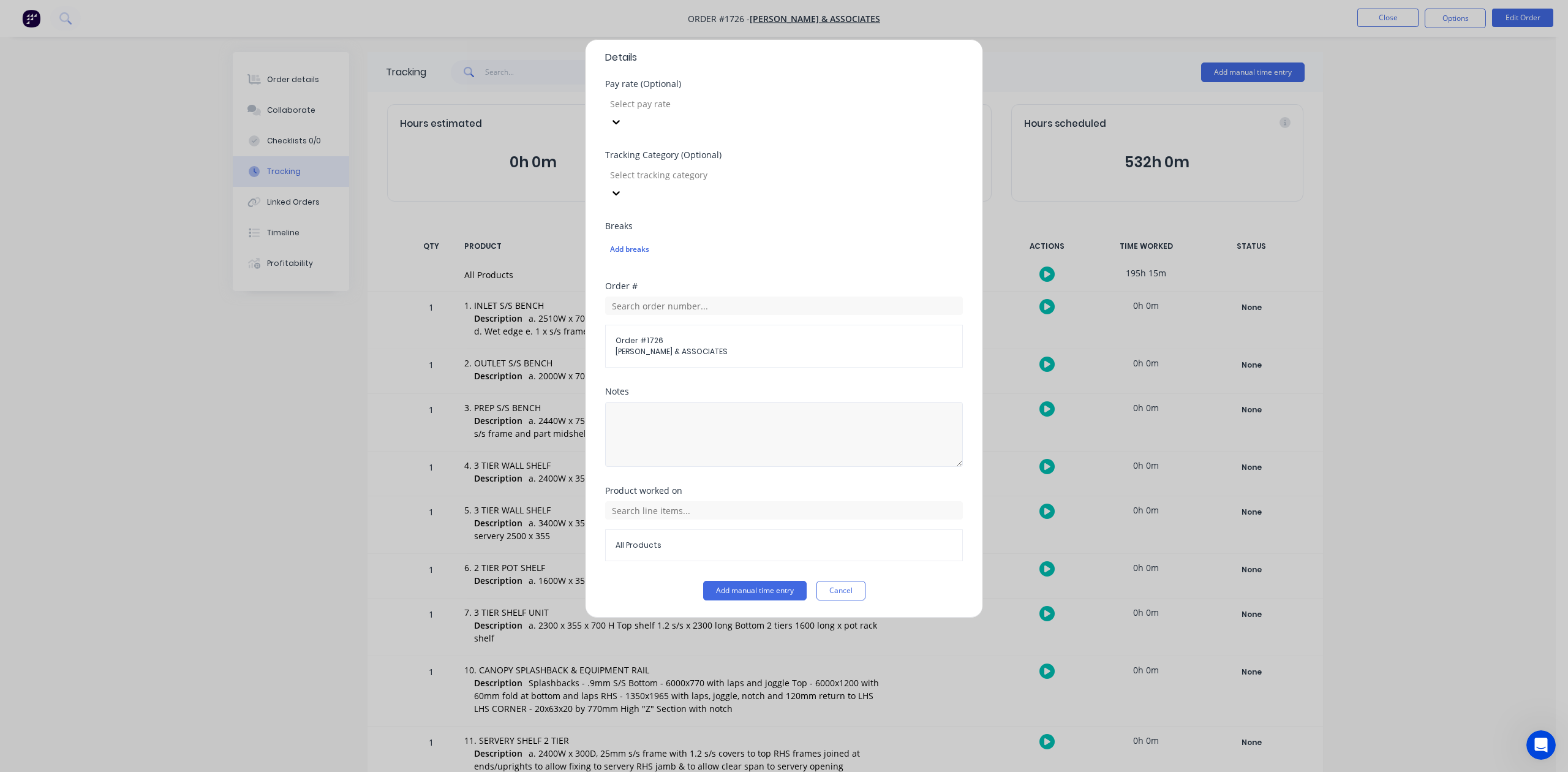
scroll to position [433, 0]
type input "7"
click at [735, 595] on button "Add manual time entry" at bounding box center [755, 590] width 104 height 20
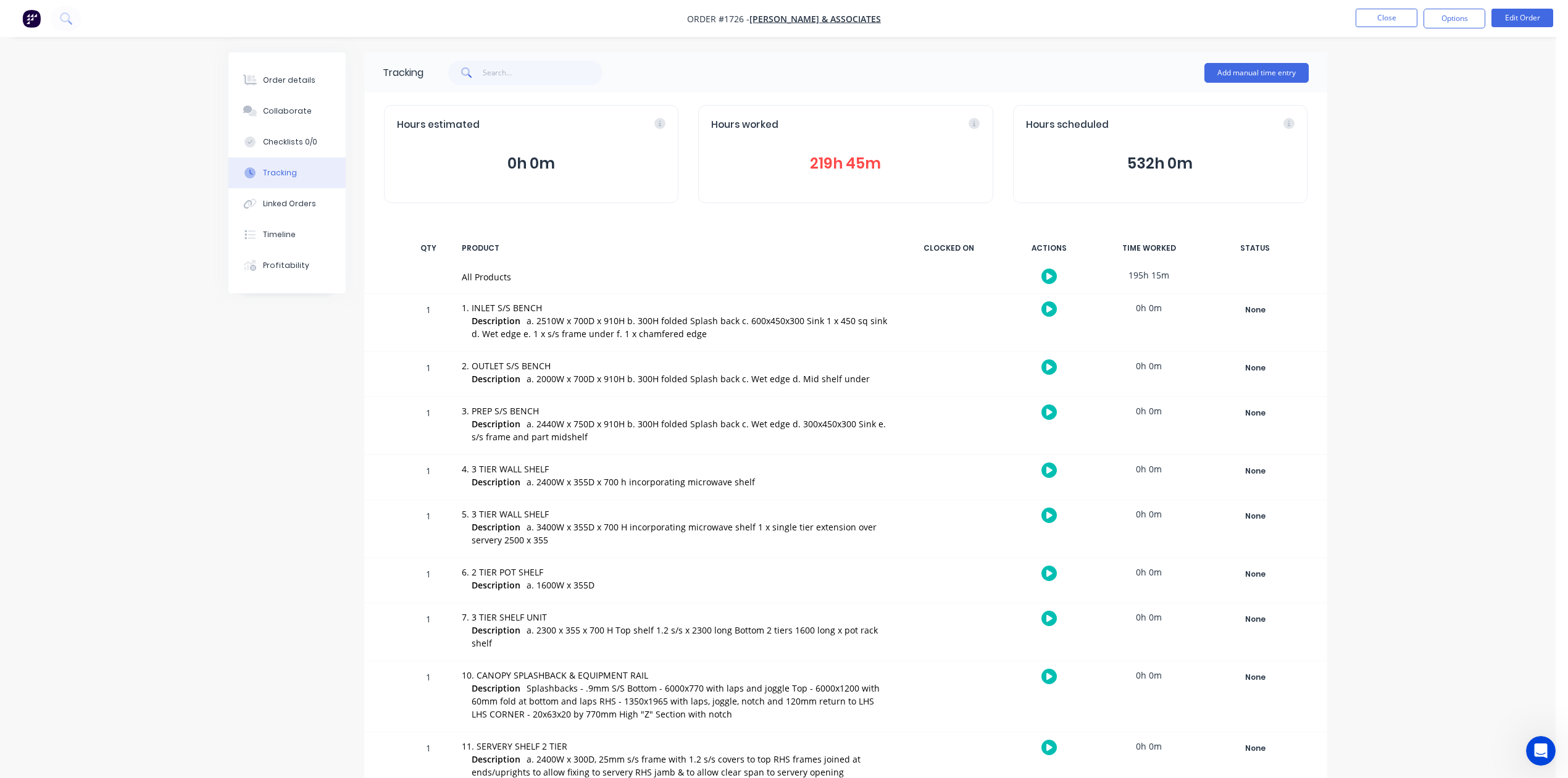
click at [842, 174] on button "219h 45m" at bounding box center [845, 163] width 268 height 24
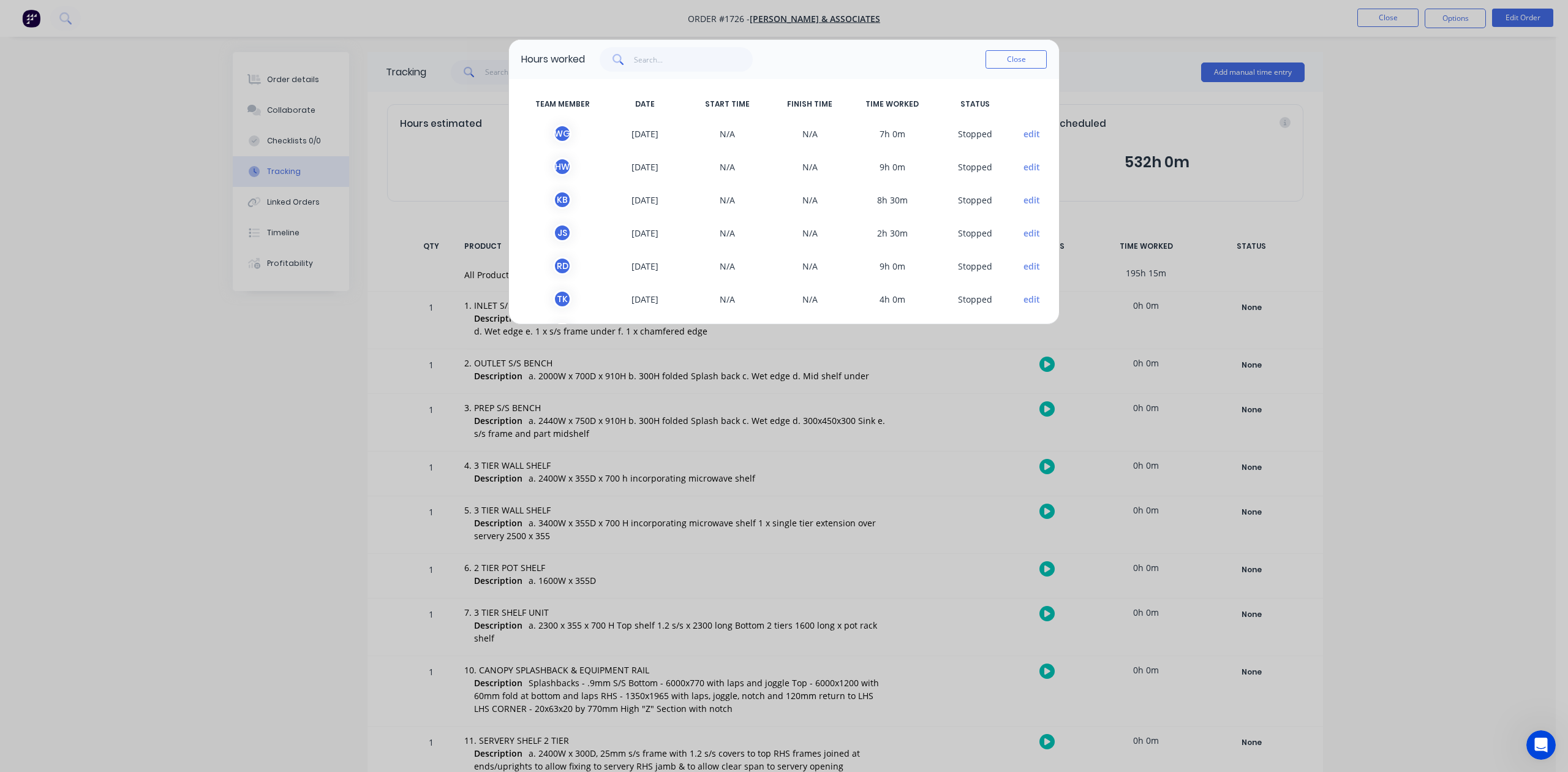
click at [1024, 140] on button "edit" at bounding box center [1032, 134] width 17 height 13
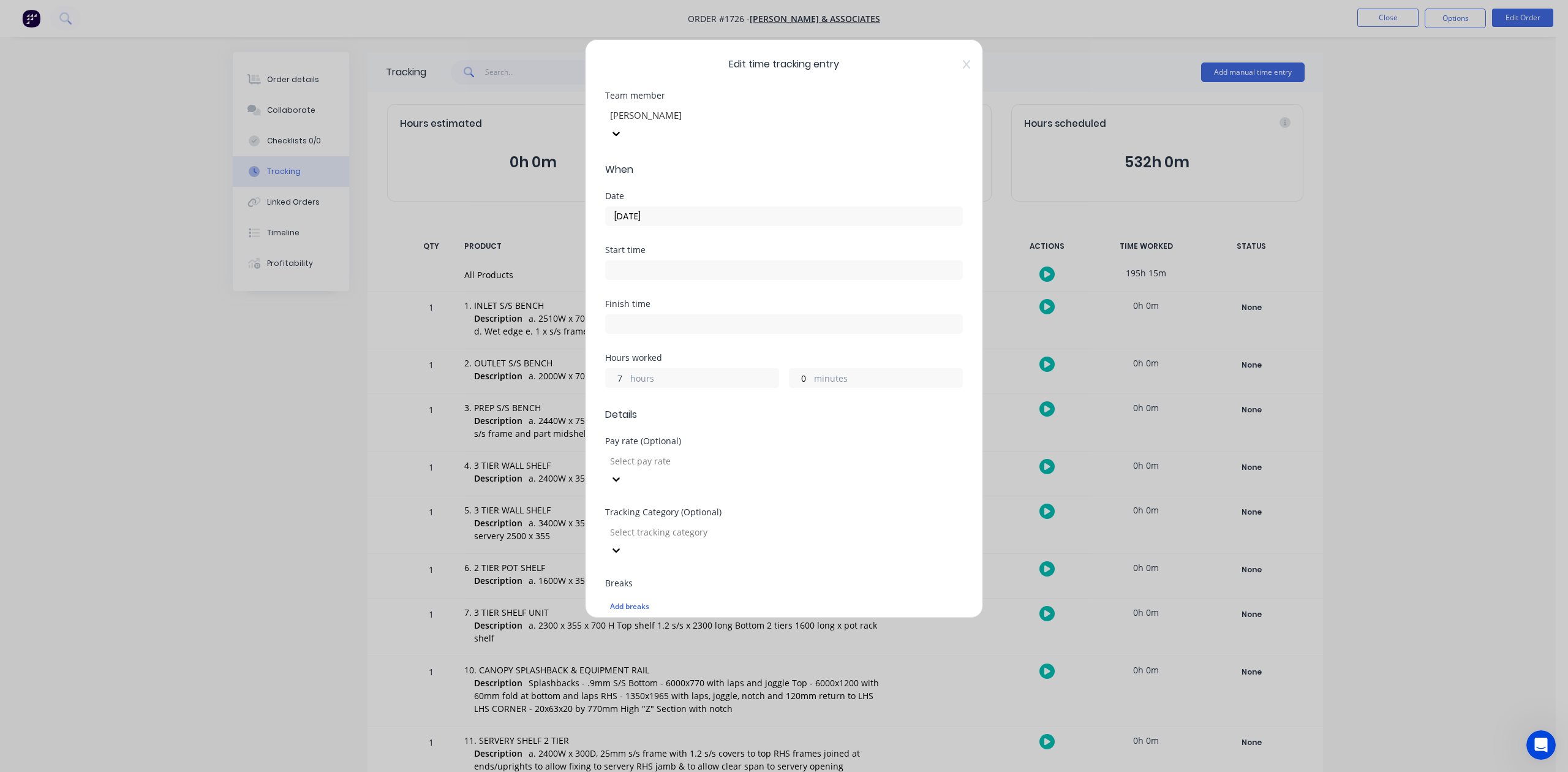
drag, startPoint x: 627, startPoint y: 413, endPoint x: 604, endPoint y: 415, distance: 23.1
click at [604, 415] on div "Edit time tracking entry Team member [PERSON_NAME] When Date [DATE] Start time …" at bounding box center [784, 328] width 398 height 579
type input "8"
click at [790, 387] on input "0" at bounding box center [800, 377] width 21 height 18
click at [802, 387] on input "0" at bounding box center [800, 377] width 21 height 18
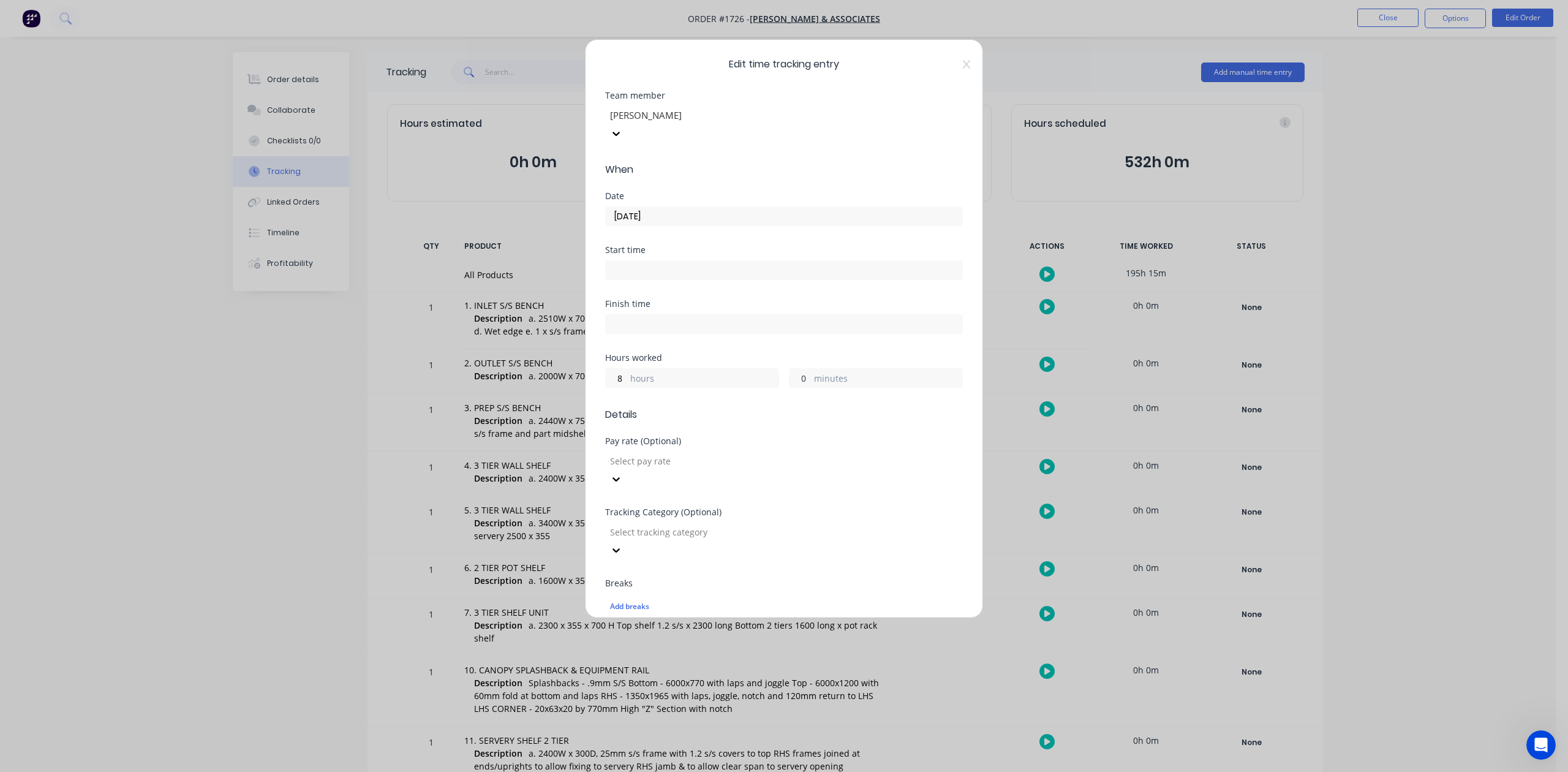
drag, startPoint x: 799, startPoint y: 417, endPoint x: 781, endPoint y: 420, distance: 18.2
click at [781, 387] on div "8 hours 0 minutes" at bounding box center [784, 376] width 358 height 23
type input "15"
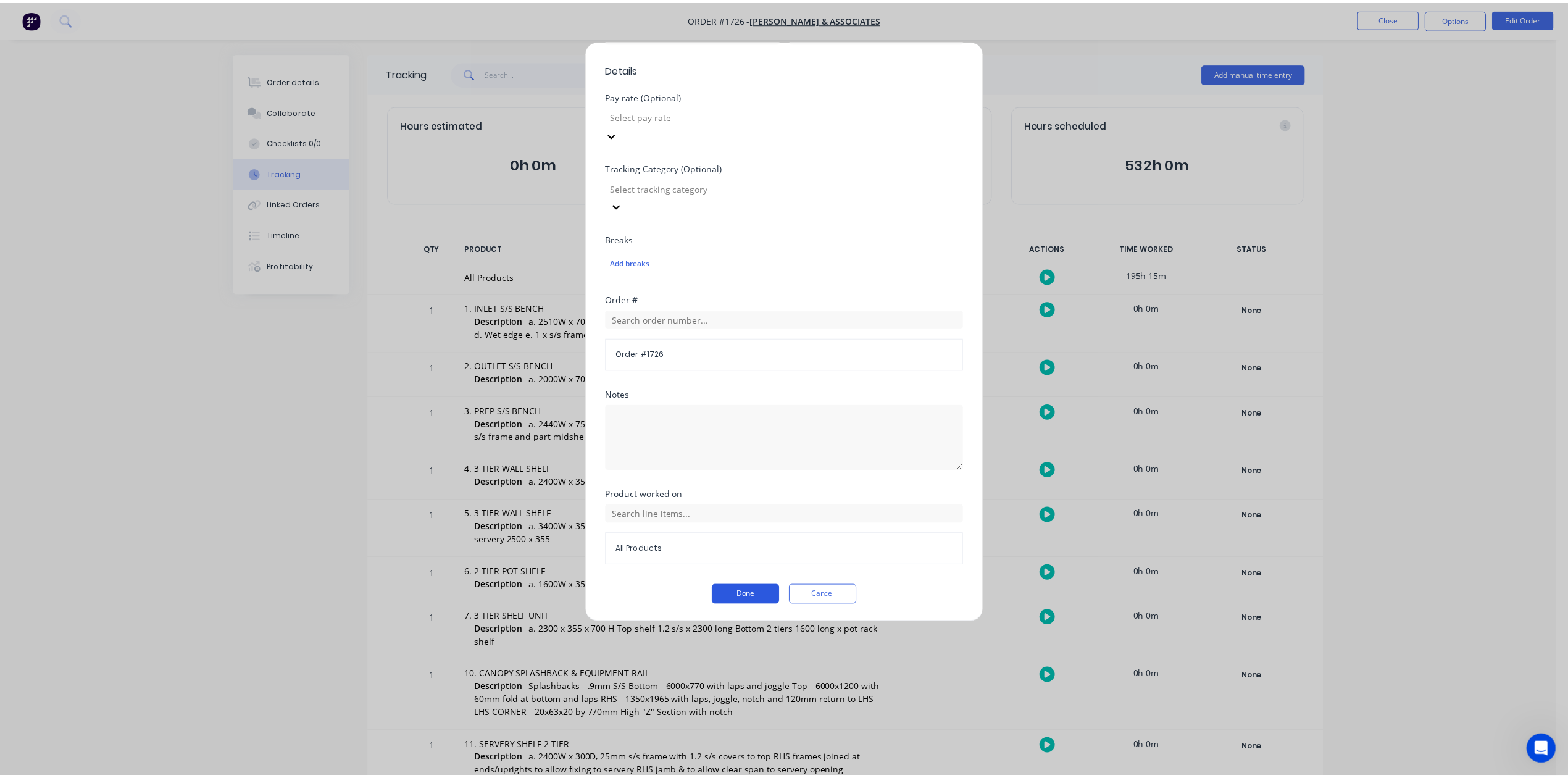
scroll to position [422, 0]
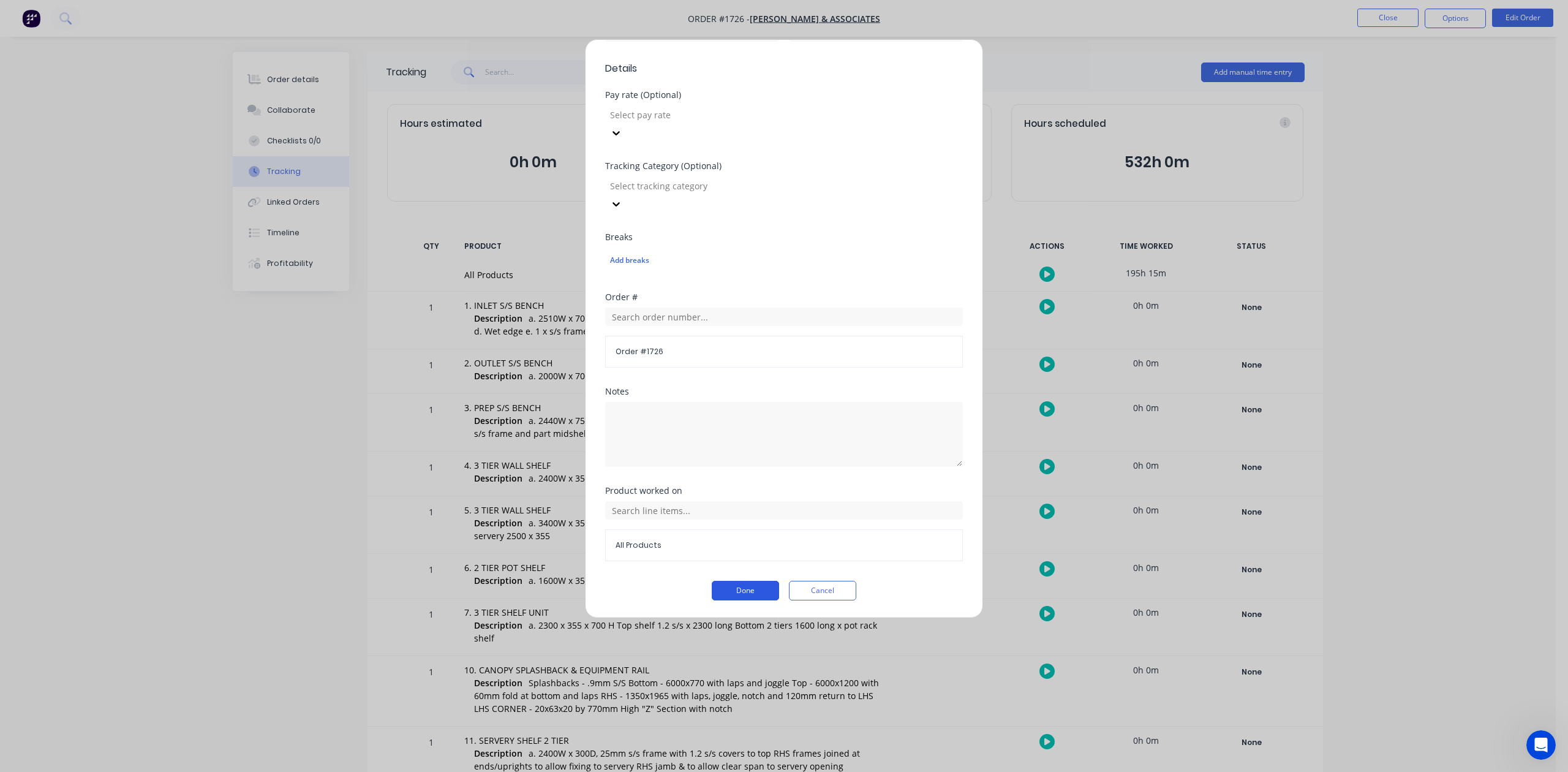
click at [736, 598] on button "Done" at bounding box center [745, 590] width 67 height 20
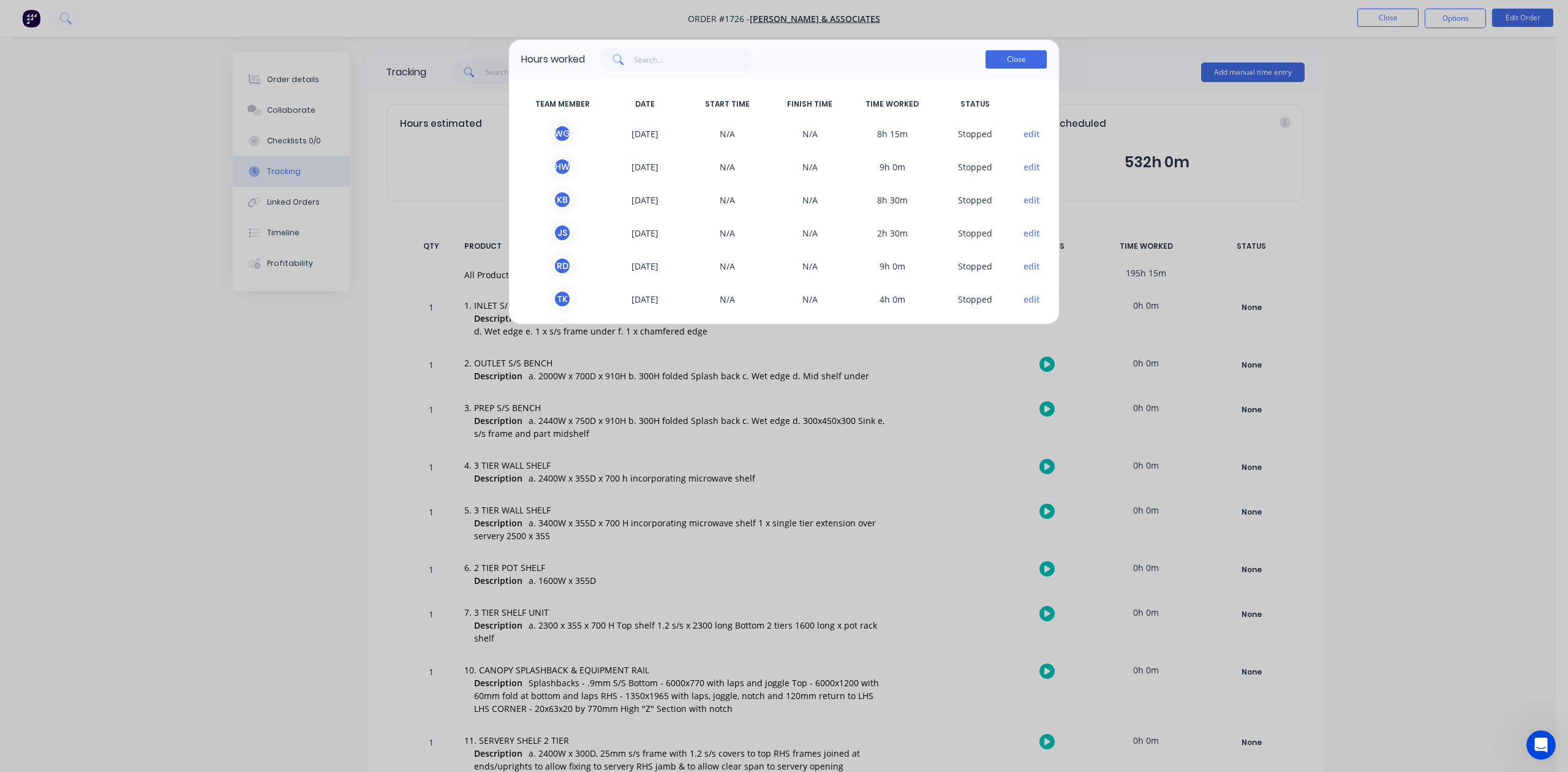
click at [1009, 69] on button "Close" at bounding box center [1016, 59] width 61 height 18
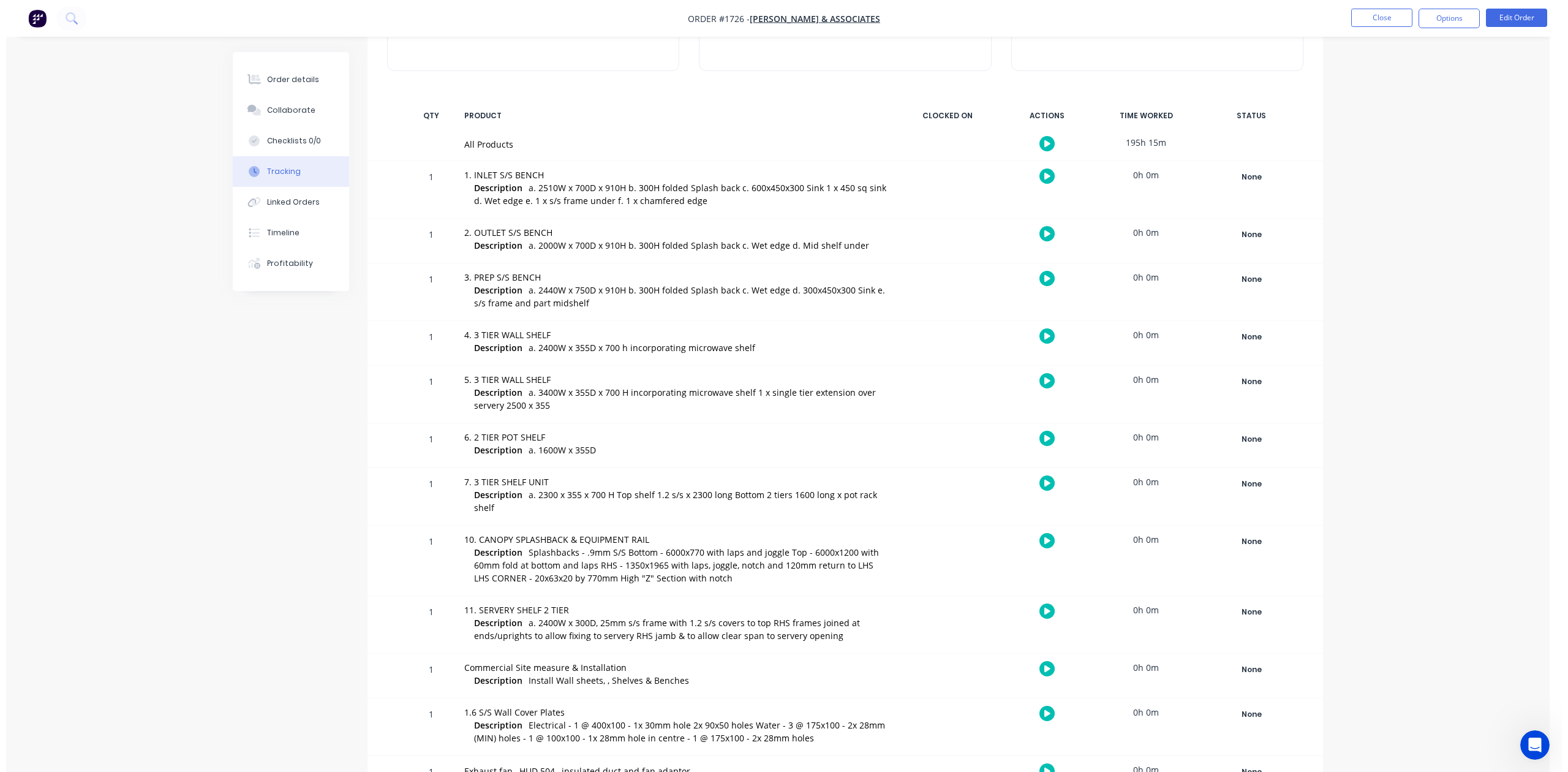
scroll to position [0, 0]
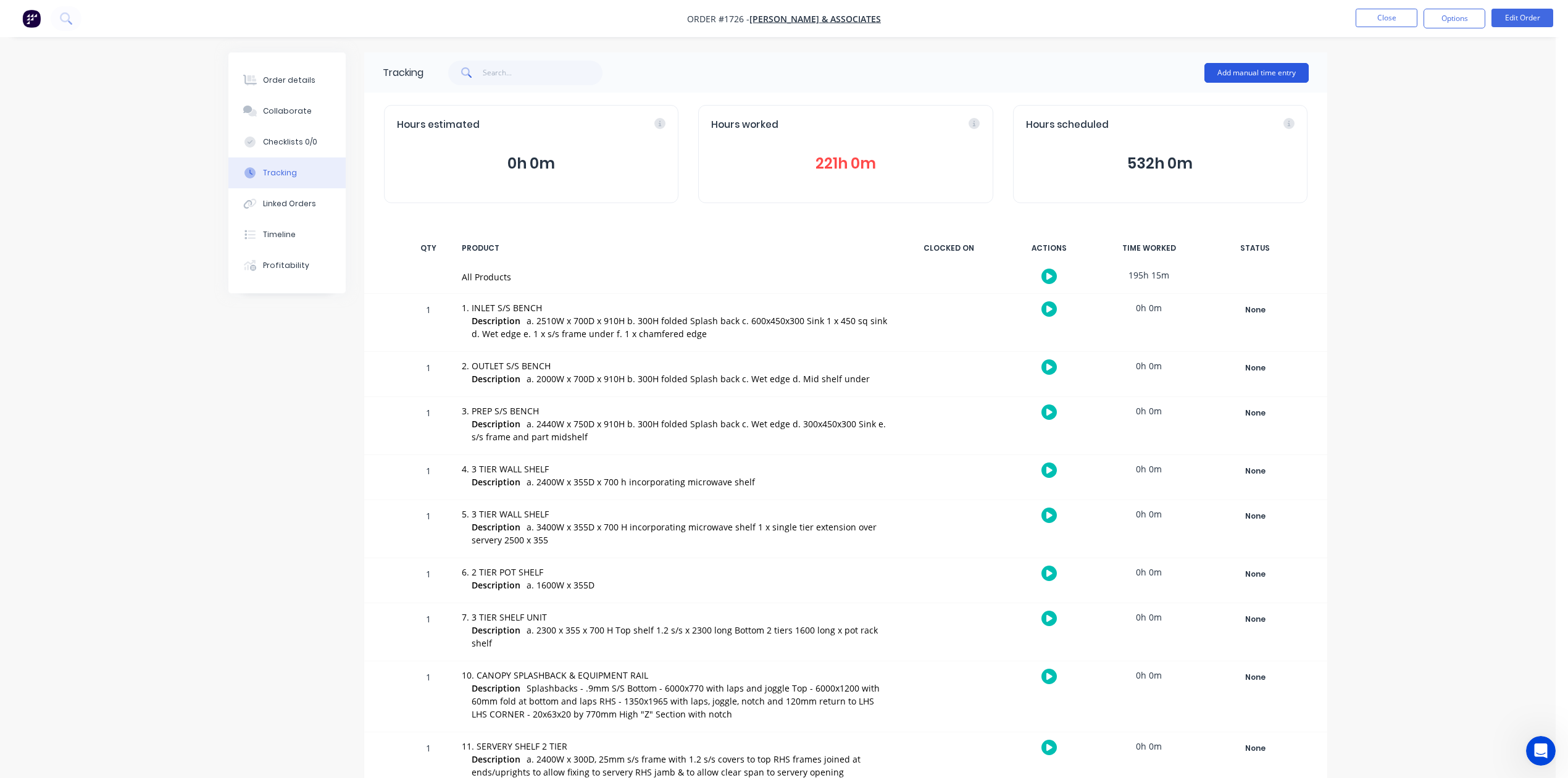
click at [1219, 71] on button "Add manual time entry" at bounding box center [1257, 73] width 104 height 20
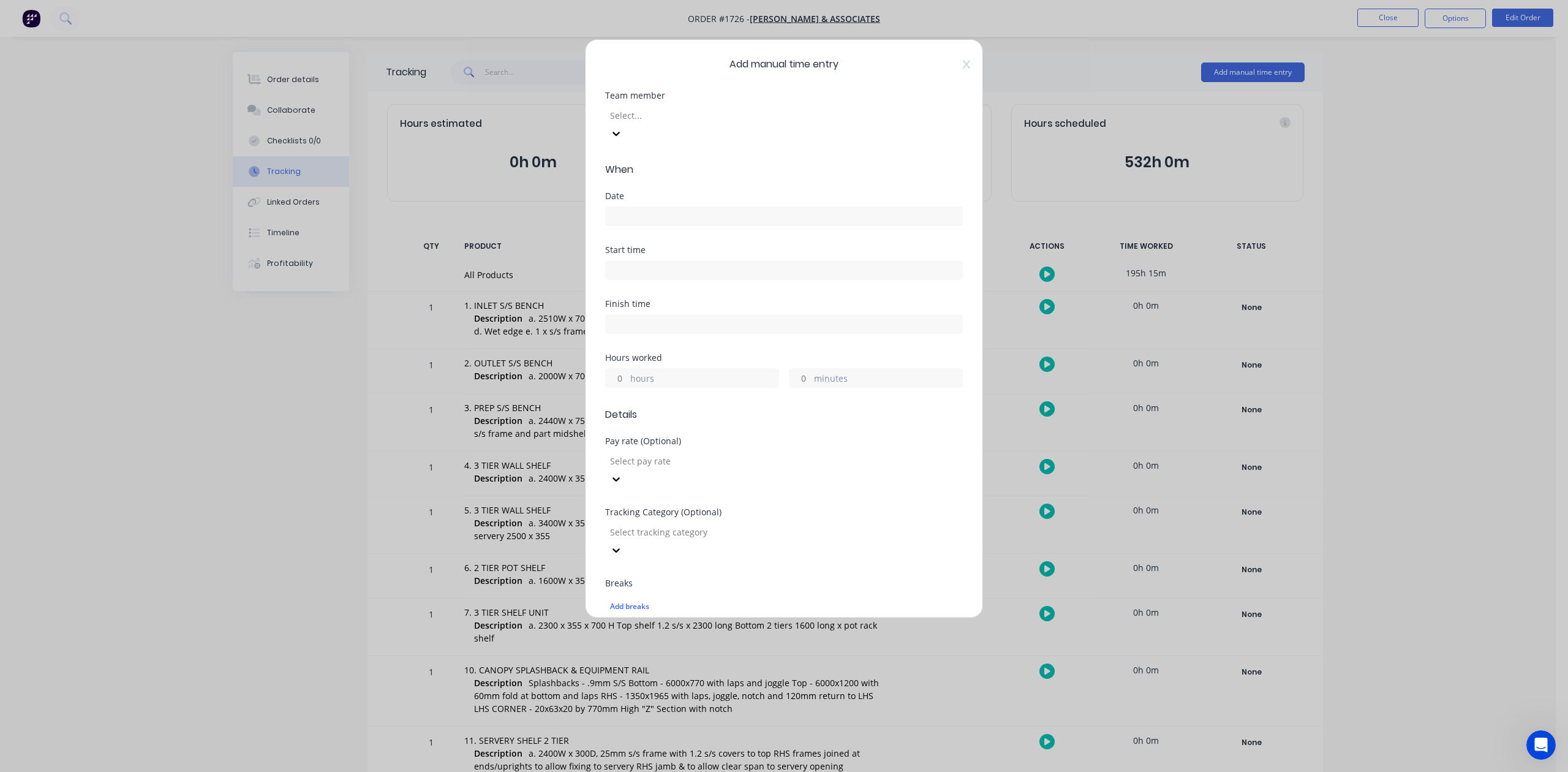
click at [640, 123] on div at bounding box center [697, 115] width 177 height 15
click at [668, 224] on label at bounding box center [784, 216] width 358 height 20
click at [668, 224] on input at bounding box center [784, 216] width 356 height 18
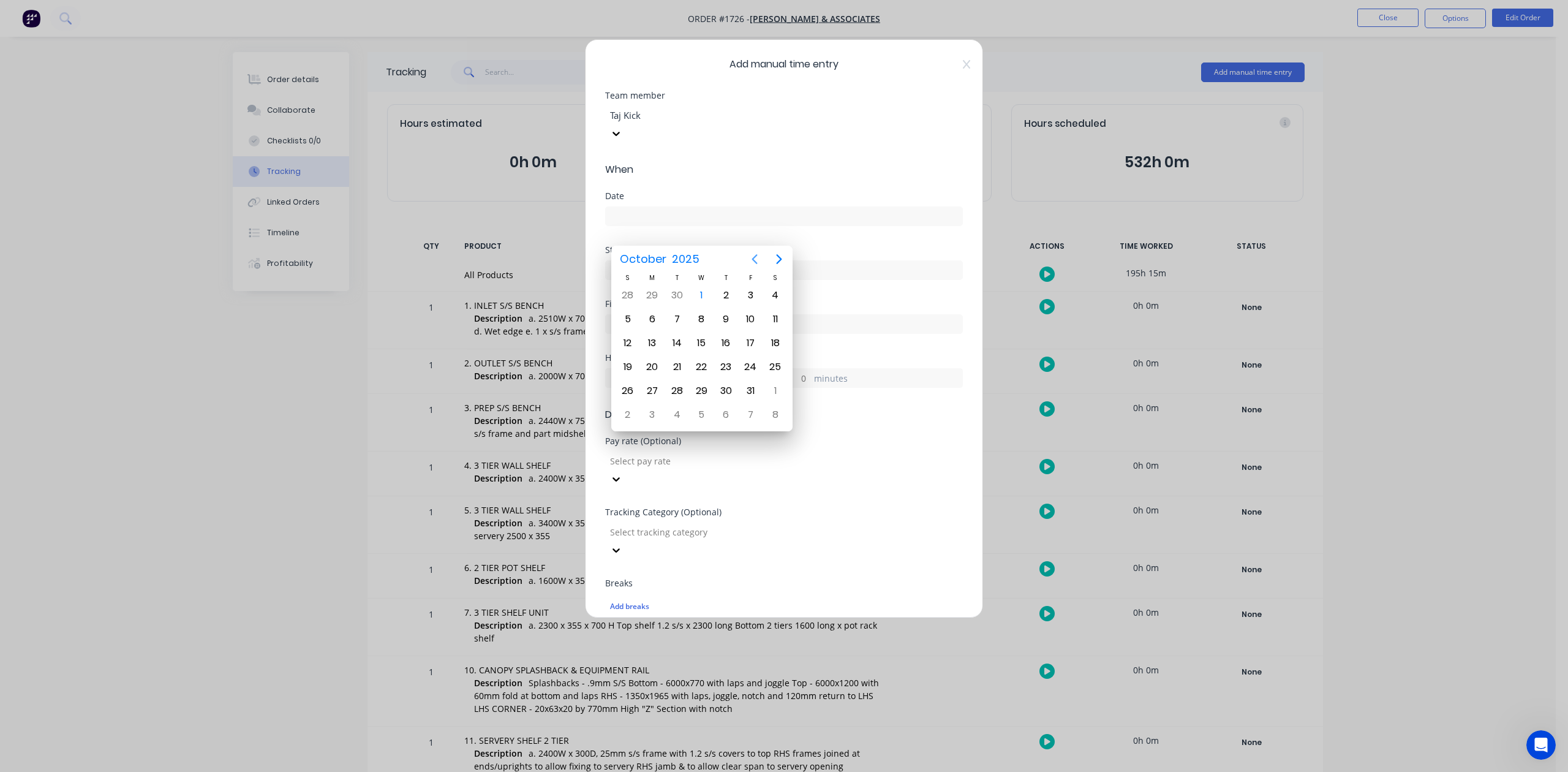
click at [756, 260] on icon "Previous page" at bounding box center [754, 259] width 15 height 15
click at [676, 390] on div "30" at bounding box center [676, 390] width 18 height 18
type input "[DATE]"
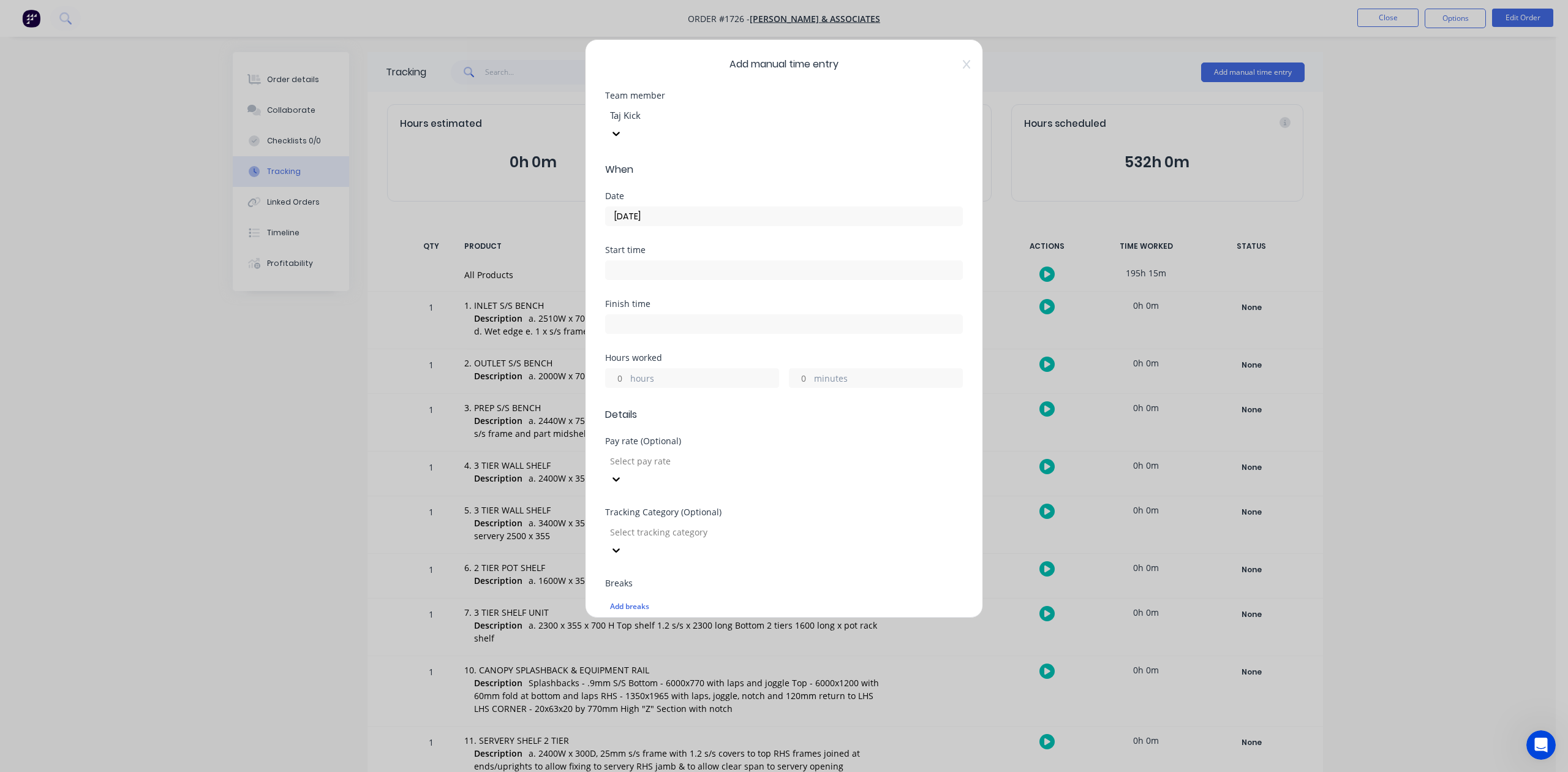
click at [622, 387] on input "hours" at bounding box center [616, 377] width 21 height 18
type input "8"
click at [797, 387] on input "minutes" at bounding box center [800, 377] width 21 height 18
type input "30"
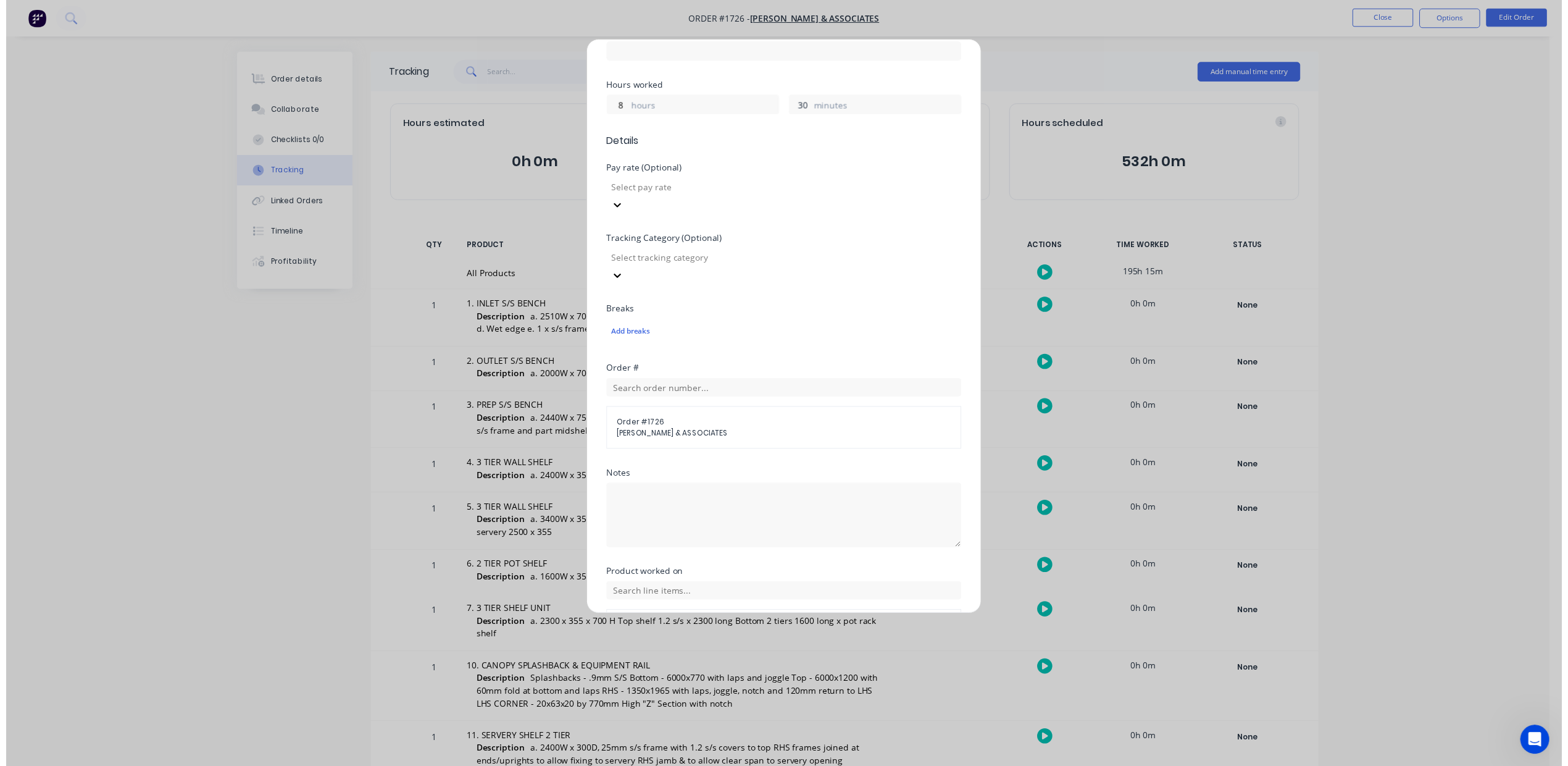
scroll to position [436, 0]
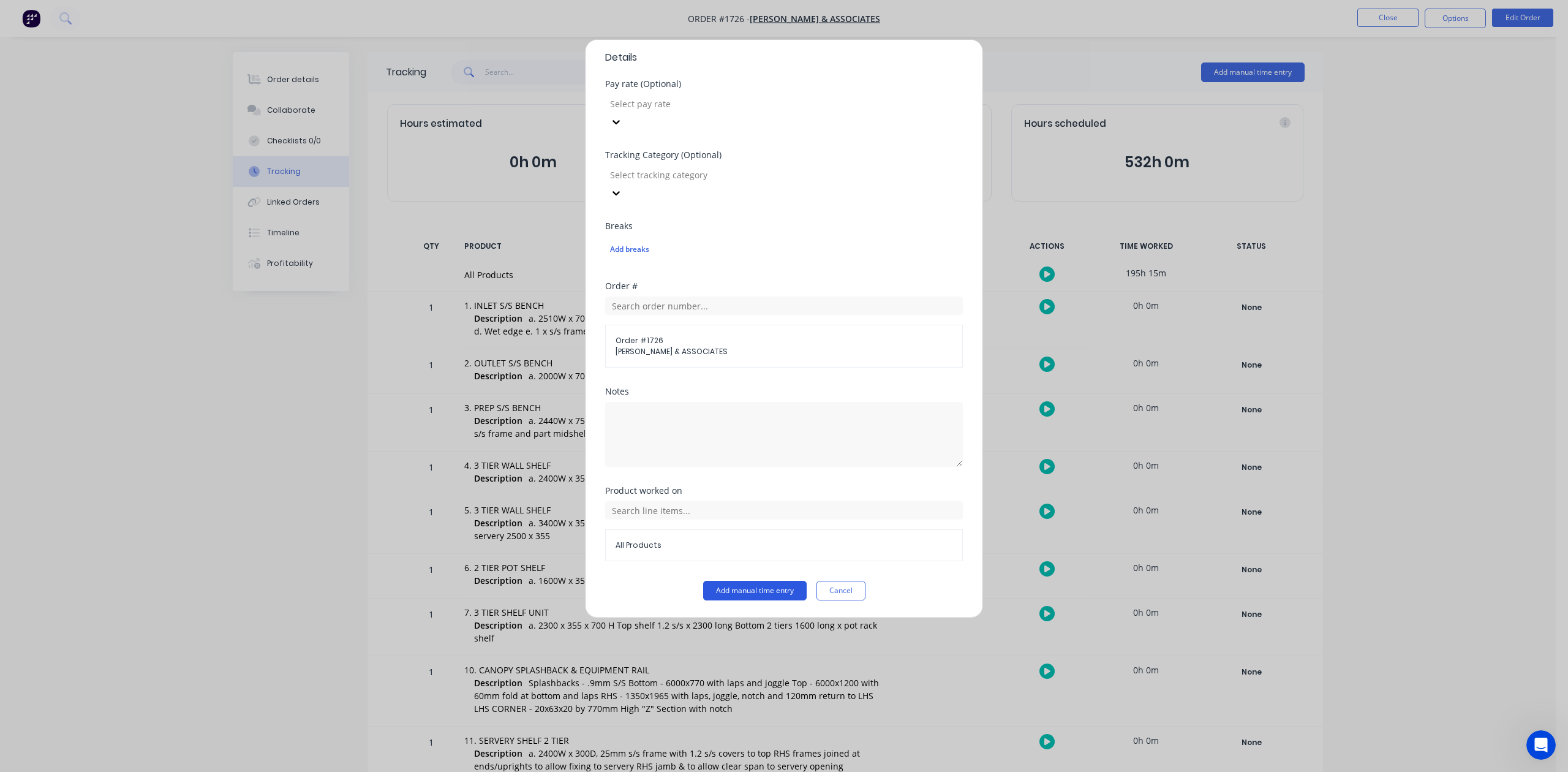
click at [741, 591] on button "Add manual time entry" at bounding box center [755, 590] width 104 height 20
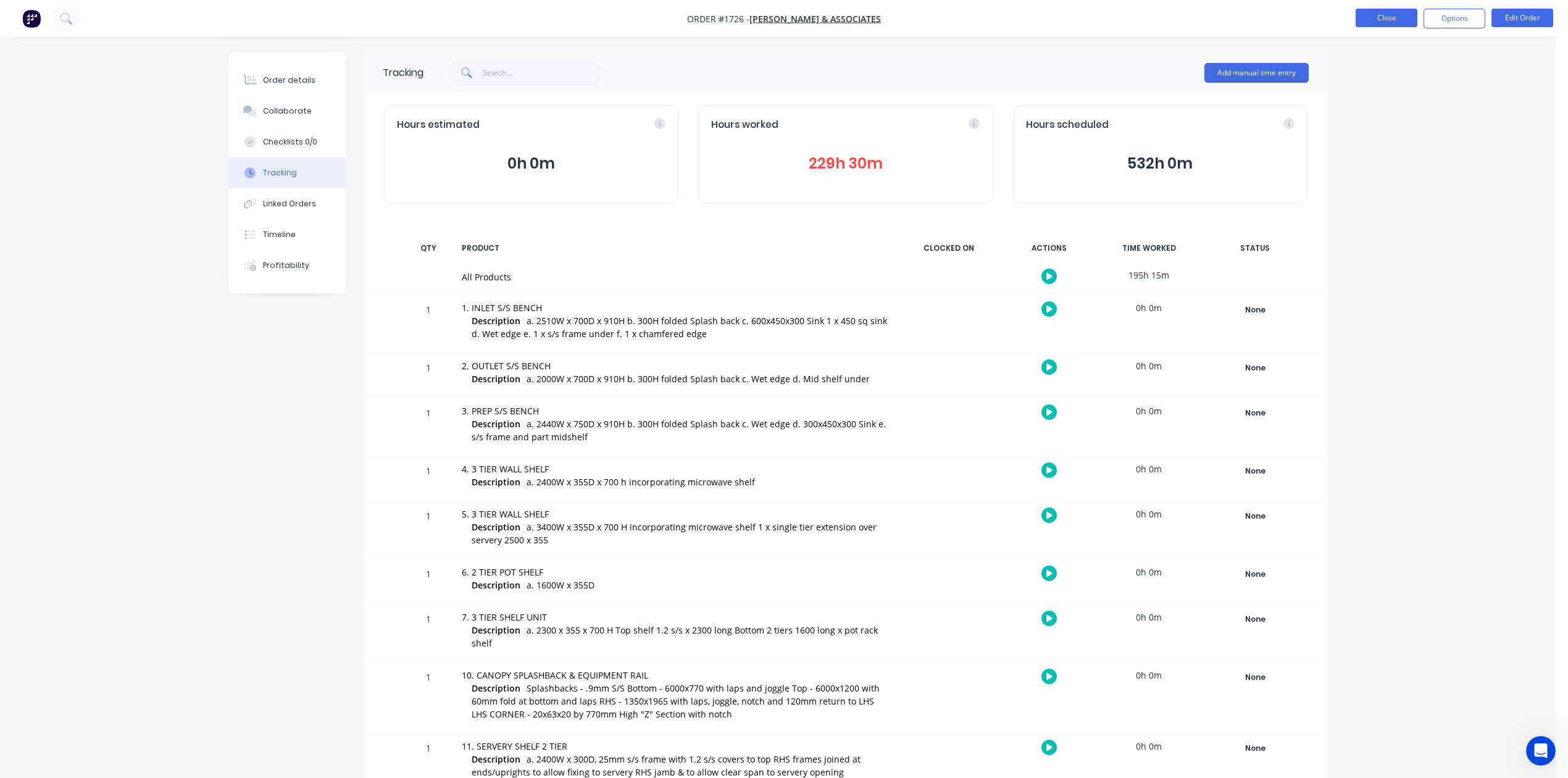
click at [1389, 16] on button "Close" at bounding box center [1386, 18] width 62 height 18
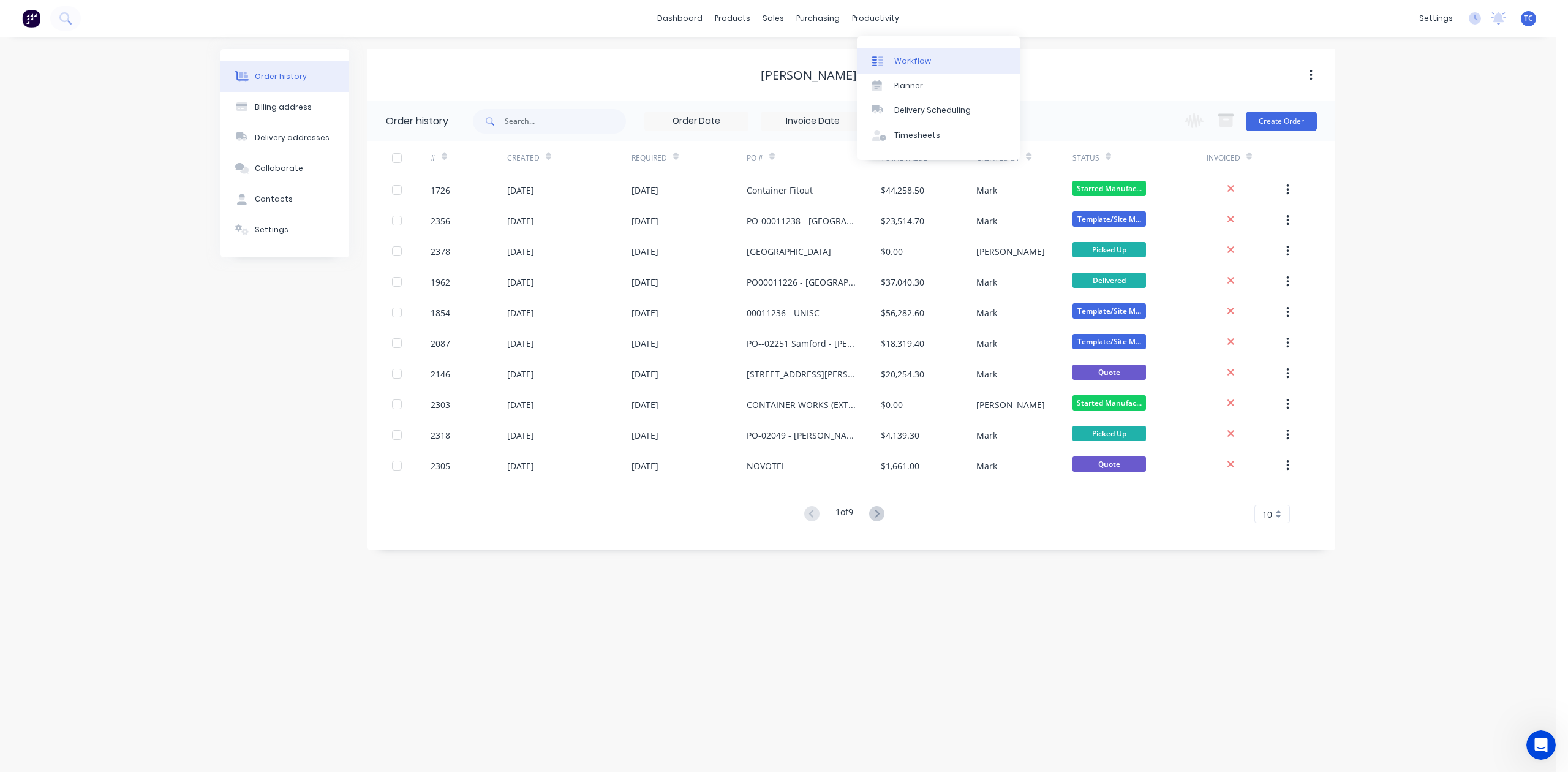
click at [916, 61] on div "Workflow" at bounding box center [912, 61] width 36 height 11
